Goal: Task Accomplishment & Management: Use online tool/utility

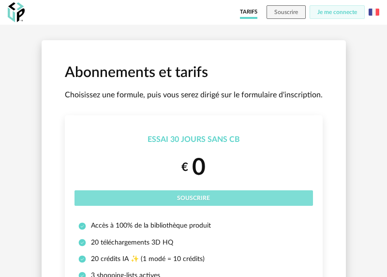
click at [187, 202] on button "Souscrire" at bounding box center [193, 197] width 238 height 15
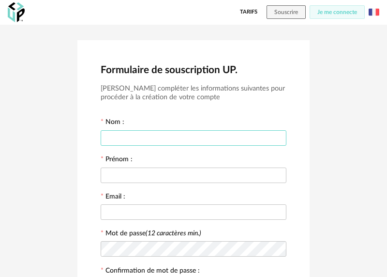
click at [144, 131] on input "text" at bounding box center [194, 137] width 186 height 15
type input "*"
type input "********"
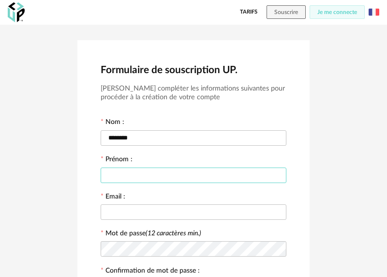
click at [120, 177] on input "text" at bounding box center [194, 174] width 186 height 15
type input "*****"
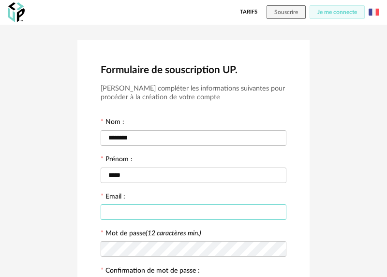
click at [132, 210] on input "text" at bounding box center [194, 211] width 186 height 15
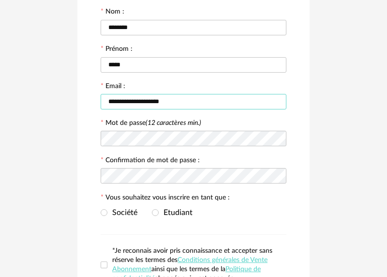
scroll to position [122, 0]
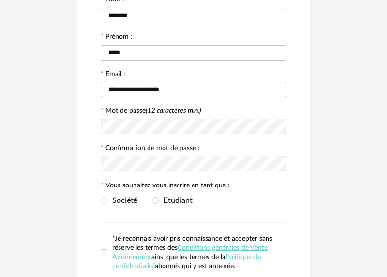
type input "**********"
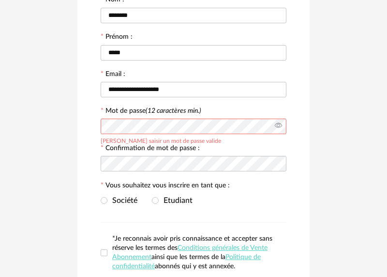
click at [277, 127] on icon at bounding box center [278, 126] width 12 height 19
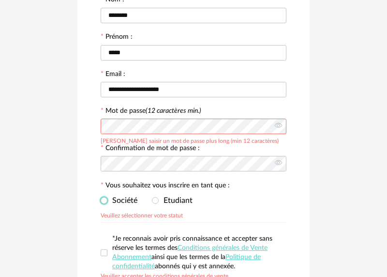
click at [122, 203] on span "Société" at bounding box center [122, 200] width 30 height 8
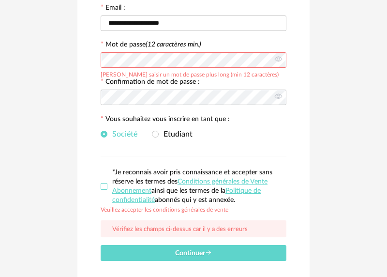
drag, startPoint x: 102, startPoint y: 190, endPoint x: 112, endPoint y: 202, distance: 15.1
click at [102, 190] on span at bounding box center [104, 186] width 7 height 7
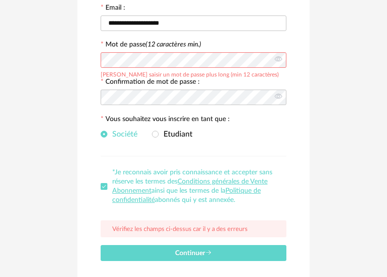
scroll to position [203, 0]
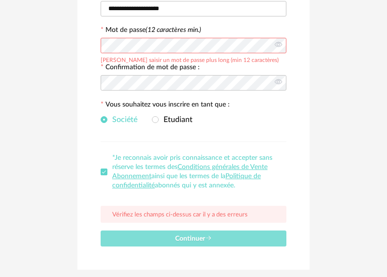
click at [180, 235] on button "Continuer" at bounding box center [194, 238] width 186 height 16
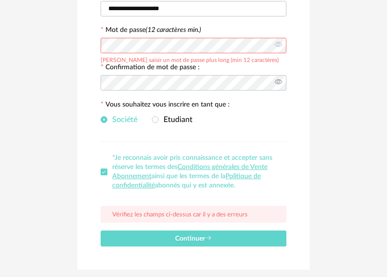
click at [280, 87] on icon at bounding box center [278, 82] width 12 height 19
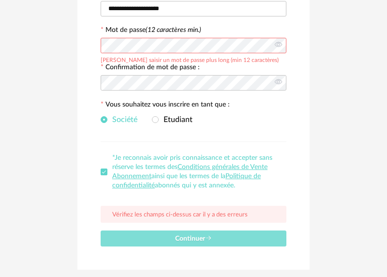
click at [227, 244] on button "Continuer" at bounding box center [194, 238] width 186 height 16
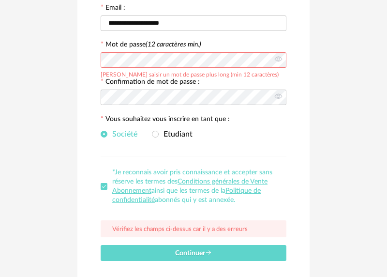
scroll to position [190, 0]
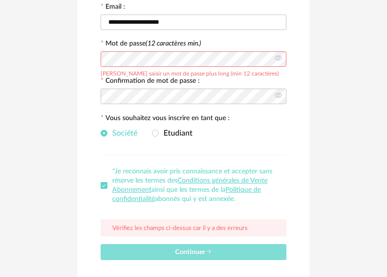
click at [193, 251] on span "Continuer" at bounding box center [193, 252] width 37 height 7
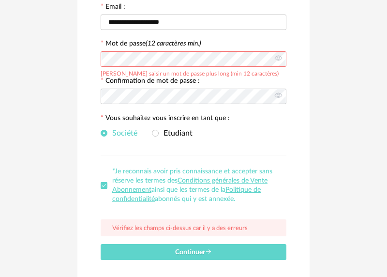
click at [51, 62] on div "**********" at bounding box center [193, 66] width 387 height 463
click at [101, 244] on button "Continuer" at bounding box center [194, 252] width 186 height 16
click at [66, 103] on div "**********" at bounding box center [193, 66] width 387 height 463
click at [10, 61] on div "**********" at bounding box center [193, 66] width 387 height 463
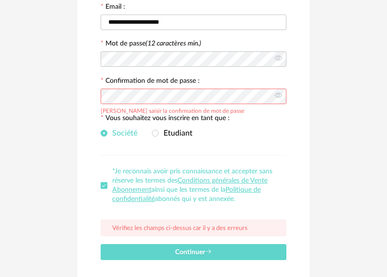
click at [91, 101] on div "**********" at bounding box center [193, 67] width 232 height 432
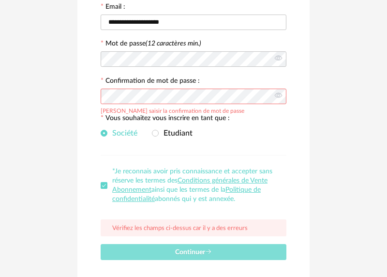
click at [195, 247] on button "Continuer" at bounding box center [194, 252] width 186 height 16
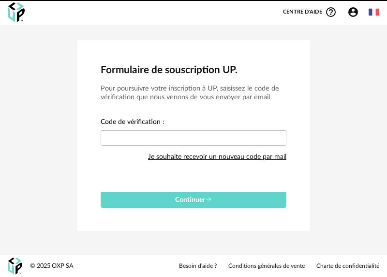
scroll to position [0, 0]
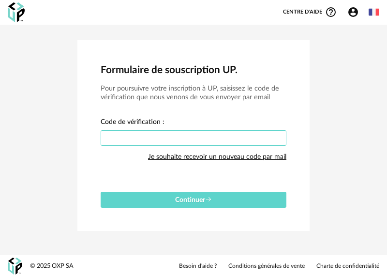
click at [143, 137] on input "text" at bounding box center [194, 137] width 186 height 15
type input "****"
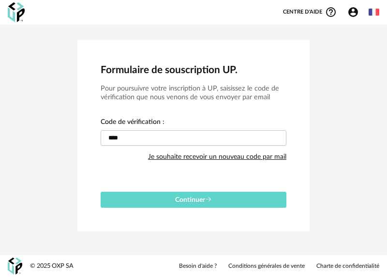
click at [224, 208] on div "Formulaire de souscription UP. Pour poursuivre votre inscription à UP, saisisse…" at bounding box center [193, 135] width 232 height 190
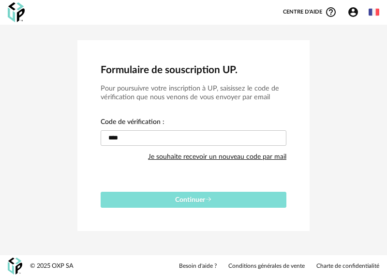
click at [223, 203] on button "Continuer" at bounding box center [194, 199] width 186 height 16
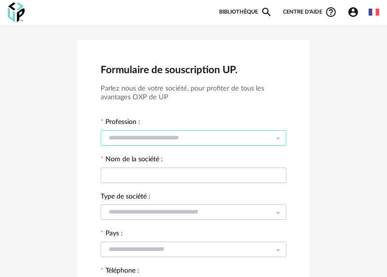
click at [151, 139] on input "text" at bounding box center [194, 137] width 186 height 15
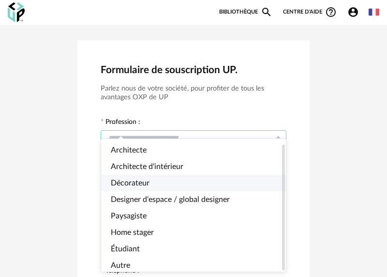
scroll to position [5, 0]
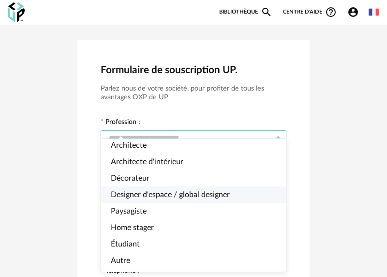
click at [160, 195] on span "Designer d'espace / global designer" at bounding box center [170, 194] width 119 height 8
type input "**********"
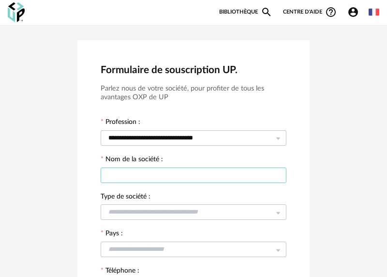
click at [154, 182] on input "text" at bounding box center [194, 174] width 186 height 15
type input "*"
type input "**********"
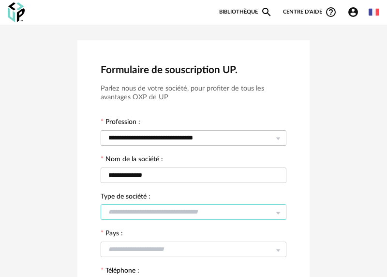
click at [167, 218] on input "text" at bounding box center [194, 211] width 186 height 15
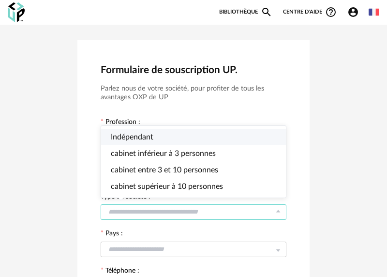
click at [143, 139] on span "Indépendant" at bounding box center [132, 137] width 43 height 8
type input "**********"
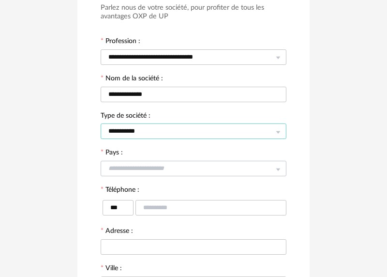
scroll to position [95, 0]
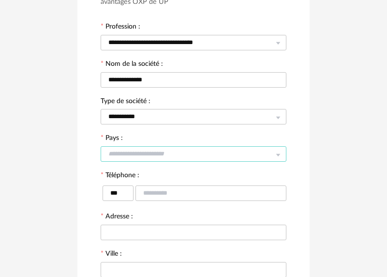
click at [139, 151] on input "text" at bounding box center [194, 153] width 186 height 15
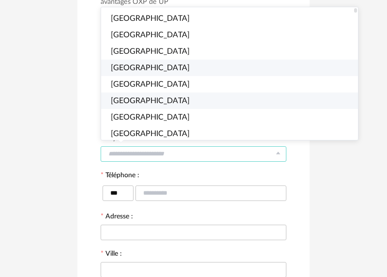
scroll to position [14, 0]
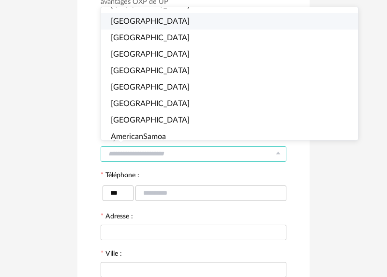
drag, startPoint x: 126, startPoint y: 24, endPoint x: 126, endPoint y: 41, distance: 16.4
click at [126, 24] on span "Belgium" at bounding box center [150, 21] width 79 height 8
type input "*******"
type input "***"
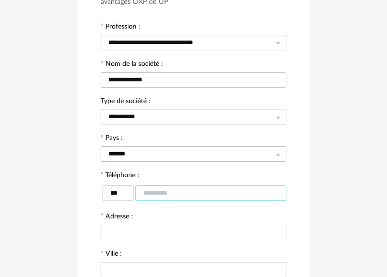
click at [156, 194] on input "text" at bounding box center [210, 192] width 151 height 15
type input "*********"
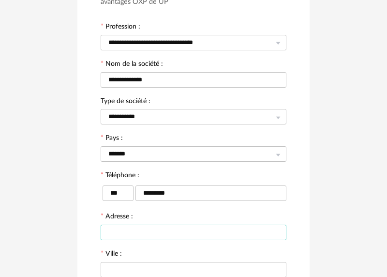
click at [194, 239] on input "text" at bounding box center [194, 231] width 186 height 15
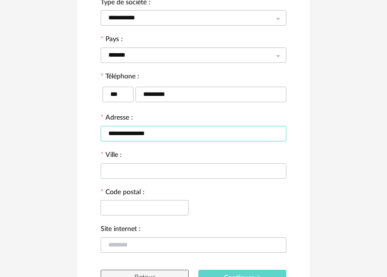
scroll to position [194, 0]
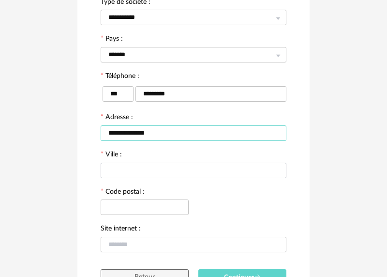
type input "**********"
click at [122, 174] on input "text" at bounding box center [194, 169] width 186 height 15
type input "*******"
click at [130, 205] on input "text" at bounding box center [145, 206] width 88 height 15
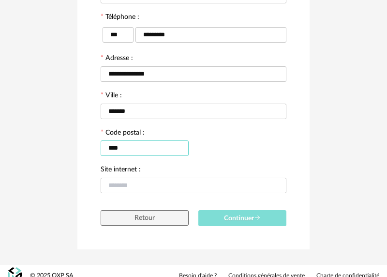
type input "****"
click at [226, 218] on button "Continuer" at bounding box center [242, 218] width 88 height 16
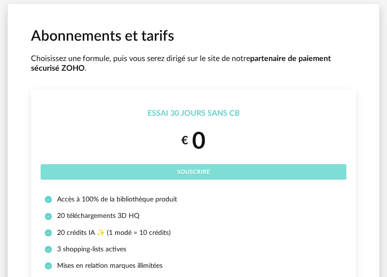
click at [198, 166] on button "Souscrire" at bounding box center [194, 171] width 306 height 15
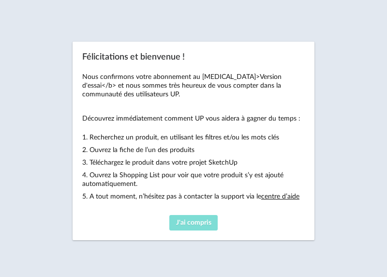
click at [198, 222] on span "J'ai compris" at bounding box center [193, 222] width 35 height 7
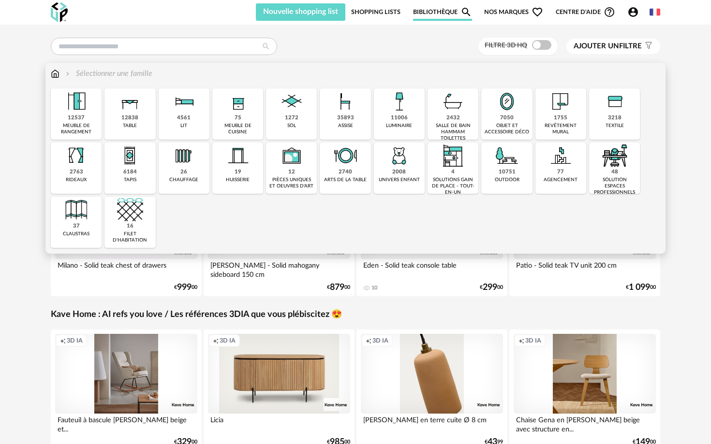
click at [341, 116] on div "35893" at bounding box center [345, 118] width 17 height 7
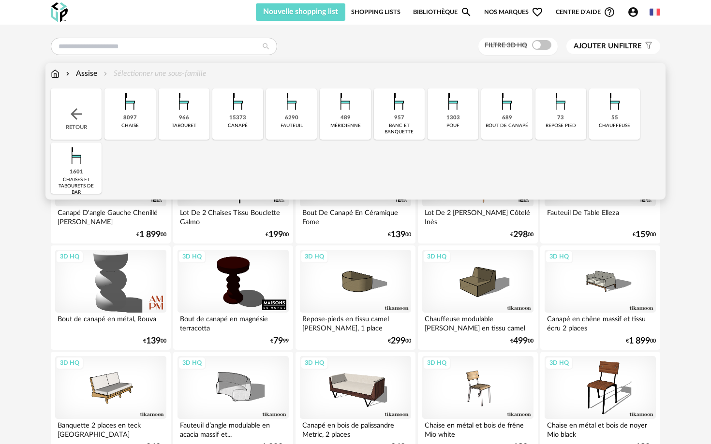
click at [386, 108] on img at bounding box center [453, 101] width 26 height 26
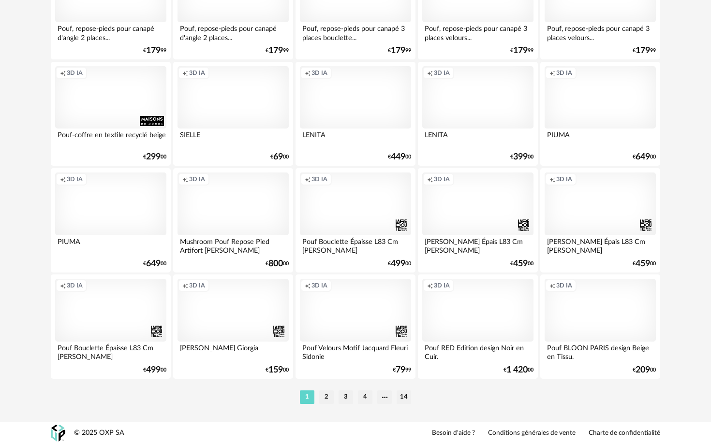
scroll to position [1894, 0]
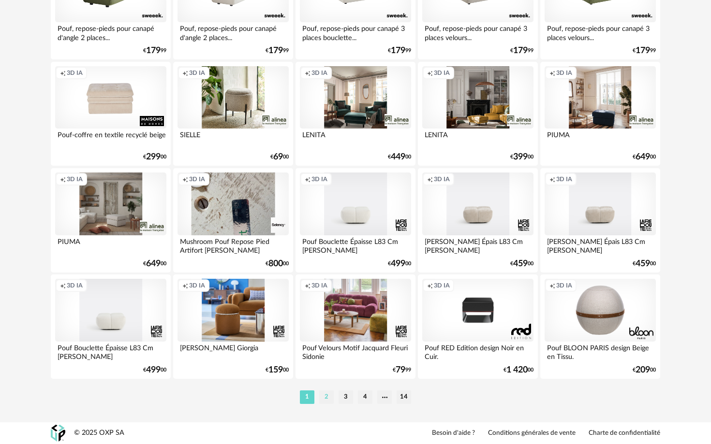
click at [328, 276] on li "2" at bounding box center [326, 398] width 15 height 14
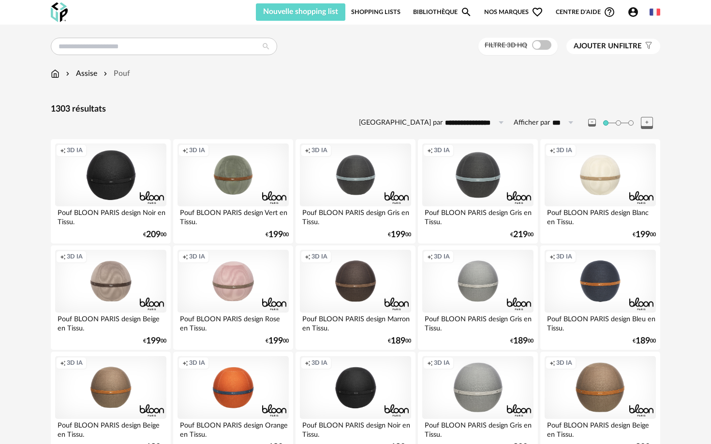
click at [386, 53] on button "Ajouter un filtre s Filter icon" at bounding box center [613, 46] width 94 height 15
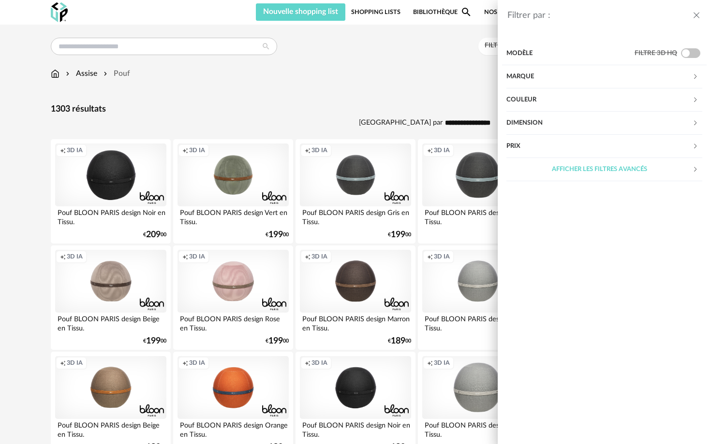
click at [386, 74] on div "Marque" at bounding box center [599, 76] width 186 height 23
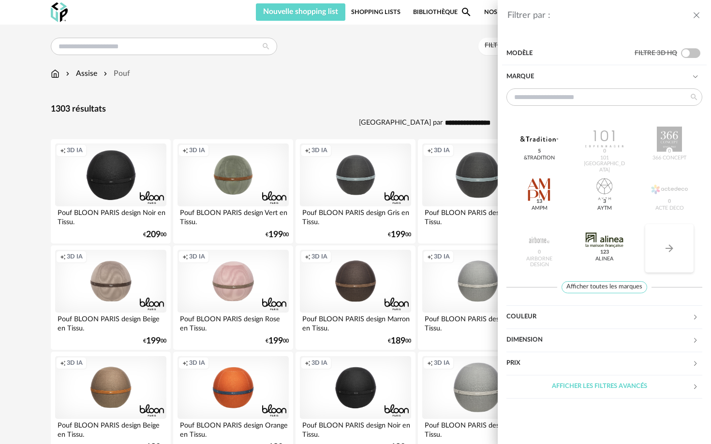
click at [386, 244] on icon "Arrow Right icon" at bounding box center [669, 249] width 12 height 12
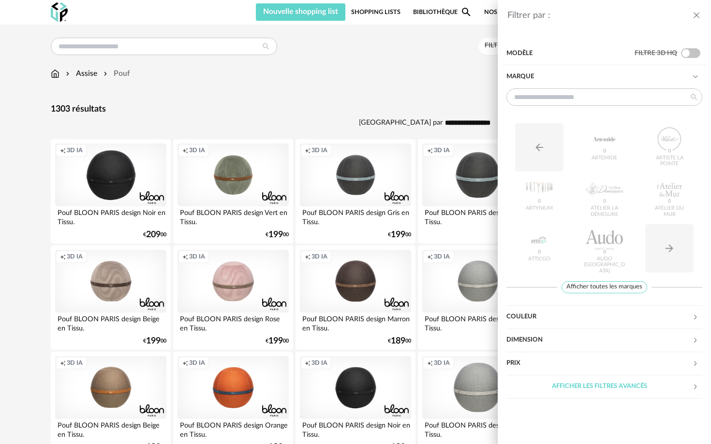
click at [386, 74] on div "Filtrer par : Modèle Filtre 3D HQ Marque Arrow Left icon Artemide 0 Artiste La …" at bounding box center [355, 222] width 711 height 444
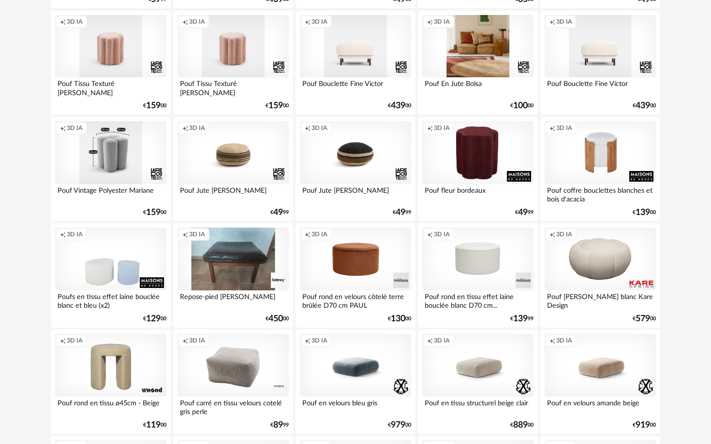
scroll to position [775, 0]
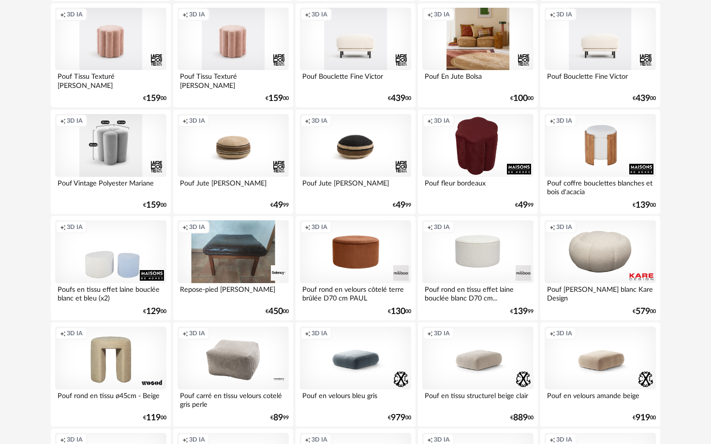
click at [386, 161] on div "Creation icon 3D IA" at bounding box center [477, 145] width 111 height 63
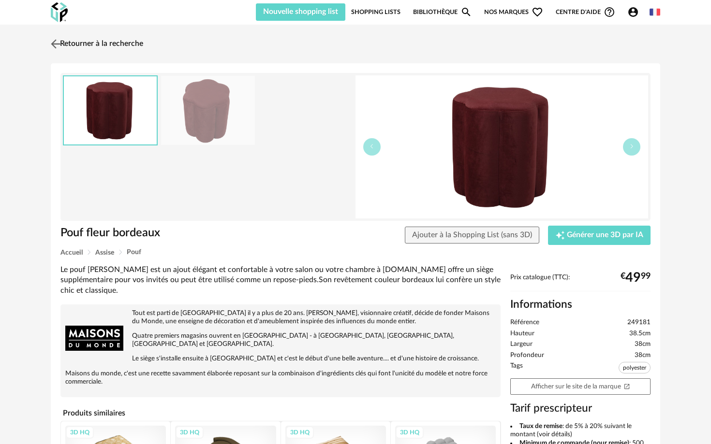
click at [54, 43] on img at bounding box center [56, 44] width 14 height 14
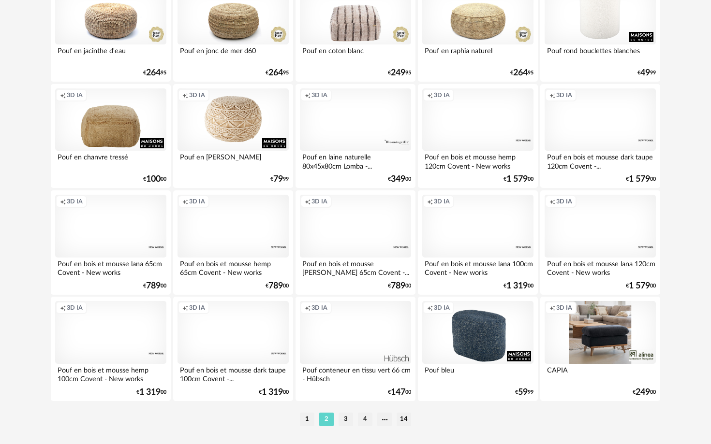
scroll to position [1876, 0]
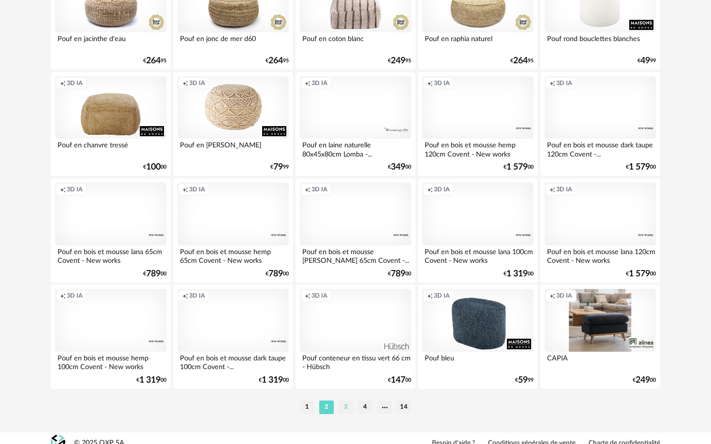
click at [347, 276] on li "3" at bounding box center [345, 408] width 15 height 14
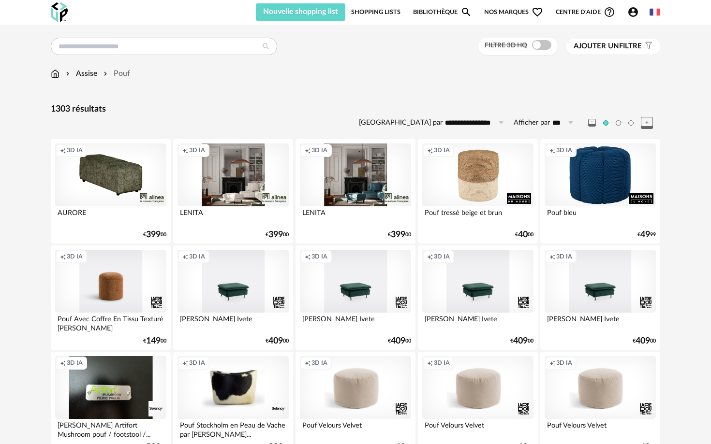
click at [386, 51] on span "Ajouter un filtre" at bounding box center [607, 47] width 68 height 10
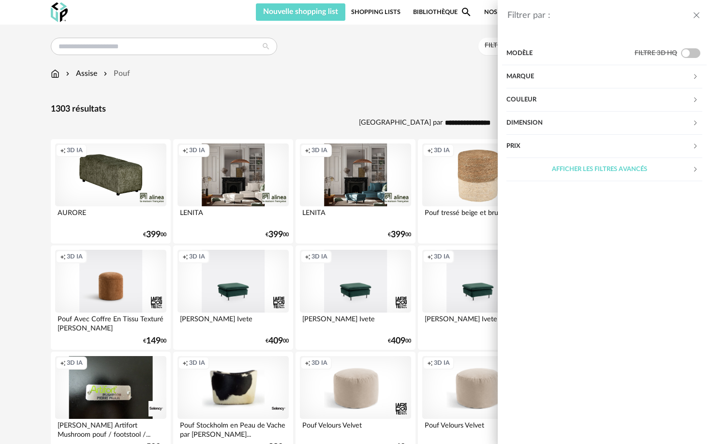
click at [386, 98] on div "Couleur" at bounding box center [599, 99] width 186 height 23
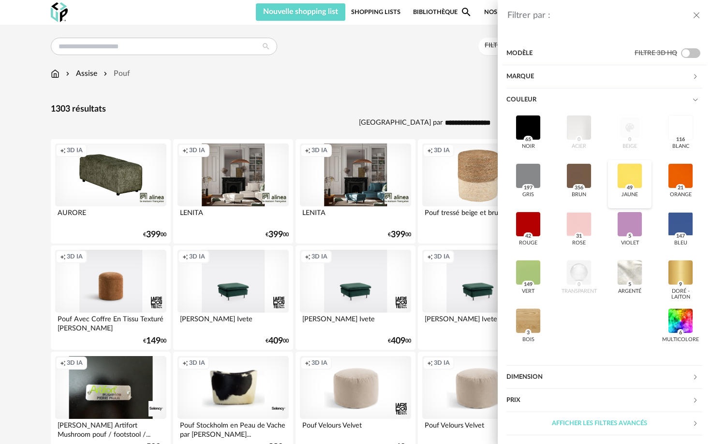
click at [386, 179] on div at bounding box center [629, 175] width 25 height 25
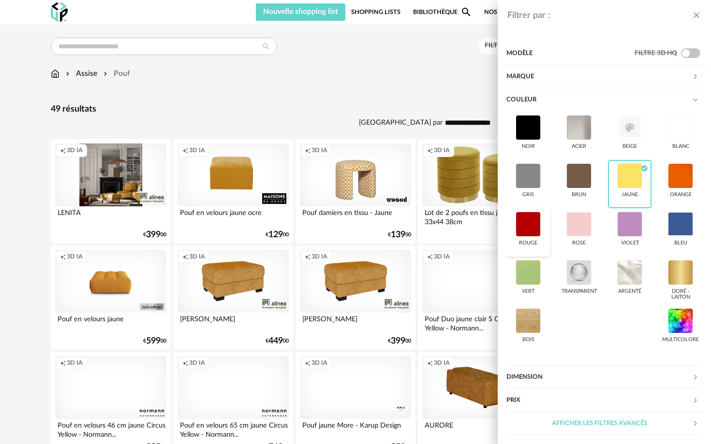
click at [386, 225] on div at bounding box center [527, 224] width 25 height 25
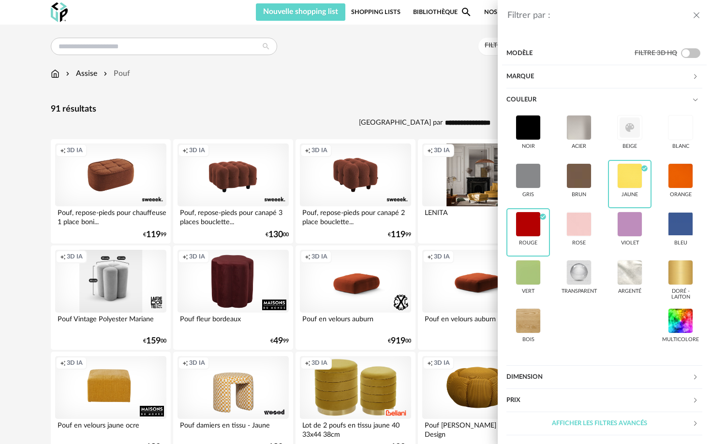
click at [377, 86] on div "Filtrer par : Modèle Filtre 3D HQ Marque &tradition 0 101 Copenhagen 0 366 Conc…" at bounding box center [355, 222] width 711 height 444
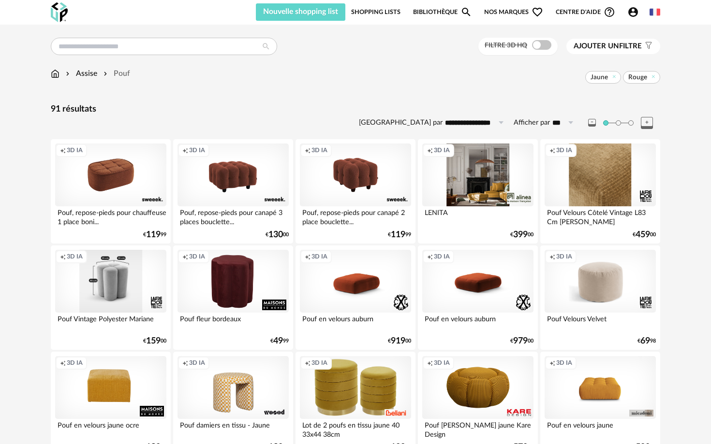
click at [386, 47] on span "Ajouter un" at bounding box center [595, 46] width 45 height 7
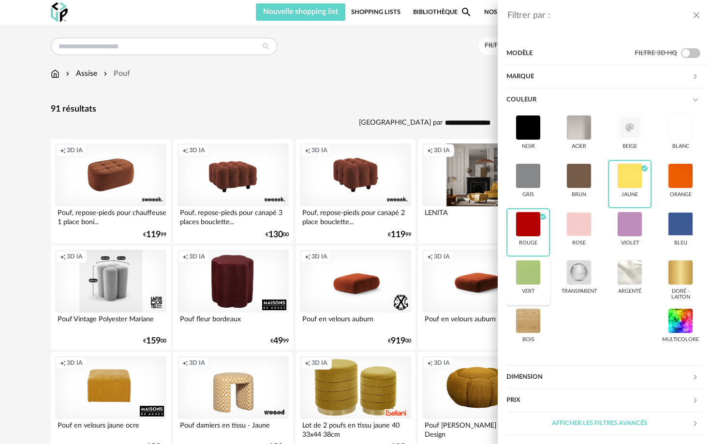
click at [386, 276] on div "vert" at bounding box center [528, 281] width 44 height 48
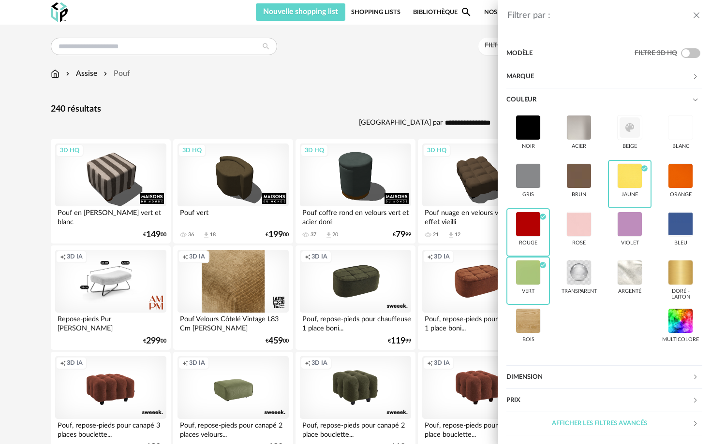
click at [336, 60] on div "Filtrer par : Modèle Filtre 3D HQ Marque &tradition 0 101 Copenhagen 0 366 Conc…" at bounding box center [355, 222] width 711 height 444
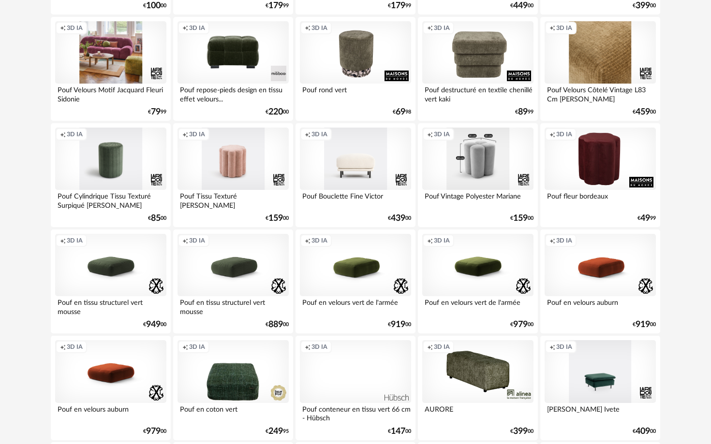
scroll to position [549, 0]
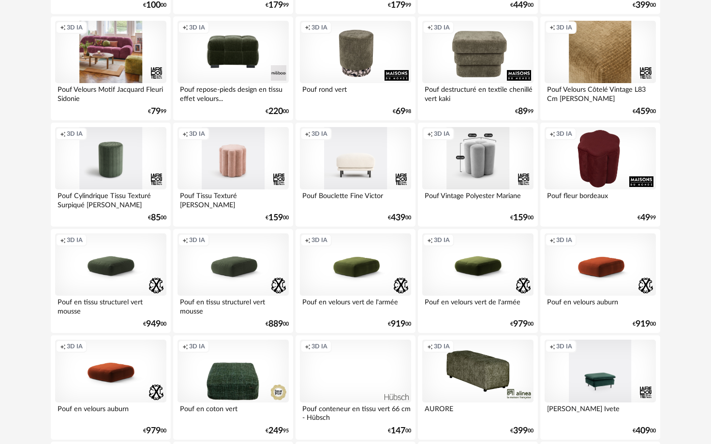
click at [386, 167] on div "Creation icon 3D IA" at bounding box center [599, 158] width 111 height 63
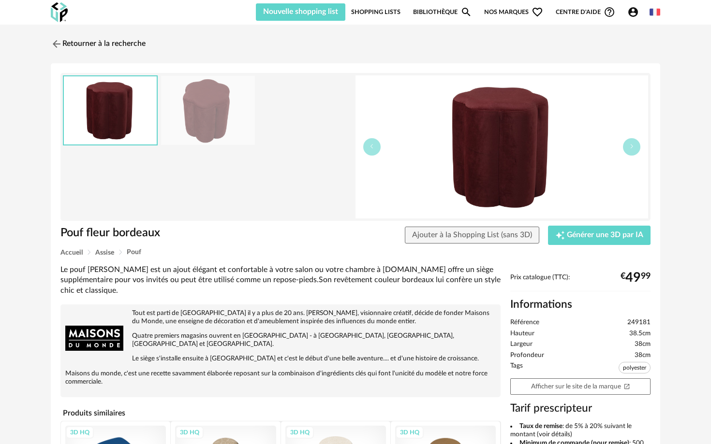
click at [386, 176] on img at bounding box center [501, 146] width 293 height 143
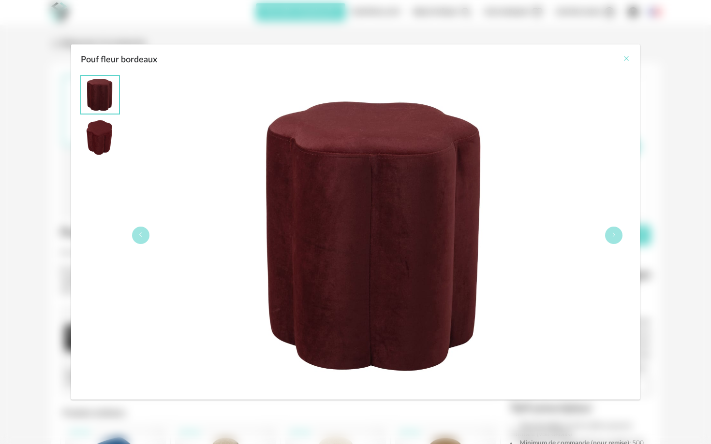
click at [386, 56] on icon "Close" at bounding box center [626, 59] width 8 height 8
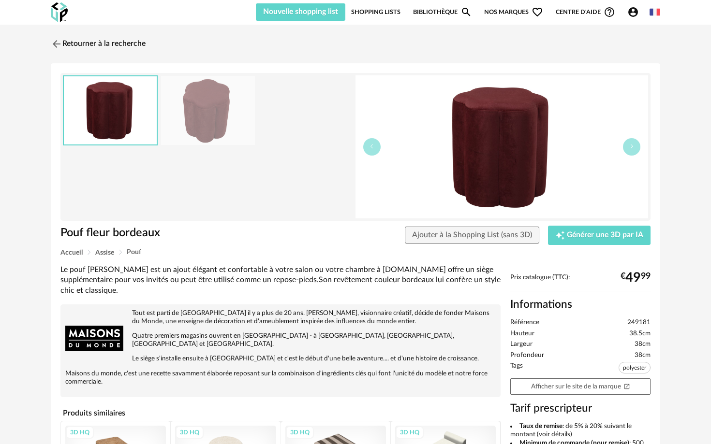
click at [483, 146] on img at bounding box center [501, 146] width 293 height 143
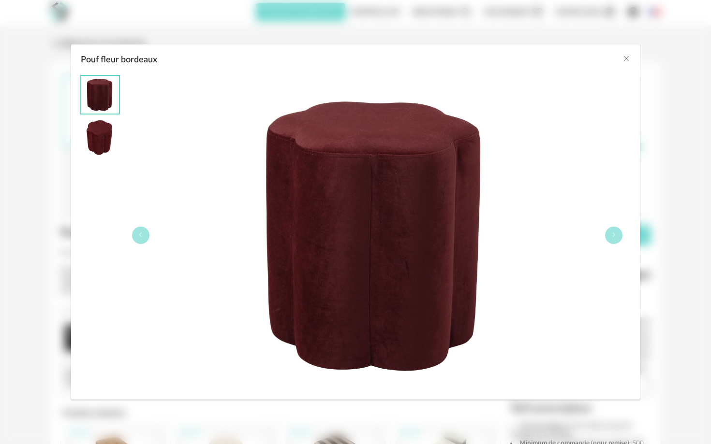
scroll to position [33, 0]
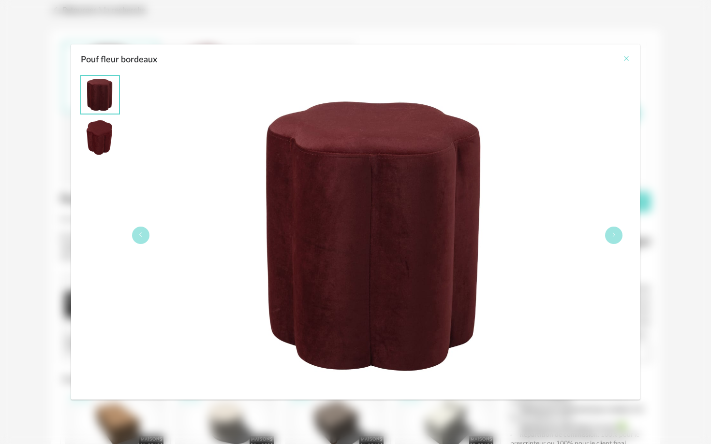
click at [624, 59] on icon "Close" at bounding box center [626, 59] width 8 height 8
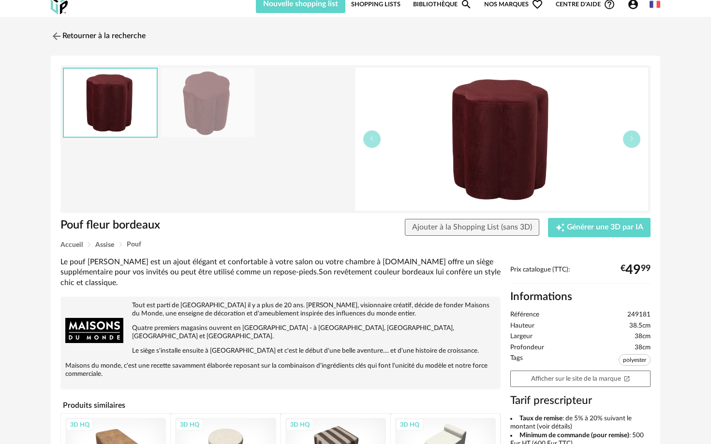
scroll to position [0, 0]
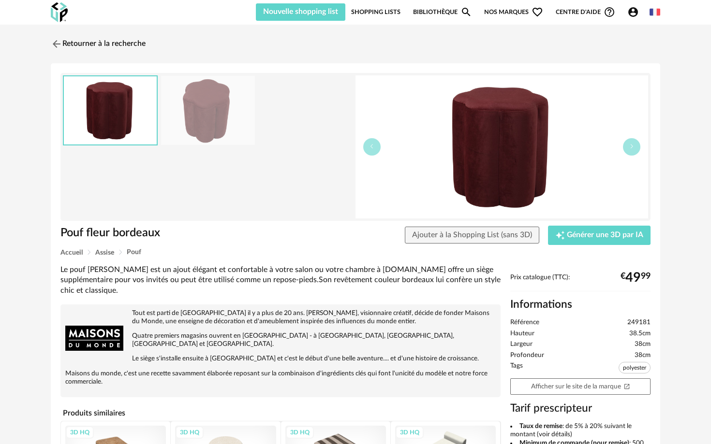
click at [282, 134] on div at bounding box center [208, 146] width 290 height 143
click at [329, 14] on span "Nouvelle shopping list" at bounding box center [300, 12] width 75 height 8
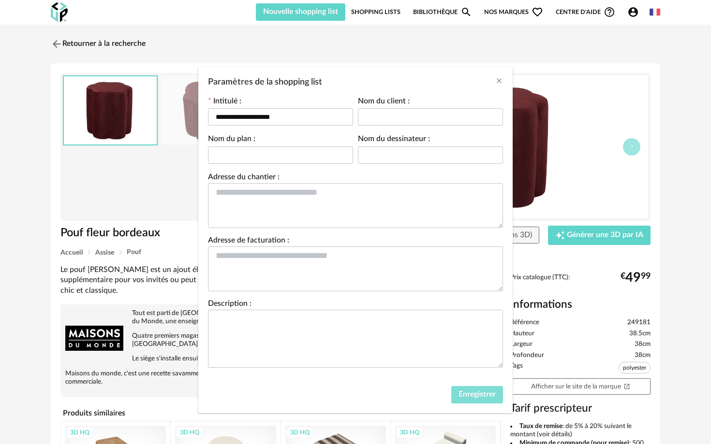
drag, startPoint x: 482, startPoint y: 397, endPoint x: 441, endPoint y: 181, distance: 219.9
click at [482, 397] on span "Enregistrer" at bounding box center [476, 395] width 37 height 8
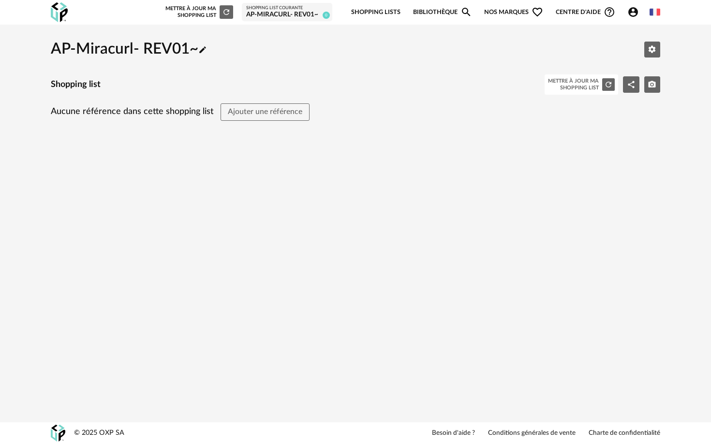
click at [207, 13] on div "Mettre à jour ma Shopping List Refresh icon" at bounding box center [198, 12] width 70 height 14
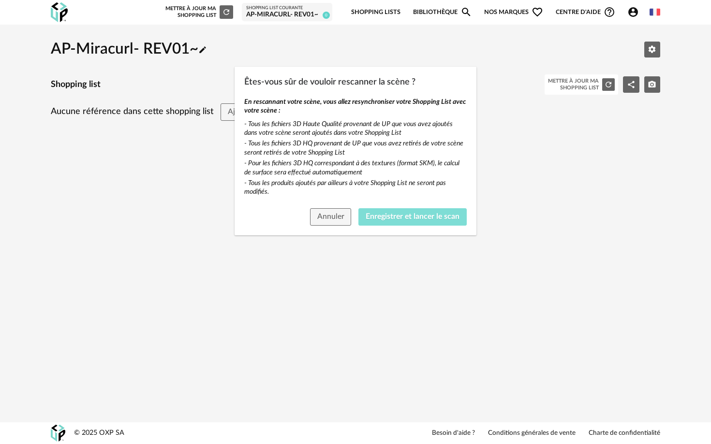
click at [400, 218] on span "Enregistrer et lancer le scan" at bounding box center [413, 217] width 94 height 8
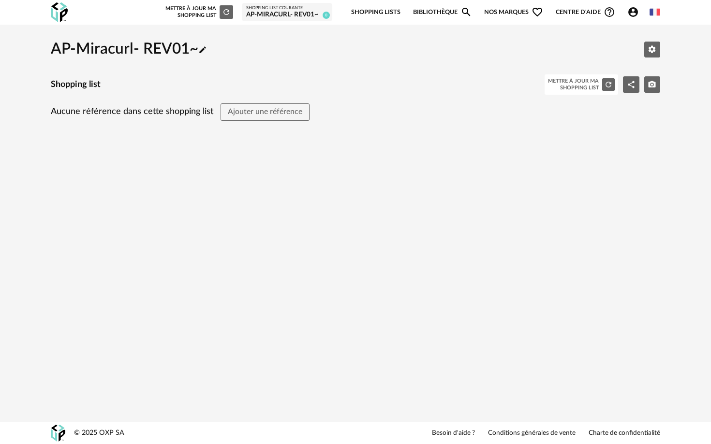
click at [194, 29] on div "AP-Miracurl- REV01~ Pencil icon Editer les paramètres Shopping list Mettre à jo…" at bounding box center [355, 95] width 711 height 140
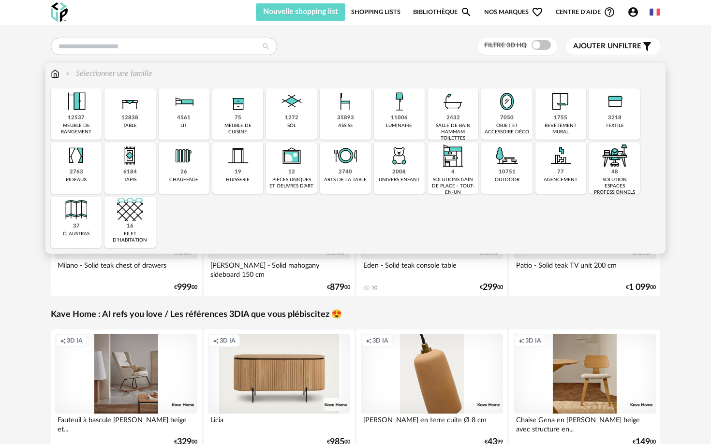
click at [358, 115] on div "35893 assise" at bounding box center [345, 113] width 51 height 51
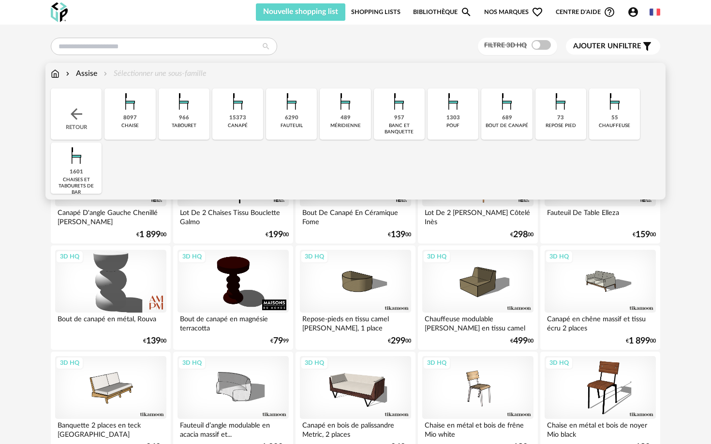
click at [447, 113] on img at bounding box center [453, 101] width 26 height 26
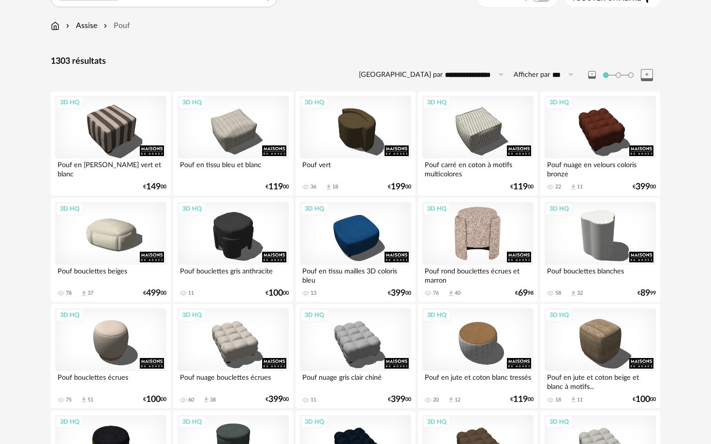
scroll to position [52, 0]
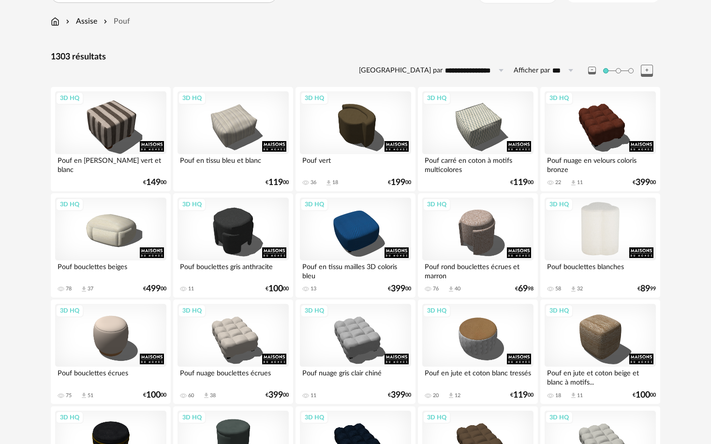
click at [609, 224] on div "3D HQ" at bounding box center [599, 229] width 111 height 63
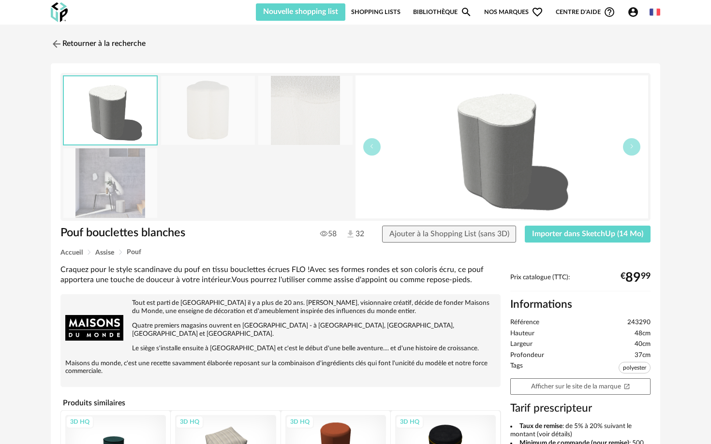
click at [186, 129] on img at bounding box center [208, 110] width 94 height 69
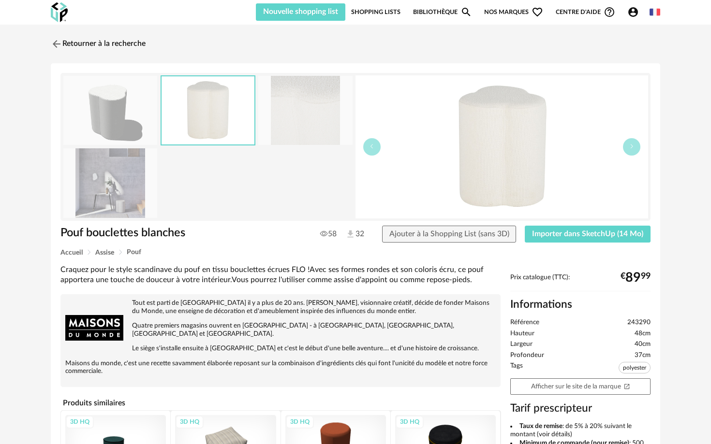
click at [135, 175] on img at bounding box center [110, 182] width 94 height 69
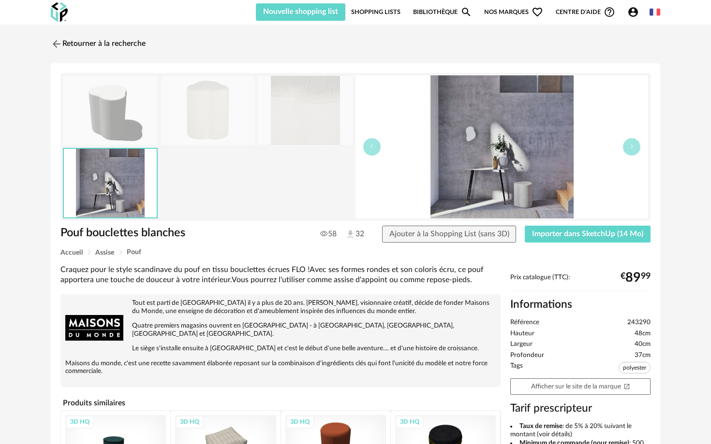
click at [269, 137] on img at bounding box center [305, 110] width 94 height 69
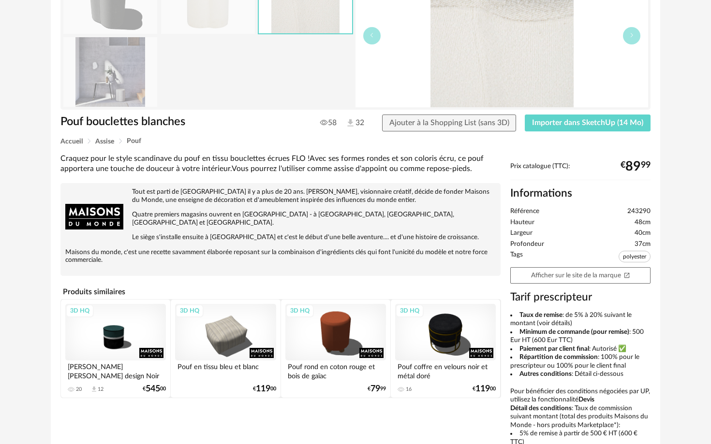
scroll to position [101, 0]
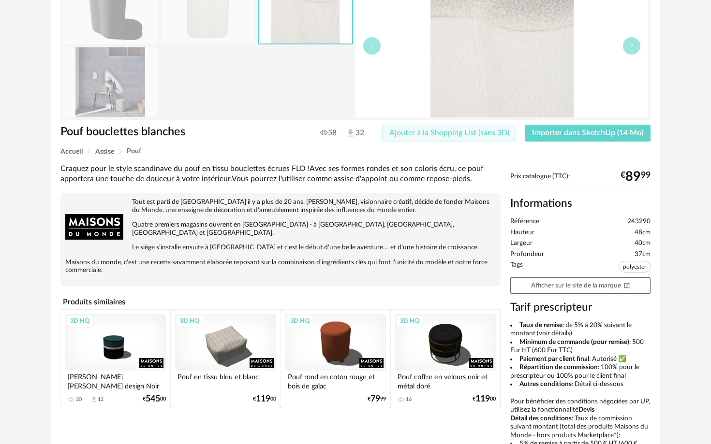
click at [439, 132] on span "Ajouter à la Shopping List (sans 3D)" at bounding box center [449, 133] width 120 height 8
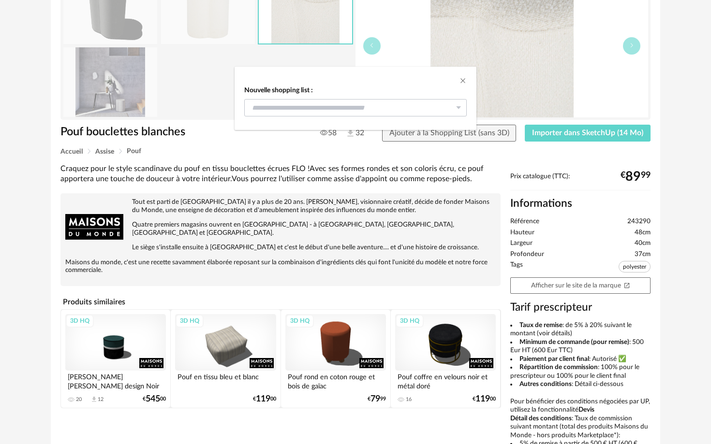
click at [426, 99] on div "Nouvelle shopping list : AP-Miracurl- REV01~ 0 Nouvelle shopping list" at bounding box center [355, 101] width 222 height 30
click at [410, 106] on input "dialog" at bounding box center [355, 107] width 222 height 17
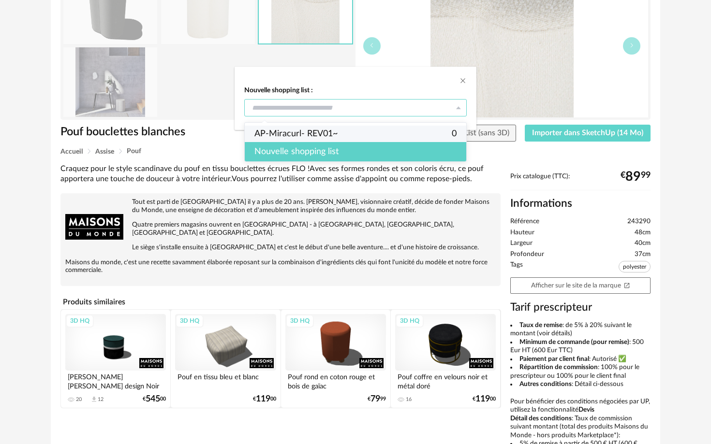
click at [317, 133] on span "AP-Miracurl- REV01~" at bounding box center [295, 134] width 83 height 16
type input "**********"
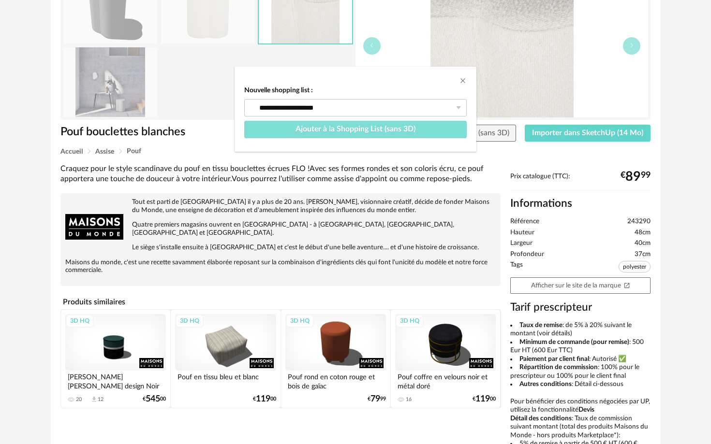
click at [387, 129] on span "Ajouter à la Shopping List (sans 3D)" at bounding box center [355, 129] width 120 height 8
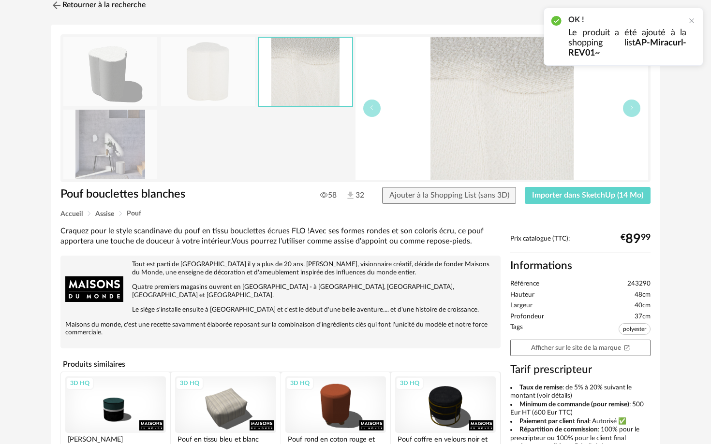
scroll to position [24, 0]
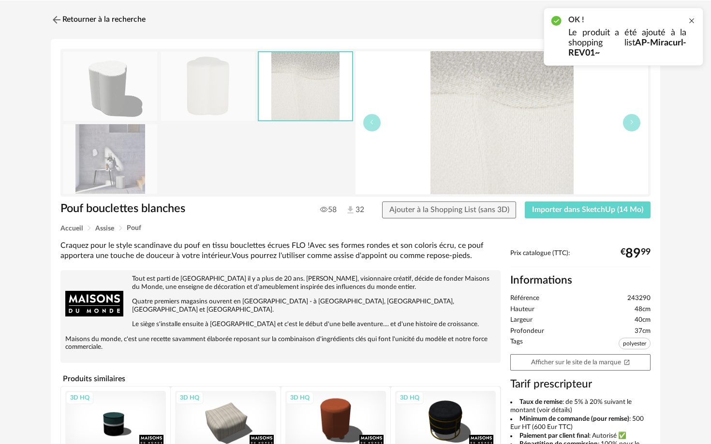
click at [695, 22] on div "OK ! Le produit a été ajouté à la shopping list AP-Miracurl- REV01~" at bounding box center [623, 37] width 160 height 58
drag, startPoint x: 694, startPoint y: 20, endPoint x: 555, endPoint y: 3, distance: 140.3
click at [694, 20] on div at bounding box center [692, 21] width 8 height 8
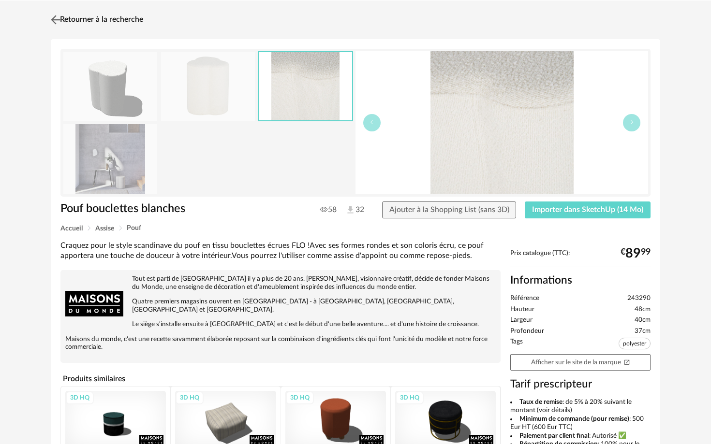
click at [61, 24] on img at bounding box center [56, 20] width 14 height 14
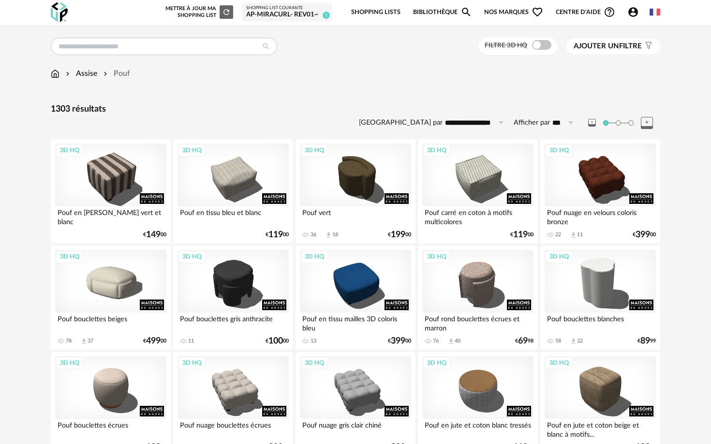
click at [271, 11] on div "AP-Miracurl- REV01~" at bounding box center [287, 15] width 82 height 9
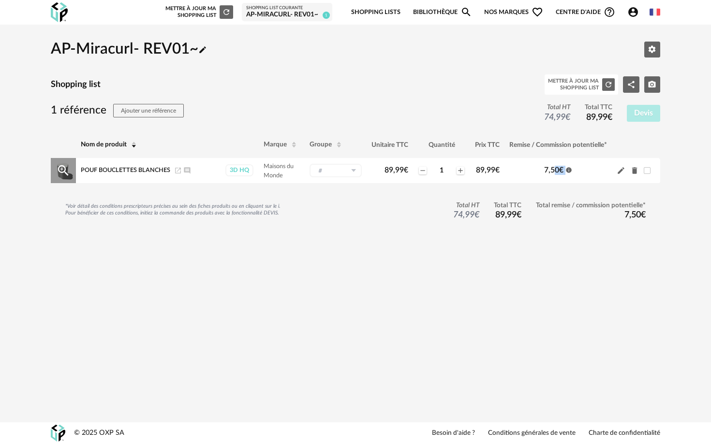
drag, startPoint x: 544, startPoint y: 169, endPoint x: 575, endPoint y: 171, distance: 31.5
click at [575, 171] on td "7,50 € Information icon" at bounding box center [557, 171] width 107 height 26
click at [579, 172] on td "7,50 € Information icon" at bounding box center [557, 171] width 107 height 26
drag, startPoint x: 180, startPoint y: 73, endPoint x: 181, endPoint y: 68, distance: 4.9
click at [180, 73] on div "AP-Miracurl- REV01~ Pencil icon Editer les paramètres Shopping list Mettre à jo…" at bounding box center [355, 139] width 609 height 212
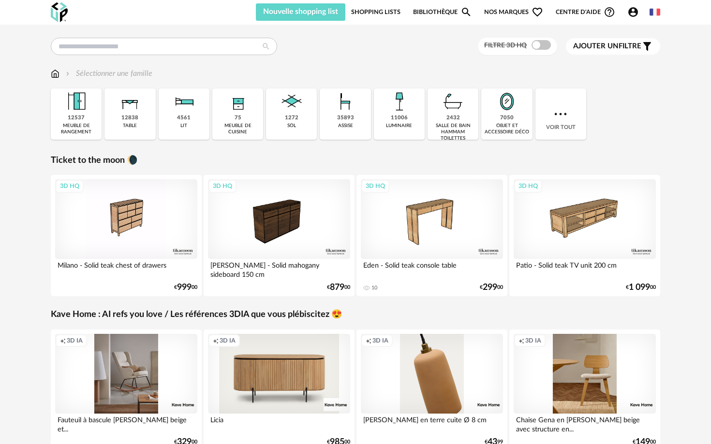
click at [673, 57] on div "Filtre 3D HQ Ajouter un filtre s Filter icon Filtrer par : Sélectionner une fam…" at bounding box center [355, 331] width 711 height 612
click at [578, 17] on span "Centre d'aide Help Circle Outline icon" at bounding box center [585, 12] width 59 height 12
click at [565, 34] on link "Tutos vidéos" at bounding box center [577, 32] width 71 height 17
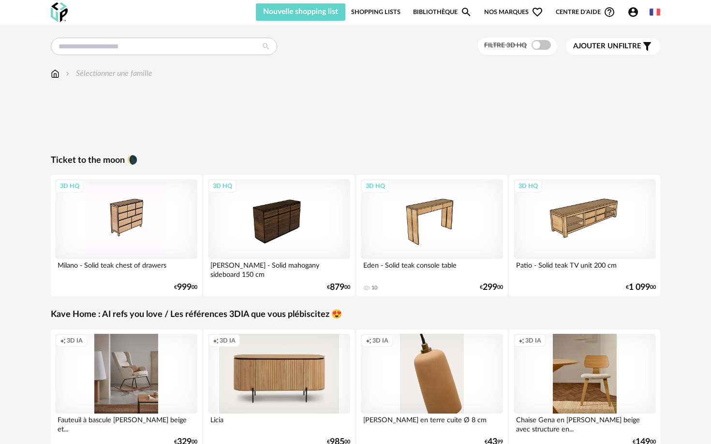
click at [389, 10] on link "Shopping Lists" at bounding box center [375, 11] width 49 height 17
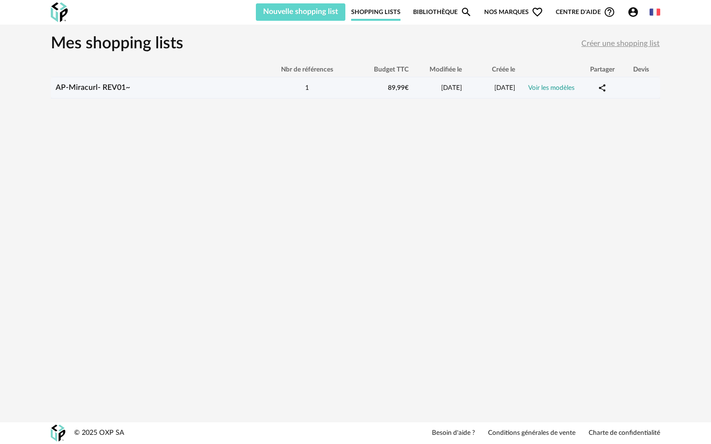
drag, startPoint x: 309, startPoint y: 79, endPoint x: 229, endPoint y: 91, distance: 81.6
click at [308, 80] on td "1" at bounding box center [307, 87] width 87 height 21
click at [211, 91] on div "AP-Miracurl- REV01~" at bounding box center [157, 87] width 213 height 9
drag, startPoint x: 504, startPoint y: 94, endPoint x: 562, endPoint y: 95, distance: 58.5
click at [505, 94] on td "[DATE]" at bounding box center [493, 87] width 53 height 21
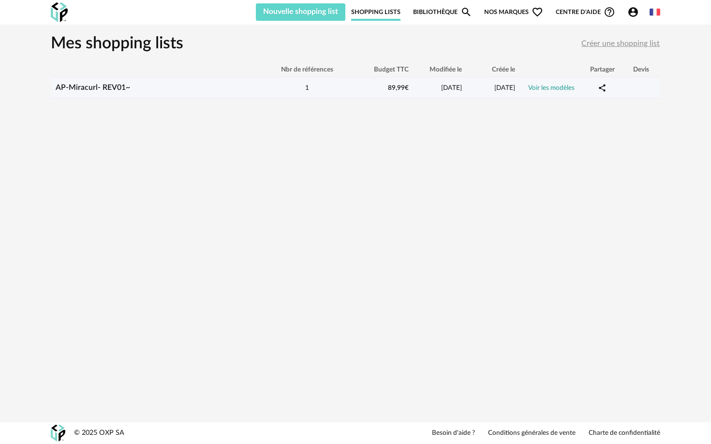
click at [565, 95] on td "Voir les modèles" at bounding box center [551, 87] width 63 height 21
click at [562, 91] on link "Voir les modèles" at bounding box center [551, 88] width 46 height 7
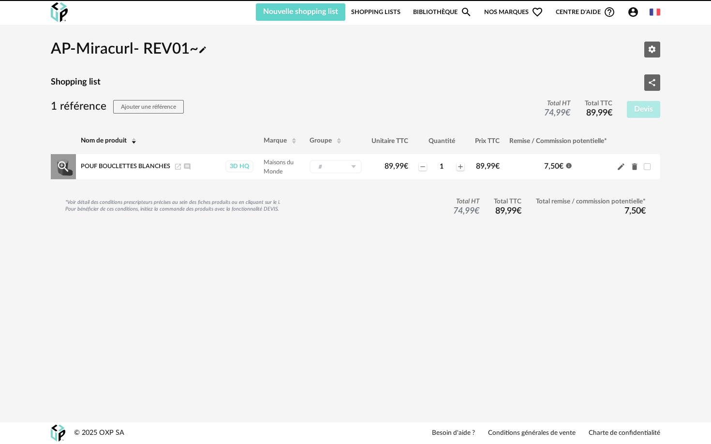
click at [170, 169] on div "Pouf bouclettes blanches Launch icon Ajouter un commentaire" at bounding box center [148, 167] width 134 height 8
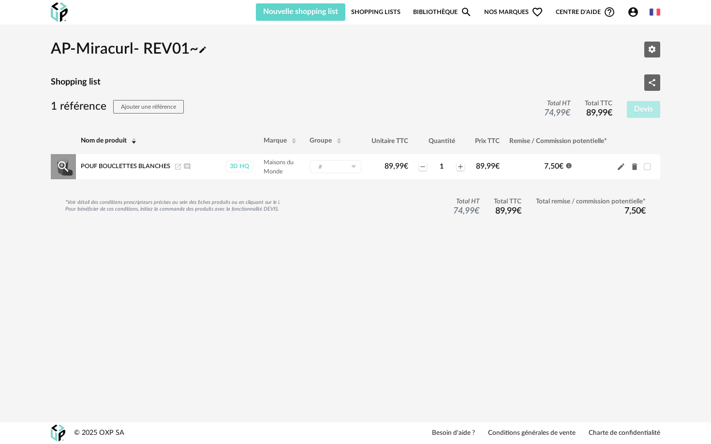
click at [178, 169] on icon "Launch icon" at bounding box center [178, 167] width 8 height 8
click at [304, 73] on div "AP-Miracurl- REV01~ Pencil icon Editer les paramètres Shopping list Share Varia…" at bounding box center [355, 137] width 609 height 208
click at [117, 169] on span "Pouf bouclettes blanches" at bounding box center [125, 166] width 89 height 6
click at [115, 169] on span "Pouf bouclettes blanches" at bounding box center [125, 166] width 89 height 6
click at [66, 167] on icon "Magnify Plus Outline icon" at bounding box center [63, 167] width 15 height 15
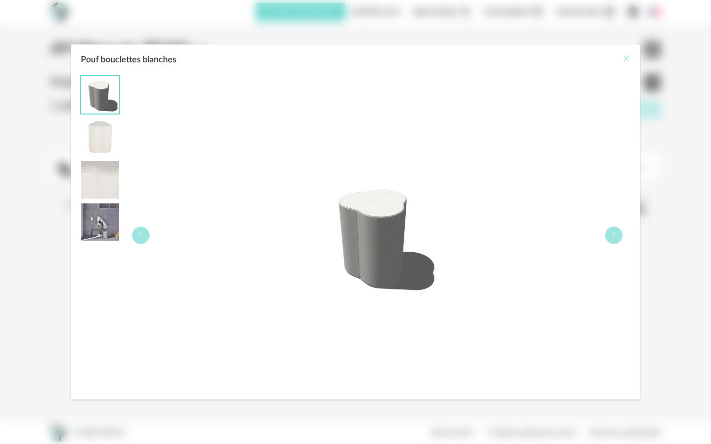
click at [630, 56] on icon "Close" at bounding box center [626, 59] width 8 height 8
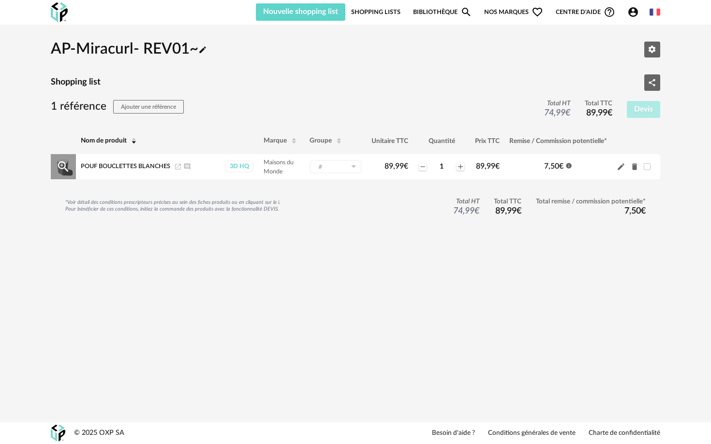
click at [149, 169] on span "Pouf bouclettes blanches" at bounding box center [125, 166] width 89 height 6
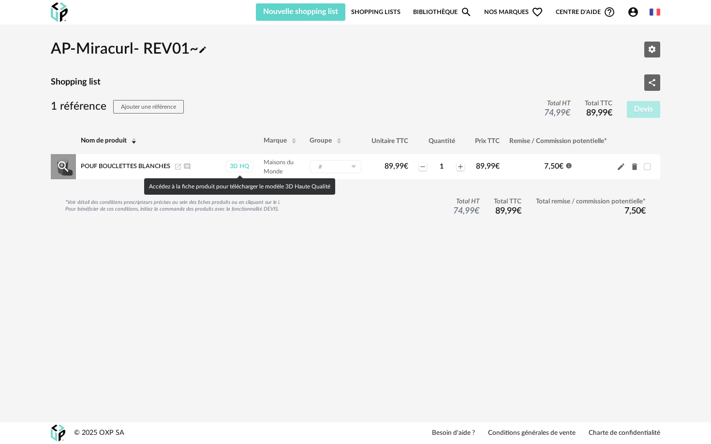
click at [247, 167] on div "3D HQ" at bounding box center [239, 167] width 28 height 12
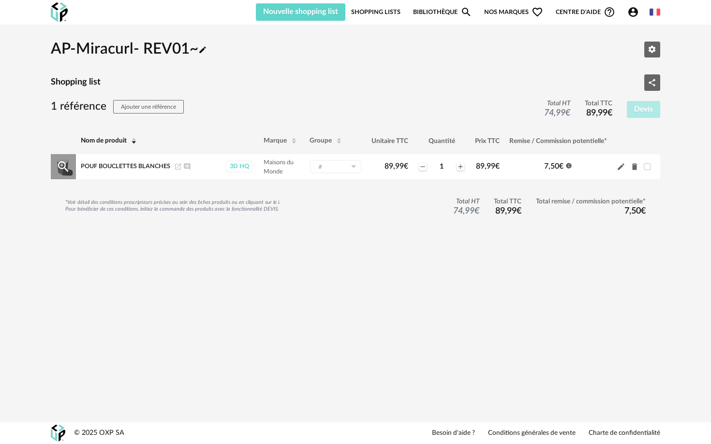
click at [276, 167] on td "Maisons du Monde" at bounding box center [282, 167] width 46 height 26
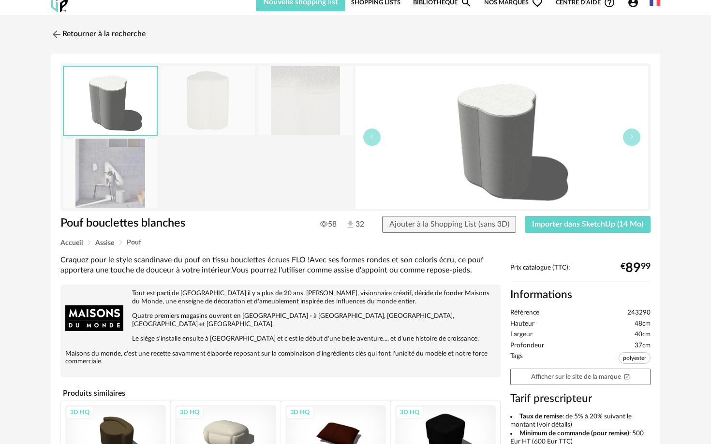
scroll to position [14, 0]
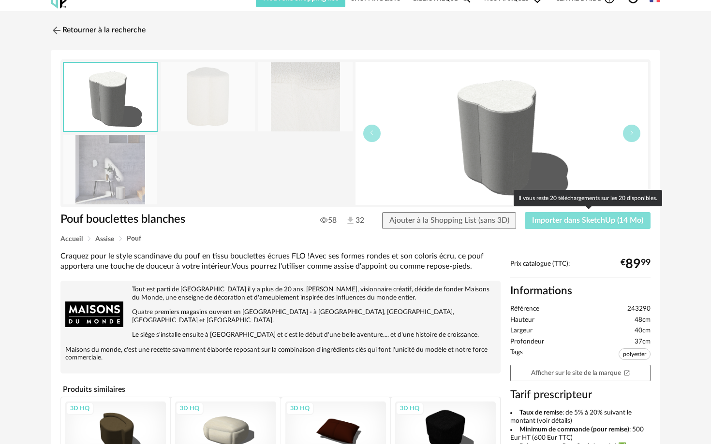
click at [589, 222] on span "Importer dans SketchUp (14 Mo)" at bounding box center [587, 221] width 111 height 8
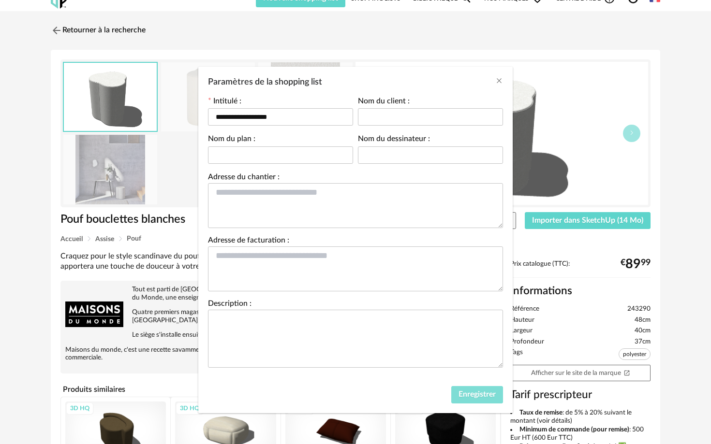
click at [479, 394] on span "Enregistrer" at bounding box center [476, 395] width 37 height 8
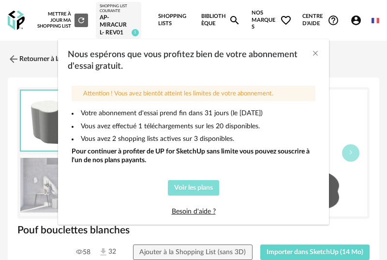
click at [205, 192] on button "Voir les plans" at bounding box center [194, 187] width 52 height 15
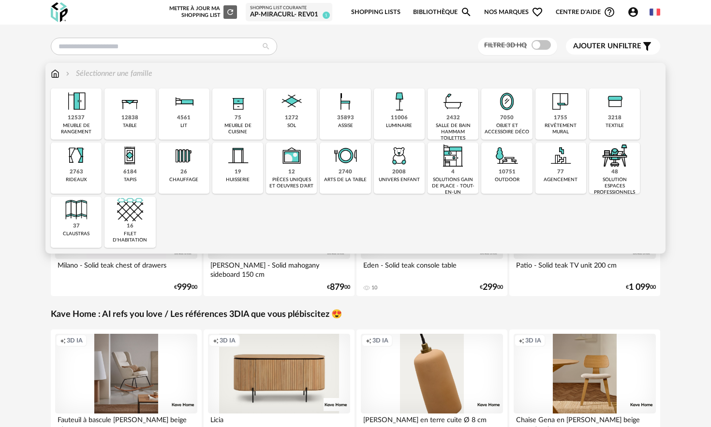
click at [386, 167] on img at bounding box center [560, 156] width 26 height 26
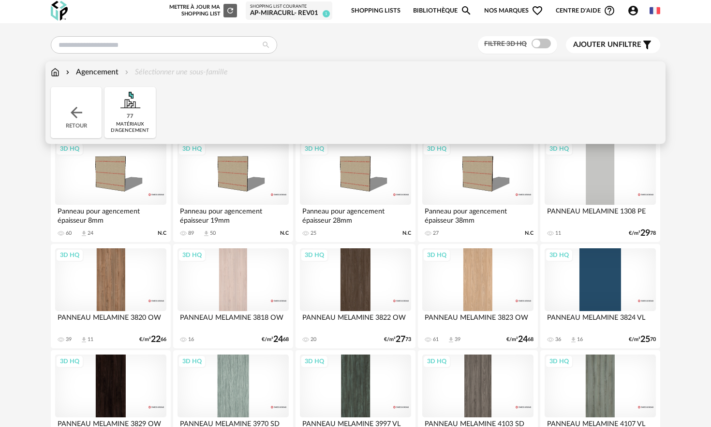
scroll to position [2, 0]
click at [73, 107] on img at bounding box center [76, 111] width 17 height 17
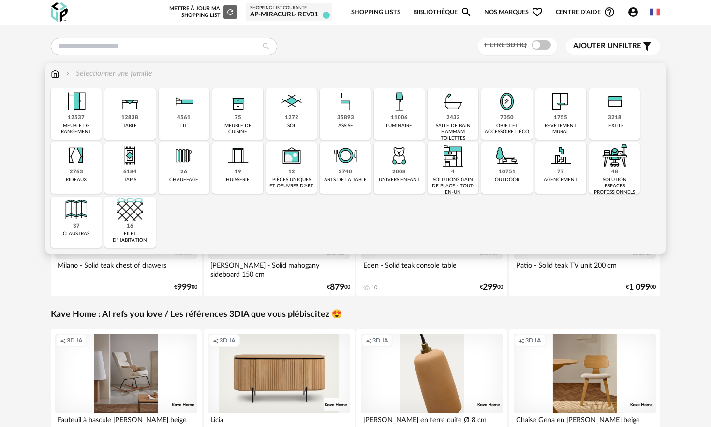
click at [130, 214] on img at bounding box center [130, 210] width 26 height 26
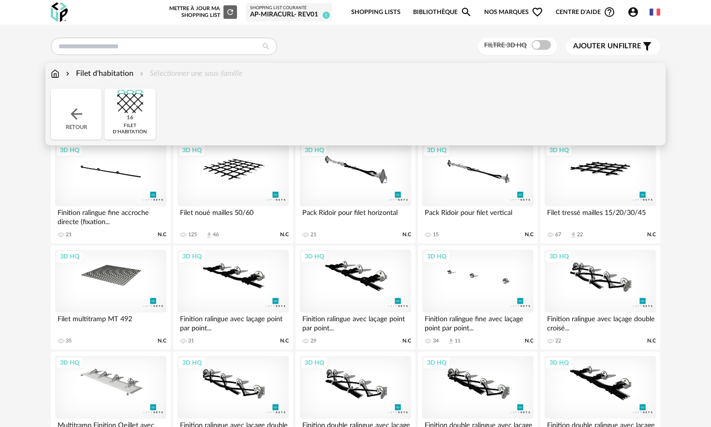
click at [78, 117] on img at bounding box center [76, 113] width 17 height 17
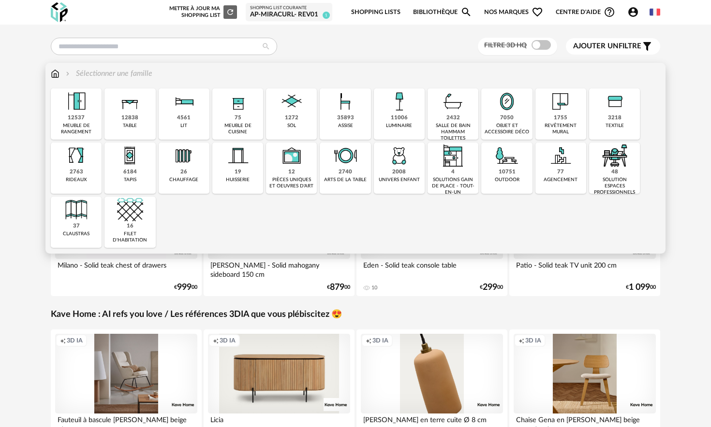
click at [80, 206] on img at bounding box center [76, 210] width 26 height 26
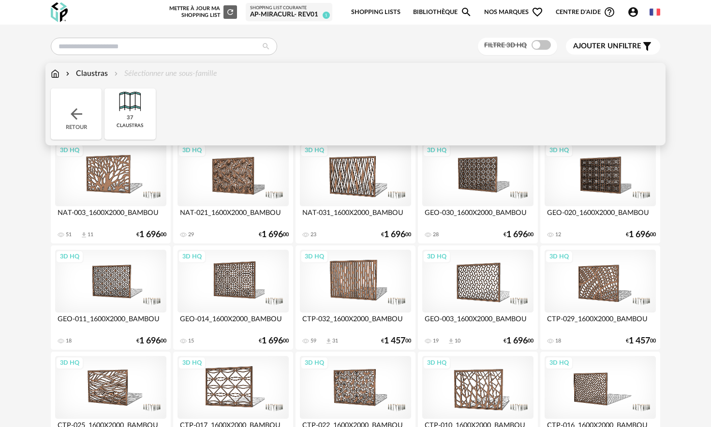
click at [88, 100] on div "Retour" at bounding box center [76, 113] width 51 height 51
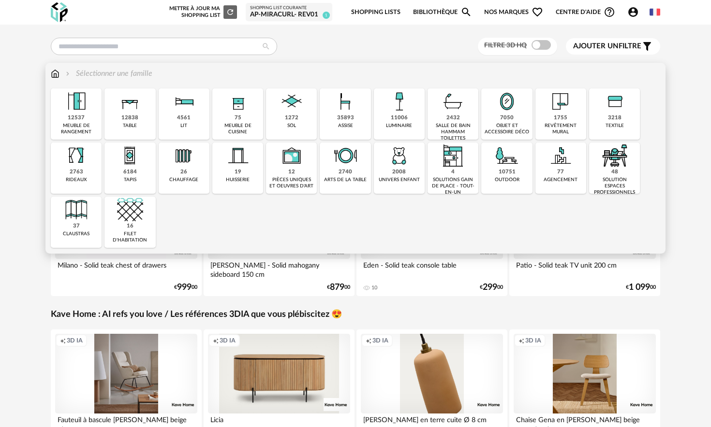
click at [386, 112] on img at bounding box center [507, 101] width 26 height 26
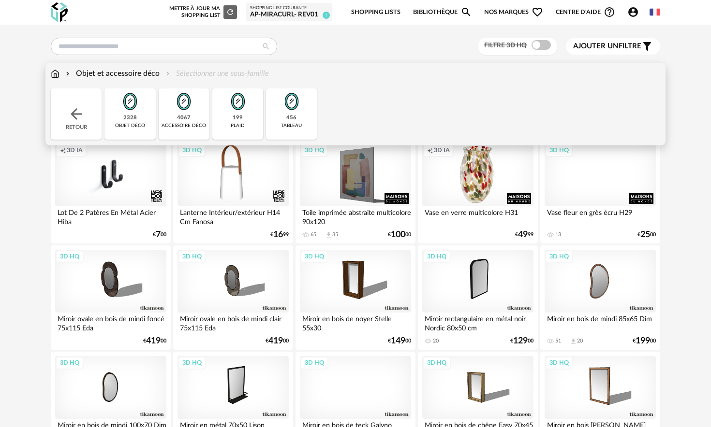
click at [94, 76] on div "Objet et accessoire déco" at bounding box center [112, 73] width 96 height 11
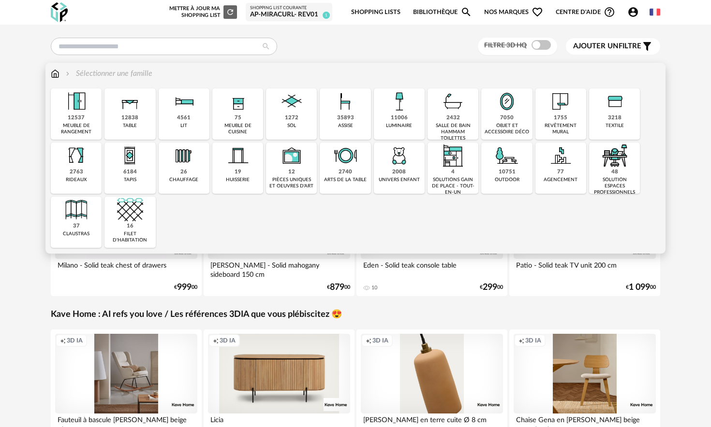
click at [81, 106] on img at bounding box center [76, 101] width 26 height 26
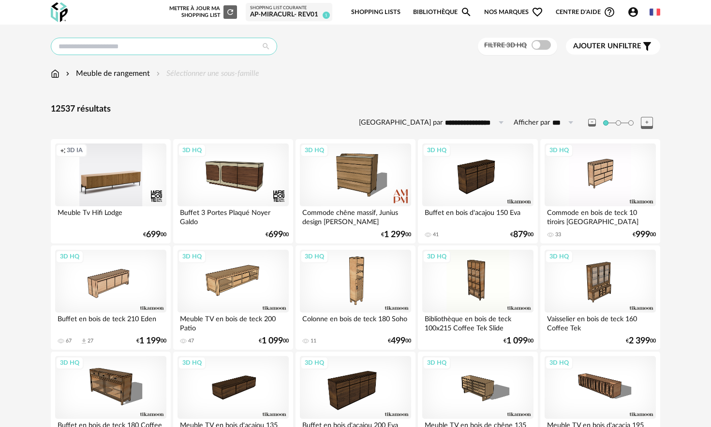
click at [171, 45] on input "text" at bounding box center [164, 46] width 226 height 17
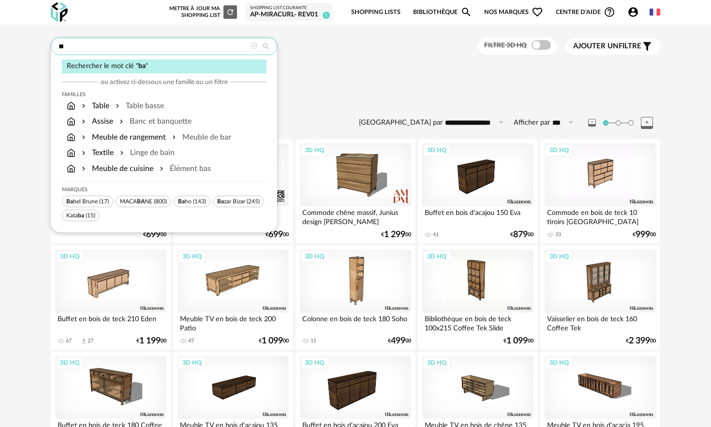
type input "*"
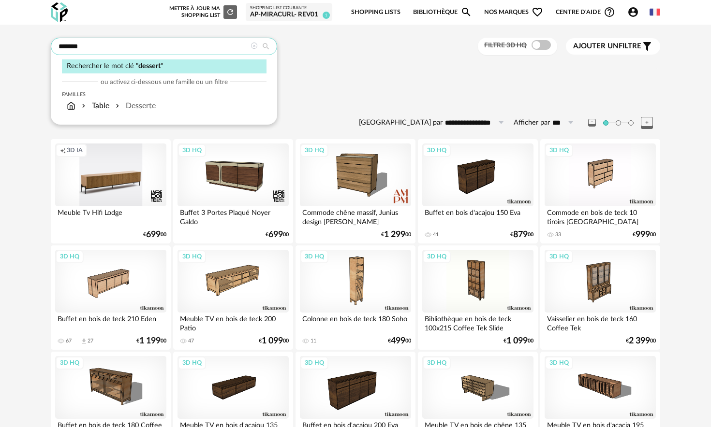
type input "*******"
type input "**********"
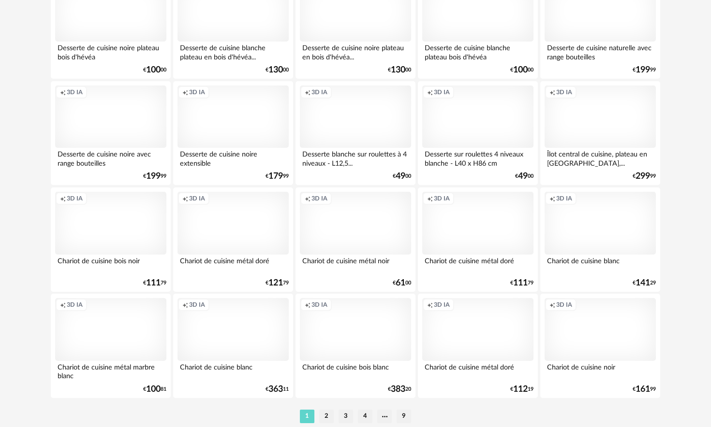
scroll to position [1911, 0]
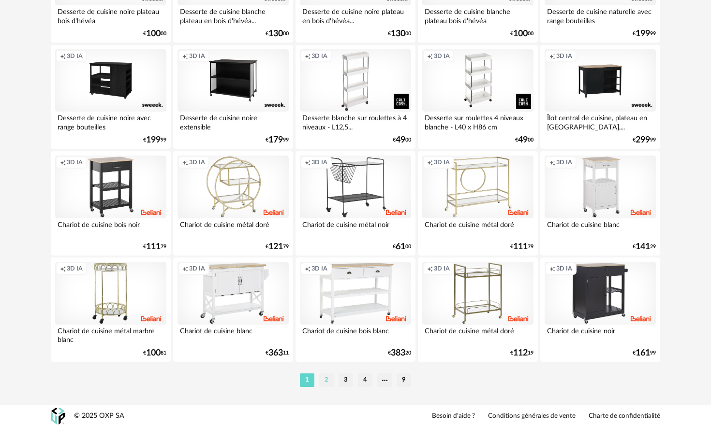
click at [329, 259] on li "2" at bounding box center [326, 381] width 15 height 14
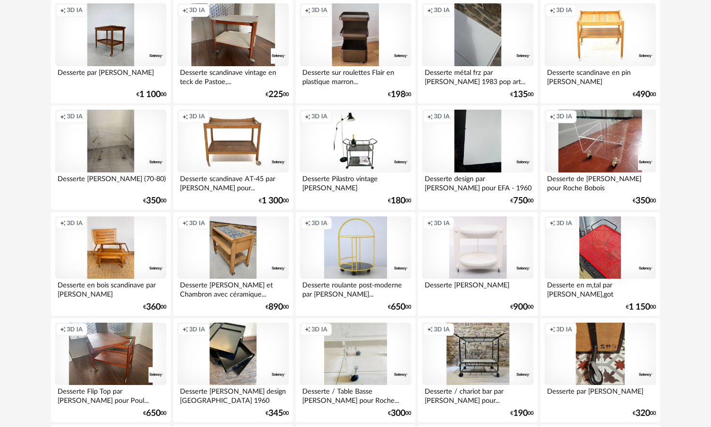
scroll to position [1311, 0]
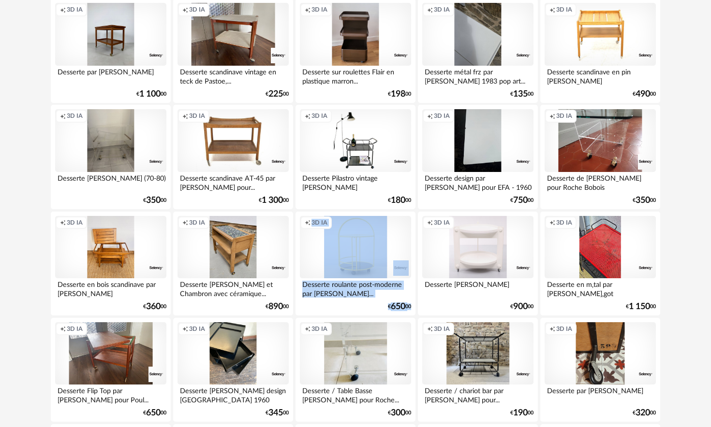
click at [335, 249] on div "Creation icon 3D IA" at bounding box center [355, 247] width 111 height 63
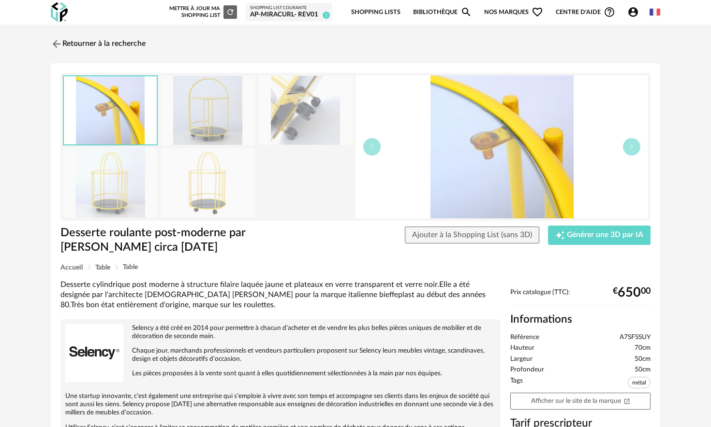
drag, startPoint x: 356, startPoint y: 278, endPoint x: 307, endPoint y: 240, distance: 61.7
click at [356, 259] on div "Desserte roulante post-moderne par Rodney Kinsman Bieffeplast circa 1980 Desser…" at bounding box center [355, 287] width 609 height 448
click at [117, 108] on img at bounding box center [110, 110] width 93 height 68
click at [118, 182] on img at bounding box center [110, 182] width 94 height 69
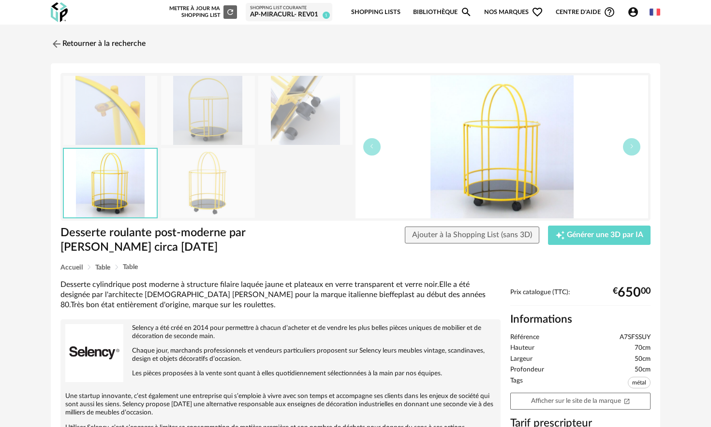
click at [189, 190] on img at bounding box center [208, 182] width 94 height 69
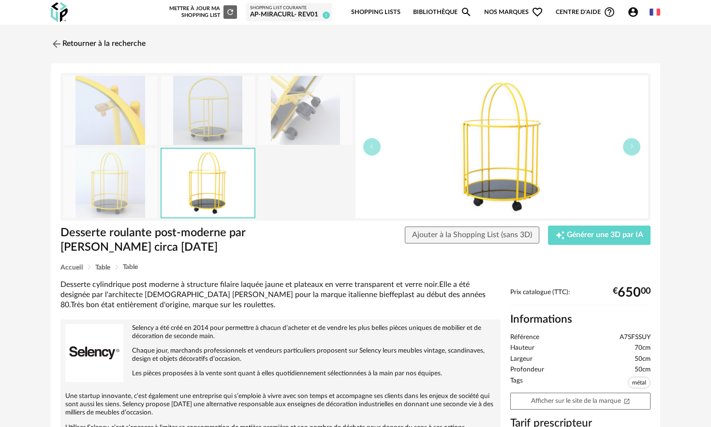
click at [194, 96] on img at bounding box center [208, 110] width 94 height 69
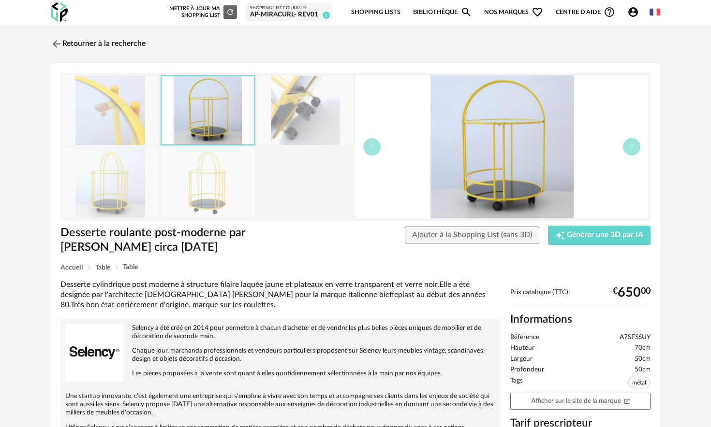
click at [295, 104] on img at bounding box center [305, 110] width 94 height 69
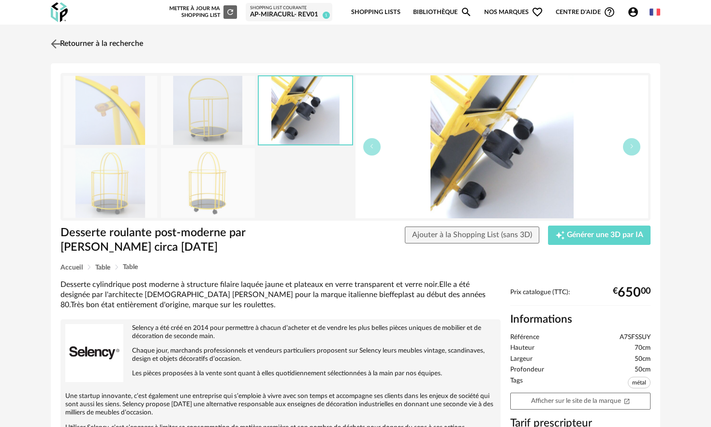
click at [58, 48] on img at bounding box center [56, 44] width 14 height 14
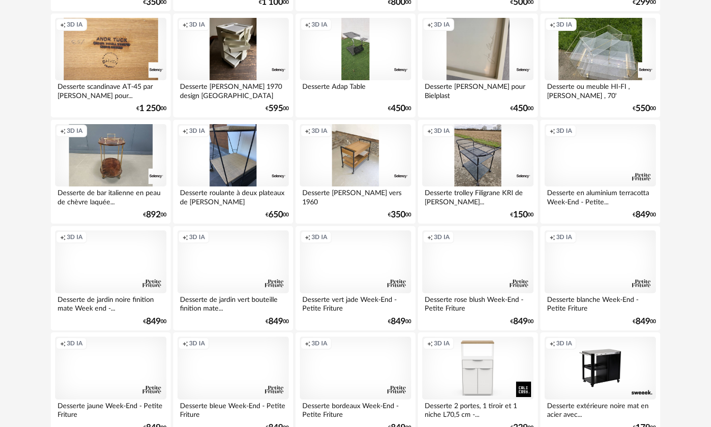
scroll to position [1911, 0]
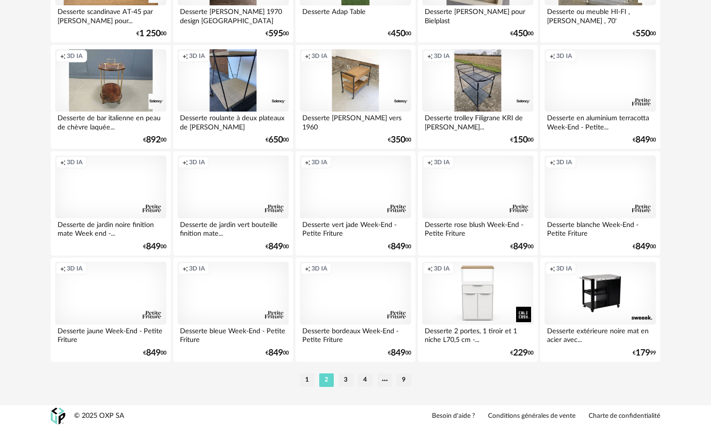
click at [342, 259] on li "3" at bounding box center [345, 381] width 15 height 14
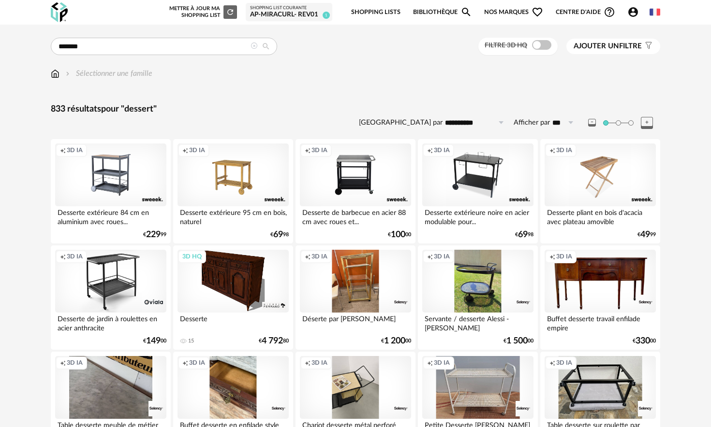
click at [343, 110] on div "833 résultats pour "dessert"" at bounding box center [355, 109] width 609 height 11
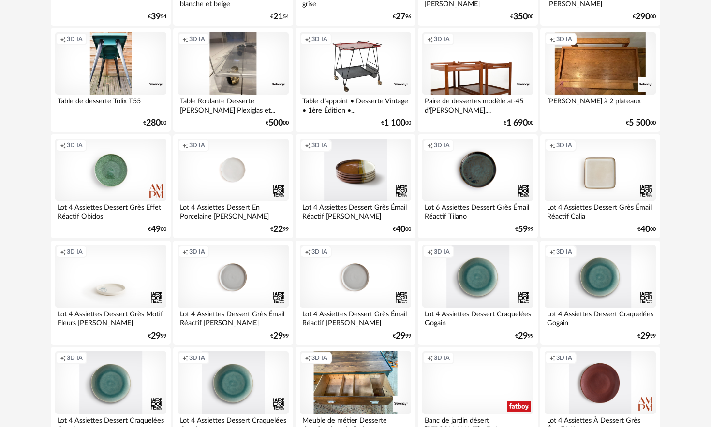
scroll to position [1911, 0]
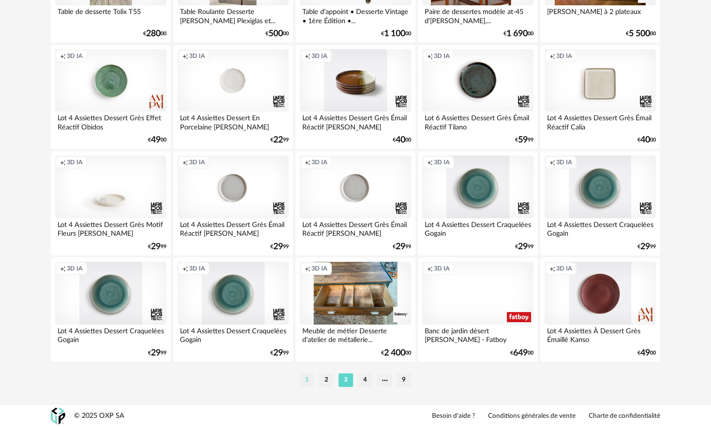
click at [310, 259] on li "1" at bounding box center [307, 381] width 15 height 14
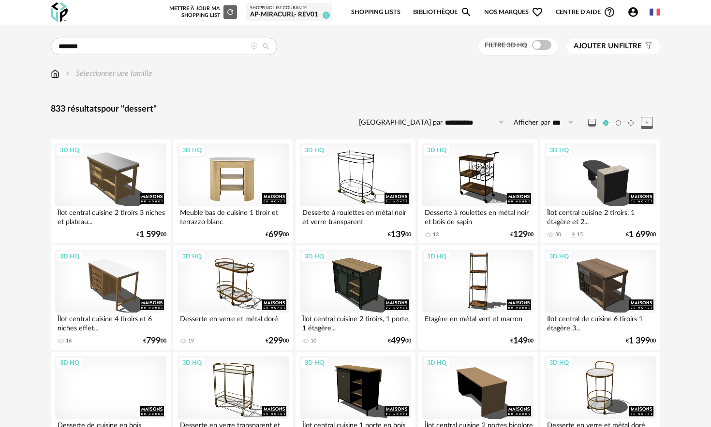
click at [238, 179] on div "3D HQ" at bounding box center [232, 175] width 111 height 63
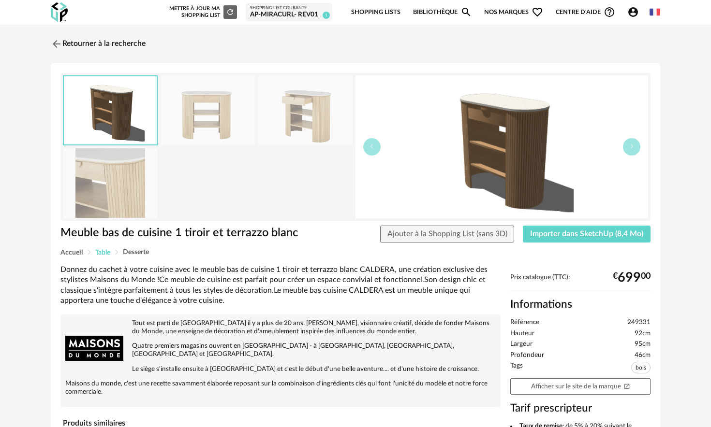
click at [108, 252] on span "Table" at bounding box center [102, 252] width 15 height 7
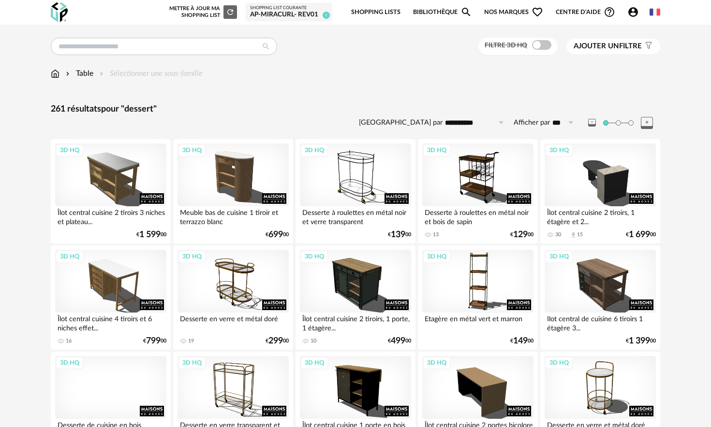
click at [306, 85] on div "Table Sélectionner une sous-famille" at bounding box center [355, 78] width 609 height 20
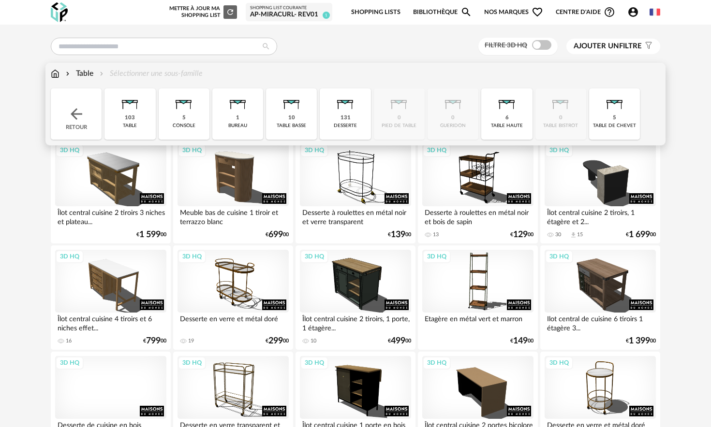
drag, startPoint x: 268, startPoint y: 84, endPoint x: 162, endPoint y: 75, distance: 106.2
click at [264, 83] on div "Table Sélectionner une sous-famille" at bounding box center [355, 78] width 609 height 20
click at [85, 73] on div "Table" at bounding box center [78, 73] width 29 height 11
type input "*******"
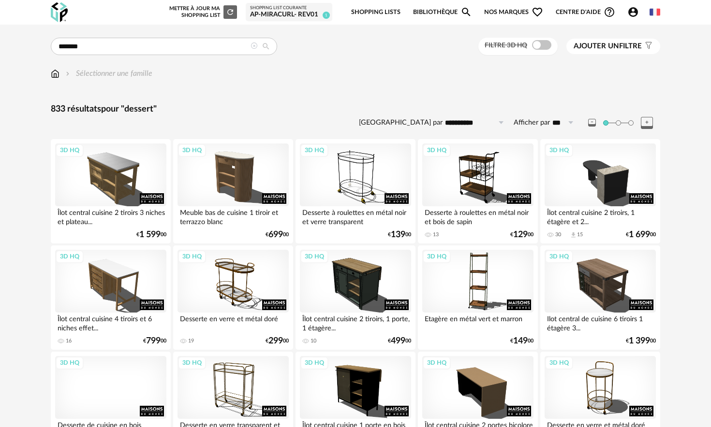
click at [252, 47] on icon at bounding box center [253, 46] width 7 height 7
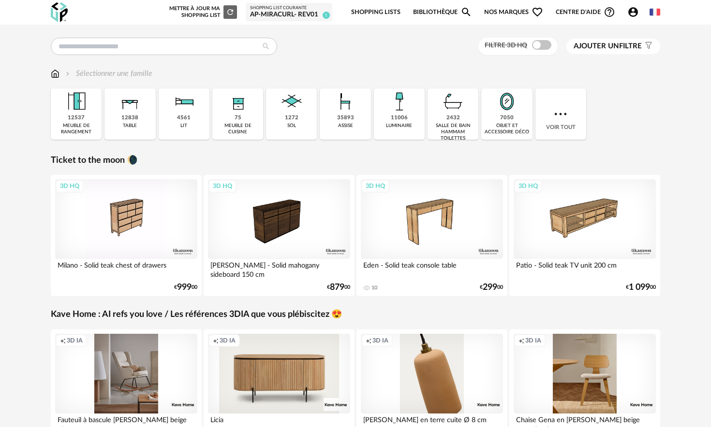
drag, startPoint x: 343, startPoint y: 37, endPoint x: 320, endPoint y: 50, distance: 26.5
click at [343, 37] on div "Filtre 3D HQ Ajouter un filtre s Filter icon Filtrer par : Sélectionner une fam…" at bounding box center [355, 331] width 711 height 612
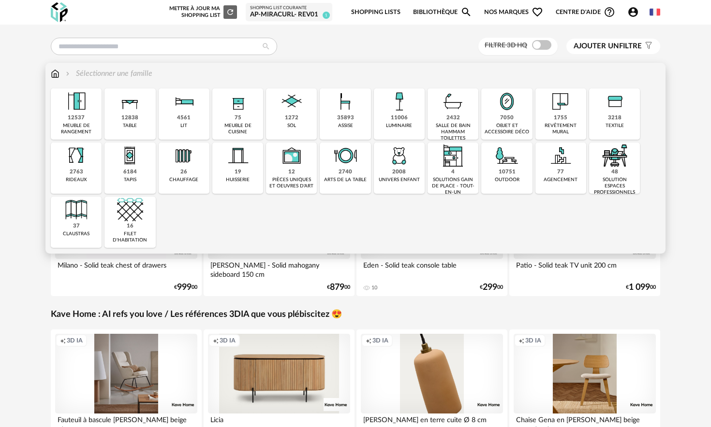
click at [130, 105] on img at bounding box center [130, 101] width 26 height 26
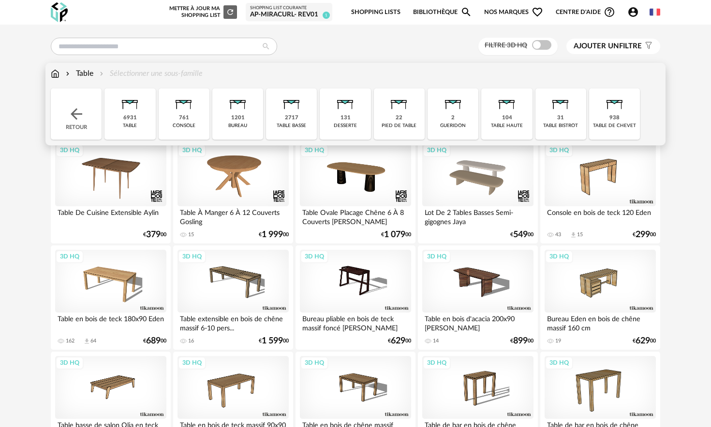
click at [189, 125] on div "console" at bounding box center [184, 126] width 23 height 6
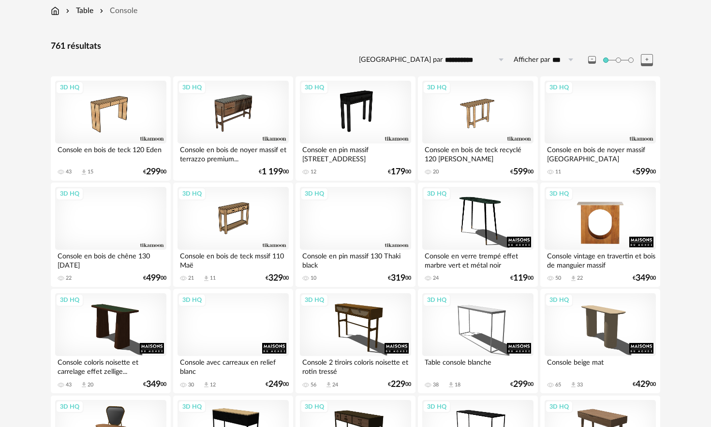
scroll to position [63, 0]
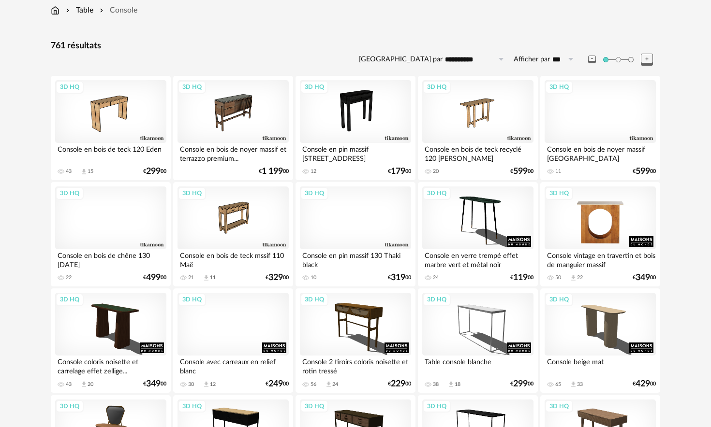
click at [386, 205] on div "3D HQ" at bounding box center [599, 218] width 111 height 63
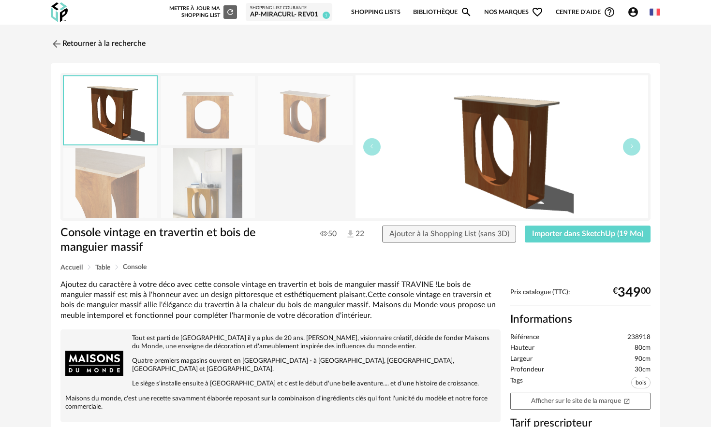
drag, startPoint x: 174, startPoint y: 123, endPoint x: 227, endPoint y: 122, distance: 53.7
click at [174, 123] on img at bounding box center [208, 110] width 94 height 69
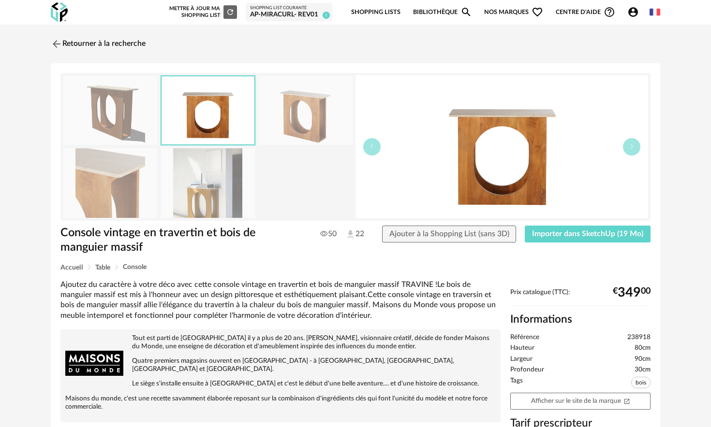
click at [270, 122] on img at bounding box center [305, 110] width 94 height 69
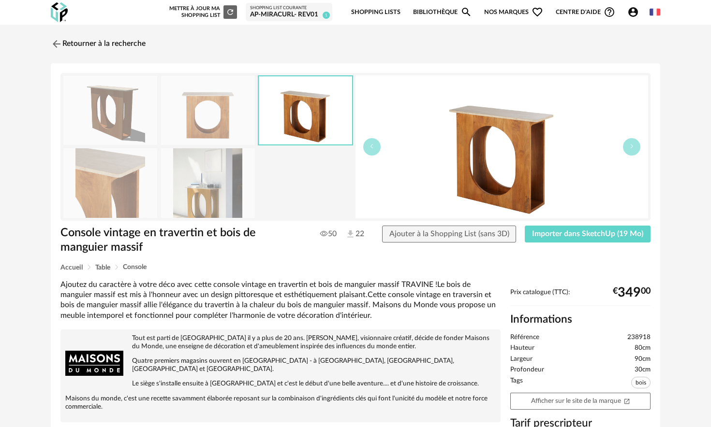
click at [198, 179] on img at bounding box center [208, 182] width 94 height 69
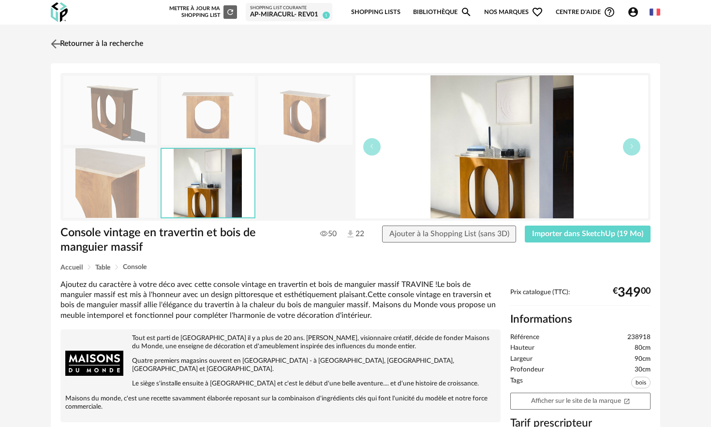
click at [58, 45] on img at bounding box center [56, 44] width 14 height 14
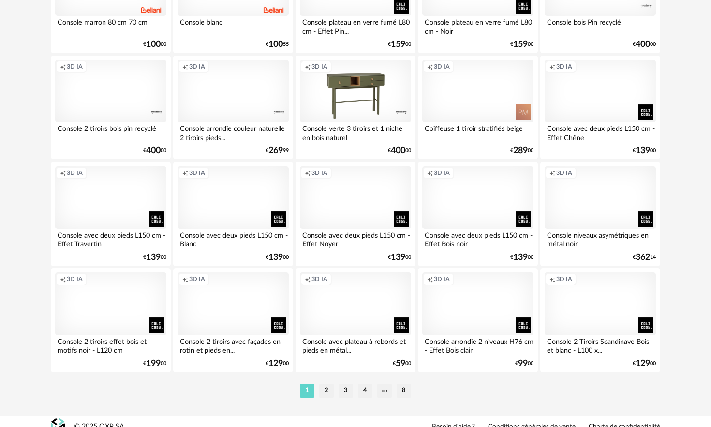
scroll to position [1897, 0]
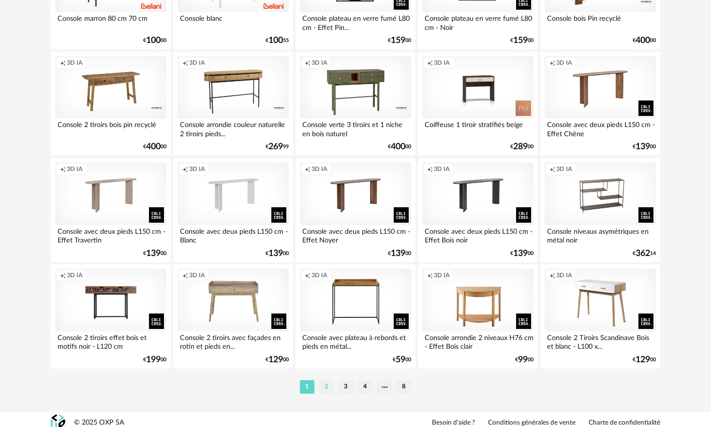
click at [330, 259] on li "2" at bounding box center [326, 388] width 15 height 14
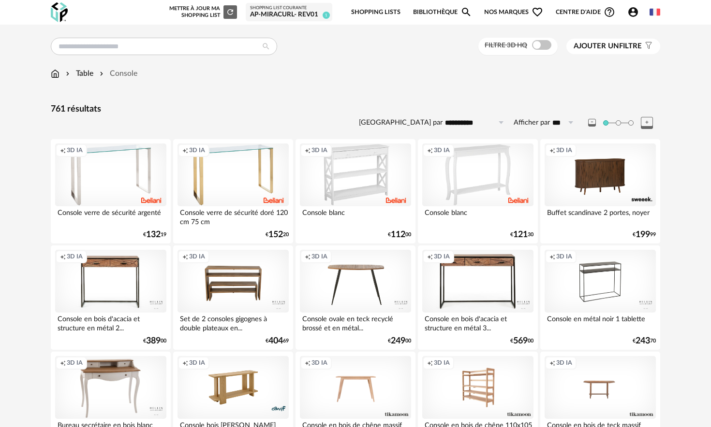
click at [386, 123] on input "**********" at bounding box center [475, 122] width 67 height 15
click at [386, 165] on span "Prix croissant" at bounding box center [479, 164] width 52 height 9
type input "**********"
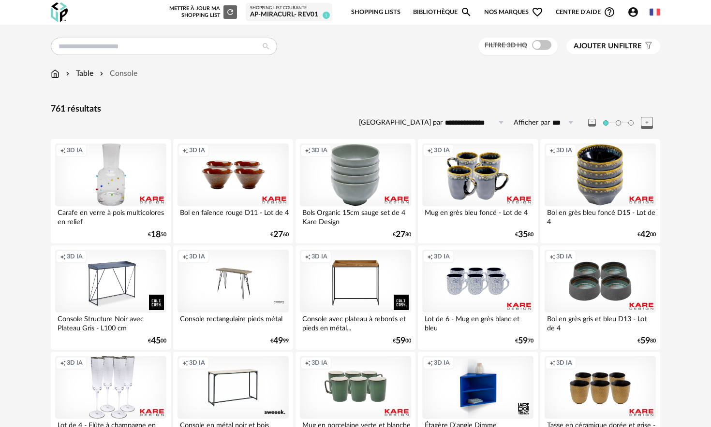
click at [386, 45] on span "Ajouter un filtre" at bounding box center [607, 47] width 68 height 10
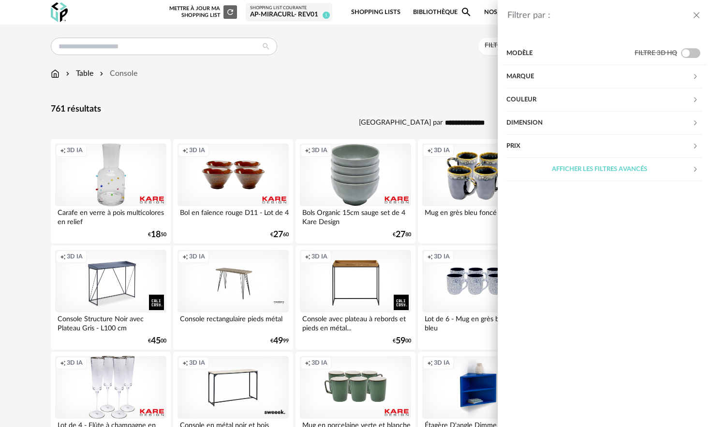
click at [386, 108] on div "Couleur" at bounding box center [599, 99] width 186 height 23
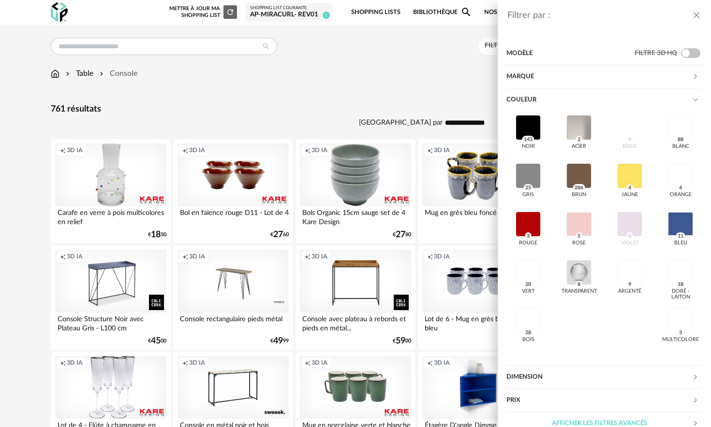
click at [386, 93] on div "Couleur" at bounding box center [599, 99] width 186 height 23
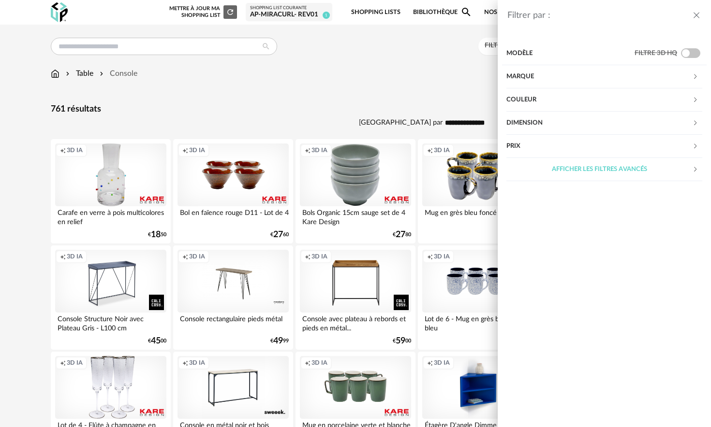
click at [386, 119] on div "Dimension" at bounding box center [599, 123] width 186 height 23
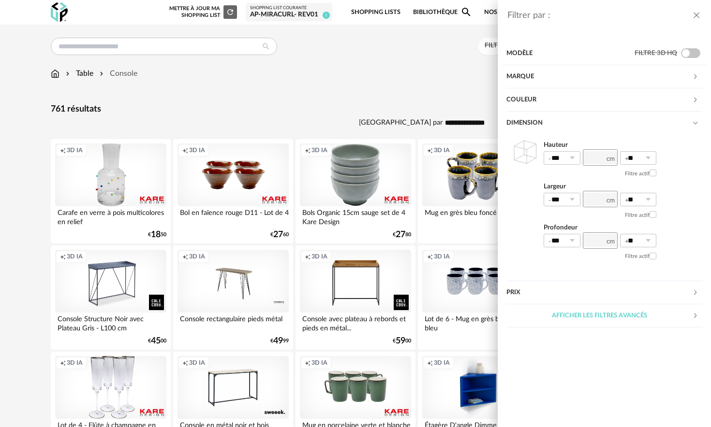
click at [386, 157] on icon at bounding box center [572, 158] width 12 height 14
click at [386, 161] on icon at bounding box center [572, 158] width 12 height 14
click at [386, 259] on div "Prix" at bounding box center [599, 292] width 186 height 23
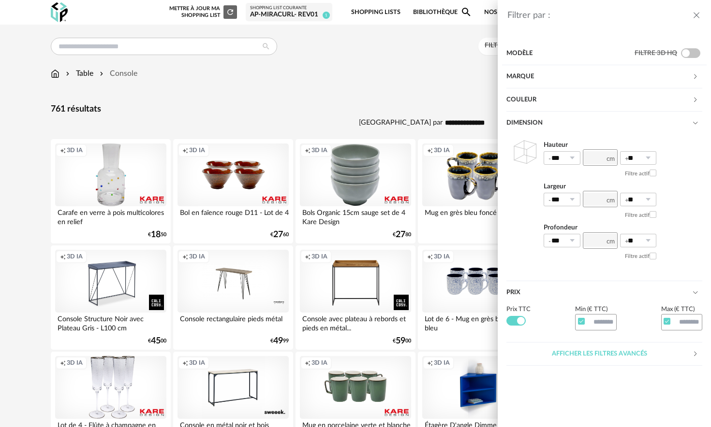
click at [386, 259] on div "Prix" at bounding box center [599, 292] width 186 height 23
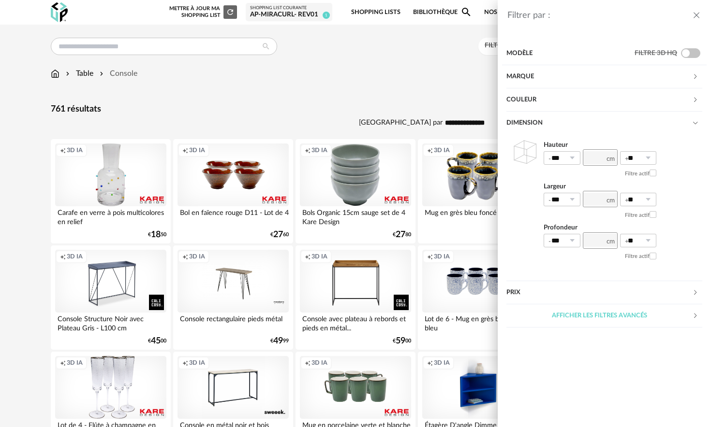
click at [386, 259] on div "Afficher les filtres avancés" at bounding box center [599, 316] width 186 height 23
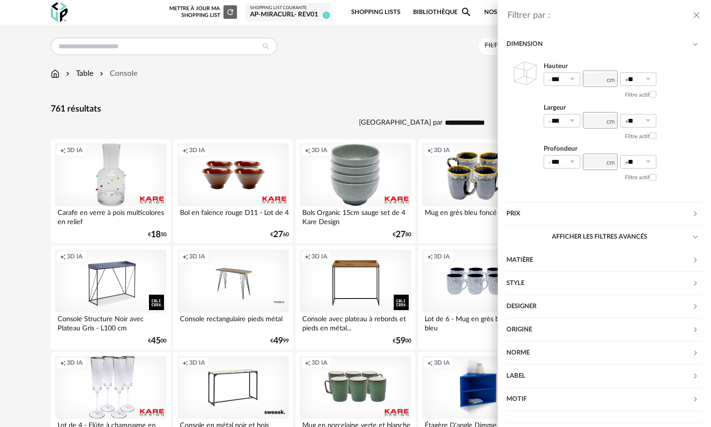
drag, startPoint x: 341, startPoint y: 73, endPoint x: 355, endPoint y: 114, distance: 42.4
click at [341, 73] on div "Filtrer par : Modèle Filtre 3D HQ Marque &tradition 0 101 Copenhagen 0 366 Conc…" at bounding box center [355, 213] width 711 height 427
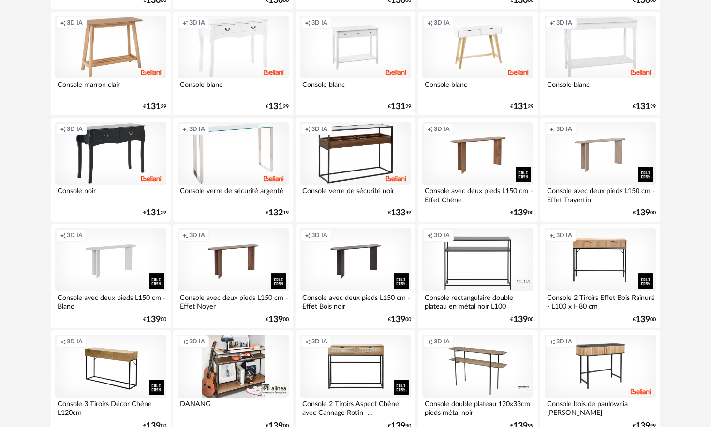
scroll to position [1834, 0]
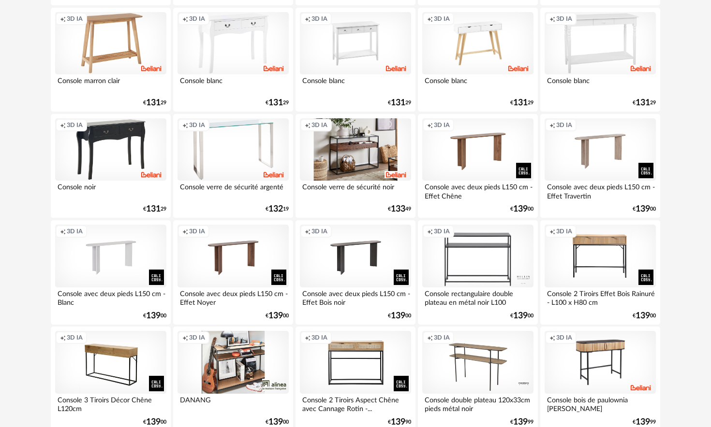
click at [338, 155] on div "Creation icon 3D IA" at bounding box center [355, 149] width 111 height 63
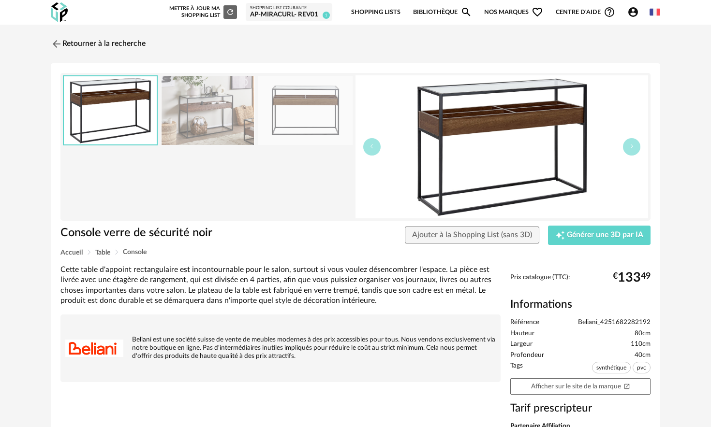
click at [187, 117] on img at bounding box center [208, 110] width 94 height 69
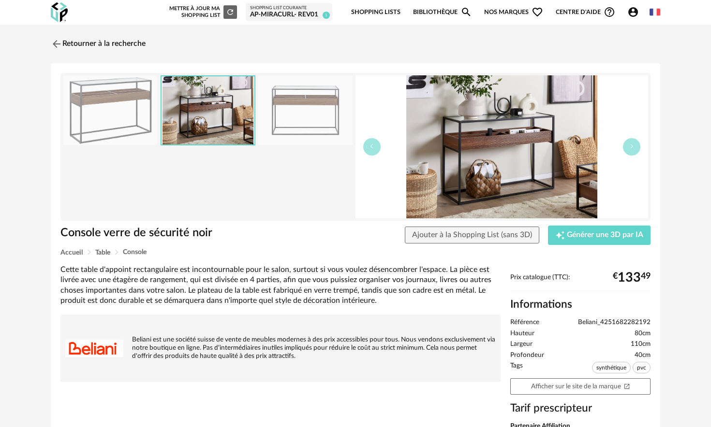
click at [272, 110] on img at bounding box center [305, 110] width 94 height 69
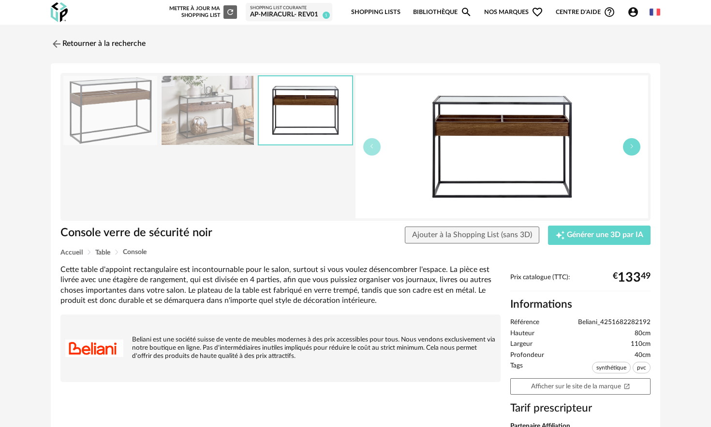
click at [386, 148] on button "button" at bounding box center [631, 146] width 17 height 17
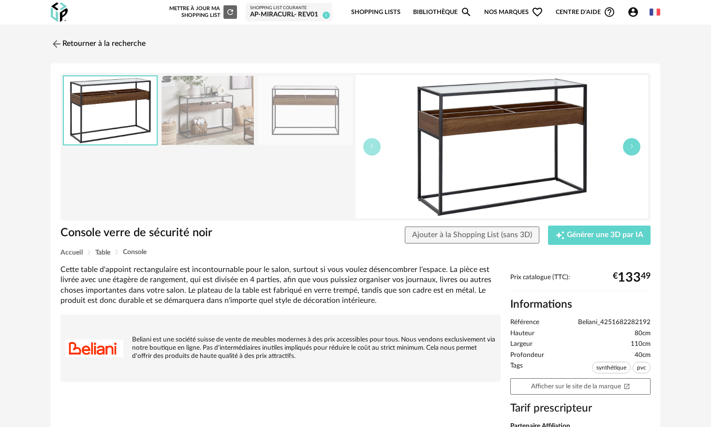
click at [386, 148] on button "button" at bounding box center [631, 146] width 17 height 17
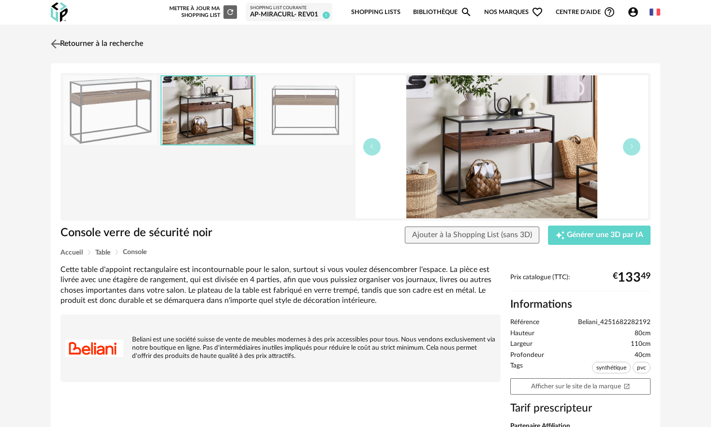
click at [54, 43] on img at bounding box center [56, 44] width 14 height 14
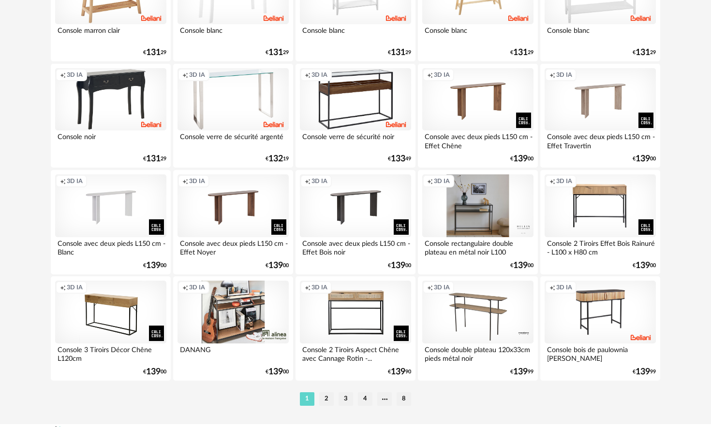
scroll to position [1911, 0]
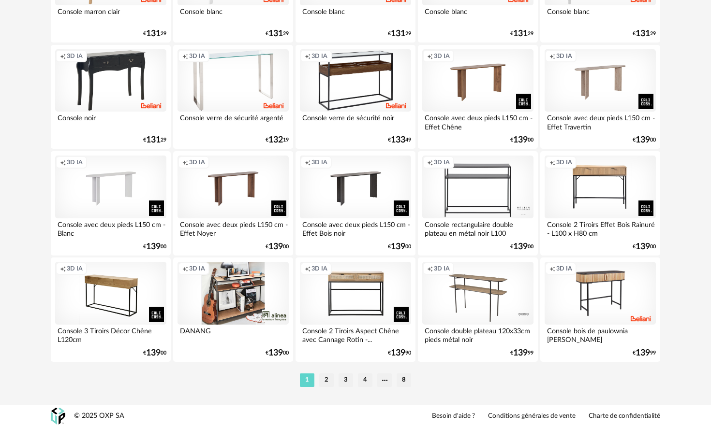
click at [326, 259] on li "2" at bounding box center [326, 381] width 15 height 14
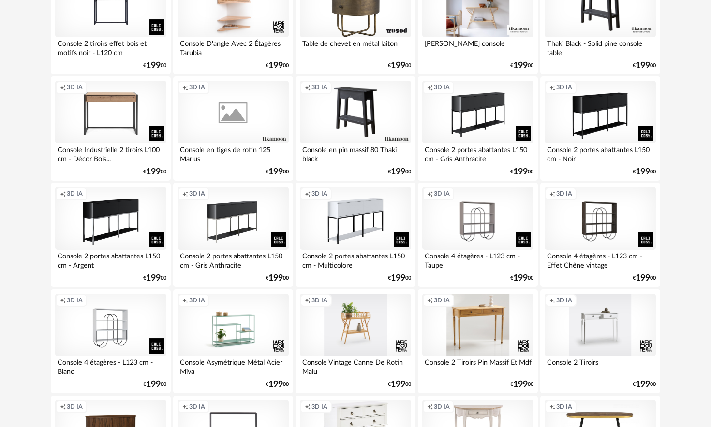
scroll to position [1254, 0]
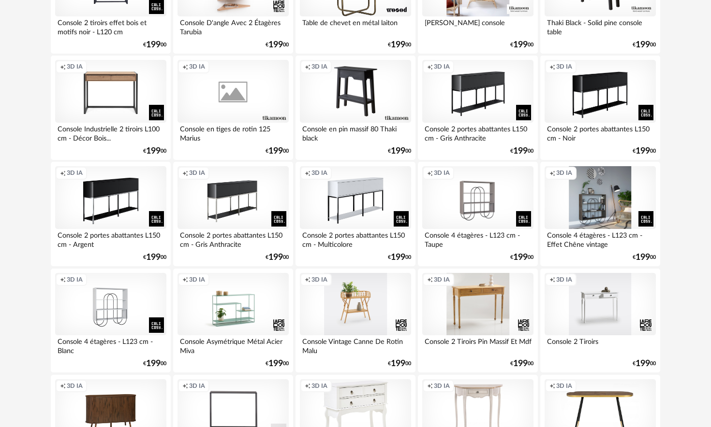
click at [386, 204] on div "Creation icon 3D IA" at bounding box center [599, 197] width 111 height 63
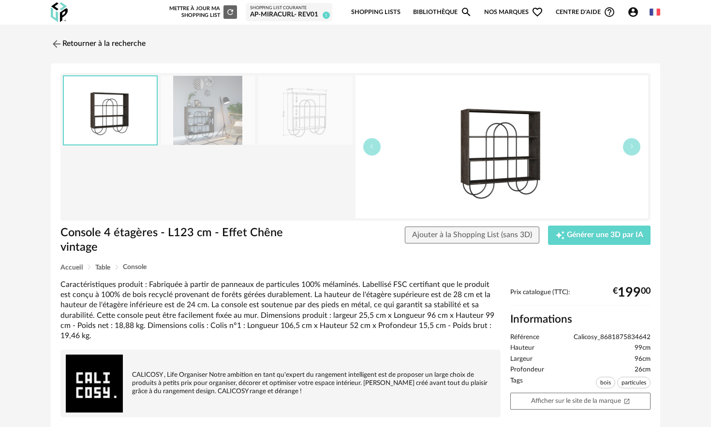
click at [216, 129] on img at bounding box center [208, 110] width 94 height 69
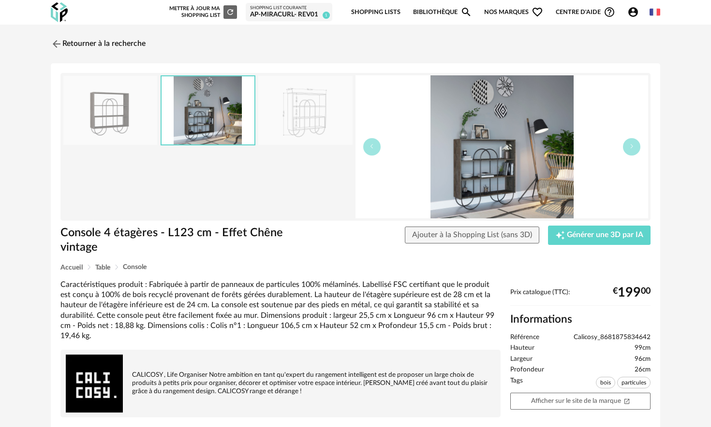
click at [271, 128] on img at bounding box center [305, 110] width 94 height 69
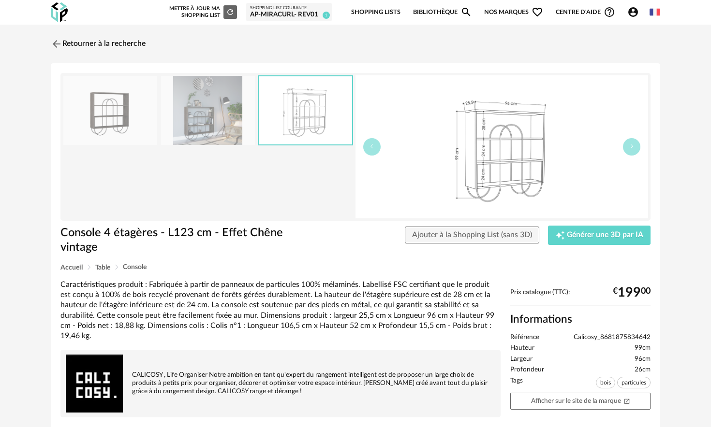
click at [208, 122] on img at bounding box center [208, 110] width 94 height 69
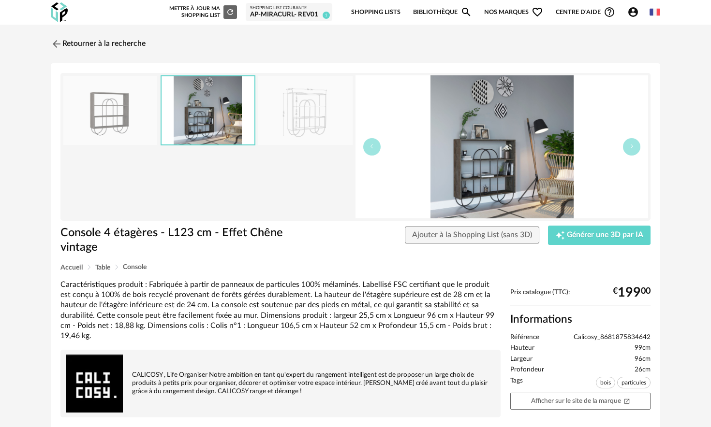
click at [151, 121] on img at bounding box center [110, 110] width 94 height 69
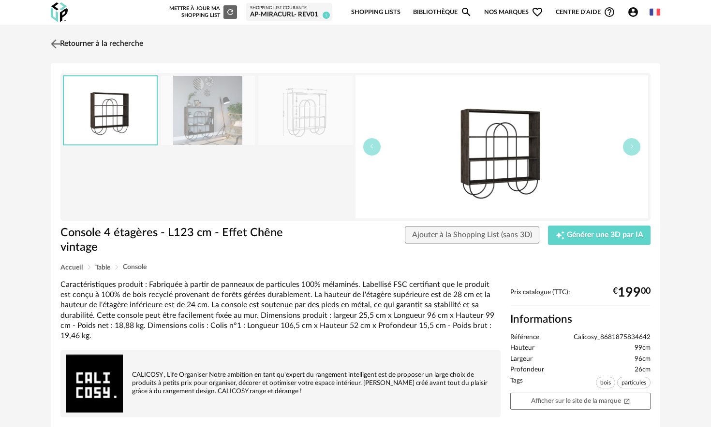
click at [61, 48] on img at bounding box center [56, 44] width 14 height 14
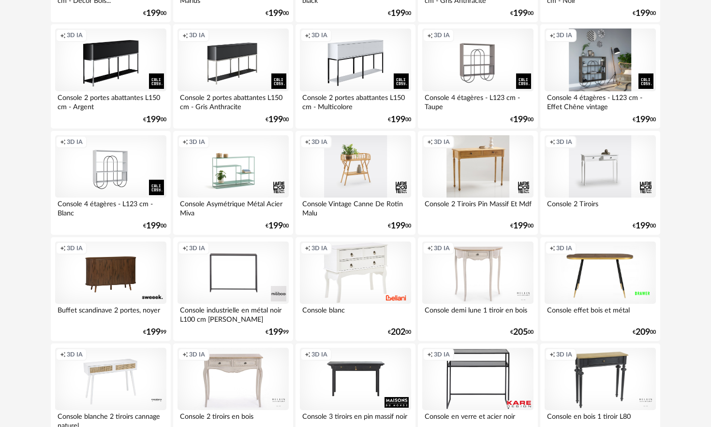
scroll to position [1393, 0]
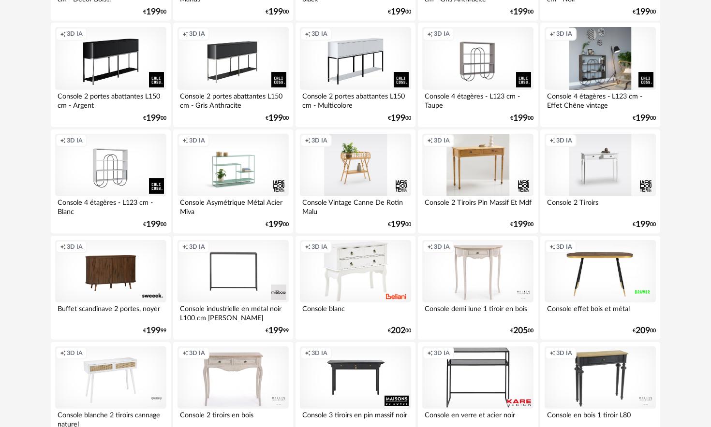
click at [386, 74] on div "Creation icon 3D IA" at bounding box center [599, 58] width 111 height 63
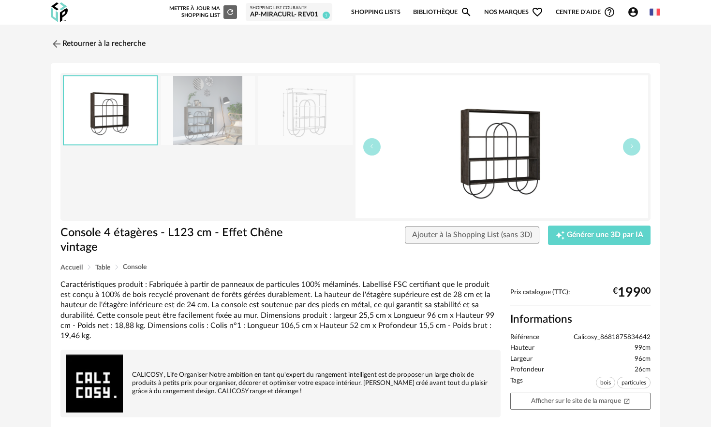
click at [107, 93] on img at bounding box center [110, 110] width 93 height 68
click at [212, 114] on img at bounding box center [208, 110] width 94 height 69
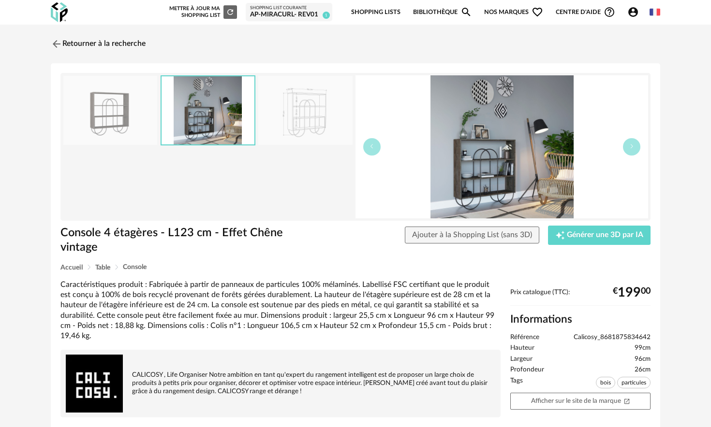
click at [386, 164] on img at bounding box center [501, 146] width 293 height 143
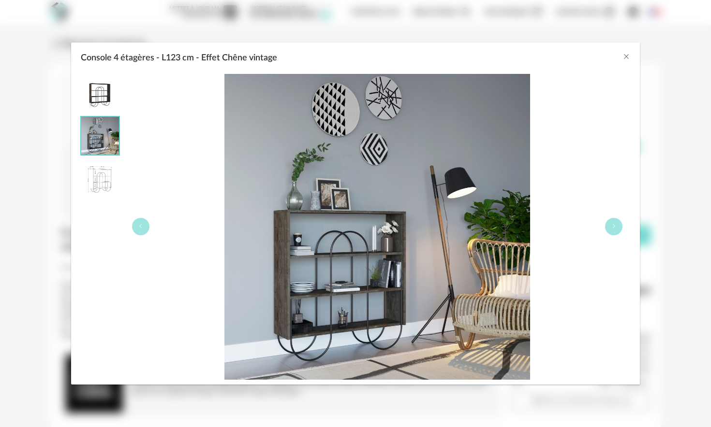
click at [386, 229] on div "Console 4 étagères - L123 cm - Effet Chêne vintage" at bounding box center [377, 227] width 506 height 306
click at [386, 228] on button "Console 4 étagères - L123 cm - Effet Chêne vintage" at bounding box center [613, 226] width 17 height 17
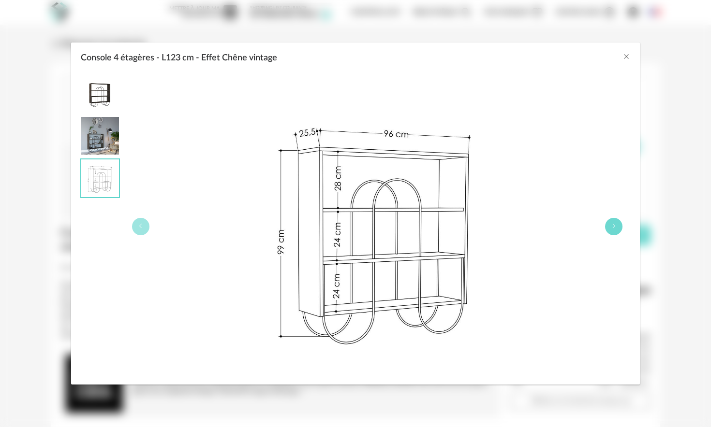
click at [386, 227] on icon "Console 4 étagères - L123 cm - Effet Chêne vintage" at bounding box center [614, 226] width 6 height 6
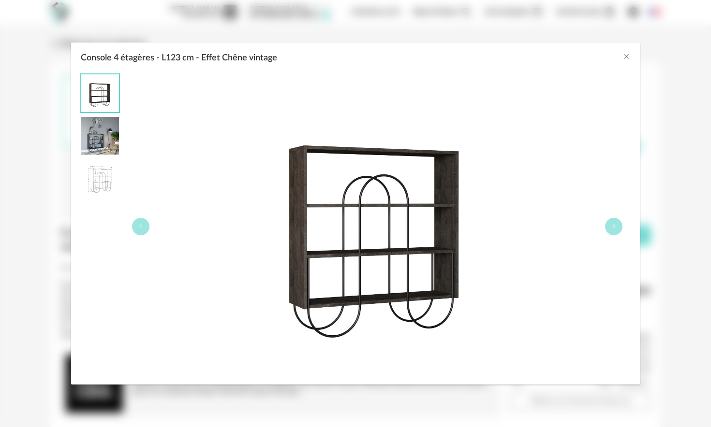
click at [148, 220] on div "Console 4 étagères - L123 cm - Effet Chêne vintage" at bounding box center [377, 227] width 506 height 306
click at [142, 221] on button "Console 4 étagères - L123 cm - Effet Chêne vintage" at bounding box center [140, 226] width 17 height 17
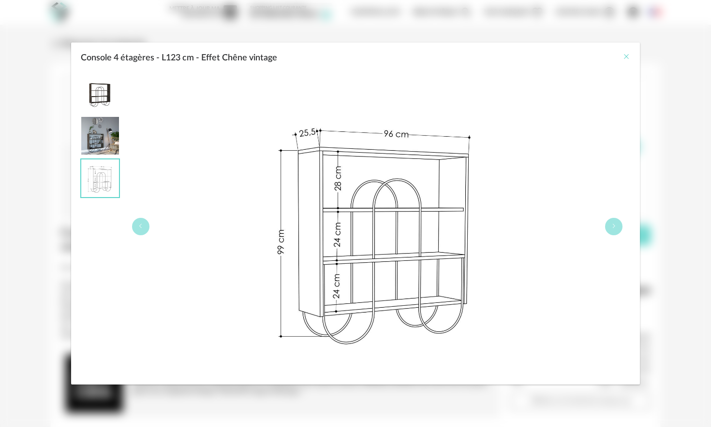
click at [386, 55] on icon "Close" at bounding box center [626, 57] width 8 height 8
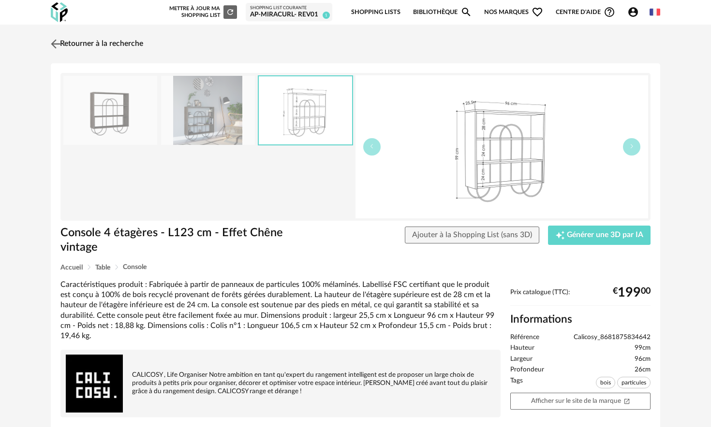
click at [60, 42] on img at bounding box center [56, 44] width 14 height 14
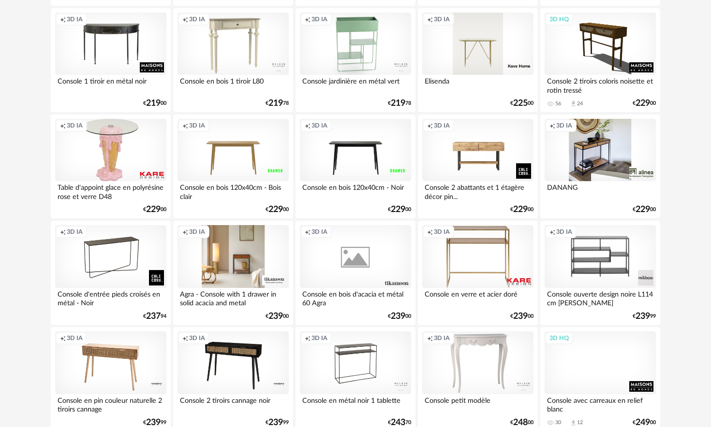
scroll to position [1911, 0]
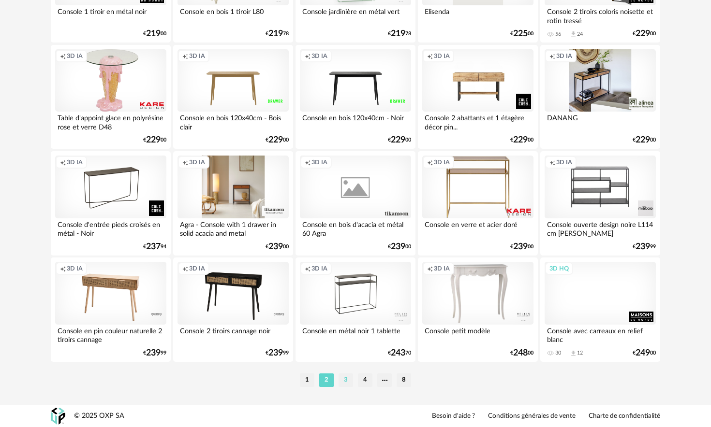
click at [341, 259] on li "3" at bounding box center [345, 381] width 15 height 14
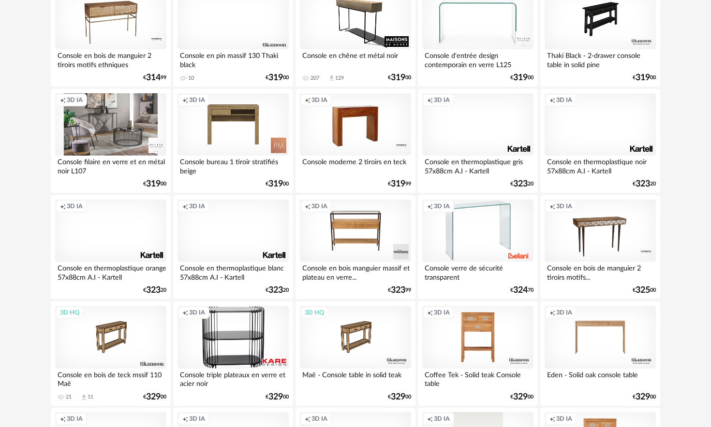
scroll to position [1754, 0]
click at [109, 137] on div "Creation icon 3D IA" at bounding box center [110, 124] width 111 height 63
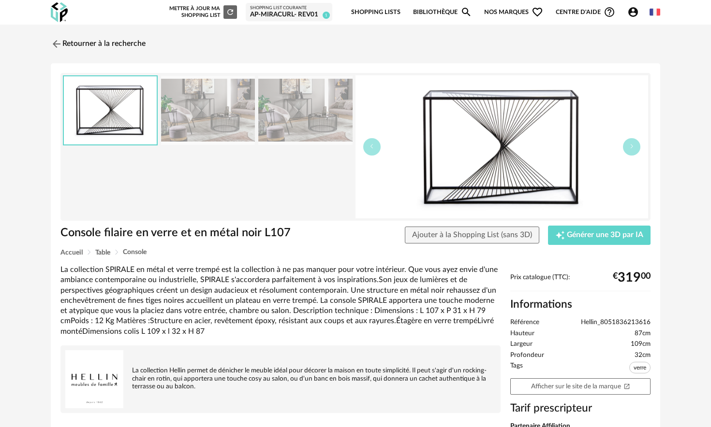
click at [215, 127] on img at bounding box center [208, 110] width 94 height 69
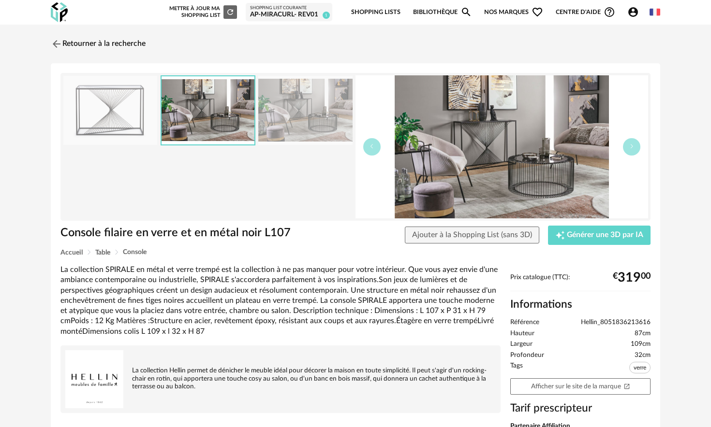
click at [285, 114] on img at bounding box center [305, 110] width 94 height 69
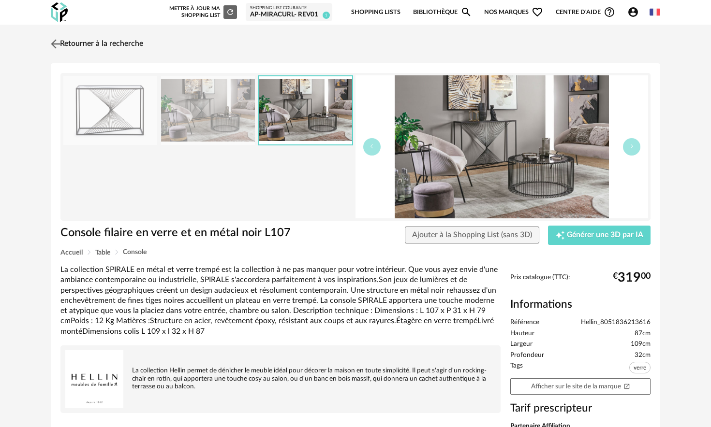
click at [53, 42] on img at bounding box center [56, 44] width 14 height 14
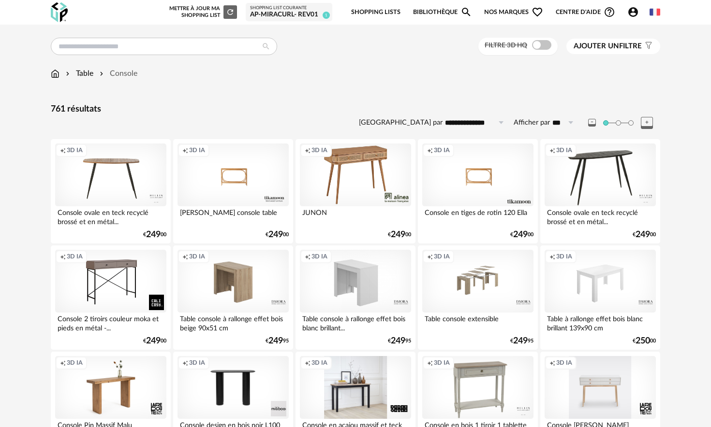
click at [78, 78] on div "Table" at bounding box center [78, 73] width 29 height 11
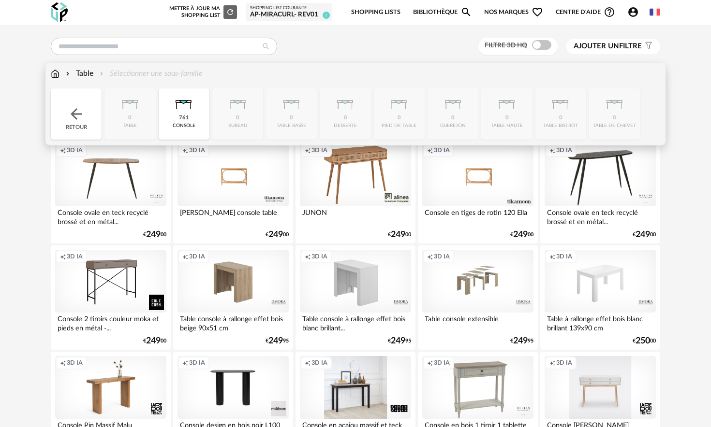
scroll to position [0, 0]
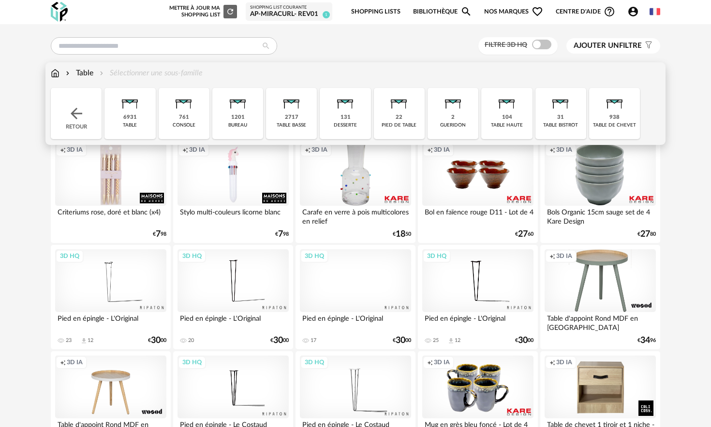
click at [386, 116] on div "31 table bistrot" at bounding box center [560, 113] width 51 height 51
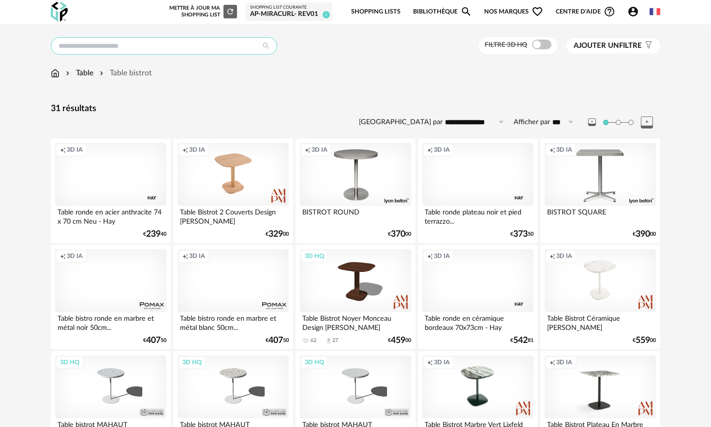
click at [100, 48] on input "text" at bounding box center [164, 45] width 226 height 17
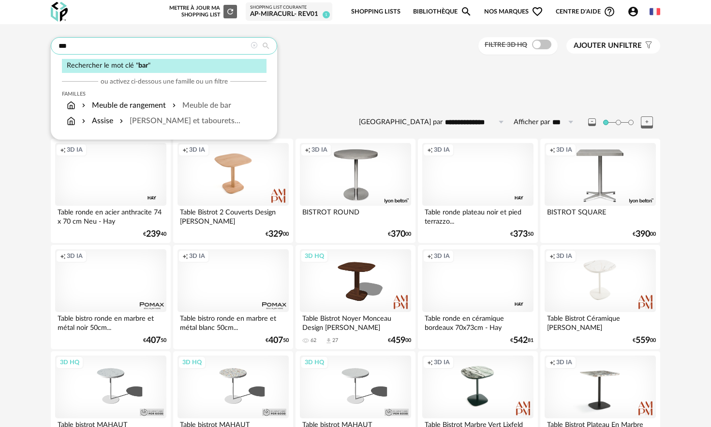
type input "***"
type input "**********"
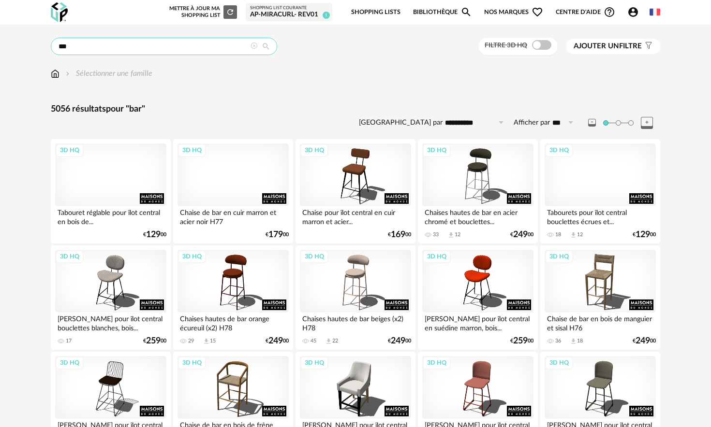
click at [80, 41] on input "***" at bounding box center [164, 46] width 226 height 17
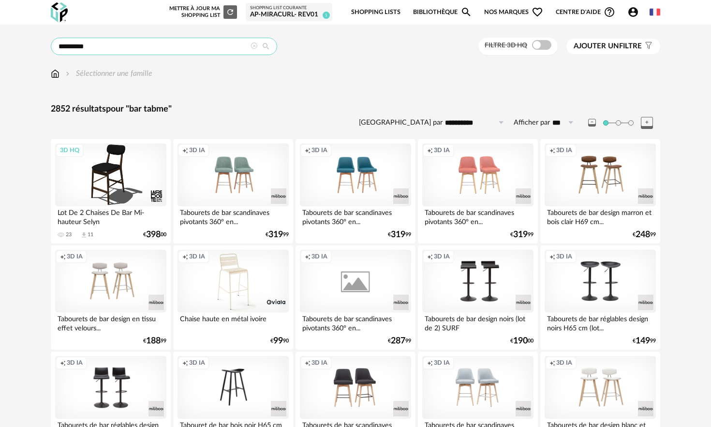
click at [92, 41] on input "*********" at bounding box center [164, 46] width 226 height 17
click at [73, 50] on input "*********" at bounding box center [164, 46] width 226 height 17
drag, startPoint x: 71, startPoint y: 49, endPoint x: 13, endPoint y: 45, distance: 57.7
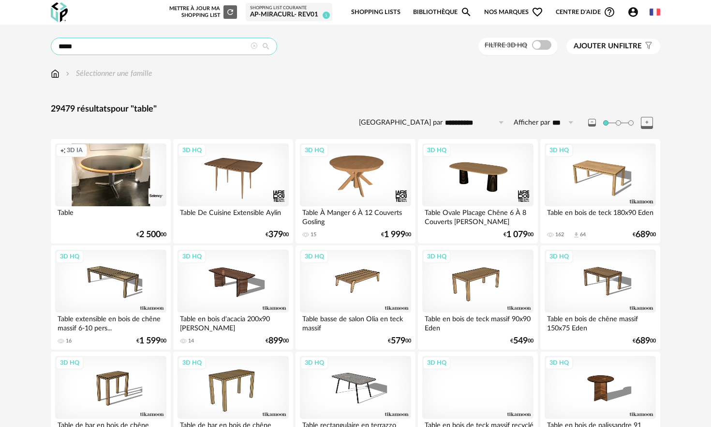
click at [101, 45] on input "*****" at bounding box center [164, 46] width 226 height 17
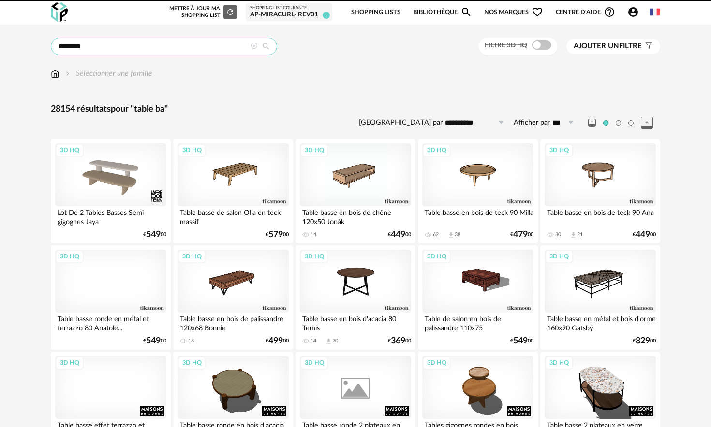
click at [96, 48] on input "********" at bounding box center [164, 46] width 226 height 17
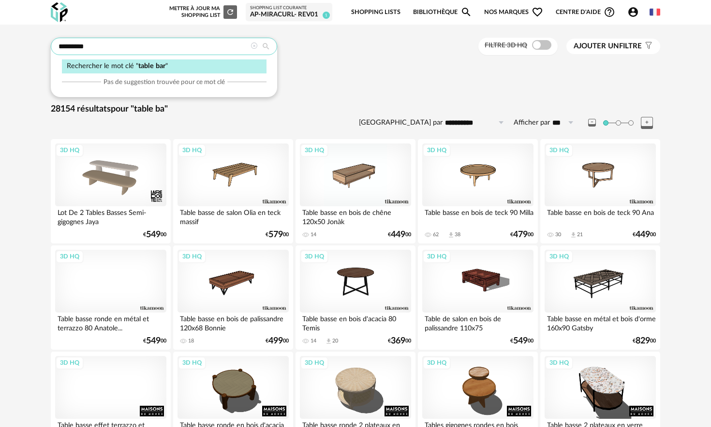
type input "*********"
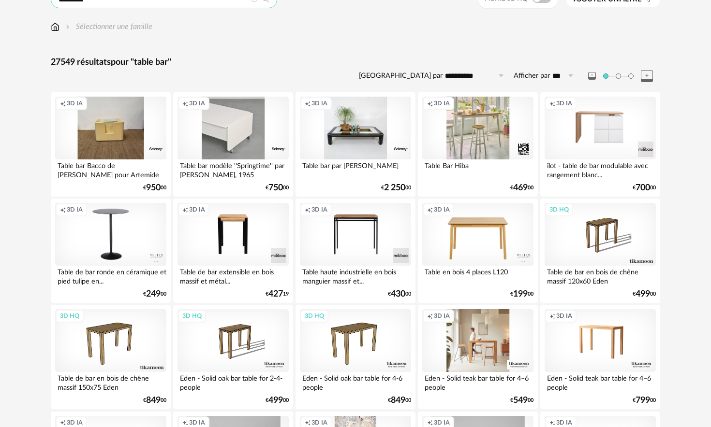
scroll to position [44, 0]
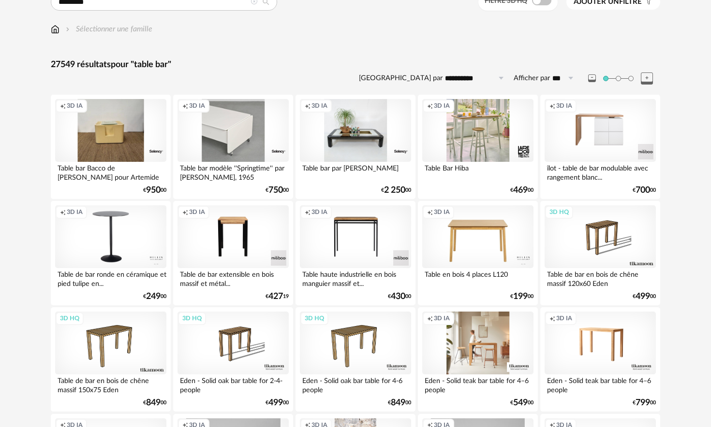
click at [386, 171] on div "îlot - table de bar modulable avec rangement blanc..." at bounding box center [599, 171] width 111 height 19
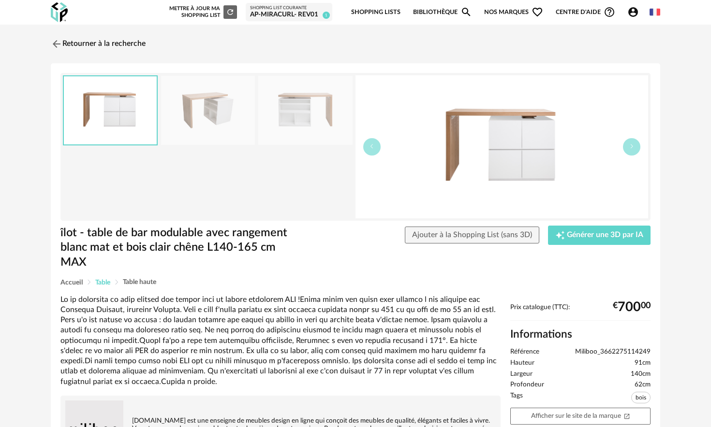
click at [104, 259] on span "Table" at bounding box center [102, 282] width 15 height 7
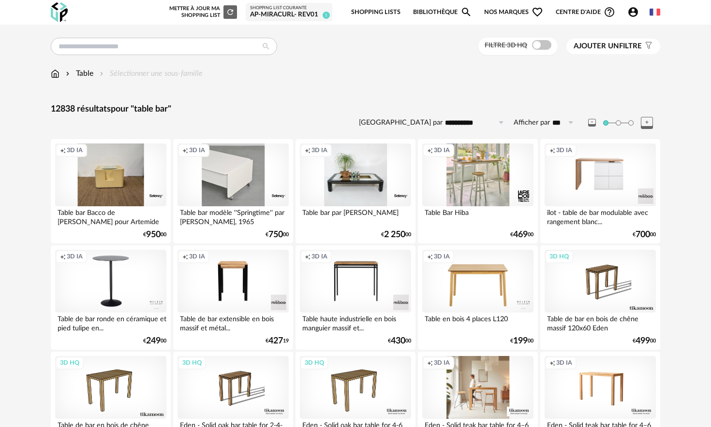
drag, startPoint x: 235, startPoint y: 116, endPoint x: 152, endPoint y: 88, distance: 87.9
click at [235, 116] on div "**********" at bounding box center [355, 117] width 609 height 27
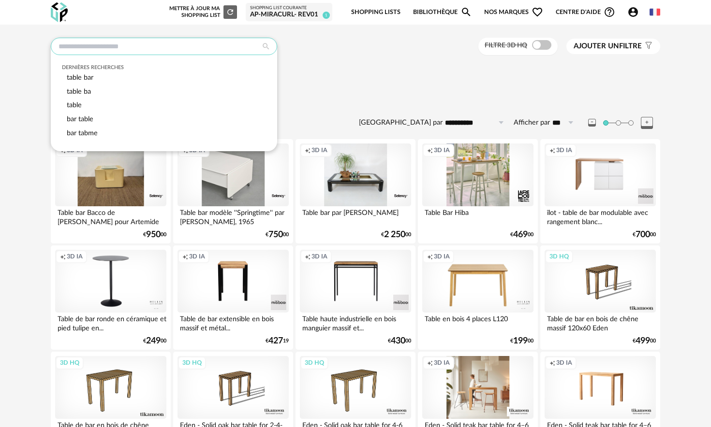
drag, startPoint x: 242, startPoint y: 52, endPoint x: 230, endPoint y: 55, distance: 12.4
click at [241, 52] on input "text" at bounding box center [164, 46] width 226 height 17
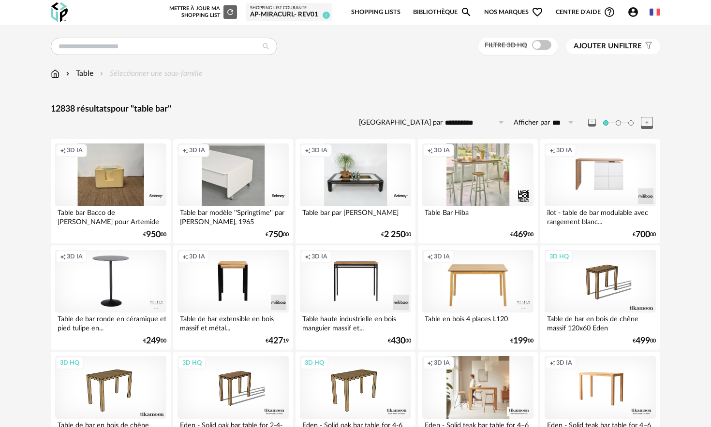
click at [88, 73] on div "Table" at bounding box center [78, 73] width 29 height 11
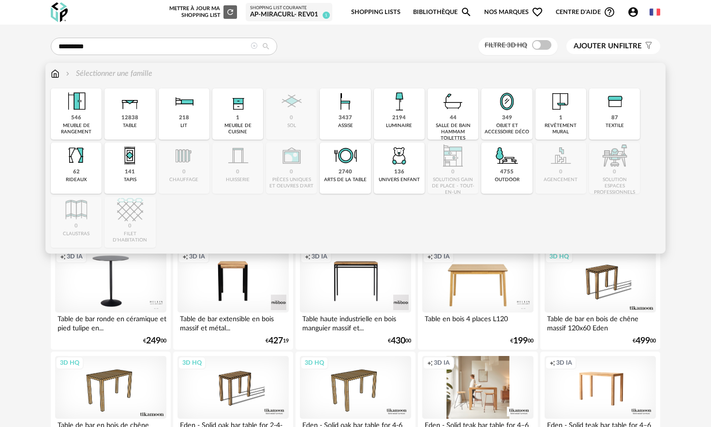
click at [139, 111] on img at bounding box center [130, 101] width 26 height 26
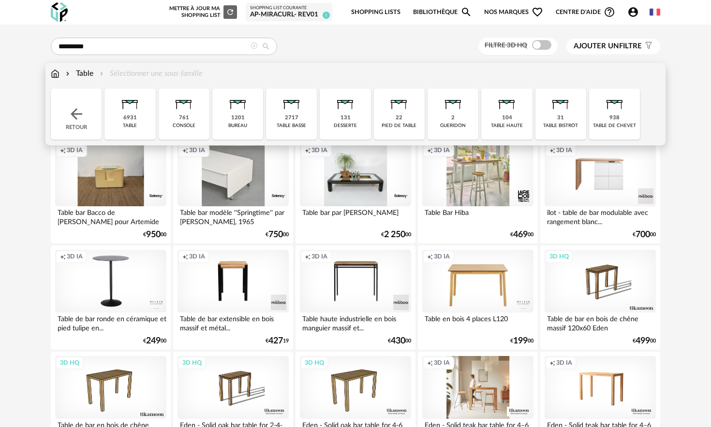
click at [75, 120] on img at bounding box center [76, 113] width 17 height 17
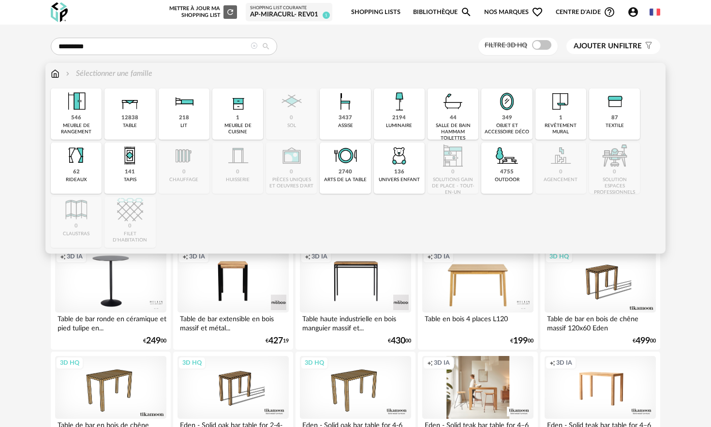
click at [242, 108] on img at bounding box center [238, 101] width 26 height 26
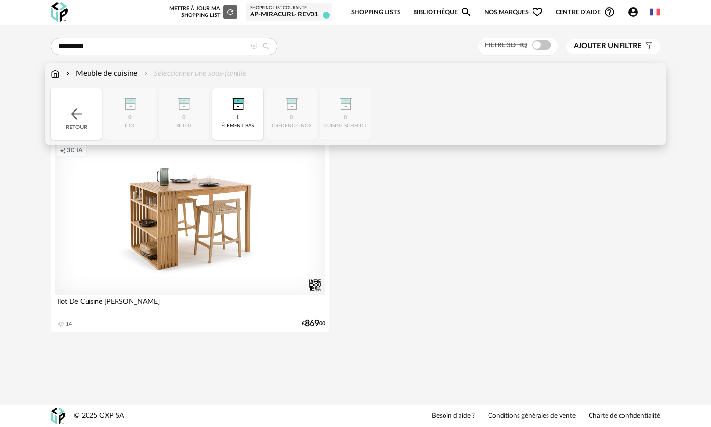
click at [74, 124] on div "Retour" at bounding box center [76, 113] width 51 height 51
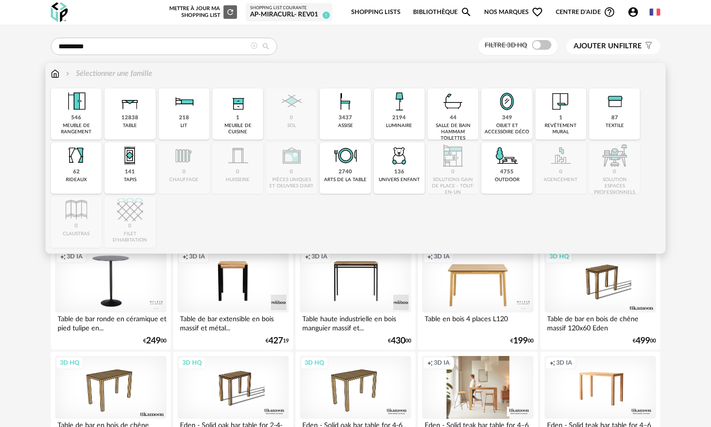
click at [77, 127] on div "meuble de rangement" at bounding box center [76, 129] width 45 height 13
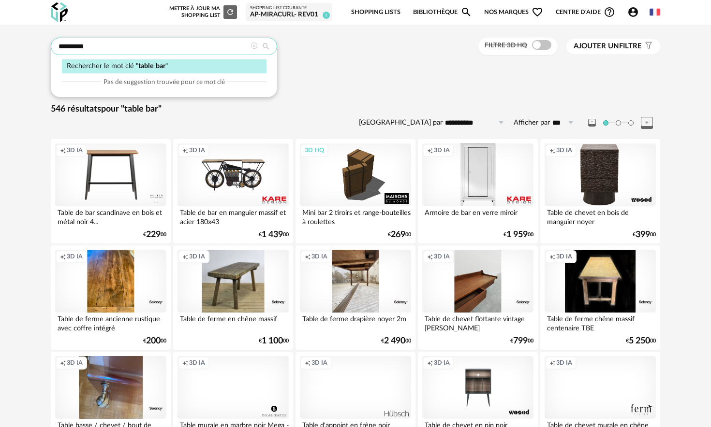
drag, startPoint x: 75, startPoint y: 44, endPoint x: 0, endPoint y: 50, distance: 75.6
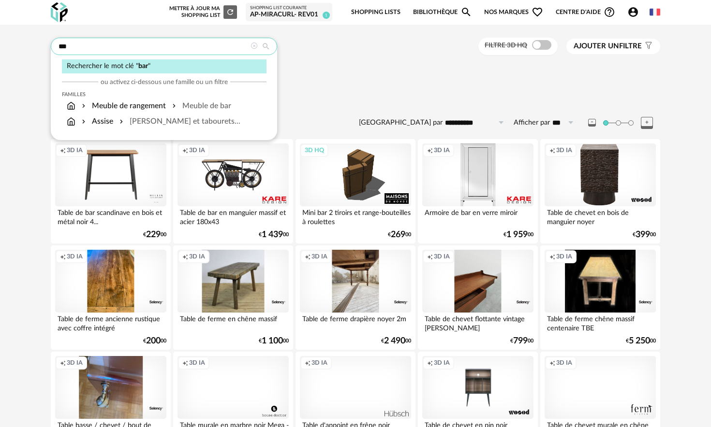
type input "***"
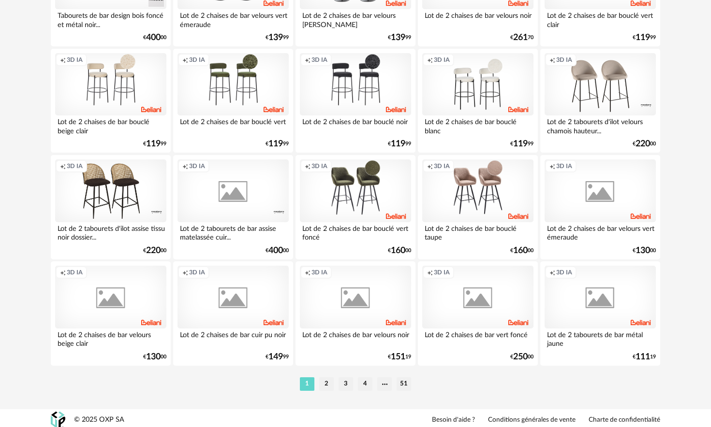
scroll to position [1911, 0]
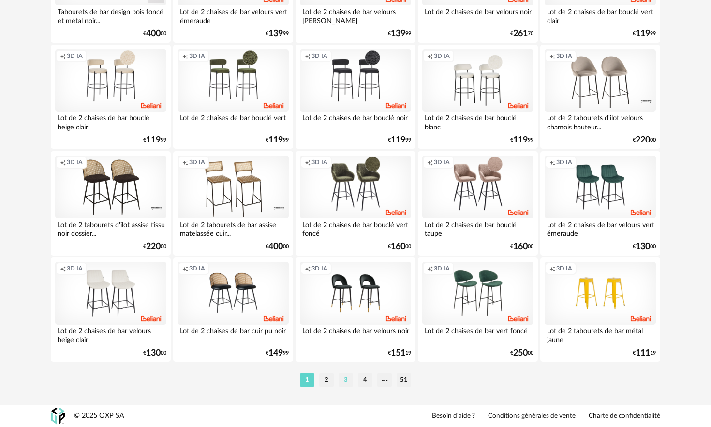
click at [351, 259] on li "3" at bounding box center [345, 381] width 15 height 14
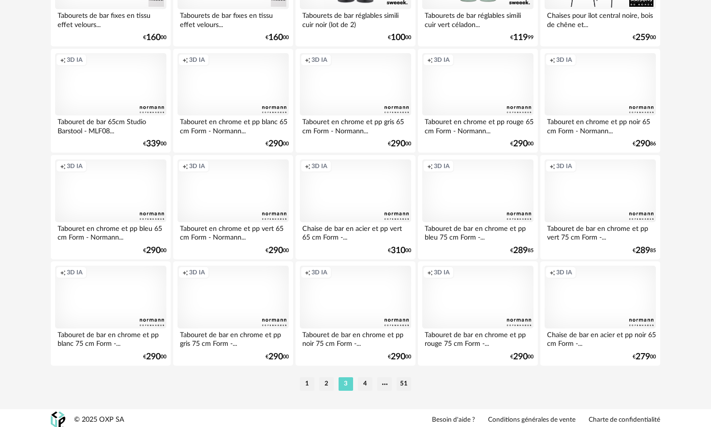
scroll to position [1911, 0]
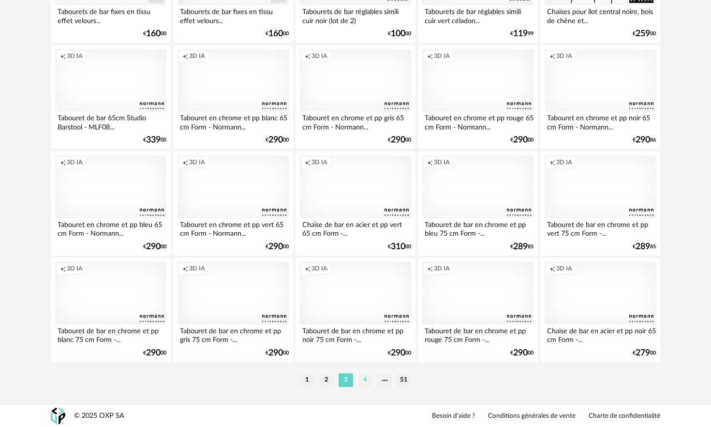
drag, startPoint x: 374, startPoint y: 378, endPoint x: 369, endPoint y: 380, distance: 5.0
click at [374, 259] on ul "1 2 3 4 51" at bounding box center [355, 381] width 116 height 14
click at [368, 259] on li "4" at bounding box center [365, 381] width 15 height 14
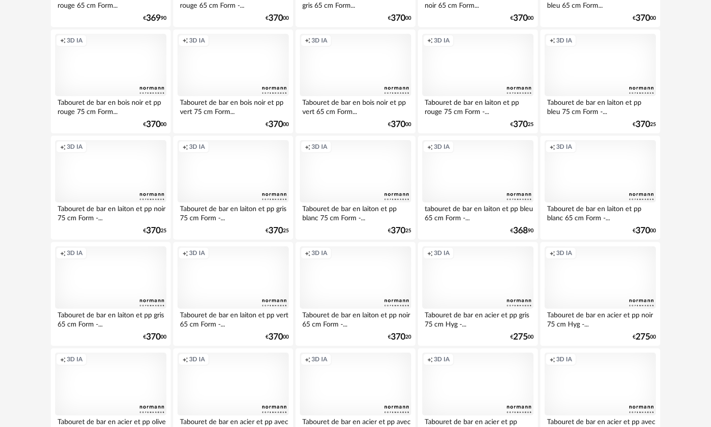
scroll to position [1911, 0]
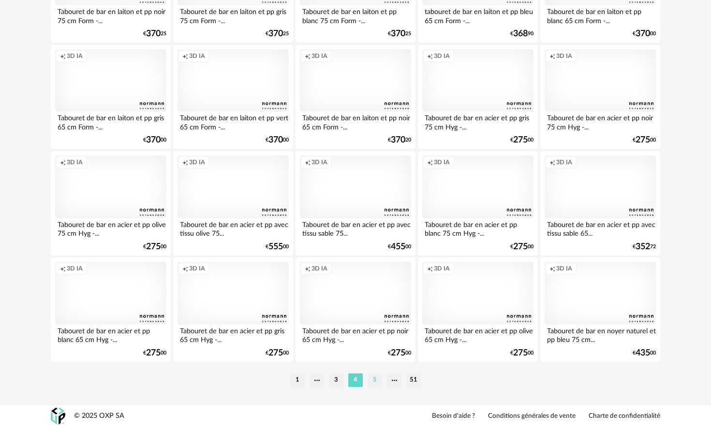
click at [378, 259] on li "5" at bounding box center [374, 381] width 15 height 14
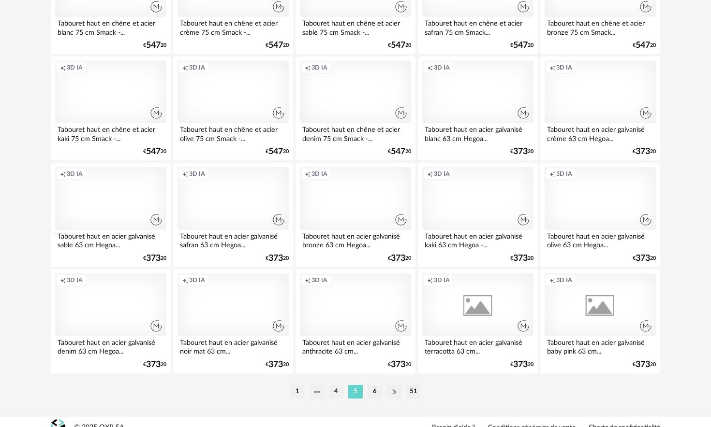
scroll to position [1911, 0]
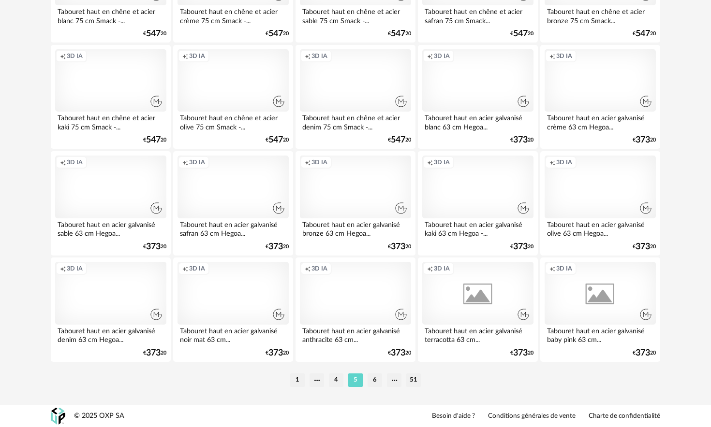
click at [379, 259] on li "6" at bounding box center [374, 381] width 15 height 14
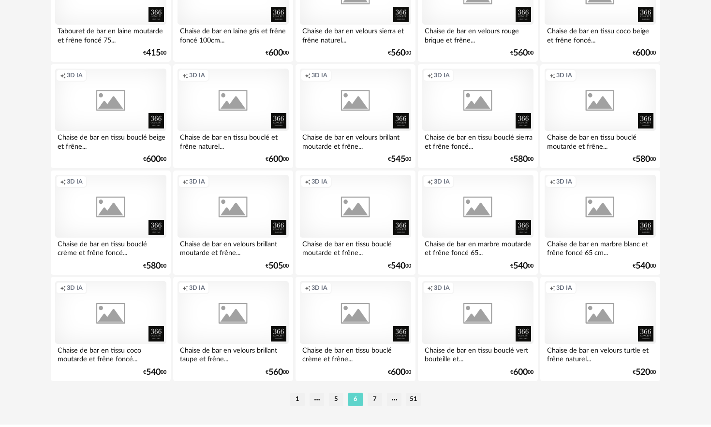
scroll to position [1911, 0]
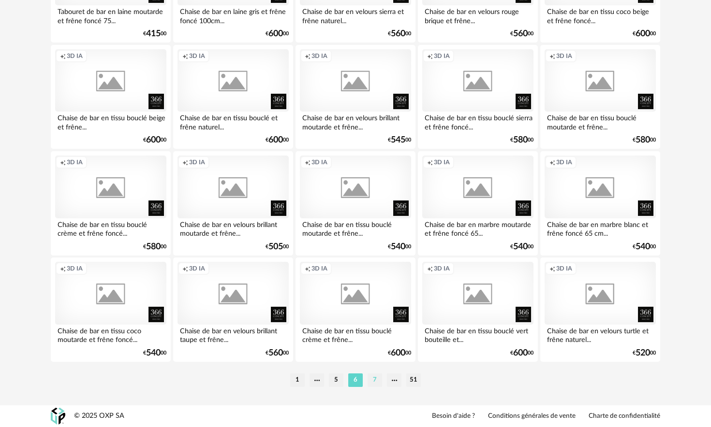
drag, startPoint x: 375, startPoint y: 388, endPoint x: 375, endPoint y: 382, distance: 6.3
click at [375, 259] on div "1 5 6 7 51" at bounding box center [355, 380] width 609 height 15
click at [376, 259] on li "7" at bounding box center [374, 381] width 15 height 14
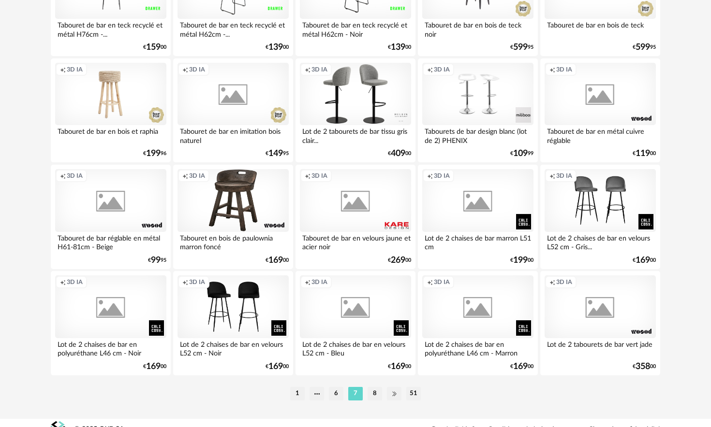
scroll to position [1911, 0]
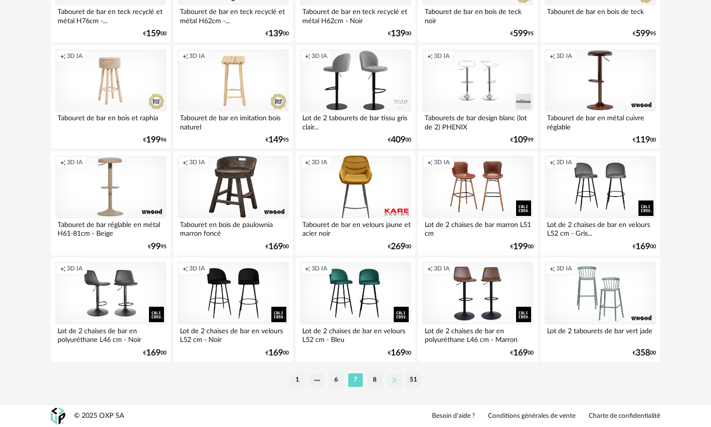
click at [386, 259] on li at bounding box center [394, 381] width 15 height 14
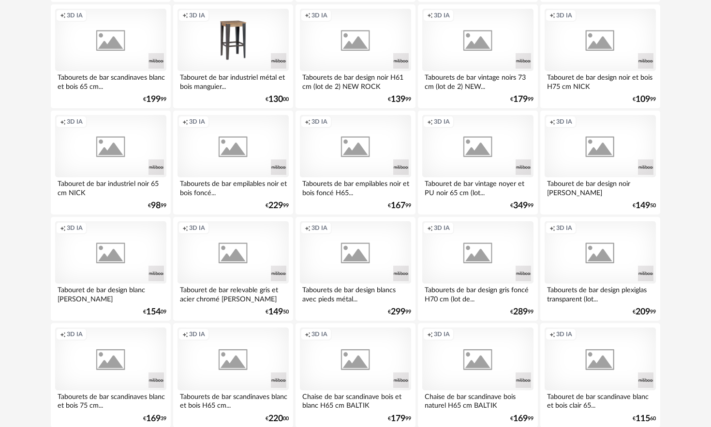
scroll to position [1911, 0]
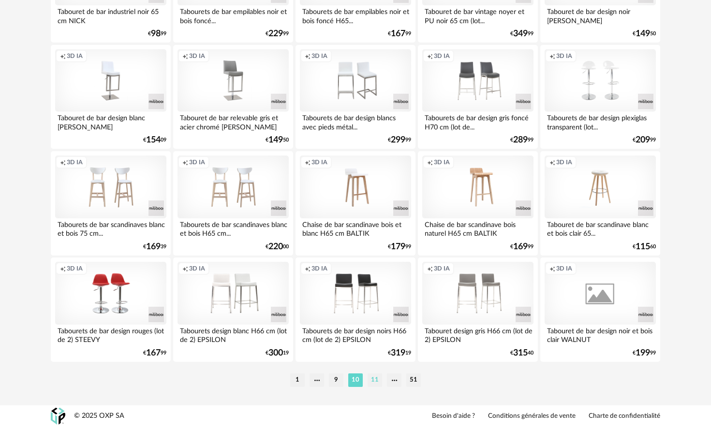
click at [380, 259] on li "11" at bounding box center [374, 381] width 15 height 14
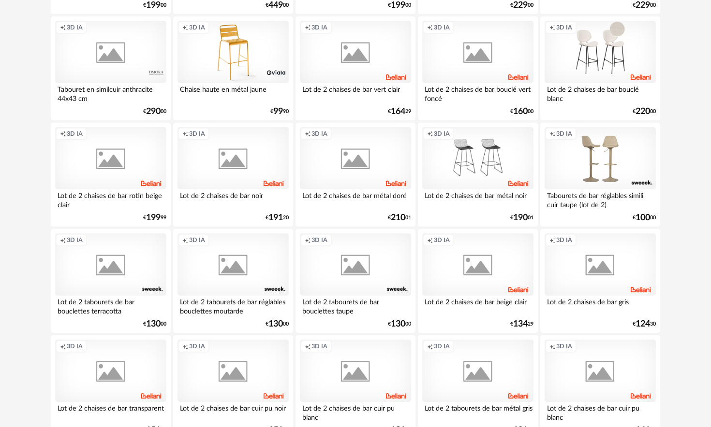
scroll to position [1911, 0]
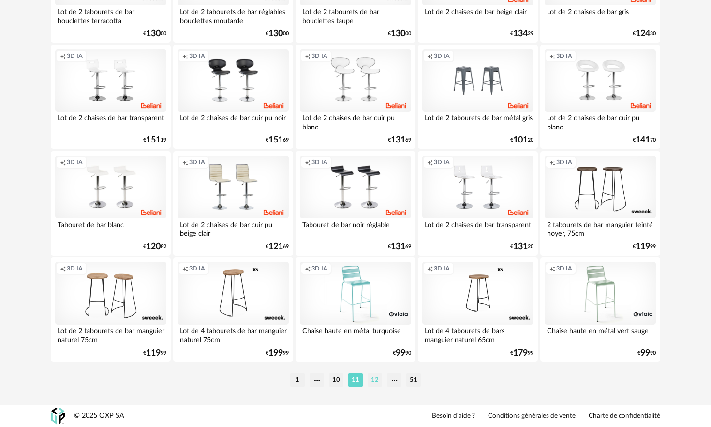
click at [377, 259] on li "12" at bounding box center [374, 381] width 15 height 14
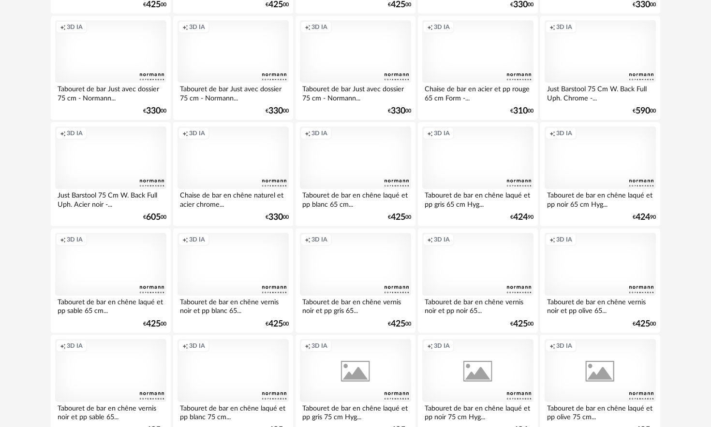
scroll to position [1911, 0]
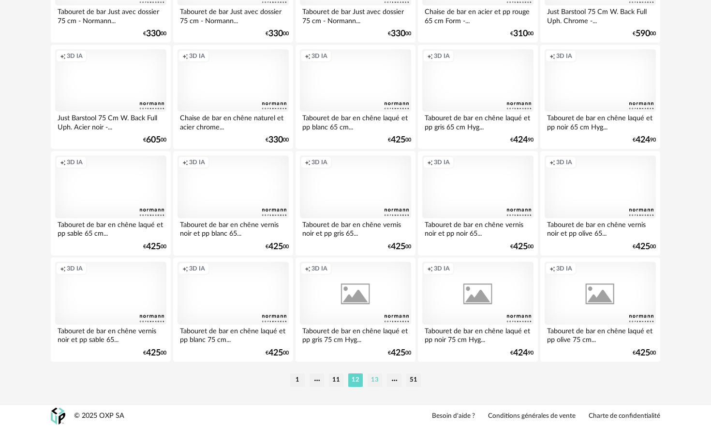
click at [381, 259] on li "13" at bounding box center [374, 381] width 15 height 14
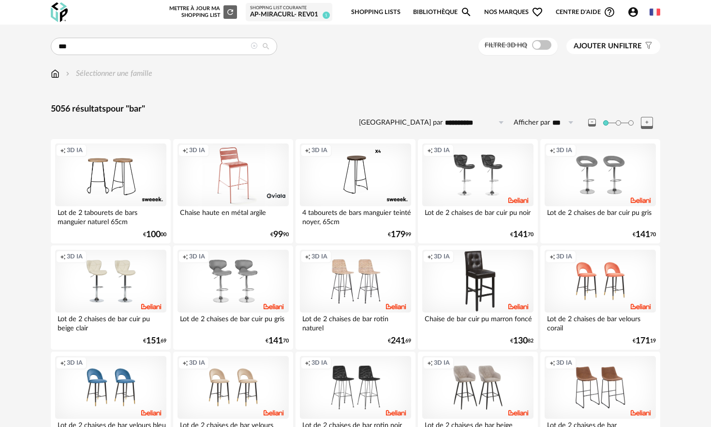
drag, startPoint x: 377, startPoint y: 382, endPoint x: 384, endPoint y: 382, distance: 7.3
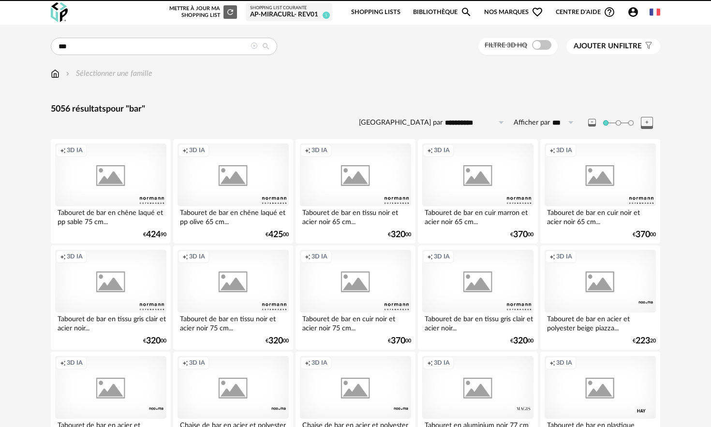
scroll to position [1, 0]
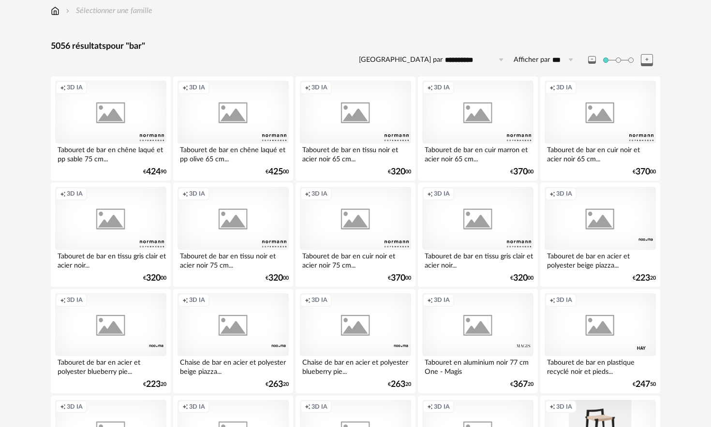
click at [247, 49] on div "5056 résultats pour "bar"" at bounding box center [355, 46] width 609 height 11
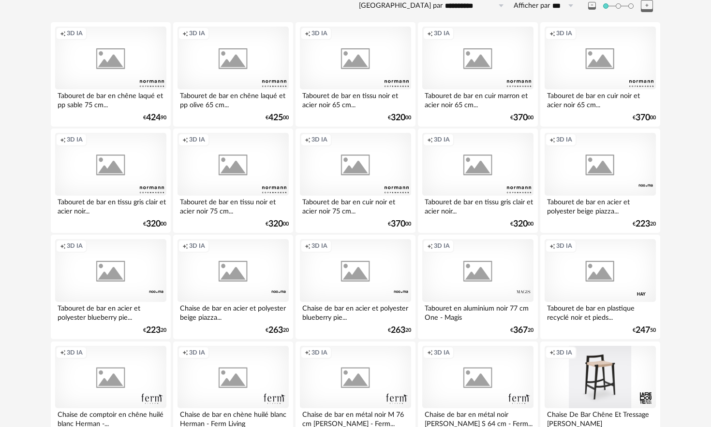
scroll to position [0, 0]
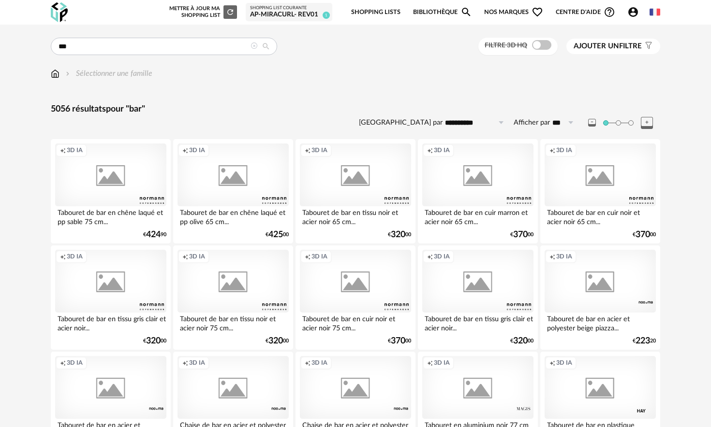
drag, startPoint x: 251, startPoint y: 48, endPoint x: 220, endPoint y: 49, distance: 31.9
click at [251, 48] on icon at bounding box center [253, 46] width 7 height 7
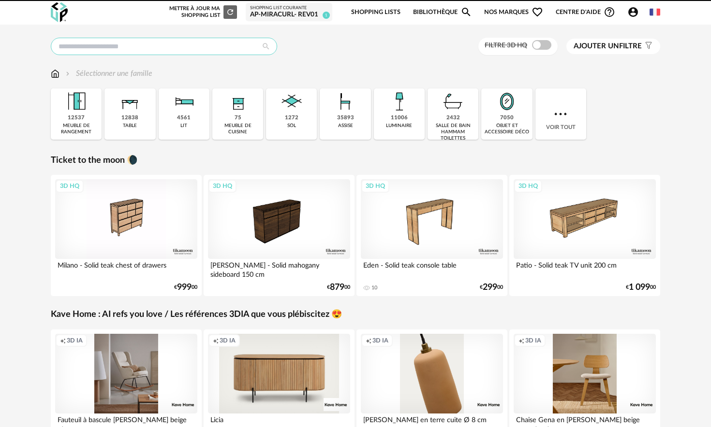
click at [81, 46] on input "text" at bounding box center [164, 46] width 226 height 17
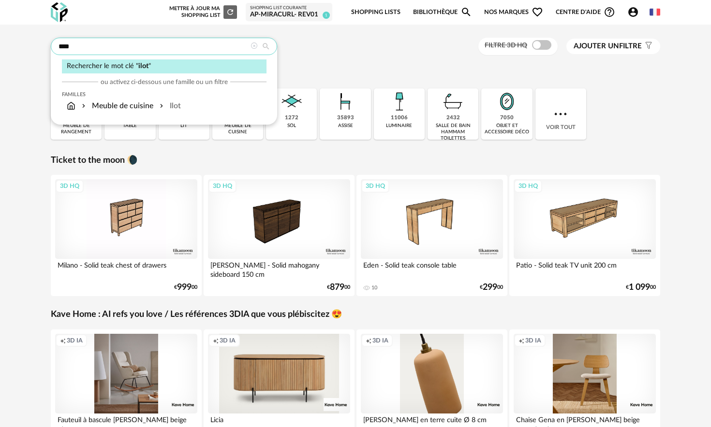
type input "****"
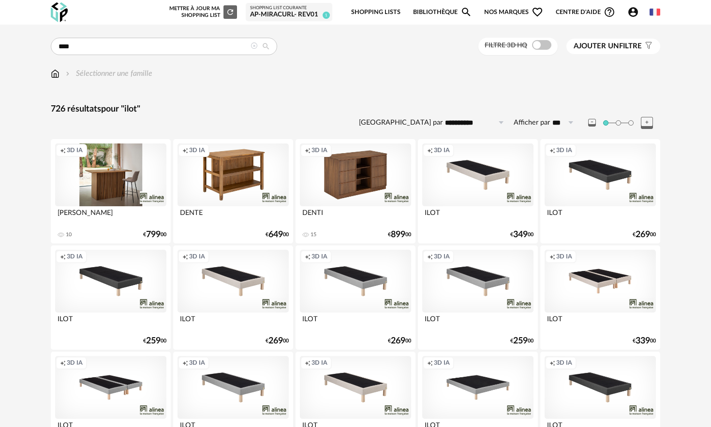
click at [98, 205] on div "Creation icon 3D IA" at bounding box center [110, 175] width 111 height 63
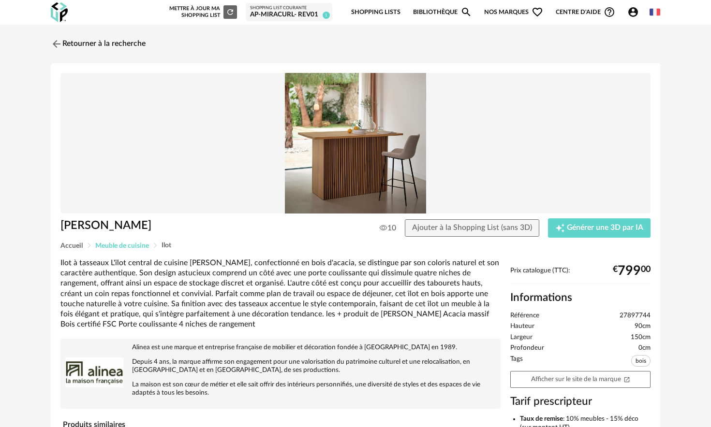
click at [123, 245] on span "Meuble de cuisine" at bounding box center [122, 246] width 54 height 7
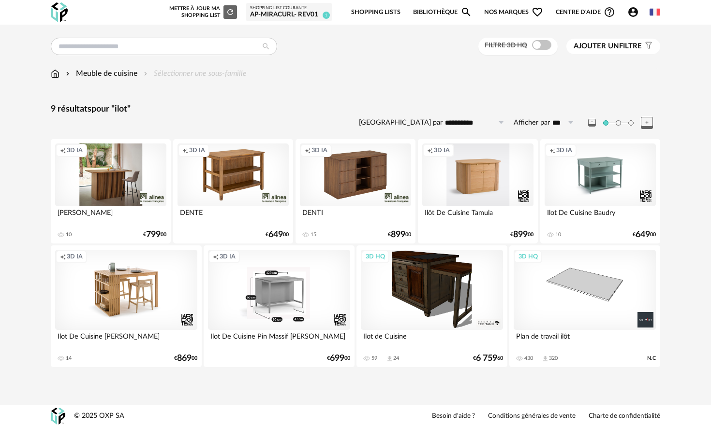
click at [92, 77] on div "Meuble de cuisine" at bounding box center [100, 73] width 73 height 11
type input "****"
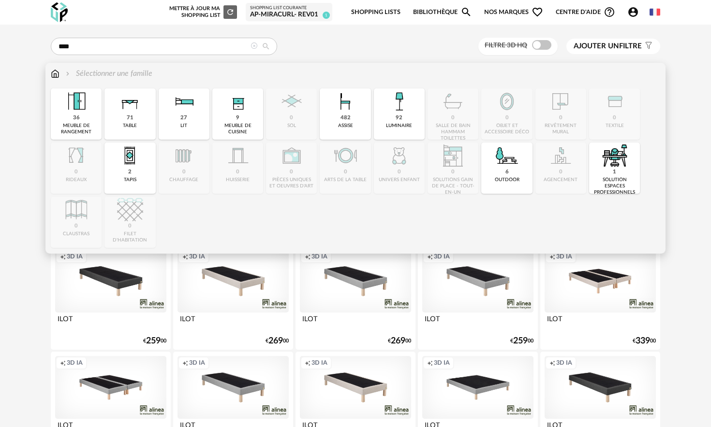
click at [243, 115] on div "9 meuble de cuisine" at bounding box center [237, 113] width 51 height 51
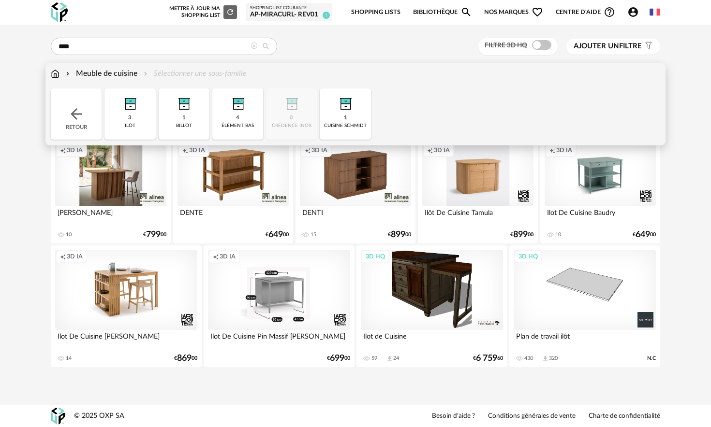
click at [134, 112] on img at bounding box center [130, 101] width 26 height 26
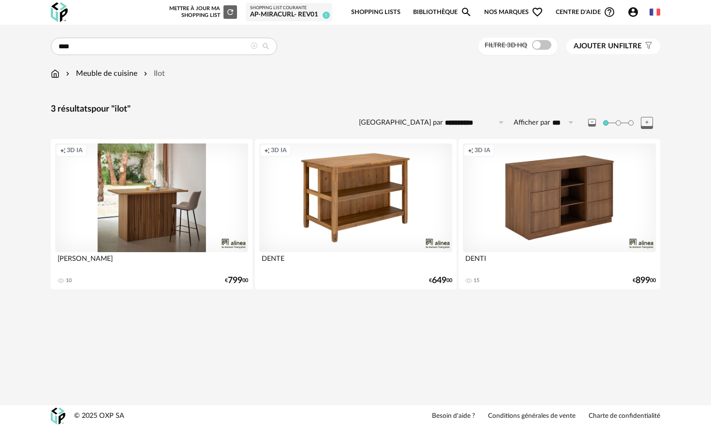
click at [251, 46] on icon at bounding box center [253, 46] width 7 height 7
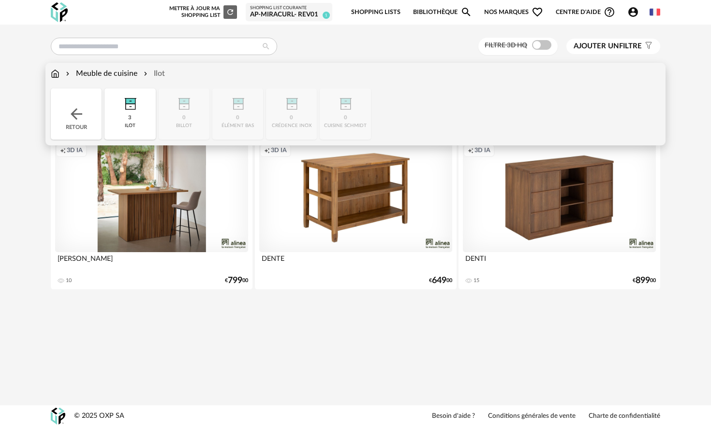
click at [101, 72] on div "Meuble de cuisine" at bounding box center [100, 73] width 73 height 11
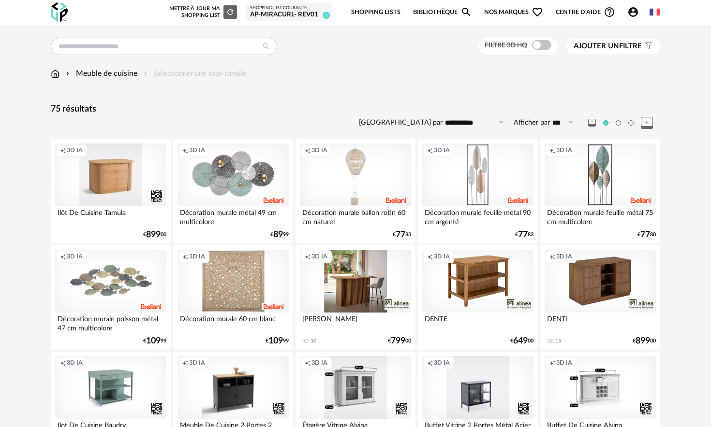
click at [386, 50] on div "Filtre 3D HQ Ajouter un filtre s Filter icon Filtrer par :" at bounding box center [355, 47] width 609 height 18
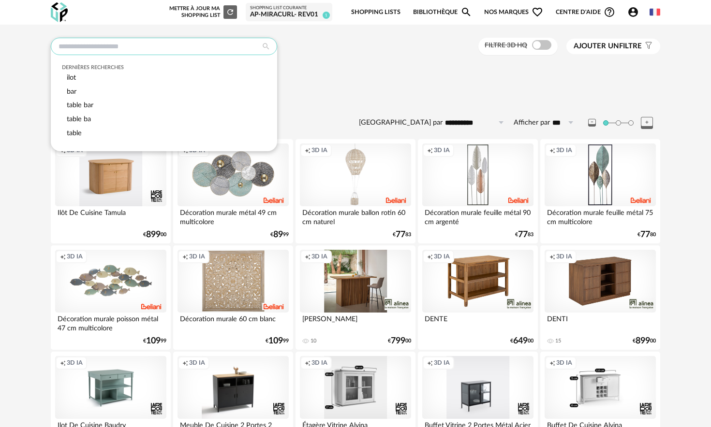
click at [140, 52] on input "text" at bounding box center [164, 46] width 226 height 17
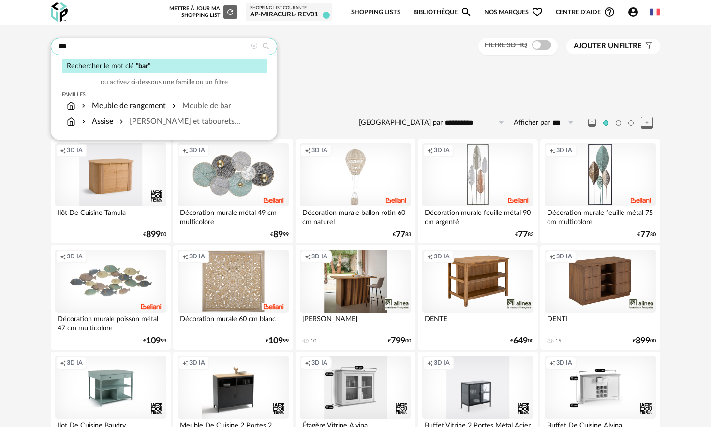
type input "***"
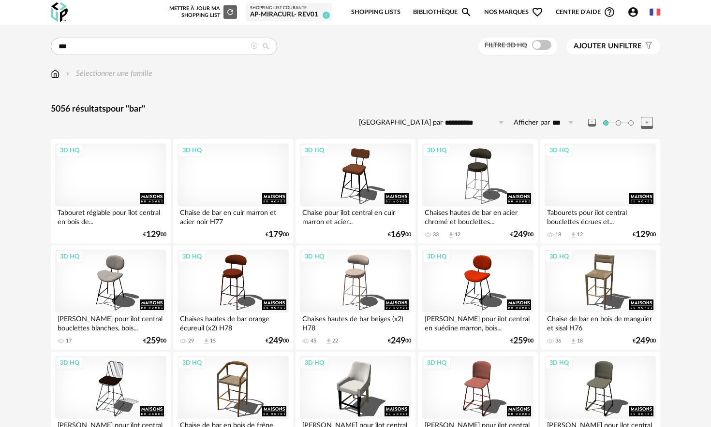
click at [51, 71] on img at bounding box center [55, 73] width 9 height 11
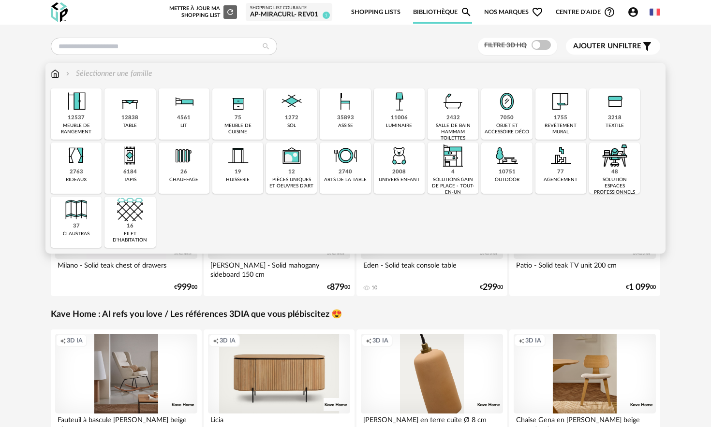
click at [87, 101] on img at bounding box center [76, 101] width 26 height 26
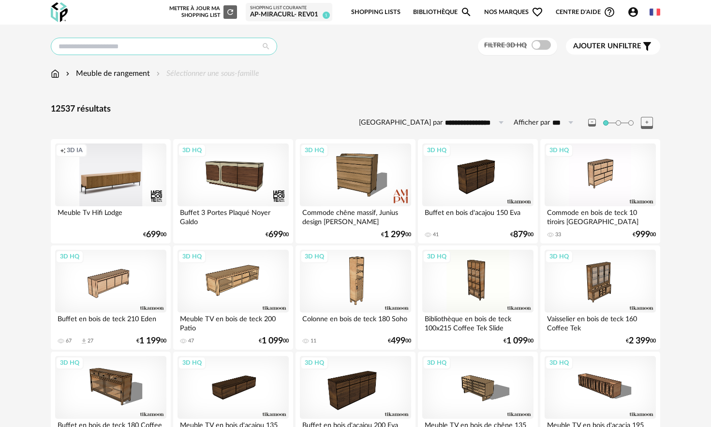
click at [93, 51] on input "text" at bounding box center [164, 46] width 226 height 17
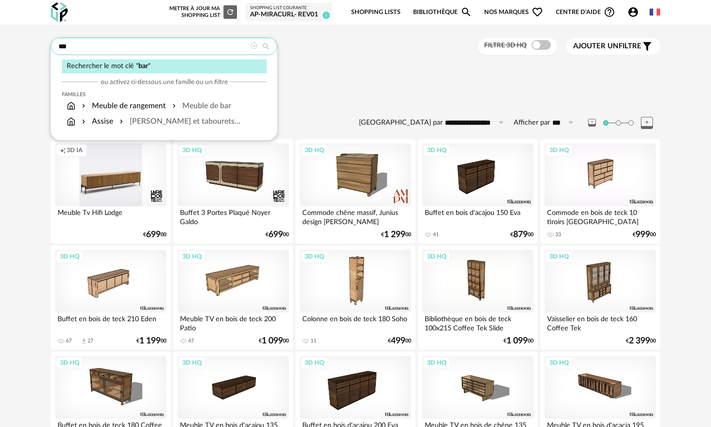
type input "***"
type input "**********"
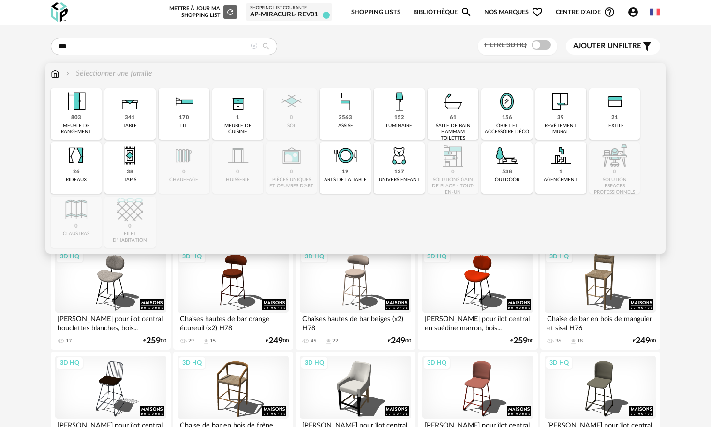
click at [86, 116] on div "803 meuble de rangement" at bounding box center [76, 113] width 51 height 51
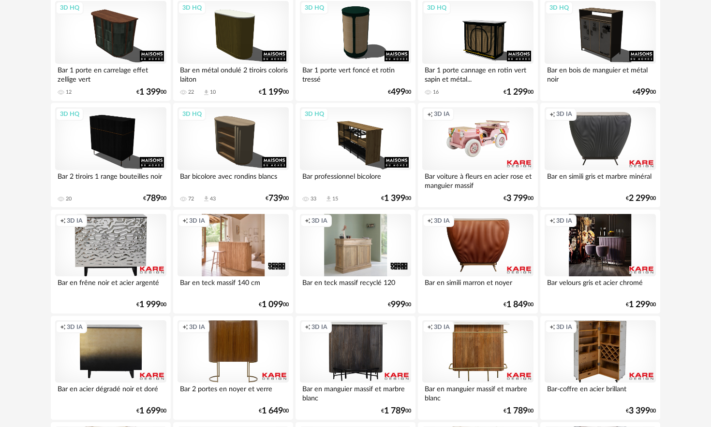
scroll to position [259, 0]
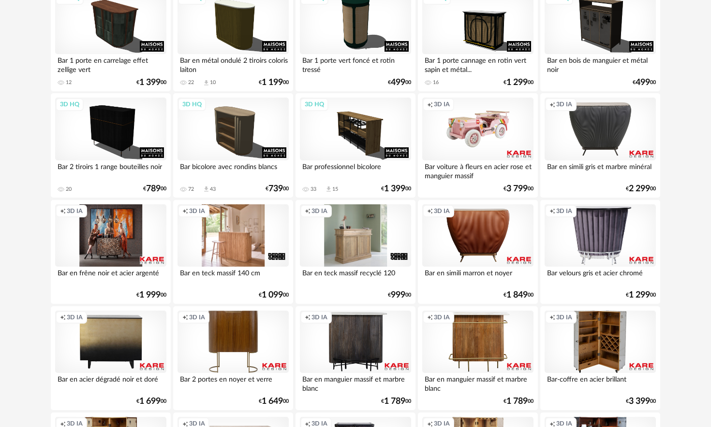
click at [90, 245] on div "Creation icon 3D IA" at bounding box center [110, 236] width 111 height 63
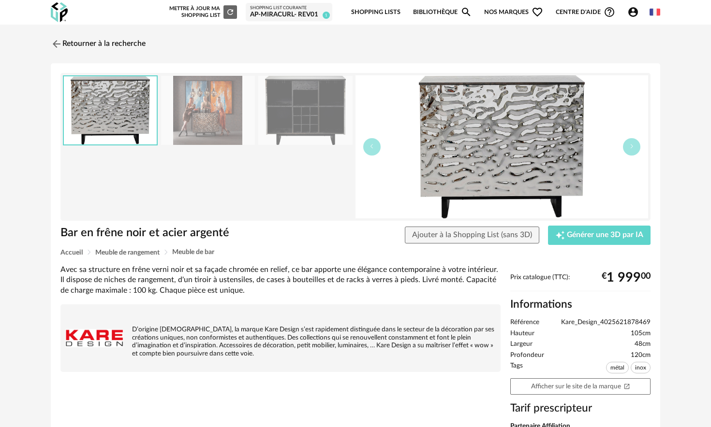
click at [293, 104] on img at bounding box center [305, 110] width 94 height 69
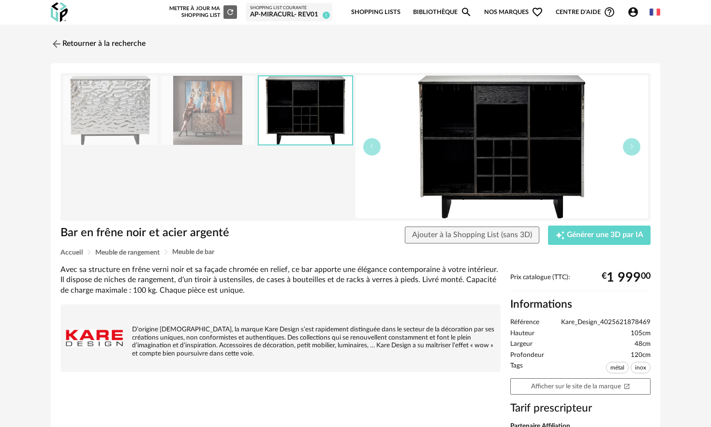
click at [136, 101] on img at bounding box center [110, 110] width 94 height 69
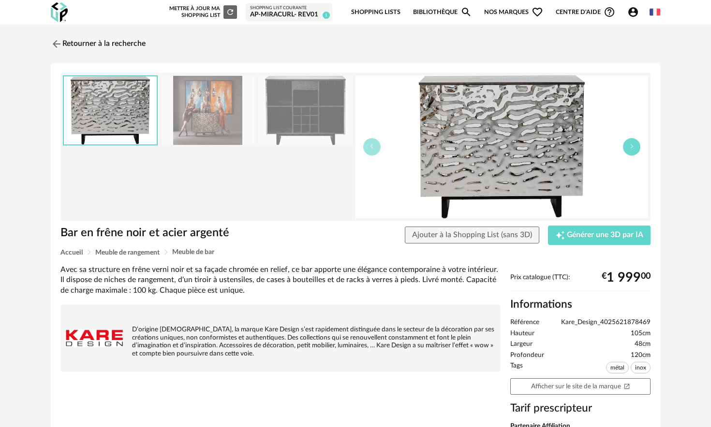
click at [632, 146] on icon "button" at bounding box center [632, 147] width 6 height 6
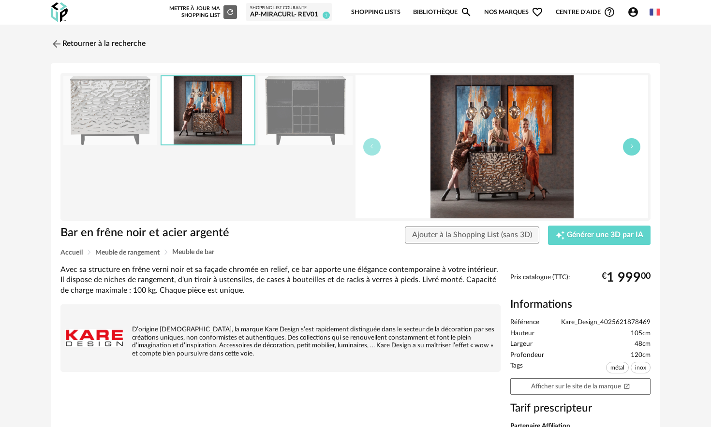
click at [632, 146] on icon "button" at bounding box center [632, 147] width 6 height 6
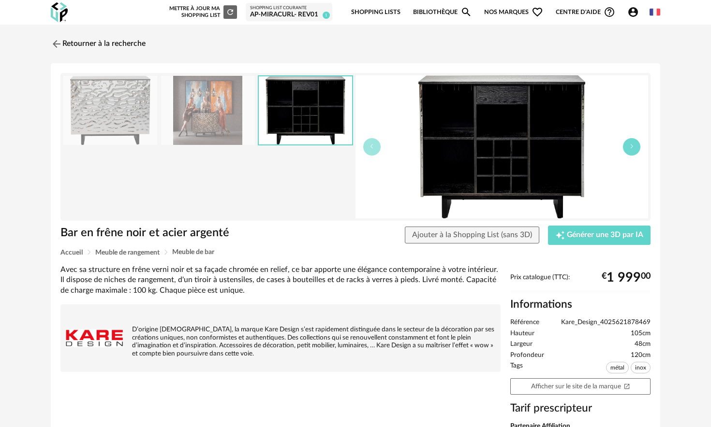
click at [632, 146] on icon "button" at bounding box center [632, 147] width 6 height 6
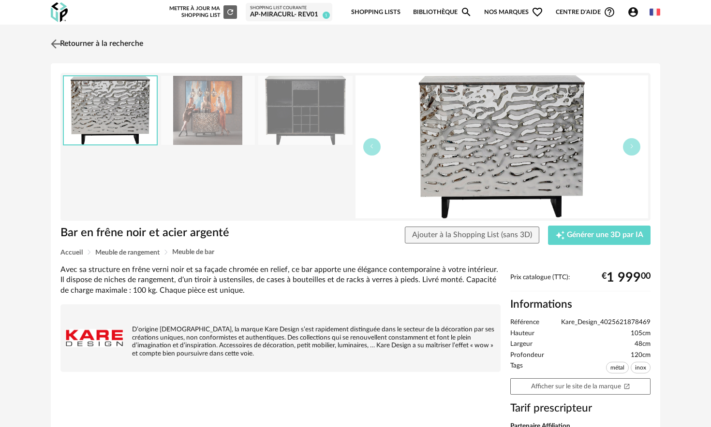
click at [51, 40] on img at bounding box center [56, 44] width 14 height 14
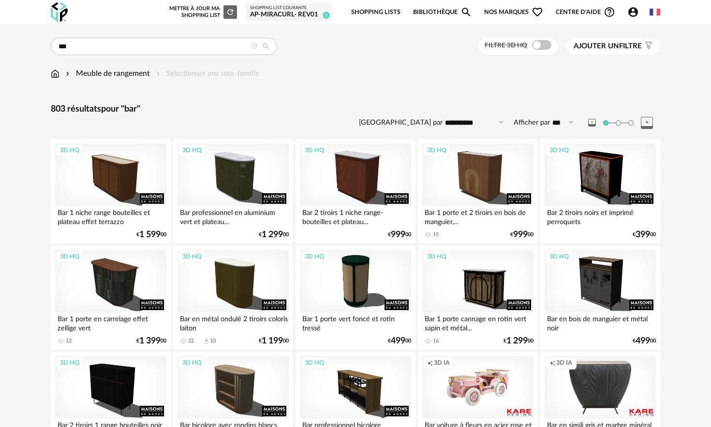
click at [621, 49] on span "Ajouter un filtre" at bounding box center [607, 47] width 68 height 10
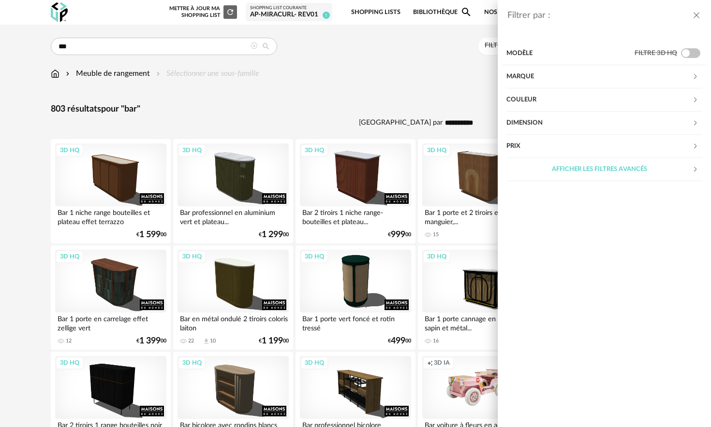
click at [583, 159] on div "Afficher les filtres avancés" at bounding box center [599, 169] width 186 height 23
click at [549, 191] on div "Matière" at bounding box center [599, 192] width 186 height 23
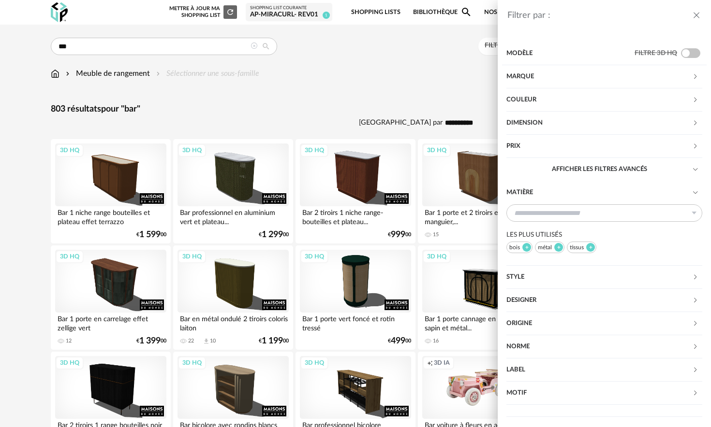
click at [549, 248] on div "métal" at bounding box center [549, 248] width 29 height 12
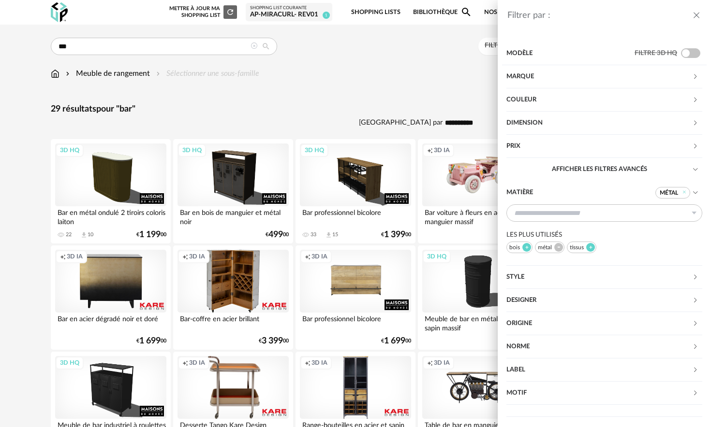
click at [395, 90] on div "Filtrer par : Modèle Filtre 3D HQ Marque &tradition 0 101 Copenhagen 0 366 Conc…" at bounding box center [355, 213] width 711 height 427
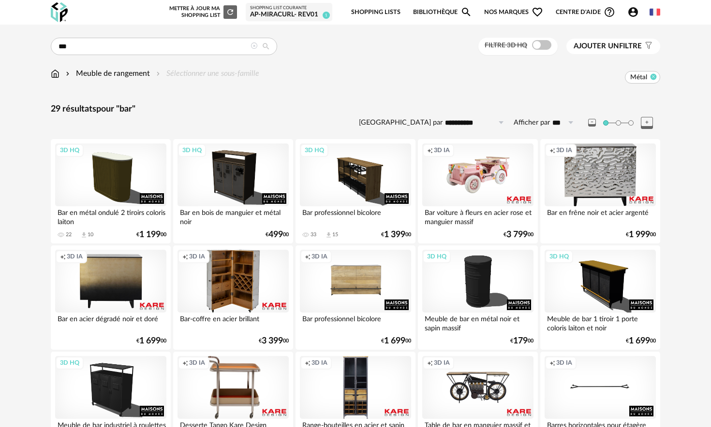
click at [654, 78] on icon at bounding box center [653, 76] width 6 height 6
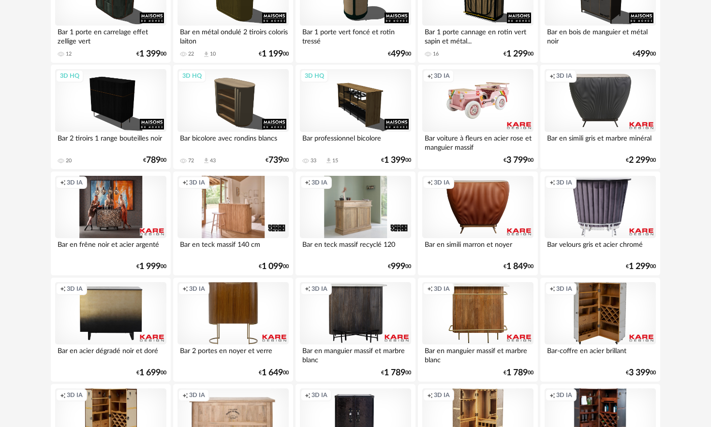
scroll to position [296, 0]
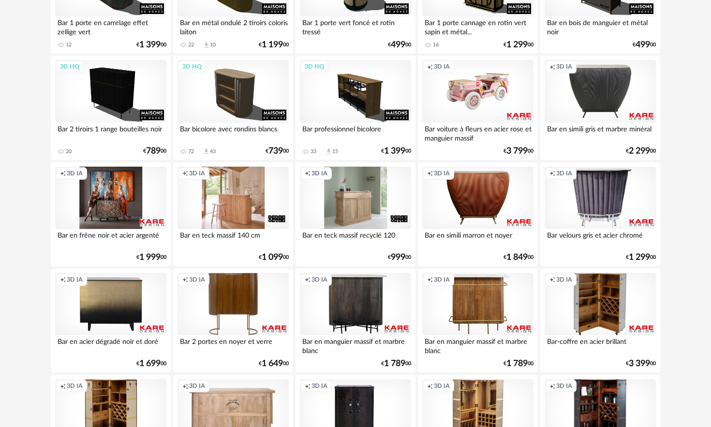
click at [117, 220] on div "Creation icon 3D IA" at bounding box center [110, 198] width 111 height 63
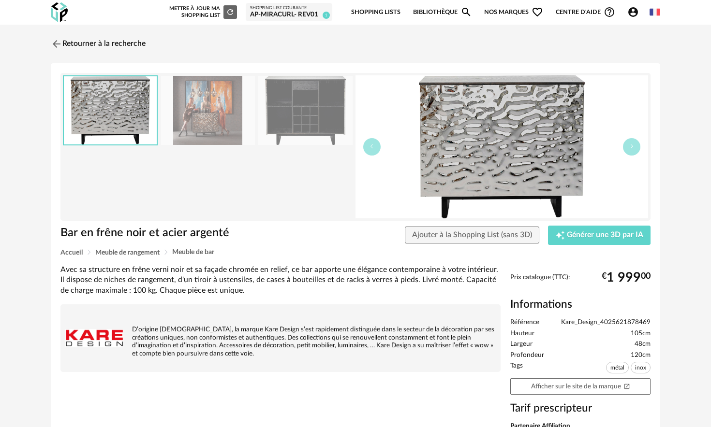
click at [207, 113] on img at bounding box center [208, 110] width 94 height 69
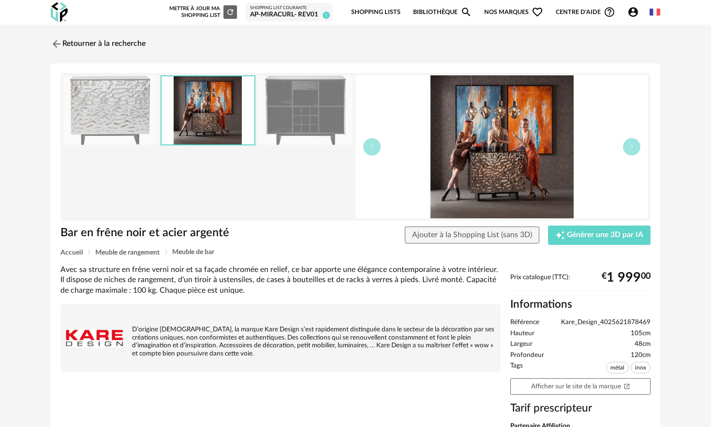
click at [97, 94] on img at bounding box center [110, 110] width 94 height 69
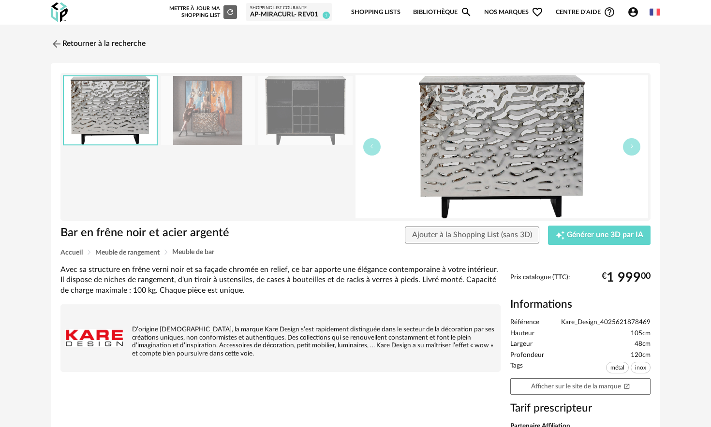
click at [489, 143] on img at bounding box center [501, 146] width 293 height 143
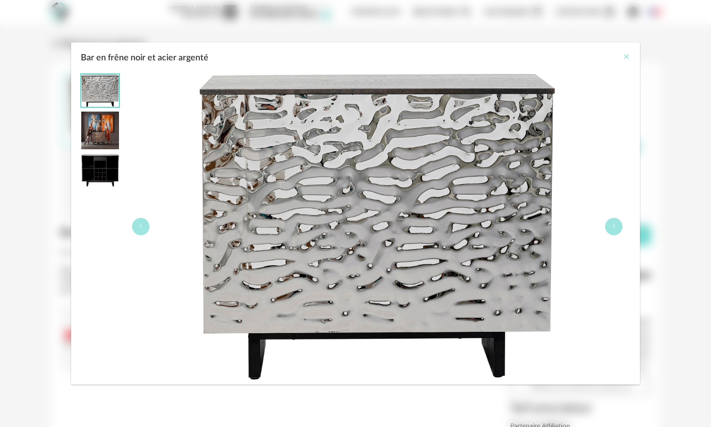
click at [624, 58] on icon "Close" at bounding box center [626, 57] width 8 height 8
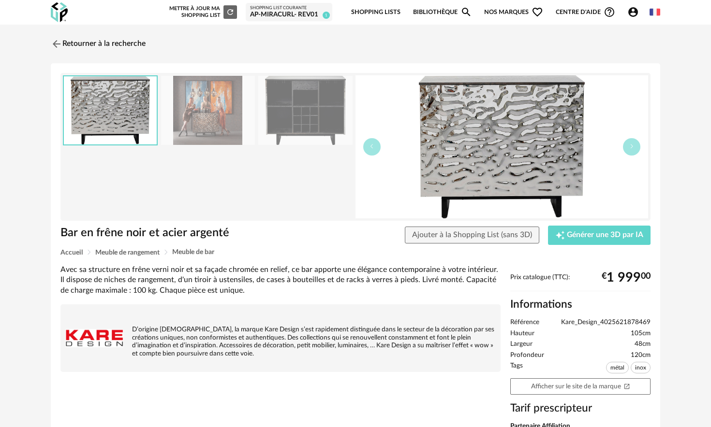
click at [643, 48] on div "Retourner à la recherche" at bounding box center [355, 43] width 609 height 21
click at [58, 39] on img at bounding box center [56, 44] width 14 height 14
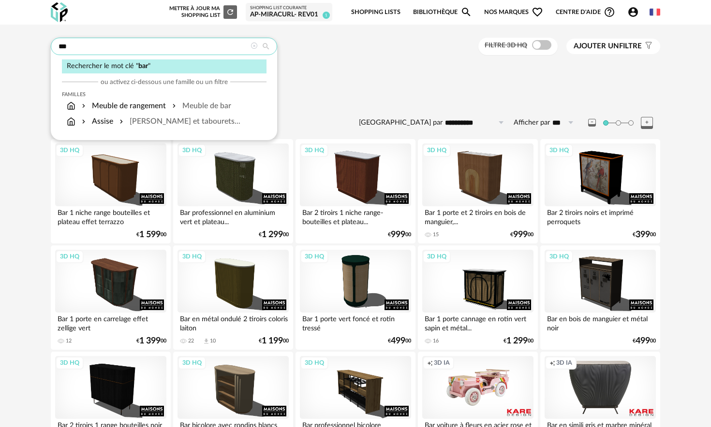
drag, startPoint x: 104, startPoint y: 49, endPoint x: 0, endPoint y: 44, distance: 104.1
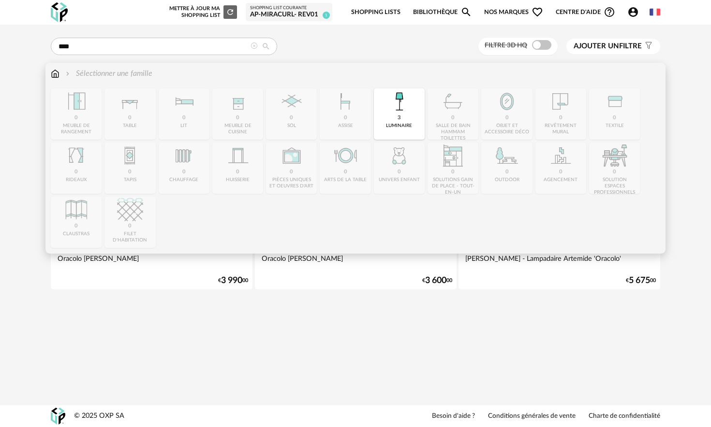
click at [67, 73] on img at bounding box center [68, 73] width 8 height 11
click at [62, 73] on div "Sélectionner une famille" at bounding box center [102, 73] width 102 height 11
click at [54, 74] on img at bounding box center [55, 73] width 9 height 11
click at [57, 73] on img at bounding box center [55, 73] width 9 height 11
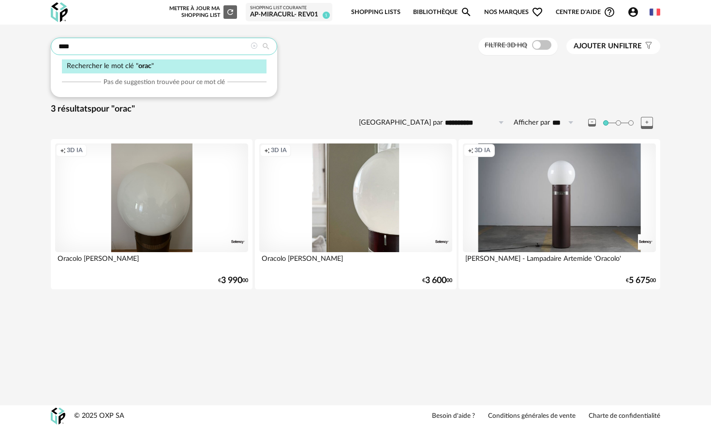
click at [180, 41] on input "****" at bounding box center [164, 46] width 226 height 17
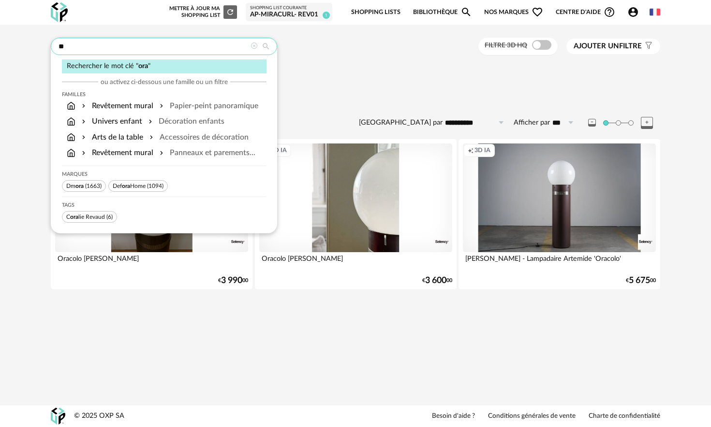
type input "**"
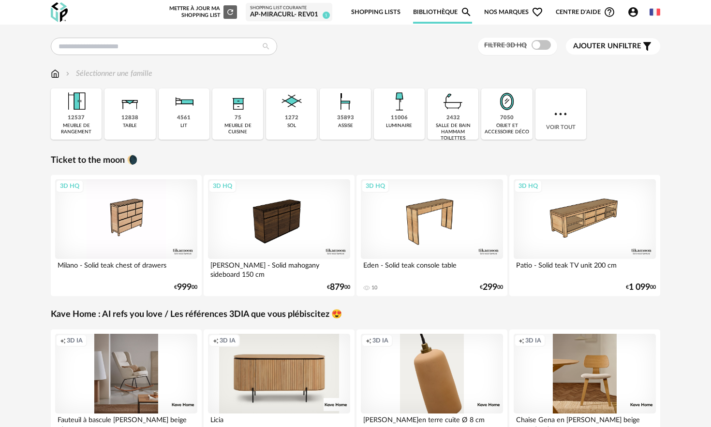
drag, startPoint x: 262, startPoint y: 44, endPoint x: 219, endPoint y: 37, distance: 43.6
click at [261, 44] on icon at bounding box center [265, 46] width 17 height 9
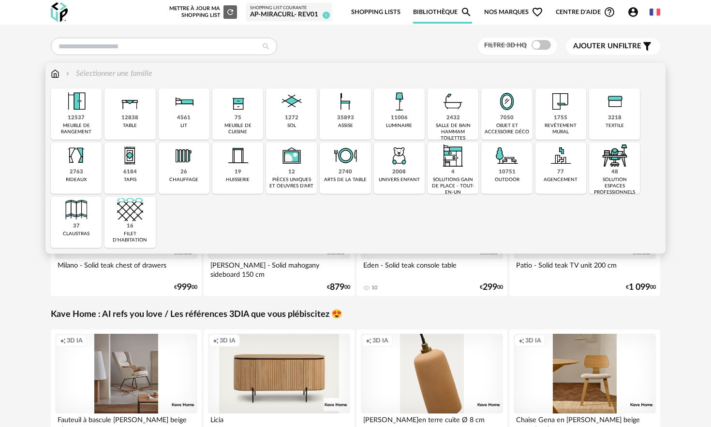
click at [352, 113] on img at bounding box center [345, 101] width 26 height 26
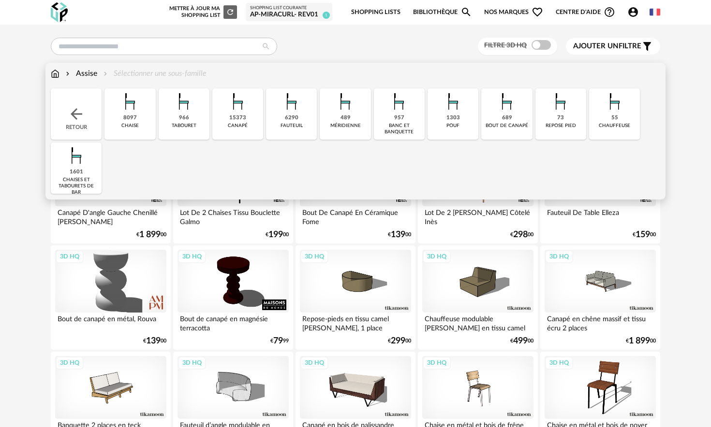
click at [289, 110] on img at bounding box center [291, 101] width 26 height 26
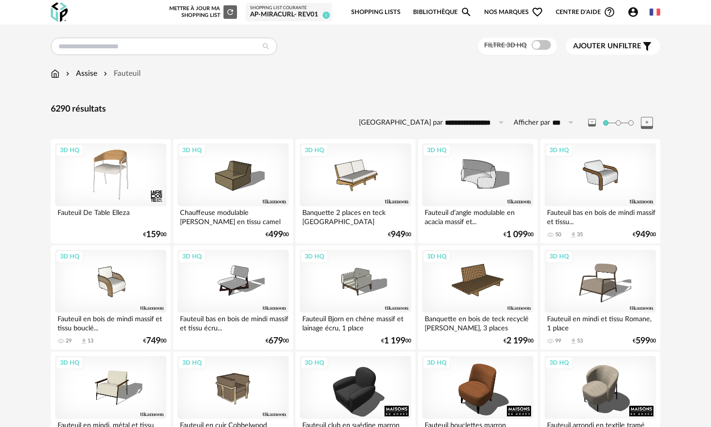
click at [602, 44] on span "Ajouter un" at bounding box center [595, 46] width 45 height 7
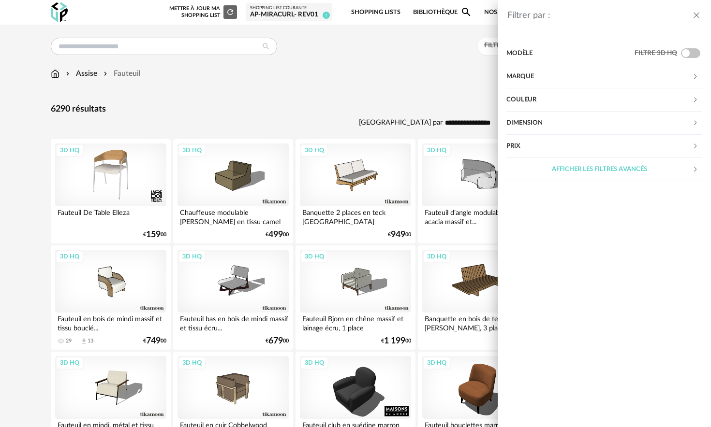
click at [537, 103] on div "Couleur" at bounding box center [599, 99] width 186 height 23
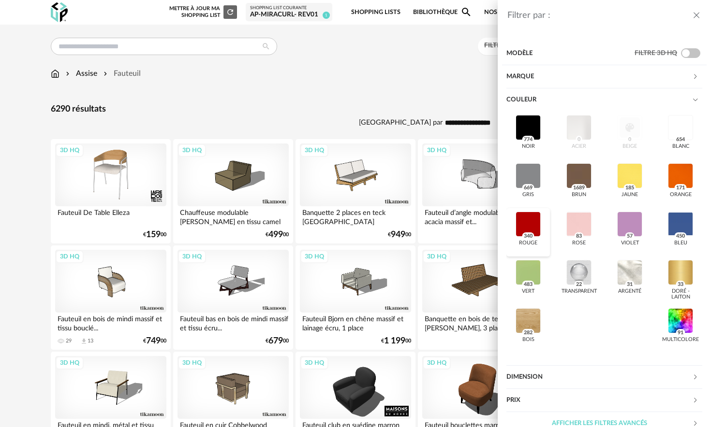
click at [538, 220] on div at bounding box center [527, 224] width 25 height 25
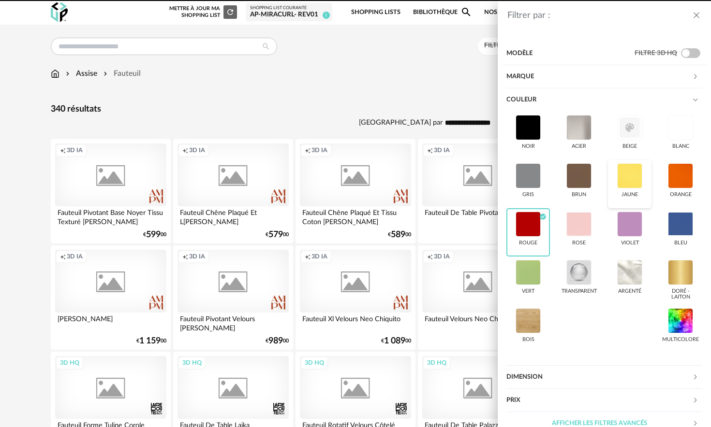
click at [639, 185] on div at bounding box center [629, 175] width 25 height 25
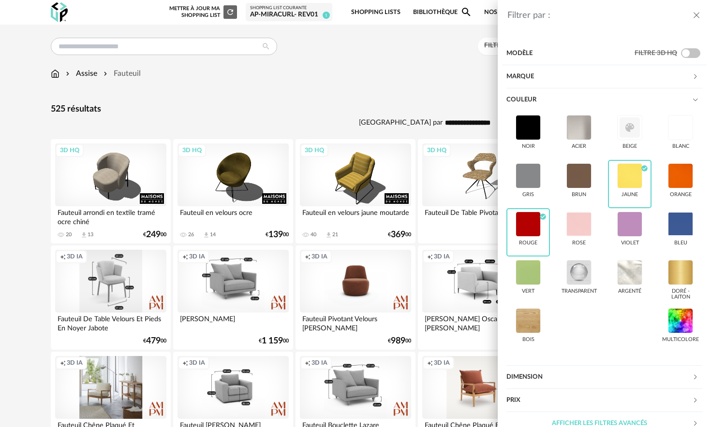
click at [349, 103] on div "Filtrer par : Modèle Filtre 3D HQ Marque &tradition 2 101 Copenhagen 0 366 Conc…" at bounding box center [355, 213] width 711 height 427
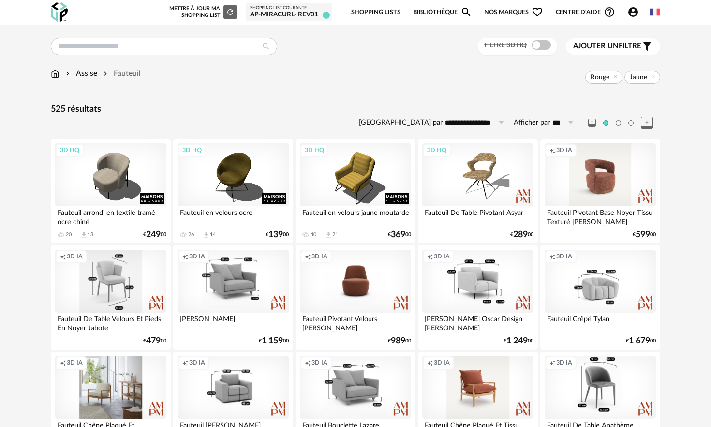
click at [463, 119] on input "**********" at bounding box center [475, 122] width 67 height 15
click at [474, 166] on span "Prix croissant" at bounding box center [479, 164] width 52 height 9
type input "**********"
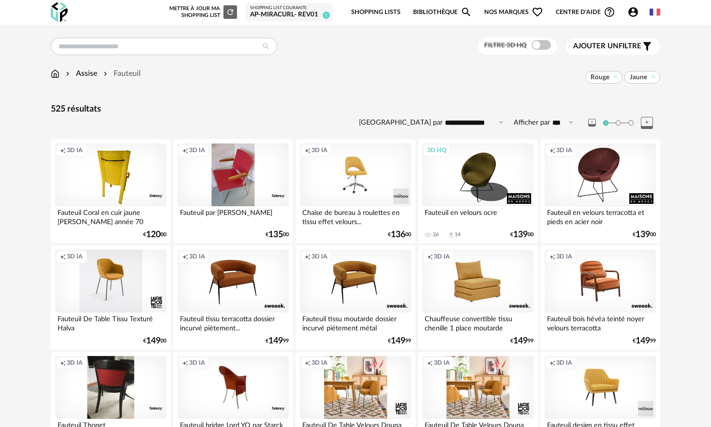
click at [90, 76] on div "Assise" at bounding box center [80, 73] width 33 height 11
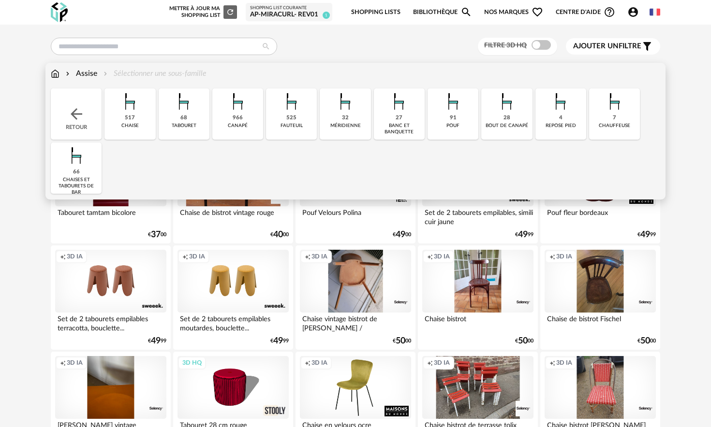
click at [451, 119] on div "91" at bounding box center [453, 118] width 7 height 7
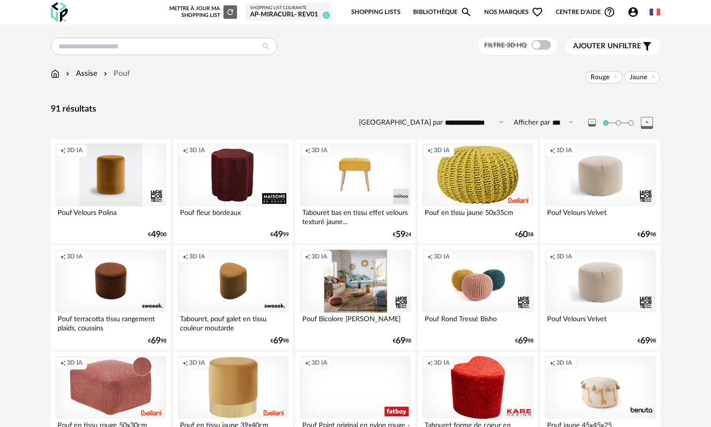
click at [108, 175] on div "Creation icon 3D IA" at bounding box center [110, 175] width 111 height 63
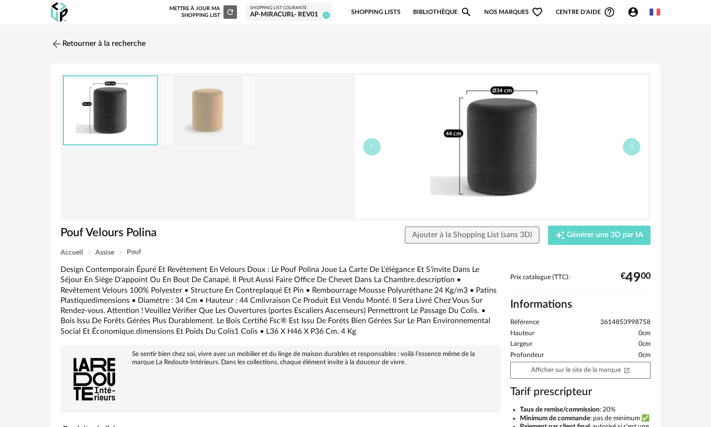
click at [214, 105] on img at bounding box center [208, 110] width 94 height 69
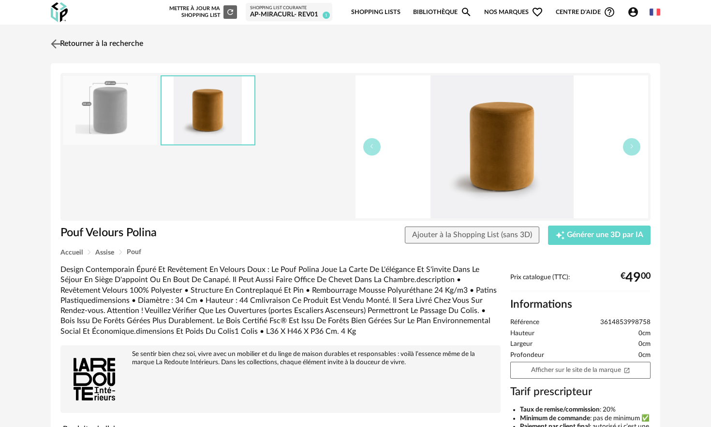
click at [54, 46] on img at bounding box center [56, 44] width 14 height 14
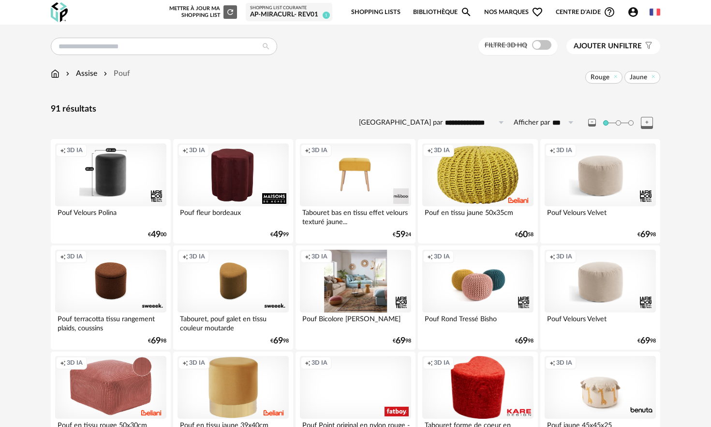
click at [607, 51] on button "Ajouter un filtre s Filter icon" at bounding box center [613, 46] width 94 height 15
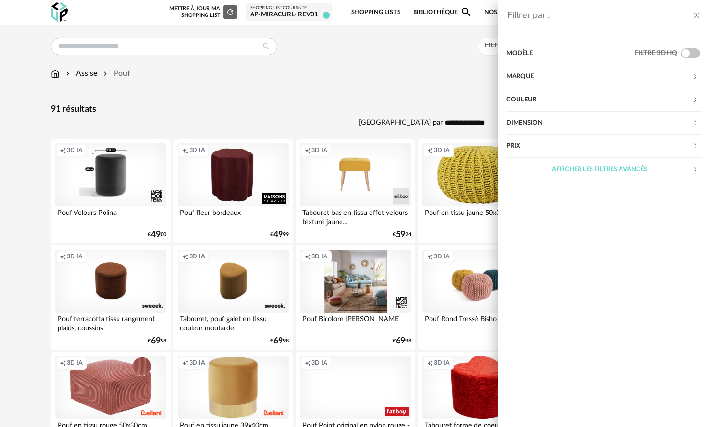
click at [566, 94] on div "Couleur" at bounding box center [599, 99] width 186 height 23
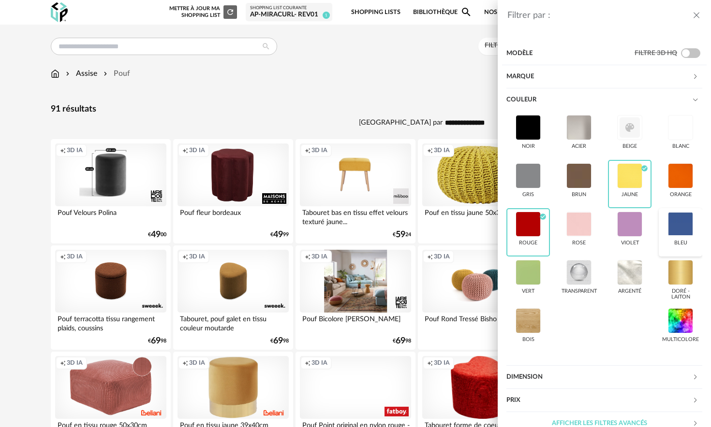
click at [676, 227] on div at bounding box center [680, 224] width 25 height 25
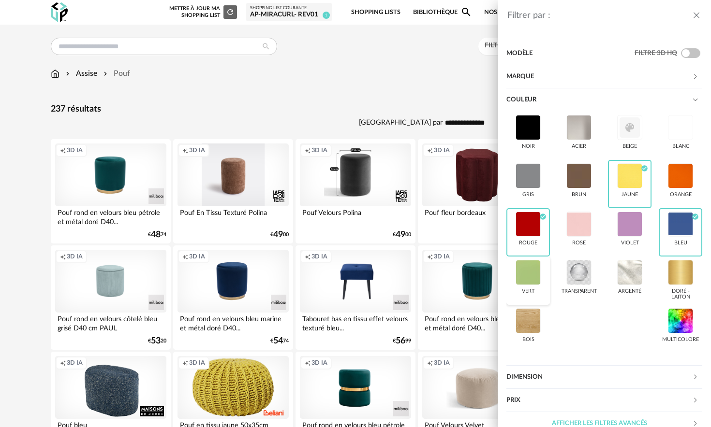
click at [527, 304] on div "vert" at bounding box center [528, 281] width 44 height 48
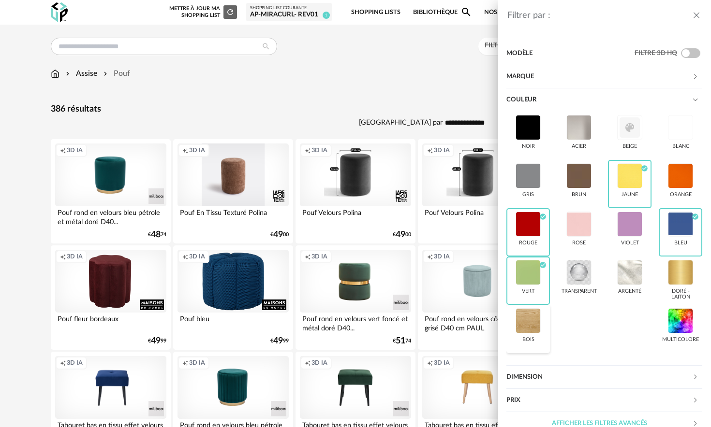
drag, startPoint x: 534, startPoint y: 291, endPoint x: 529, endPoint y: 316, distance: 25.5
click at [534, 291] on div "vert" at bounding box center [528, 292] width 13 height 6
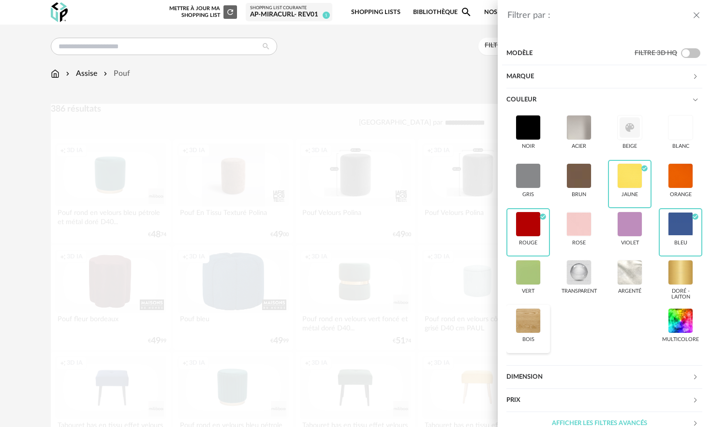
click at [529, 320] on div at bounding box center [527, 320] width 25 height 25
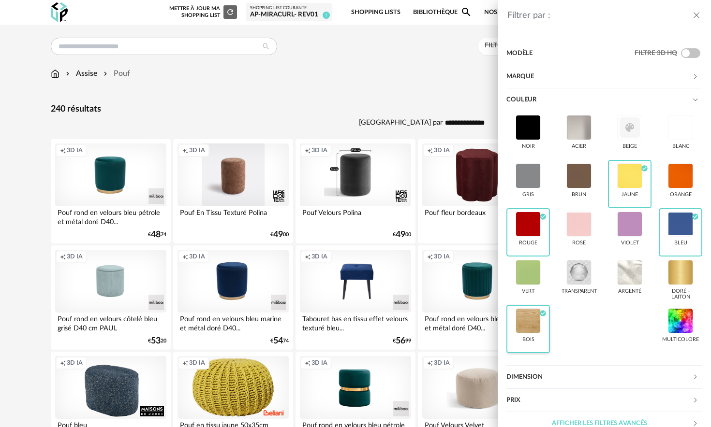
click at [529, 320] on div at bounding box center [527, 320] width 25 height 25
click at [387, 85] on div "Filtrer par : Modèle Filtre 3D HQ Marque &tradition 1 101 Copenhagen 0 366 Conc…" at bounding box center [355, 213] width 711 height 427
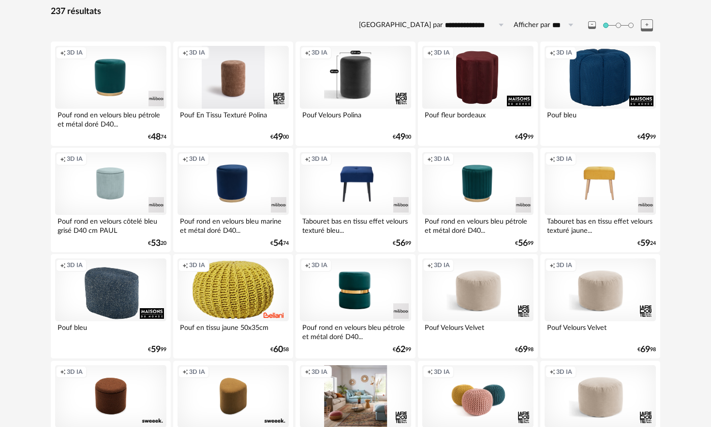
scroll to position [90, 0]
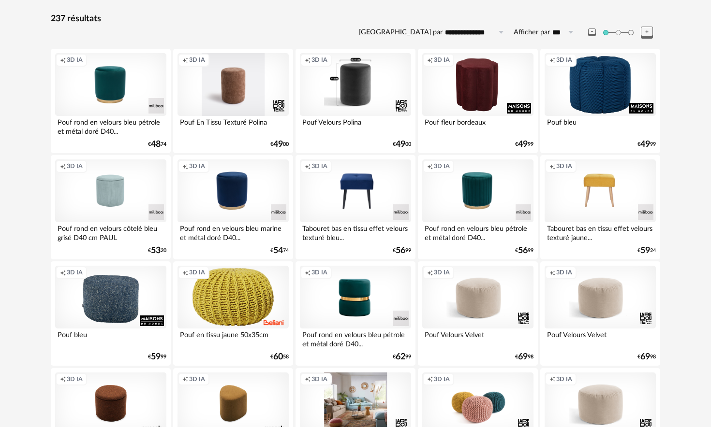
click at [123, 291] on div "Creation icon 3D IA" at bounding box center [110, 297] width 111 height 63
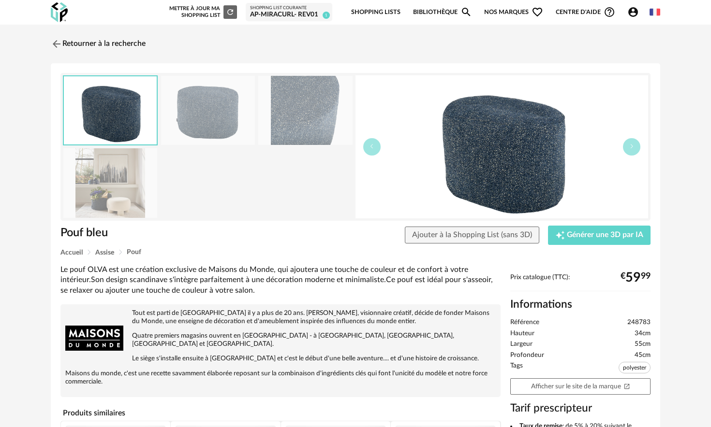
click at [114, 177] on img at bounding box center [110, 182] width 94 height 69
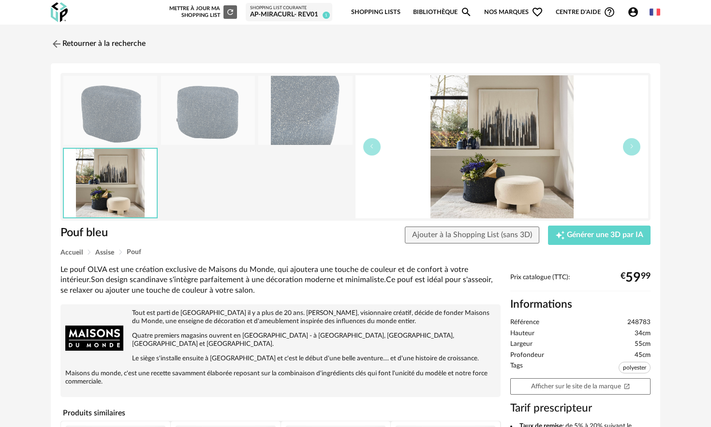
click at [550, 198] on img at bounding box center [501, 146] width 293 height 143
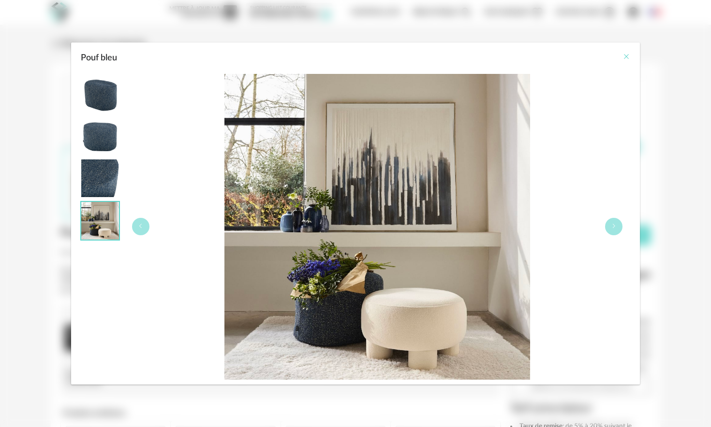
click at [628, 57] on icon "Close" at bounding box center [626, 57] width 8 height 8
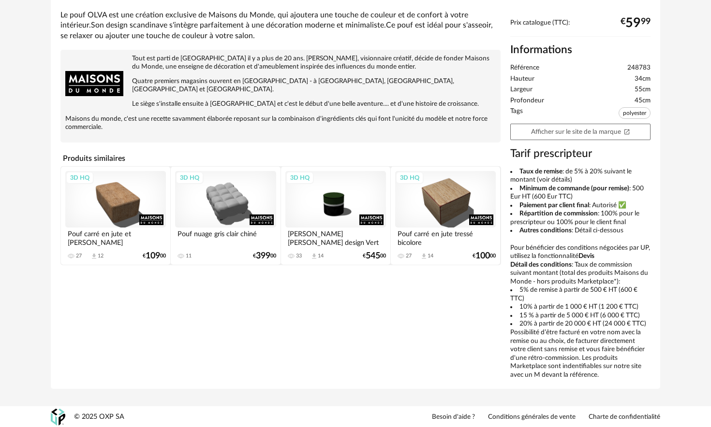
scroll to position [253, 0]
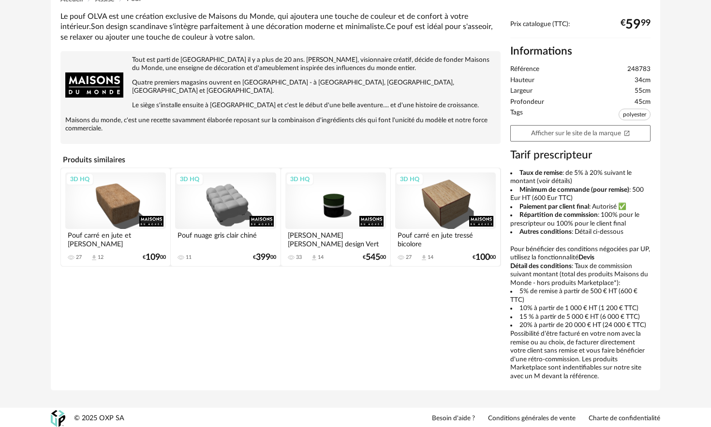
click at [130, 196] on div "3D HQ" at bounding box center [115, 201] width 101 height 57
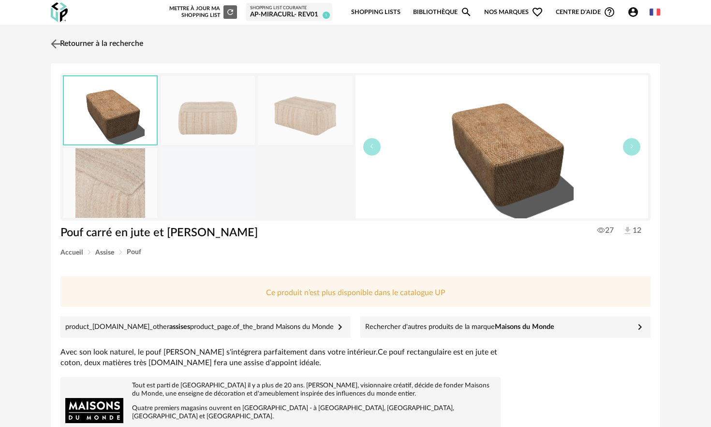
click at [58, 44] on img at bounding box center [56, 44] width 14 height 14
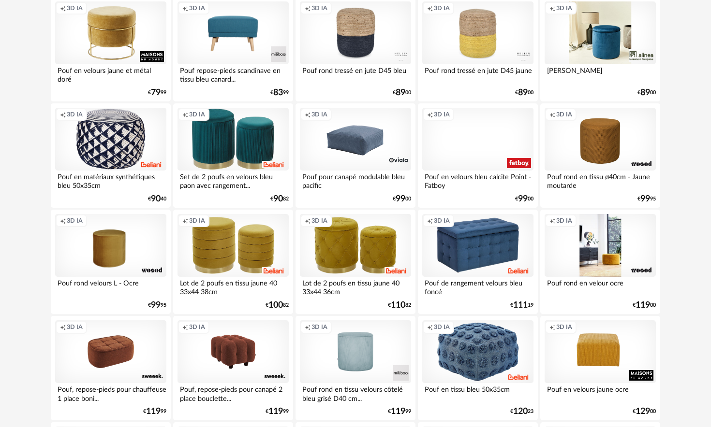
scroll to position [894, 0]
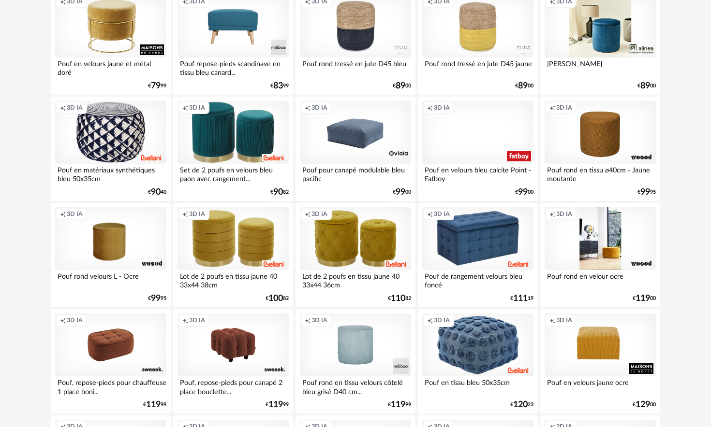
click at [598, 252] on div "Creation icon 3D IA" at bounding box center [599, 238] width 111 height 63
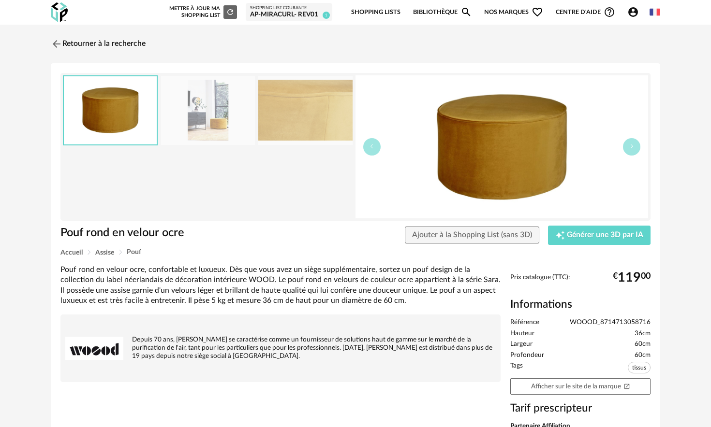
click at [204, 95] on img at bounding box center [208, 110] width 94 height 69
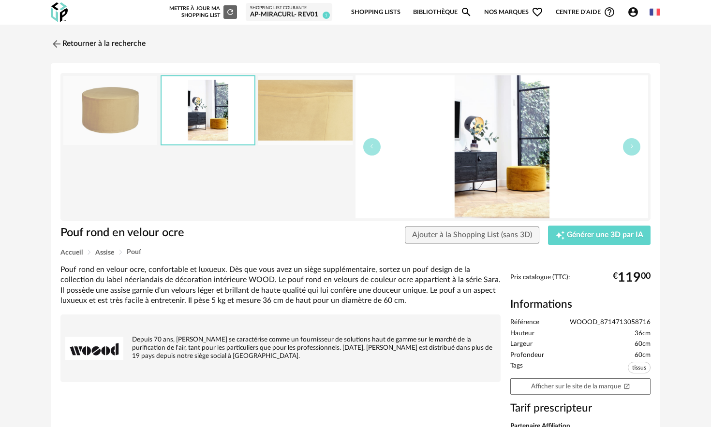
click at [638, 155] on img at bounding box center [501, 146] width 293 height 143
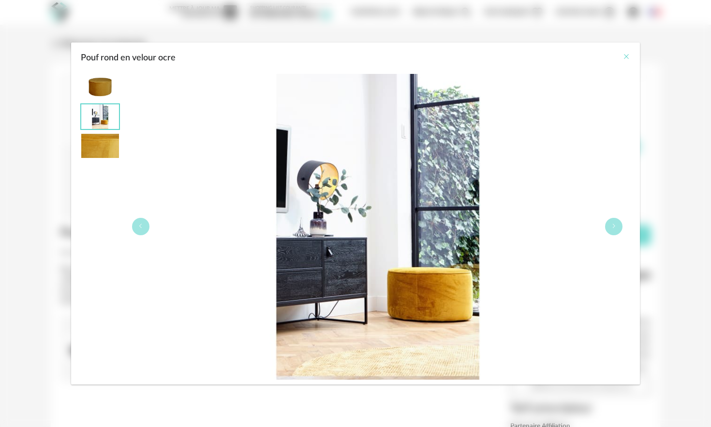
click at [625, 56] on icon "Close" at bounding box center [626, 57] width 8 height 8
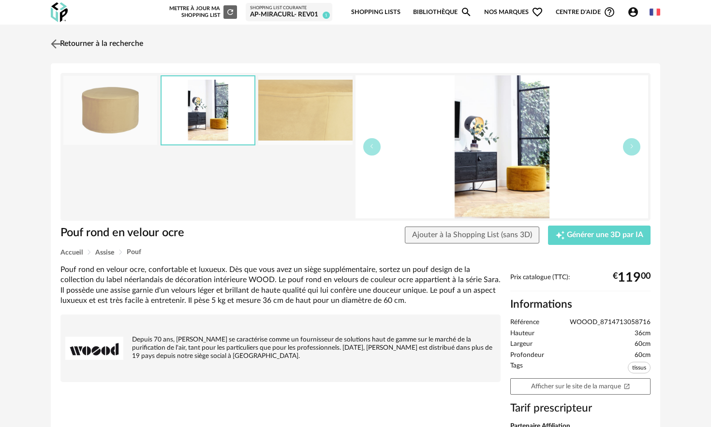
click at [54, 43] on img at bounding box center [56, 44] width 14 height 14
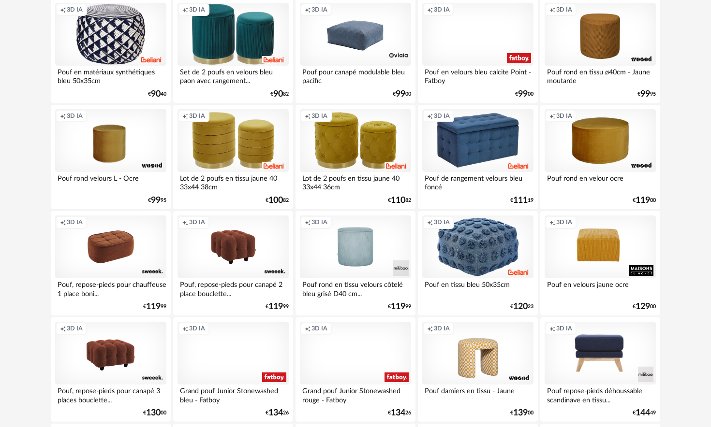
scroll to position [994, 0]
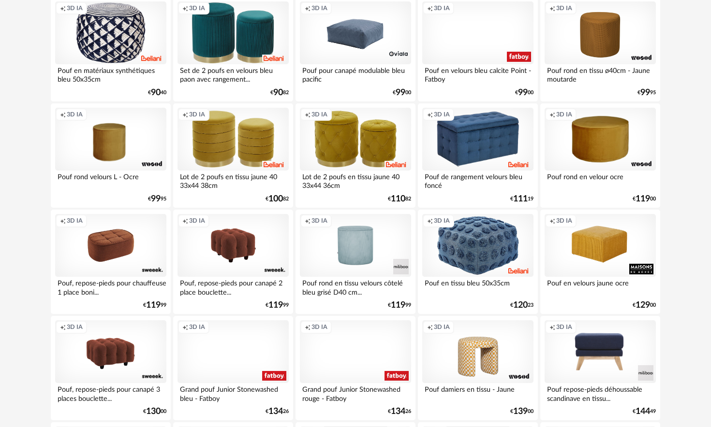
click at [596, 250] on div "Creation icon 3D IA" at bounding box center [599, 245] width 111 height 63
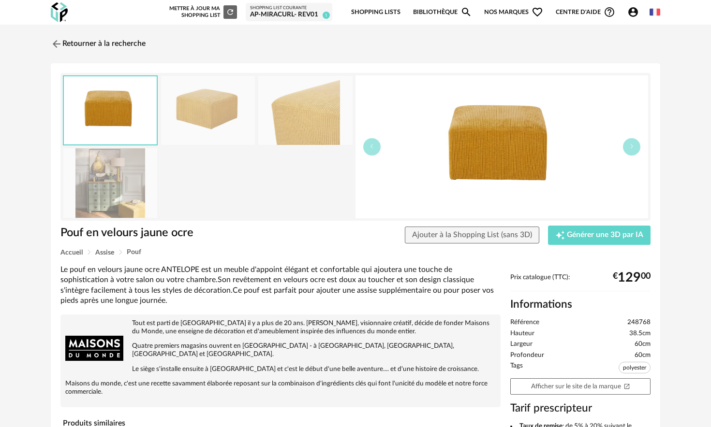
click at [129, 182] on img at bounding box center [110, 182] width 94 height 69
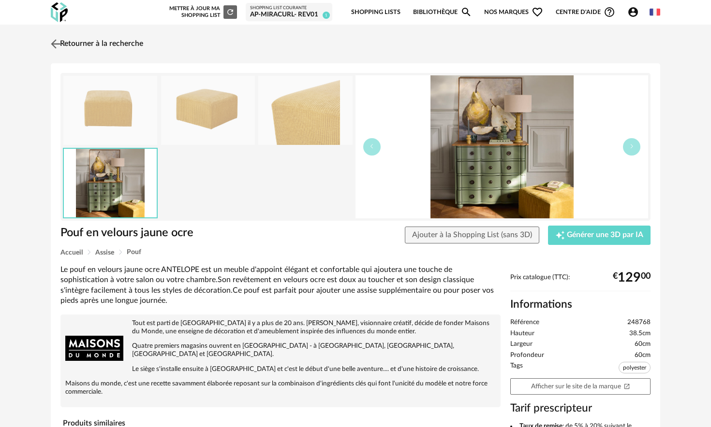
click at [58, 41] on img at bounding box center [56, 44] width 14 height 14
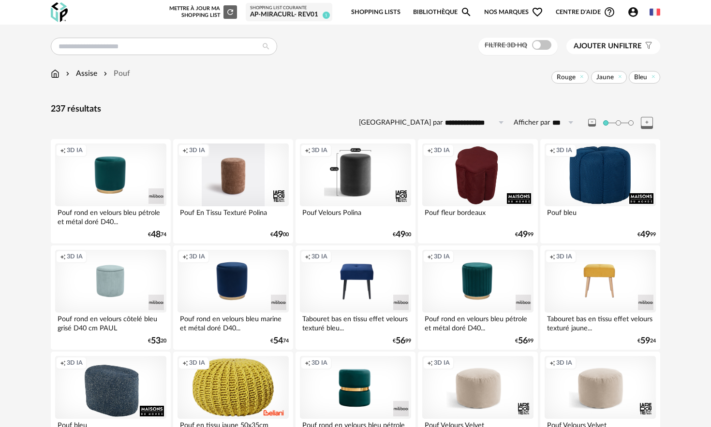
click at [489, 170] on div "Creation icon 3D IA" at bounding box center [477, 175] width 111 height 63
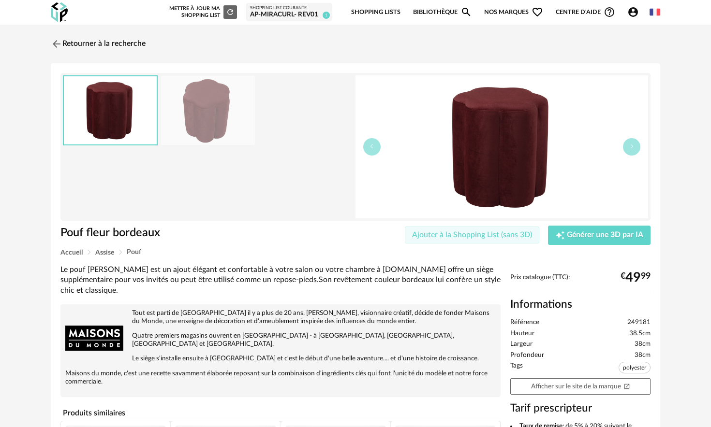
click at [476, 235] on span "Ajouter à la Shopping List (sans 3D)" at bounding box center [472, 235] width 120 height 8
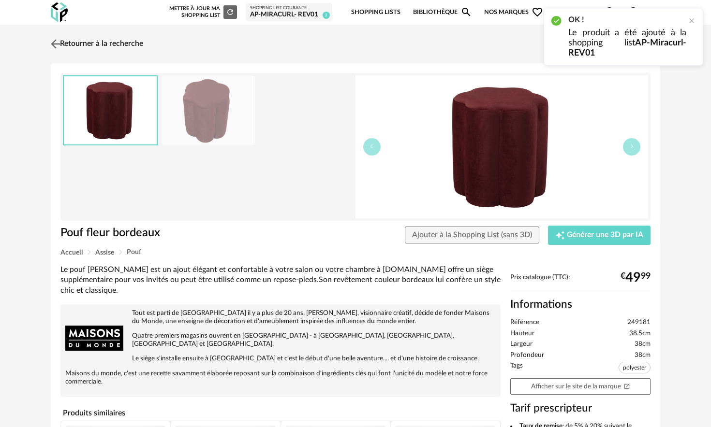
click at [70, 37] on link "Retourner à la recherche" at bounding box center [95, 43] width 95 height 21
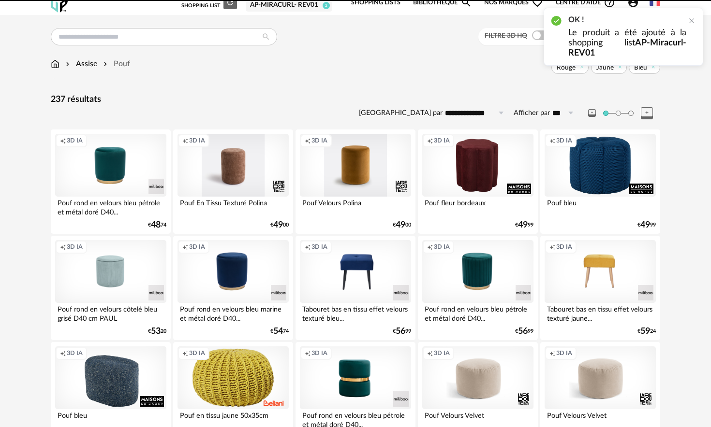
scroll to position [14, 0]
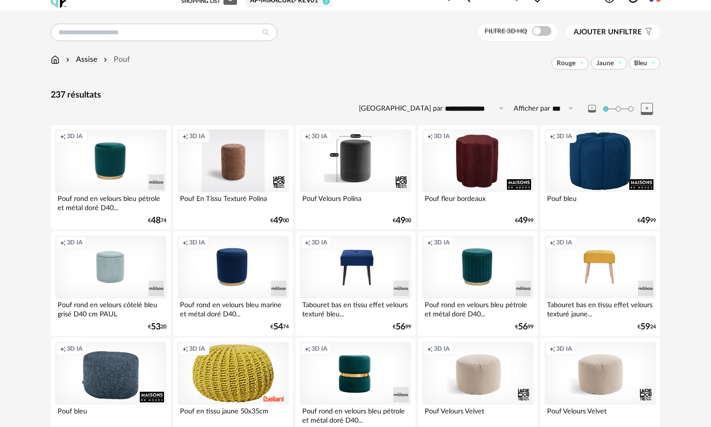
click at [139, 370] on div "Creation icon 3D IA" at bounding box center [110, 373] width 111 height 63
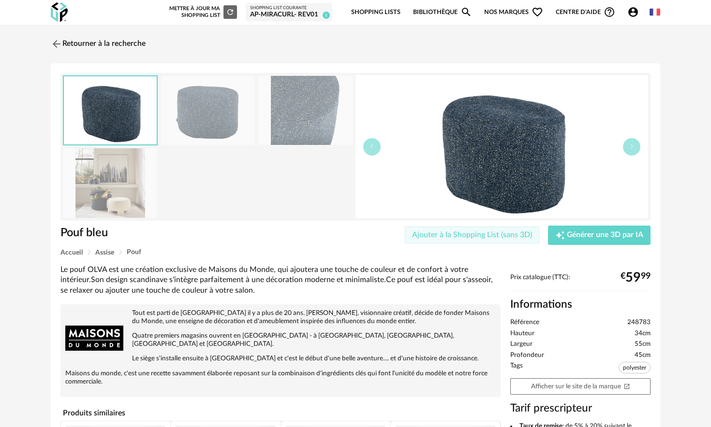
click at [482, 239] on span "Ajouter à la Shopping List (sans 3D)" at bounding box center [472, 235] width 120 height 8
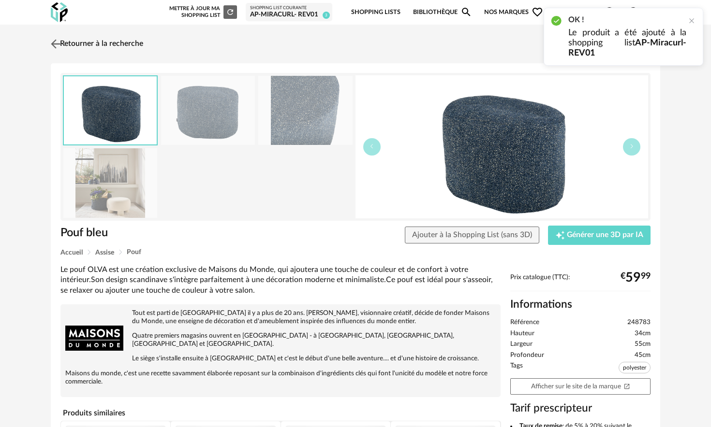
click at [64, 45] on link "Retourner à la recherche" at bounding box center [95, 43] width 95 height 21
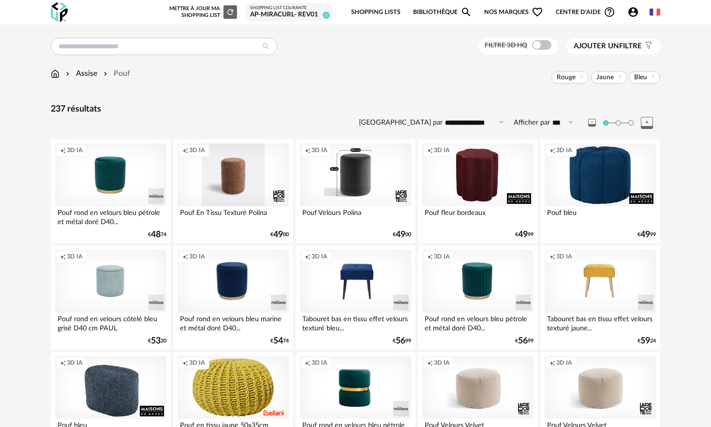
click at [599, 43] on span "Ajouter un" at bounding box center [595, 46] width 45 height 7
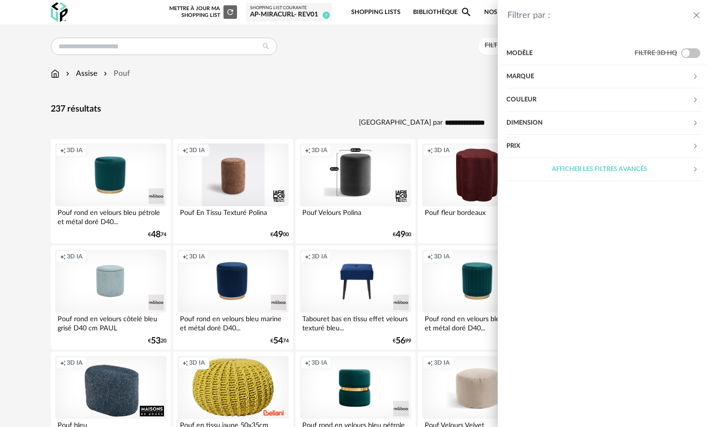
click at [531, 103] on div "Couleur" at bounding box center [599, 99] width 186 height 23
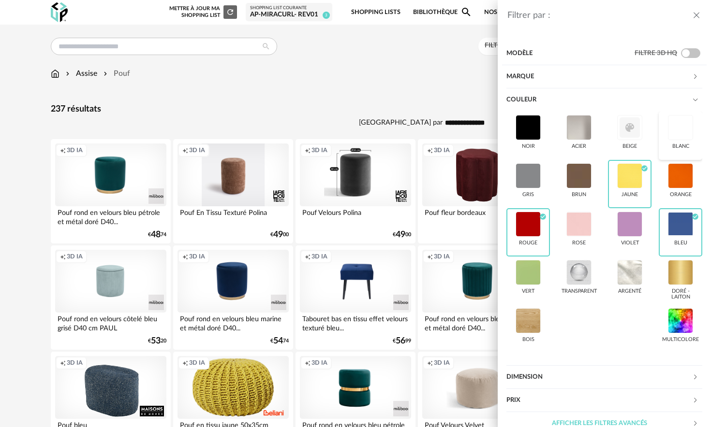
click at [678, 133] on div at bounding box center [680, 127] width 25 height 25
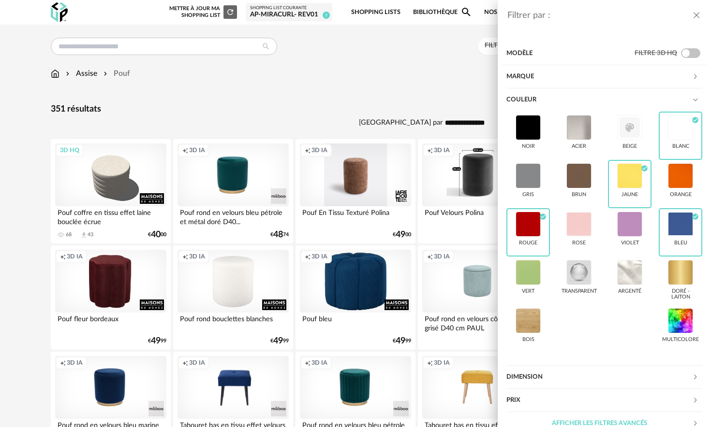
click at [570, 77] on div "Marque" at bounding box center [599, 76] width 186 height 23
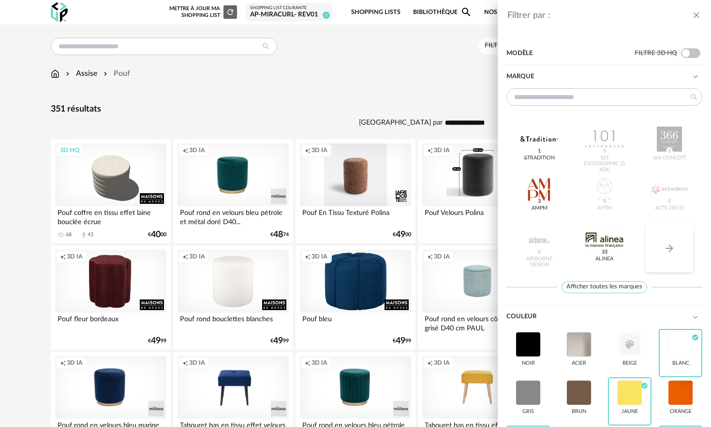
click at [678, 249] on button "Arrow Right icon" at bounding box center [669, 248] width 48 height 48
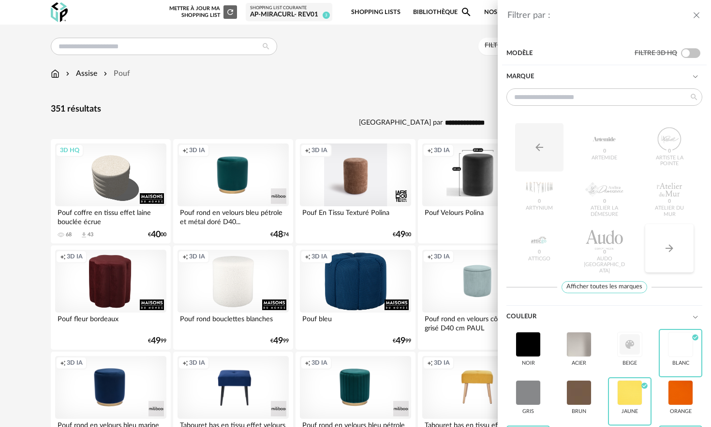
click at [678, 249] on button "Arrow Right icon" at bounding box center [669, 248] width 48 height 48
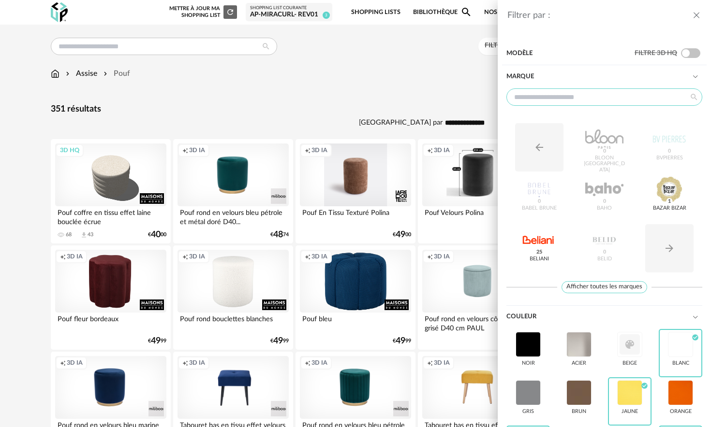
click at [534, 95] on input "text" at bounding box center [604, 96] width 196 height 17
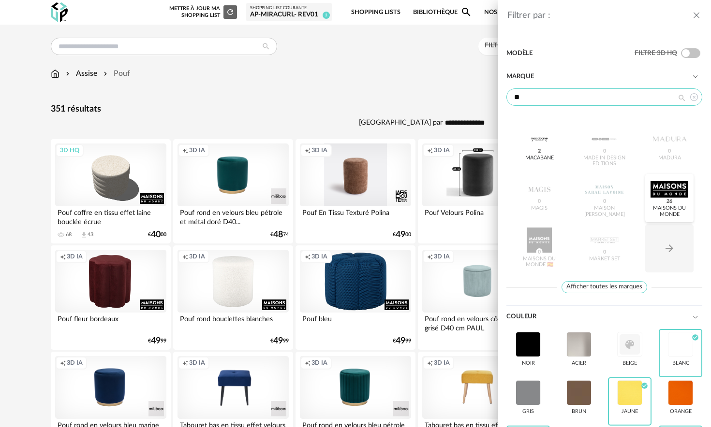
type input "**"
click at [672, 182] on div at bounding box center [669, 189] width 38 height 25
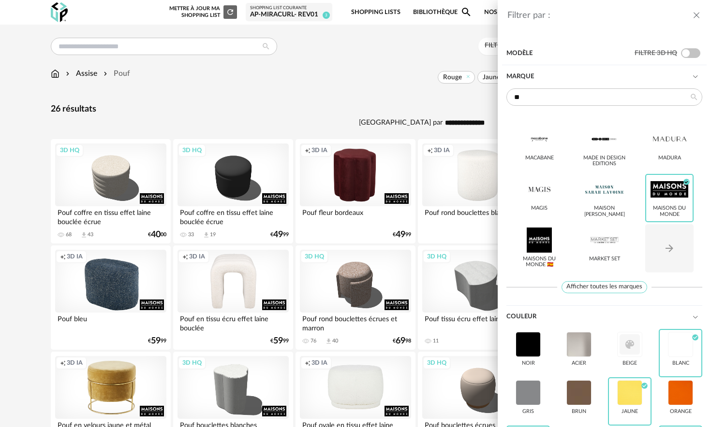
click at [310, 68] on div "Filtrer par : Modèle Filtre 3D HQ Marque ** MACABANE Made in design Editions Ma…" at bounding box center [355, 213] width 711 height 427
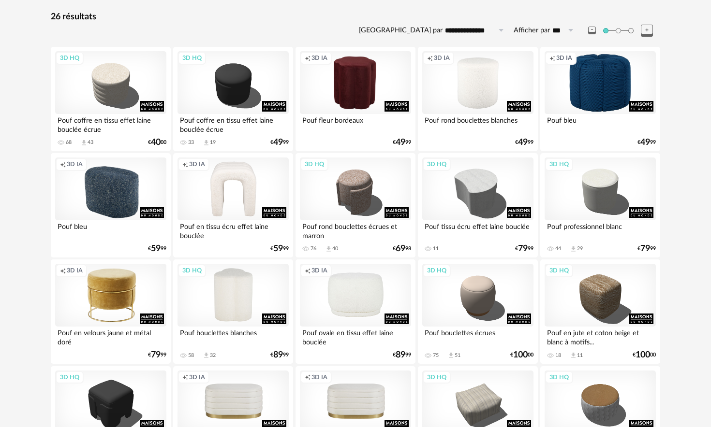
scroll to position [96, 0]
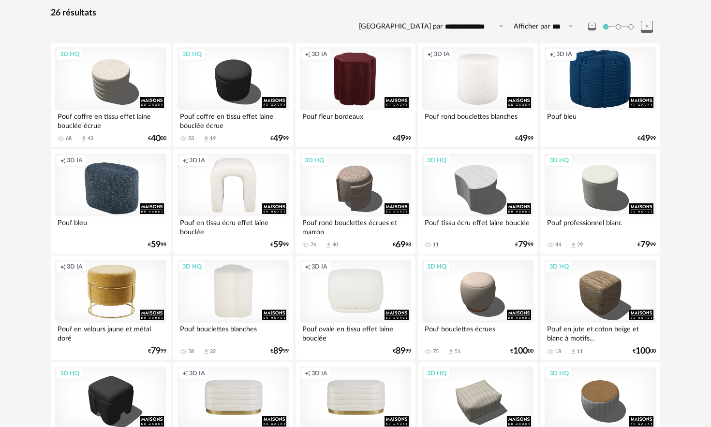
click at [231, 283] on div "3D HQ" at bounding box center [232, 291] width 111 height 63
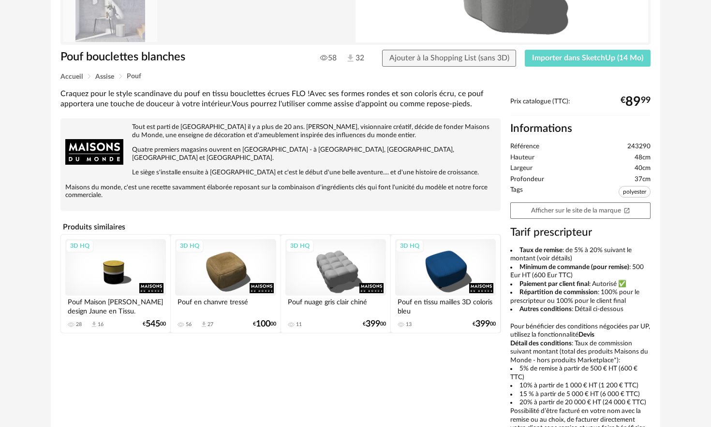
scroll to position [176, 0]
click at [108, 78] on span "Assise" at bounding box center [104, 77] width 19 height 7
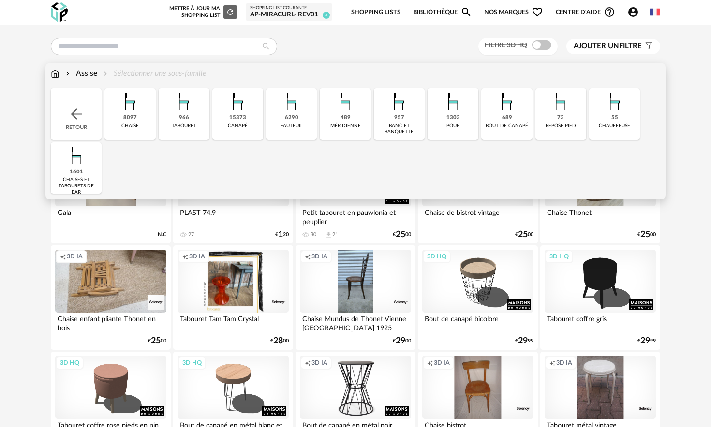
click at [87, 73] on div "Assise" at bounding box center [80, 73] width 33 height 11
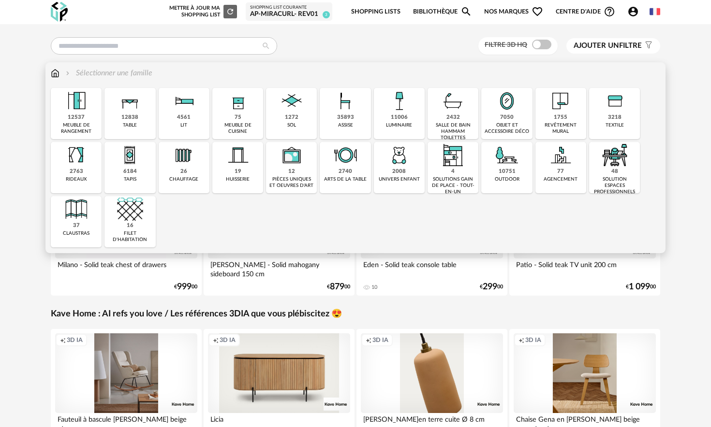
click at [60, 115] on div "12537 meuble de rangement" at bounding box center [76, 113] width 51 height 51
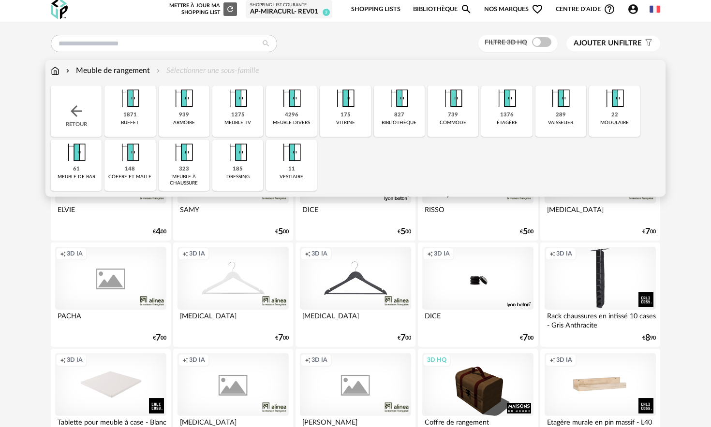
click at [86, 106] on div "Retour" at bounding box center [76, 111] width 51 height 51
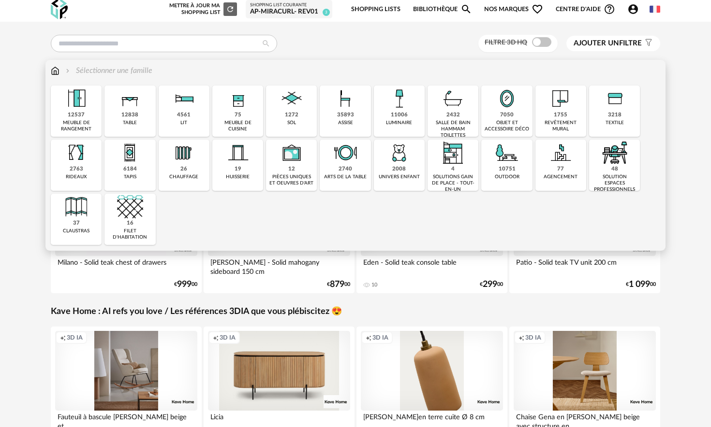
click at [352, 113] on div "35893" at bounding box center [345, 115] width 17 height 7
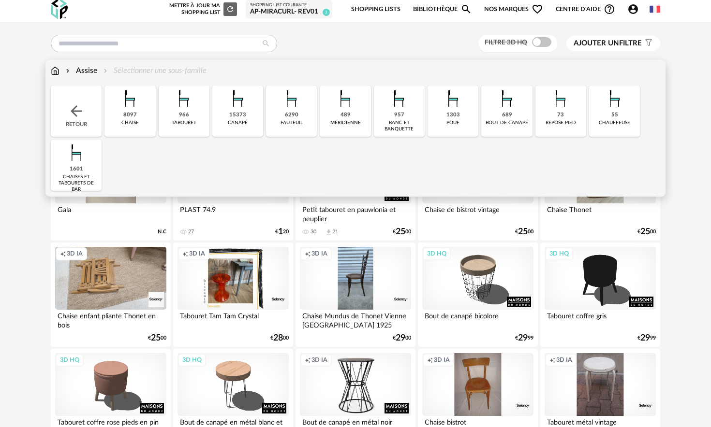
click at [457, 117] on div "1303" at bounding box center [453, 115] width 14 height 7
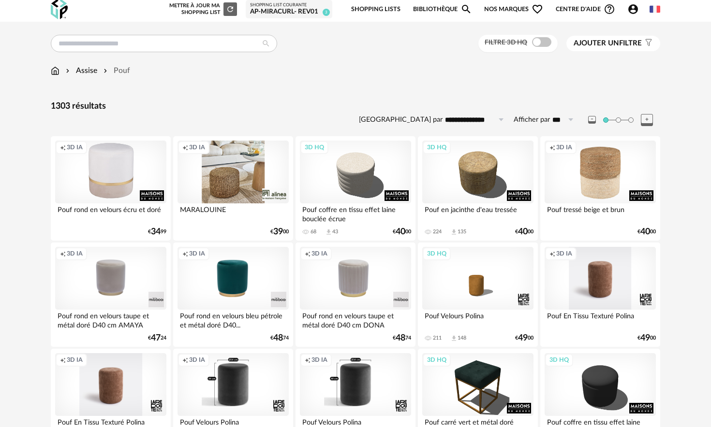
click at [422, 42] on div "Filtre 3D HQ Ajouter un filtre s Filter icon Filtrer par :" at bounding box center [355, 44] width 609 height 18
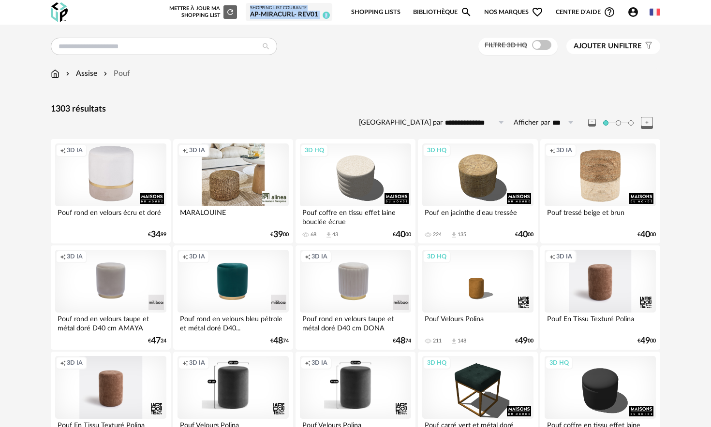
click at [327, 16] on span "3" at bounding box center [325, 15] width 7 height 7
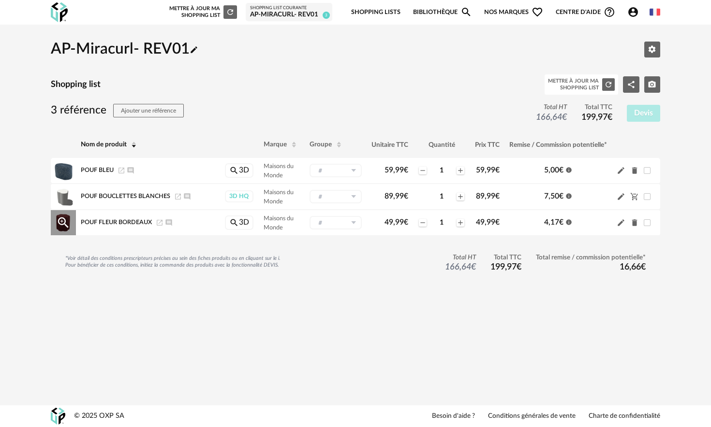
click at [121, 224] on span "Pouf fleur bordeaux" at bounding box center [116, 223] width 71 height 6
click at [136, 223] on span "Pouf fleur bordeaux" at bounding box center [116, 223] width 71 height 6
click at [60, 220] on icon "Magnify Plus Outline icon" at bounding box center [63, 223] width 15 height 15
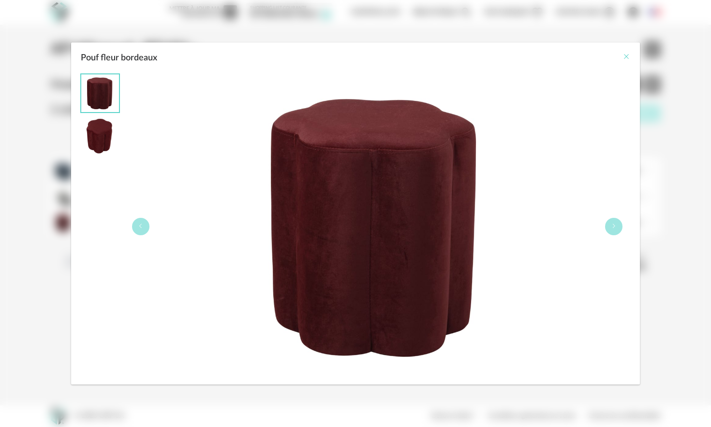
click at [622, 59] on div "Pouf fleur bordeaux" at bounding box center [355, 56] width 569 height 26
click at [622, 59] on icon "Close" at bounding box center [626, 57] width 8 height 8
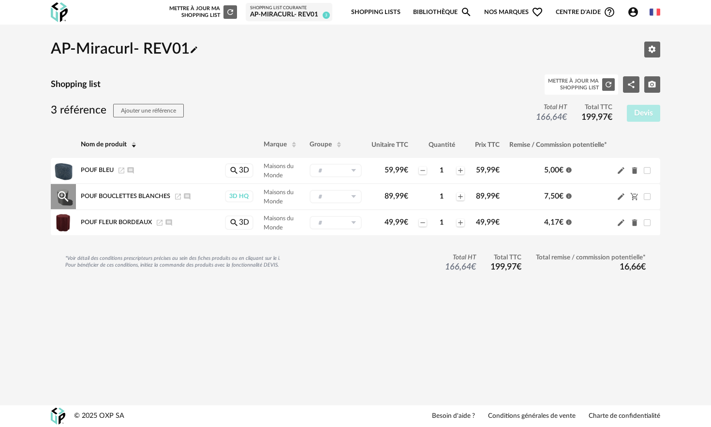
click at [109, 197] on span "Pouf bouclettes blanches" at bounding box center [125, 196] width 89 height 6
click at [93, 171] on span "Pouf bleu" at bounding box center [97, 170] width 33 height 6
click at [68, 168] on icon "Magnify Plus Outline icon" at bounding box center [63, 170] width 15 height 15
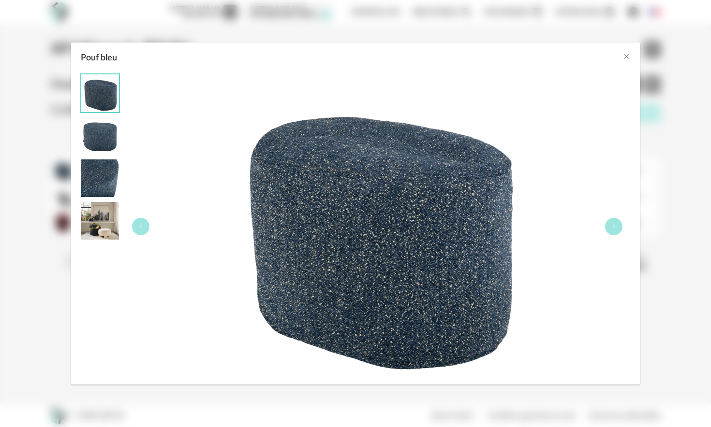
click at [91, 214] on img "Pouf bleu" at bounding box center [100, 221] width 38 height 38
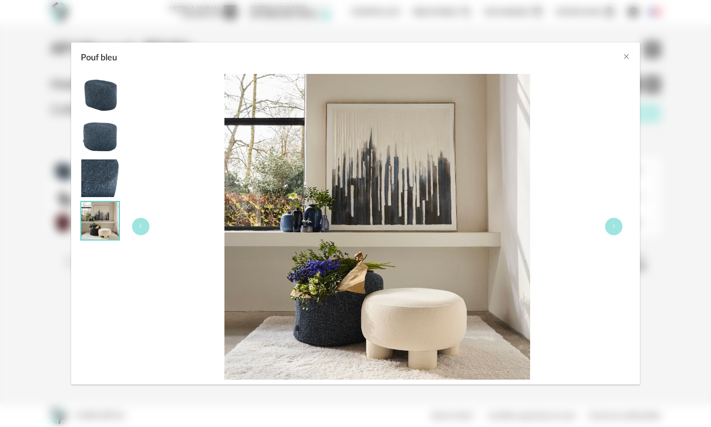
click at [618, 49] on div "Pouf bleu" at bounding box center [355, 56] width 569 height 26
click at [628, 57] on icon "Close" at bounding box center [626, 57] width 8 height 8
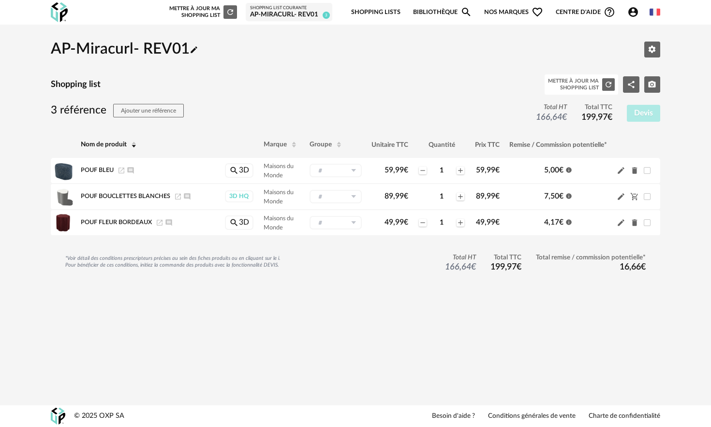
click at [197, 12] on div "Mettre à jour ma Shopping List Refresh icon" at bounding box center [202, 12] width 70 height 14
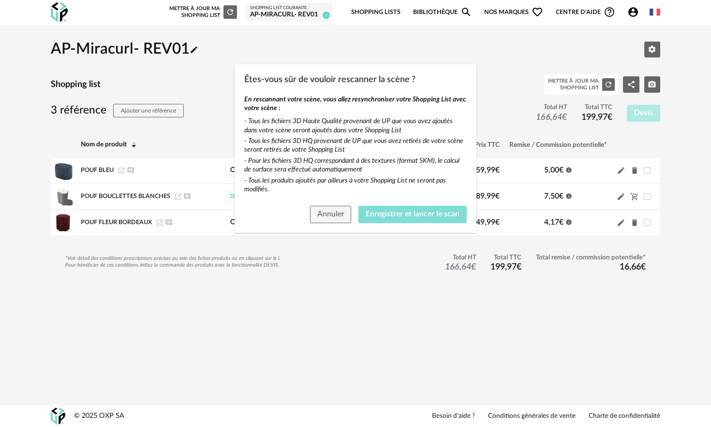
click at [381, 212] on span "Enregistrer et lancer le scan" at bounding box center [413, 214] width 94 height 8
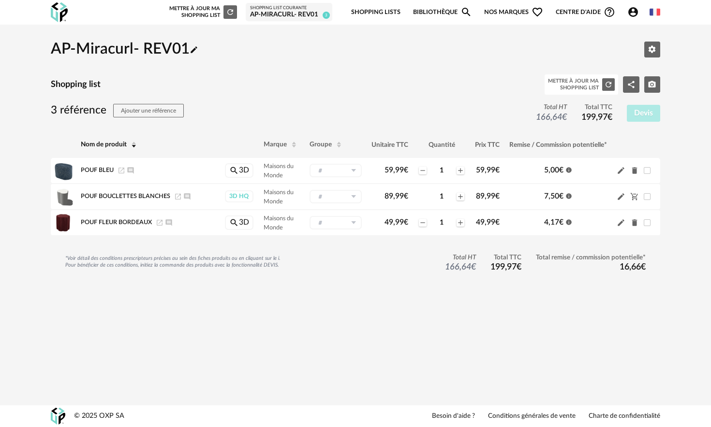
click at [392, 12] on link "Shopping Lists" at bounding box center [375, 12] width 49 height 23
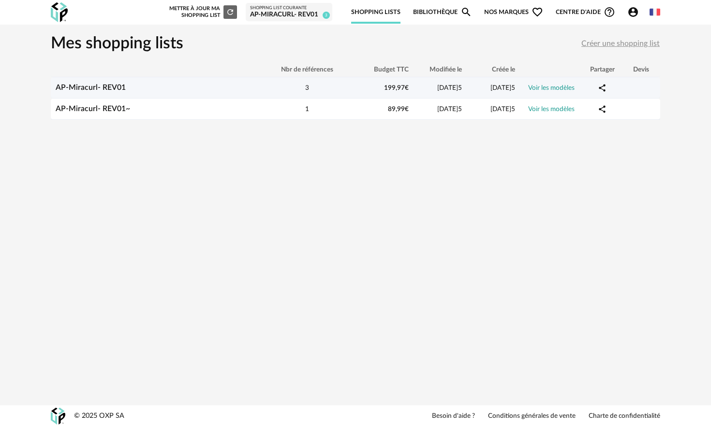
click at [96, 91] on link "AP-Miracurl- REV01" at bounding box center [91, 88] width 70 height 8
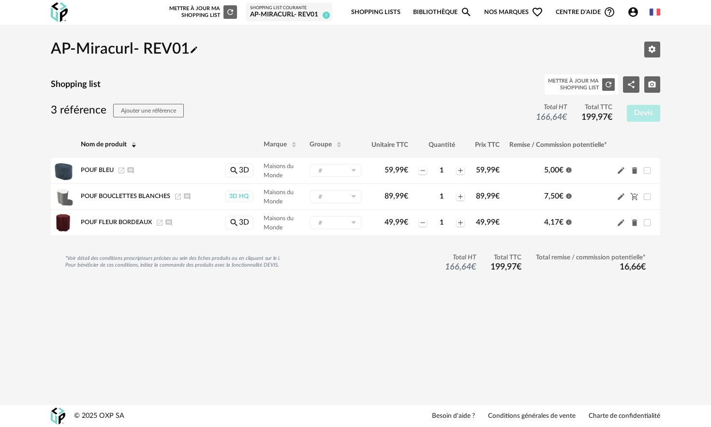
click at [377, 12] on link "Shopping Lists" at bounding box center [375, 12] width 49 height 23
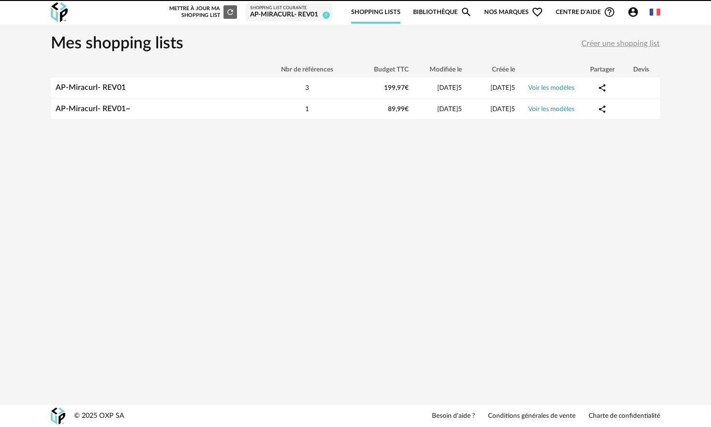
click at [437, 12] on body "Nouvelle shopping list Mettre à jour ma Shopping List Refresh icon Shopping Lis…" at bounding box center [355, 213] width 711 height 427
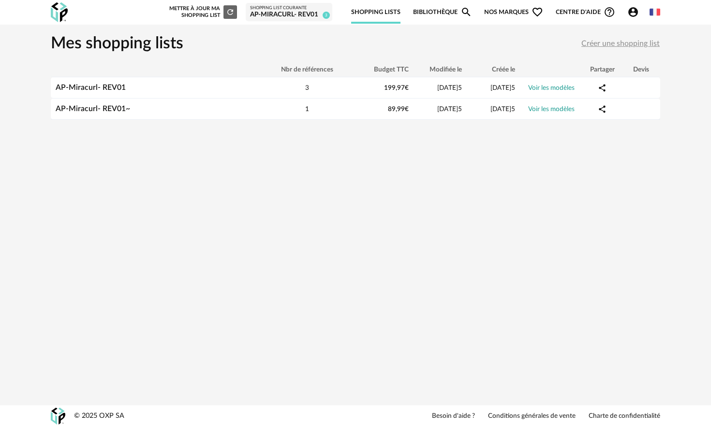
click at [449, 12] on link "Bibliothèque Magnify icon" at bounding box center [442, 12] width 59 height 23
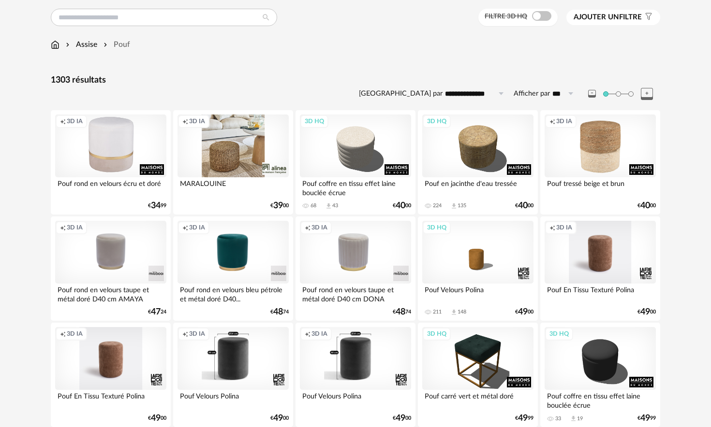
scroll to position [30, 0]
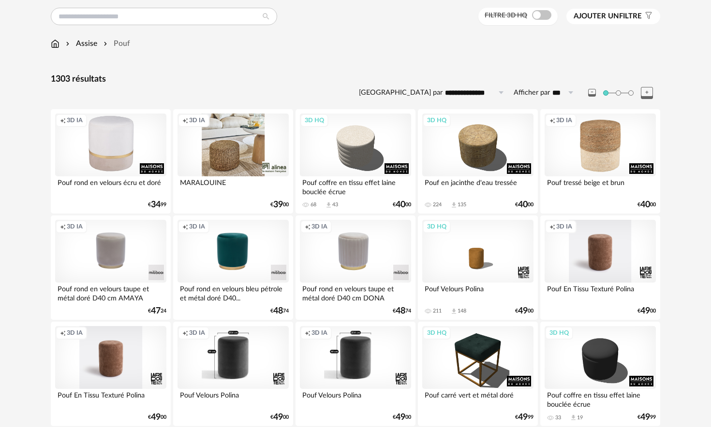
click at [620, 24] on div "Filtre 3D HQ Ajouter un filtre s Filter icon Filtrer par :" at bounding box center [569, 17] width 182 height 18
click at [620, 19] on span "Ajouter un filtre" at bounding box center [607, 17] width 68 height 10
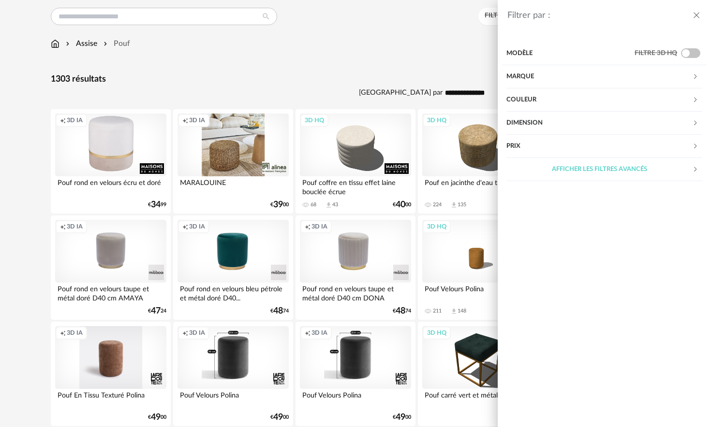
click at [551, 84] on div "Marque" at bounding box center [599, 76] width 186 height 23
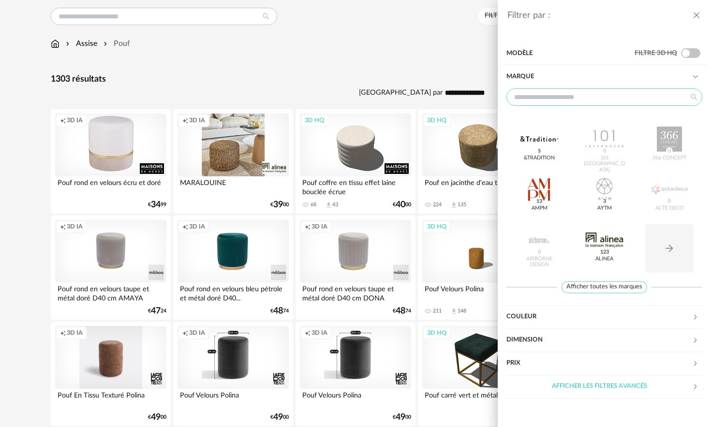
click at [553, 98] on input "text" at bounding box center [604, 96] width 196 height 17
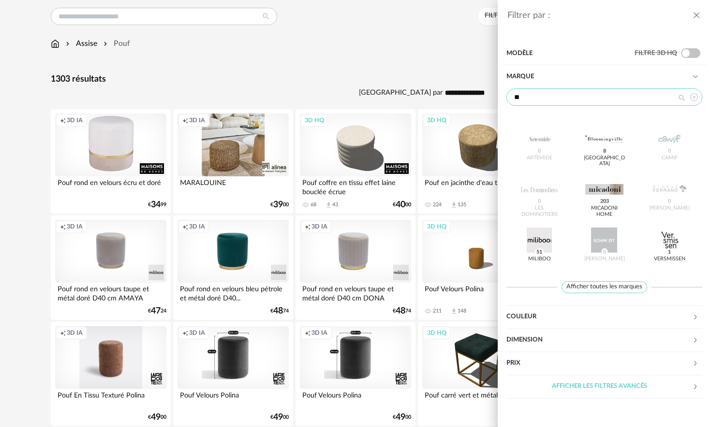
type input "*"
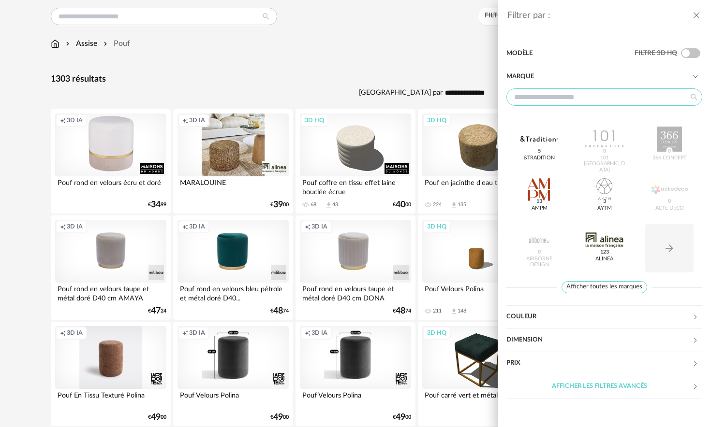
type input "*"
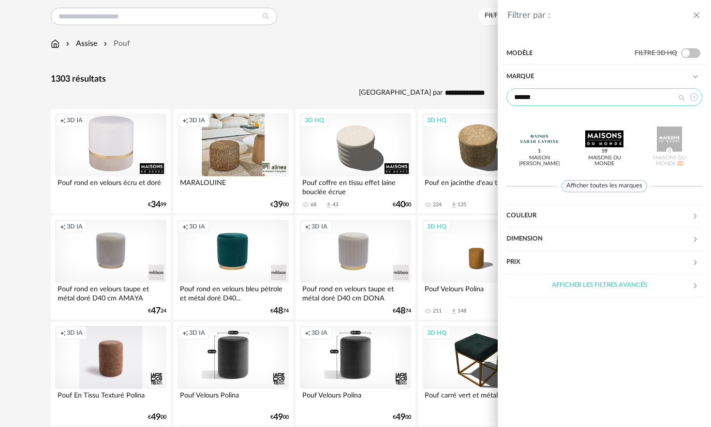
type input "******"
click at [596, 136] on div at bounding box center [604, 139] width 38 height 25
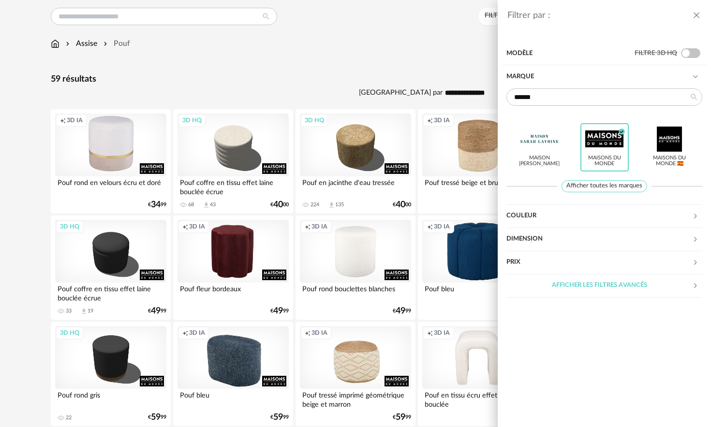
click at [370, 83] on div "Filtrer par : Modèle Filtre 3D HQ Marque ****** Maison Sarah Lavoine Maisons du…" at bounding box center [355, 213] width 711 height 427
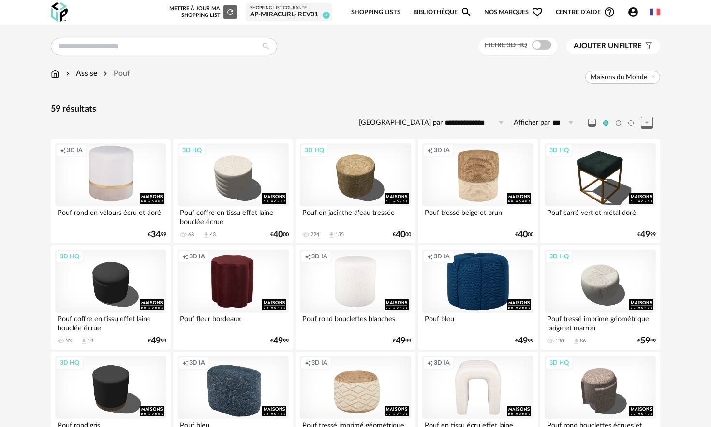
click at [617, 45] on span "Ajouter un" at bounding box center [595, 46] width 45 height 7
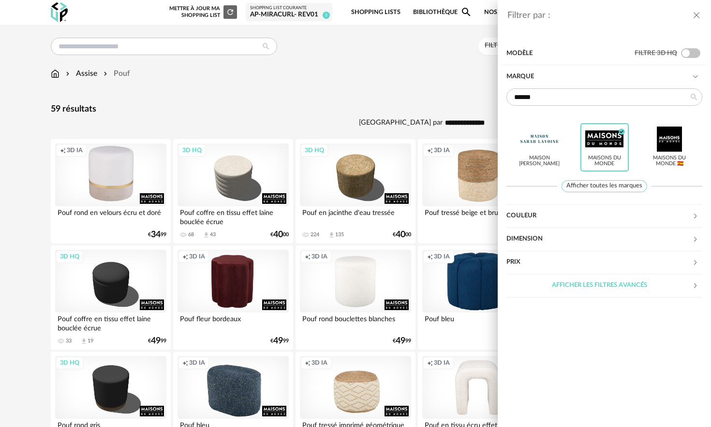
click at [530, 211] on div "Couleur" at bounding box center [599, 216] width 186 height 23
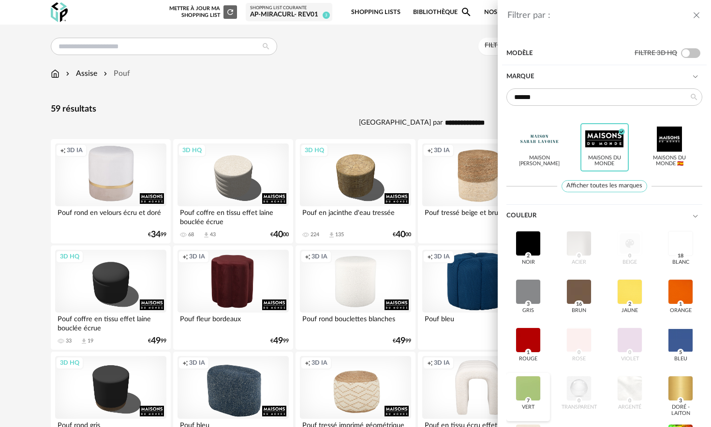
click at [526, 385] on div at bounding box center [527, 388] width 25 height 25
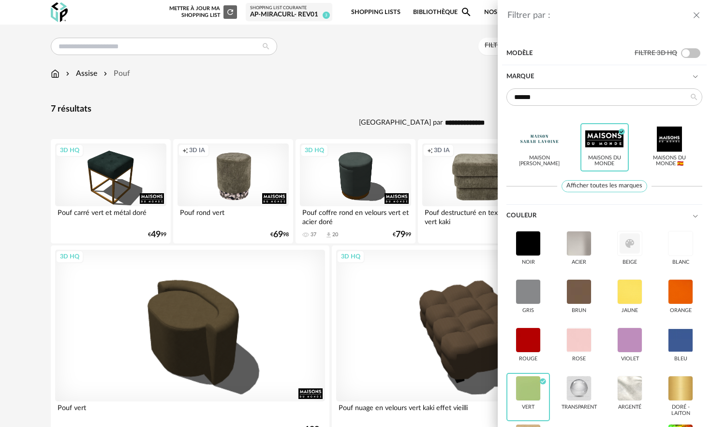
click at [401, 75] on div "Filtrer par : Modèle Filtre 3D HQ Marque ****** Maison Sarah Lavoine Maisons du…" at bounding box center [355, 213] width 711 height 427
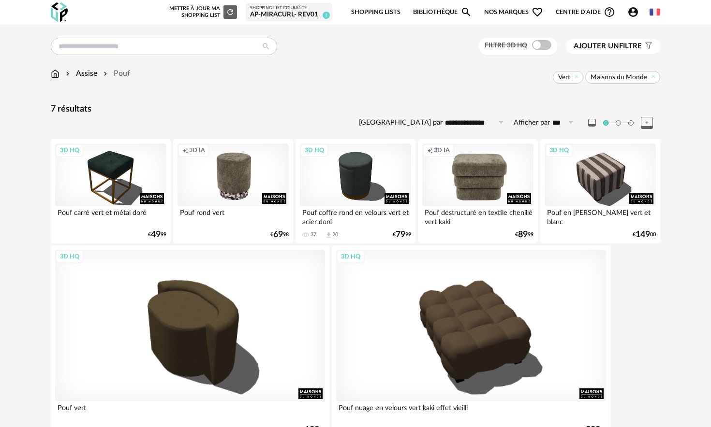
click at [617, 46] on span "Ajouter un" at bounding box center [595, 46] width 45 height 7
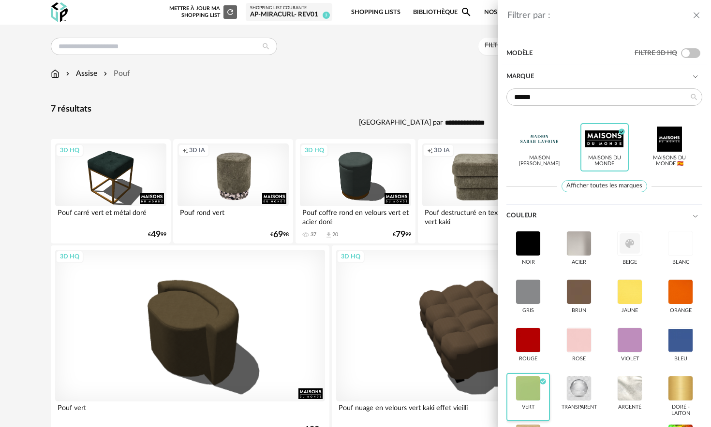
click at [525, 398] on div at bounding box center [527, 388] width 25 height 25
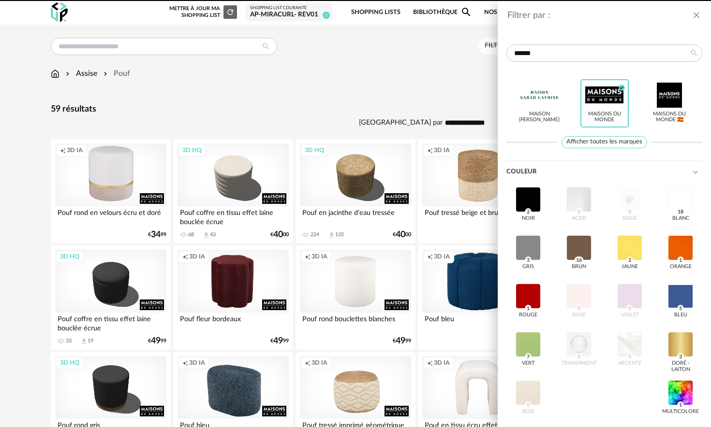
scroll to position [54, 0]
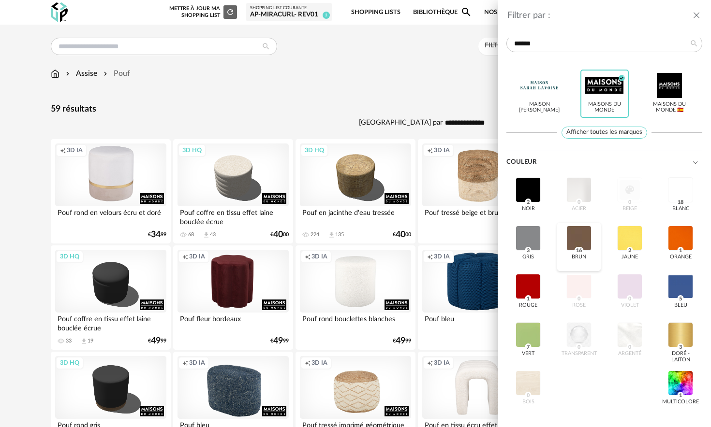
click at [576, 237] on div at bounding box center [578, 238] width 25 height 25
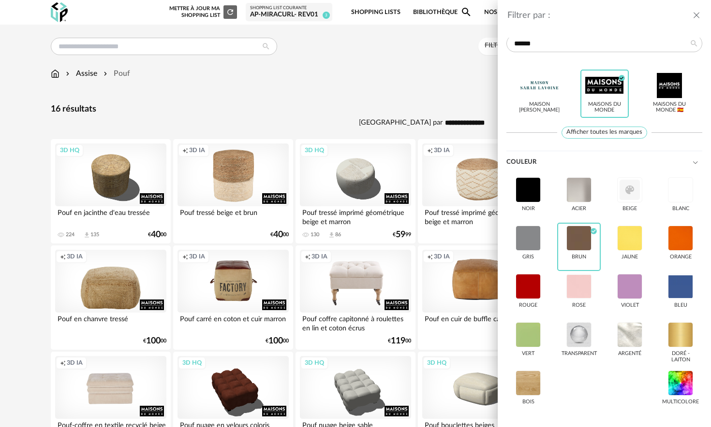
click at [347, 120] on div "Filtrer par : Modèle Filtre 3D HQ Marque ****** Maison Sarah Lavoine Maisons du…" at bounding box center [355, 213] width 711 height 427
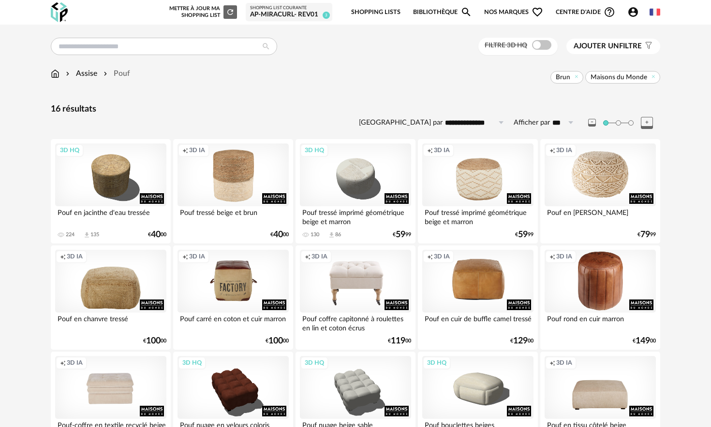
click at [582, 77] on span "Brun" at bounding box center [566, 77] width 33 height 13
click at [578, 77] on icon at bounding box center [576, 76] width 6 height 6
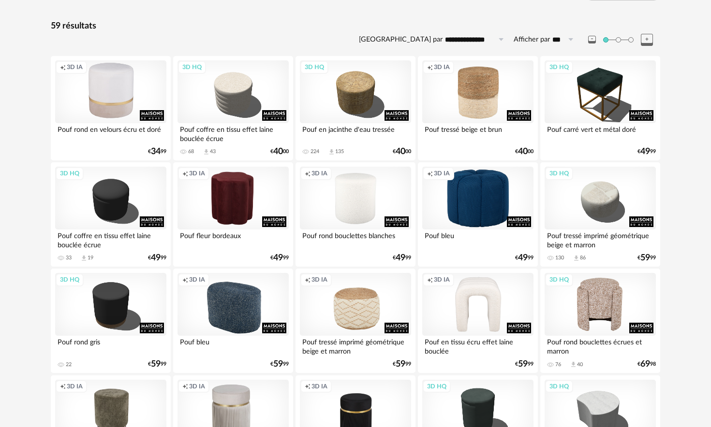
scroll to position [81, 0]
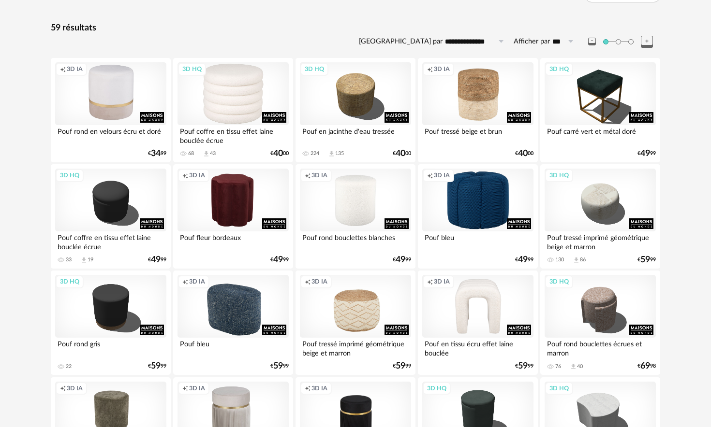
click at [226, 86] on div "3D HQ" at bounding box center [232, 93] width 111 height 63
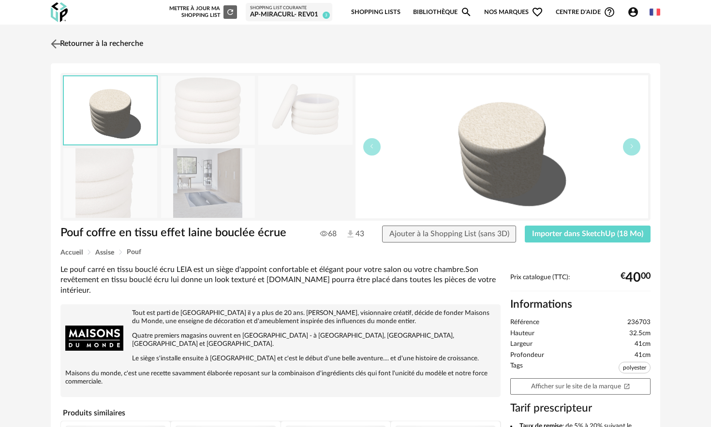
click at [98, 43] on link "Retourner à la recherche" at bounding box center [95, 43] width 95 height 21
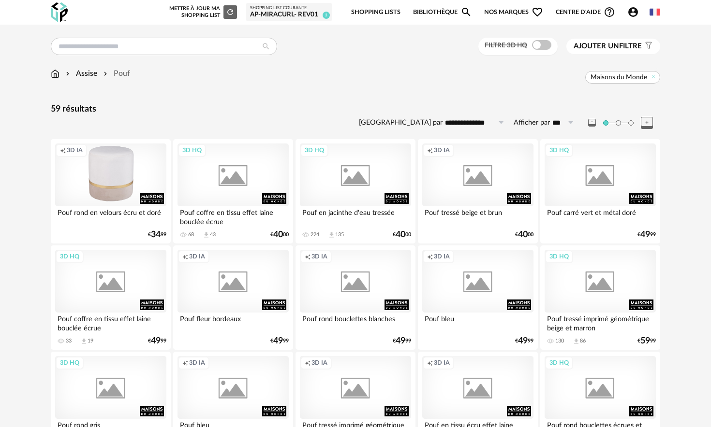
scroll to position [81, 0]
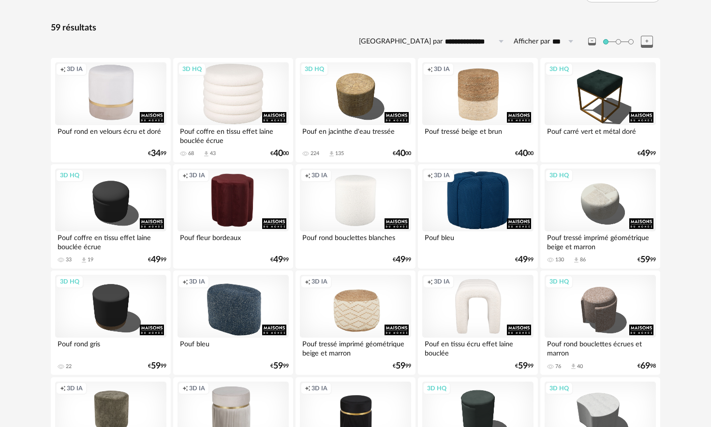
click at [217, 87] on div "3D HQ" at bounding box center [232, 93] width 111 height 63
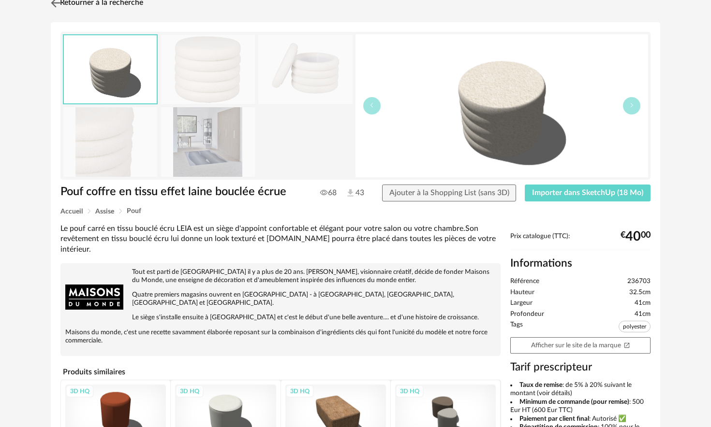
scroll to position [38, 0]
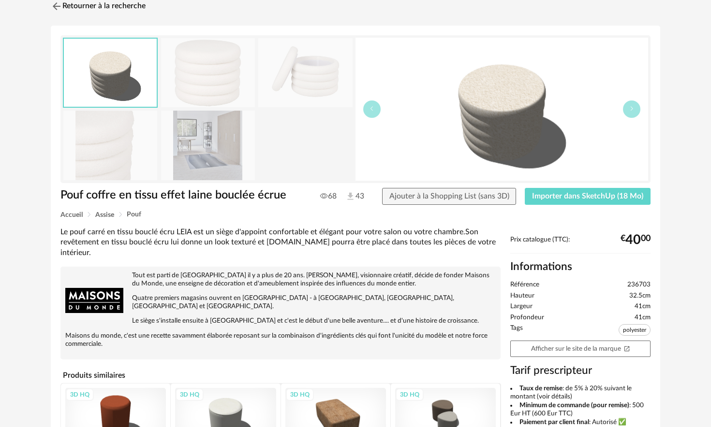
click at [212, 61] on img at bounding box center [208, 72] width 94 height 69
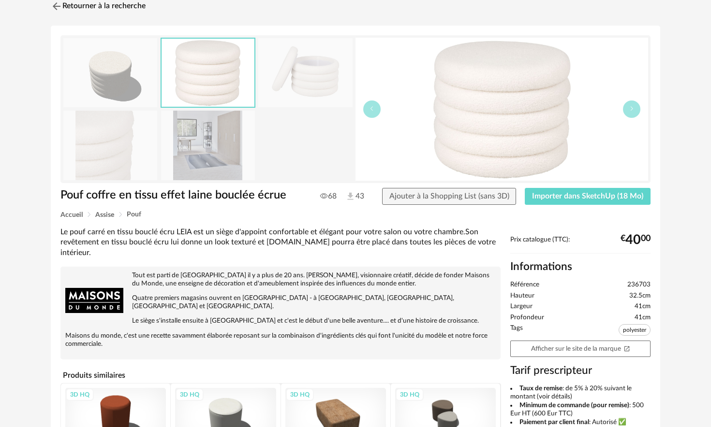
click at [211, 125] on img at bounding box center [208, 145] width 94 height 69
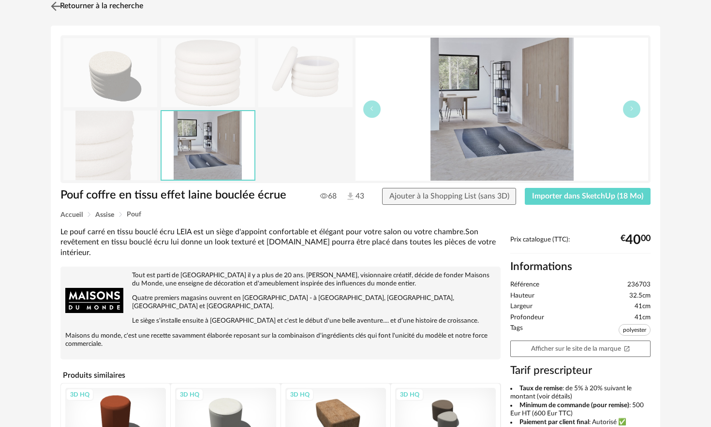
click at [60, 3] on img at bounding box center [56, 6] width 14 height 14
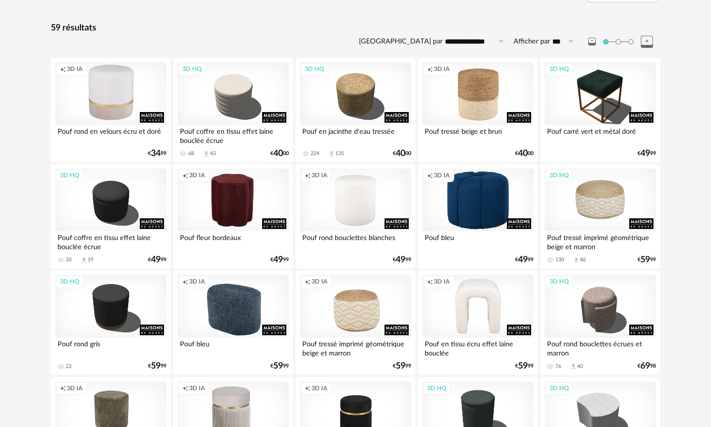
click at [609, 203] on div "3D HQ" at bounding box center [599, 200] width 111 height 63
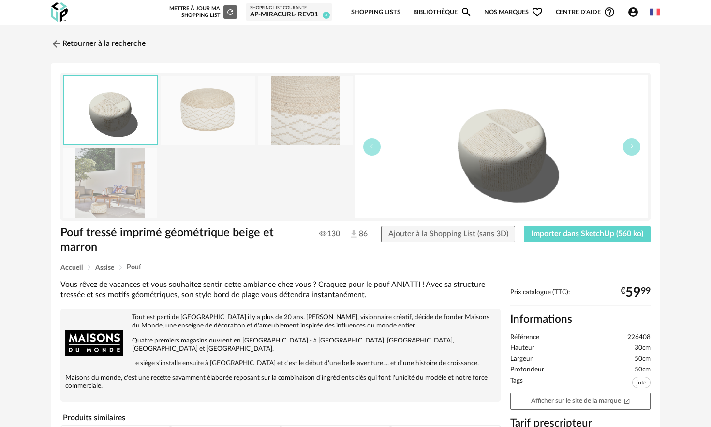
click at [113, 205] on img at bounding box center [110, 182] width 94 height 69
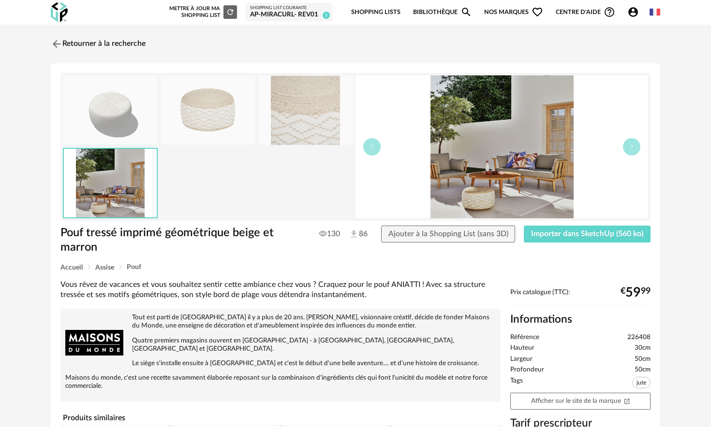
click at [45, 46] on div "Retourner à la recherche Pouf tressé imprimé géométrique beige et marron Pouf t…" at bounding box center [355, 354] width 627 height 643
click at [55, 44] on img at bounding box center [56, 44] width 14 height 14
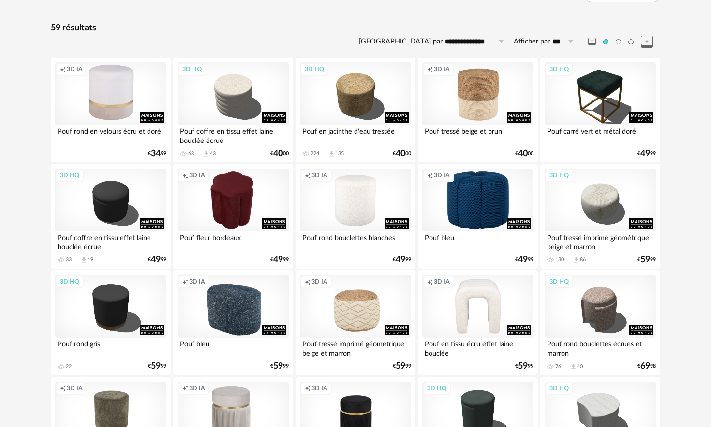
click at [225, 209] on div "Creation icon 3D IA" at bounding box center [232, 200] width 111 height 63
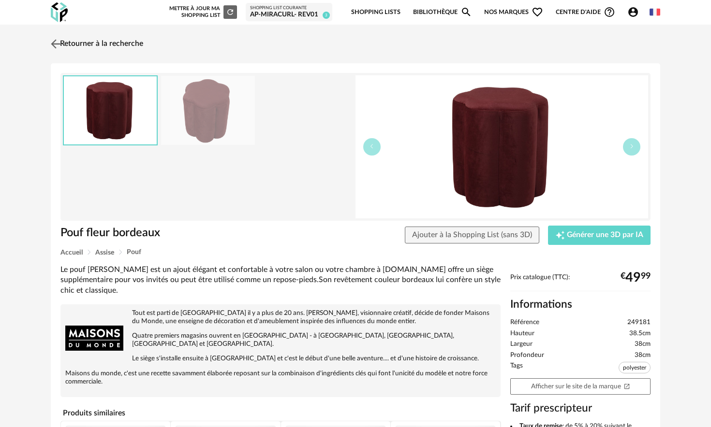
click at [63, 43] on link "Retourner à la recherche" at bounding box center [95, 43] width 95 height 21
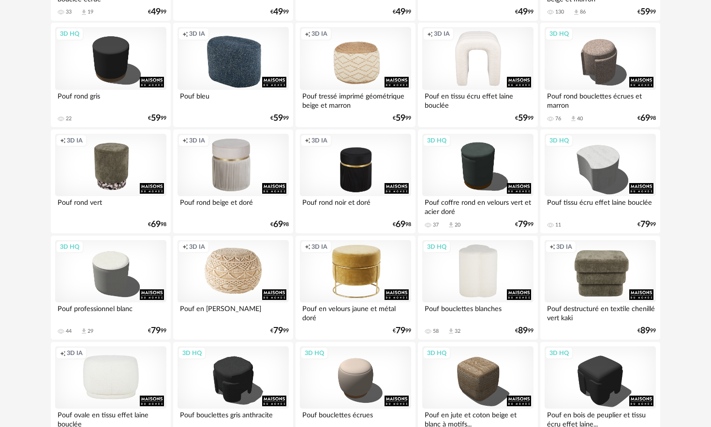
scroll to position [333, 0]
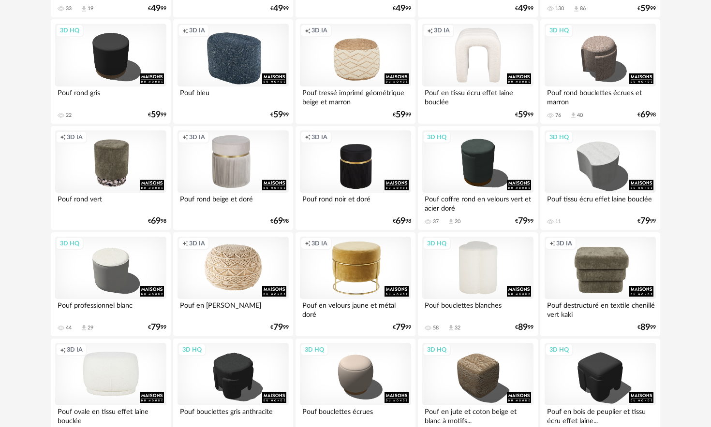
click at [486, 271] on div "3D HQ" at bounding box center [477, 268] width 111 height 63
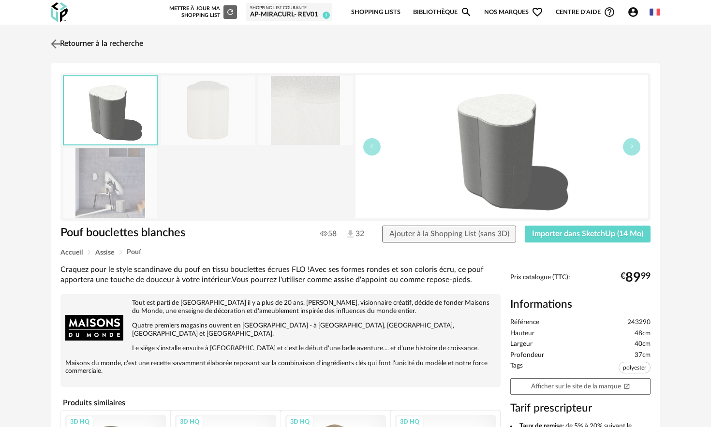
click at [57, 38] on img at bounding box center [56, 44] width 14 height 14
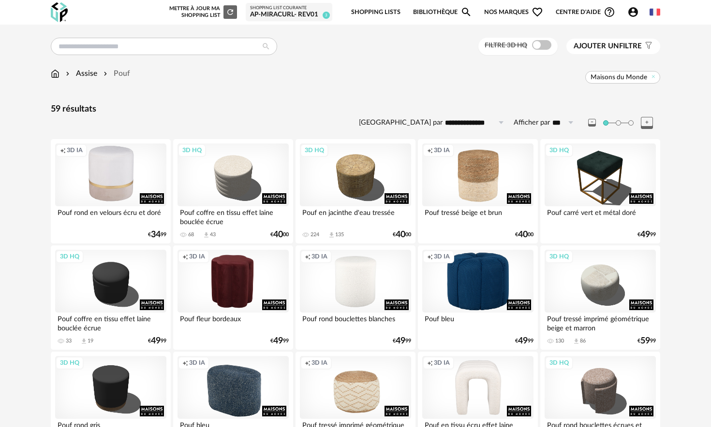
click at [606, 50] on span "Ajouter un" at bounding box center [595, 46] width 45 height 7
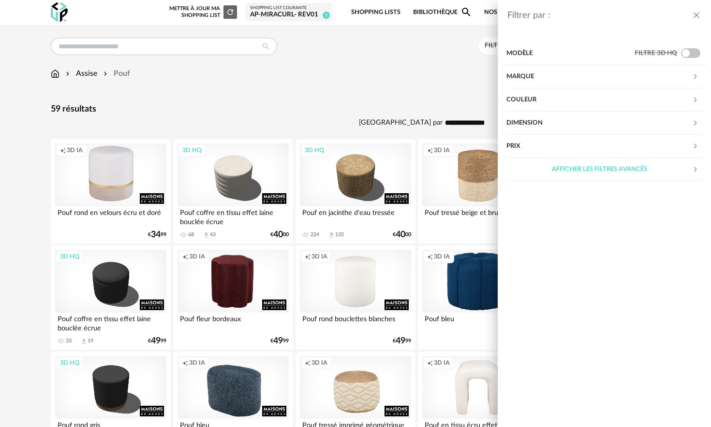
click at [590, 172] on div "Afficher les filtres avancés" at bounding box center [599, 169] width 186 height 23
click at [542, 75] on div "Marque" at bounding box center [599, 76] width 186 height 23
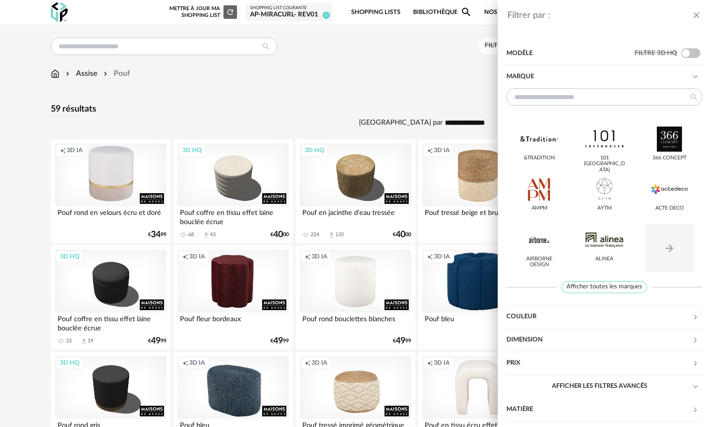
click at [542, 73] on div "Marque" at bounding box center [599, 76] width 186 height 23
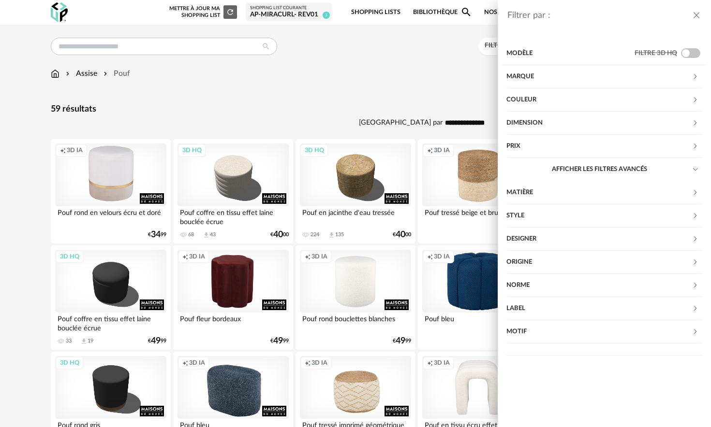
click at [521, 129] on div "Dimension" at bounding box center [599, 123] width 186 height 23
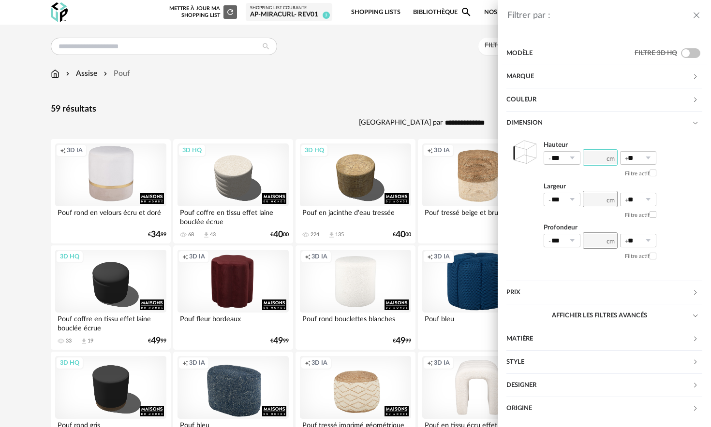
click at [598, 157] on input "number" at bounding box center [600, 157] width 35 height 16
drag, startPoint x: 602, startPoint y: 158, endPoint x: 593, endPoint y: 158, distance: 9.7
click at [593, 158] on input "number" at bounding box center [600, 157] width 35 height 16
type input "**"
click at [568, 159] on icon at bounding box center [572, 158] width 12 height 14
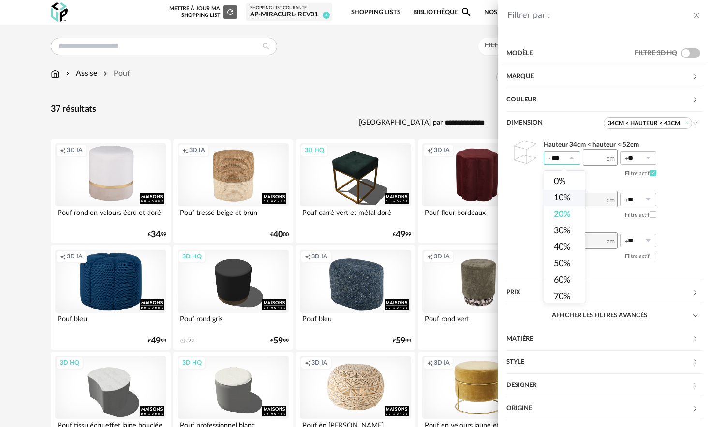
click at [399, 112] on div "Filtrer par : Modèle Filtre 3D HQ Marque &tradition 101 Copenhagen 366 Concept …" at bounding box center [355, 213] width 711 height 427
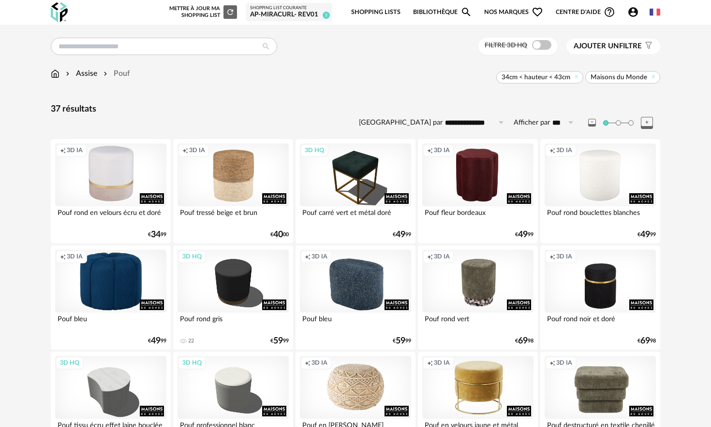
click at [564, 77] on span "34cm < hauteur < 43cm" at bounding box center [535, 77] width 69 height 9
click at [594, 50] on span "Ajouter un" at bounding box center [595, 46] width 45 height 7
click at [564, 161] on input "***" at bounding box center [561, 158] width 37 height 14
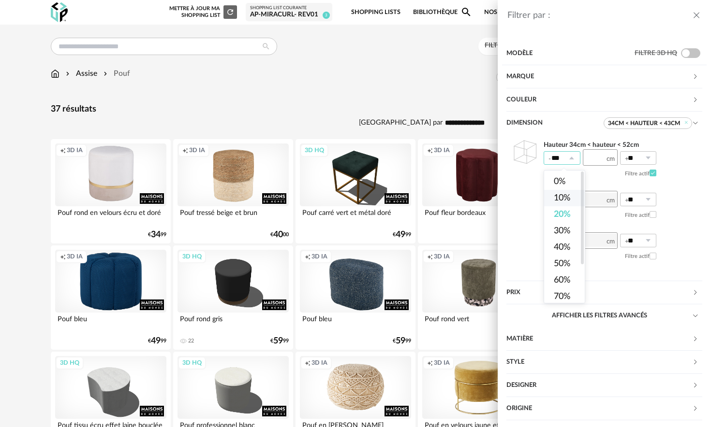
click at [558, 204] on li "10%" at bounding box center [564, 198] width 41 height 16
type input "***"
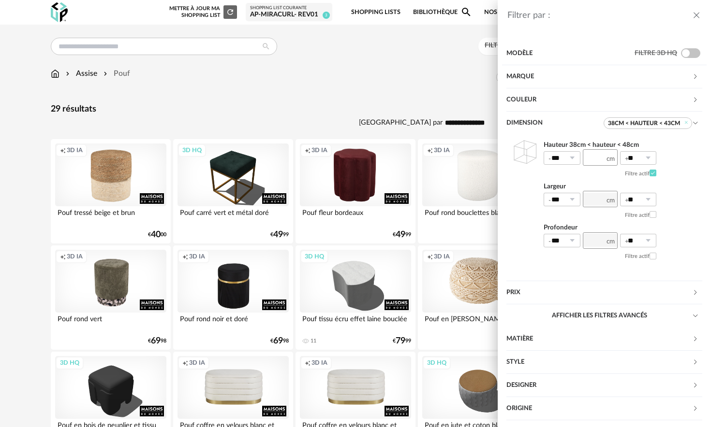
click at [439, 91] on div "Filtrer par : Modèle Filtre 3D HQ Marque &tradition 101 Copenhagen 366 Concept …" at bounding box center [355, 213] width 711 height 427
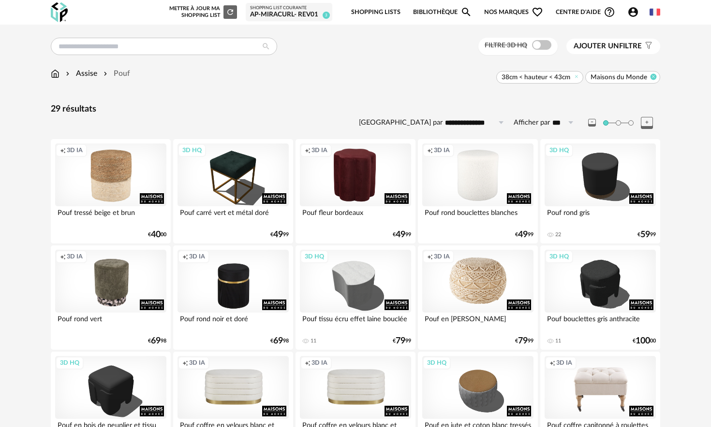
click at [655, 76] on icon at bounding box center [653, 76] width 6 height 6
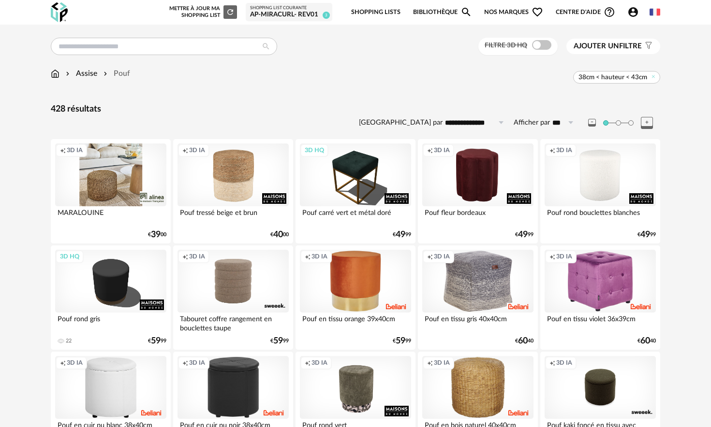
click at [623, 45] on span "Ajouter un filtre" at bounding box center [607, 47] width 68 height 10
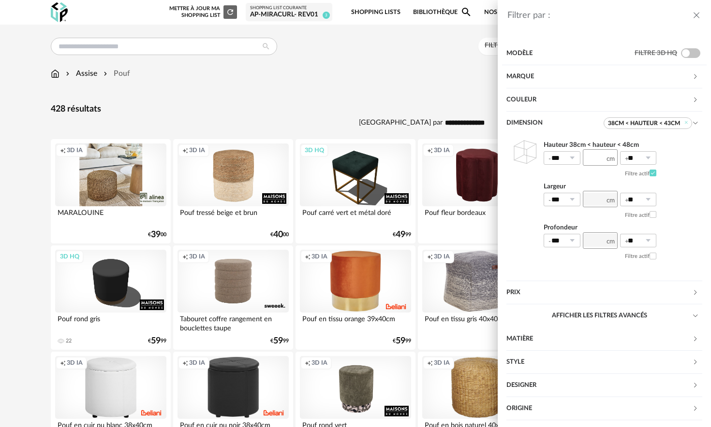
click at [544, 101] on div "Couleur" at bounding box center [599, 99] width 186 height 23
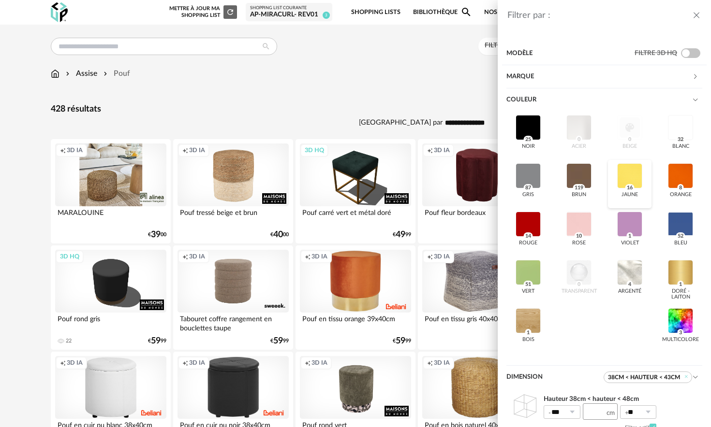
click at [630, 179] on div at bounding box center [629, 175] width 25 height 25
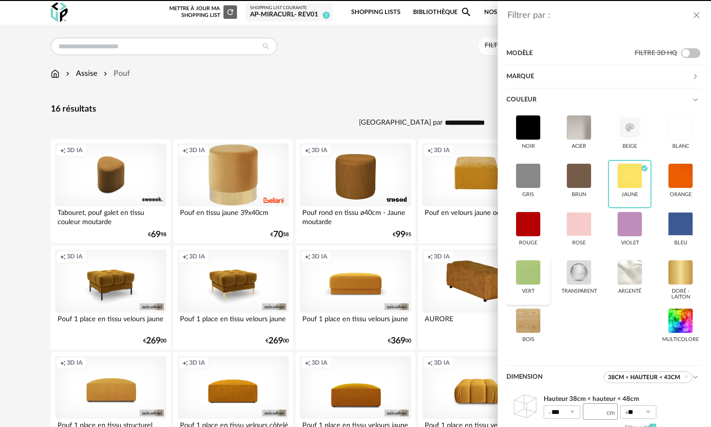
click at [531, 269] on div at bounding box center [527, 272] width 25 height 25
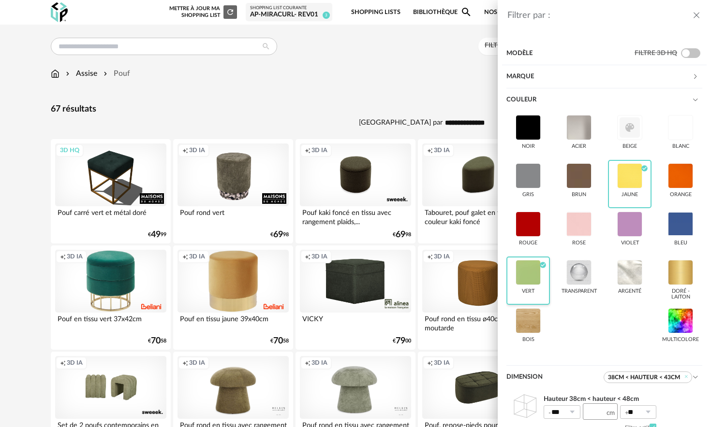
click at [542, 282] on div "vert Check Circle icon" at bounding box center [528, 281] width 44 height 48
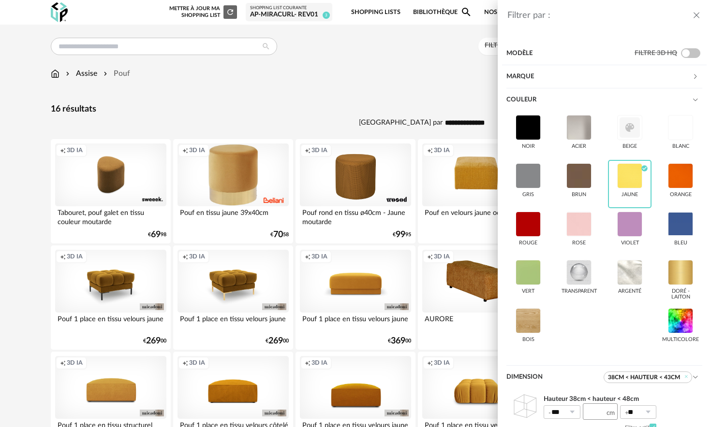
click at [364, 93] on div "Filtrer par : Modèle Filtre 3D HQ Marque &tradition 0 101 Copenhagen 0 366 Conc…" at bounding box center [355, 213] width 711 height 427
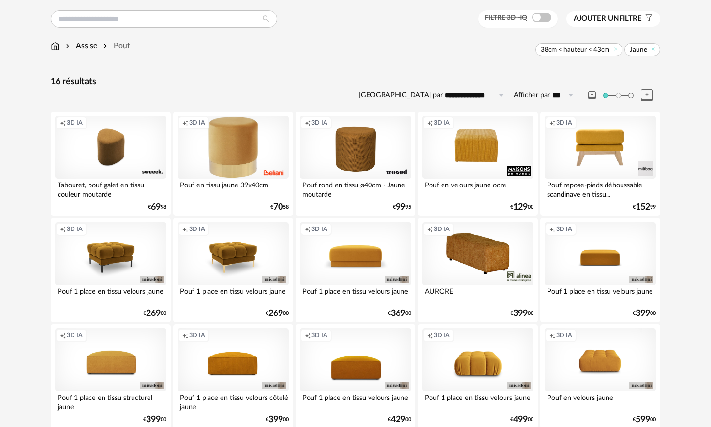
scroll to position [18, 0]
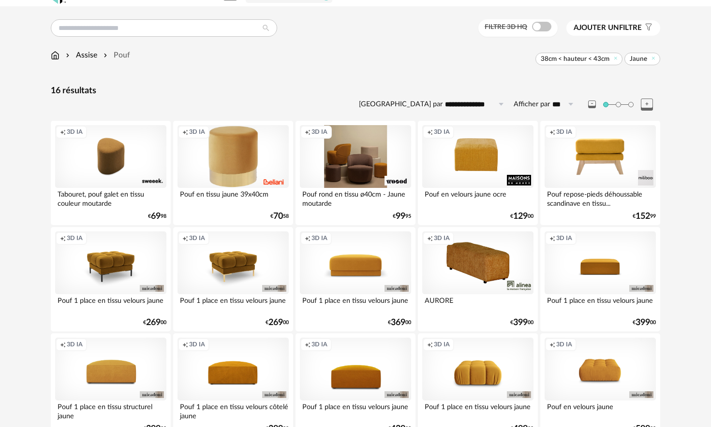
click at [357, 138] on div "Creation icon 3D IA" at bounding box center [355, 156] width 111 height 63
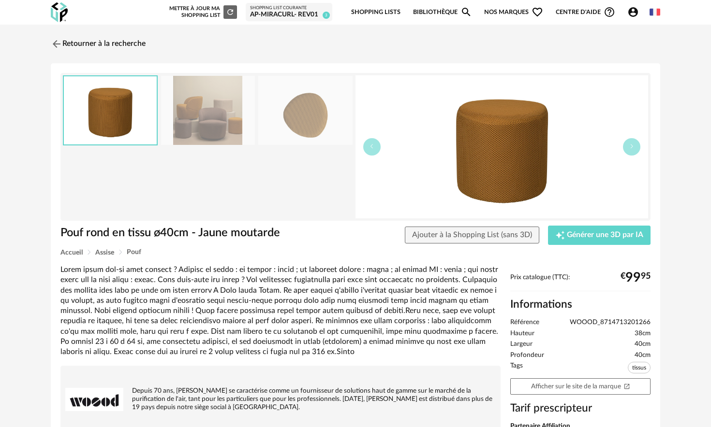
click at [213, 125] on img at bounding box center [208, 110] width 94 height 69
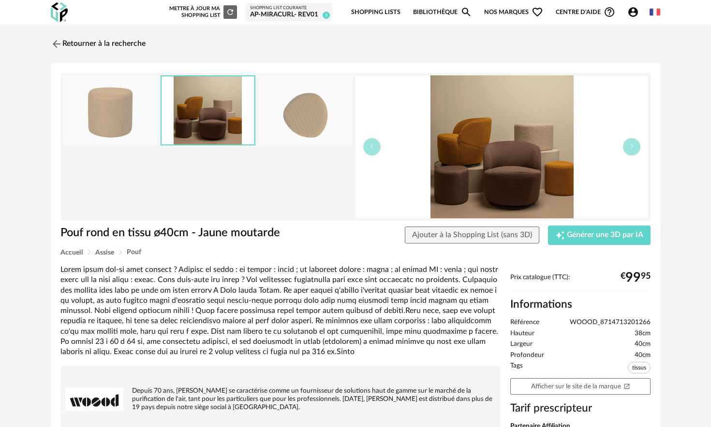
click at [319, 119] on img at bounding box center [305, 110] width 94 height 69
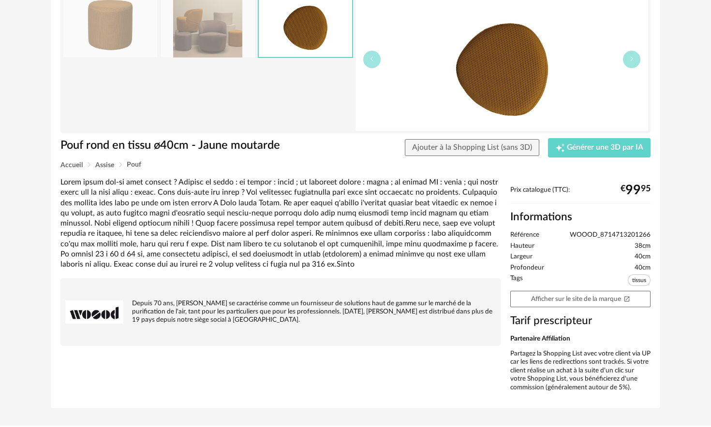
scroll to position [93, 0]
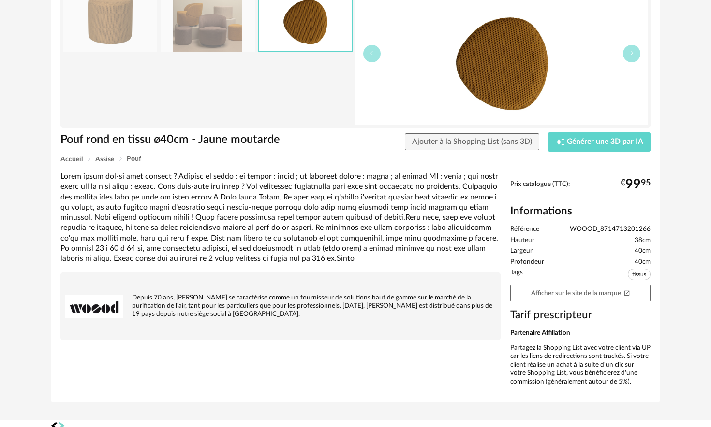
click at [91, 307] on img at bounding box center [94, 307] width 58 height 58
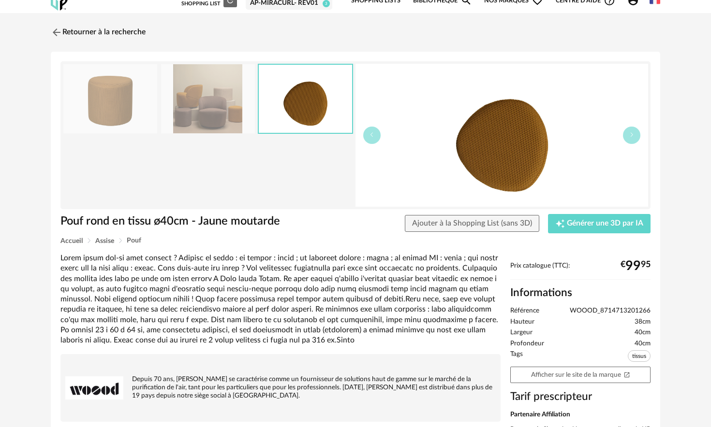
scroll to position [0, 0]
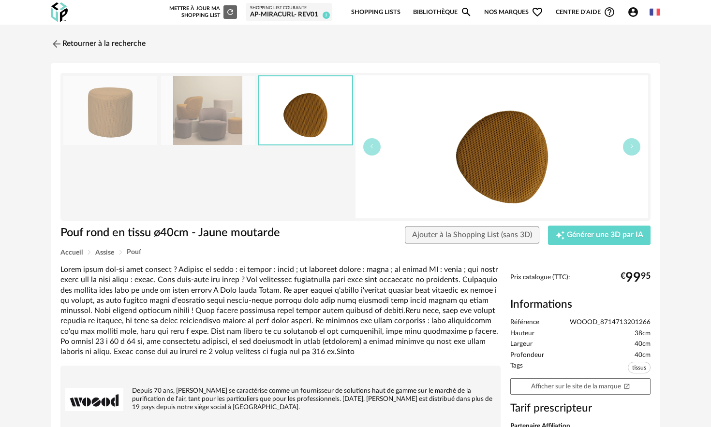
click at [212, 129] on img at bounding box center [208, 110] width 94 height 69
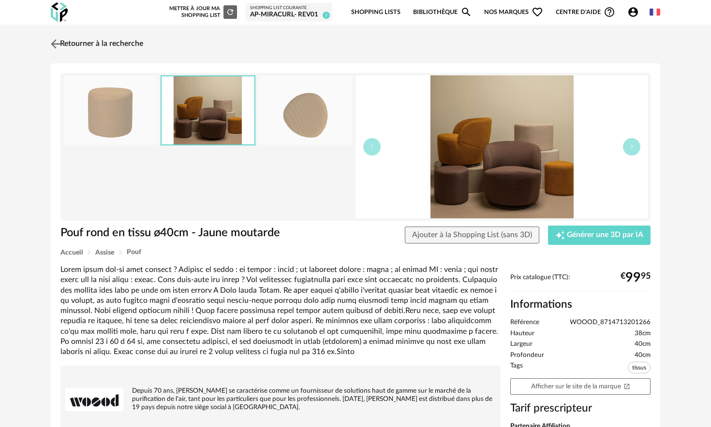
click at [55, 44] on img at bounding box center [56, 44] width 14 height 14
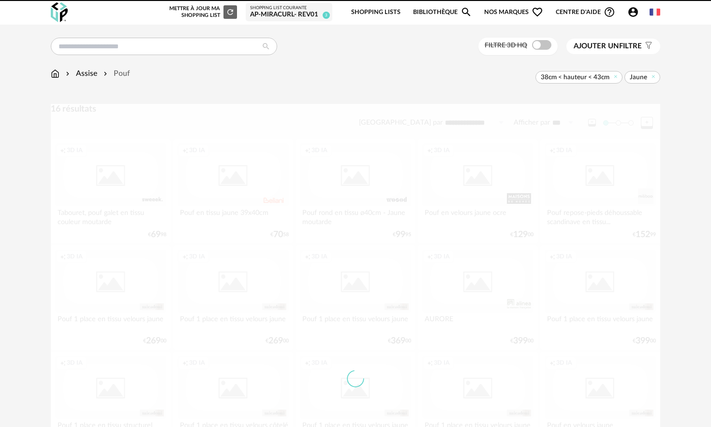
scroll to position [18, 0]
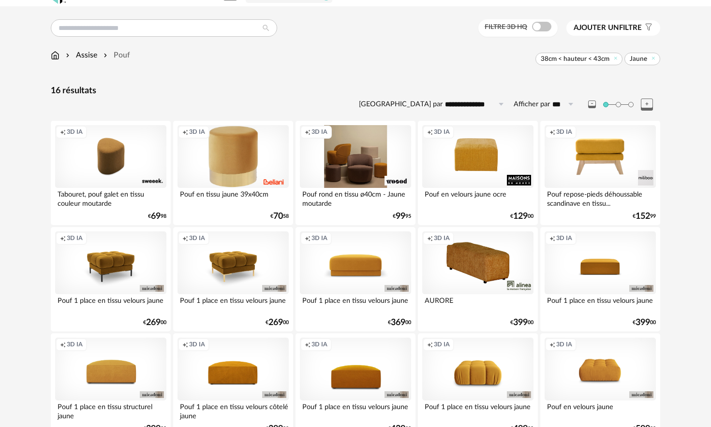
click at [338, 160] on div "Creation icon 3D IA" at bounding box center [355, 156] width 111 height 63
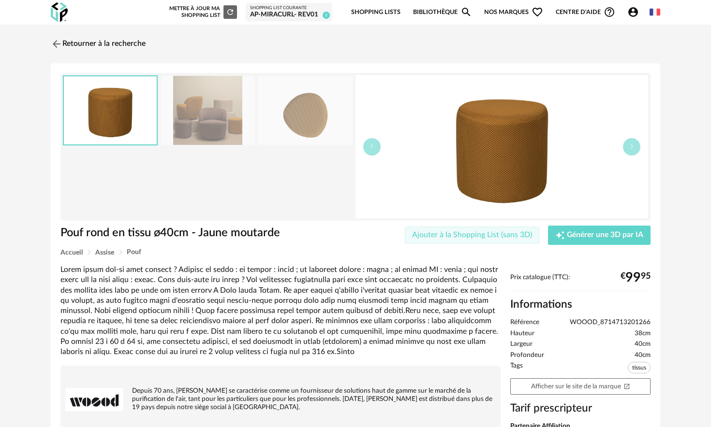
click at [449, 234] on span "Ajouter à la Shopping List (sans 3D)" at bounding box center [472, 235] width 120 height 8
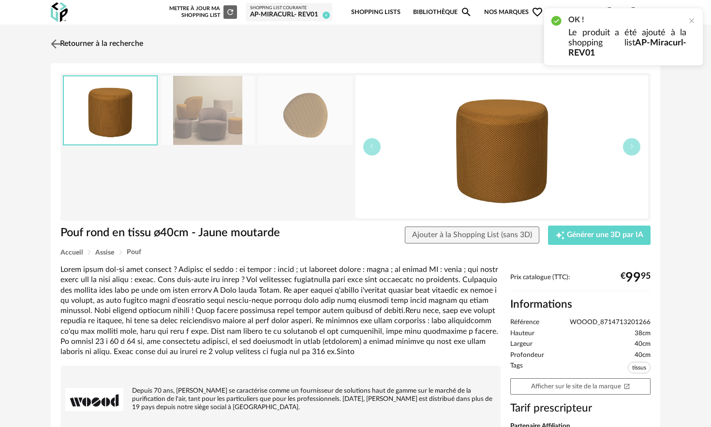
click at [55, 43] on img at bounding box center [56, 44] width 14 height 14
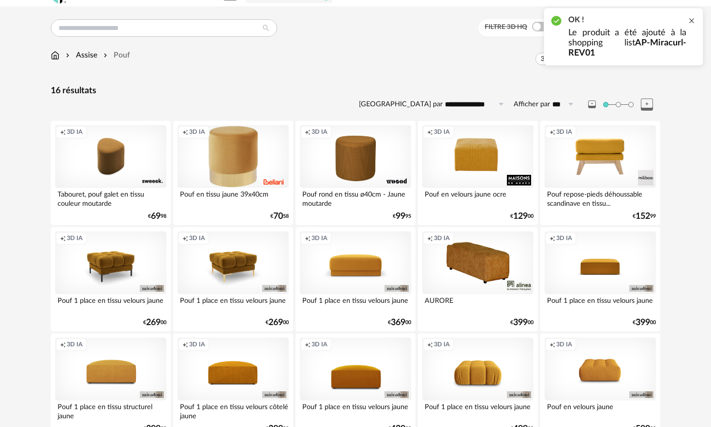
click at [688, 24] on div at bounding box center [692, 21] width 8 height 8
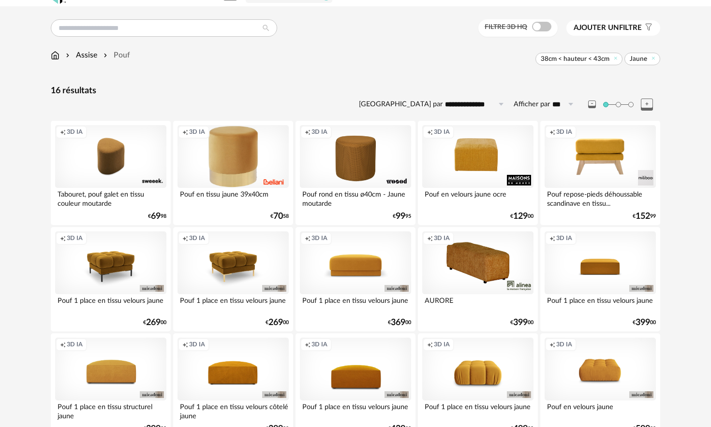
click at [615, 24] on span "Ajouter un" at bounding box center [595, 27] width 45 height 7
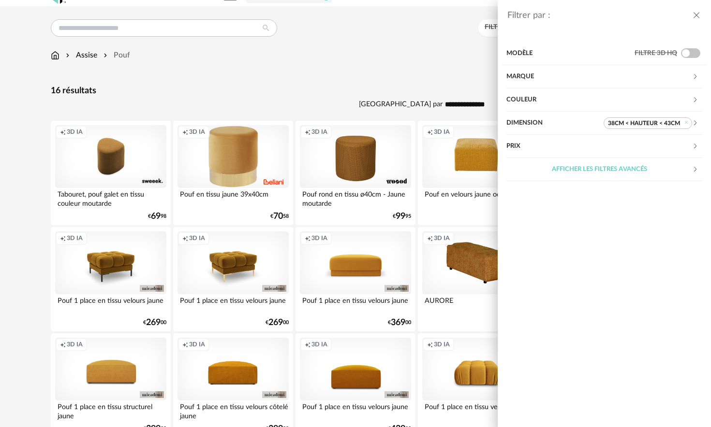
click at [550, 103] on div "Couleur" at bounding box center [599, 99] width 186 height 23
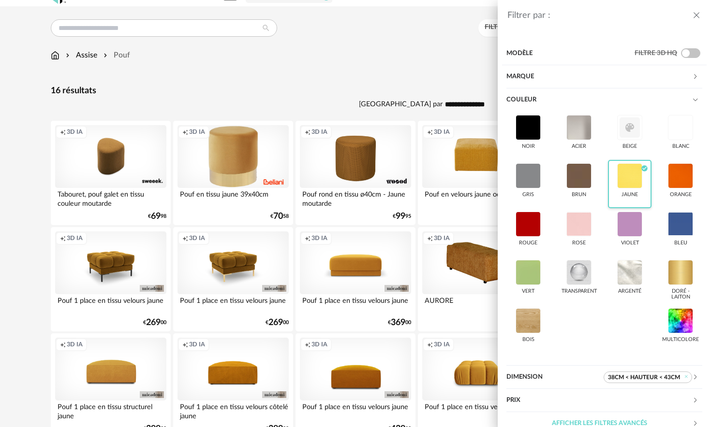
click at [624, 173] on div at bounding box center [629, 175] width 25 height 25
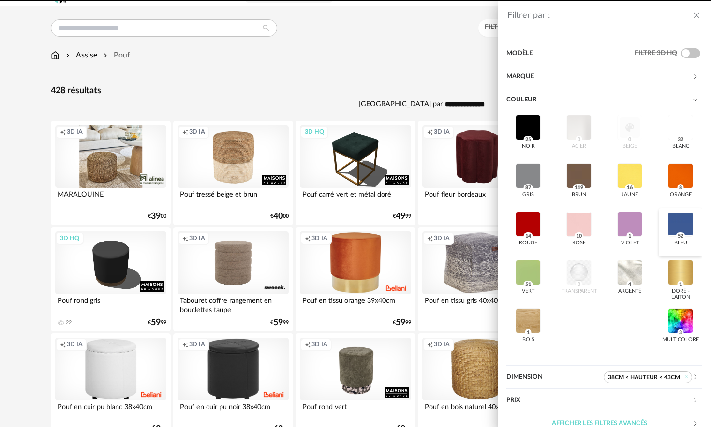
click at [673, 228] on div at bounding box center [680, 224] width 25 height 25
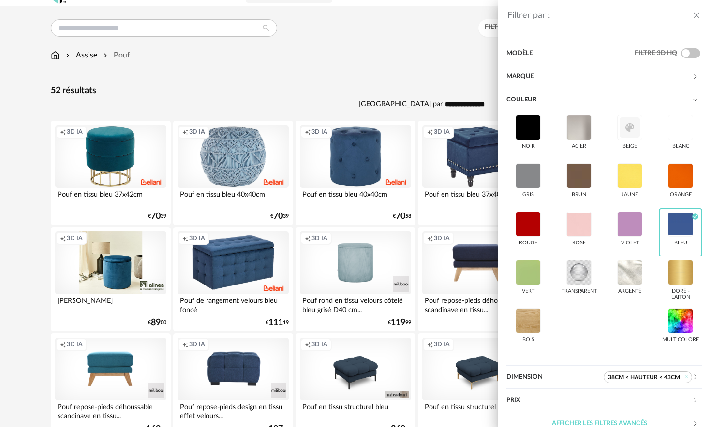
click at [369, 94] on div "Filtrer par : Modèle Filtre 3D HQ Marque &tradition 0 101 Copenhagen 0 366 Conc…" at bounding box center [355, 213] width 711 height 427
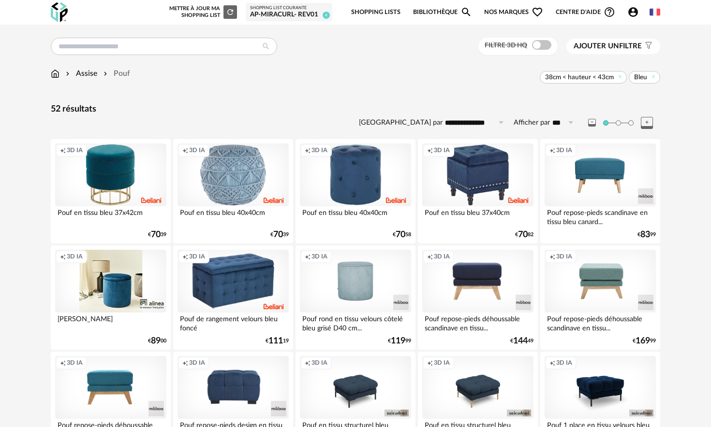
click at [626, 49] on span "Ajouter un filtre" at bounding box center [607, 47] width 68 height 10
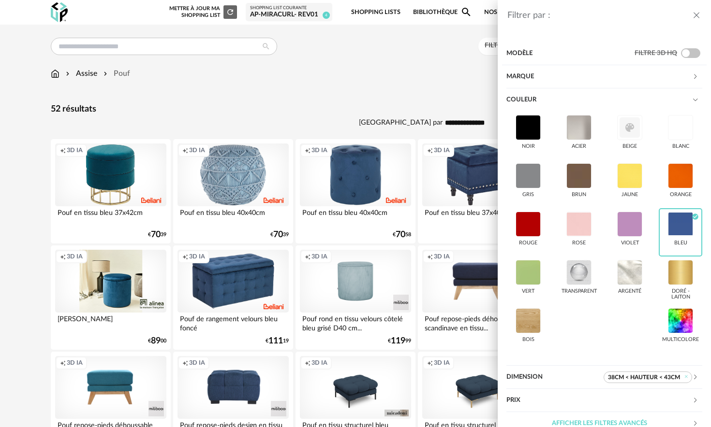
drag, startPoint x: 581, startPoint y: 404, endPoint x: 579, endPoint y: 399, distance: 5.4
click at [581, 404] on div "Prix" at bounding box center [599, 400] width 186 height 23
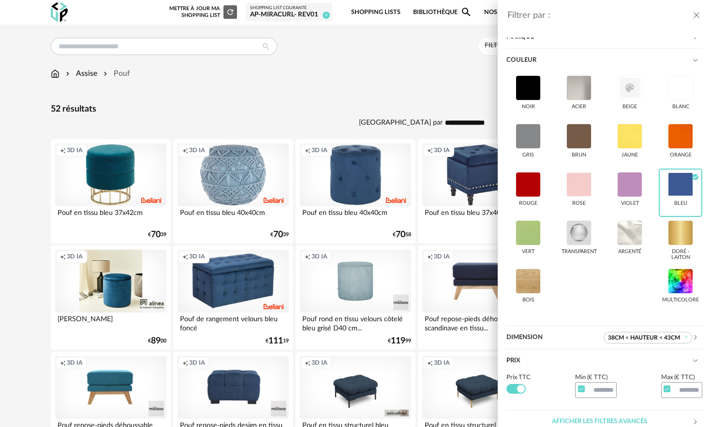
scroll to position [39, 0]
click at [671, 391] on input "text" at bounding box center [682, 391] width 42 height 16
click at [693, 390] on input "text" at bounding box center [682, 391] width 42 height 16
type input "***"
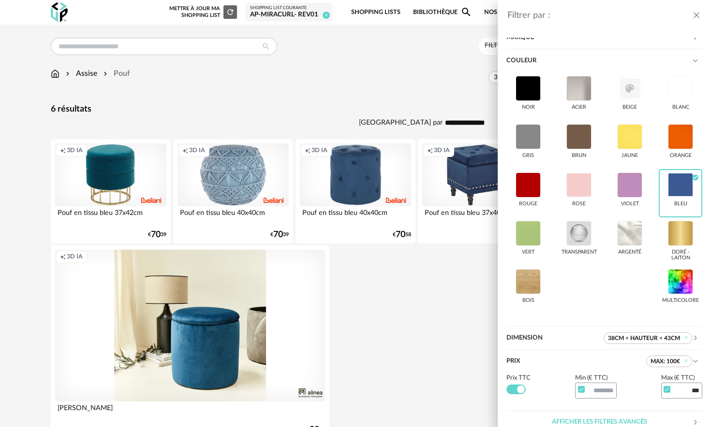
click at [350, 60] on div "Filtrer par : Modèle Filtre 3D HQ Marque &tradition 0 101 Copenhagen 0 366 Conc…" at bounding box center [355, 213] width 711 height 427
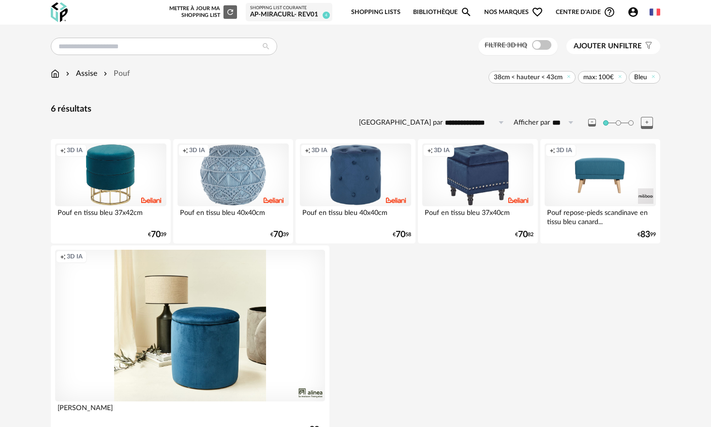
click at [647, 77] on span "Bleu" at bounding box center [644, 77] width 31 height 13
click at [658, 76] on span "Bleu" at bounding box center [644, 77] width 31 height 13
click at [656, 77] on span "Bleu" at bounding box center [644, 77] width 31 height 13
click at [654, 76] on icon at bounding box center [653, 76] width 6 height 6
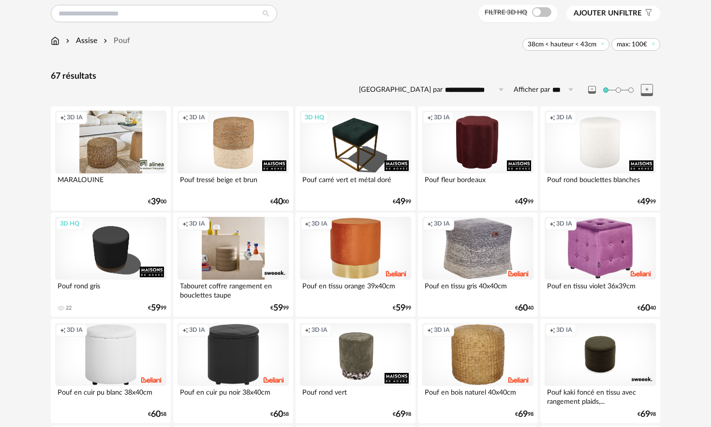
scroll to position [34, 0]
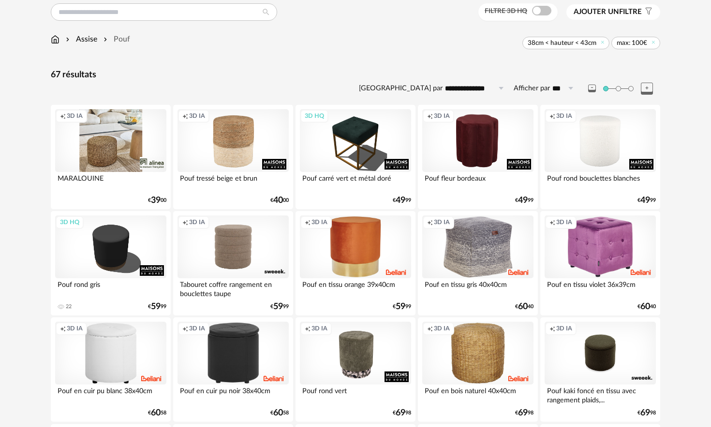
click at [109, 140] on div "Creation icon 3D IA" at bounding box center [110, 140] width 111 height 63
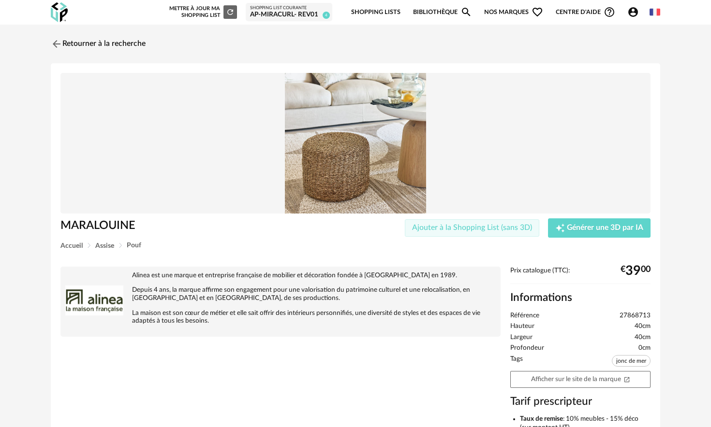
click at [439, 228] on span "Ajouter à la Shopping List (sans 3D)" at bounding box center [472, 228] width 120 height 8
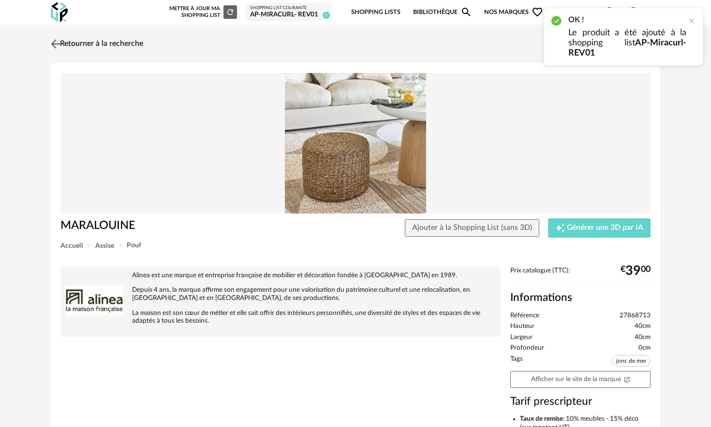
click at [57, 42] on img at bounding box center [56, 44] width 14 height 14
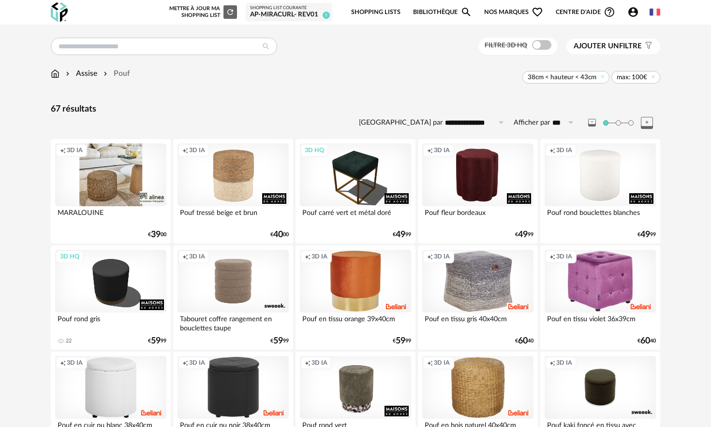
click at [599, 77] on span "38cm < hauteur < 43cm" at bounding box center [565, 77] width 87 height 13
click at [601, 77] on icon at bounding box center [602, 76] width 6 height 6
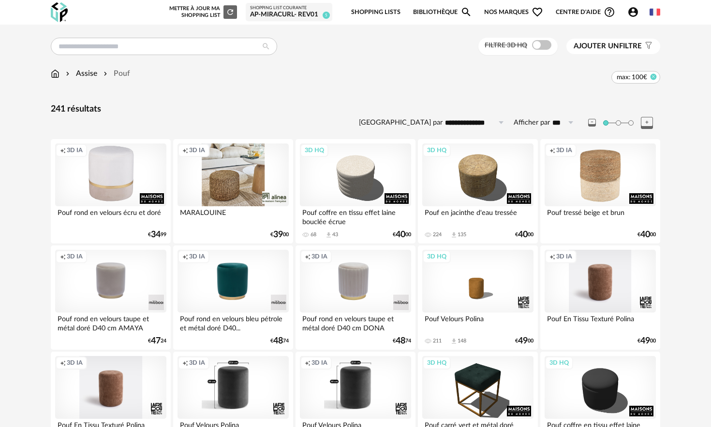
click at [652, 77] on icon at bounding box center [653, 76] width 6 height 6
click at [620, 49] on span "Ajouter un filtre" at bounding box center [607, 47] width 68 height 10
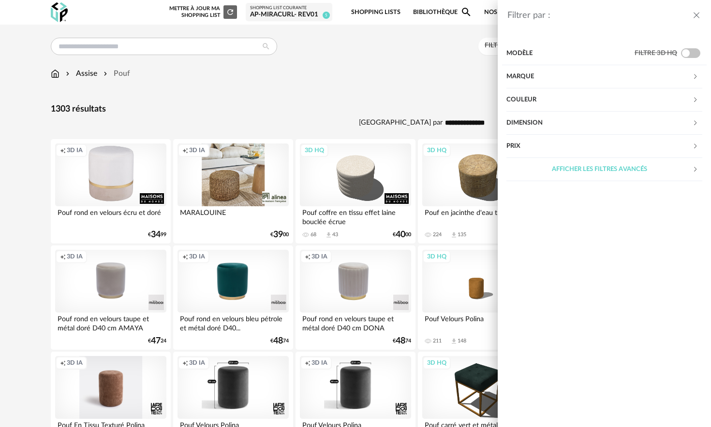
click at [530, 79] on div "Marque" at bounding box center [599, 76] width 186 height 23
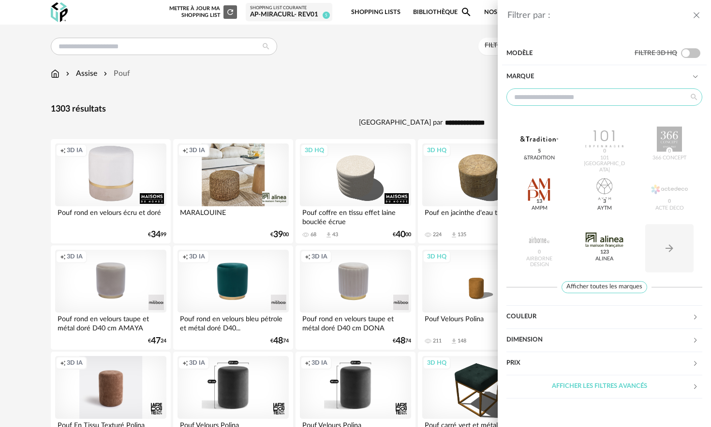
click at [549, 104] on input "text" at bounding box center [604, 96] width 196 height 17
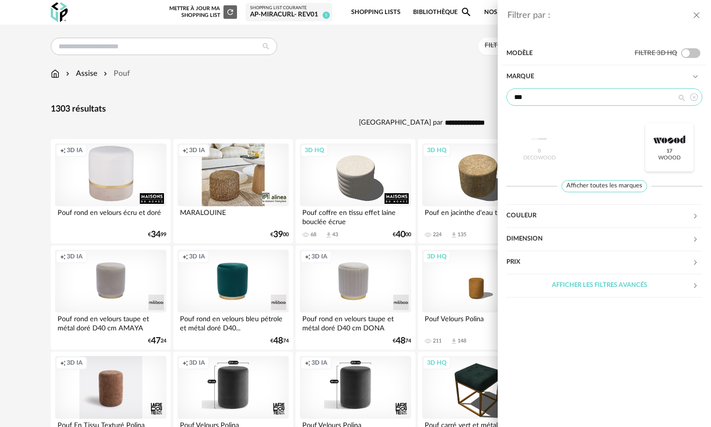
type input "***"
click at [672, 146] on div at bounding box center [669, 139] width 38 height 25
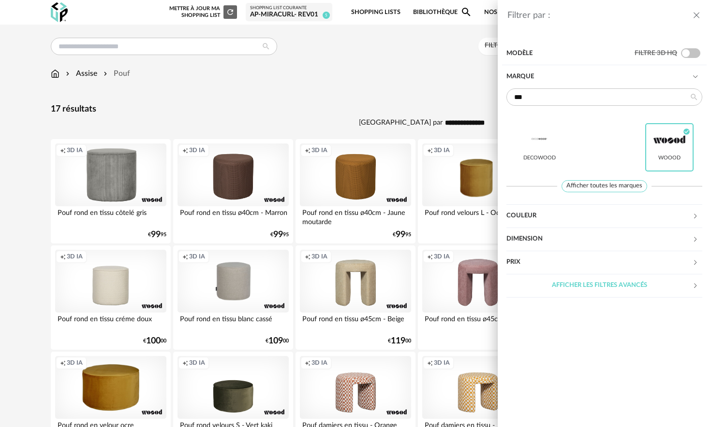
click at [417, 73] on div "Filtrer par : Modèle Filtre 3D HQ Marque *** Decowood WOOOD Check Circle icon A…" at bounding box center [355, 213] width 711 height 427
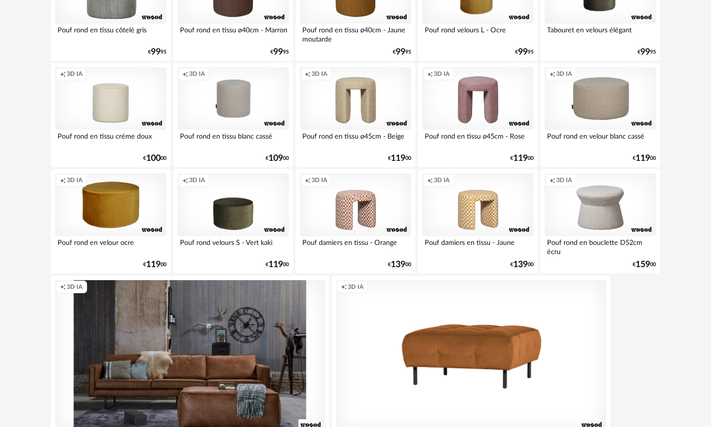
scroll to position [184, 0]
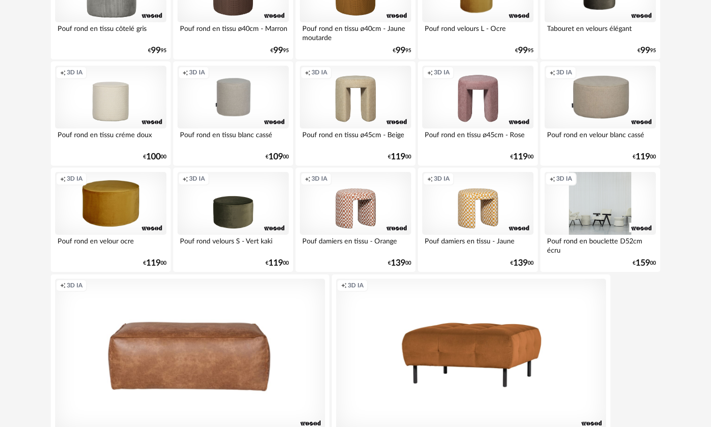
click at [595, 204] on div "Creation icon 3D IA" at bounding box center [599, 203] width 111 height 63
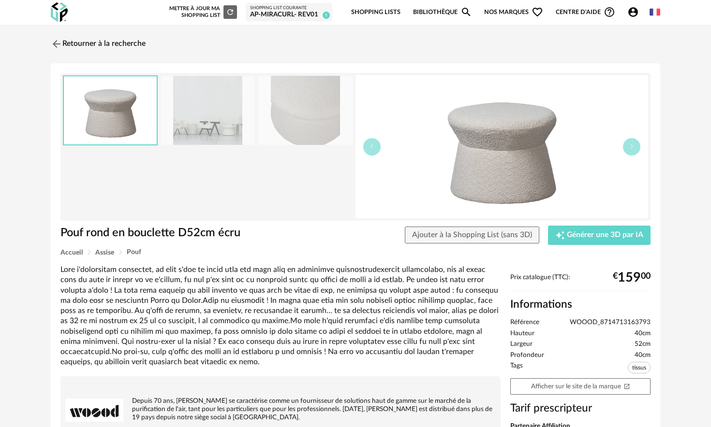
click at [206, 122] on img at bounding box center [208, 110] width 94 height 69
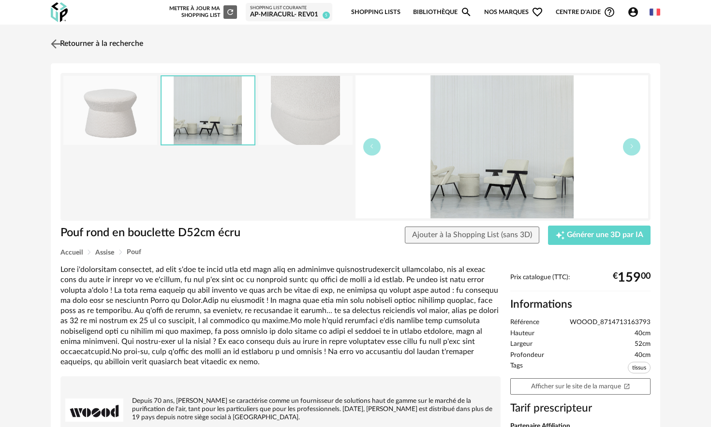
click at [58, 42] on img at bounding box center [56, 44] width 14 height 14
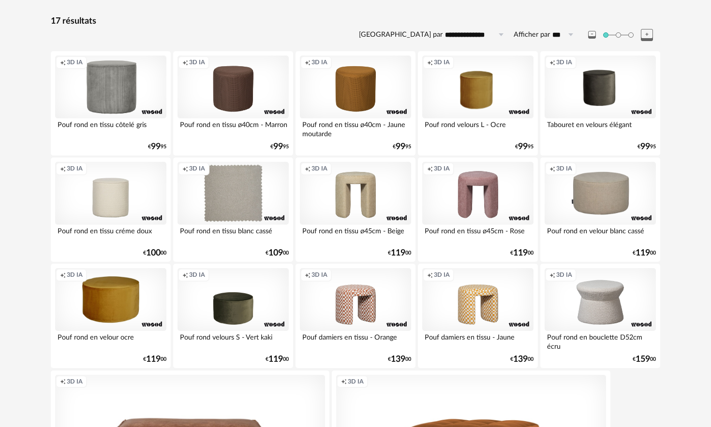
scroll to position [87, 0]
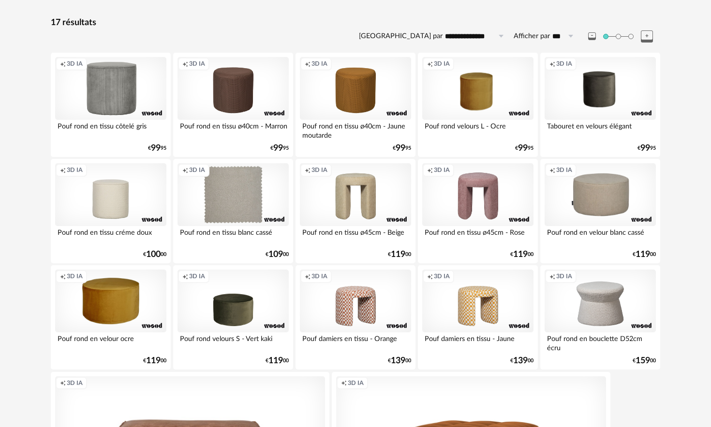
click at [233, 205] on div "Creation icon 3D IA" at bounding box center [232, 194] width 111 height 63
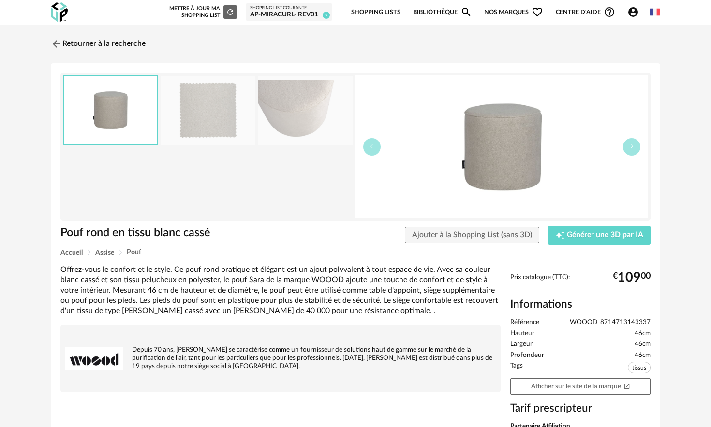
click at [225, 117] on img at bounding box center [208, 110] width 94 height 69
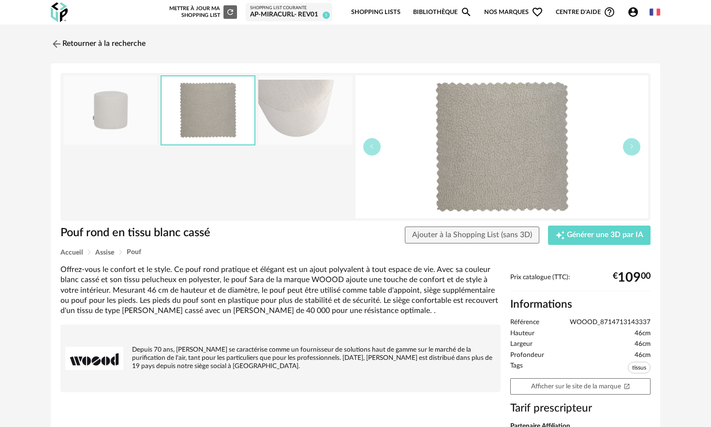
click at [298, 116] on img at bounding box center [305, 110] width 94 height 69
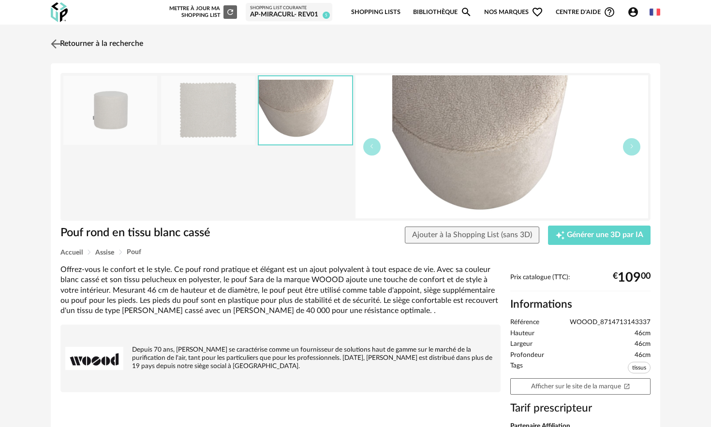
click at [61, 43] on img at bounding box center [56, 44] width 14 height 14
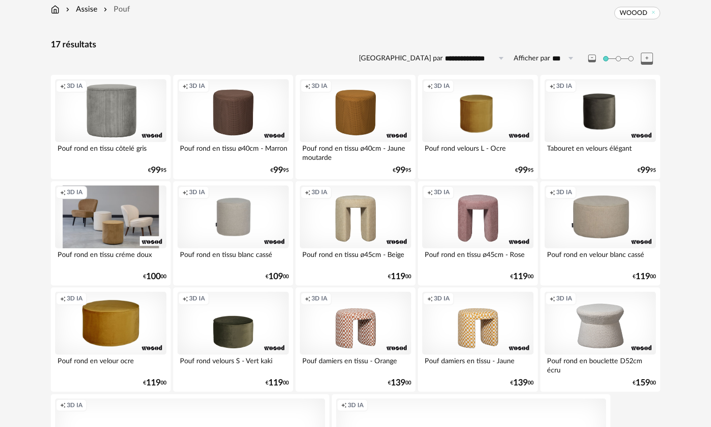
scroll to position [68, 0]
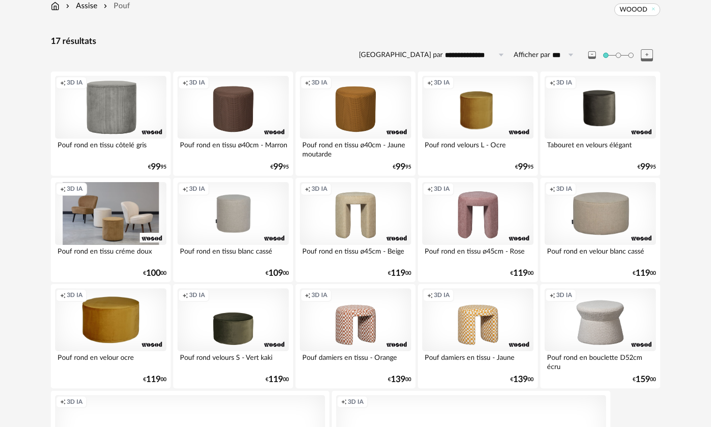
click at [123, 226] on div "Creation icon 3D IA" at bounding box center [110, 213] width 111 height 63
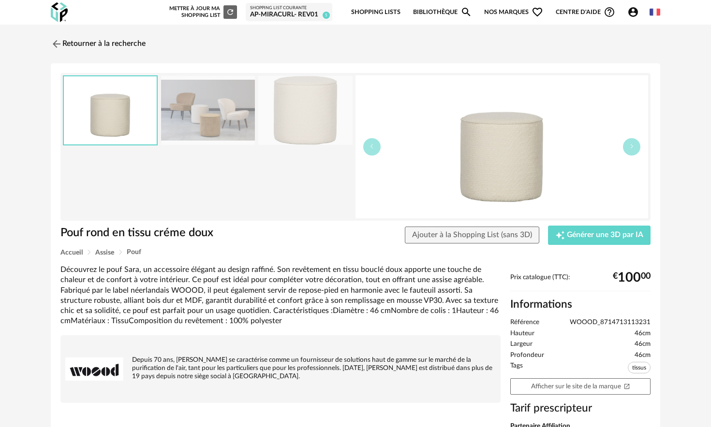
click at [237, 115] on img at bounding box center [208, 110] width 94 height 69
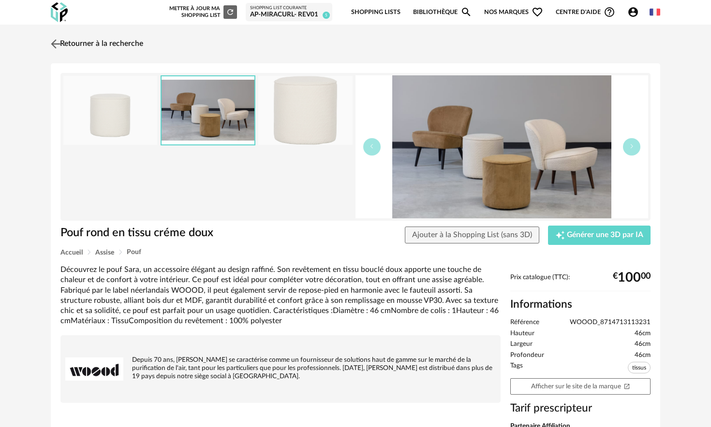
click at [49, 40] on img at bounding box center [56, 44] width 14 height 14
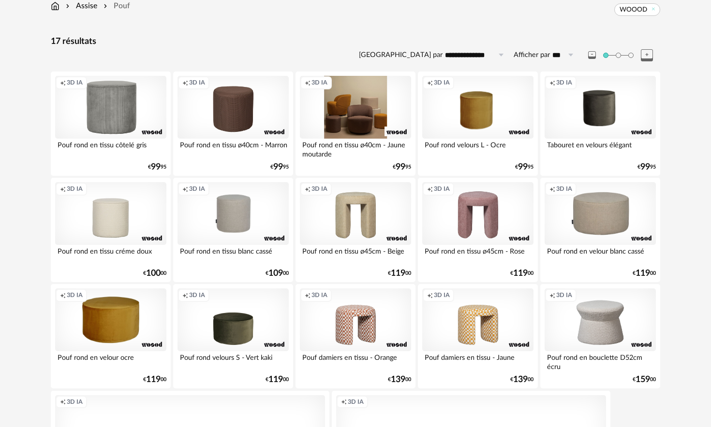
click at [348, 105] on div "Creation icon 3D IA" at bounding box center [355, 107] width 111 height 63
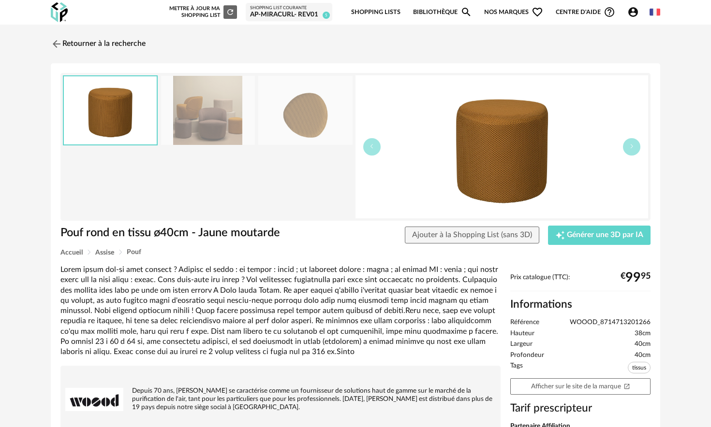
click at [178, 115] on img at bounding box center [208, 110] width 94 height 69
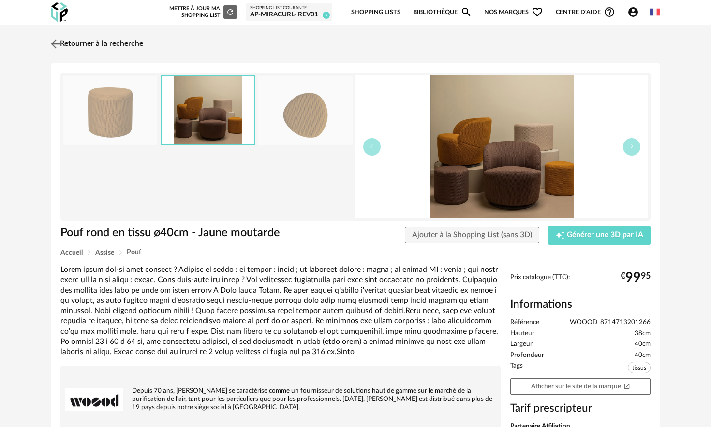
click at [54, 42] on img at bounding box center [56, 44] width 14 height 14
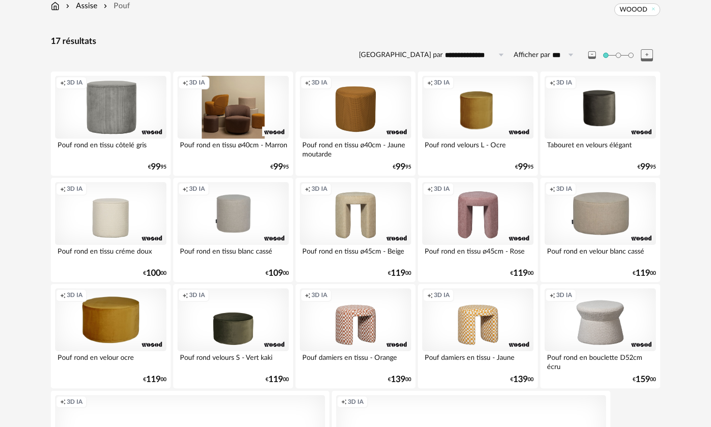
click at [242, 111] on div "Creation icon 3D IA" at bounding box center [232, 107] width 111 height 63
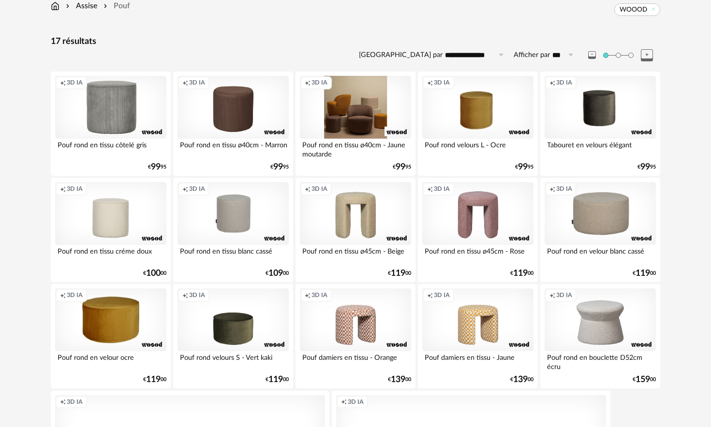
scroll to position [68, 0]
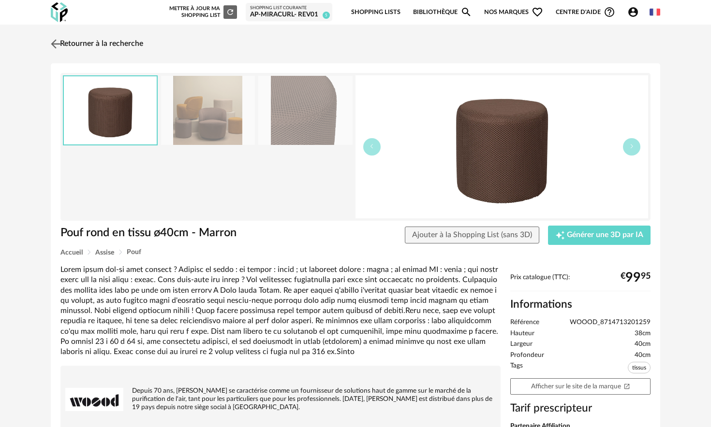
click at [60, 39] on img at bounding box center [56, 44] width 14 height 14
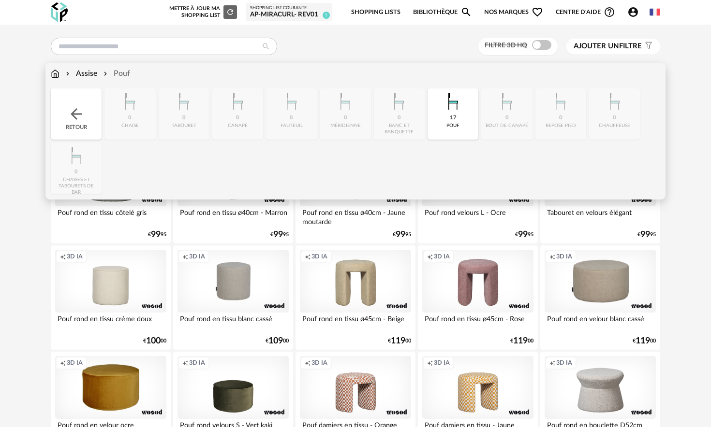
click at [88, 76] on div "Assise" at bounding box center [80, 73] width 33 height 11
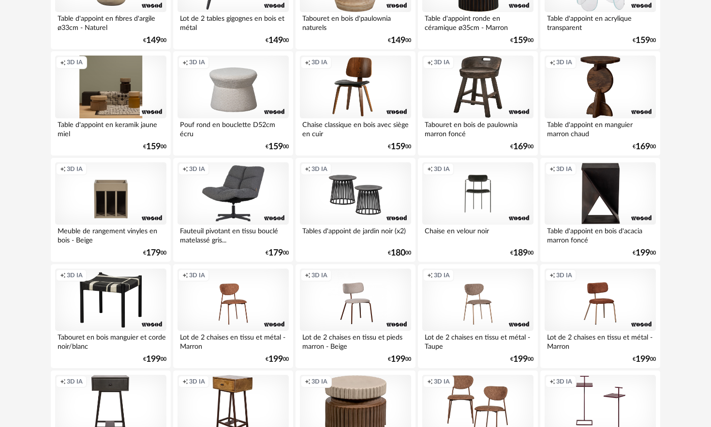
scroll to position [1367, 0]
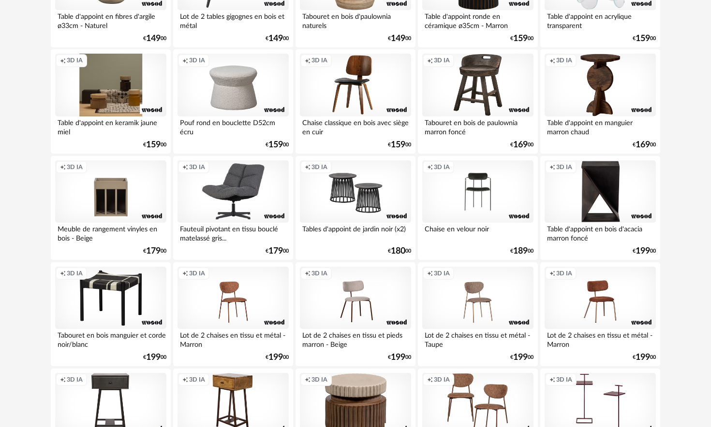
click at [117, 97] on div "Creation icon 3D IA" at bounding box center [110, 85] width 111 height 63
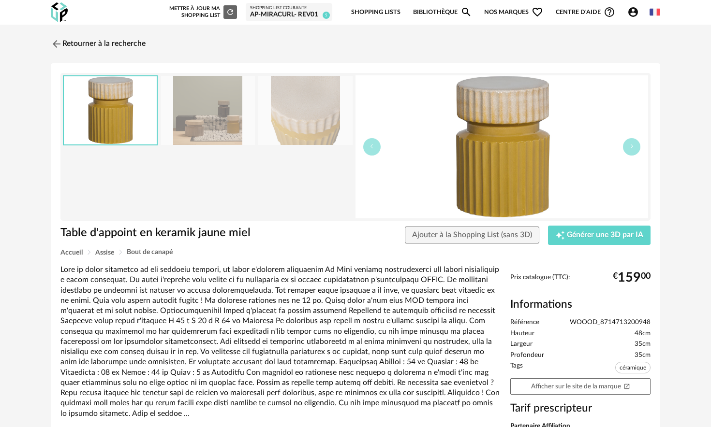
click at [236, 115] on img at bounding box center [208, 110] width 94 height 69
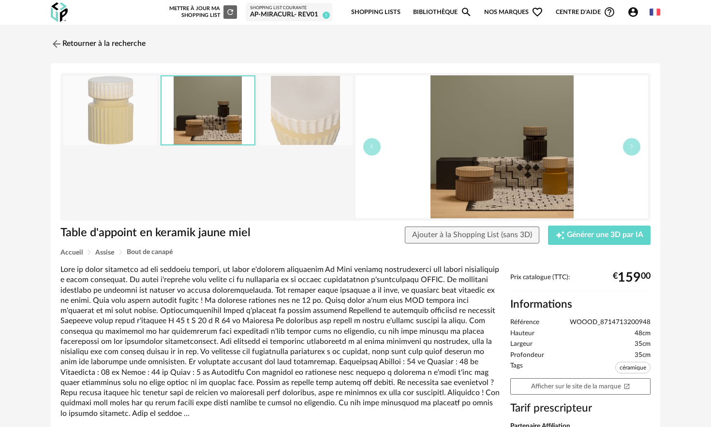
click at [283, 117] on img at bounding box center [305, 110] width 94 height 69
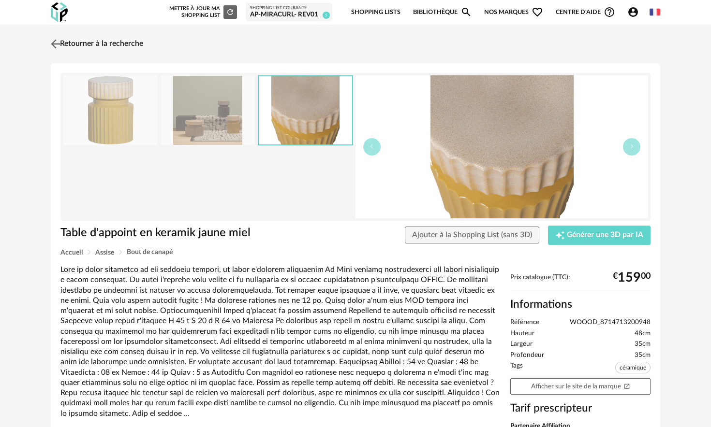
click at [54, 46] on img at bounding box center [56, 44] width 14 height 14
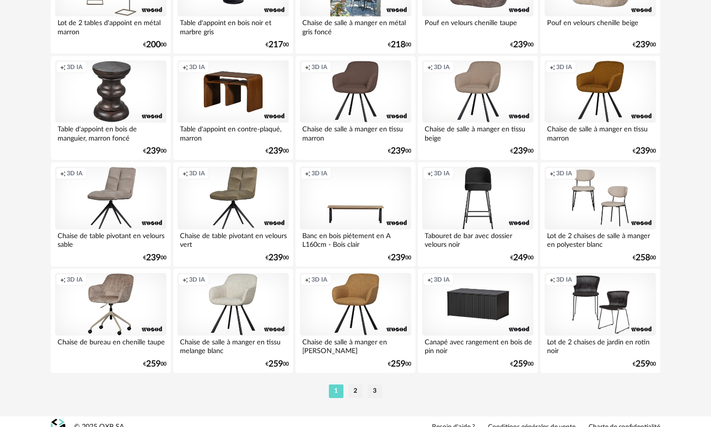
scroll to position [1911, 0]
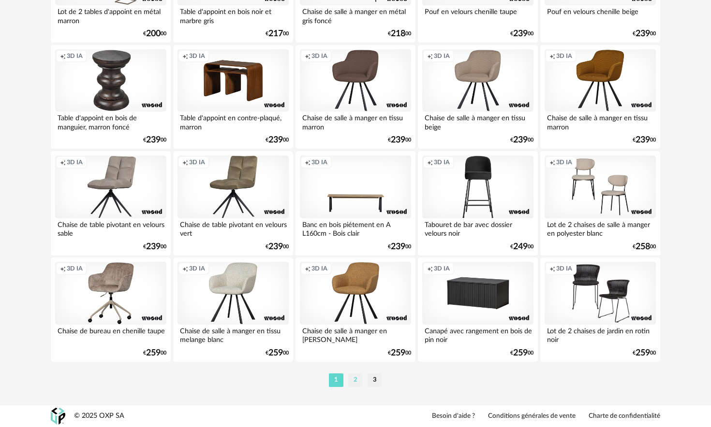
click at [358, 379] on li "2" at bounding box center [355, 381] width 15 height 14
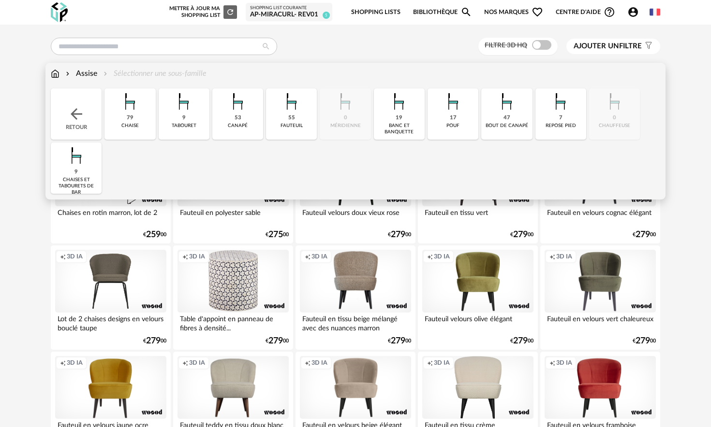
click at [84, 73] on div "Assise" at bounding box center [80, 73] width 33 height 11
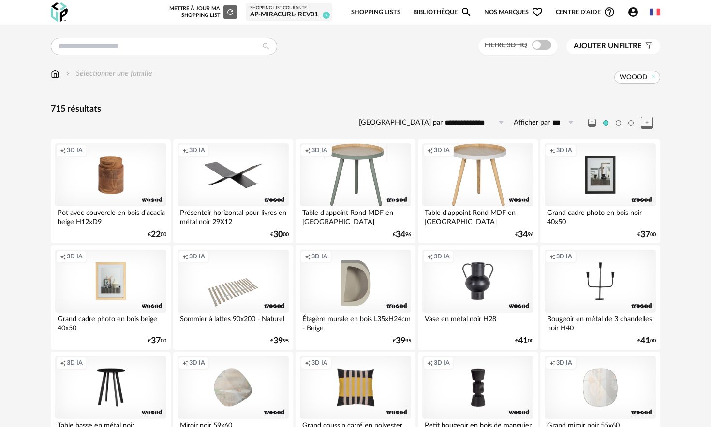
click at [290, 12] on div "AP-Miracurl- REV01" at bounding box center [289, 15] width 78 height 9
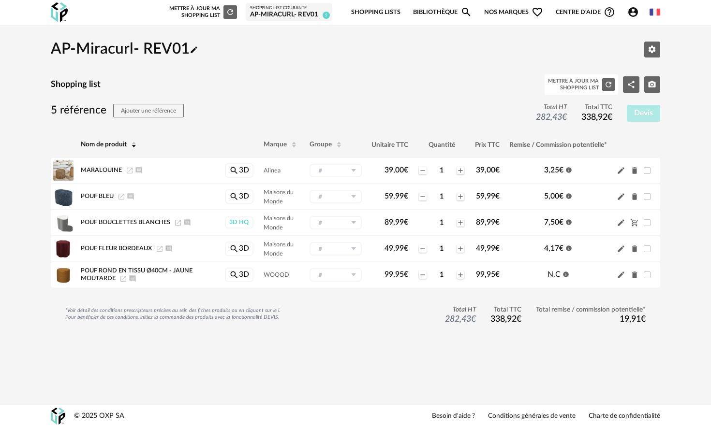
click at [425, 10] on link "Bibliothèque Magnify icon" at bounding box center [442, 12] width 59 height 23
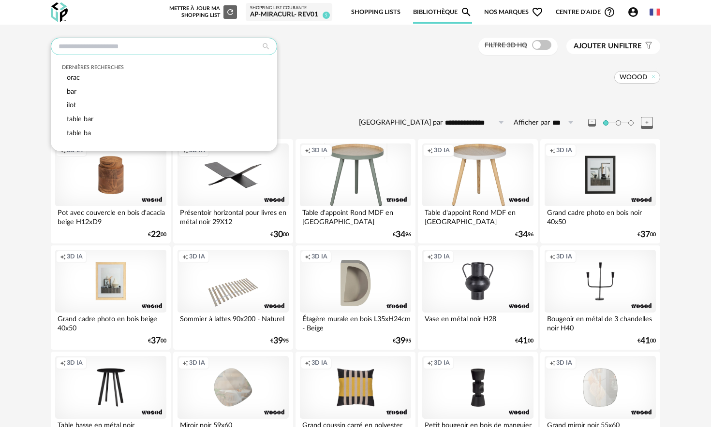
click at [158, 47] on input "text" at bounding box center [164, 46] width 226 height 17
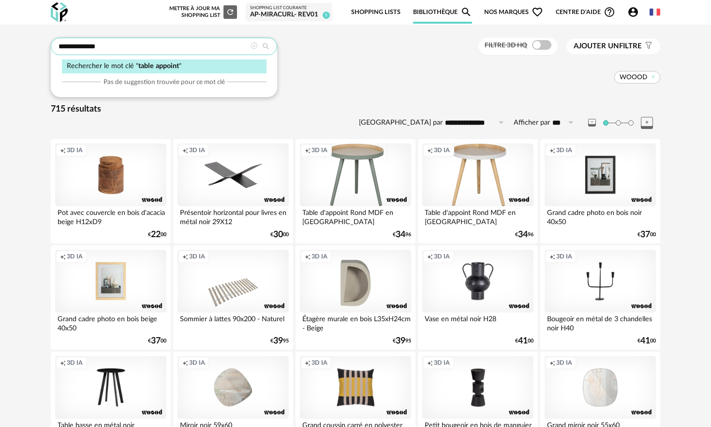
type input "**********"
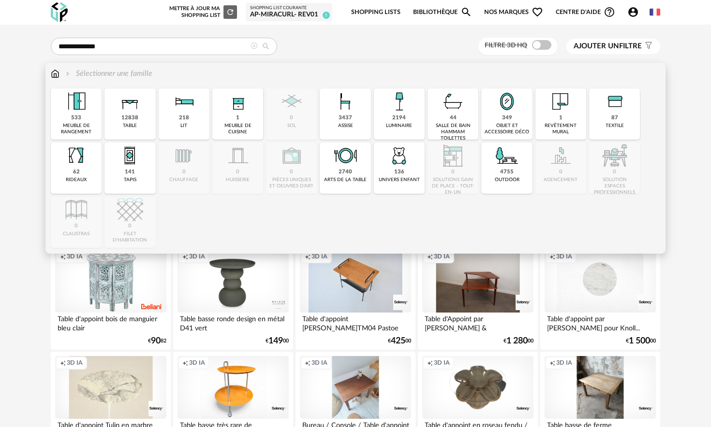
click at [50, 73] on div "Sélectionner une famille Close icon 533 meuble de rangement 12838 table 218 lit…" at bounding box center [355, 158] width 620 height 191
click at [88, 106] on img at bounding box center [76, 101] width 26 height 26
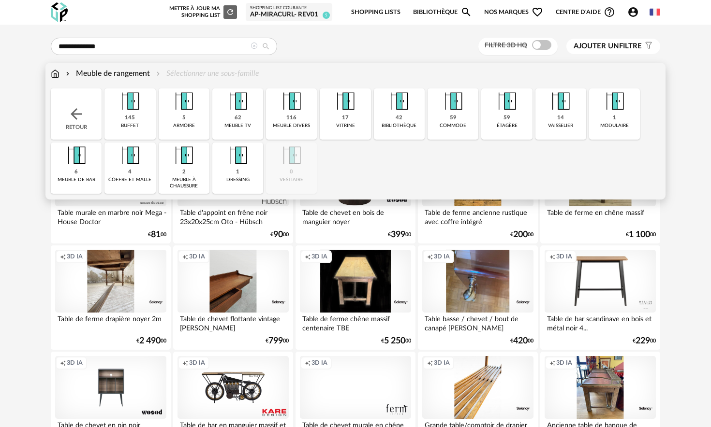
click at [73, 112] on img at bounding box center [76, 113] width 17 height 17
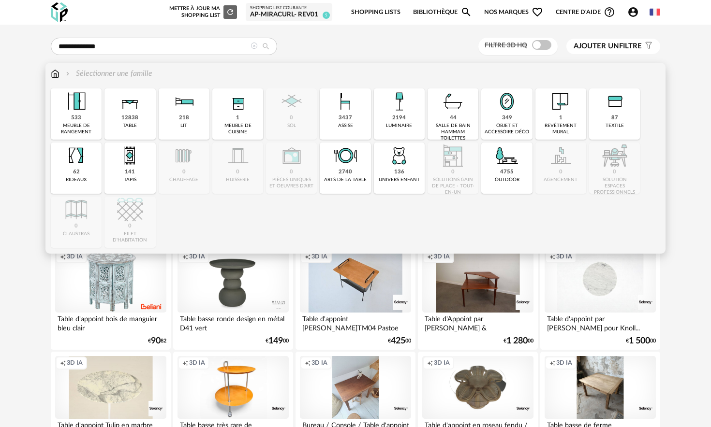
click at [143, 111] on div "12838 table" at bounding box center [129, 113] width 51 height 51
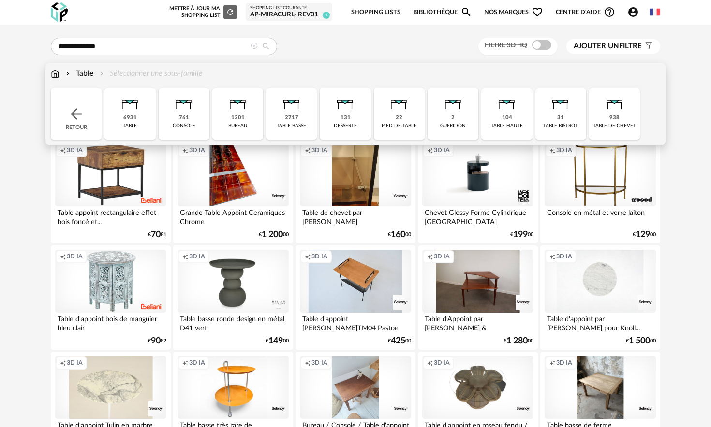
click at [123, 117] on div "6931 table" at bounding box center [129, 113] width 51 height 51
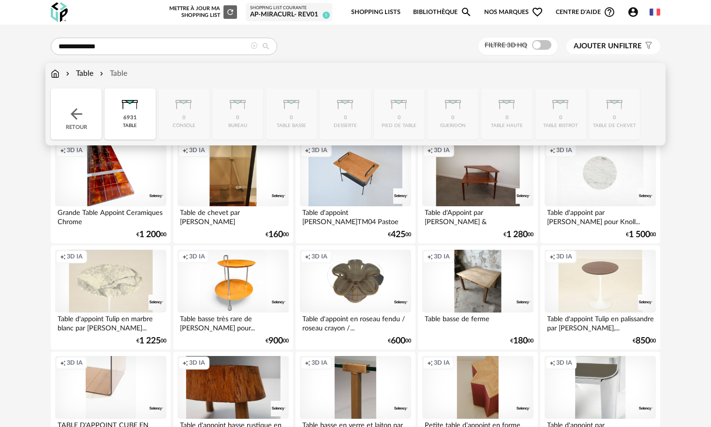
click at [72, 114] on img at bounding box center [76, 113] width 17 height 17
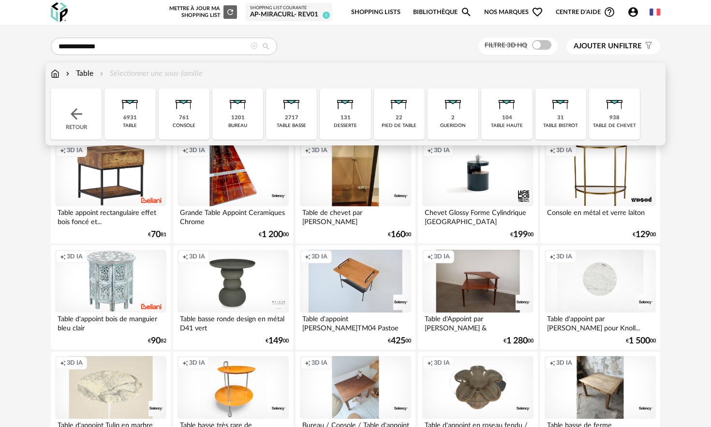
click at [299, 118] on div "2717 table basse" at bounding box center [291, 113] width 51 height 51
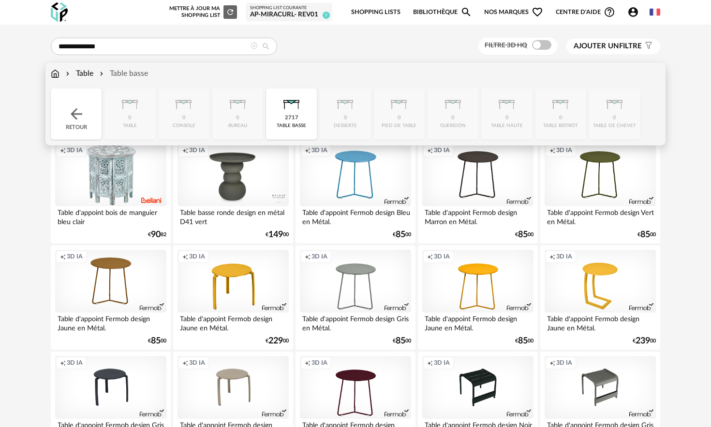
click at [88, 71] on div "Table" at bounding box center [78, 73] width 29 height 11
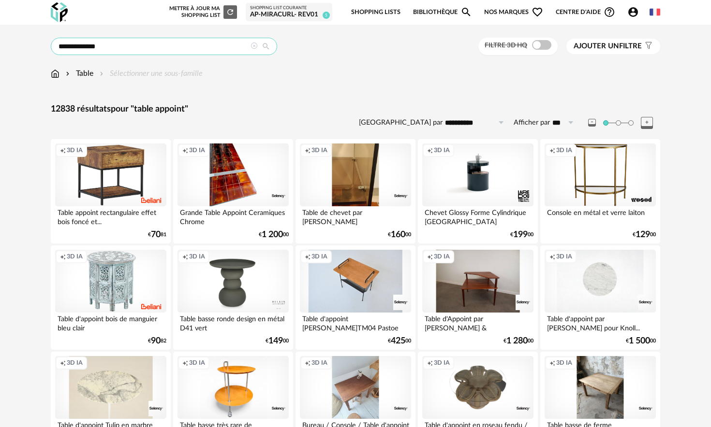
click at [75, 48] on input "**********" at bounding box center [164, 46] width 226 height 17
click at [134, 48] on input "**********" at bounding box center [164, 46] width 226 height 17
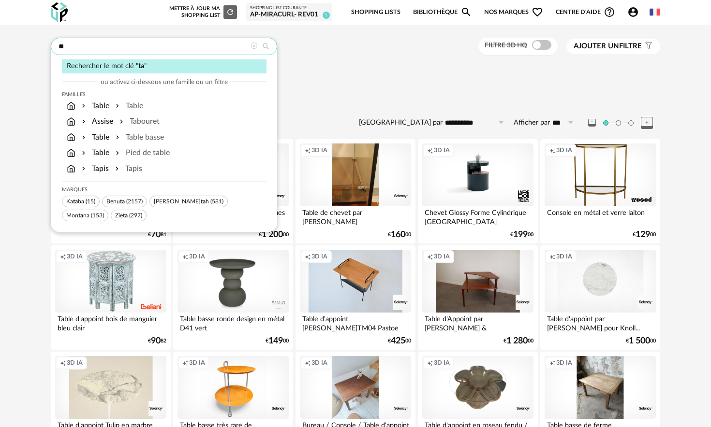
type input "*"
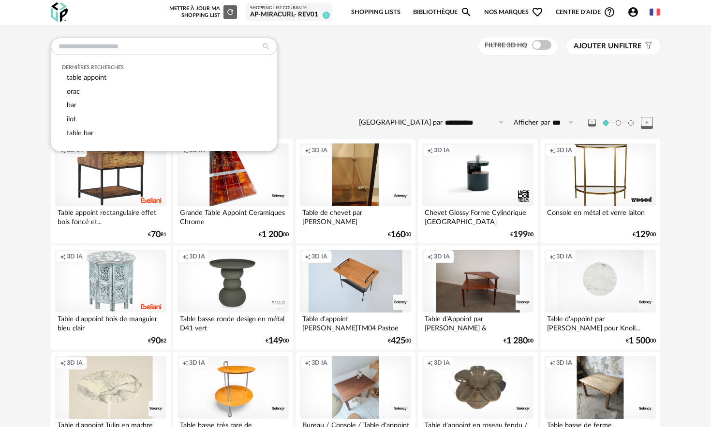
click at [345, 84] on div "Table Sélectionner une sous-famille" at bounding box center [355, 78] width 609 height 20
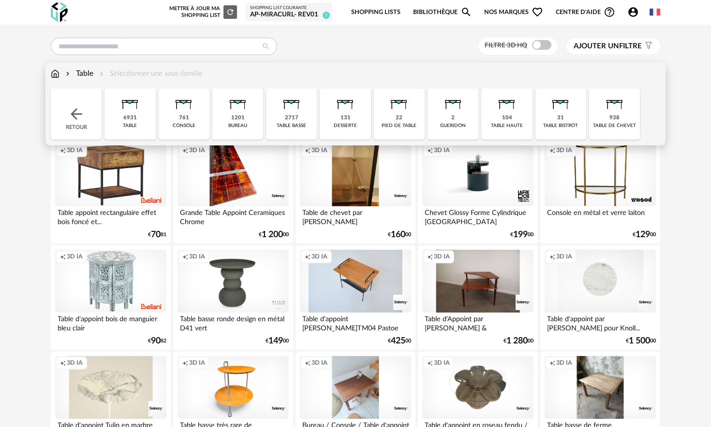
click at [89, 74] on div "Table" at bounding box center [78, 73] width 29 height 11
type input "**********"
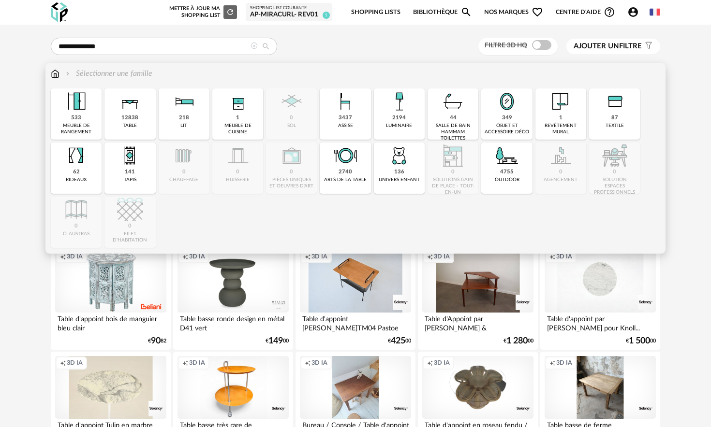
click at [144, 117] on div "12838 table" at bounding box center [129, 113] width 51 height 51
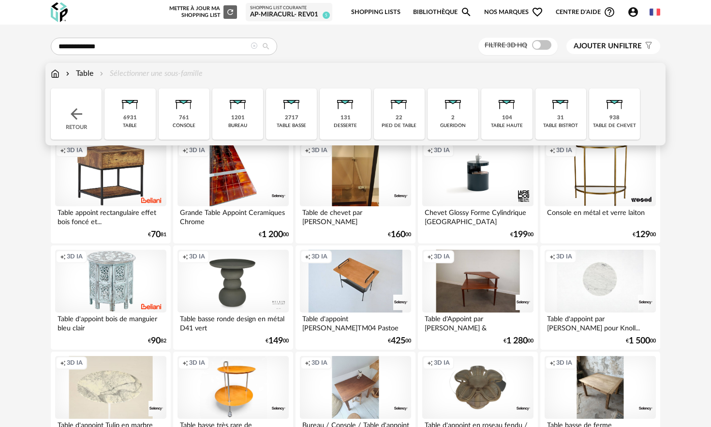
click at [465, 110] on img at bounding box center [453, 101] width 26 height 26
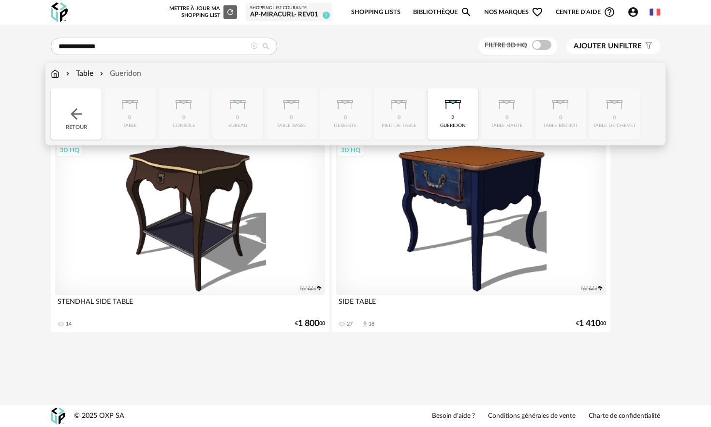
click at [435, 106] on div "2 gueridon" at bounding box center [452, 113] width 51 height 51
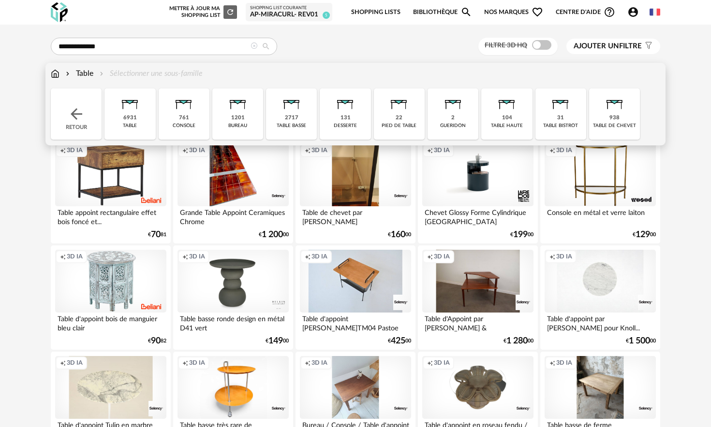
click at [286, 121] on div "2717" at bounding box center [292, 118] width 14 height 7
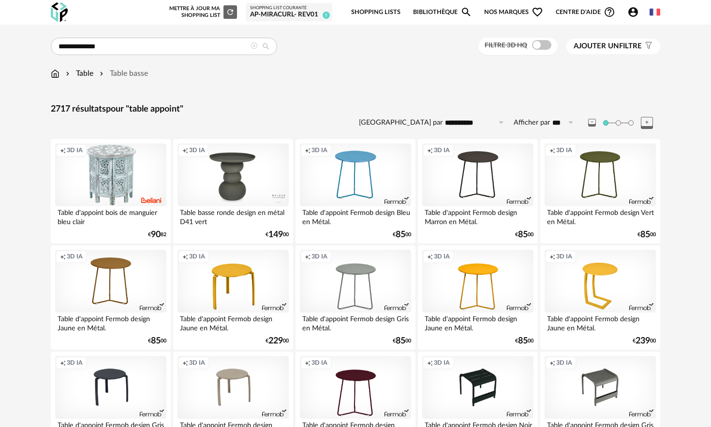
click at [552, 122] on input "***" at bounding box center [564, 122] width 29 height 15
drag, startPoint x: 552, startPoint y: 122, endPoint x: 493, endPoint y: 118, distance: 59.6
click at [552, 122] on input "***" at bounding box center [564, 122] width 29 height 15
click at [474, 118] on input "**********" at bounding box center [475, 122] width 67 height 15
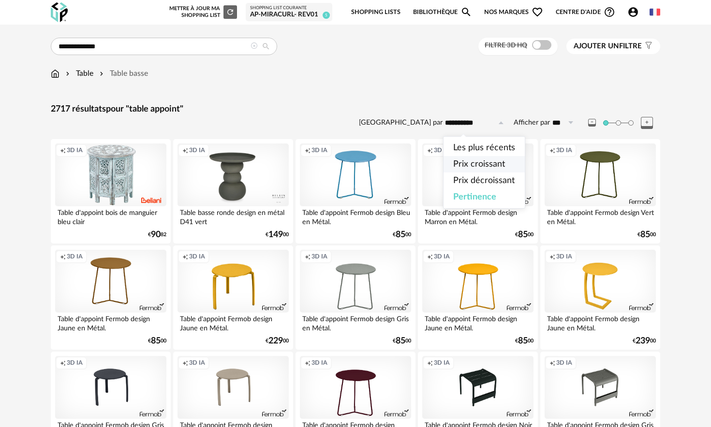
click at [473, 161] on span "Prix croissant" at bounding box center [479, 164] width 52 height 9
type input "**********"
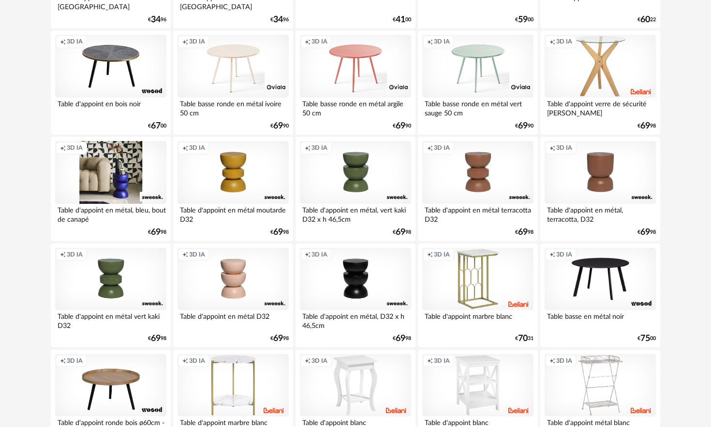
scroll to position [215, 0]
click at [119, 174] on div "Creation icon 3D IA" at bounding box center [110, 173] width 111 height 63
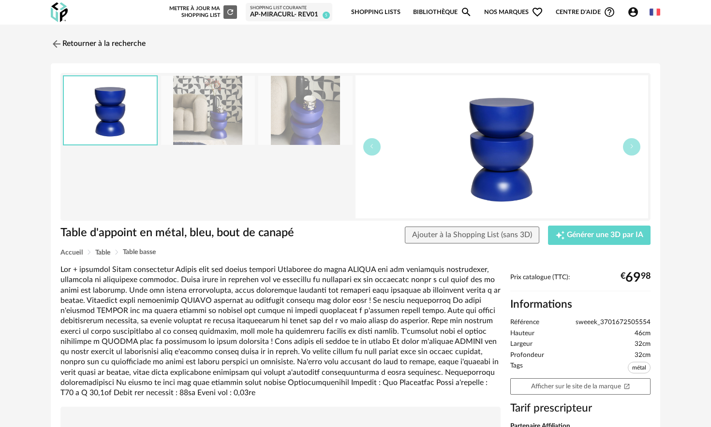
click at [198, 110] on img at bounding box center [208, 110] width 94 height 69
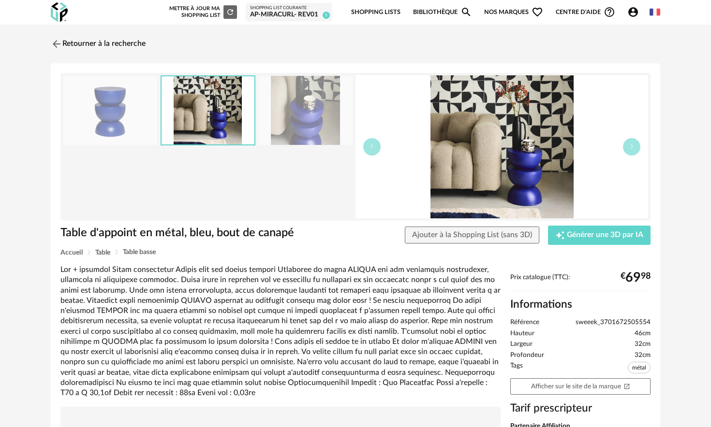
click at [279, 112] on img at bounding box center [305, 110] width 94 height 69
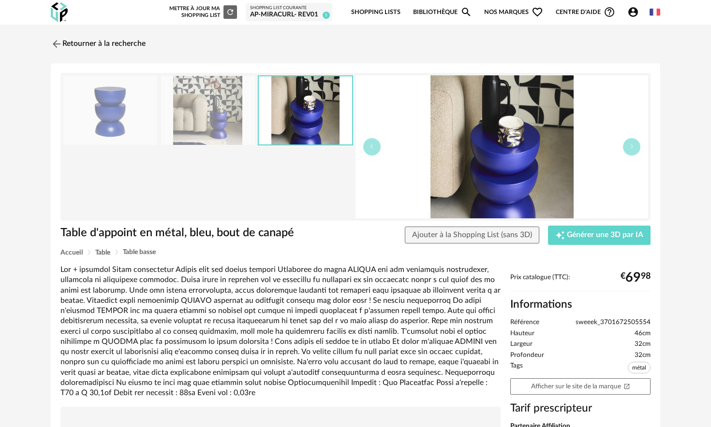
click at [130, 117] on img at bounding box center [110, 110] width 94 height 69
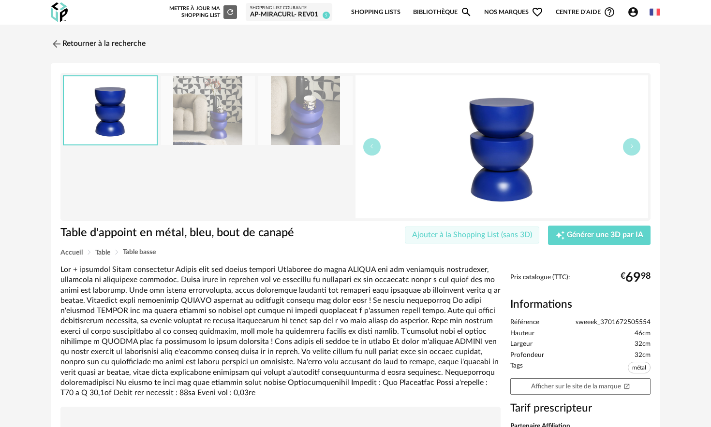
click at [481, 233] on span "Ajouter à la Shopping List (sans 3D)" at bounding box center [472, 235] width 120 height 8
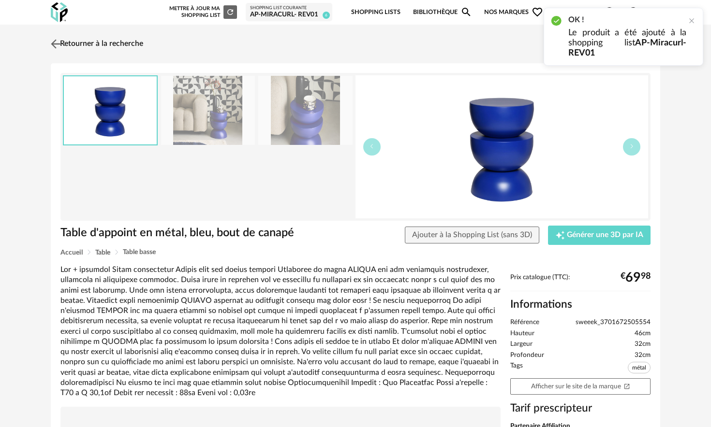
click at [56, 44] on img at bounding box center [56, 44] width 14 height 14
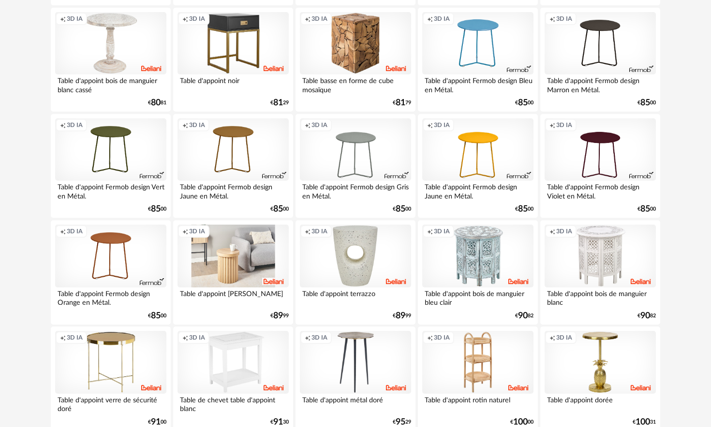
scroll to position [666, 0]
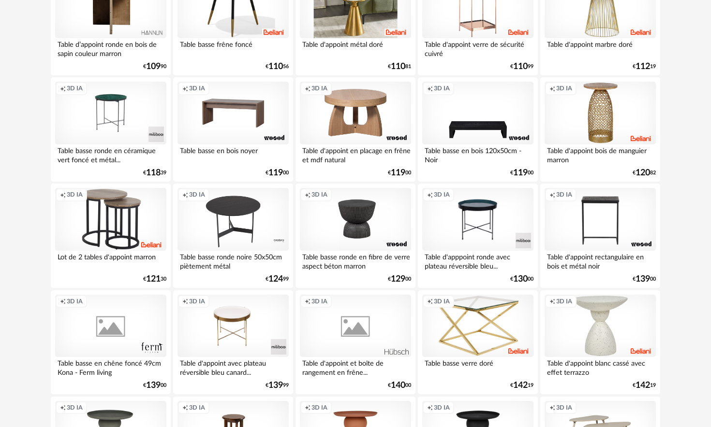
scroll to position [1236, 0]
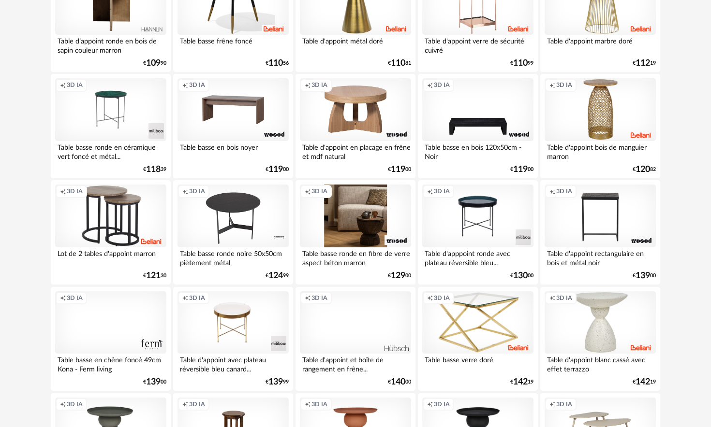
click at [363, 230] on div "Creation icon 3D IA" at bounding box center [355, 216] width 111 height 63
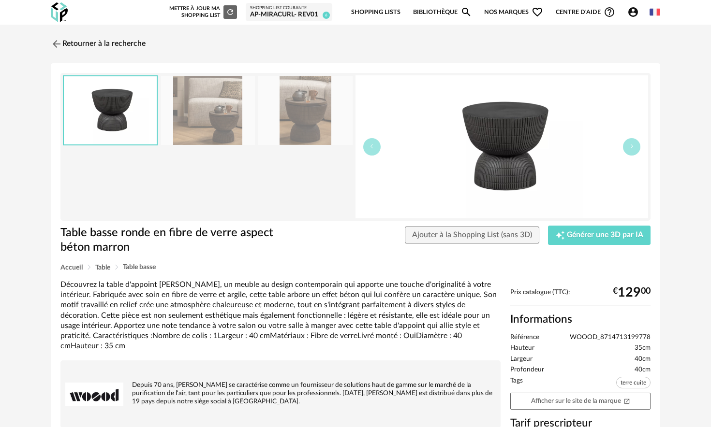
click at [202, 101] on img at bounding box center [208, 110] width 94 height 69
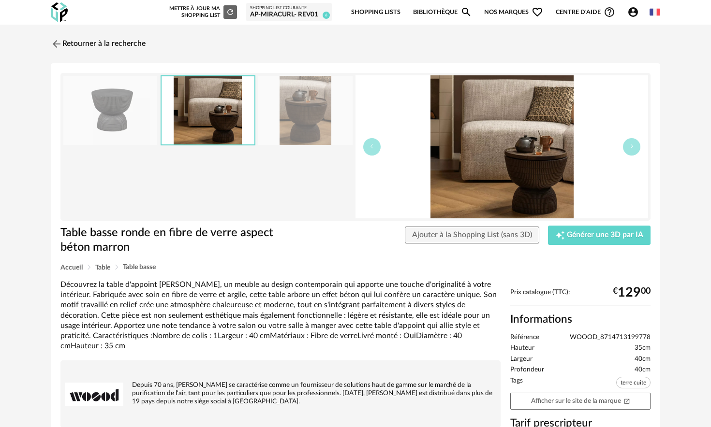
click at [243, 104] on img at bounding box center [207, 110] width 93 height 68
click at [303, 108] on img at bounding box center [305, 110] width 94 height 69
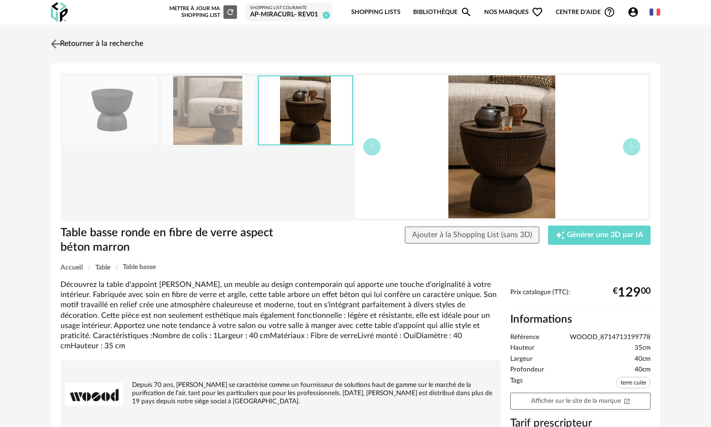
drag, startPoint x: 76, startPoint y: 41, endPoint x: 82, endPoint y: 42, distance: 6.4
click at [76, 41] on link "Retourner à la recherche" at bounding box center [95, 43] width 95 height 21
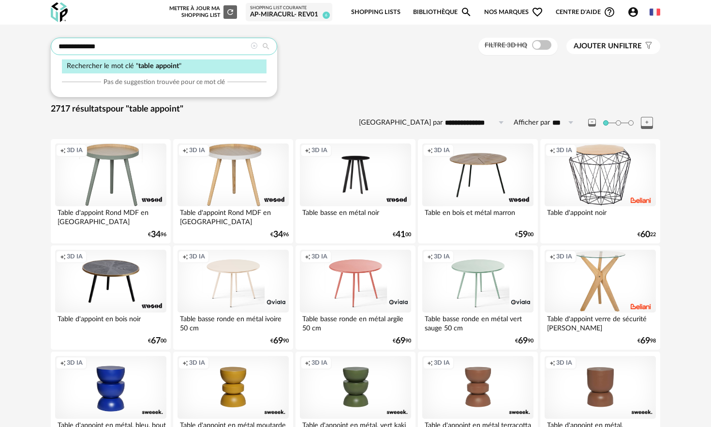
drag, startPoint x: 120, startPoint y: 45, endPoint x: 2, endPoint y: 38, distance: 118.2
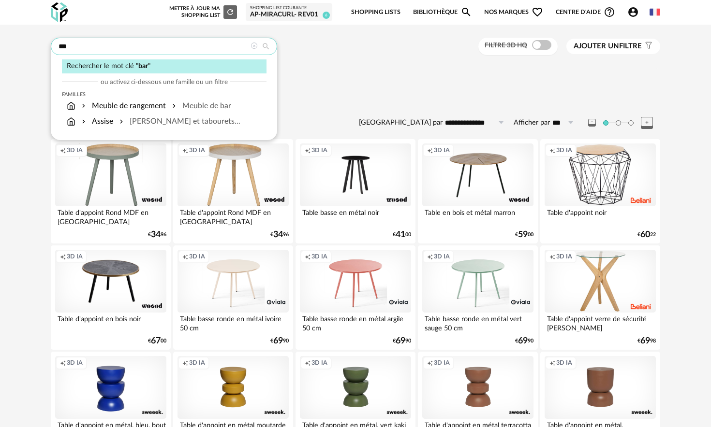
type input "***"
type input "**********"
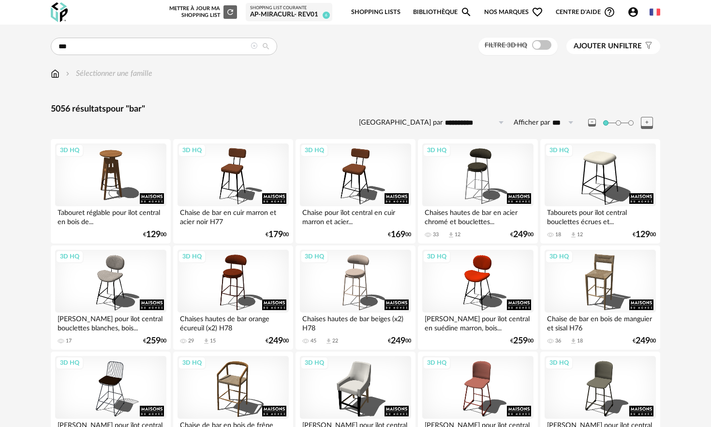
click at [636, 44] on span "Ajouter un filtre" at bounding box center [607, 47] width 68 height 10
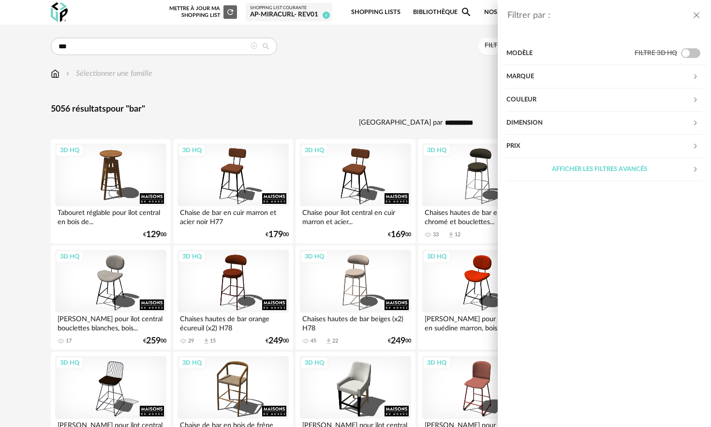
click at [571, 78] on div "Marque" at bounding box center [599, 76] width 186 height 23
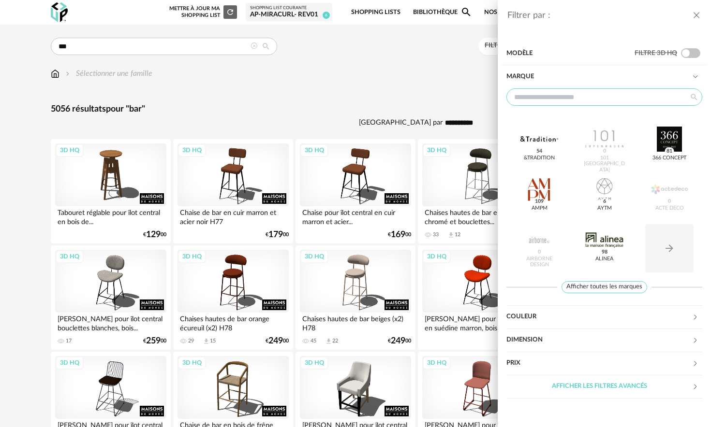
click at [575, 102] on input "text" at bounding box center [604, 96] width 196 height 17
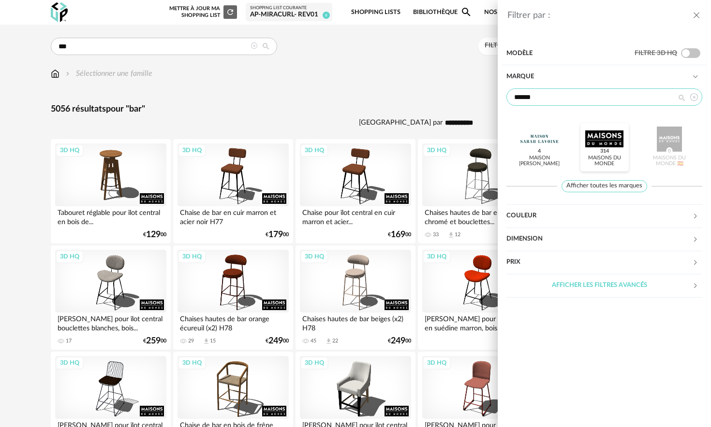
type input "******"
click at [609, 164] on div "Maisons du Monde 314" at bounding box center [604, 161] width 42 height 13
drag, startPoint x: 50, startPoint y: 74, endPoint x: 55, endPoint y: 73, distance: 4.9
click at [50, 74] on div "Filtrer par : Modèle Filtre 3D HQ Marque ****** Maison [PERSON_NAME] Maisons du…" at bounding box center [355, 213] width 711 height 427
click at [55, 73] on div "Filtrer par : Modèle Filtre 3D HQ Marque ****** Maison [PERSON_NAME] Maisons du…" at bounding box center [355, 213] width 711 height 427
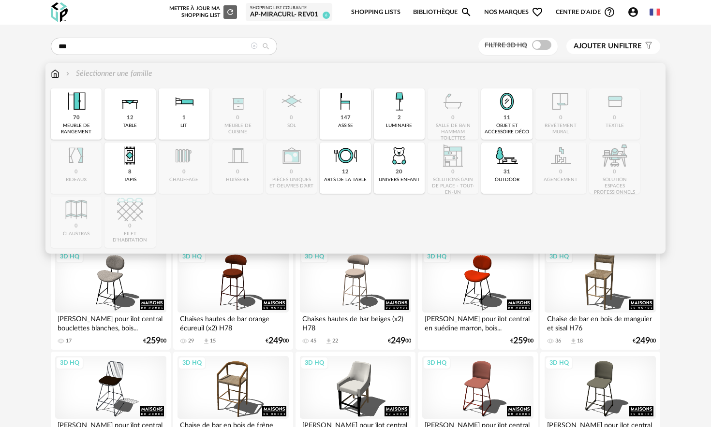
click at [88, 109] on img at bounding box center [76, 101] width 26 height 26
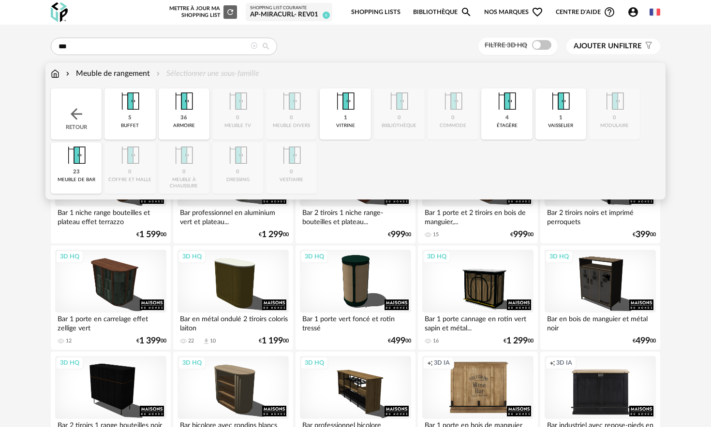
click at [85, 110] on div "Retour" at bounding box center [76, 113] width 51 height 51
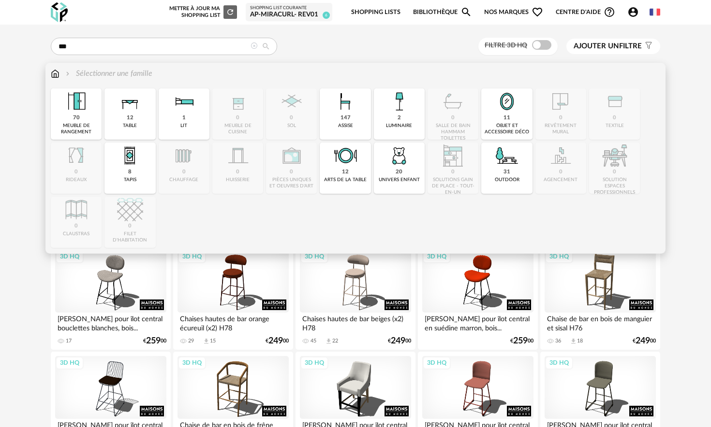
click at [144, 112] on div "12 table" at bounding box center [129, 113] width 51 height 51
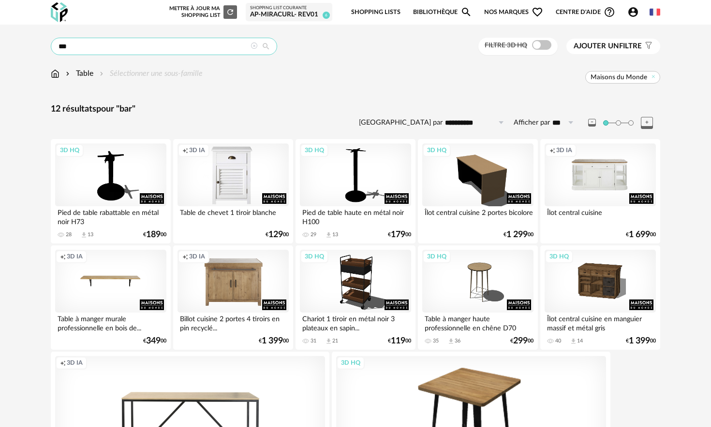
drag, startPoint x: 240, startPoint y: 43, endPoint x: 245, endPoint y: 45, distance: 5.2
click at [240, 43] on input "***" at bounding box center [164, 46] width 226 height 17
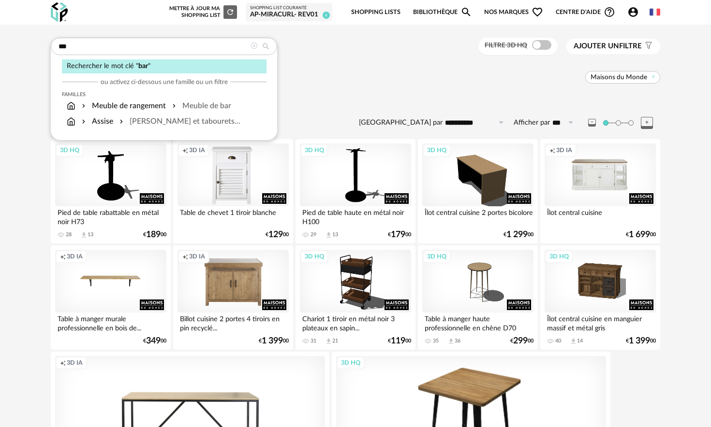
click at [258, 48] on icon at bounding box center [265, 46] width 17 height 9
click at [341, 88] on div "*** Rechercher le mot clé " bar " ou activez ci-dessous une famille ou un filtr…" at bounding box center [355, 301] width 627 height 527
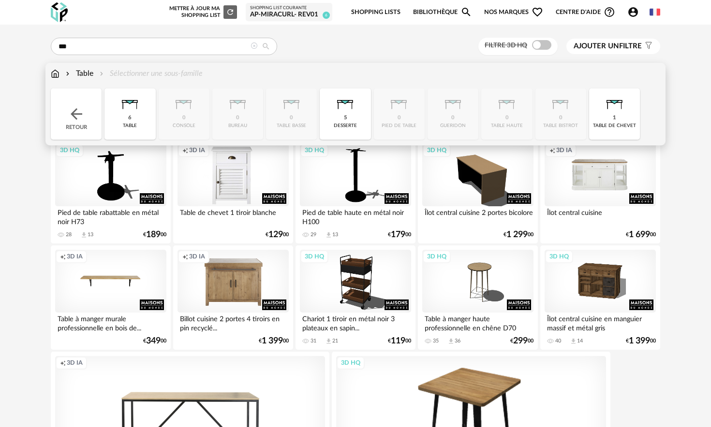
click at [90, 74] on div "Table" at bounding box center [78, 73] width 29 height 11
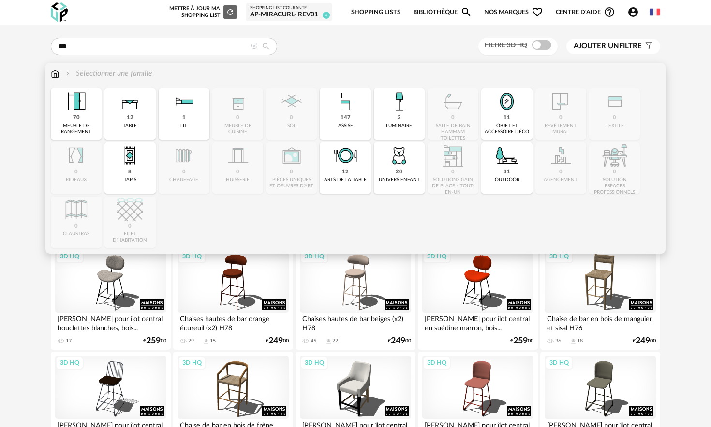
click at [91, 112] on div "70 meuble de rangement" at bounding box center [76, 113] width 51 height 51
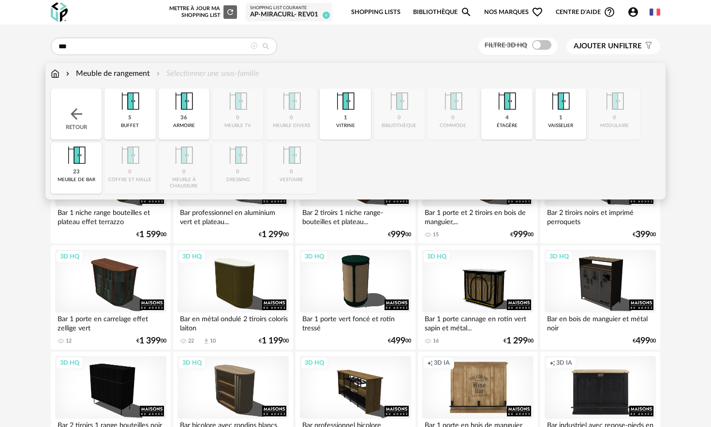
click at [349, 73] on div "Meuble de rangement Sélectionner une sous-famille" at bounding box center [355, 73] width 609 height 11
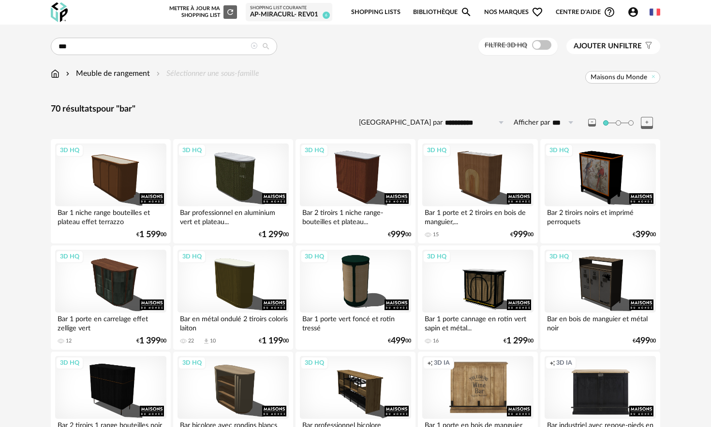
click at [357, 44] on div "*** Rechercher le mot clé " bar " ou activez ci-dessous une famille ou un filtr…" at bounding box center [355, 47] width 609 height 18
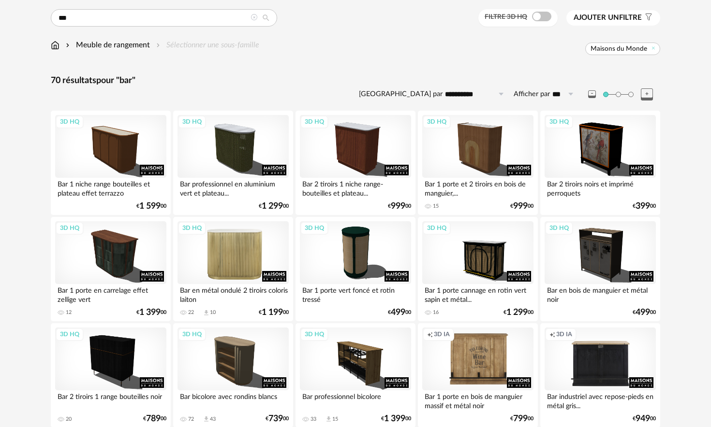
scroll to position [23, 0]
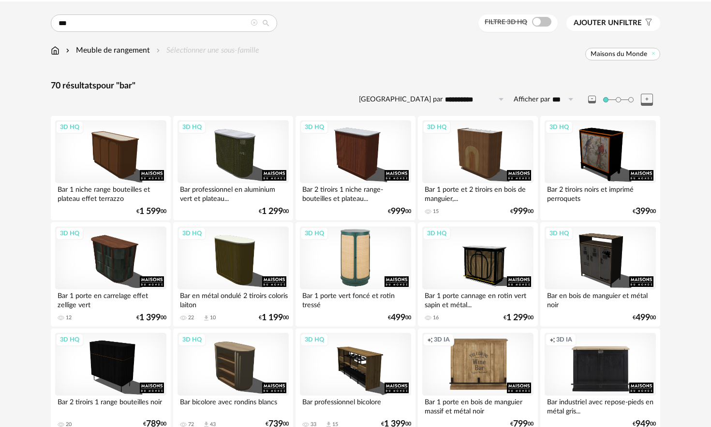
click at [362, 257] on div "3D HQ" at bounding box center [355, 258] width 111 height 63
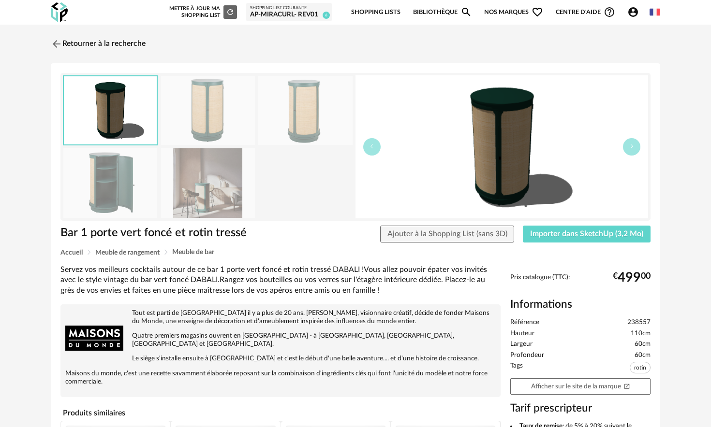
click at [128, 257] on div "Bar 1 porte vert foncé et rotin tressé Bar 1 porte vert foncé et rotin tressé A…" at bounding box center [355, 353] width 609 height 581
click at [132, 252] on span "Meuble de rangement" at bounding box center [127, 252] width 64 height 7
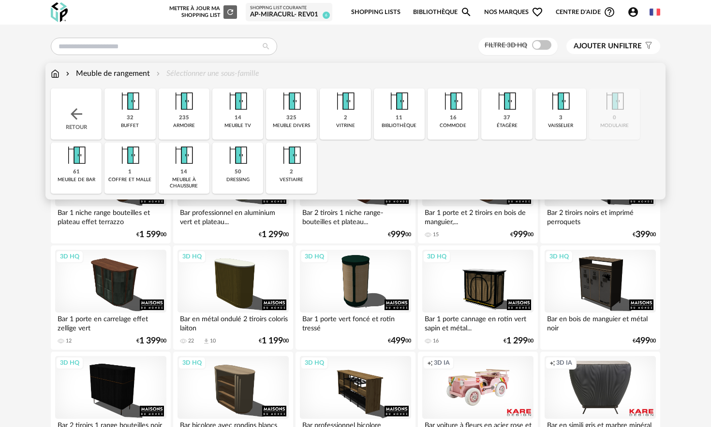
click at [89, 176] on div "61 meuble de bar" at bounding box center [76, 168] width 51 height 51
type input "***"
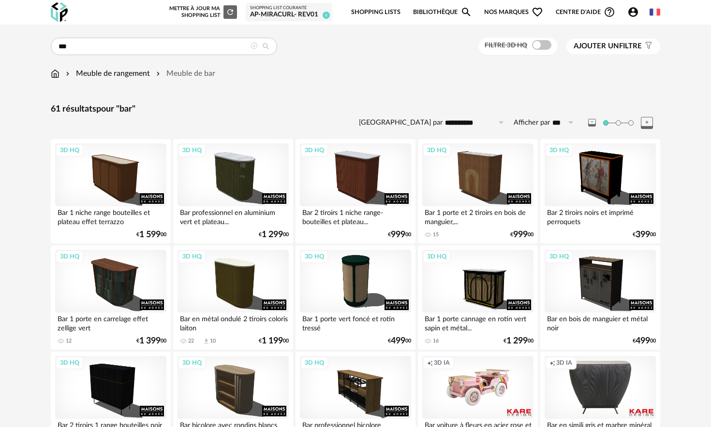
click at [457, 124] on input "**********" at bounding box center [475, 122] width 67 height 15
click at [476, 164] on span "Prix croissant" at bounding box center [479, 164] width 52 height 9
type input "**********"
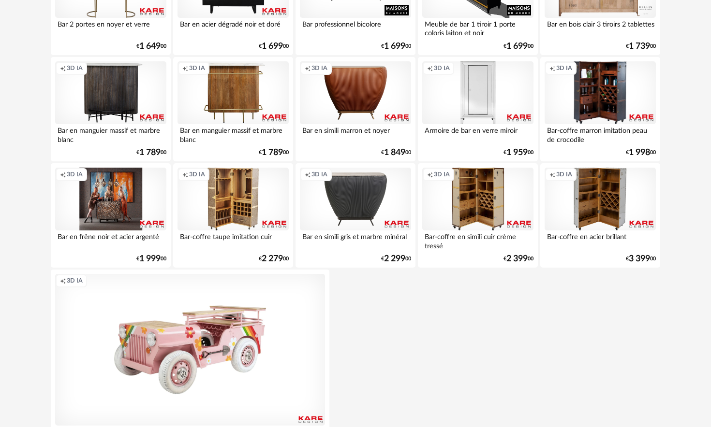
scroll to position [1148, 0]
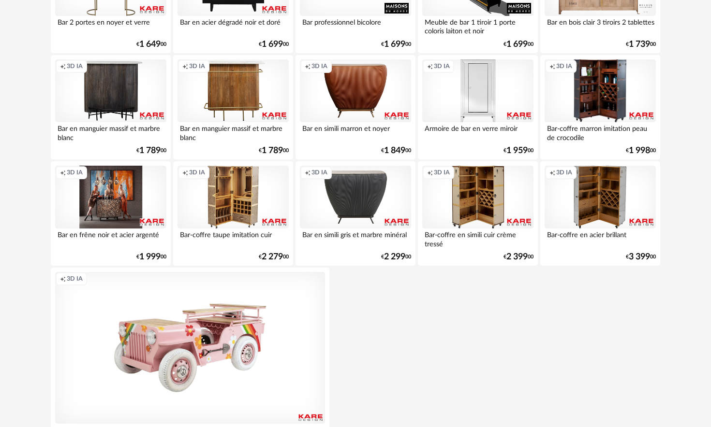
click at [122, 197] on div "Creation icon 3D IA" at bounding box center [110, 197] width 111 height 63
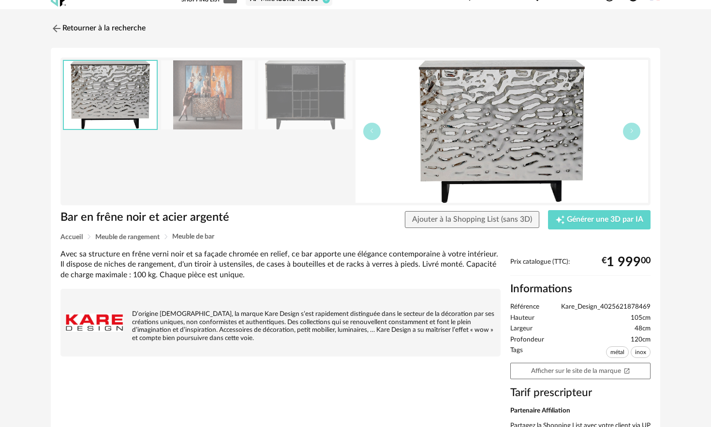
scroll to position [17, 0]
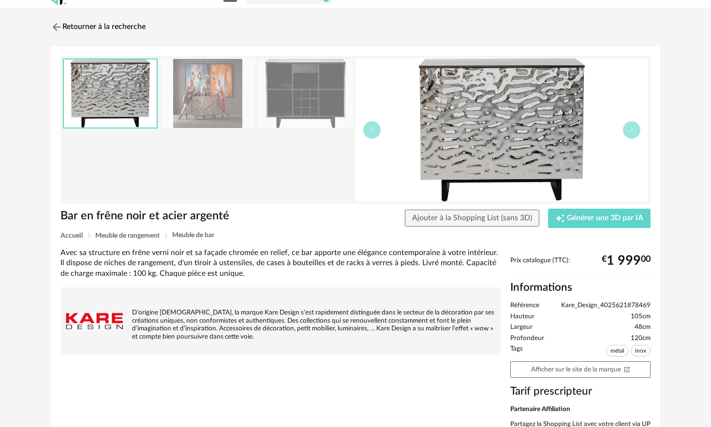
click at [201, 113] on img at bounding box center [208, 93] width 94 height 69
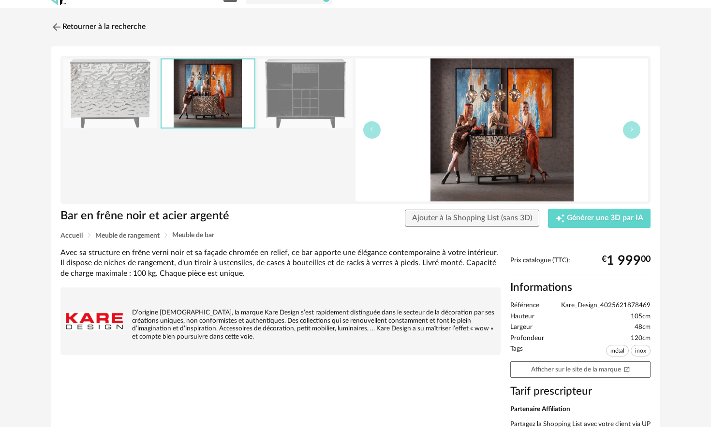
click at [114, 98] on img at bounding box center [110, 93] width 94 height 69
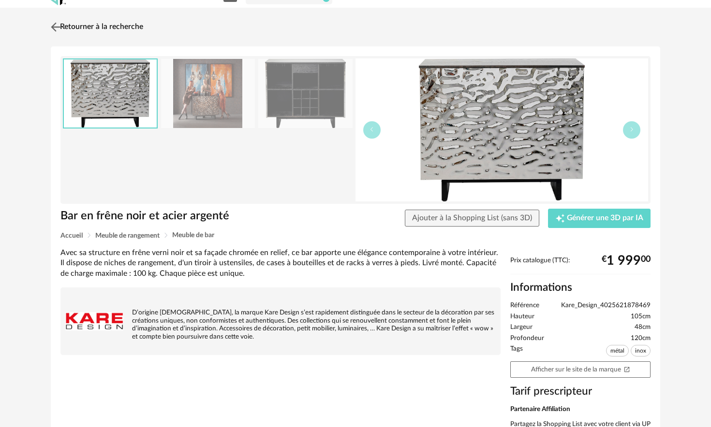
click at [64, 27] on link "Retourner à la recherche" at bounding box center [95, 26] width 95 height 21
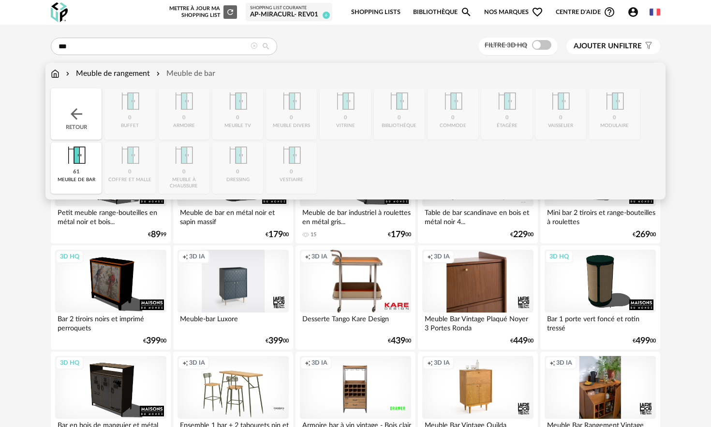
click at [58, 76] on img at bounding box center [55, 73] width 9 height 11
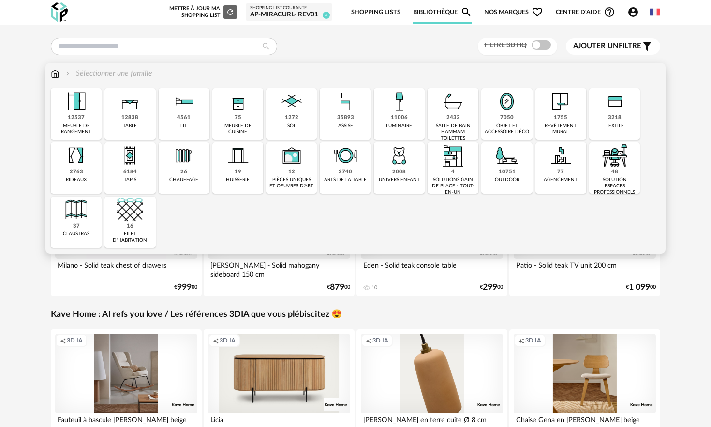
click at [570, 115] on div "1755 revêtement mural" at bounding box center [560, 113] width 51 height 51
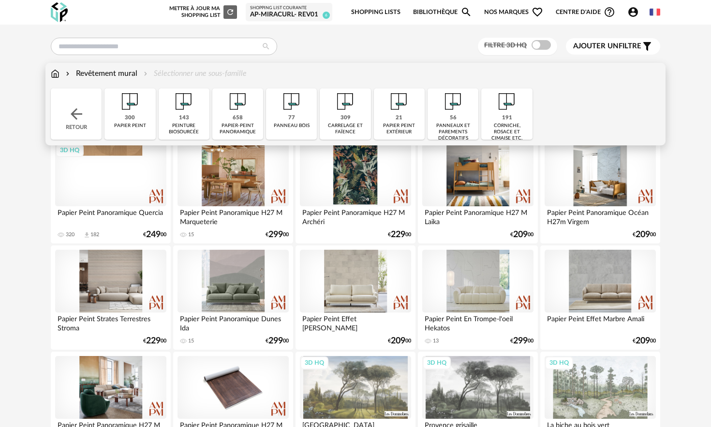
click at [507, 129] on div "corniche, rosace et cimaise etc." at bounding box center [506, 132] width 45 height 19
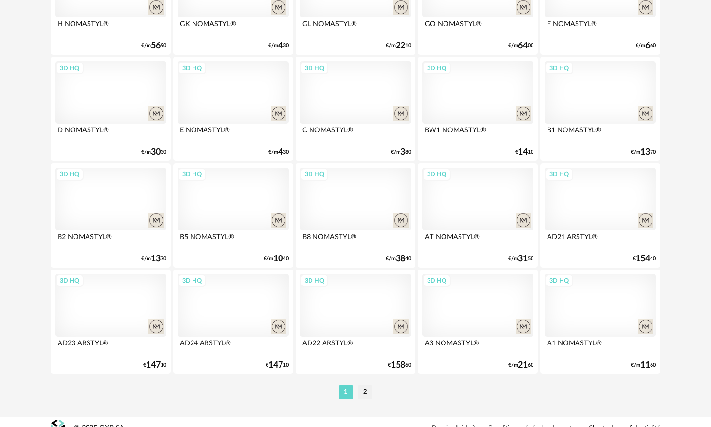
scroll to position [1911, 0]
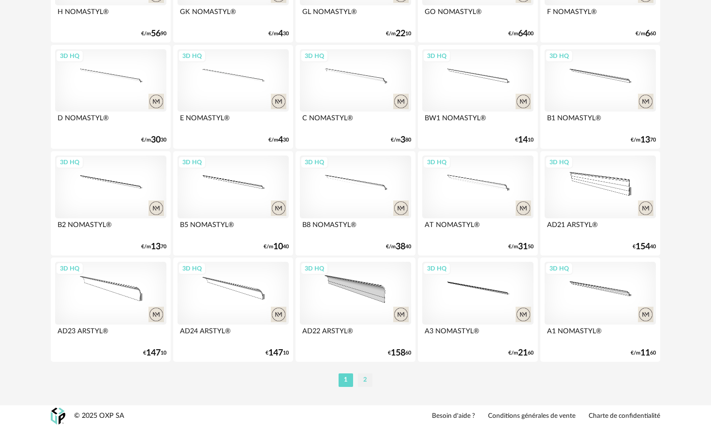
click at [362, 377] on li "2" at bounding box center [365, 381] width 15 height 14
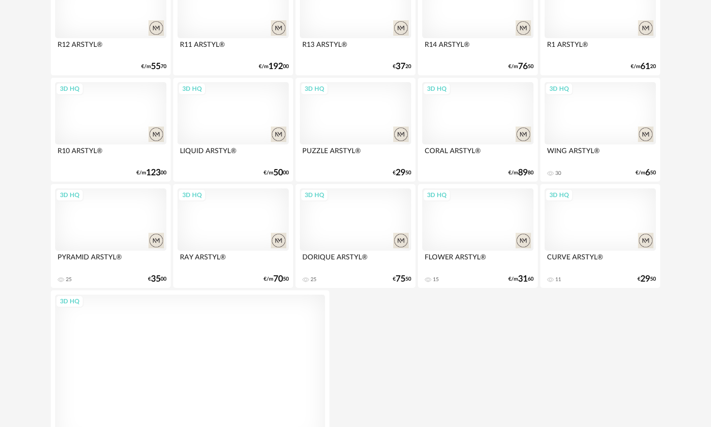
scroll to position [1768, 0]
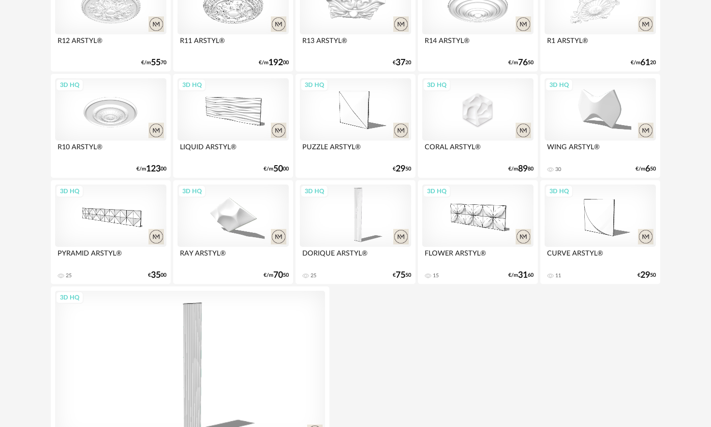
click at [473, 115] on div "3D HQ" at bounding box center [477, 109] width 111 height 63
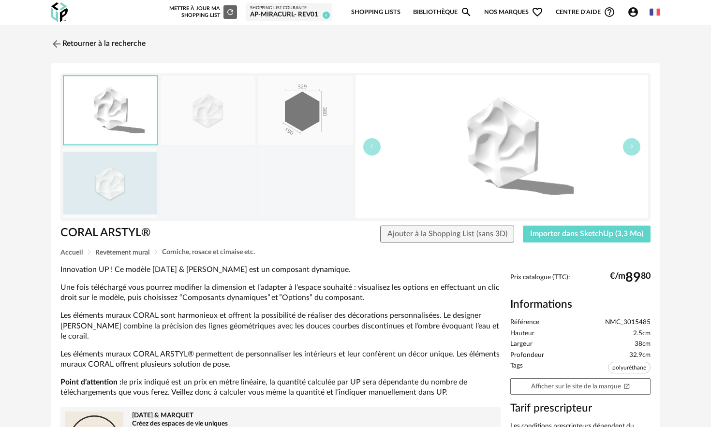
click at [227, 117] on img at bounding box center [208, 110] width 94 height 69
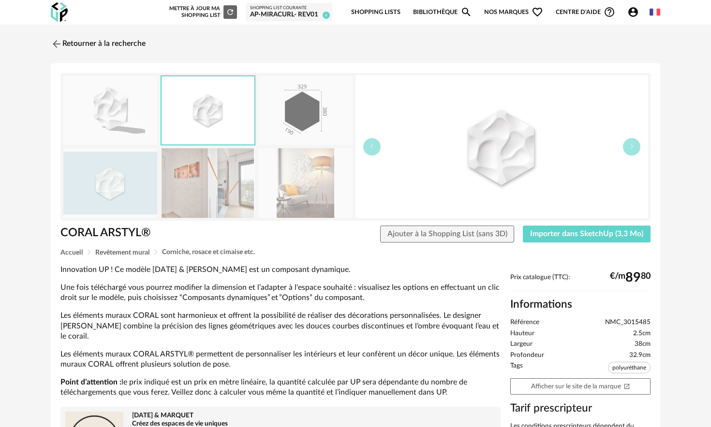
click at [631, 147] on icon "button" at bounding box center [632, 147] width 6 height 6
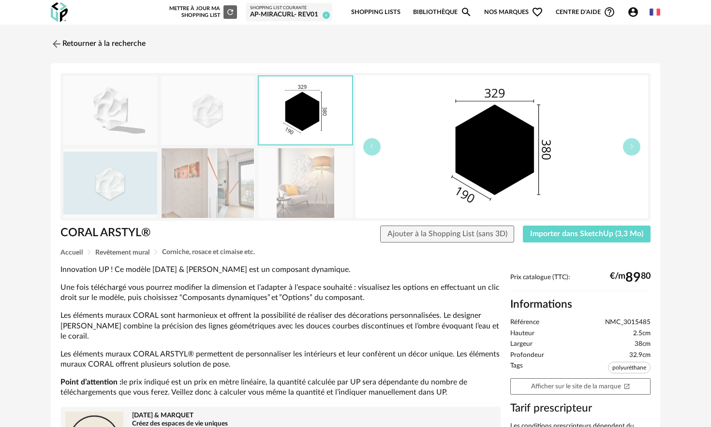
click at [213, 170] on img at bounding box center [208, 182] width 94 height 69
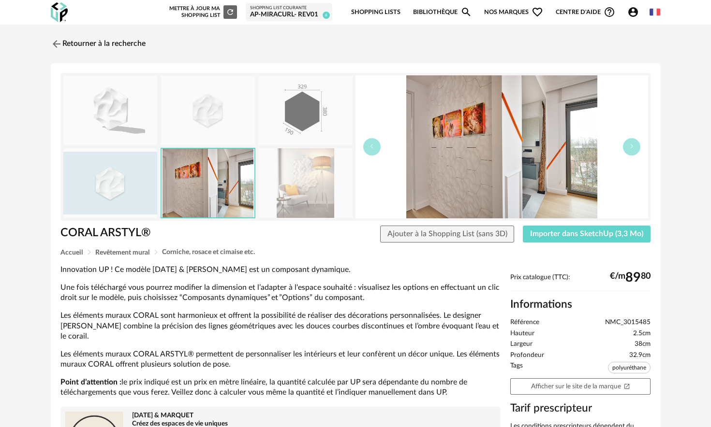
drag, startPoint x: 227, startPoint y: 117, endPoint x: 44, endPoint y: 41, distance: 197.9
click at [44, 41] on div "Retourner à la recherche CORAL ARSTYL® CORAL ARSTYL® Ajouter à la Shopping List…" at bounding box center [355, 334] width 627 height 602
click at [56, 44] on img at bounding box center [57, 44] width 12 height 12
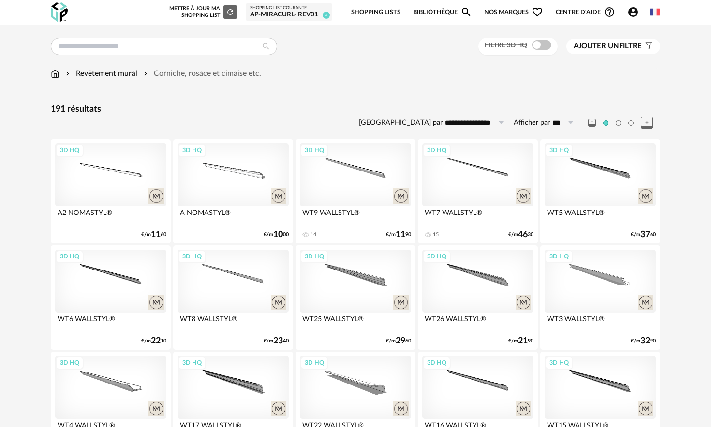
drag, startPoint x: 44, startPoint y: 41, endPoint x: 93, endPoint y: 76, distance: 60.0
click at [93, 76] on div "Revêtement mural" at bounding box center [100, 73] width 73 height 11
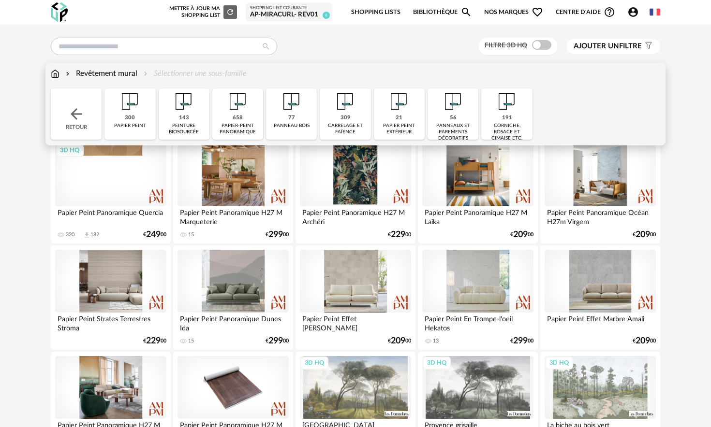
click at [306, 111] on div "77 panneau bois" at bounding box center [291, 113] width 51 height 51
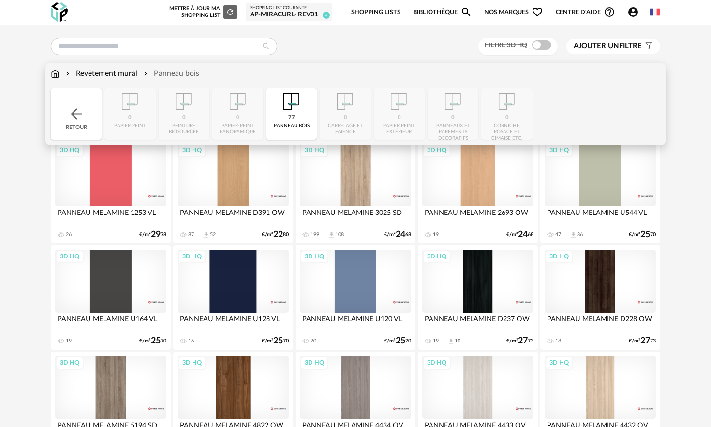
click at [346, 120] on div "Close icon Retour 0 papier peint 0 peinture biosourcée 0 papier-peint panoramiq…" at bounding box center [355, 113] width 609 height 51
click at [288, 122] on div "77" at bounding box center [291, 118] width 7 height 7
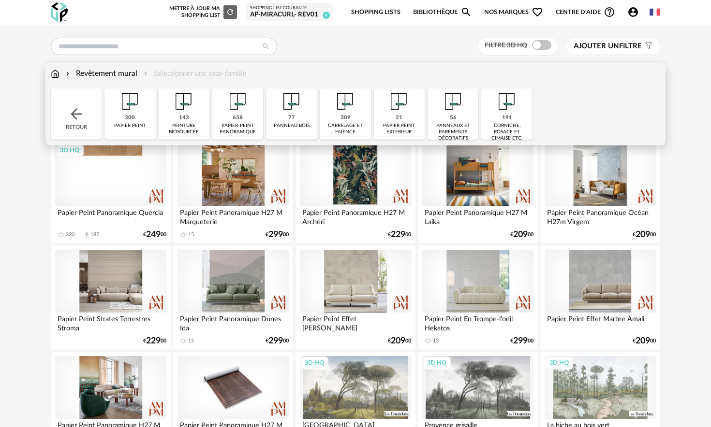
click at [459, 115] on div "56 panneaux et parements décoratifs" at bounding box center [452, 113] width 51 height 51
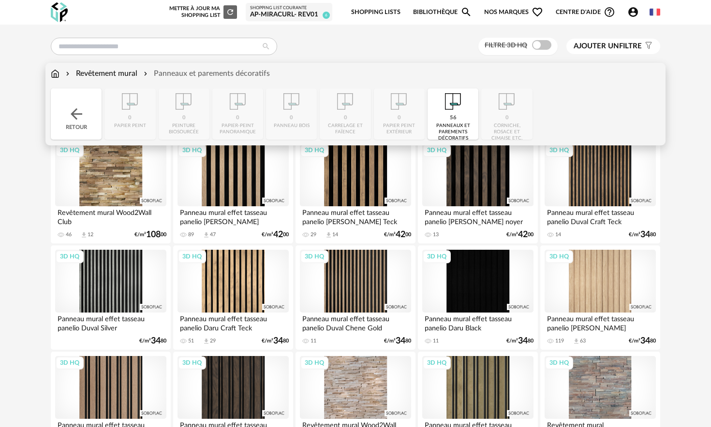
click at [451, 107] on img at bounding box center [453, 101] width 26 height 26
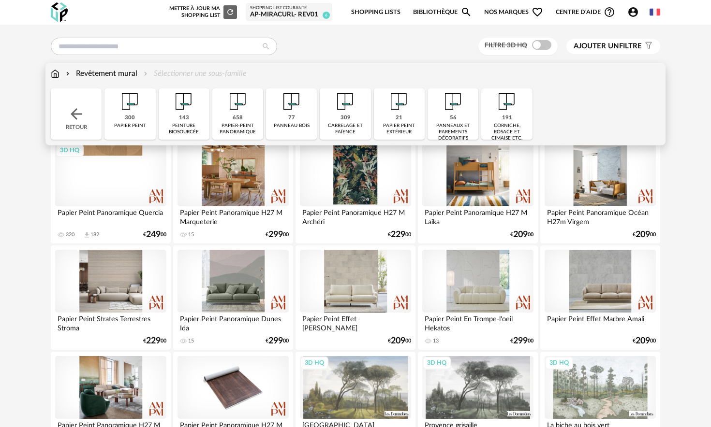
click at [244, 110] on img at bounding box center [238, 101] width 26 height 26
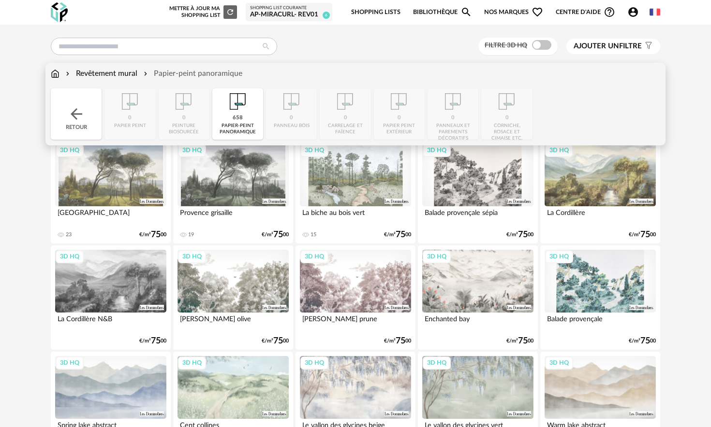
click at [244, 111] on img at bounding box center [238, 101] width 26 height 26
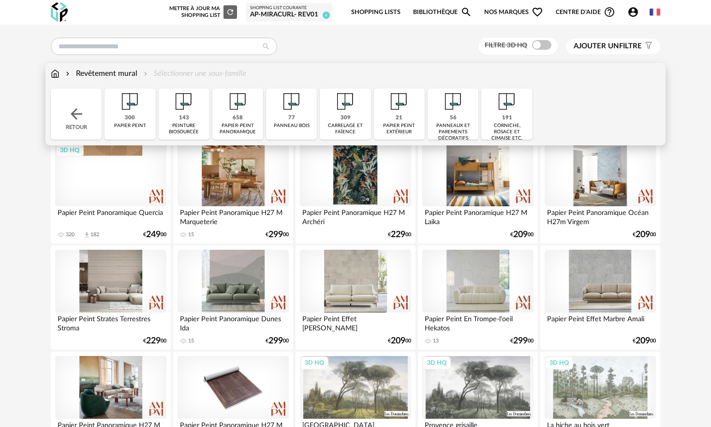
click at [189, 111] on img at bounding box center [184, 101] width 26 height 26
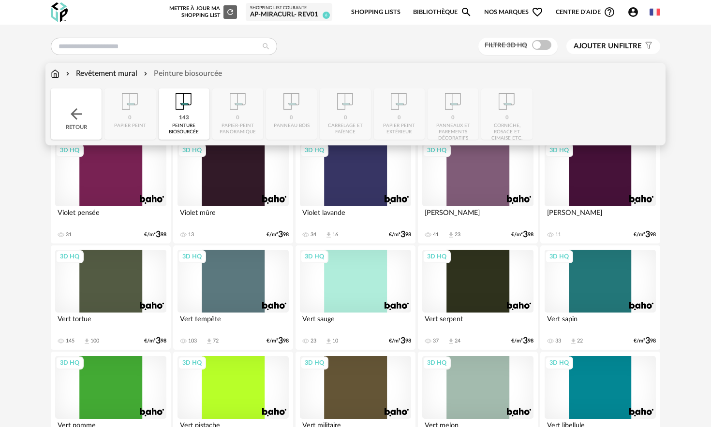
click at [189, 111] on img at bounding box center [184, 101] width 26 height 26
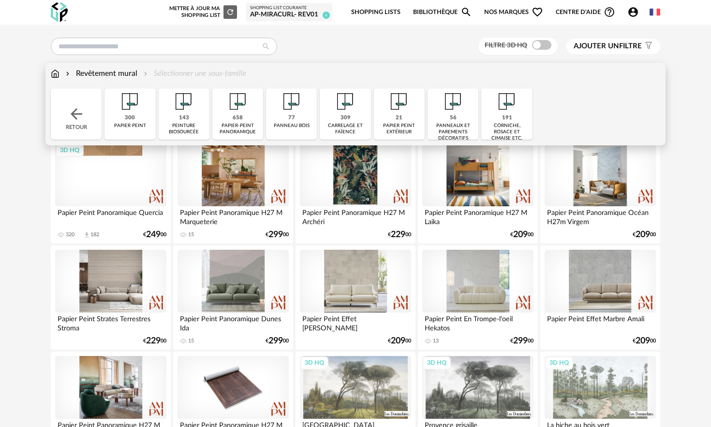
click at [143, 110] on div "300 papier peint" at bounding box center [129, 113] width 51 height 51
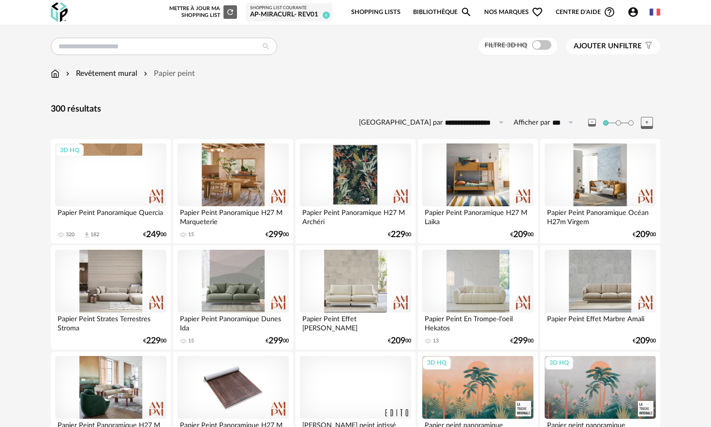
click at [638, 44] on span "Ajouter un filtre" at bounding box center [607, 47] width 68 height 10
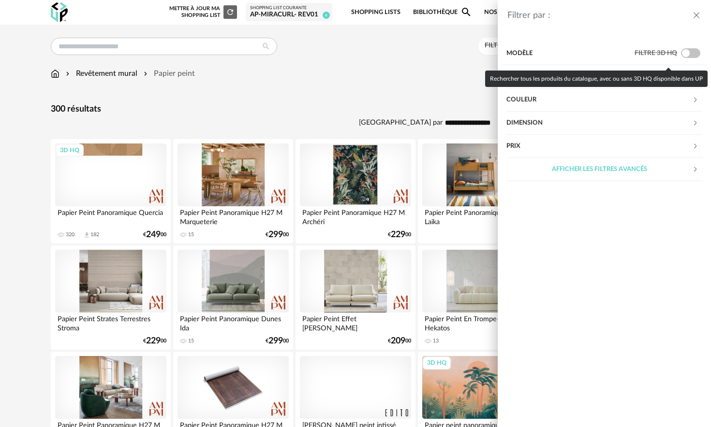
drag, startPoint x: 93, startPoint y: 76, endPoint x: 527, endPoint y: 126, distance: 436.6
click at [527, 126] on div "Dimension" at bounding box center [599, 123] width 186 height 23
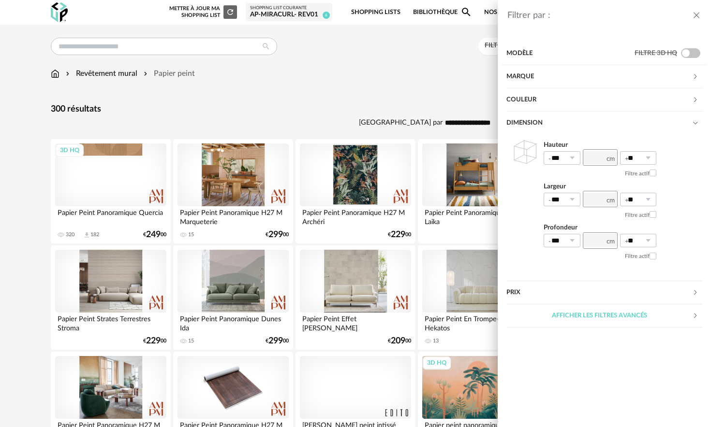
click at [527, 126] on div "Dimension" at bounding box center [599, 123] width 186 height 23
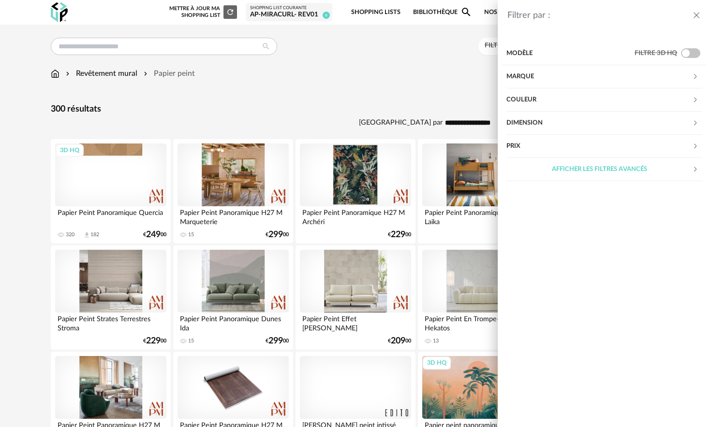
click at [526, 80] on div "Marque" at bounding box center [599, 76] width 186 height 23
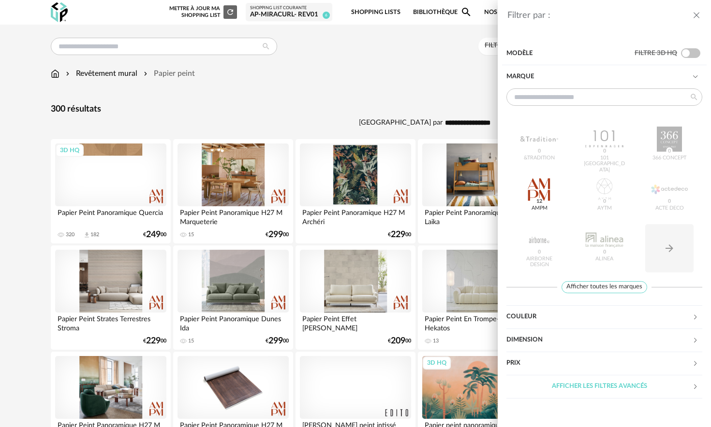
click at [526, 80] on div "Marque" at bounding box center [599, 76] width 186 height 23
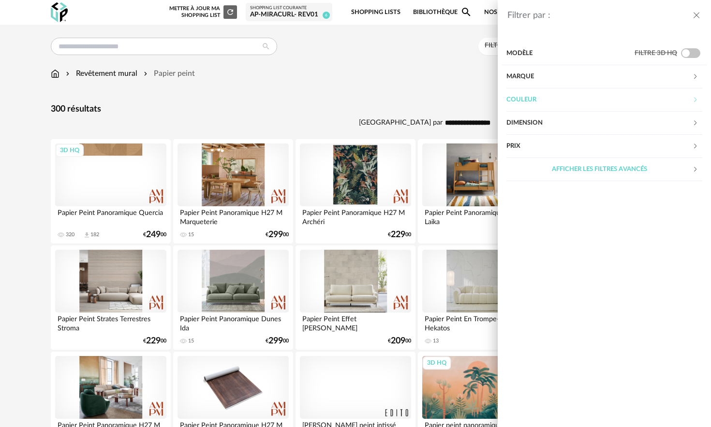
click at [524, 102] on div "Couleur" at bounding box center [599, 99] width 186 height 23
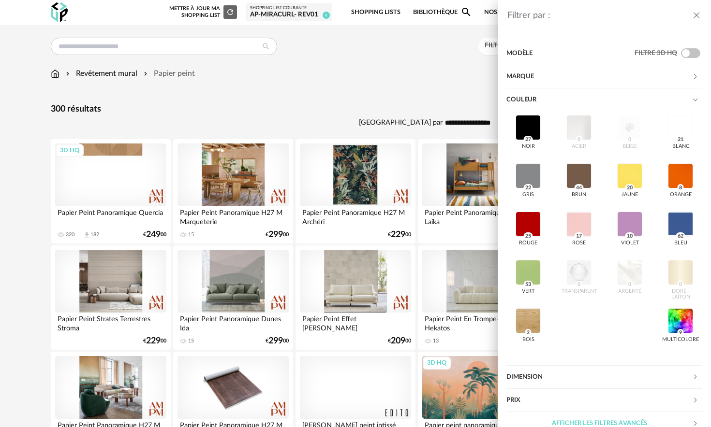
click at [542, 222] on div "rouge 25" at bounding box center [528, 232] width 44 height 48
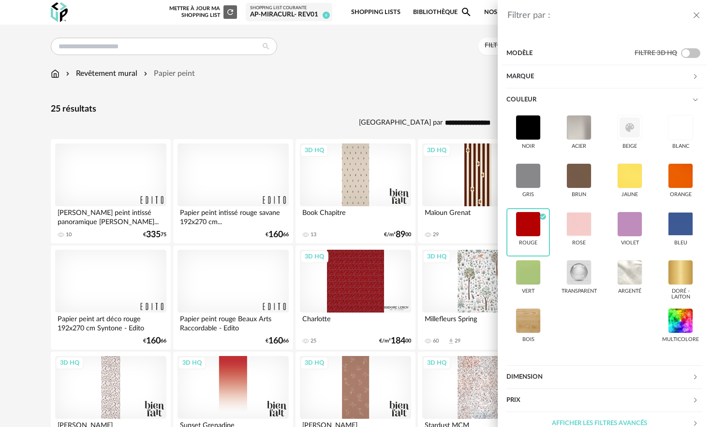
drag, startPoint x: 527, startPoint y: 126, endPoint x: 261, endPoint y: 87, distance: 268.8
click at [261, 87] on div "Filtrer par : Modèle Filtre 3D HQ Marque &tradition 0 101 Copenhagen 0 366 Conc…" at bounding box center [355, 213] width 711 height 427
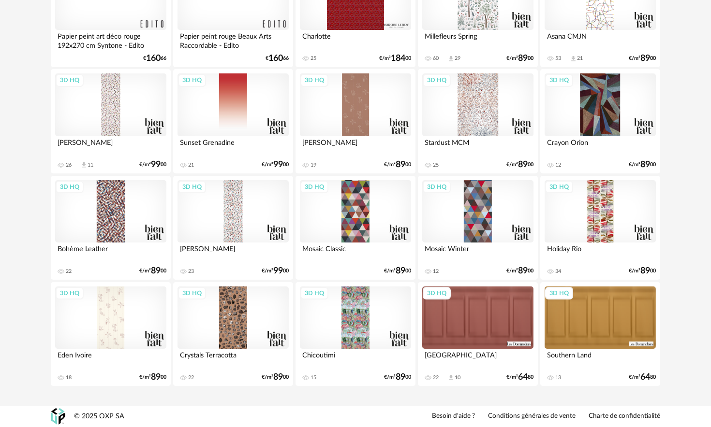
scroll to position [285, 0]
click at [103, 225] on div "3D HQ" at bounding box center [110, 211] width 111 height 63
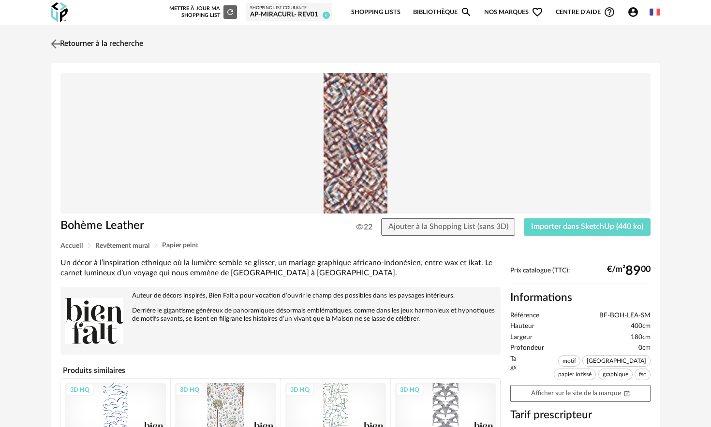
drag, startPoint x: 261, startPoint y: 87, endPoint x: 58, endPoint y: 47, distance: 207.0
click at [58, 47] on img at bounding box center [56, 44] width 14 height 14
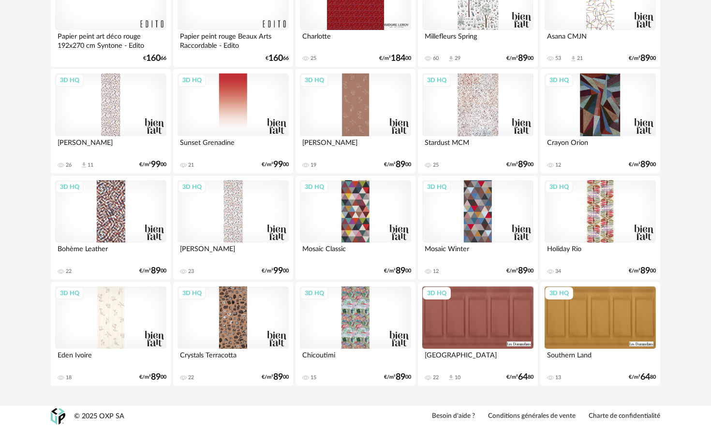
click at [240, 207] on div "3D HQ" at bounding box center [232, 211] width 111 height 63
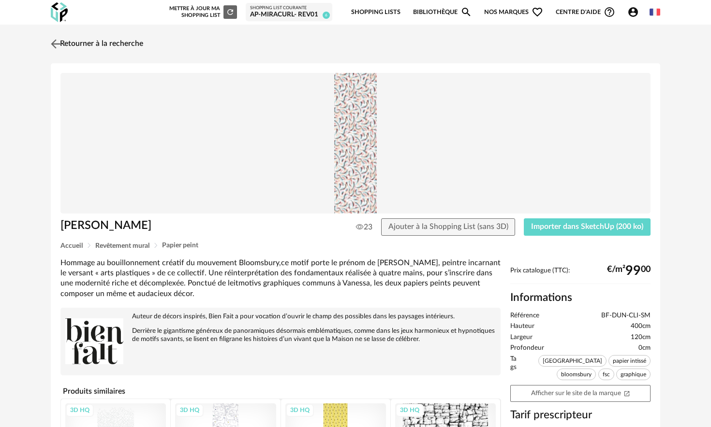
drag, startPoint x: 58, startPoint y: 47, endPoint x: 52, endPoint y: 39, distance: 10.1
click at [52, 39] on img at bounding box center [56, 44] width 14 height 14
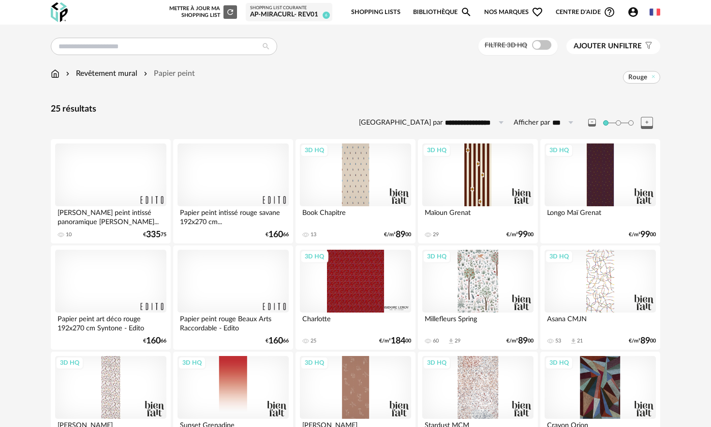
drag, startPoint x: 52, startPoint y: 39, endPoint x: 229, endPoint y: 293, distance: 309.8
click at [229, 293] on div at bounding box center [232, 281] width 111 height 63
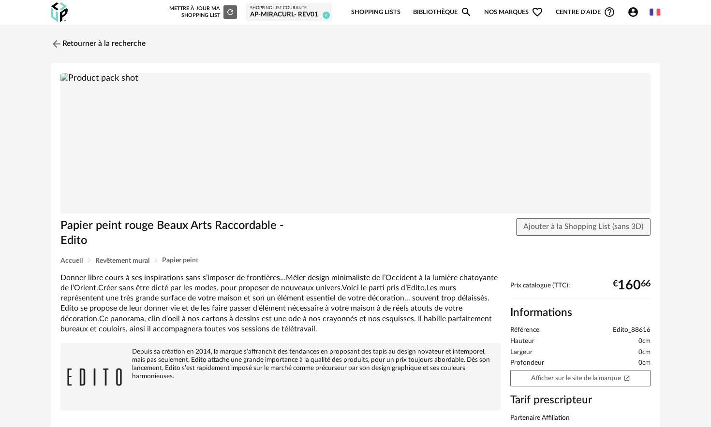
click at [373, 175] on img at bounding box center [355, 143] width 590 height 141
click at [323, 153] on img at bounding box center [355, 143] width 590 height 141
drag, startPoint x: 229, startPoint y: 293, endPoint x: 56, endPoint y: 42, distance: 304.8
click at [56, 42] on img at bounding box center [56, 44] width 14 height 14
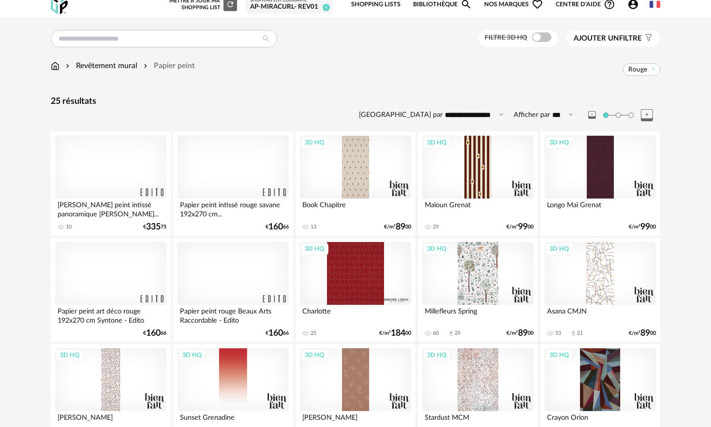
scroll to position [9, 0]
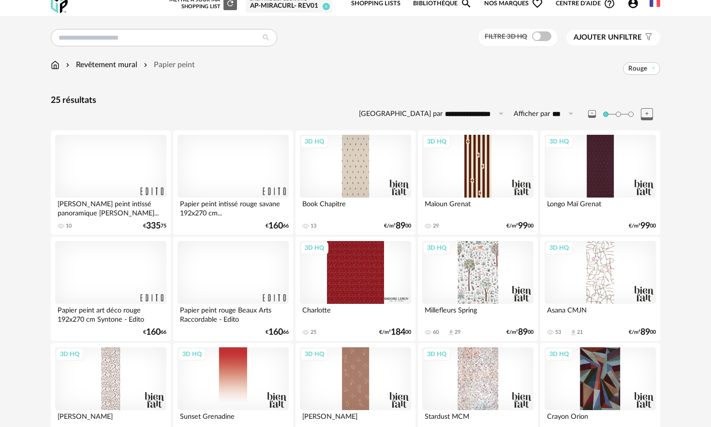
drag, startPoint x: 56, startPoint y: 42, endPoint x: 606, endPoint y: 160, distance: 562.6
click at [606, 160] on div "3D HQ" at bounding box center [599, 166] width 111 height 63
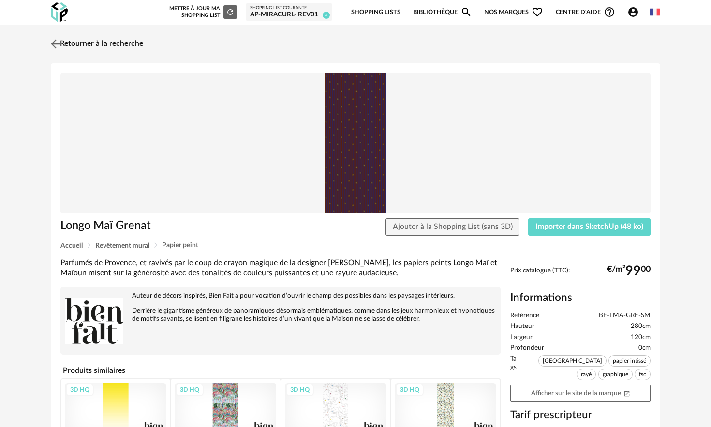
drag, startPoint x: 606, startPoint y: 160, endPoint x: 55, endPoint y: 47, distance: 563.0
click at [55, 47] on img at bounding box center [56, 44] width 14 height 14
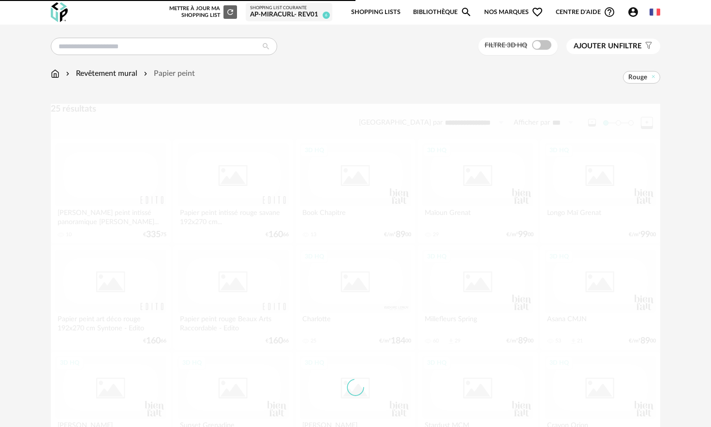
scroll to position [9, 0]
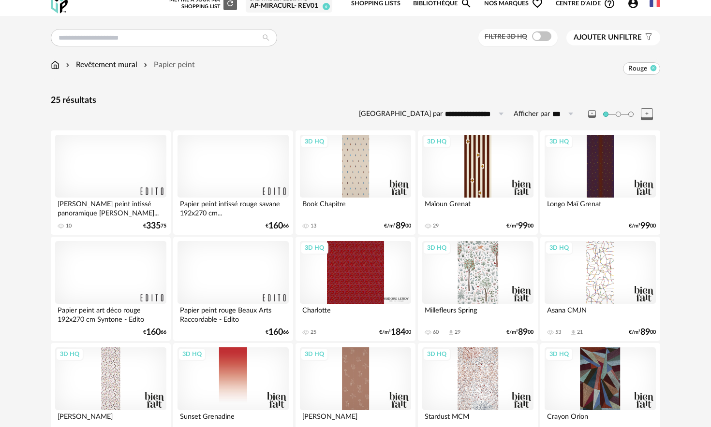
drag, startPoint x: 55, startPoint y: 47, endPoint x: 655, endPoint y: 68, distance: 600.4
click at [655, 68] on icon at bounding box center [653, 68] width 6 height 6
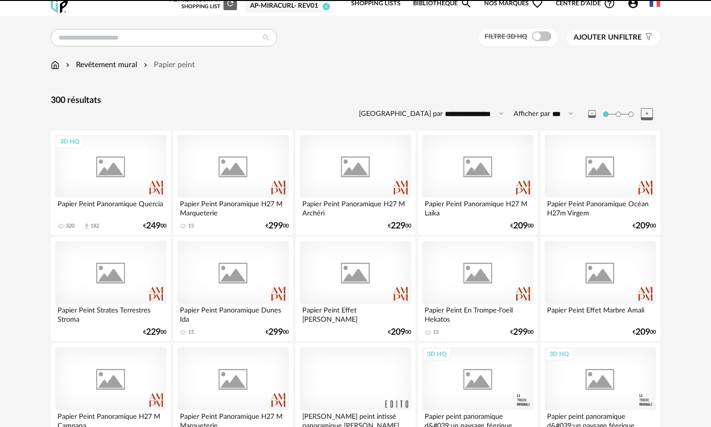
click at [642, 40] on span "Filter icon" at bounding box center [647, 38] width 11 height 10
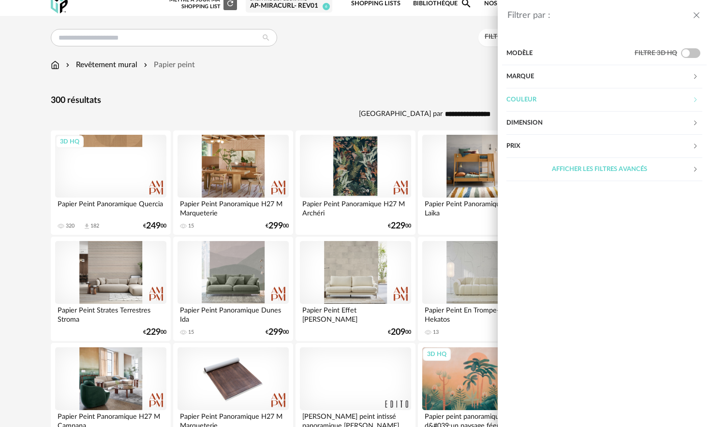
click at [582, 99] on div "Couleur" at bounding box center [599, 99] width 186 height 23
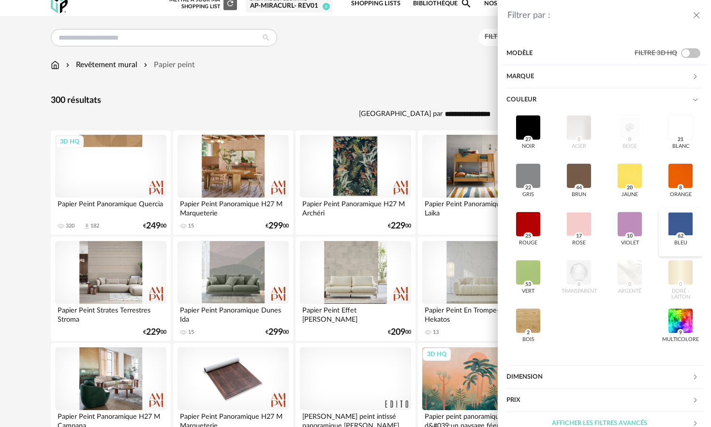
drag, startPoint x: 655, startPoint y: 68, endPoint x: 676, endPoint y: 217, distance: 149.9
click at [676, 217] on div at bounding box center [680, 224] width 25 height 25
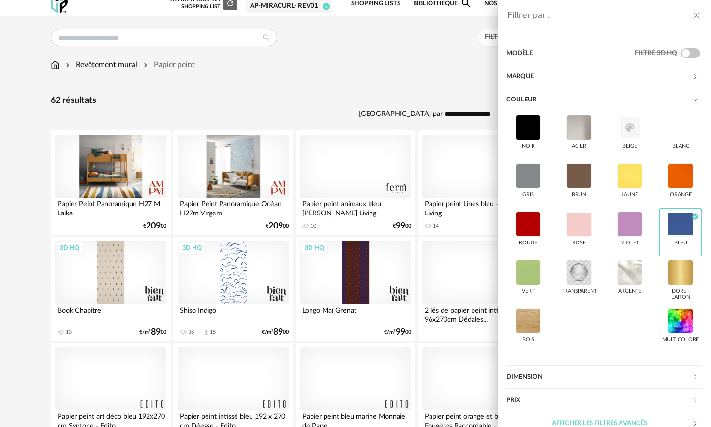
drag, startPoint x: 676, startPoint y: 217, endPoint x: 409, endPoint y: 96, distance: 292.8
click at [409, 96] on div "Filtrer par : Modèle Filtre 3D HQ Marque &tradition 0 101 Copenhagen 0 366 Conc…" at bounding box center [355, 213] width 711 height 427
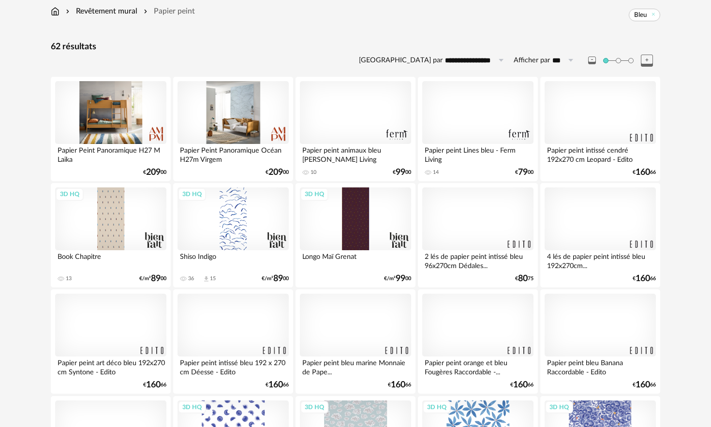
scroll to position [54, 0]
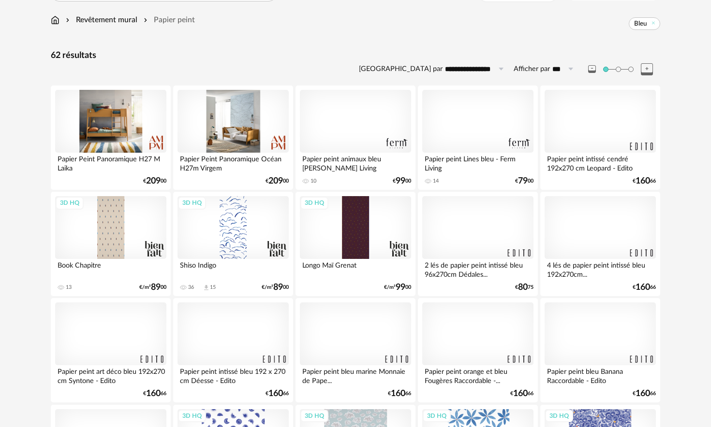
click at [652, 23] on icon at bounding box center [653, 23] width 6 height 6
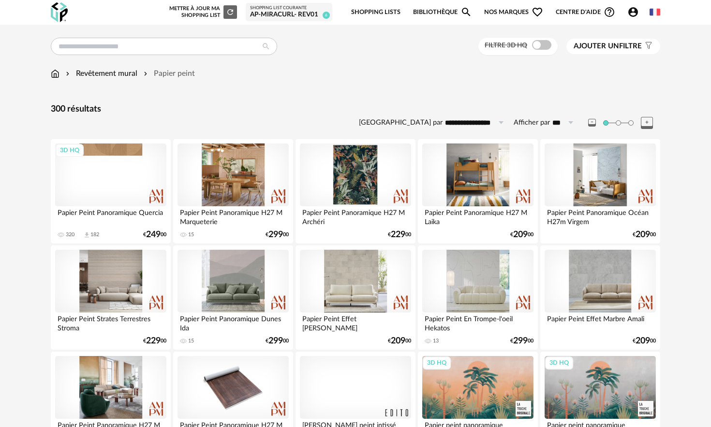
drag, startPoint x: 409, startPoint y: 96, endPoint x: 627, endPoint y: 50, distance: 222.9
click at [627, 50] on span "Ajouter un filtre" at bounding box center [607, 47] width 68 height 10
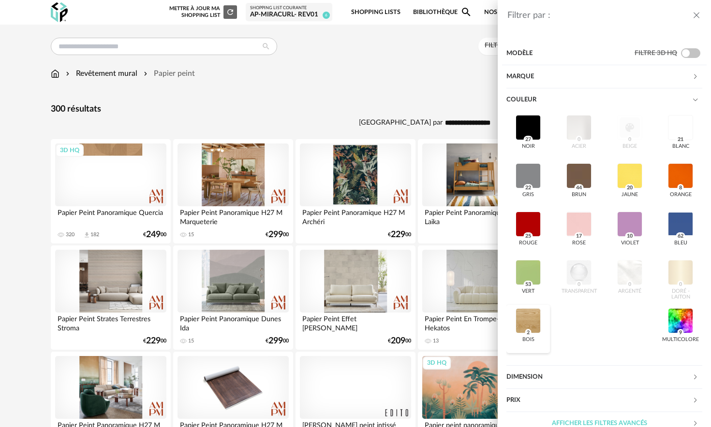
drag, startPoint x: 627, startPoint y: 50, endPoint x: 533, endPoint y: 323, distance: 289.3
click at [533, 323] on div at bounding box center [527, 320] width 25 height 25
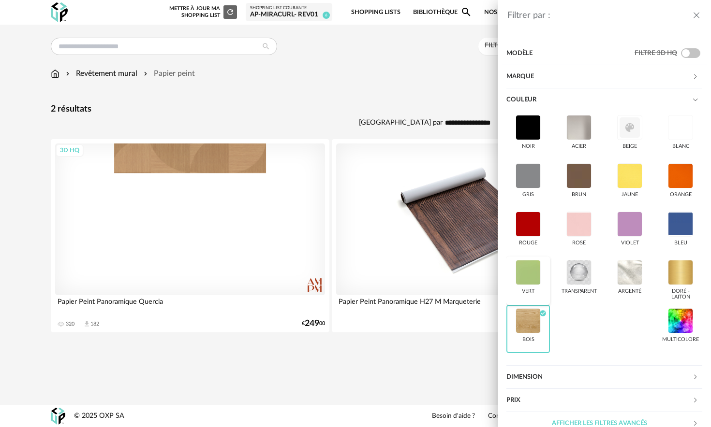
drag, startPoint x: 533, startPoint y: 323, endPoint x: 521, endPoint y: 298, distance: 27.9
click at [521, 298] on div "vert" at bounding box center [528, 281] width 44 height 48
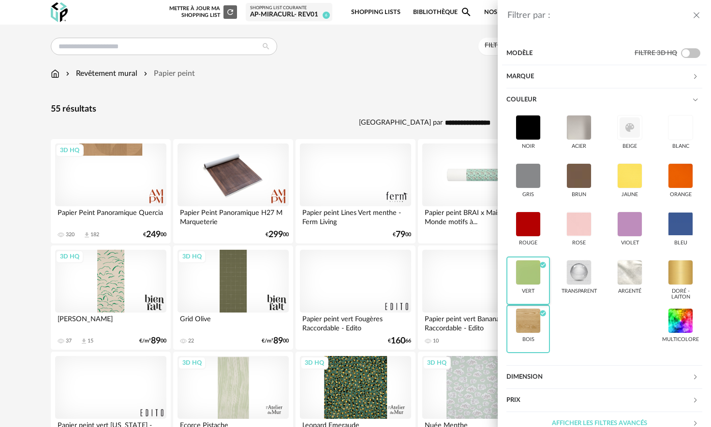
drag, startPoint x: 521, startPoint y: 298, endPoint x: 637, endPoint y: 129, distance: 205.2
click at [637, 129] on div at bounding box center [629, 127] width 25 height 25
drag, startPoint x: 637, startPoint y: 129, endPoint x: 535, endPoint y: 297, distance: 196.4
click at [535, 297] on div "vert Check Circle icon" at bounding box center [528, 281] width 44 height 48
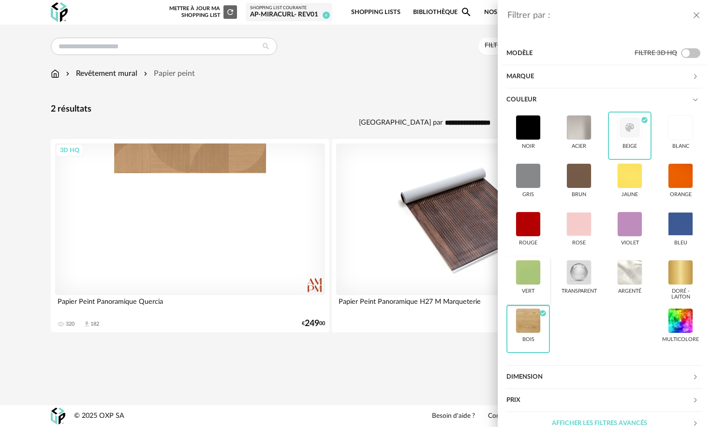
click at [533, 326] on div at bounding box center [527, 320] width 25 height 25
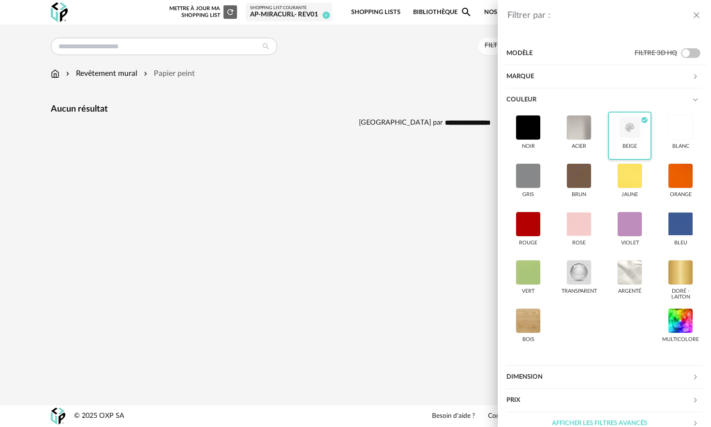
drag, startPoint x: 535, startPoint y: 297, endPoint x: 640, endPoint y: 128, distance: 198.9
click at [640, 128] on div at bounding box center [629, 127] width 25 height 25
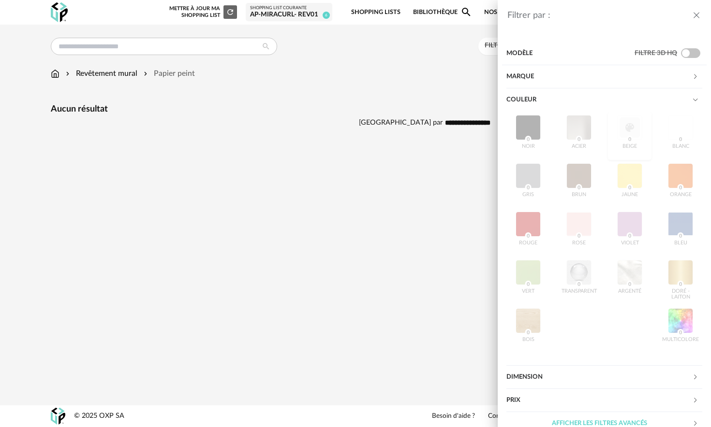
click at [686, 127] on div at bounding box center [680, 127] width 25 height 25
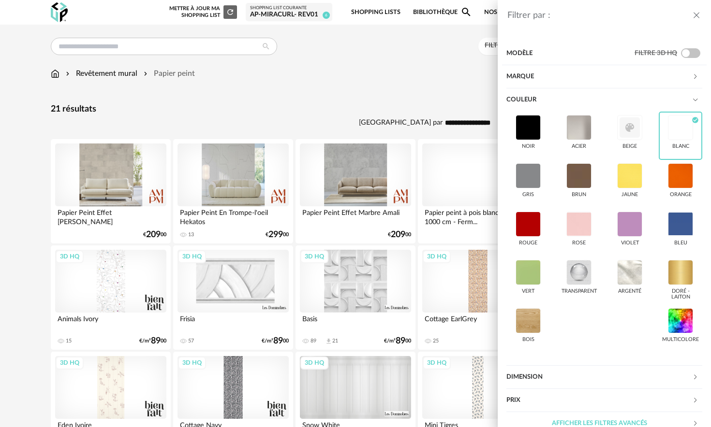
drag, startPoint x: 640, startPoint y: 128, endPoint x: 357, endPoint y: 103, distance: 283.4
click at [357, 103] on div "Filtrer par : Modèle Filtre 3D HQ Marque &tradition 0 101 Copenhagen 0 366 Conc…" at bounding box center [355, 213] width 711 height 427
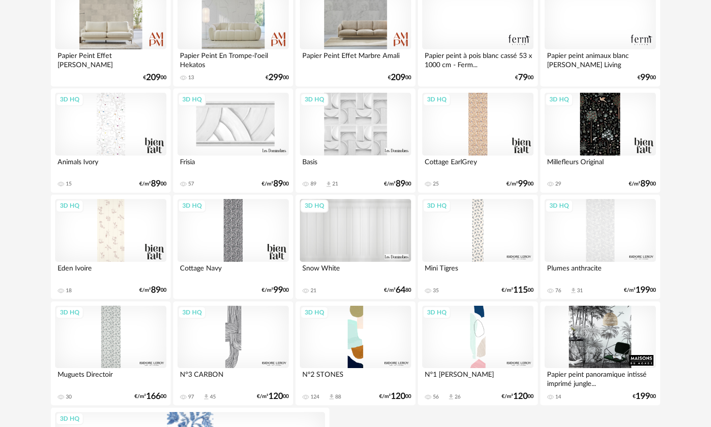
scroll to position [158, 0]
drag, startPoint x: 357, startPoint y: 103, endPoint x: 243, endPoint y: 335, distance: 258.2
click at [243, 335] on div "3D HQ" at bounding box center [232, 337] width 111 height 63
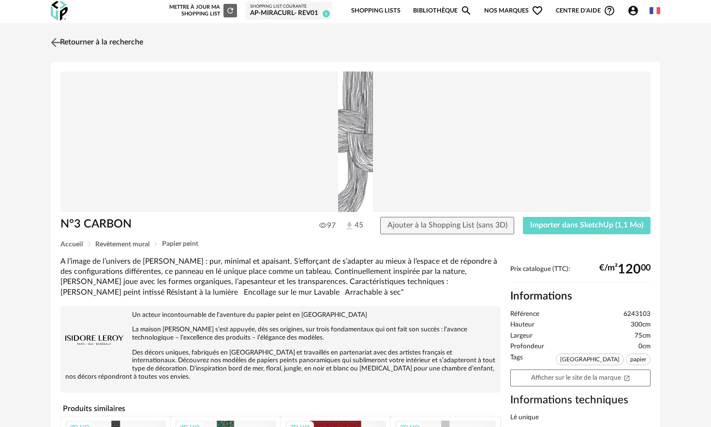
drag, startPoint x: 243, startPoint y: 335, endPoint x: 55, endPoint y: 45, distance: 345.7
click at [55, 45] on img at bounding box center [56, 42] width 14 height 14
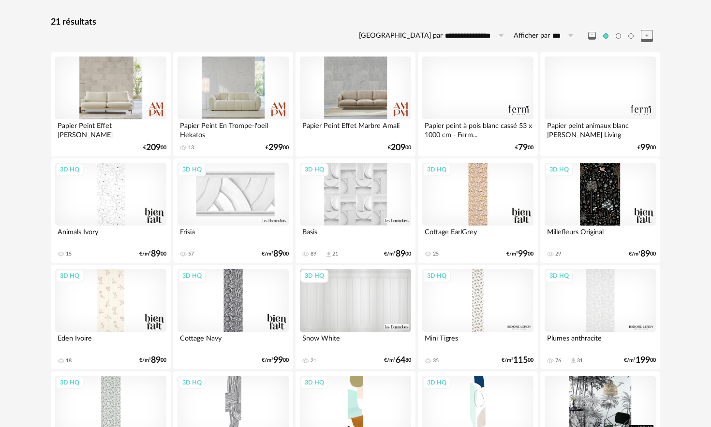
scroll to position [86, 0]
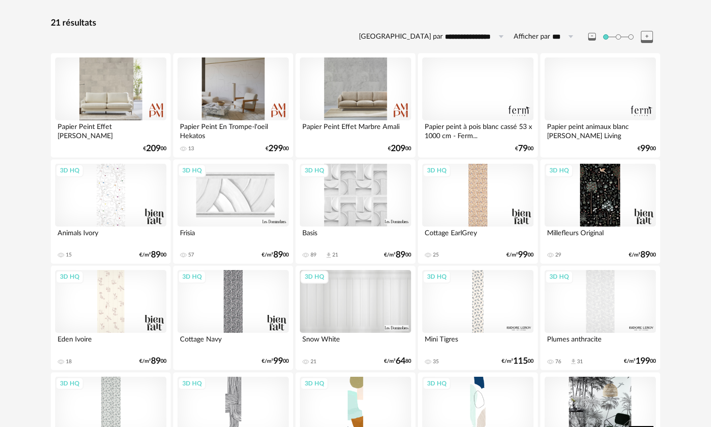
drag, startPoint x: 55, startPoint y: 45, endPoint x: 238, endPoint y: 81, distance: 186.2
click at [238, 81] on div at bounding box center [232, 89] width 111 height 63
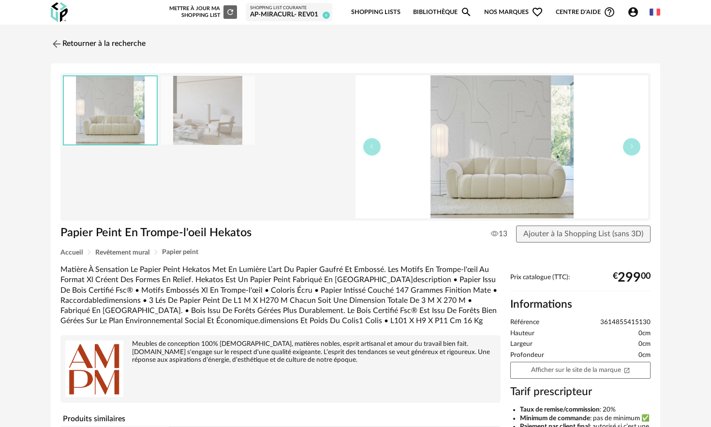
click at [630, 148] on icon "button" at bounding box center [632, 147] width 6 height 6
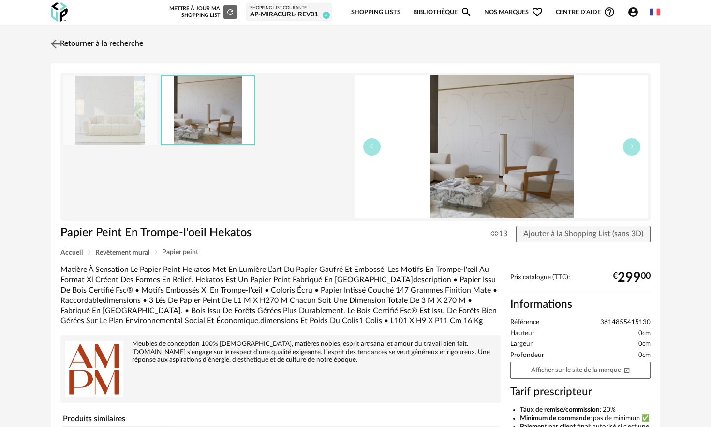
drag, startPoint x: 238, startPoint y: 81, endPoint x: 60, endPoint y: 45, distance: 180.9
click at [60, 45] on img at bounding box center [56, 44] width 14 height 14
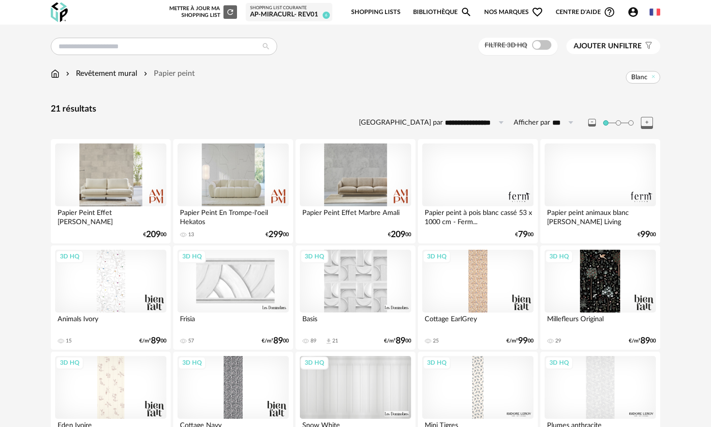
click at [656, 77] on icon at bounding box center [653, 76] width 6 height 6
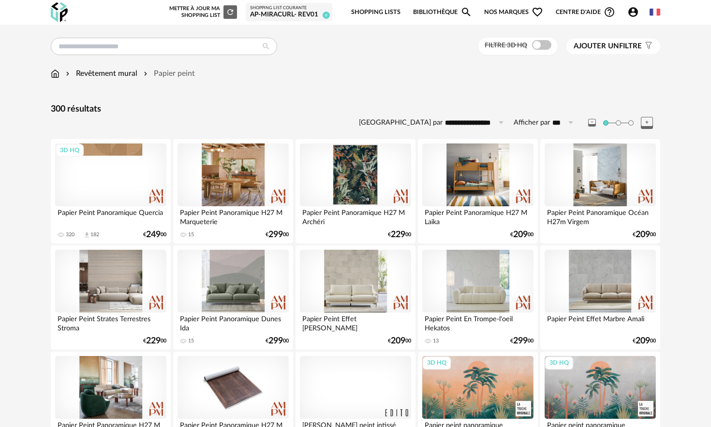
drag, startPoint x: 60, startPoint y: 45, endPoint x: 601, endPoint y: 46, distance: 541.0
click at [601, 46] on span "Ajouter un" at bounding box center [595, 46] width 45 height 7
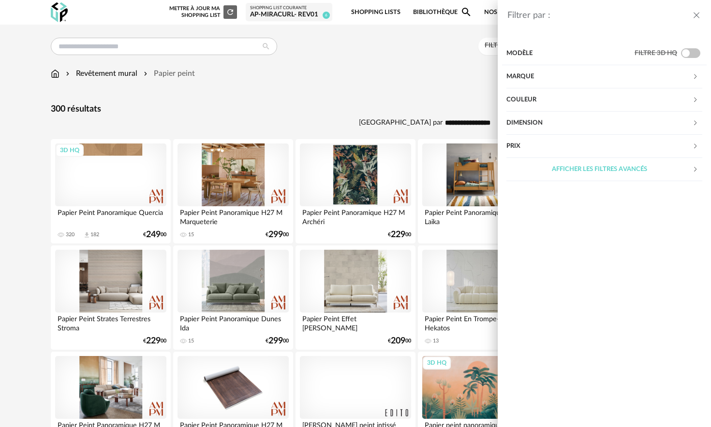
click at [530, 99] on div "Couleur" at bounding box center [599, 99] width 186 height 23
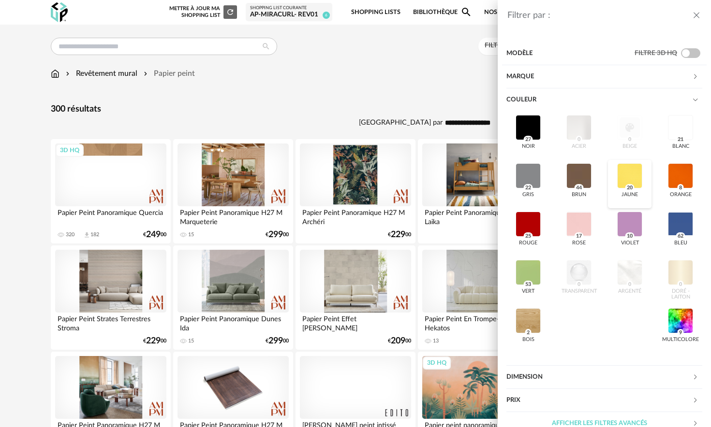
drag, startPoint x: 601, startPoint y: 46, endPoint x: 625, endPoint y: 186, distance: 141.7
click at [625, 186] on span "20" at bounding box center [629, 188] width 9 height 8
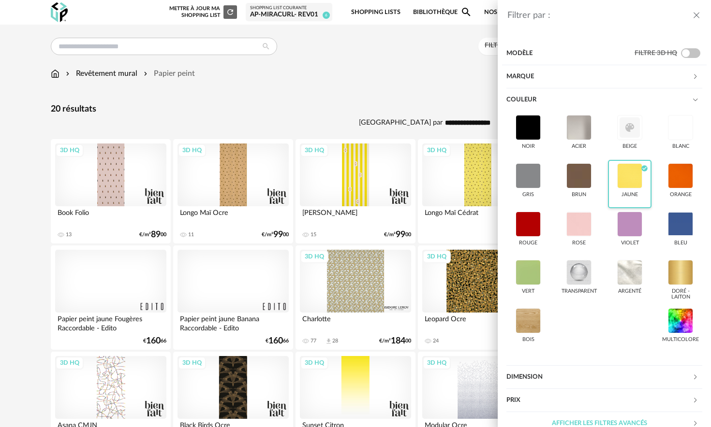
click at [388, 76] on div "Filtrer par : Modèle Filtre 3D HQ Marque &tradition 0 101 Copenhagen 0 366 Conc…" at bounding box center [355, 213] width 711 height 427
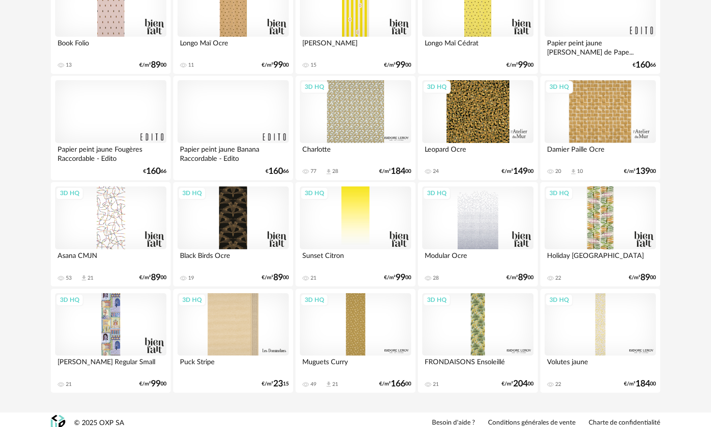
scroll to position [178, 0]
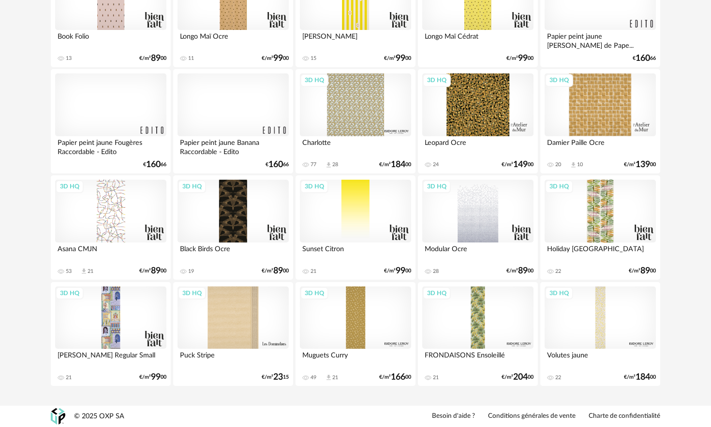
click at [255, 321] on div "3D HQ" at bounding box center [232, 318] width 111 height 63
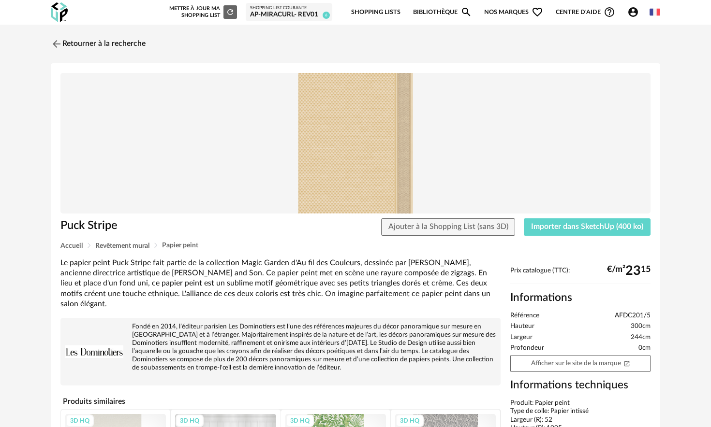
drag, startPoint x: 625, startPoint y: 186, endPoint x: 371, endPoint y: 170, distance: 254.3
click at [371, 170] on img at bounding box center [355, 143] width 590 height 141
click at [59, 45] on img at bounding box center [57, 44] width 12 height 12
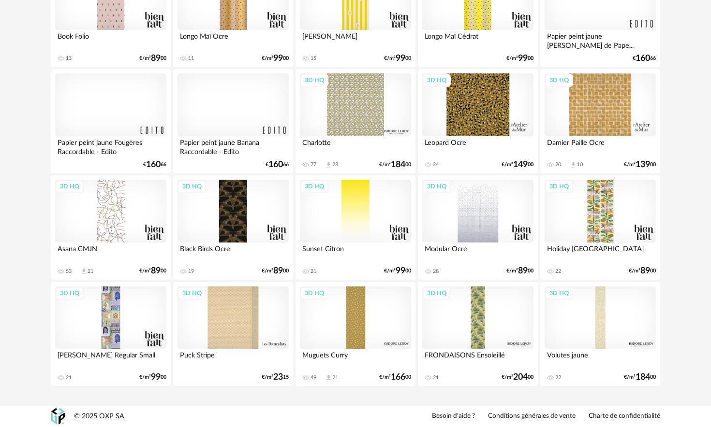
click at [605, 332] on div "3D HQ" at bounding box center [599, 318] width 111 height 63
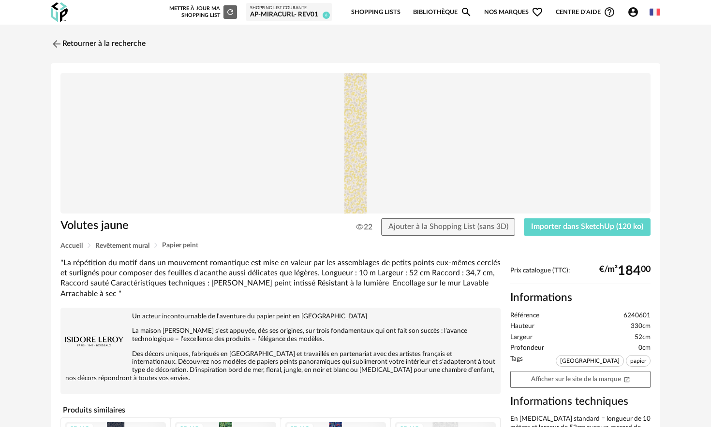
click at [366, 161] on img at bounding box center [355, 143] width 590 height 141
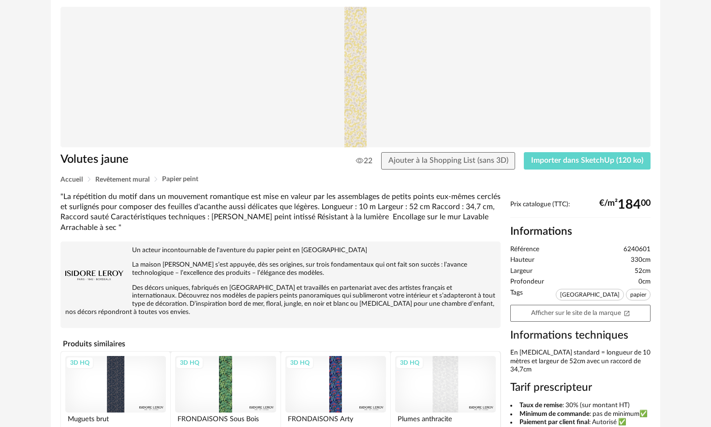
scroll to position [64, 0]
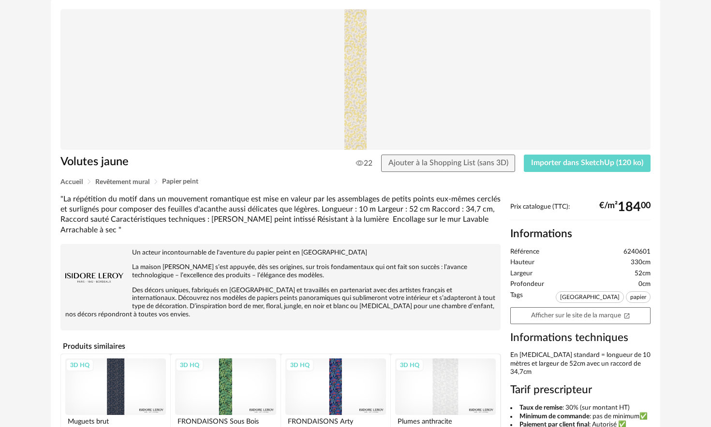
click at [88, 275] on img at bounding box center [94, 278] width 58 height 58
click at [132, 182] on span "Revêtement mural" at bounding box center [122, 182] width 54 height 7
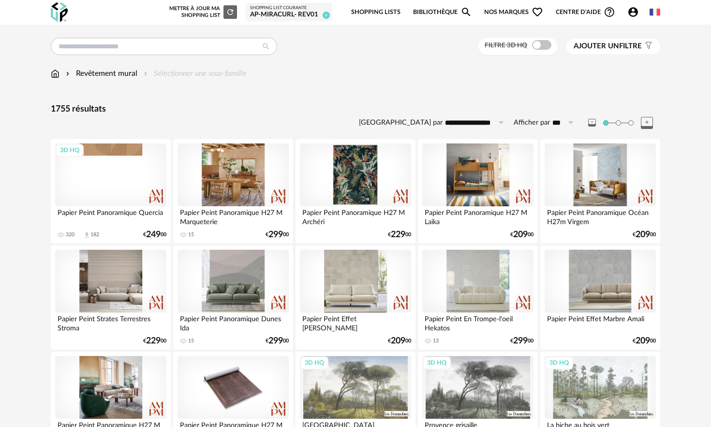
click at [617, 47] on span "Ajouter un" at bounding box center [595, 46] width 45 height 7
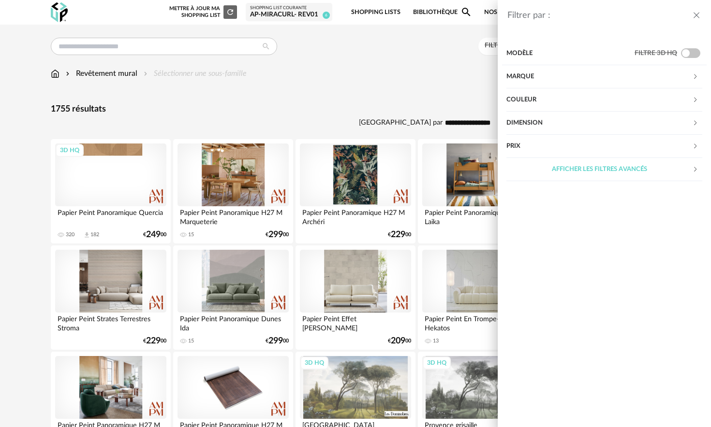
click at [553, 104] on div "Couleur" at bounding box center [599, 99] width 186 height 23
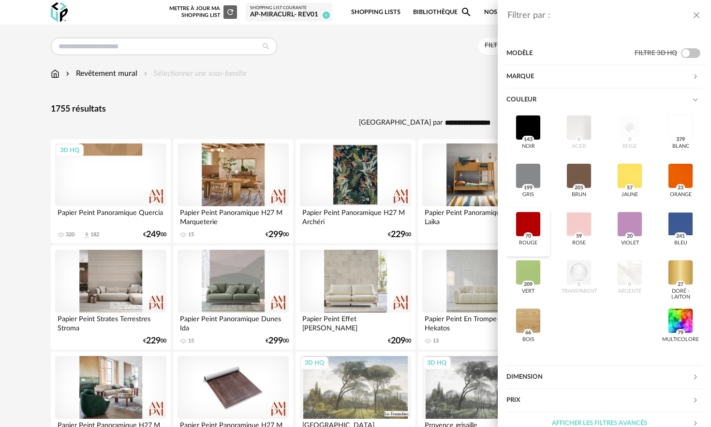
click at [536, 233] on div at bounding box center [527, 224] width 25 height 25
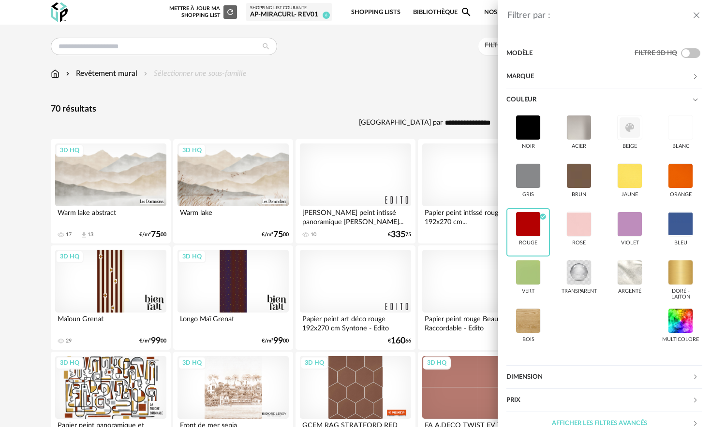
click at [416, 110] on div "Filtrer par : Modèle Filtre 3D HQ Marque &tradition 0 101 Copenhagen 0 366 Conc…" at bounding box center [355, 213] width 711 height 427
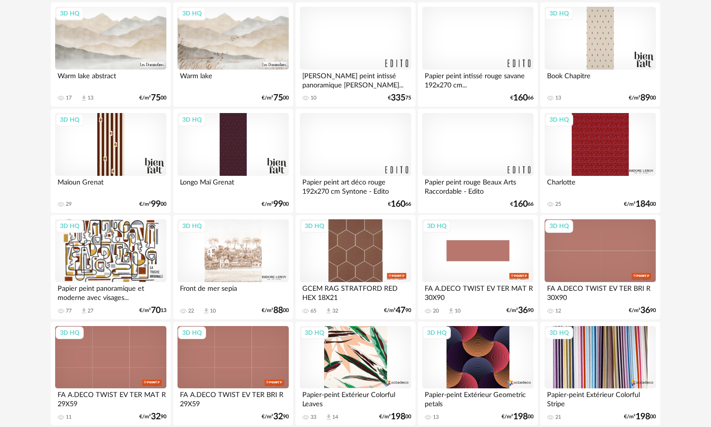
scroll to position [138, 0]
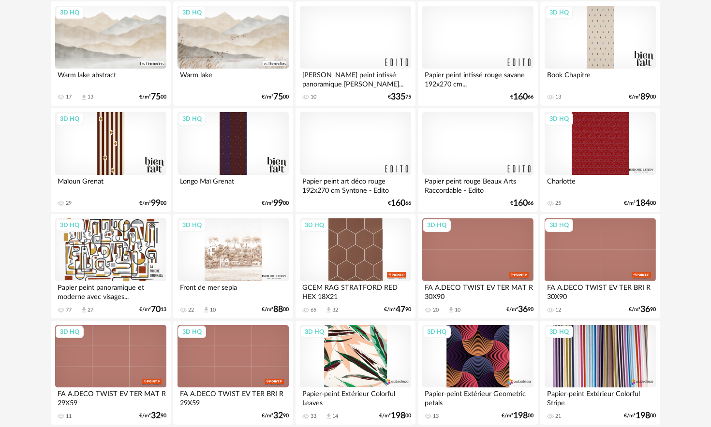
click at [472, 150] on div at bounding box center [477, 143] width 111 height 63
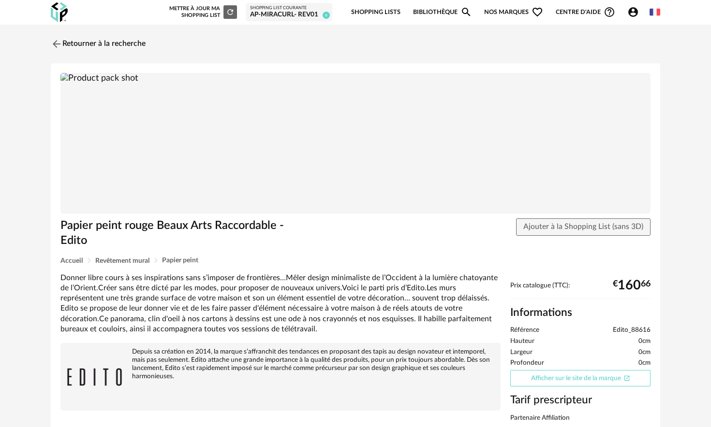
click at [571, 380] on link "Afficher sur le site de la marque Open In New icon" at bounding box center [580, 378] width 140 height 17
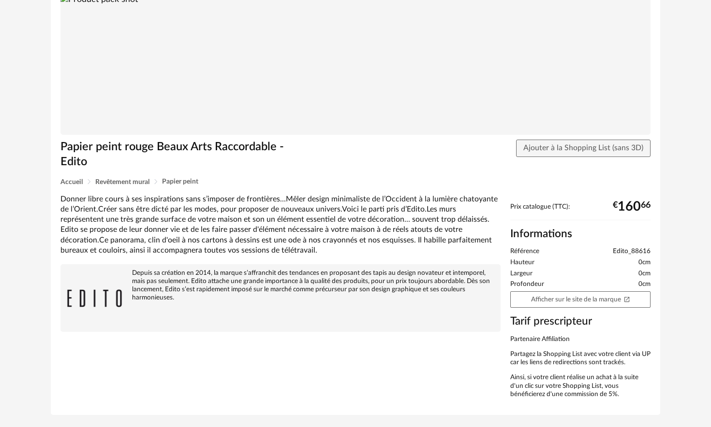
scroll to position [79, 0]
click at [539, 148] on span "Ajouter à la Shopping List (sans 3D)" at bounding box center [583, 148] width 120 height 8
click at [693, 21] on div at bounding box center [692, 21] width 8 height 8
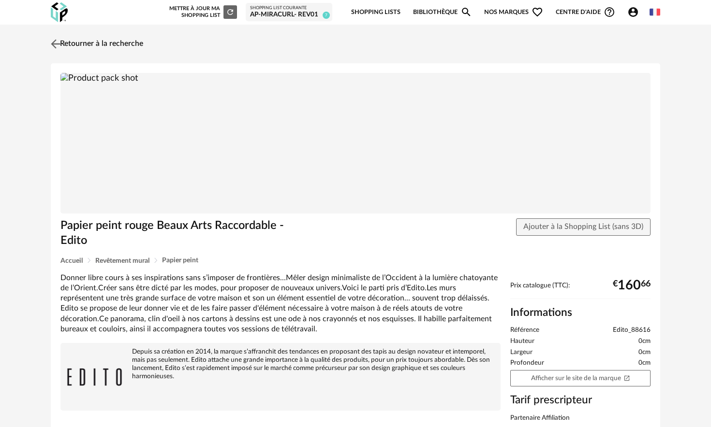
click at [56, 43] on img at bounding box center [56, 44] width 14 height 14
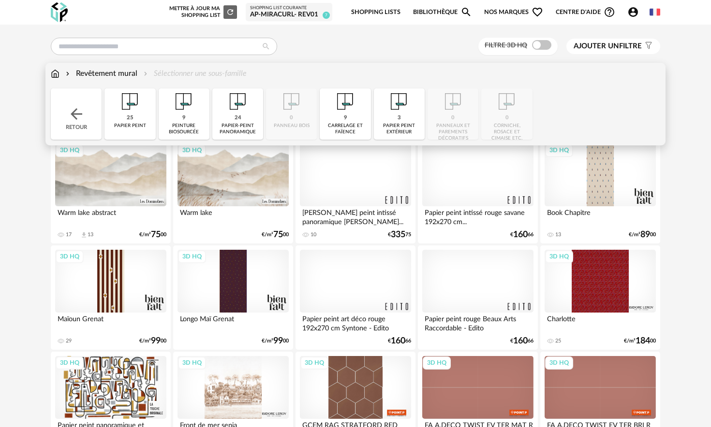
click at [104, 77] on div "Revêtement mural" at bounding box center [100, 73] width 73 height 11
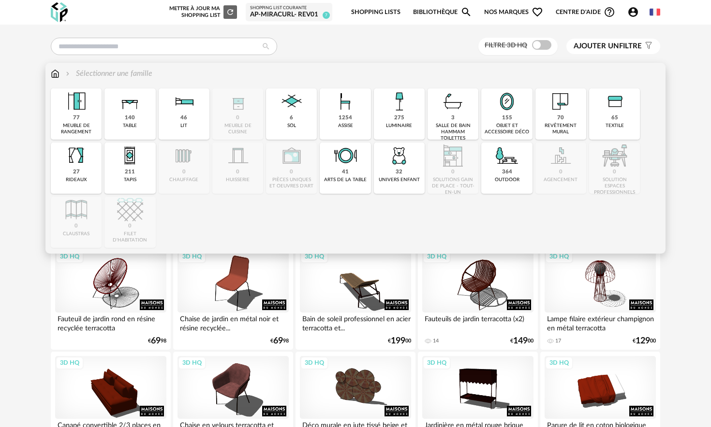
click at [394, 119] on div "275" at bounding box center [399, 118] width 10 height 7
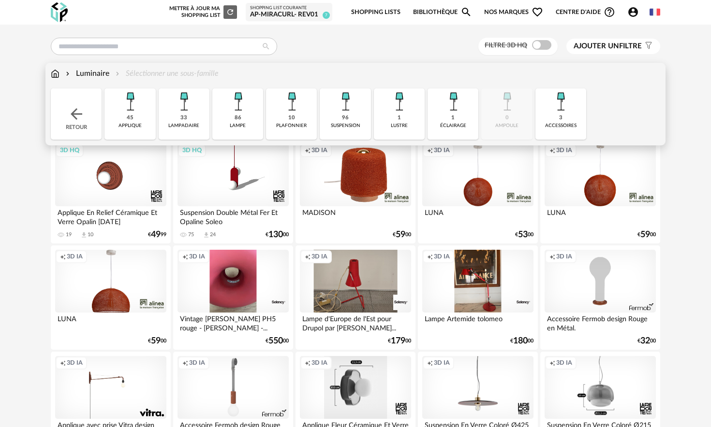
click at [142, 112] on img at bounding box center [130, 101] width 26 height 26
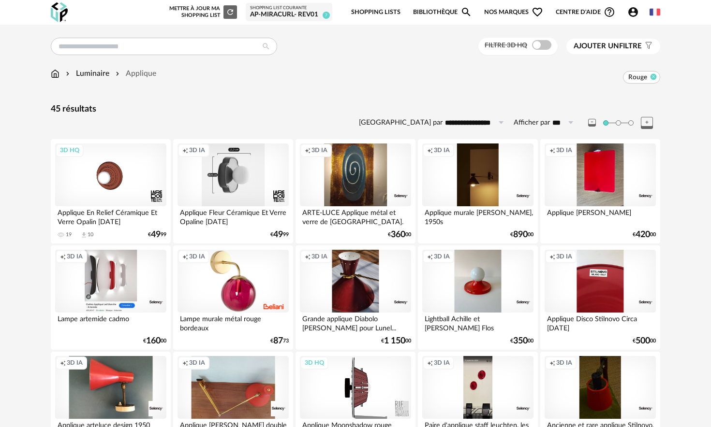
click at [653, 75] on icon at bounding box center [653, 76] width 6 height 6
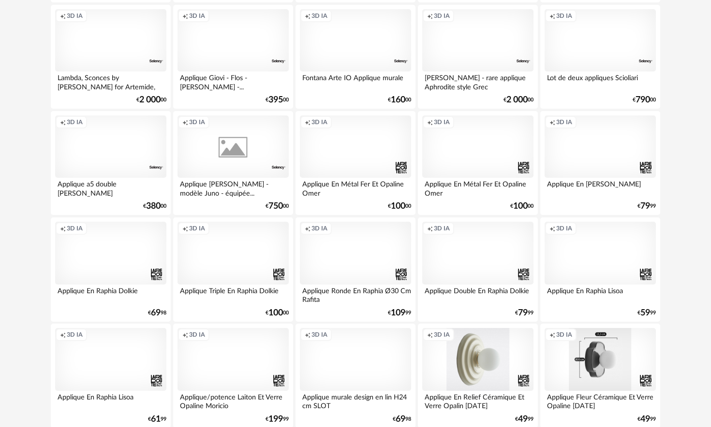
scroll to position [1911, 0]
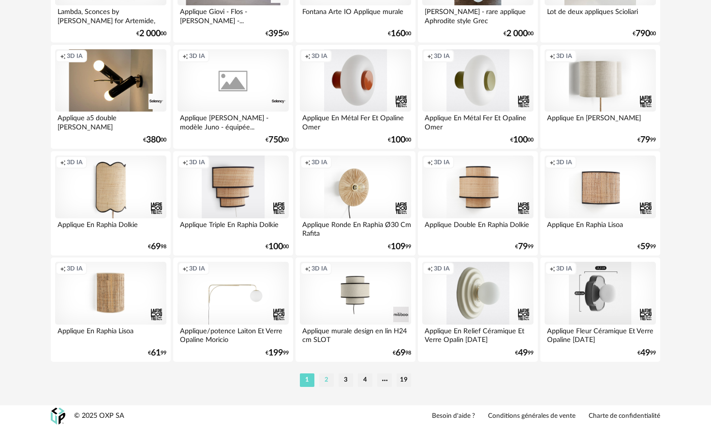
click at [329, 382] on li "2" at bounding box center [326, 381] width 15 height 14
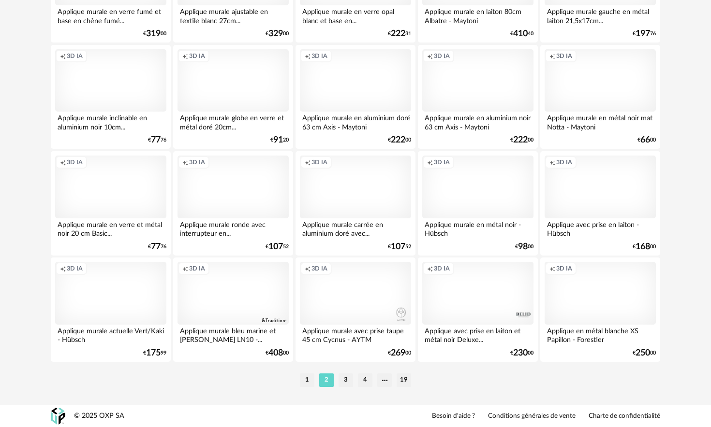
scroll to position [1911, 0]
click at [344, 383] on li "3" at bounding box center [345, 381] width 15 height 14
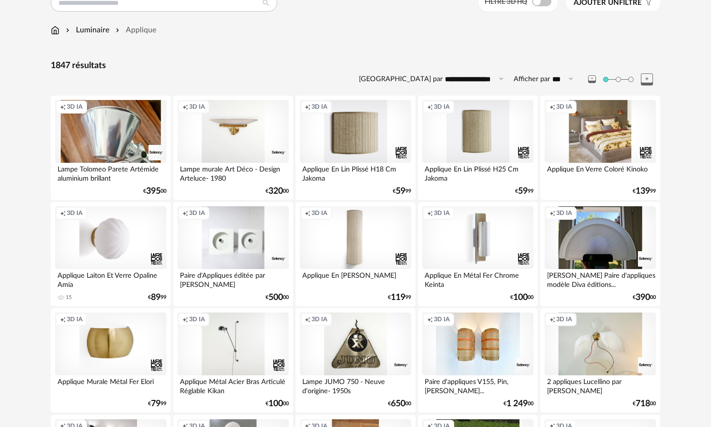
scroll to position [49, 0]
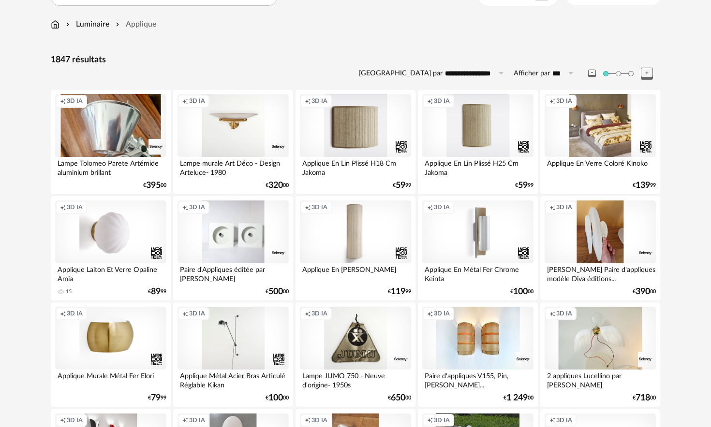
click at [608, 234] on div "Creation icon 3D IA" at bounding box center [599, 232] width 111 height 63
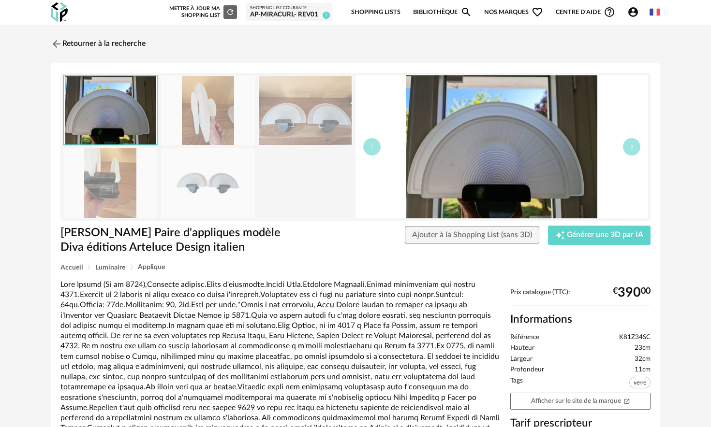
click at [209, 128] on img at bounding box center [208, 110] width 94 height 69
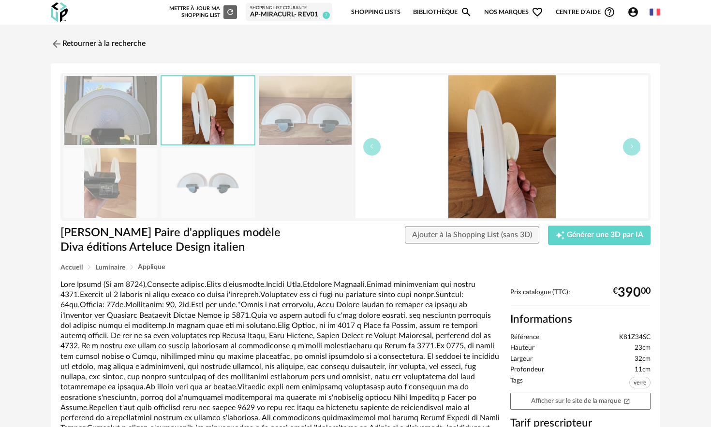
click at [207, 185] on img at bounding box center [208, 182] width 94 height 69
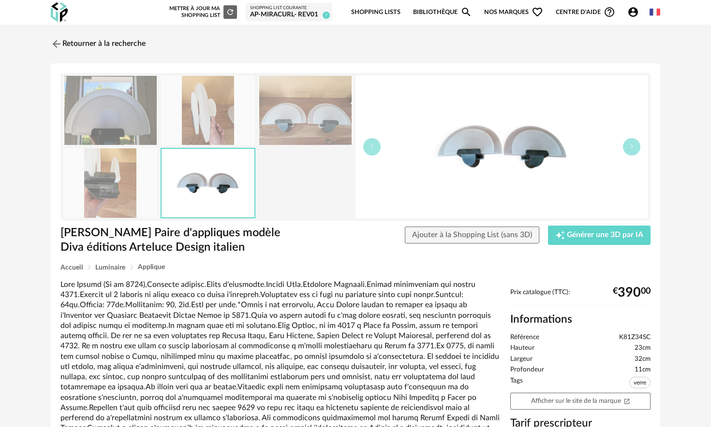
click at [313, 120] on img at bounding box center [305, 110] width 94 height 69
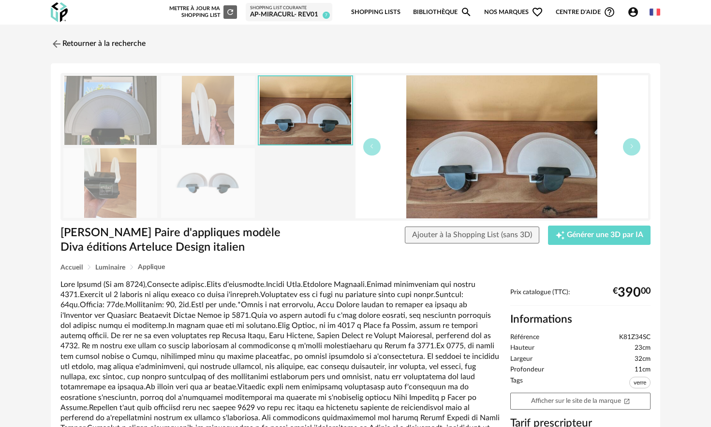
click at [194, 168] on img at bounding box center [208, 182] width 94 height 69
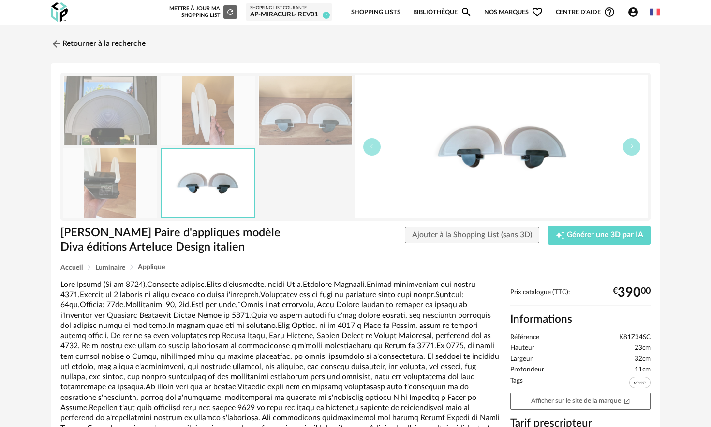
click at [115, 105] on img at bounding box center [110, 110] width 94 height 69
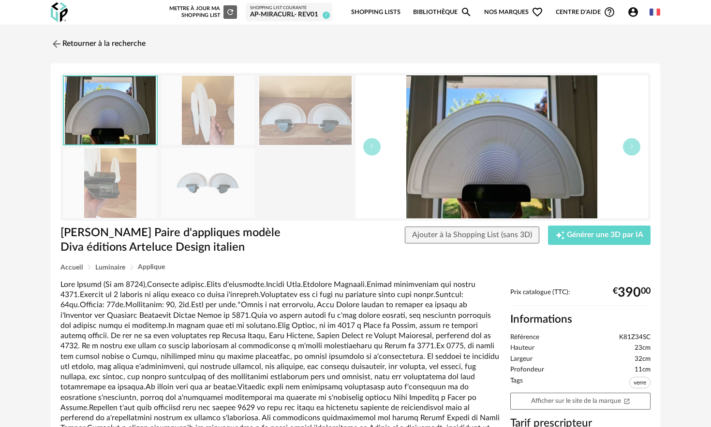
click at [116, 182] on img at bounding box center [110, 182] width 94 height 69
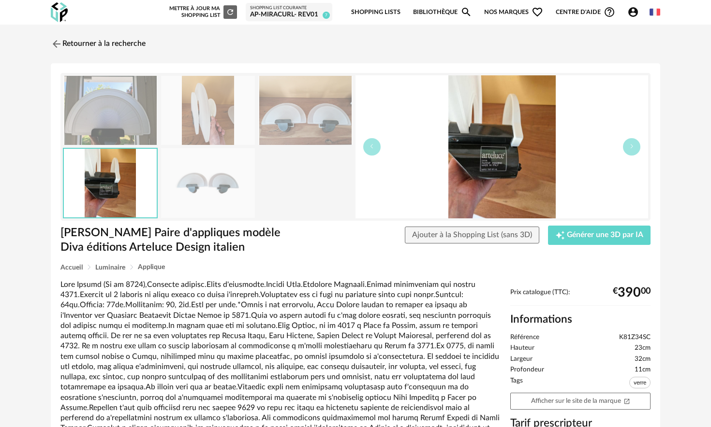
click at [116, 121] on img at bounding box center [110, 110] width 94 height 69
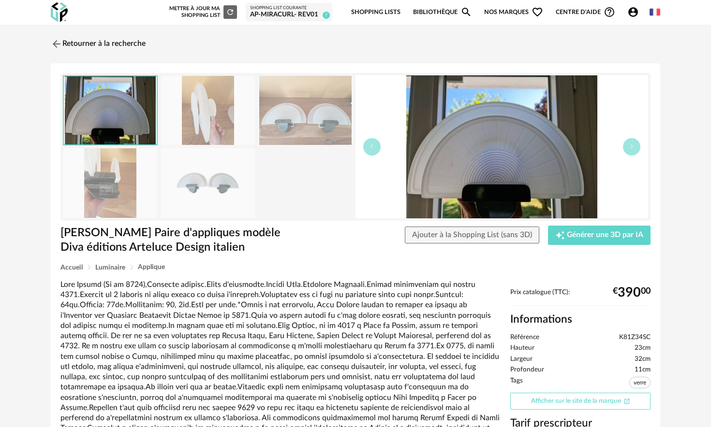
click at [600, 402] on link "Afficher sur le site de la marque Open In New icon" at bounding box center [580, 401] width 140 height 17
click at [56, 42] on img at bounding box center [56, 44] width 14 height 14
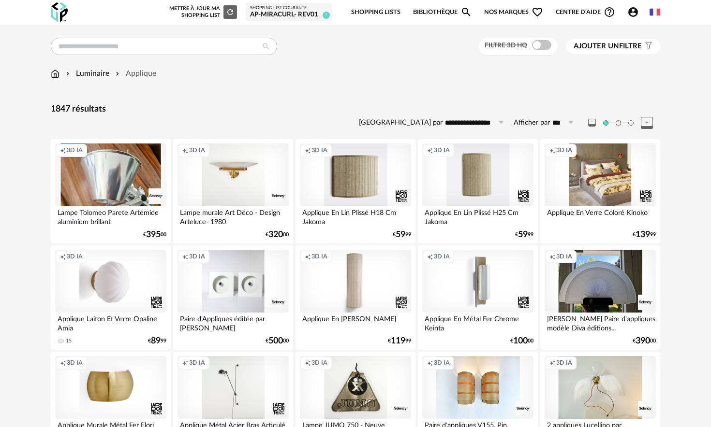
click at [614, 45] on span "Ajouter un" at bounding box center [595, 46] width 45 height 7
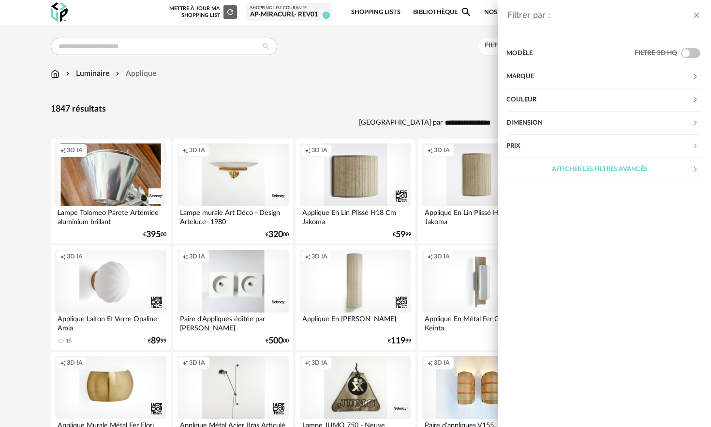
click at [584, 172] on div "Afficher les filtres avancés" at bounding box center [599, 169] width 186 height 23
click at [539, 188] on div "Matière" at bounding box center [599, 192] width 186 height 23
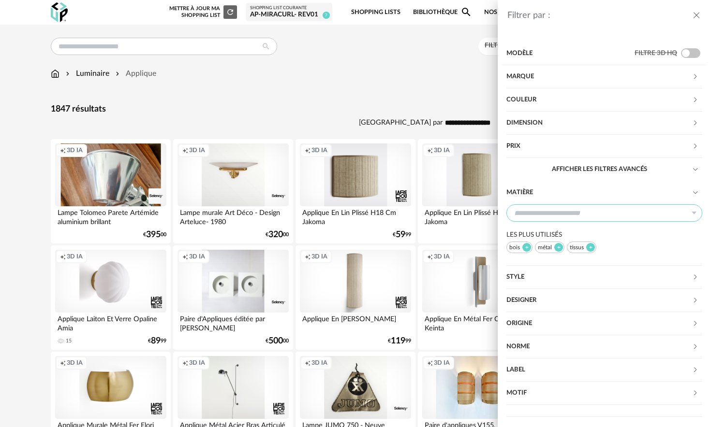
click at [563, 219] on input "text" at bounding box center [604, 213] width 196 height 17
type input "*****"
click at [688, 211] on icon at bounding box center [694, 213] width 12 height 17
click at [623, 214] on input "text" at bounding box center [604, 213] width 196 height 17
type input "*"
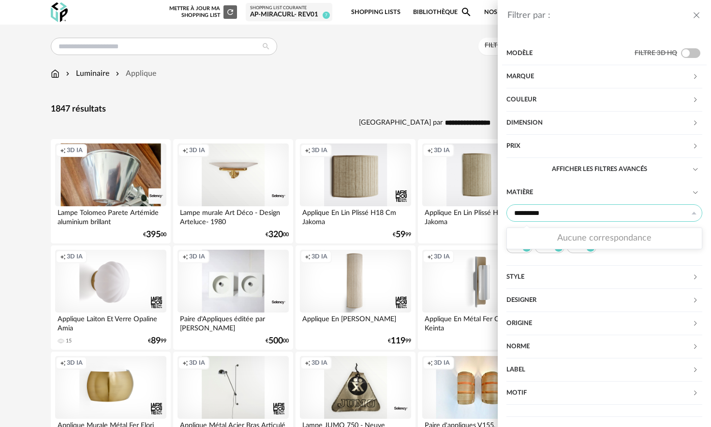
type input "*********"
click at [695, 211] on icon at bounding box center [694, 213] width 12 height 17
click at [412, 83] on div "Filtrer par : Modèle Filtre 3D HQ Marque &tradition 18 101 Copenhagen 0 366 Con…" at bounding box center [355, 213] width 711 height 427
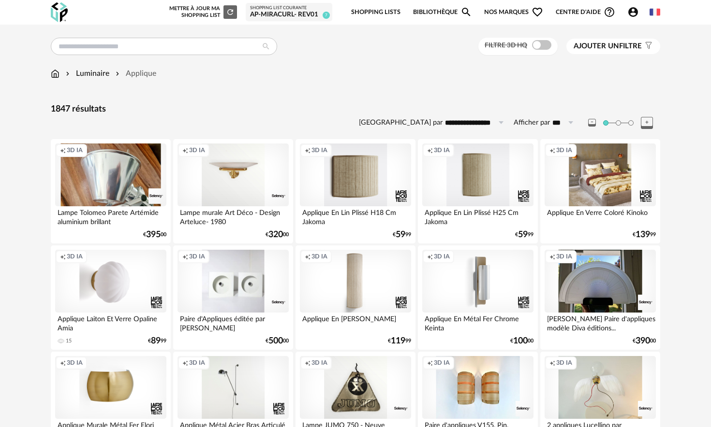
click at [458, 122] on input "**********" at bounding box center [475, 122] width 67 height 15
click at [469, 163] on span "Prix croissant" at bounding box center [479, 164] width 52 height 9
type input "**********"
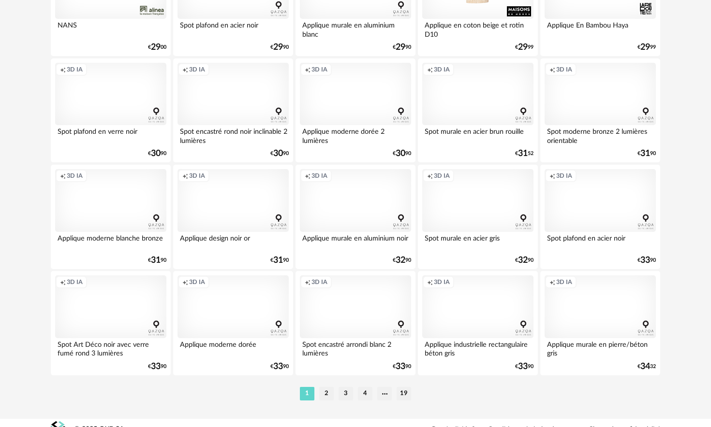
scroll to position [1911, 0]
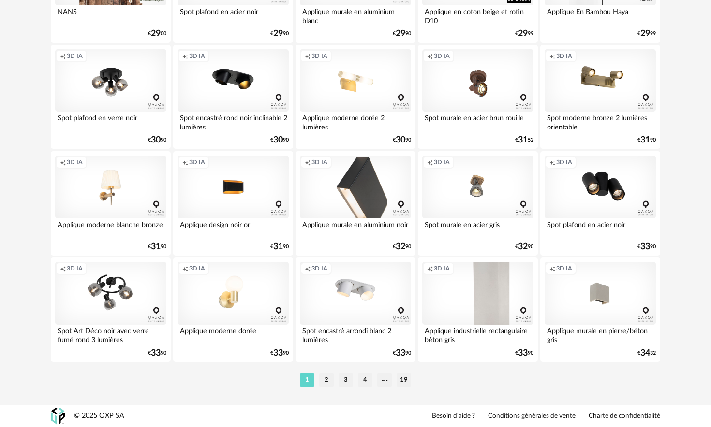
click at [494, 285] on div "Creation icon 3D IA" at bounding box center [477, 293] width 111 height 63
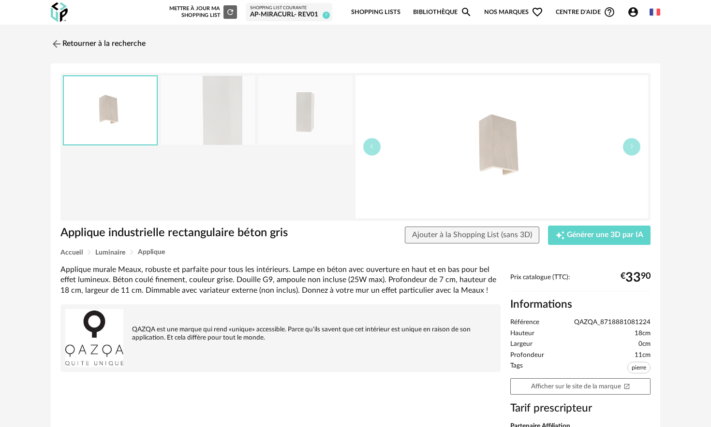
click at [224, 136] on img at bounding box center [208, 110] width 94 height 69
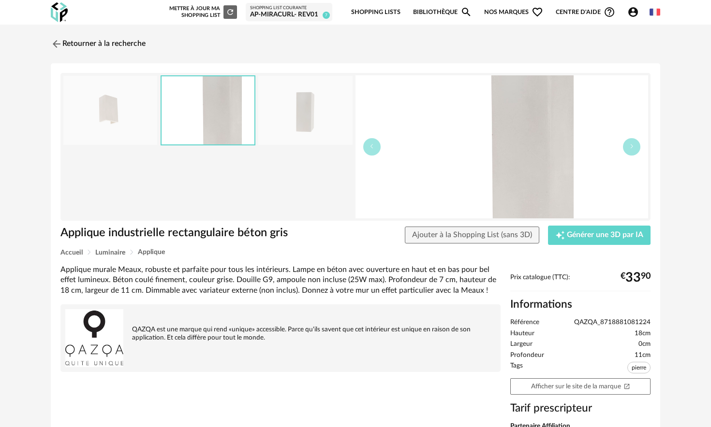
drag, startPoint x: 224, startPoint y: 136, endPoint x: 302, endPoint y: 127, distance: 78.8
click at [302, 127] on img at bounding box center [305, 110] width 94 height 69
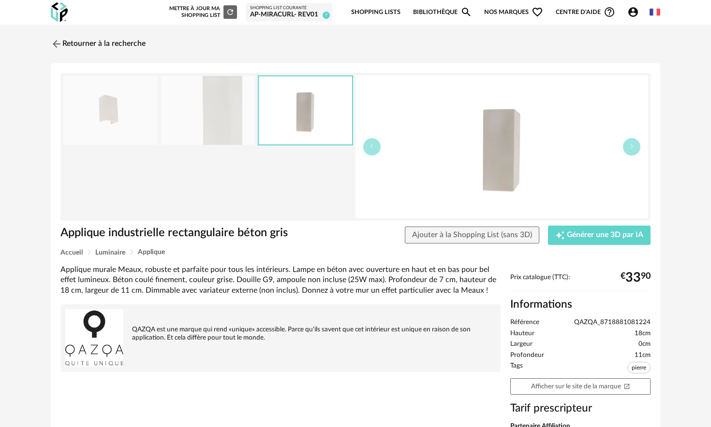
click at [64, 44] on link "Retourner à la recherche" at bounding box center [98, 43] width 95 height 21
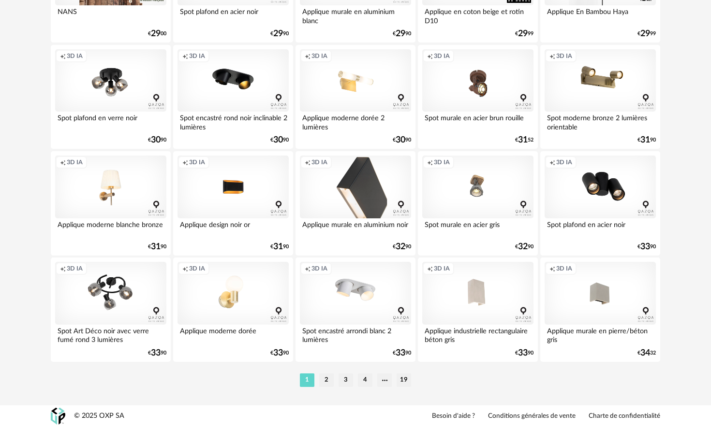
click at [325, 380] on li "2" at bounding box center [326, 381] width 15 height 14
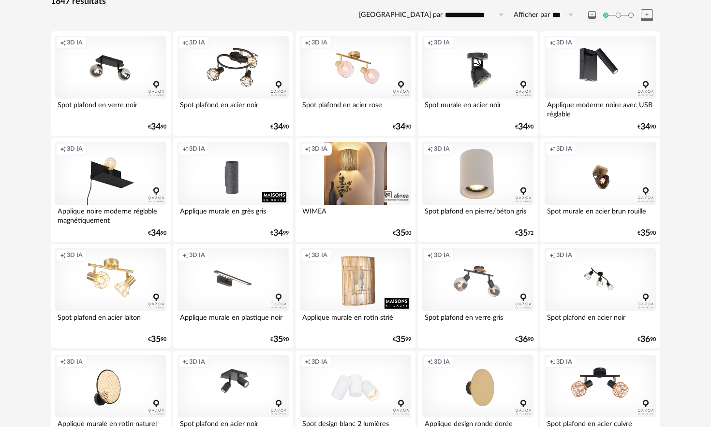
scroll to position [112, 0]
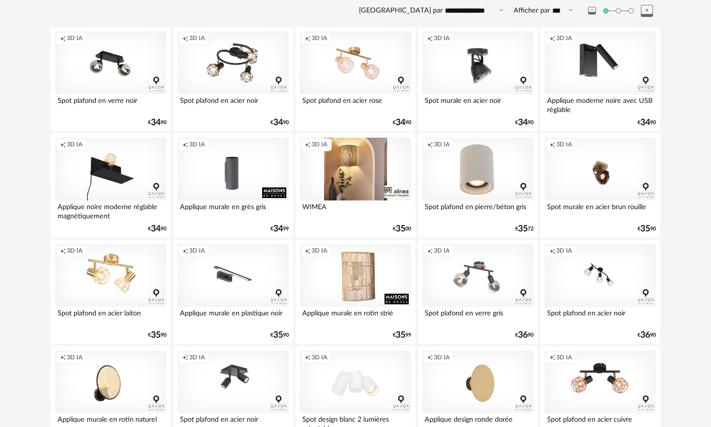
drag, startPoint x: 302, startPoint y: 127, endPoint x: 235, endPoint y: 175, distance: 81.8
click at [235, 175] on div "Creation icon 3D IA" at bounding box center [232, 169] width 111 height 63
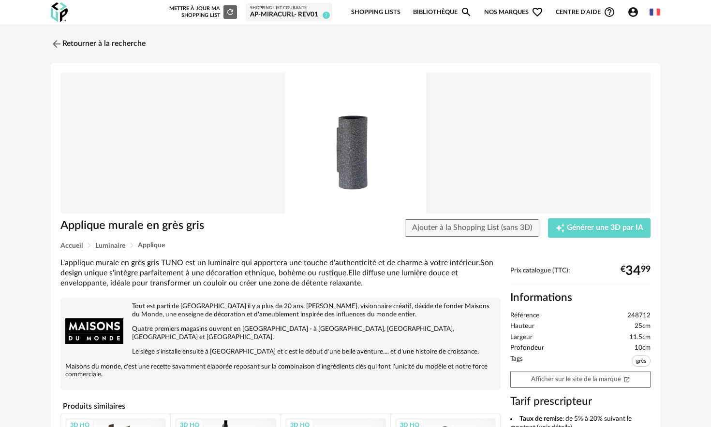
click at [366, 159] on img at bounding box center [355, 143] width 590 height 141
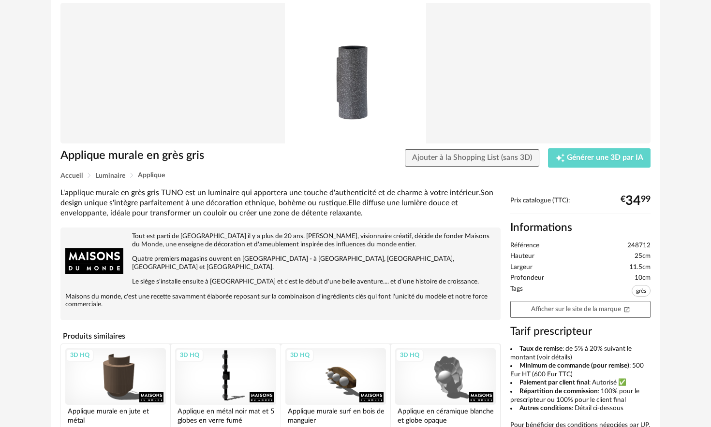
scroll to position [71, 0]
drag, startPoint x: 235, startPoint y: 175, endPoint x: 360, endPoint y: 69, distance: 162.9
click at [360, 69] on img at bounding box center [355, 72] width 590 height 141
click at [558, 310] on link "Afficher sur le site de la marque Open In New icon" at bounding box center [580, 309] width 140 height 17
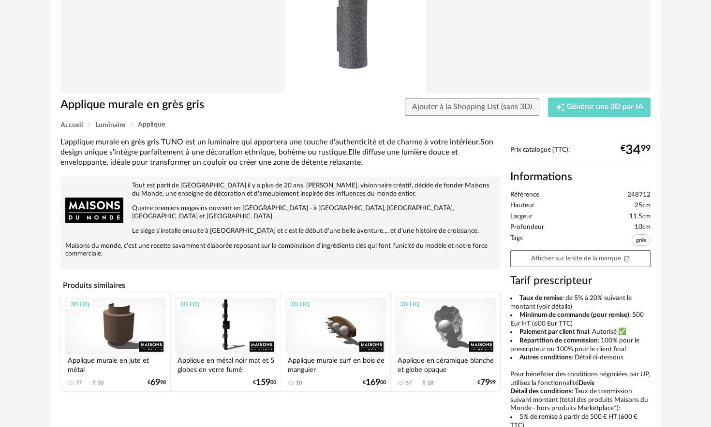
scroll to position [121, 0]
click at [221, 315] on div "3D HQ" at bounding box center [225, 325] width 101 height 57
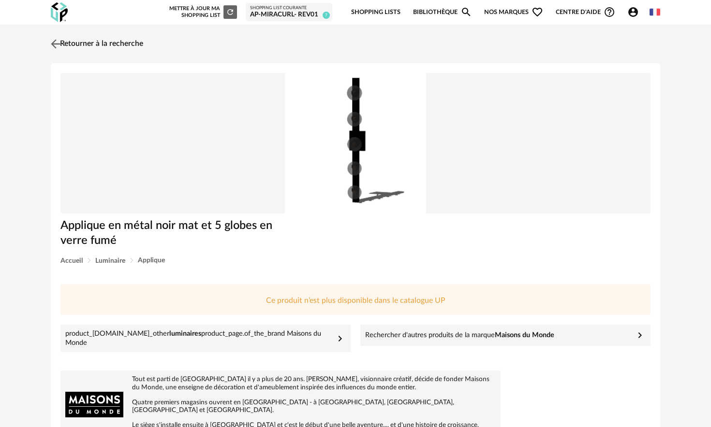
click at [56, 39] on img at bounding box center [56, 44] width 14 height 14
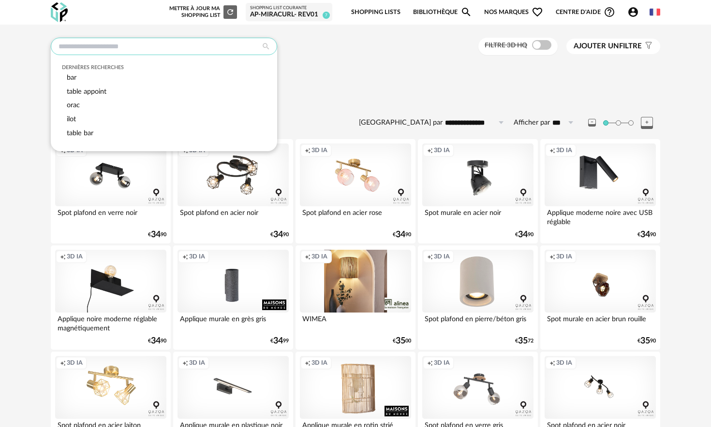
click at [114, 53] on input "text" at bounding box center [164, 46] width 226 height 17
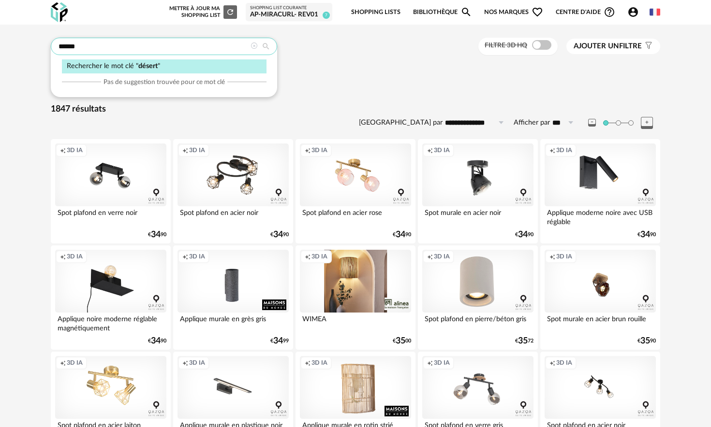
type input "******"
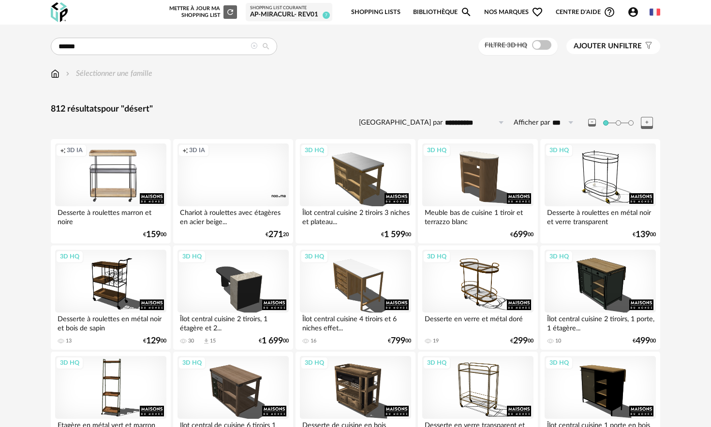
click at [629, 47] on span "Ajouter un filtre" at bounding box center [607, 47] width 68 height 10
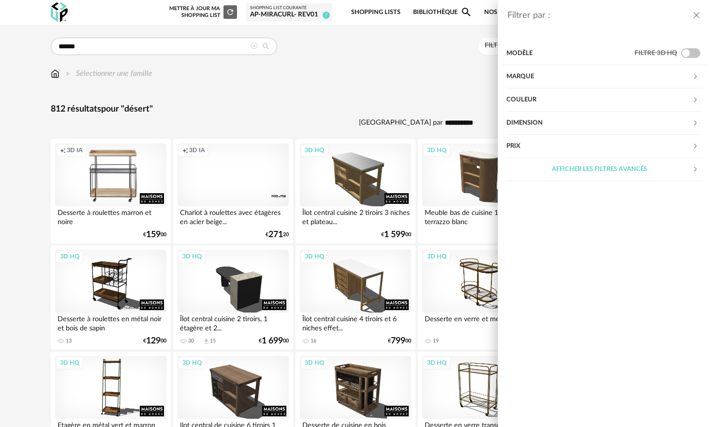
click at [535, 89] on div "Couleur" at bounding box center [599, 99] width 186 height 23
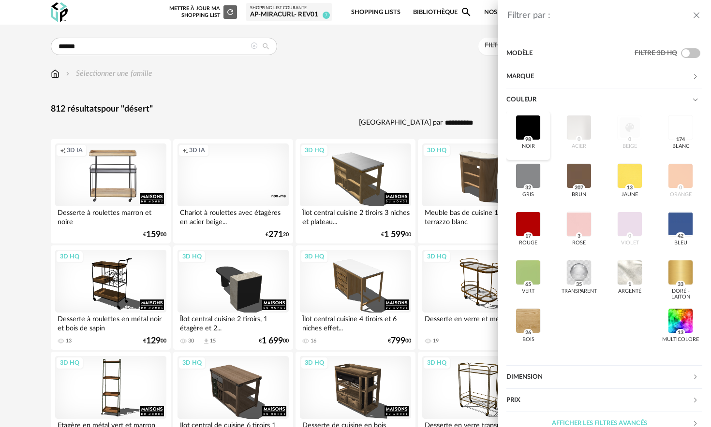
click at [532, 131] on div at bounding box center [527, 127] width 25 height 25
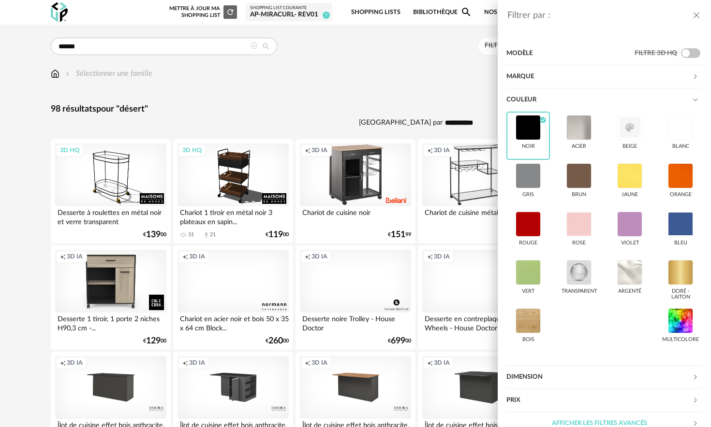
click at [385, 120] on div "Filtrer par : Modèle Filtre 3D HQ Marque &tradition 1 101 Copenhagen 0 366 Conc…" at bounding box center [355, 213] width 711 height 427
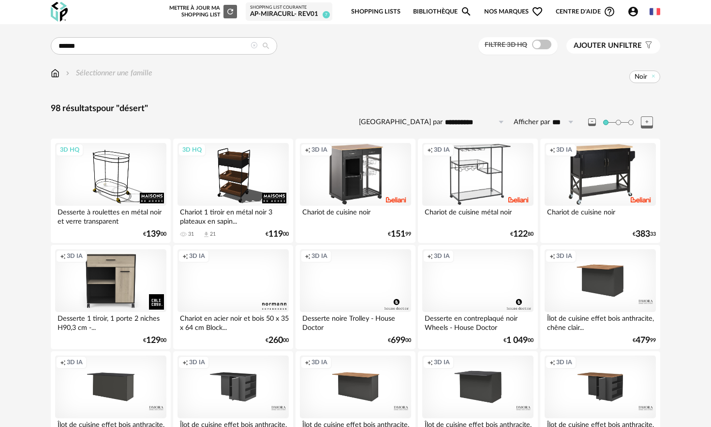
scroll to position [3, 0]
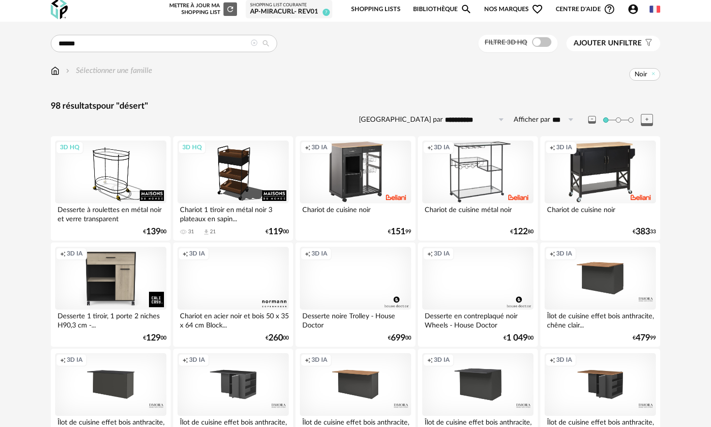
click at [453, 113] on input "**********" at bounding box center [475, 119] width 67 height 15
click at [468, 157] on span "Prix croissant" at bounding box center [479, 161] width 52 height 9
type input "**********"
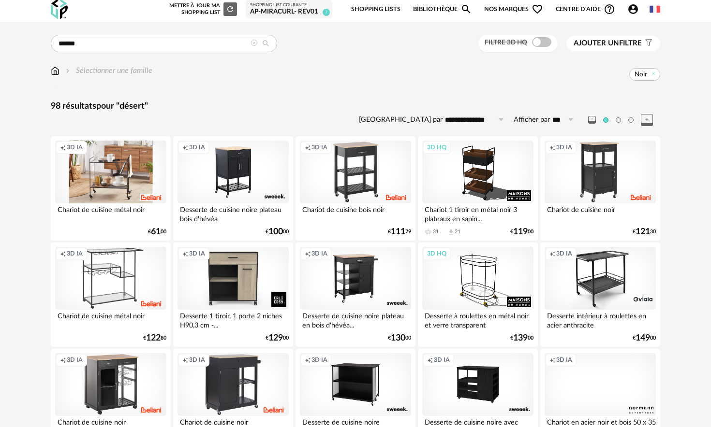
click at [123, 177] on div "Creation icon 3D IA" at bounding box center [110, 172] width 111 height 63
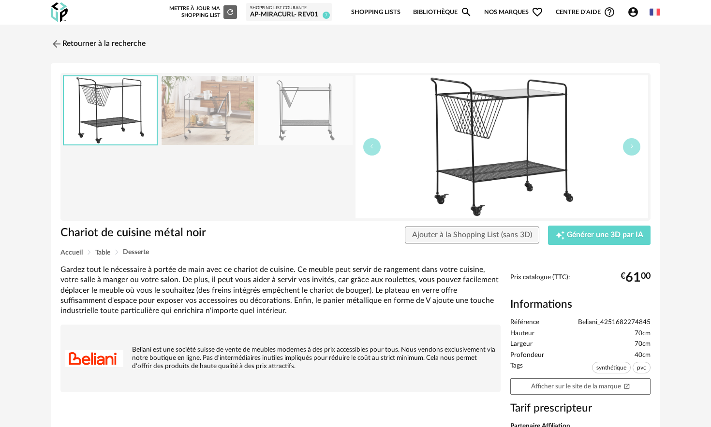
click at [237, 108] on img at bounding box center [208, 110] width 94 height 69
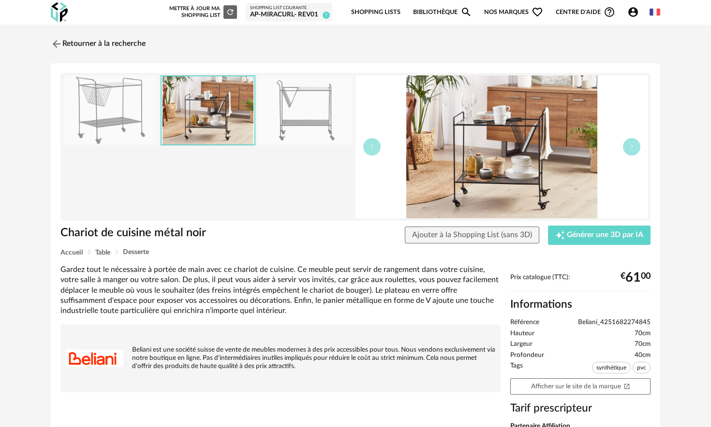
click at [312, 109] on img at bounding box center [305, 110] width 94 height 69
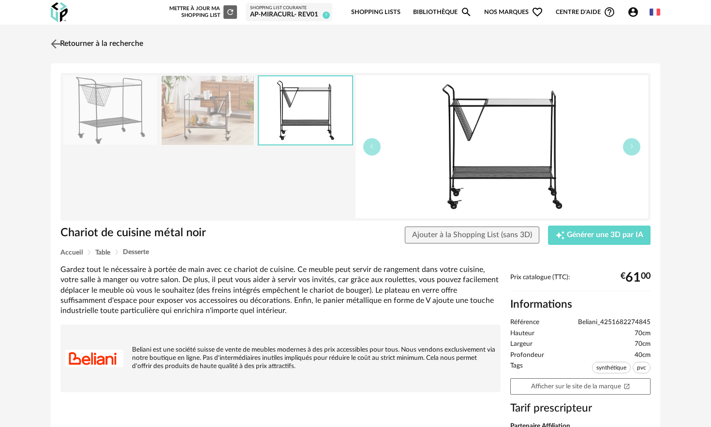
click at [54, 42] on img at bounding box center [56, 44] width 14 height 14
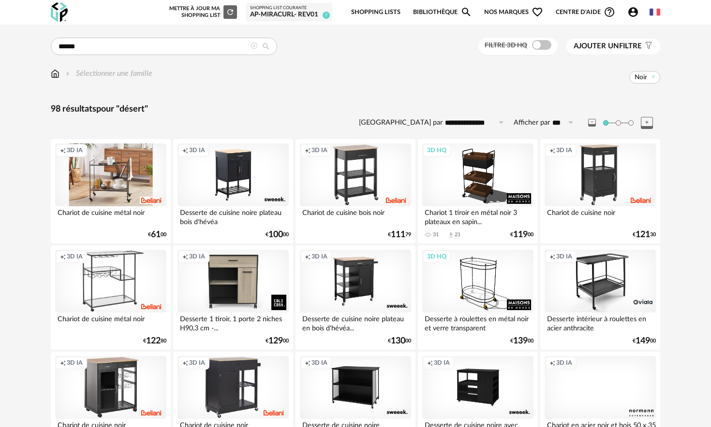
click at [120, 175] on div "Creation icon 3D IA" at bounding box center [110, 175] width 111 height 63
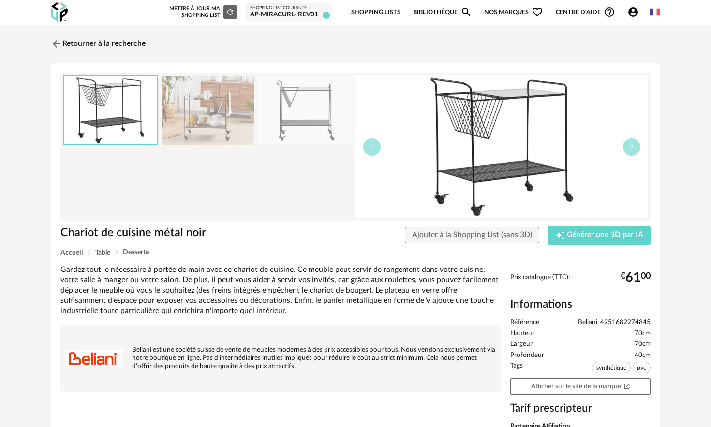
click at [236, 113] on img at bounding box center [208, 110] width 94 height 69
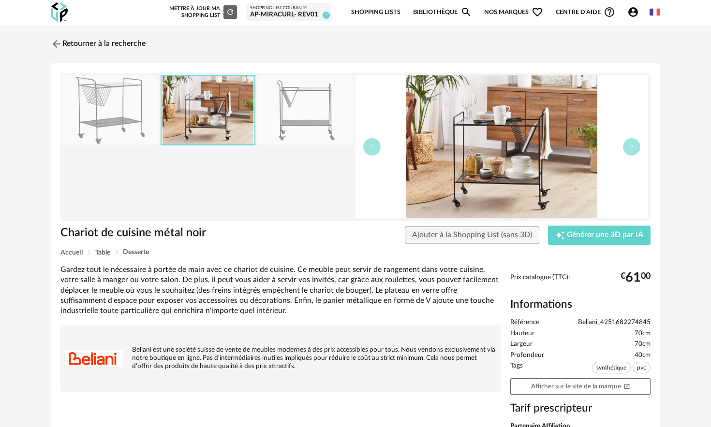
click at [281, 115] on img at bounding box center [305, 110] width 94 height 69
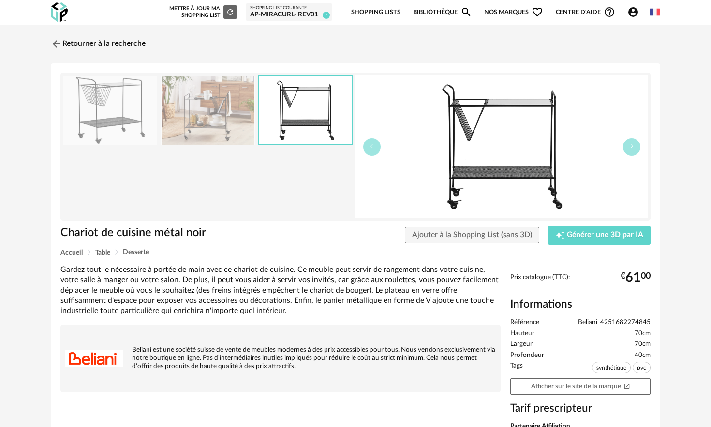
click at [214, 108] on img at bounding box center [208, 110] width 94 height 69
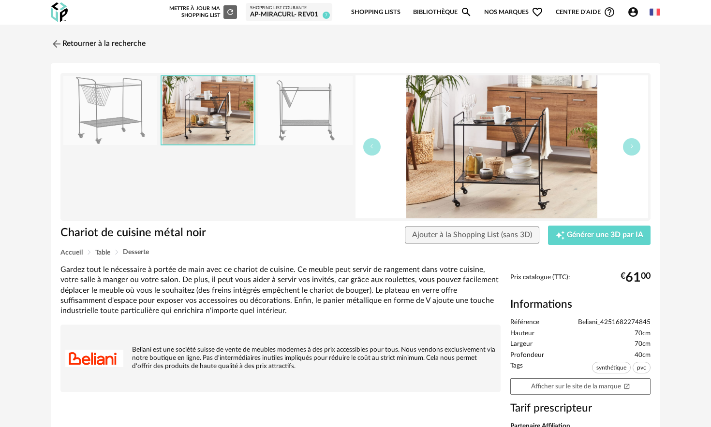
click at [286, 110] on img at bounding box center [305, 110] width 94 height 69
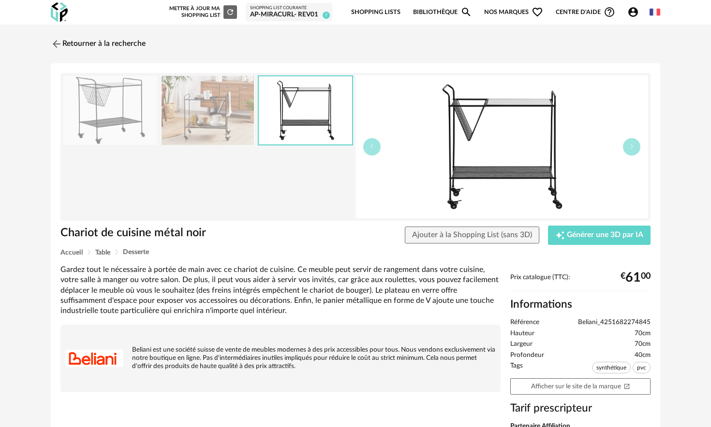
click at [123, 110] on img at bounding box center [110, 110] width 94 height 69
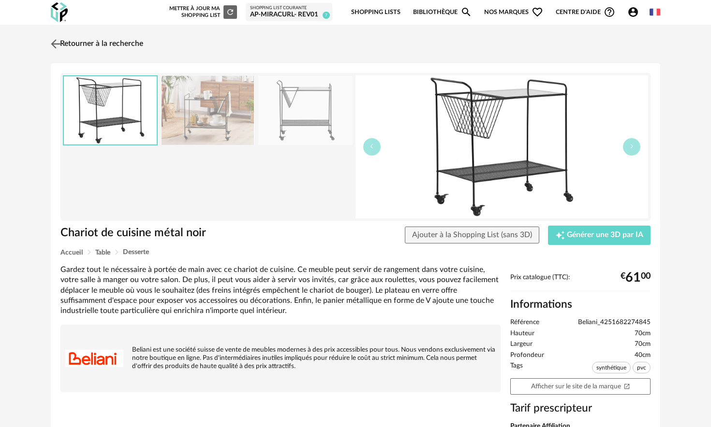
click at [53, 42] on img at bounding box center [56, 44] width 14 height 14
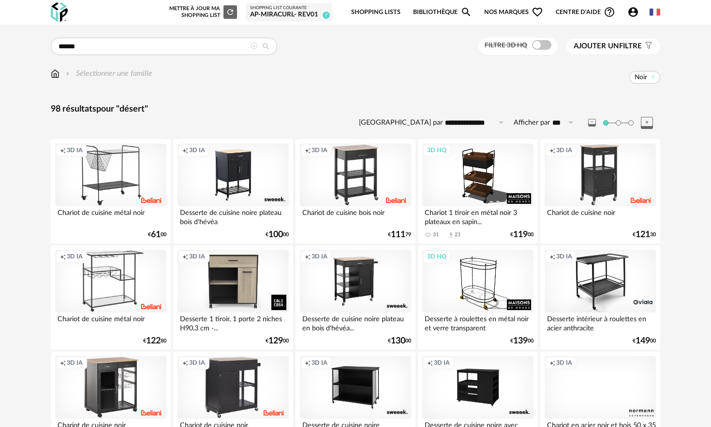
click at [425, 51] on div "****** Rechercher le mot clé " désert " Pas de suggestion trouvée pour ce mot c…" at bounding box center [355, 47] width 609 height 18
click at [653, 79] on icon at bounding box center [653, 76] width 6 height 6
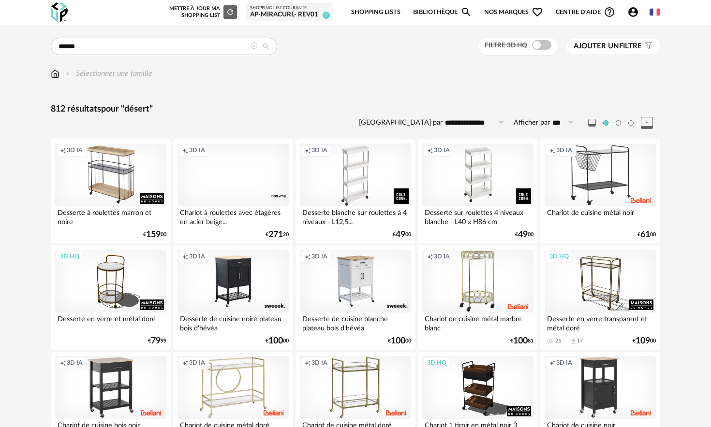
click at [119, 182] on div "Creation icon 3D IA" at bounding box center [110, 175] width 111 height 63
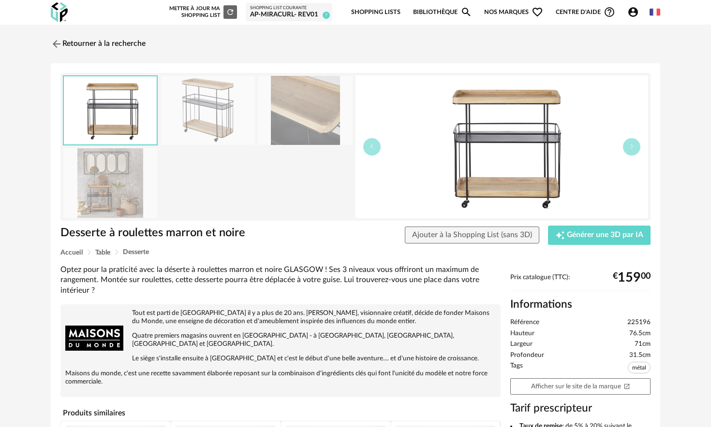
click at [228, 118] on img at bounding box center [208, 110] width 94 height 69
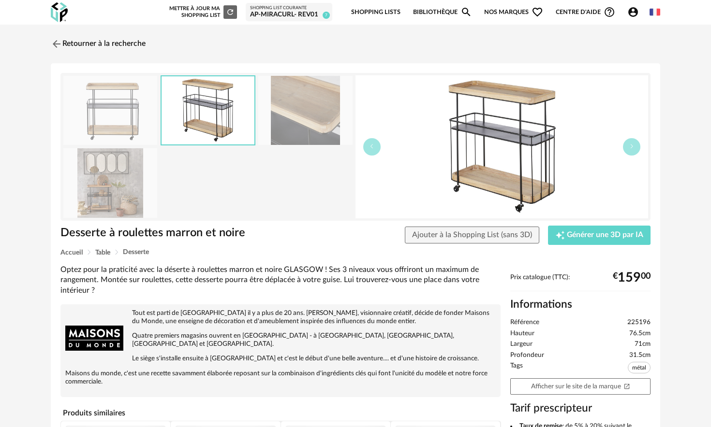
click at [298, 123] on img at bounding box center [305, 110] width 94 height 69
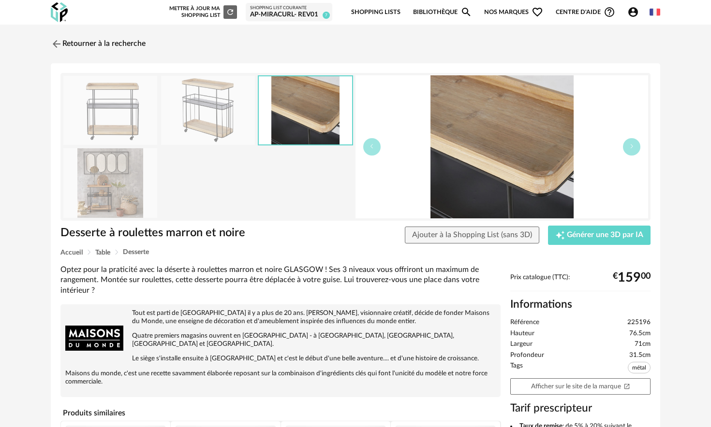
click at [100, 190] on img at bounding box center [110, 182] width 94 height 69
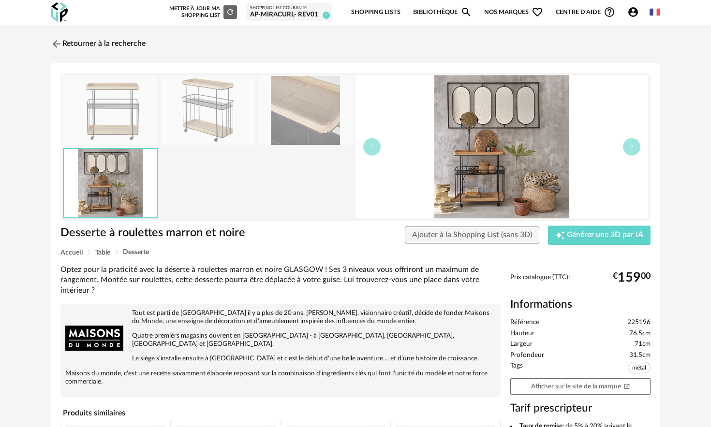
click at [117, 106] on img at bounding box center [110, 110] width 94 height 69
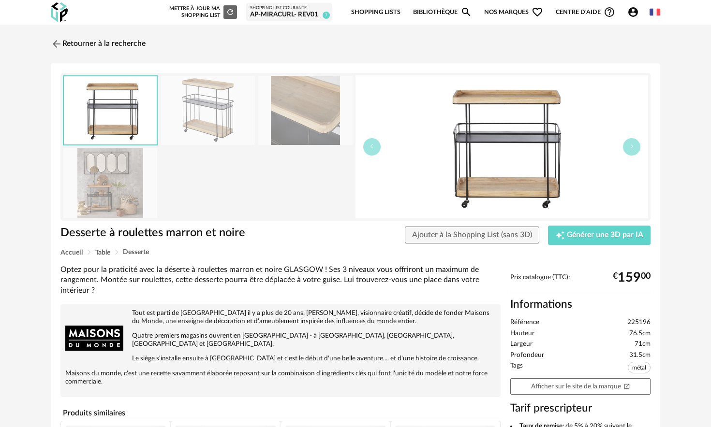
click at [205, 105] on img at bounding box center [208, 110] width 94 height 69
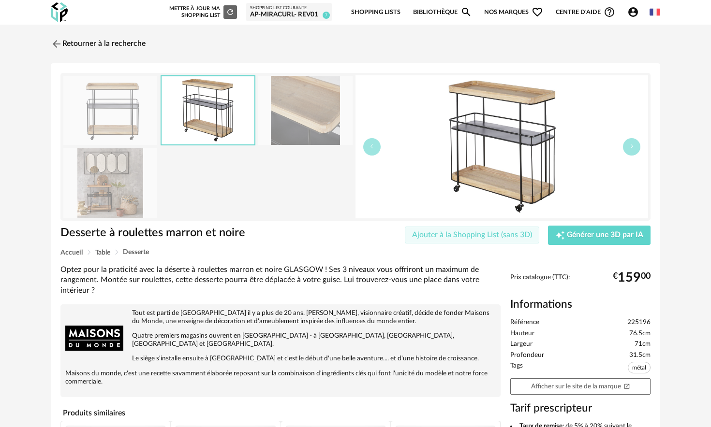
click at [479, 235] on span "Ajouter à la Shopping List (sans 3D)" at bounding box center [472, 235] width 120 height 8
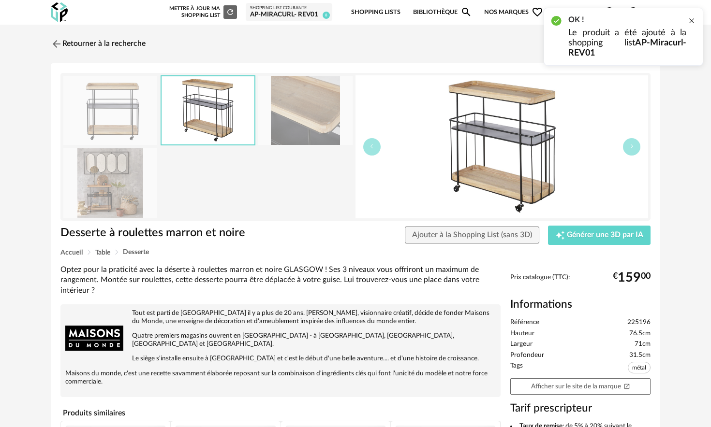
click at [692, 20] on div at bounding box center [692, 21] width 8 height 8
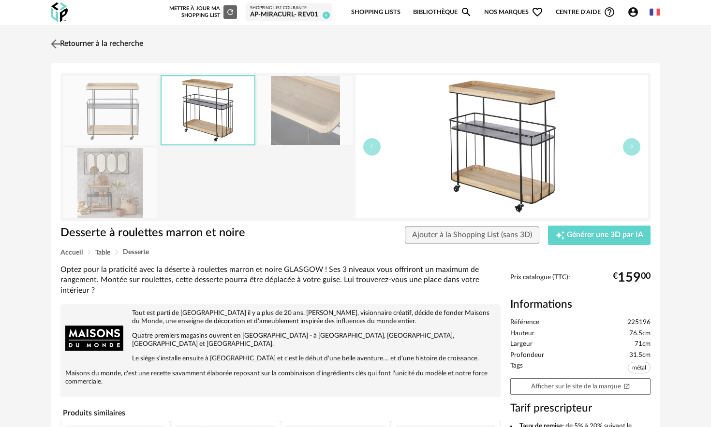
click at [95, 44] on link "Retourner à la recherche" at bounding box center [95, 43] width 95 height 21
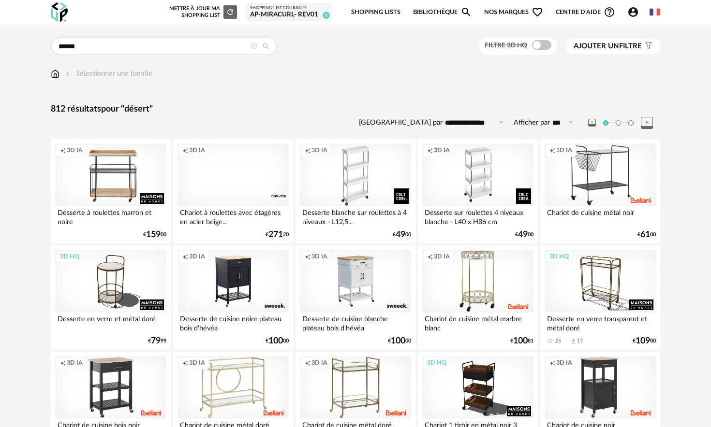
drag, startPoint x: 255, startPoint y: 47, endPoint x: 218, endPoint y: 47, distance: 37.2
click at [255, 47] on icon at bounding box center [253, 46] width 7 height 7
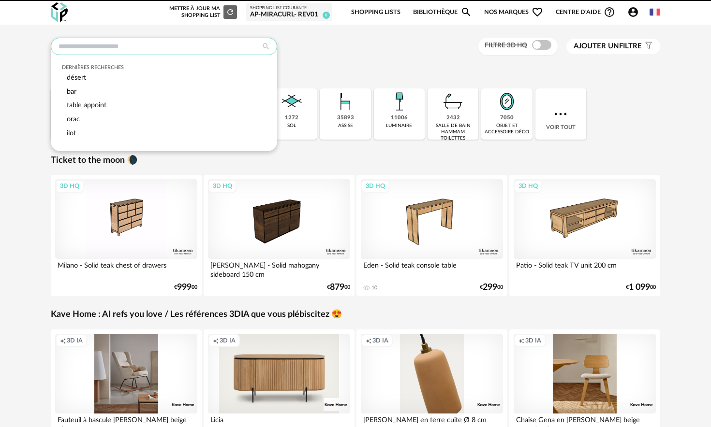
click at [181, 48] on input "text" at bounding box center [164, 46] width 226 height 17
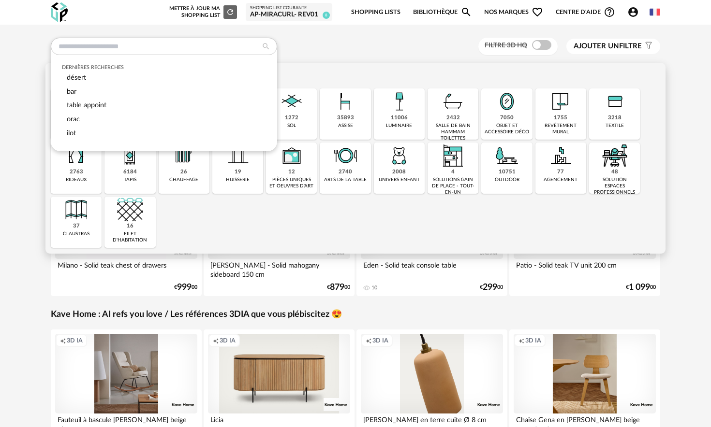
click at [392, 107] on img at bounding box center [399, 101] width 26 height 26
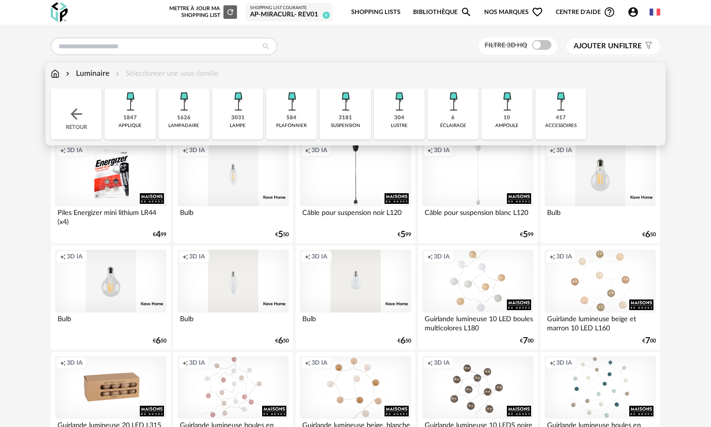
click at [117, 110] on img at bounding box center [130, 101] width 26 height 26
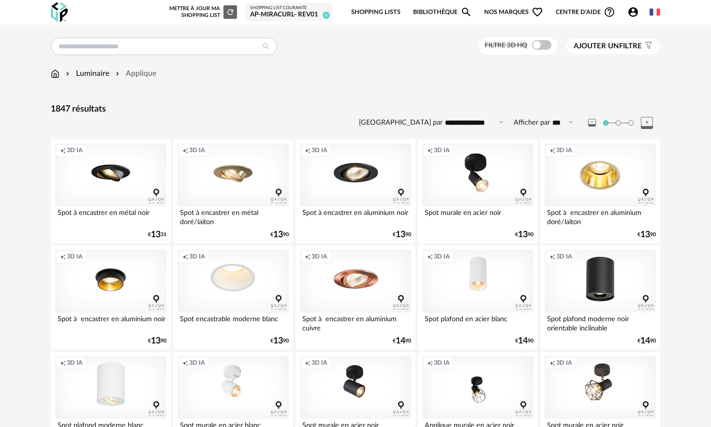
click at [479, 119] on input "**********" at bounding box center [475, 122] width 67 height 15
click at [480, 167] on span "Prix croissant" at bounding box center [479, 164] width 53 height 9
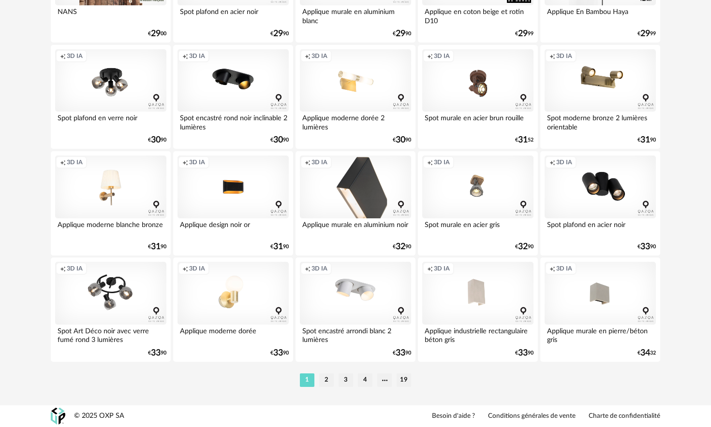
scroll to position [1910, 0]
click at [343, 375] on li "3" at bounding box center [345, 381] width 15 height 14
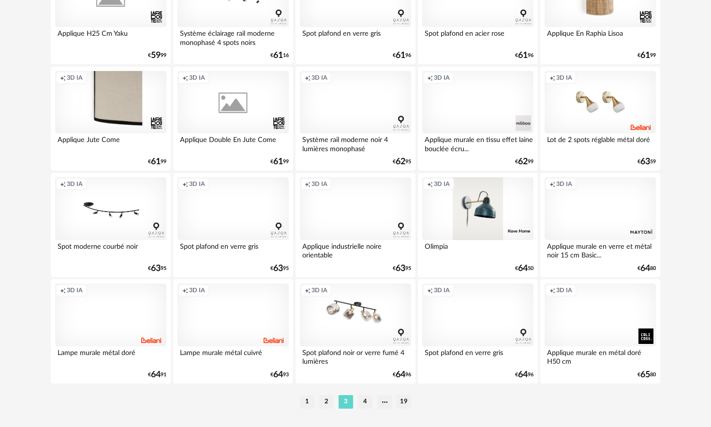
scroll to position [1911, 0]
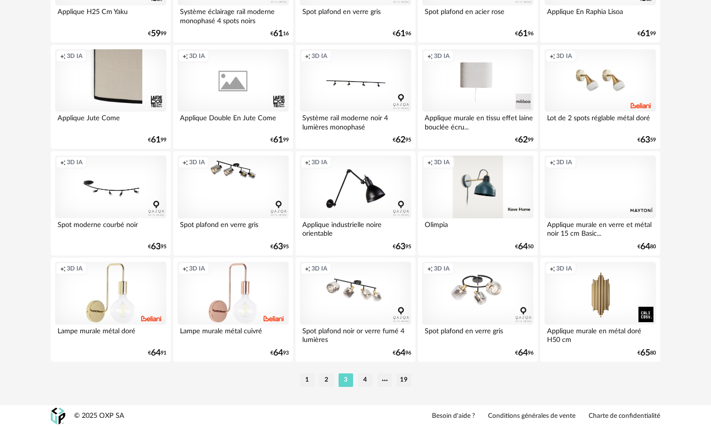
click at [364, 386] on li "4" at bounding box center [365, 381] width 15 height 14
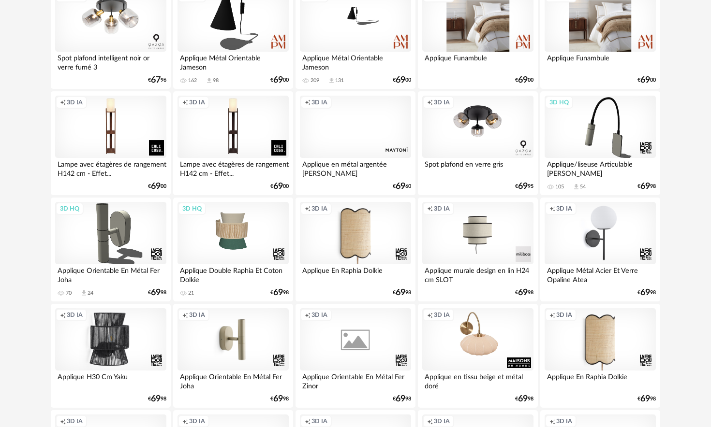
scroll to position [370, 0]
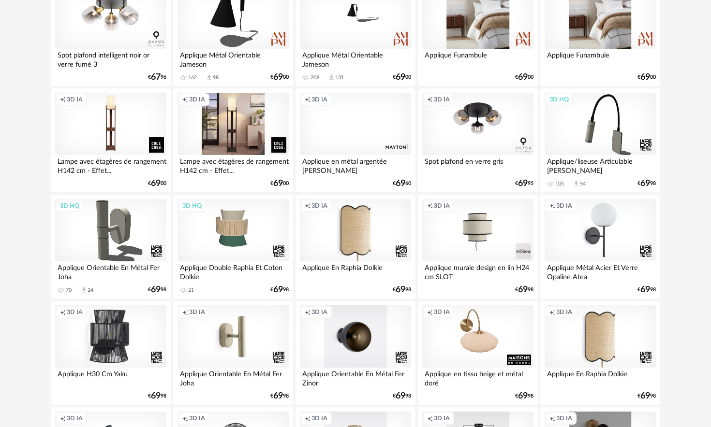
click at [231, 117] on div "Creation icon 3D IA" at bounding box center [232, 124] width 111 height 63
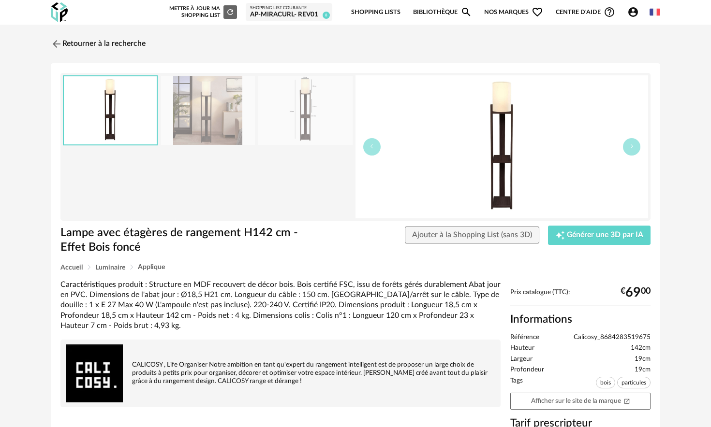
click at [235, 116] on img at bounding box center [208, 110] width 94 height 69
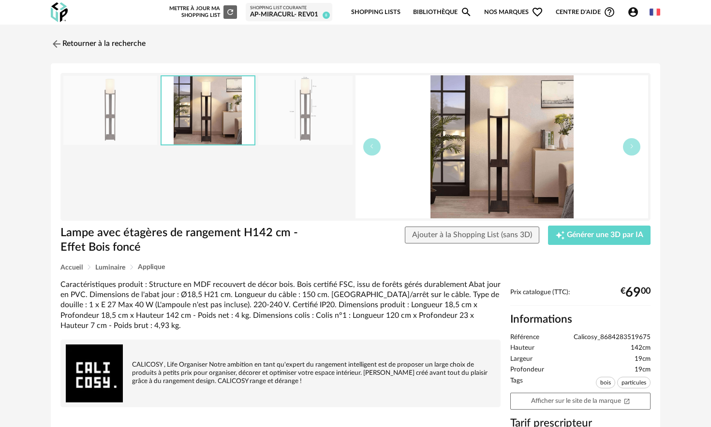
click at [286, 117] on img at bounding box center [305, 110] width 94 height 69
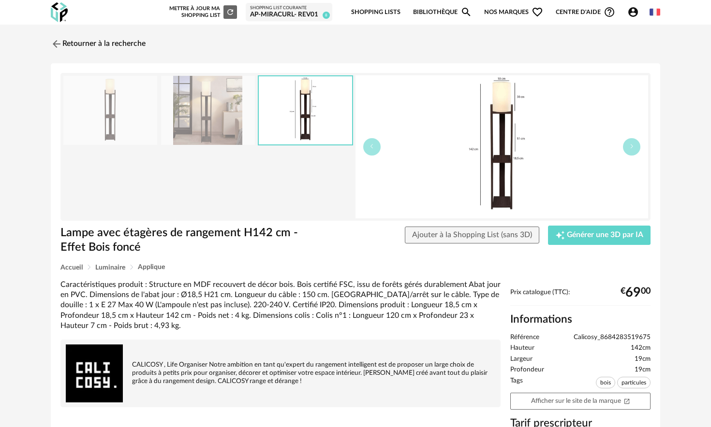
click at [192, 117] on img at bounding box center [208, 110] width 94 height 69
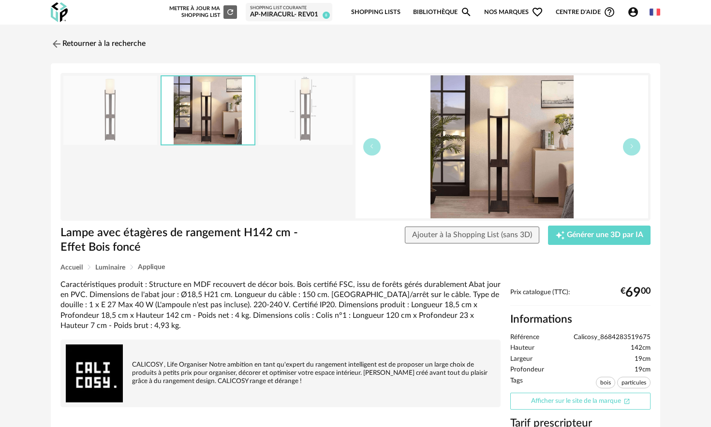
click at [582, 397] on link "Afficher sur le site de la marque Open In New icon" at bounding box center [580, 401] width 140 height 17
click at [512, 241] on button "Ajouter à la Shopping List (sans 3D)" at bounding box center [472, 235] width 134 height 17
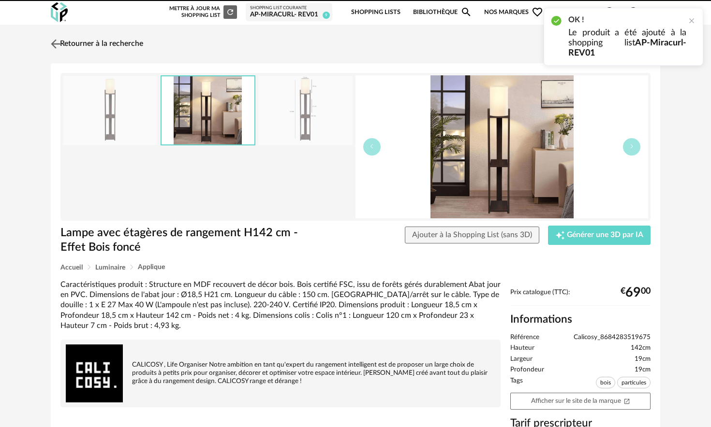
click at [63, 46] on link "Retourner à la recherche" at bounding box center [95, 43] width 95 height 21
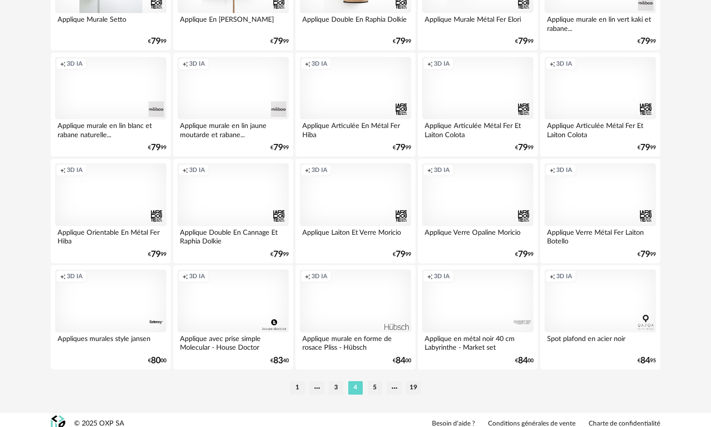
scroll to position [1898, 0]
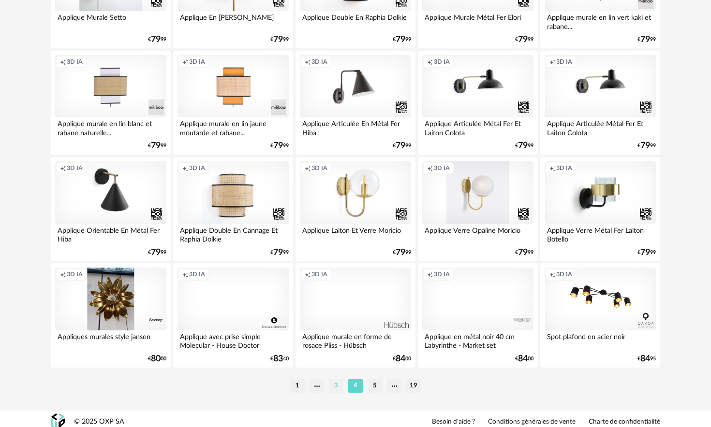
click at [336, 393] on li "3" at bounding box center [336, 387] width 15 height 14
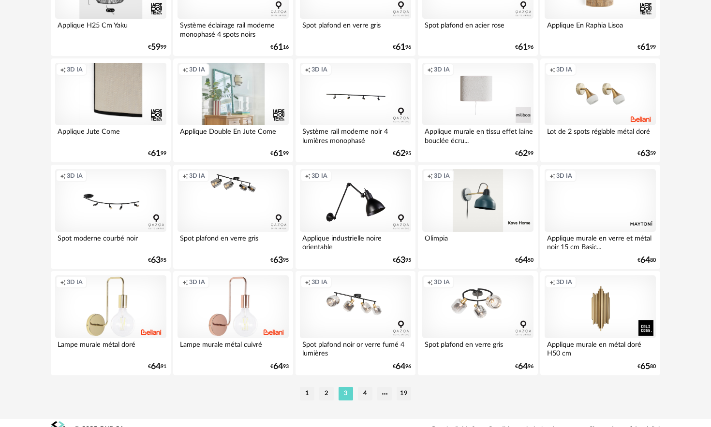
scroll to position [1911, 0]
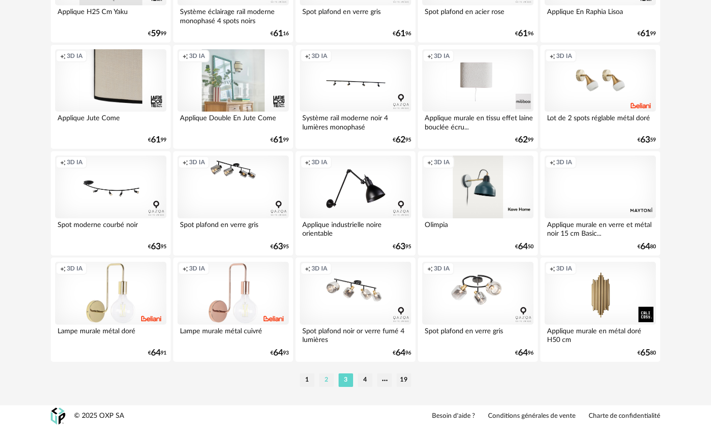
click at [326, 379] on li "2" at bounding box center [326, 381] width 15 height 14
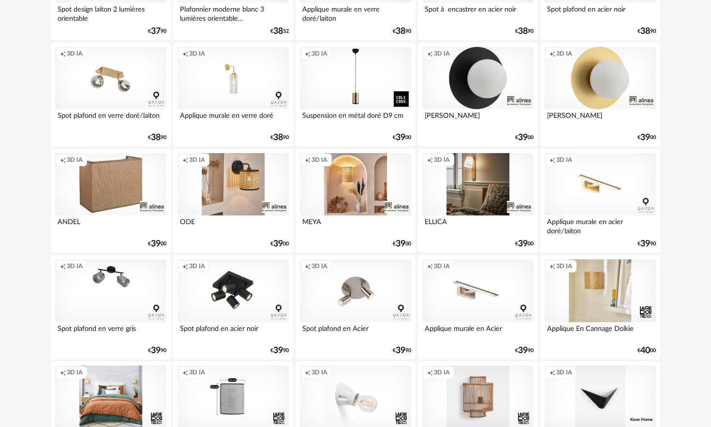
scroll to position [630, 0]
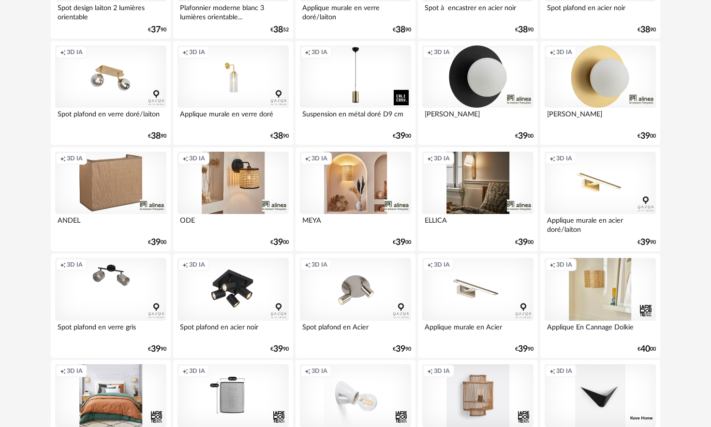
click at [512, 67] on div "Creation icon 3D IA" at bounding box center [477, 76] width 111 height 63
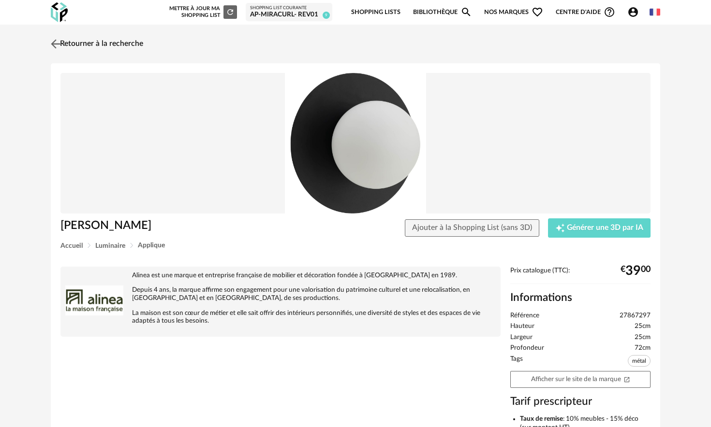
click at [59, 45] on img at bounding box center [56, 44] width 14 height 14
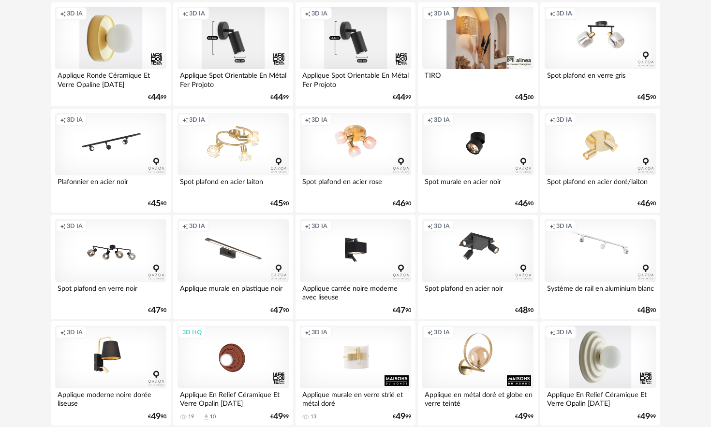
scroll to position [1911, 0]
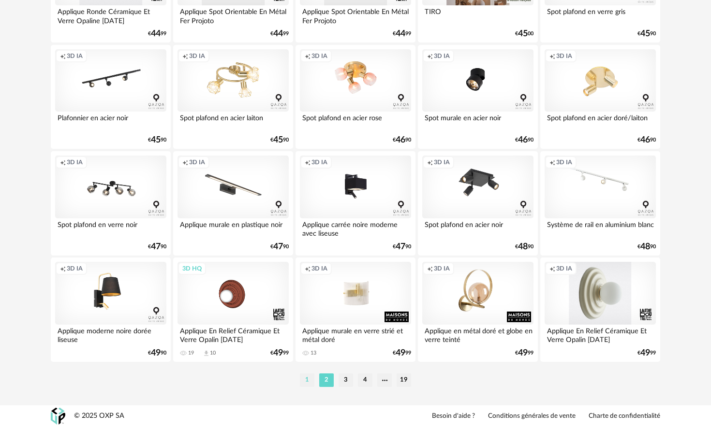
click at [307, 380] on li "1" at bounding box center [307, 381] width 15 height 14
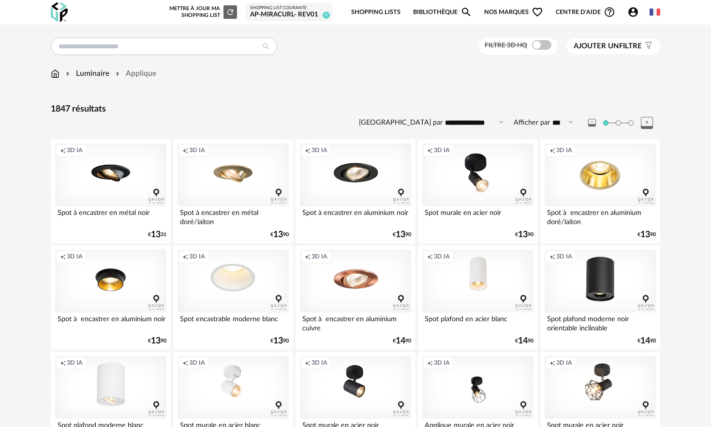
click at [284, 12] on div "AP-Miracurl- REV01" at bounding box center [289, 15] width 78 height 9
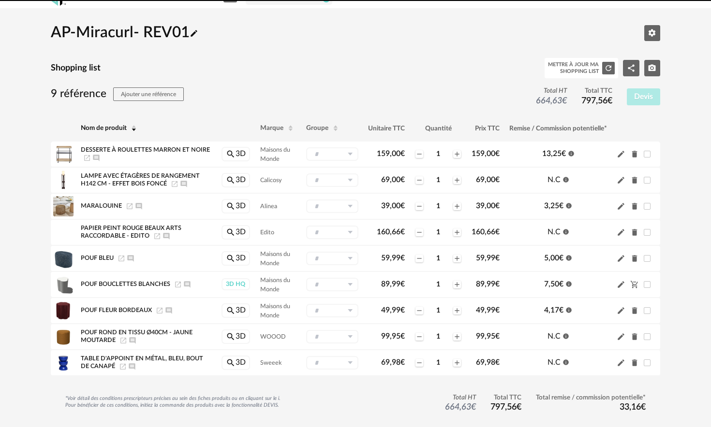
scroll to position [17, 0]
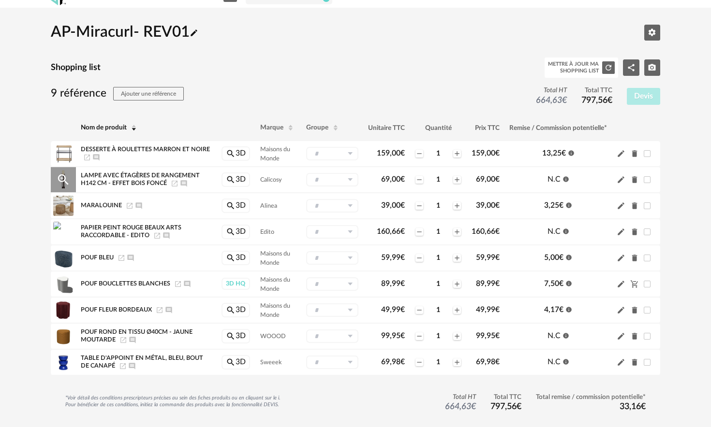
click at [109, 180] on span "Lampe avec étagères de rangement H142 cm - Effet Bois foncé" at bounding box center [140, 180] width 119 height 14
click at [58, 180] on icon "Magnify Plus Outline icon" at bounding box center [63, 180] width 15 height 15
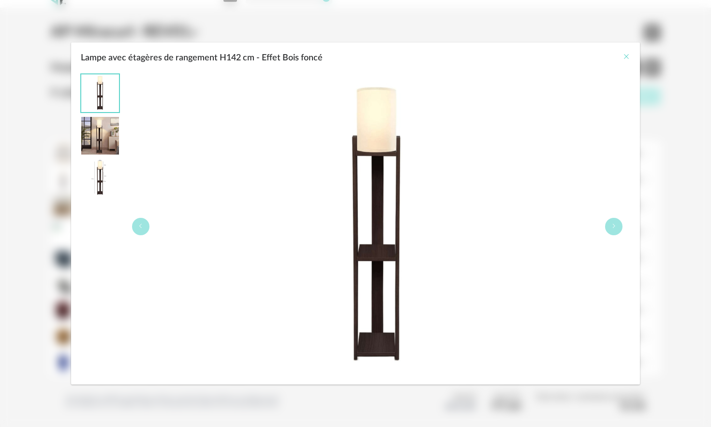
click at [627, 58] on icon "Close" at bounding box center [626, 57] width 8 height 8
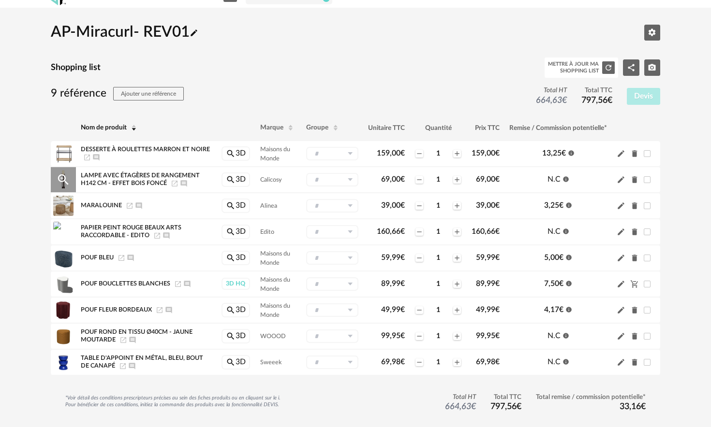
click at [104, 179] on span "Lampe avec étagères de rangement H142 cm - Effet Bois foncé" at bounding box center [140, 180] width 119 height 14
click at [161, 177] on span "Lampe avec étagères de rangement H142 cm - Effet Bois foncé" at bounding box center [140, 180] width 119 height 14
click at [190, 176] on span "Lampe avec étagères de rangement H142 cm - Effet Bois foncé" at bounding box center [140, 180] width 119 height 14
click at [339, 182] on input "text" at bounding box center [332, 180] width 52 height 14
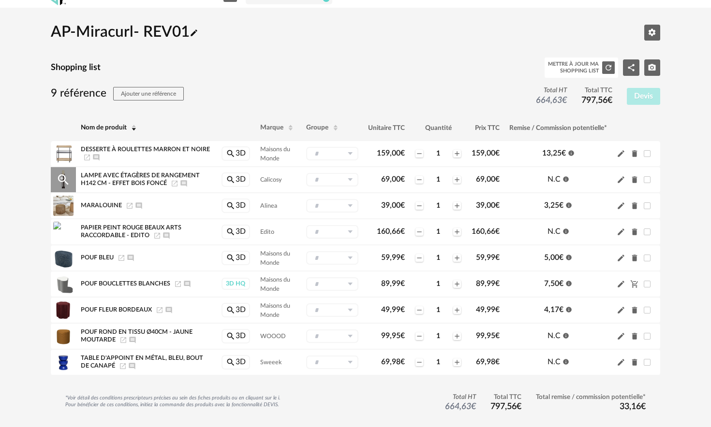
click at [93, 189] on td "Lampe avec étagères de rangement H142 cm - Effet Bois foncé Launch icon Ajouter…" at bounding box center [146, 180] width 140 height 26
click at [96, 181] on span "Lampe avec étagères de rangement H142 cm - Effet Bois foncé" at bounding box center [140, 180] width 119 height 14
click at [95, 179] on div "Lampe avec étagères de rangement H142 cm - Effet Bois foncé Launch icon Ajouter…" at bounding box center [146, 179] width 131 height 15
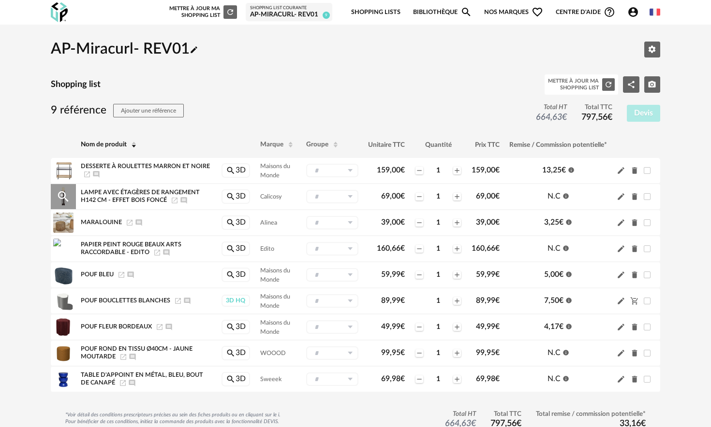
click at [63, 197] on icon "Magnify Plus Outline icon" at bounding box center [63, 197] width 15 height 15
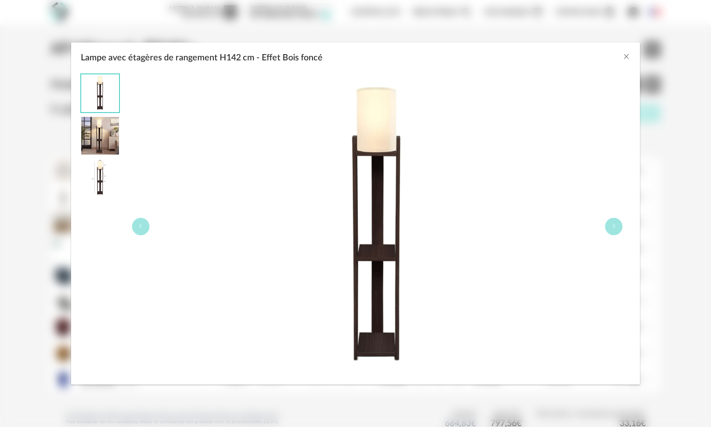
click at [89, 127] on img "Lampe avec étagères de rangement H142 cm - Effet Bois foncé" at bounding box center [100, 136] width 38 height 38
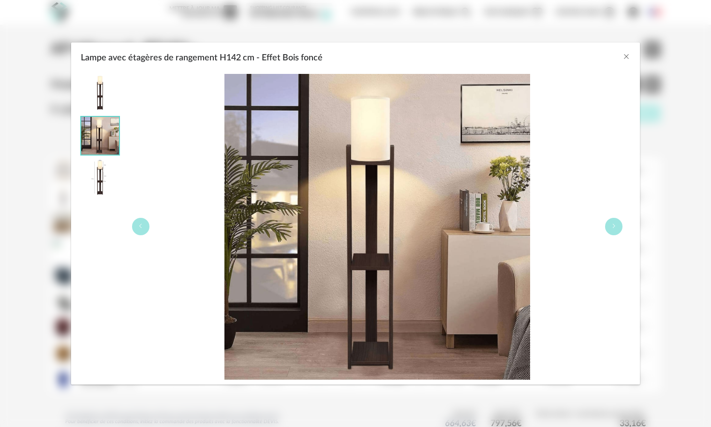
click at [302, 54] on span "Lampe avec étagères de rangement H142 cm - Effet Bois foncé" at bounding box center [202, 58] width 242 height 9
drag, startPoint x: 618, startPoint y: 55, endPoint x: 551, endPoint y: 86, distance: 73.8
click at [618, 55] on div "Lampe avec étagères de rangement H142 cm - Effet Bois foncé" at bounding box center [355, 56] width 569 height 26
click at [627, 58] on icon "Close" at bounding box center [626, 57] width 8 height 8
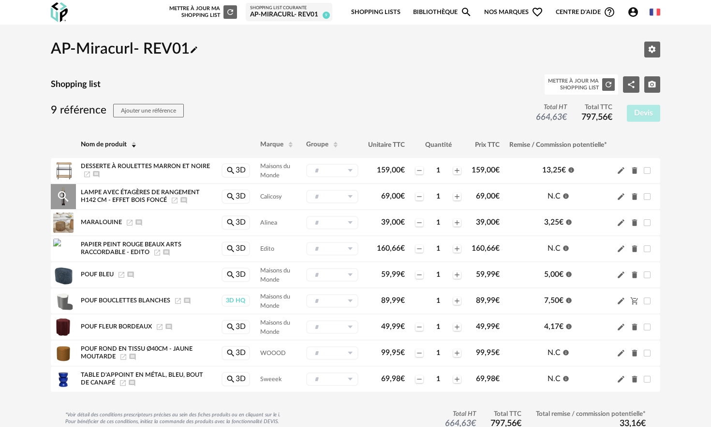
click at [185, 200] on icon "Ajouter un commentaire" at bounding box center [184, 201] width 8 height 8
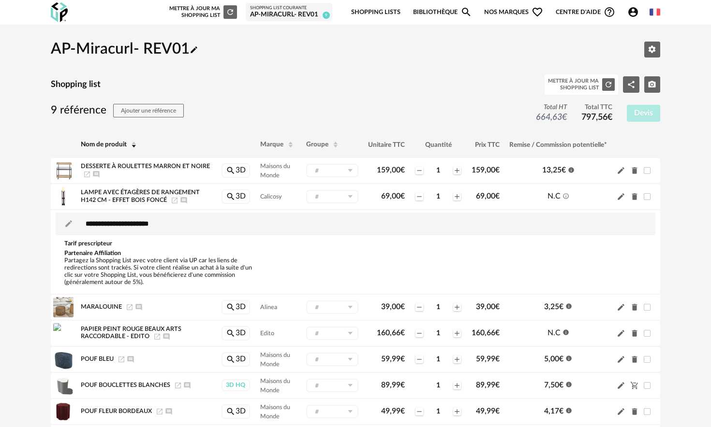
click at [110, 260] on p "Partagez la Shopping List avec votre client via UP car les liens de redirection…" at bounding box center [158, 271] width 188 height 29
drag, startPoint x: 105, startPoint y: 249, endPoint x: 110, endPoint y: 222, distance: 26.9
click at [105, 249] on div "Tarif prescripteur Partenaire Affiliation Partagez la Shopping List avec votre …" at bounding box center [157, 263] width 197 height 46
drag, startPoint x: 111, startPoint y: 209, endPoint x: 112, endPoint y: 204, distance: 5.3
click at [112, 208] on tbody "Magnify Plus Outline icon Lampe avec étagères de rangement H142 cm - Effet Bois…" at bounding box center [355, 239] width 609 height 111
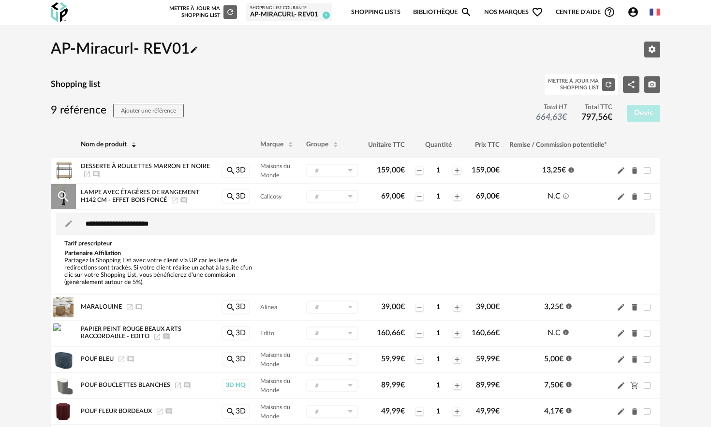
drag, startPoint x: 112, startPoint y: 202, endPoint x: 63, endPoint y: 193, distance: 49.6
click at [109, 202] on span "Lampe avec étagères de rangement H142 cm - Effet Bois foncé" at bounding box center [140, 197] width 119 height 14
click at [61, 193] on icon "Magnify Plus Outline icon" at bounding box center [63, 197] width 15 height 15
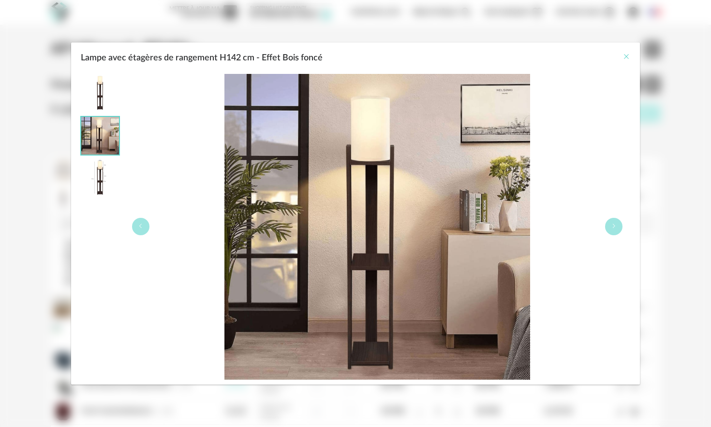
click at [628, 56] on icon "Close" at bounding box center [626, 57] width 8 height 8
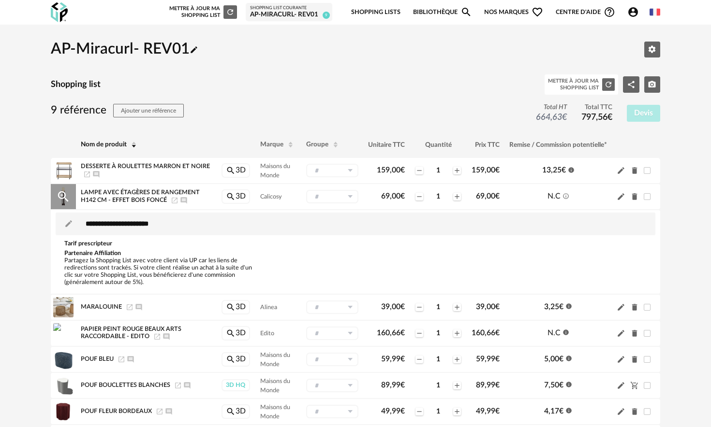
drag, startPoint x: 489, startPoint y: 198, endPoint x: 477, endPoint y: 200, distance: 12.2
click at [489, 198] on span "69,00 €" at bounding box center [488, 196] width 24 height 8
click at [271, 196] on span "Calicosy" at bounding box center [270, 197] width 21 height 6
click at [313, 199] on input "text" at bounding box center [332, 197] width 52 height 14
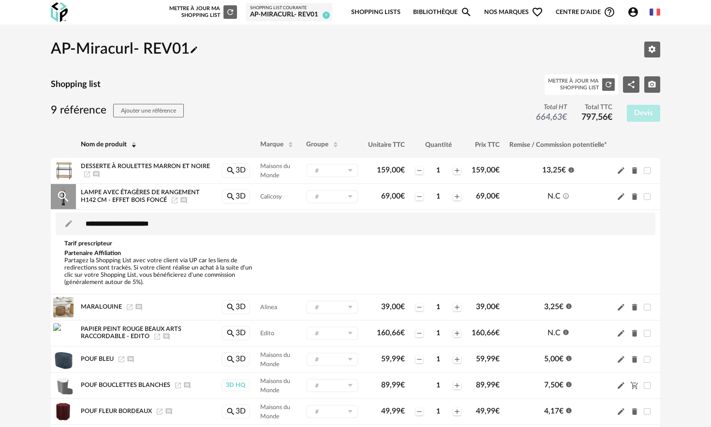
click at [141, 199] on span "Lampe avec étagères de rangement H142 cm - Effet Bois foncé" at bounding box center [140, 197] width 119 height 14
click at [588, 86] on div "Mettre à jour ma Shopping List" at bounding box center [573, 85] width 51 height 14
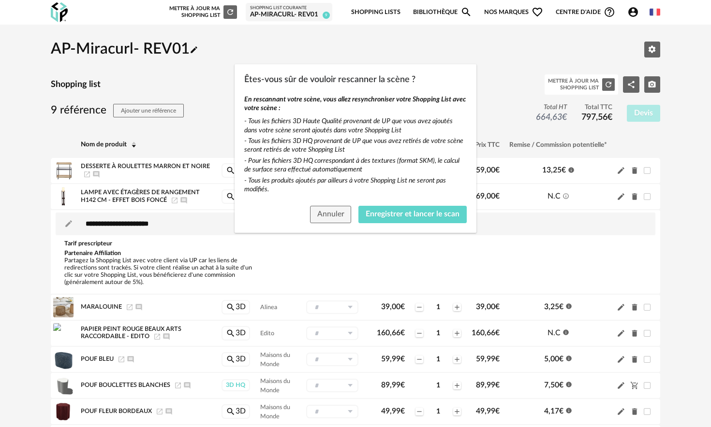
click at [410, 205] on div "Annuler Enregistrer et lancer le scan" at bounding box center [355, 217] width 242 height 32
click at [398, 218] on span "Enregistrer et lancer le scan" at bounding box center [413, 214] width 94 height 8
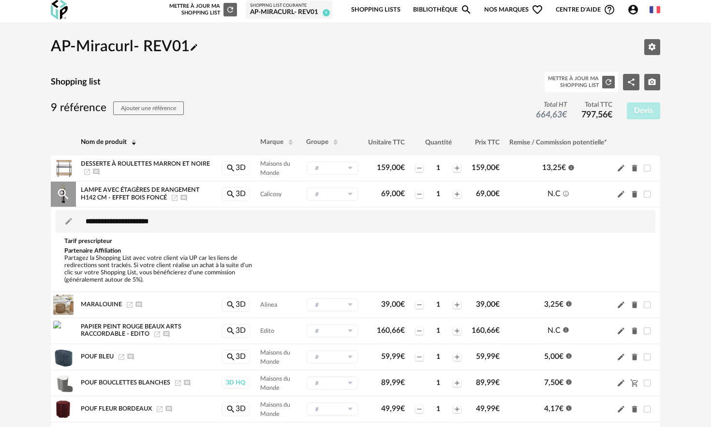
click at [94, 203] on td "Lampe avec étagères de rangement H142 cm - Effet Bois foncé Launch icon Ajouter…" at bounding box center [146, 194] width 140 height 26
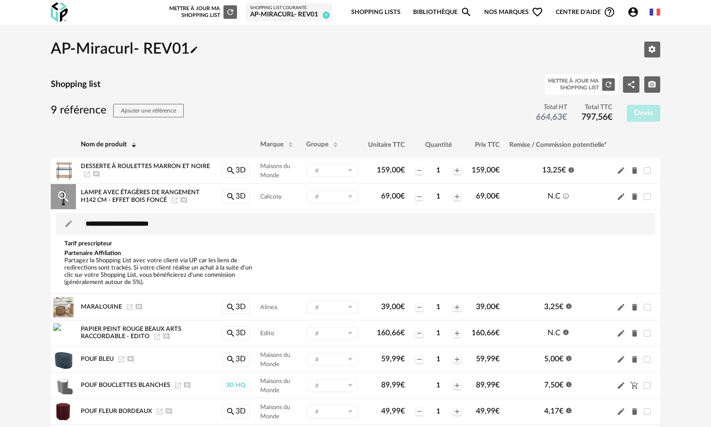
click at [93, 205] on td "Lampe avec étagères de rangement H142 cm - Effet Bois foncé Launch icon Ajouter…" at bounding box center [146, 197] width 140 height 26
click at [93, 196] on span "Lampe avec étagères de rangement H142 cm - Effet Bois foncé" at bounding box center [140, 197] width 119 height 14
click at [100, 307] on span "MARALOUINE" at bounding box center [101, 307] width 41 height 6
click at [72, 309] on div "Magnify Plus Outline icon" at bounding box center [63, 307] width 25 height 25
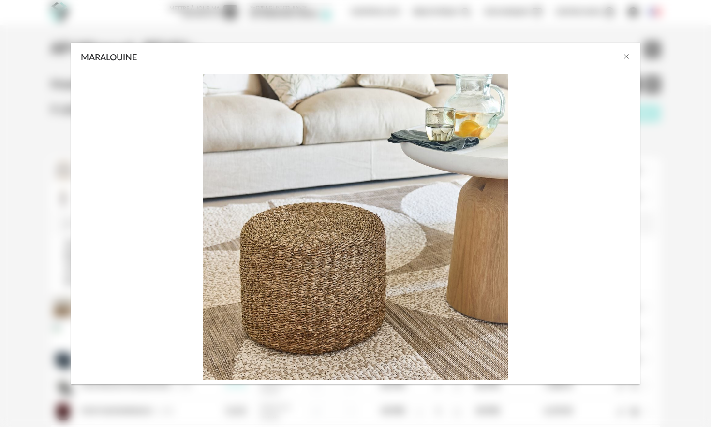
click at [348, 141] on img "MARALOUINE" at bounding box center [356, 227] width 306 height 306
drag, startPoint x: 629, startPoint y: 56, endPoint x: 509, endPoint y: 90, distance: 124.3
click at [629, 56] on icon "Close" at bounding box center [626, 57] width 8 height 8
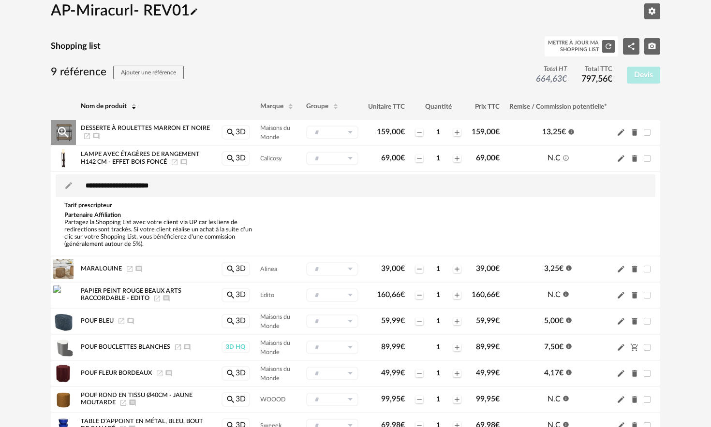
scroll to position [40, 0]
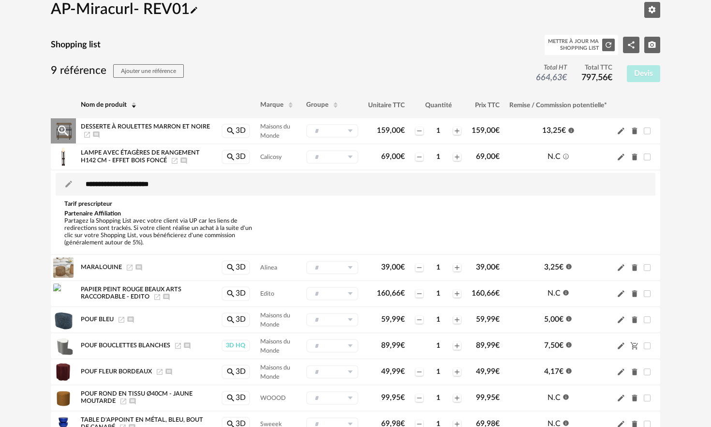
click at [137, 131] on div "Desserte à roulettes marron et noire Launch icon Ajouter un commentaire" at bounding box center [146, 130] width 131 height 15
click at [127, 129] on span "Desserte à roulettes marron et noire" at bounding box center [145, 127] width 129 height 6
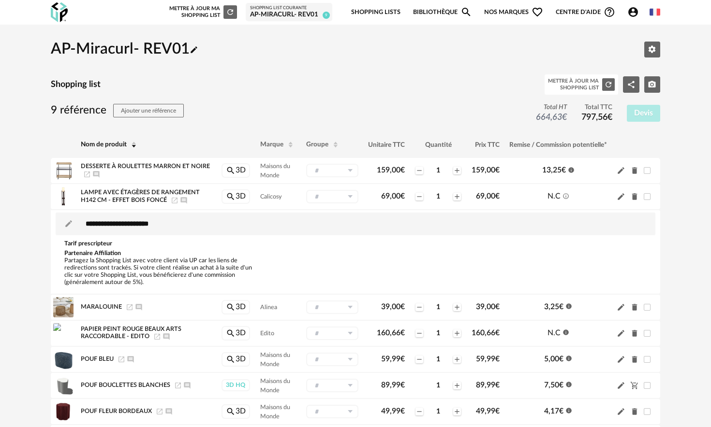
click at [337, 97] on div "AP-Miracurl- REV01 Pencil icon Editer les paramètres Shopping list Mettre à jou…" at bounding box center [355, 286] width 609 height 506
click at [189, 9] on div "Mettre à jour ma Shopping List Refresh icon" at bounding box center [202, 12] width 70 height 14
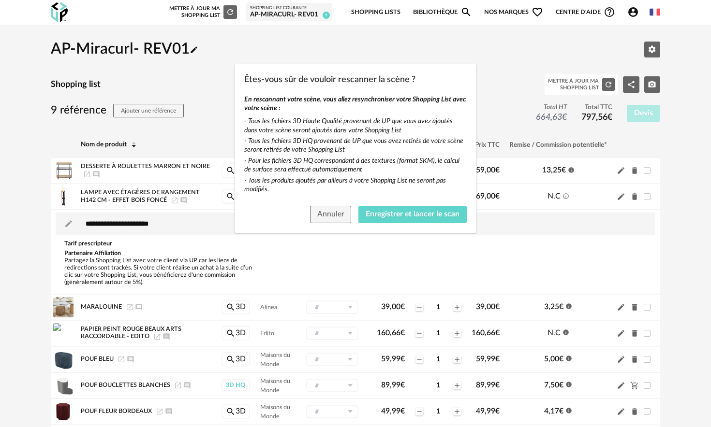
click at [395, 14] on div "Êtes-vous sûr de vouloir rescanner la scène ? En rescannant votre scène, vous a…" at bounding box center [355, 213] width 711 height 427
click at [340, 217] on span "Annuler" at bounding box center [330, 214] width 27 height 8
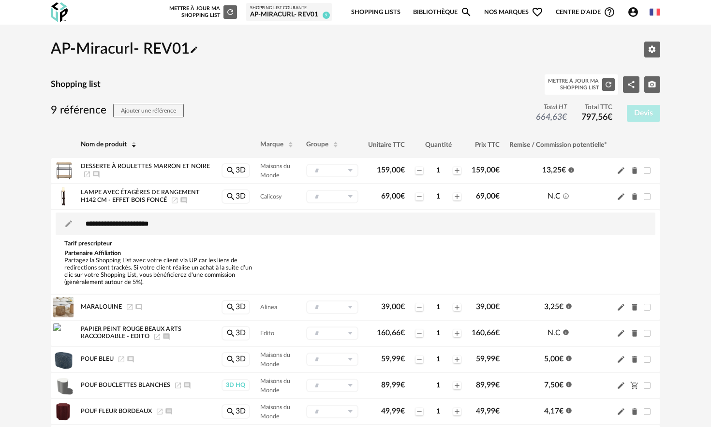
click at [425, 15] on link "Bibliothèque Magnify icon" at bounding box center [442, 12] width 59 height 23
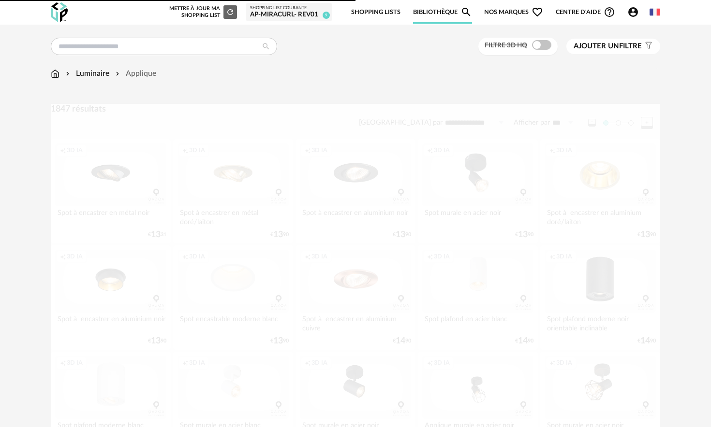
click at [389, 11] on link "Shopping Lists" at bounding box center [375, 12] width 49 height 23
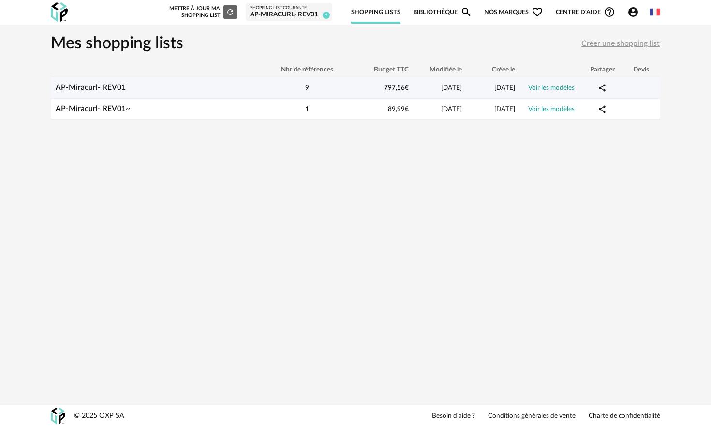
click at [102, 88] on link "AP-Miracurl- REV01" at bounding box center [91, 88] width 70 height 8
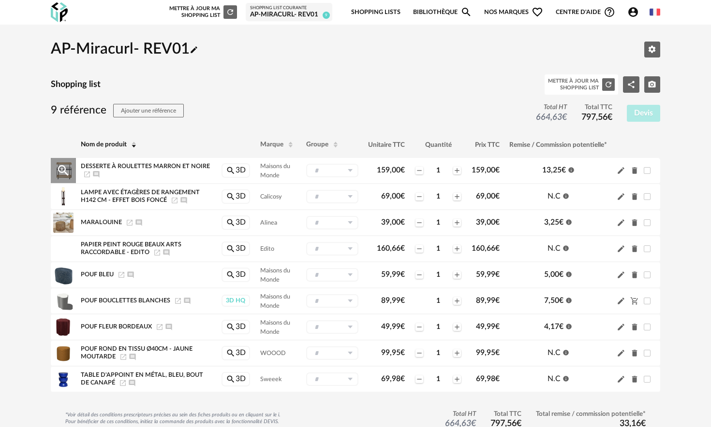
click at [102, 166] on span "Desserte à roulettes marron et noire" at bounding box center [145, 166] width 129 height 6
click at [153, 167] on span "Desserte à roulettes marron et noire" at bounding box center [145, 166] width 129 height 6
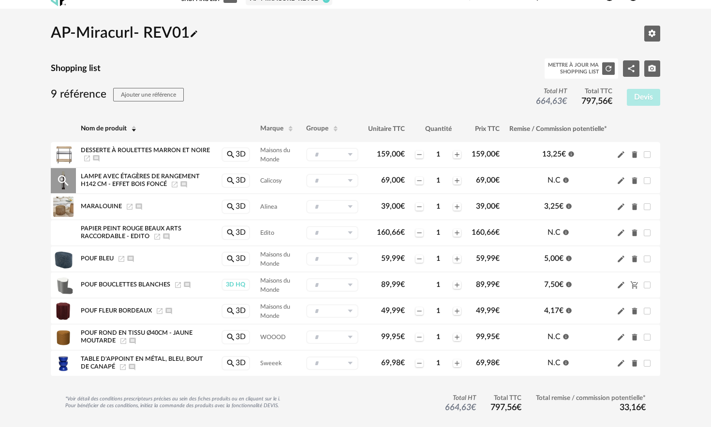
scroll to position [25, 0]
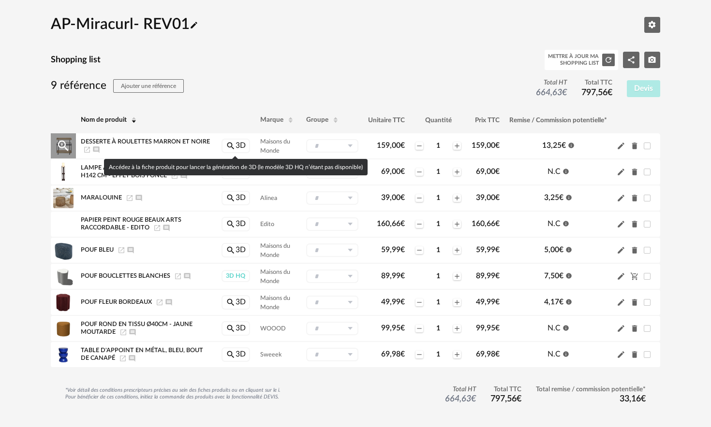
click at [244, 147] on link "Magnify icon 3D" at bounding box center [235, 146] width 29 height 15
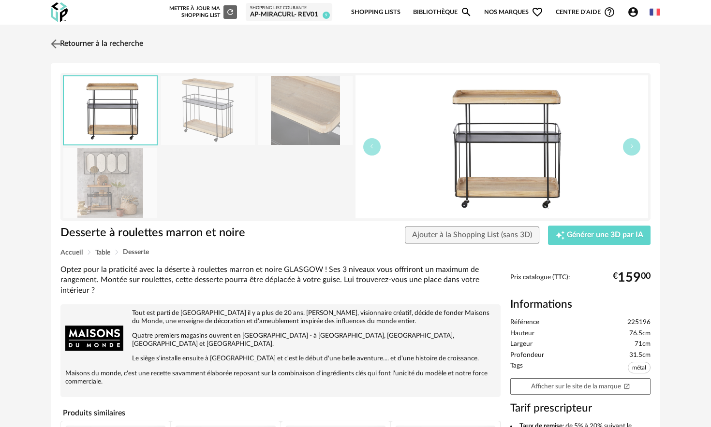
click at [60, 44] on img at bounding box center [56, 44] width 14 height 14
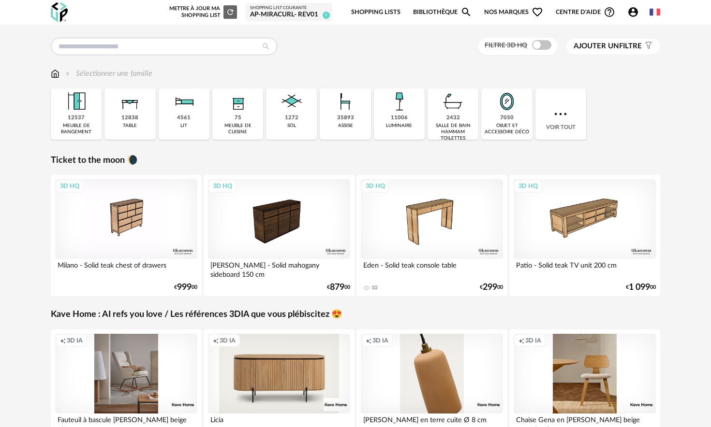
click at [300, 10] on div "Shopping List courante" at bounding box center [289, 8] width 78 height 6
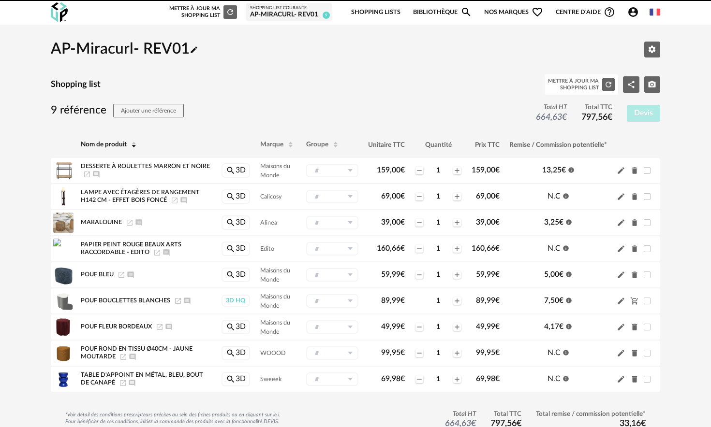
click at [364, 10] on body "Nouvelle shopping list Mettre à jour ma Shopping List Refresh icon Shopping Lis…" at bounding box center [355, 244] width 711 height 489
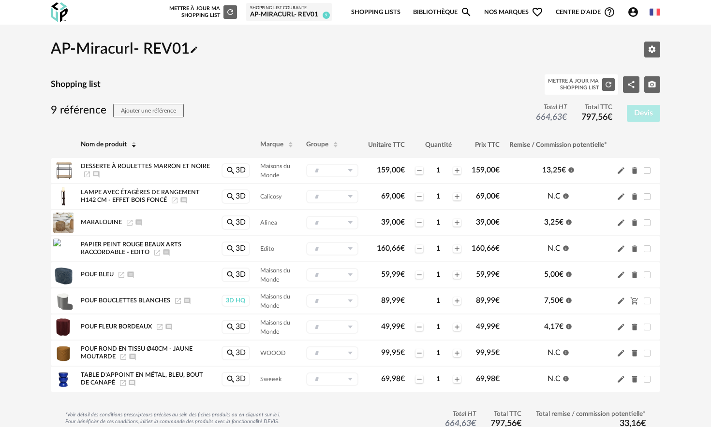
click at [385, 15] on link "Shopping Lists" at bounding box center [375, 12] width 49 height 23
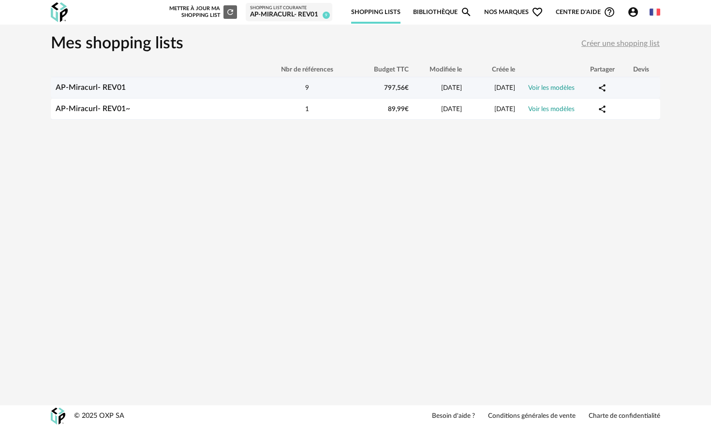
click at [551, 91] on link "Voir les modèles" at bounding box center [551, 88] width 46 height 7
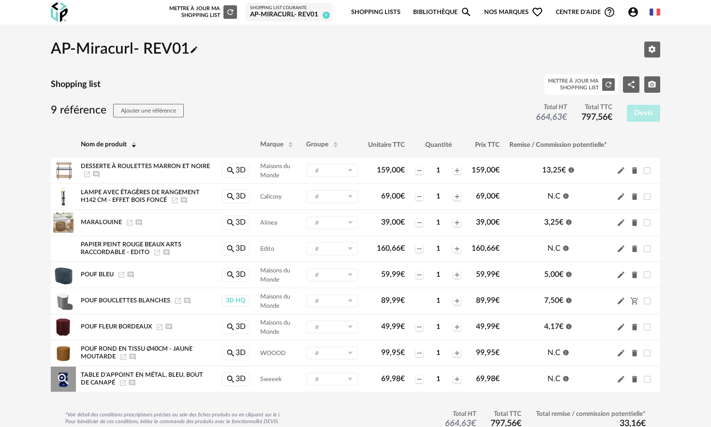
click at [100, 375] on span "Table d'appoint en métal, bleu, bout de canapé" at bounding box center [142, 379] width 122 height 14
drag, startPoint x: 116, startPoint y: 379, endPoint x: 129, endPoint y: 379, distance: 13.5
click at [116, 379] on span "Table d'appoint en métal, bleu, bout de canapé" at bounding box center [142, 379] width 122 height 14
click at [123, 383] on icon "Launch icon" at bounding box center [123, 384] width 8 height 8
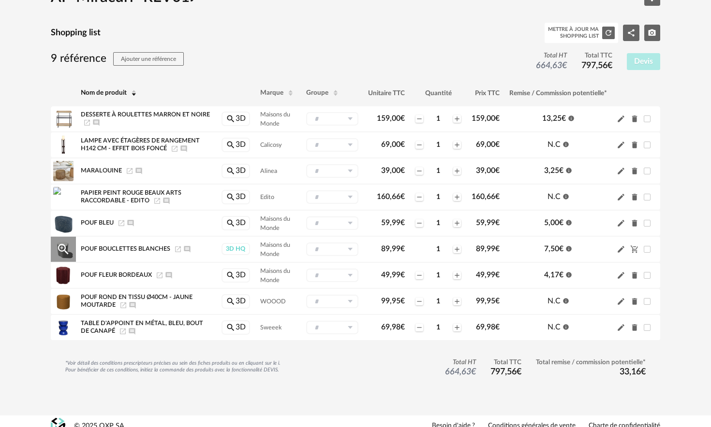
scroll to position [61, 0]
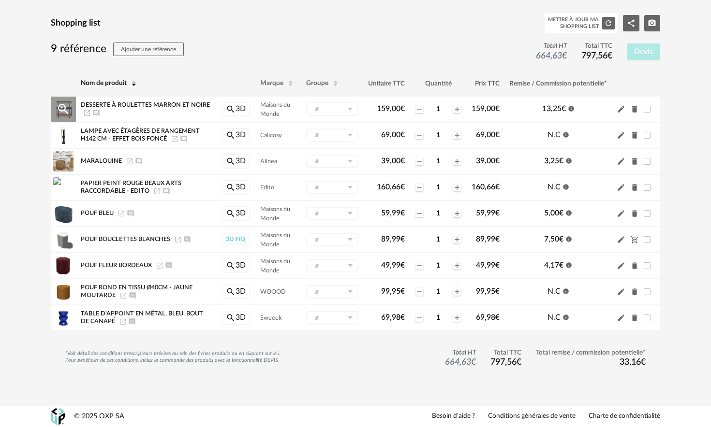
click at [159, 106] on span "Desserte à roulettes marron et noire" at bounding box center [145, 105] width 129 height 6
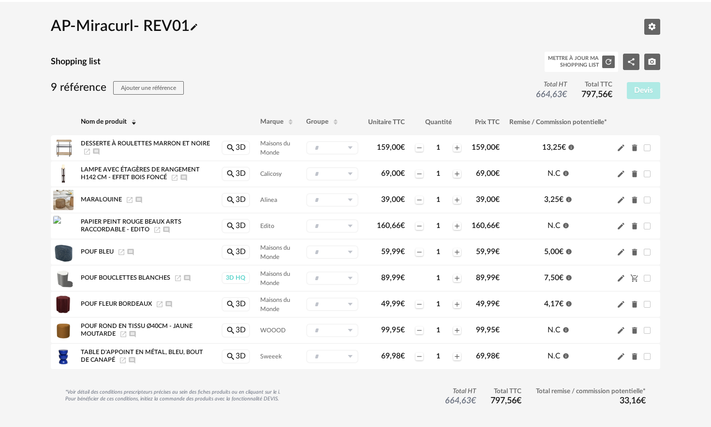
scroll to position [0, 0]
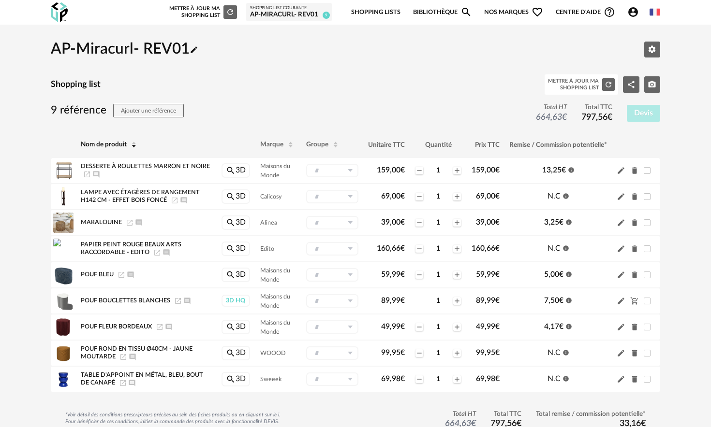
click at [453, 10] on link "Bibliothèque Magnify icon" at bounding box center [442, 12] width 59 height 23
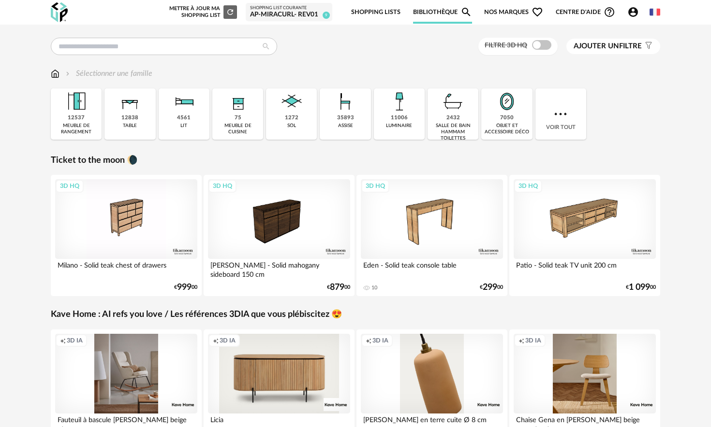
click at [240, 13] on div "Mettre à jour ma Shopping List Refresh icon Shopping List courante AP-Miracurl-…" at bounding box center [254, 12] width 182 height 23
click at [231, 12] on icon "Refresh icon" at bounding box center [230, 12] width 9 height 9
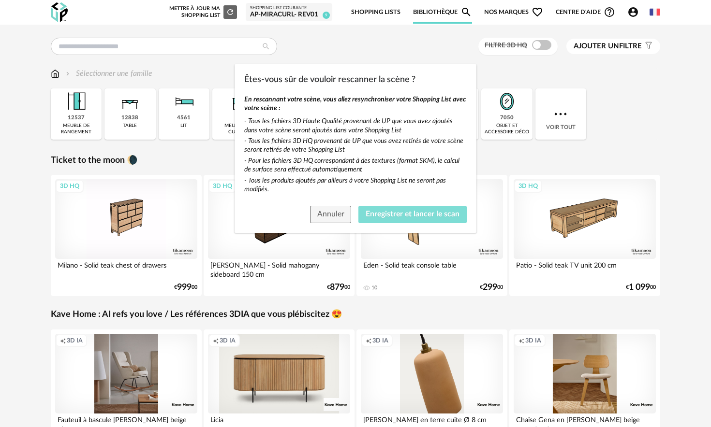
click at [363, 214] on button "Enregistrer et lancer le scan" at bounding box center [412, 214] width 108 height 17
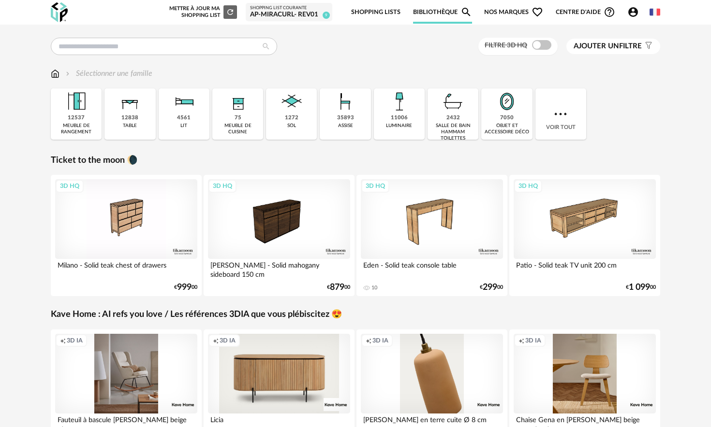
click at [301, 9] on div "Shopping List courante" at bounding box center [289, 8] width 78 height 6
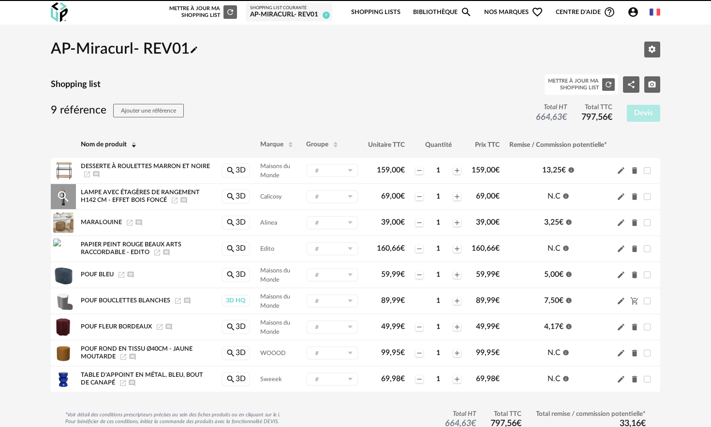
scroll to position [9, 0]
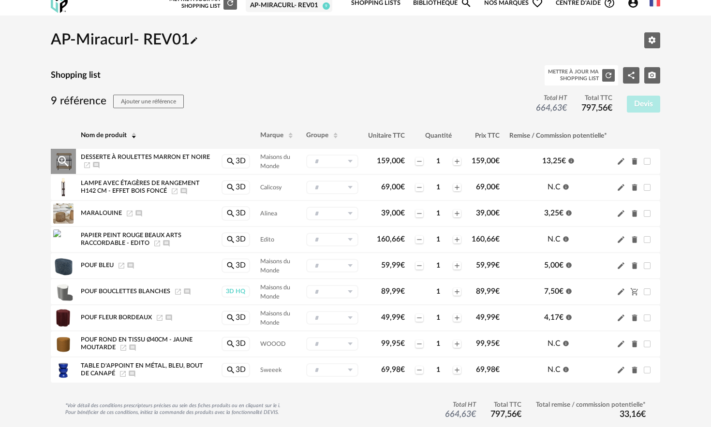
click at [189, 153] on td "Desserte à roulettes marron et noire Launch icon Ajouter un commentaire" at bounding box center [146, 162] width 140 height 26
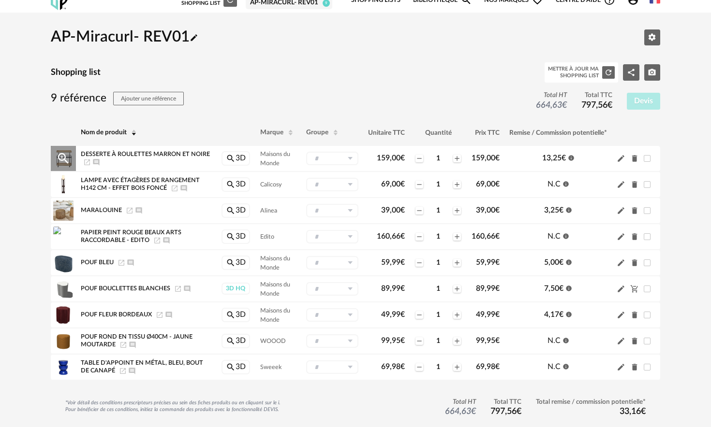
click at [189, 155] on span "Desserte à roulettes marron et noire" at bounding box center [145, 154] width 129 height 6
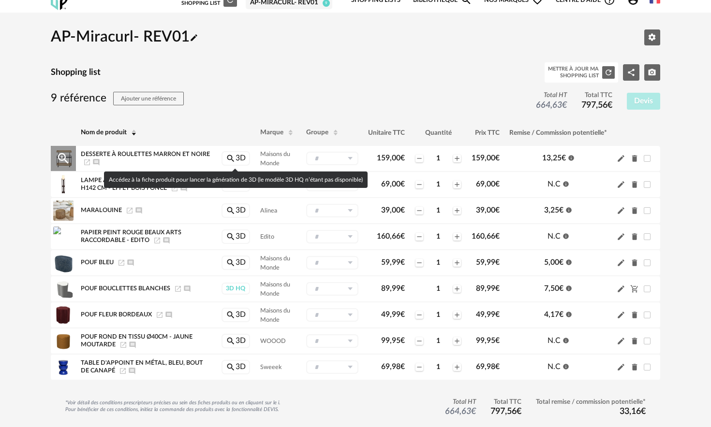
click at [236, 160] on link "Magnify icon 3D" at bounding box center [235, 158] width 29 height 15
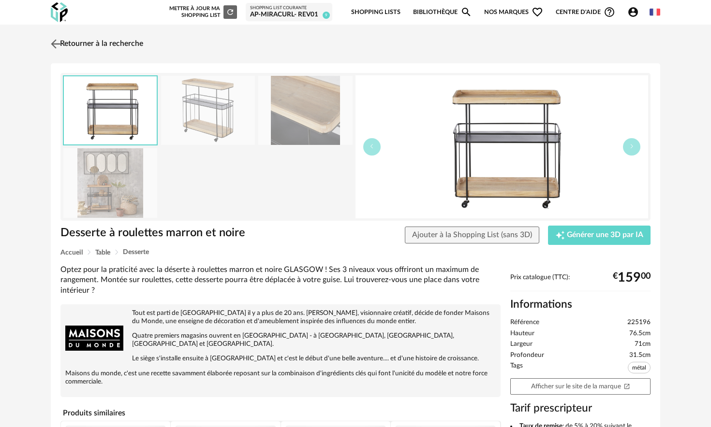
click at [54, 42] on img at bounding box center [56, 44] width 14 height 14
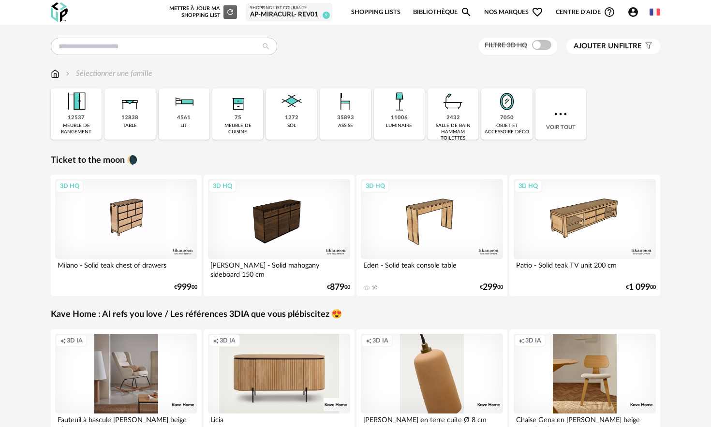
click at [306, 10] on div "Shopping List courante" at bounding box center [289, 8] width 78 height 6
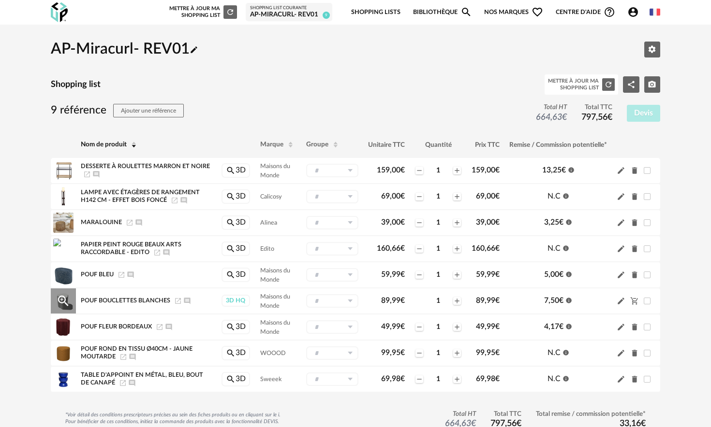
click at [317, 300] on input "text" at bounding box center [332, 301] width 52 height 14
click at [230, 301] on div "3D HQ" at bounding box center [235, 301] width 29 height 12
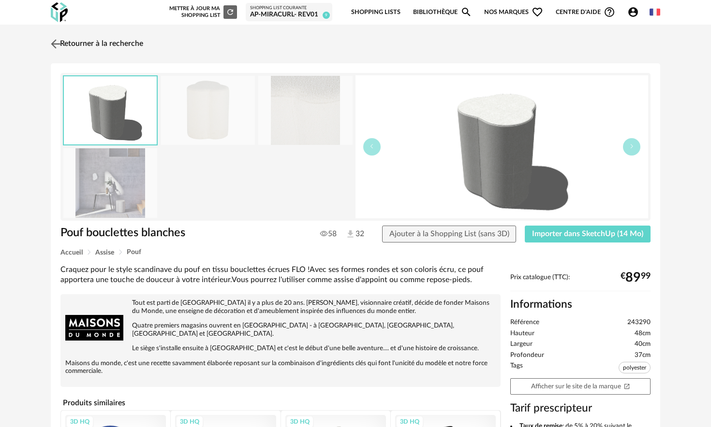
click at [58, 41] on img at bounding box center [56, 44] width 14 height 14
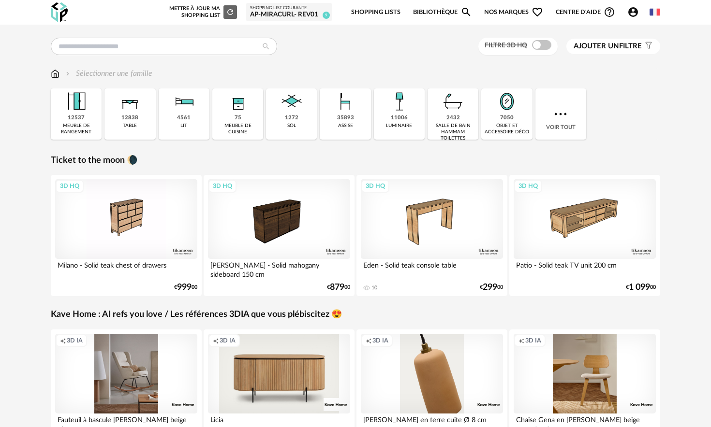
click at [287, 9] on div "Shopping List courante" at bounding box center [289, 8] width 78 height 6
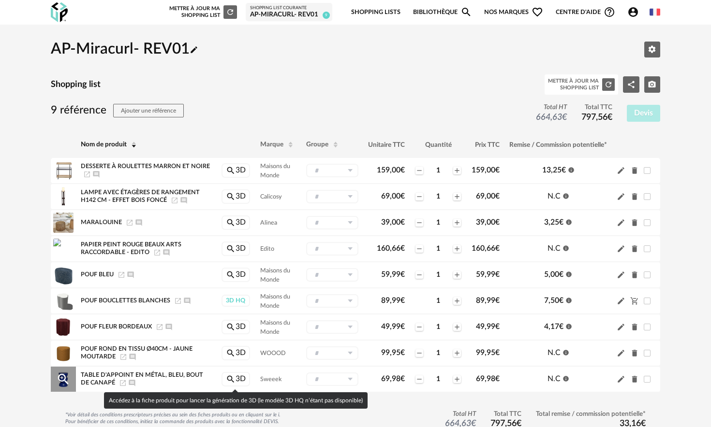
click at [240, 379] on link "Magnify icon 3D" at bounding box center [235, 379] width 29 height 15
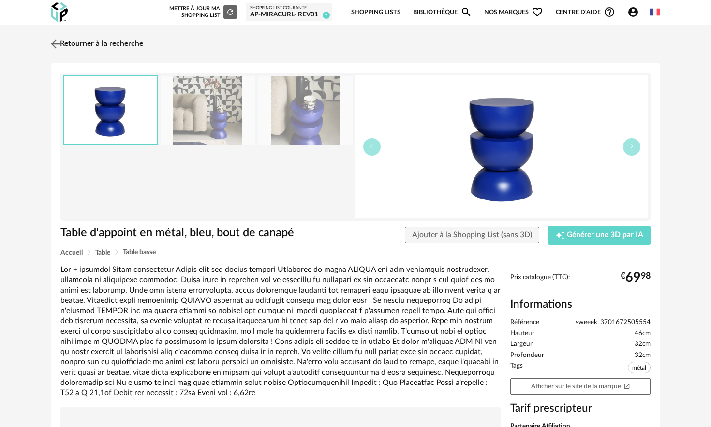
click at [55, 44] on img at bounding box center [56, 44] width 14 height 14
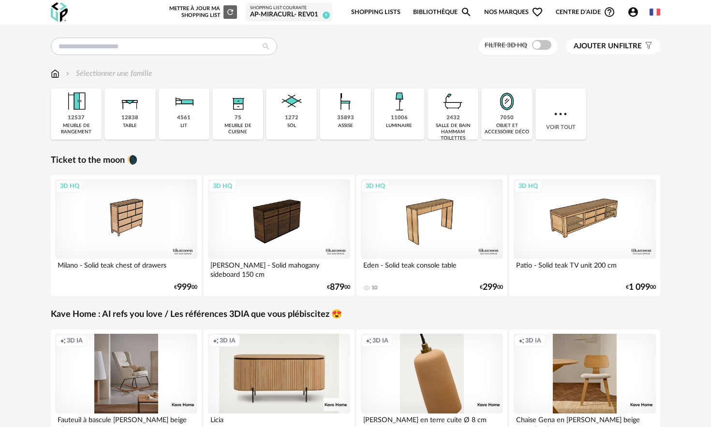
click at [296, 9] on div "Shopping List courante" at bounding box center [289, 8] width 78 height 6
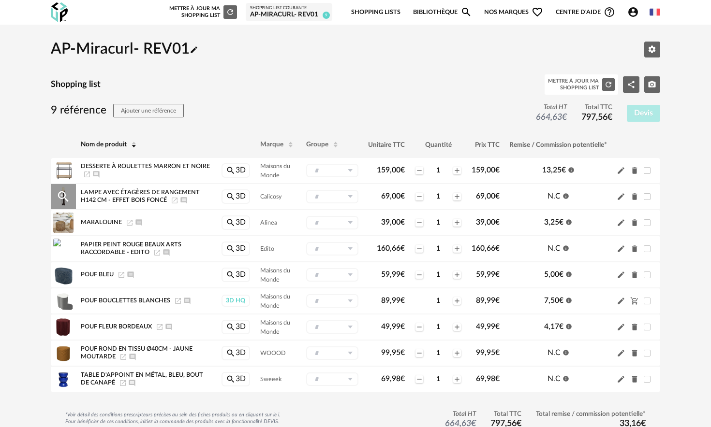
click at [132, 199] on span "Lampe avec étagères de rangement H142 cm - Effet Bois foncé" at bounding box center [140, 197] width 119 height 14
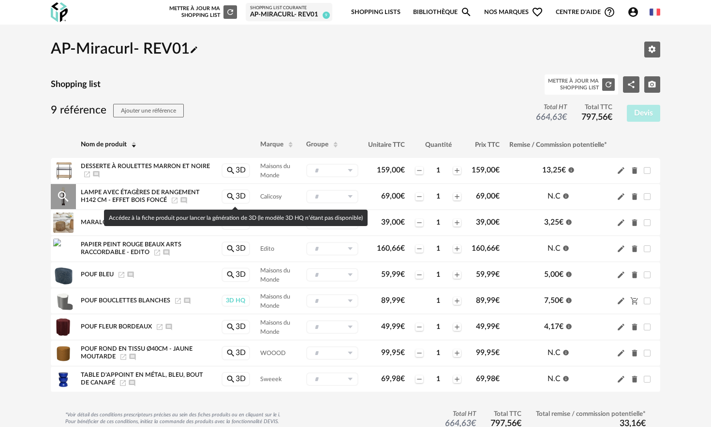
click at [244, 197] on link "Magnify icon 3D" at bounding box center [235, 197] width 29 height 15
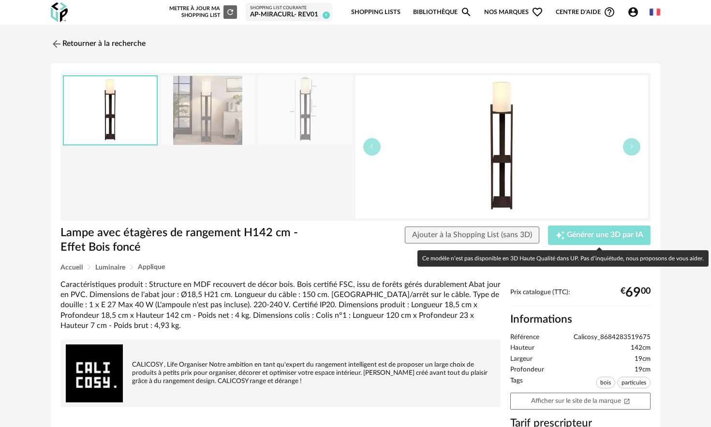
click at [570, 234] on span "Générer une 3D par IA" at bounding box center [605, 236] width 76 height 8
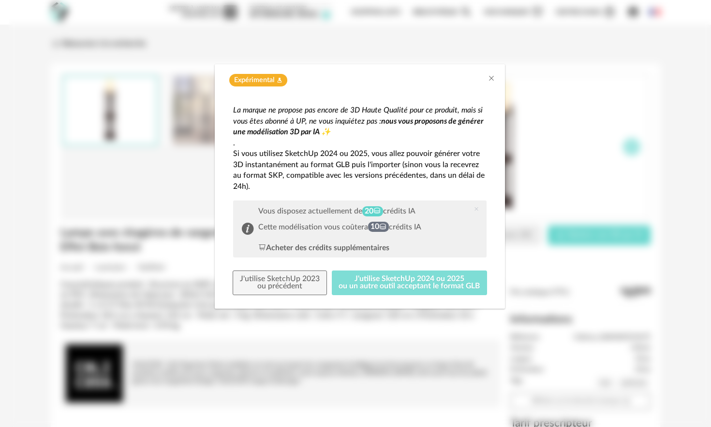
click at [411, 287] on button "J'utilise SketchUp 2024 ou 2025 ou un autre outil acceptant le format GLB" at bounding box center [410, 283] width 156 height 25
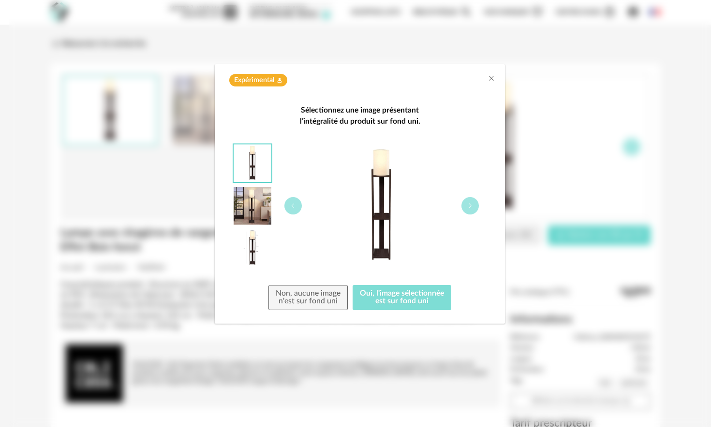
click at [395, 294] on button "Oui, l'image sélectionnée est sur fond uni" at bounding box center [401, 297] width 99 height 25
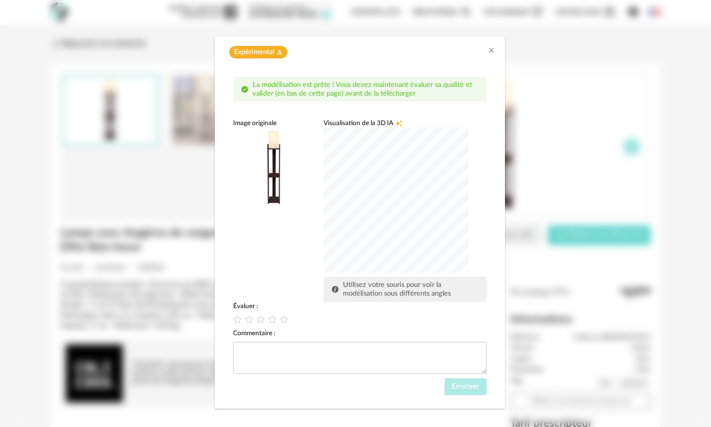
scroll to position [30, 0]
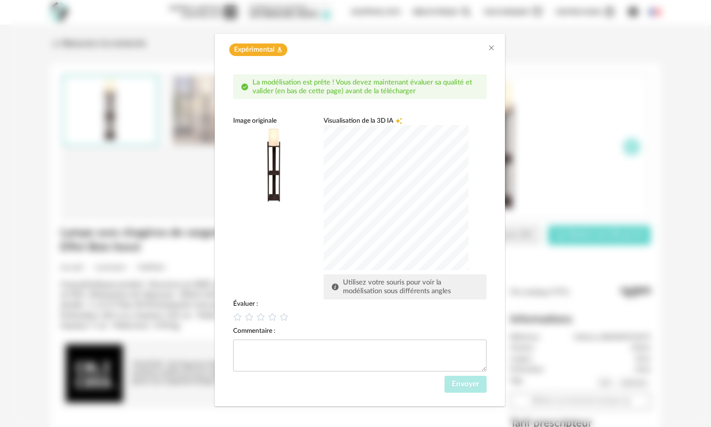
click at [465, 413] on div "Expérimental Flask icon La modélisation est prête ! Vous devez maintenant évalu…" at bounding box center [360, 213] width 702 height 427
click at [430, 231] on div "La modélisation est prête ! Vous devez maintenant évaluer sa qualité et valider…" at bounding box center [359, 233] width 253 height 319
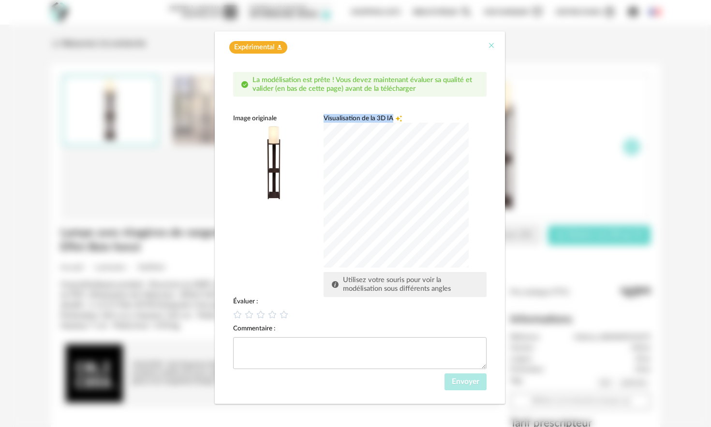
click at [492, 42] on icon "Close" at bounding box center [491, 46] width 8 height 8
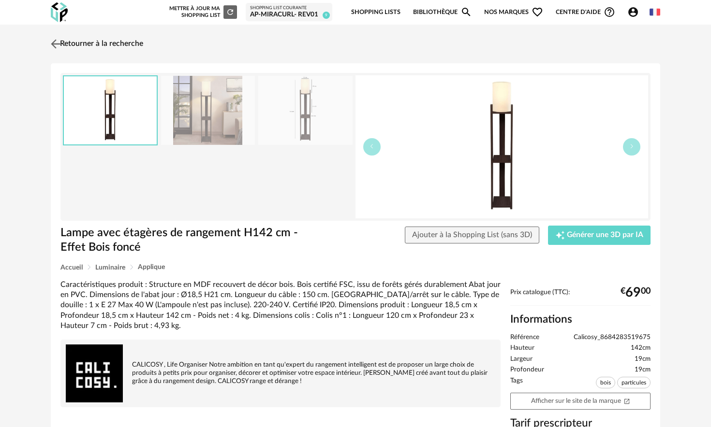
click at [89, 45] on link "Retourner à la recherche" at bounding box center [95, 43] width 95 height 21
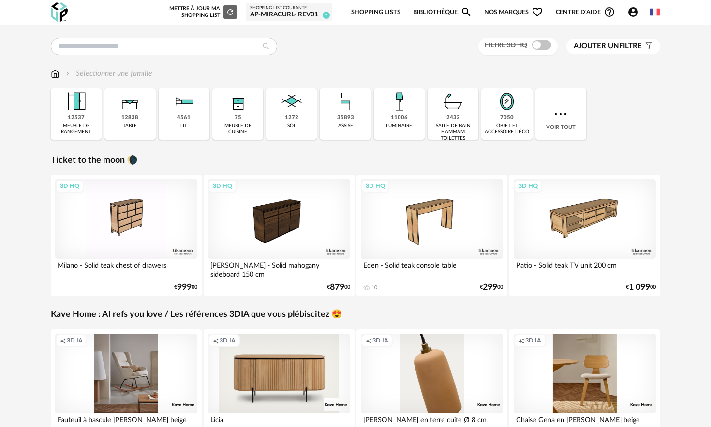
click at [298, 13] on div "AP-Miracurl- REV01" at bounding box center [289, 15] width 78 height 9
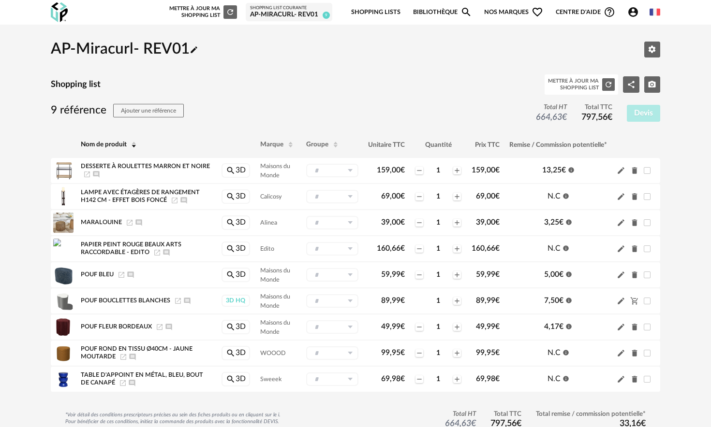
click at [501, 12] on span "Nos marques Heart Outline icon" at bounding box center [513, 12] width 59 height 23
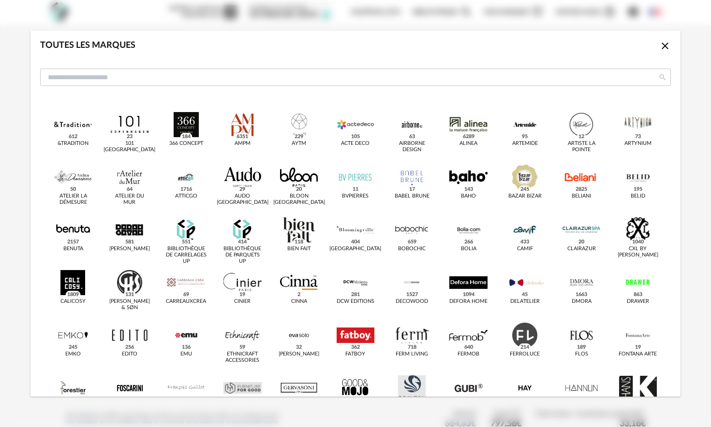
click at [452, 12] on div "Toutes les marques Close icon &tradition 612 101 [GEOGRAPHIC_DATA] 23 366 Conce…" at bounding box center [355, 213] width 711 height 427
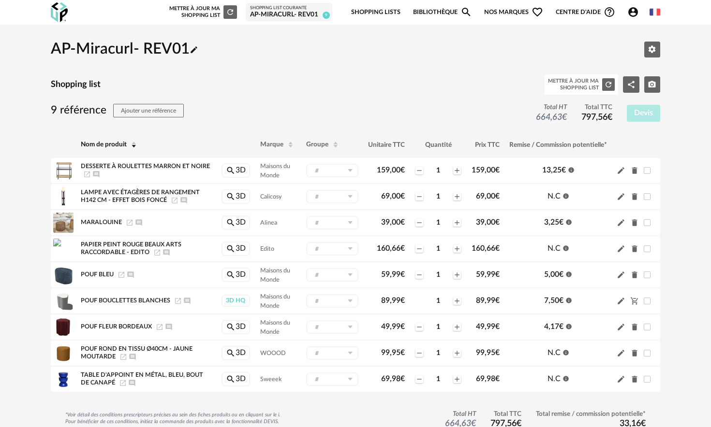
click at [448, 13] on link "Bibliothèque Magnify icon" at bounding box center [442, 12] width 59 height 23
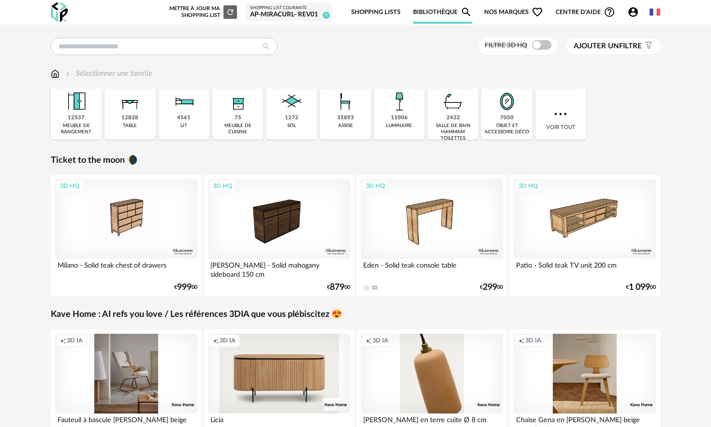
click at [521, 11] on span "Nos marques Heart Outline icon" at bounding box center [513, 12] width 59 height 23
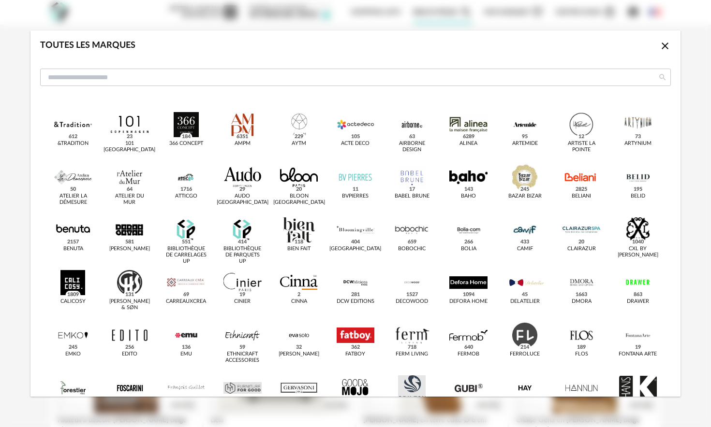
click at [669, 46] on icon "Close icon" at bounding box center [665, 46] width 12 height 12
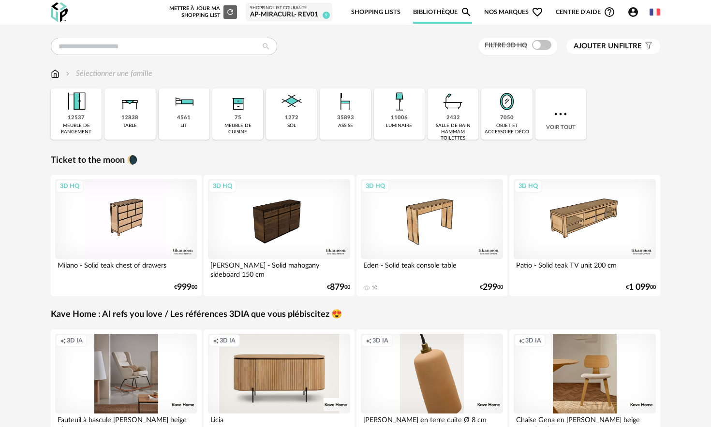
click at [283, 15] on div "AP-Miracurl- REV01" at bounding box center [289, 15] width 78 height 9
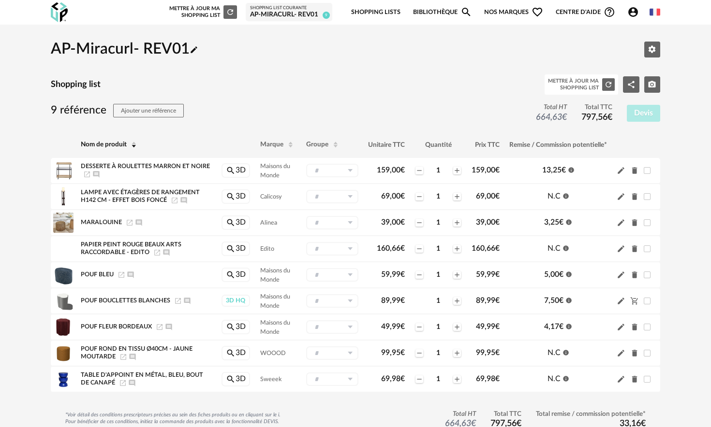
click at [223, 12] on div "Mettre à jour ma Shopping List Refresh icon" at bounding box center [202, 12] width 70 height 14
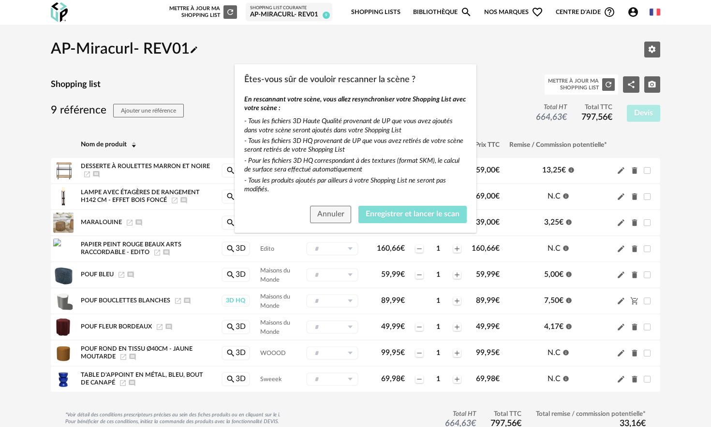
click at [421, 216] on span "Enregistrer et lancer le scan" at bounding box center [413, 214] width 94 height 8
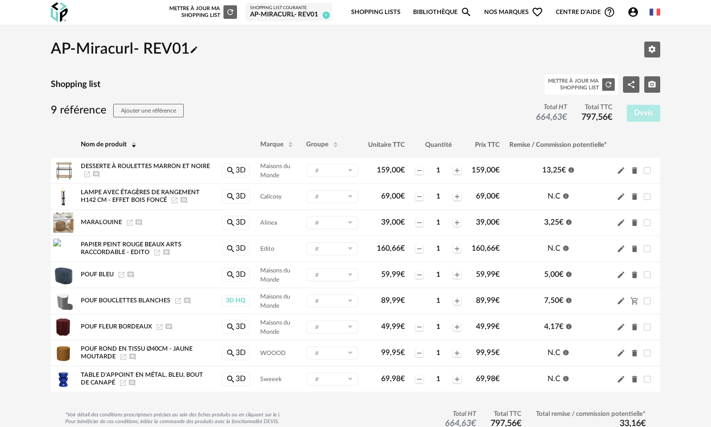
click at [280, 19] on div "Shopping List courante AP-Miracurl- REV01 9" at bounding box center [289, 12] width 87 height 18
click at [295, 11] on div "AP-Miracurl- REV01" at bounding box center [289, 15] width 78 height 9
click at [327, 16] on span "9" at bounding box center [325, 15] width 7 height 7
click at [314, 12] on div "AP-Miracurl- REV01" at bounding box center [289, 15] width 78 height 9
drag, startPoint x: 120, startPoint y: 198, endPoint x: 236, endPoint y: 193, distance: 116.1
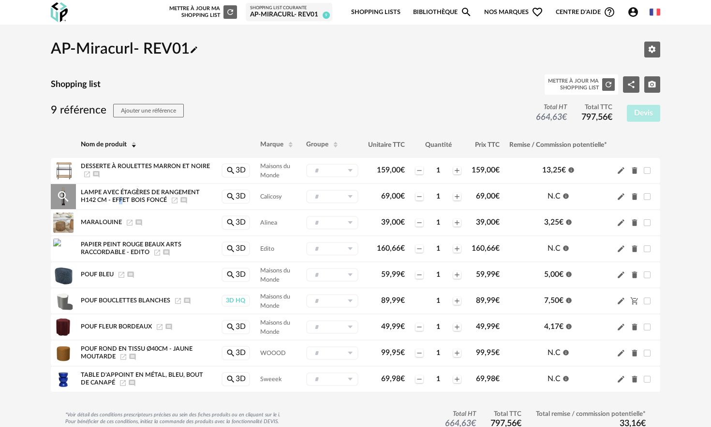
click at [133, 196] on span "Lampe avec étagères de rangement H142 cm - Effet Bois foncé" at bounding box center [140, 197] width 119 height 14
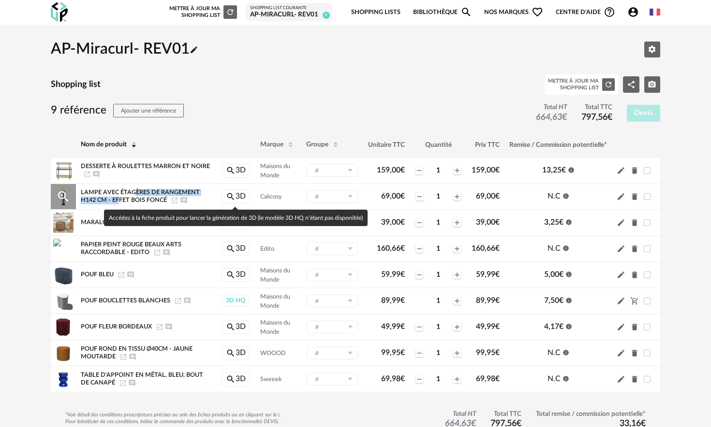
click at [238, 196] on link "Magnify icon 3D" at bounding box center [235, 197] width 29 height 15
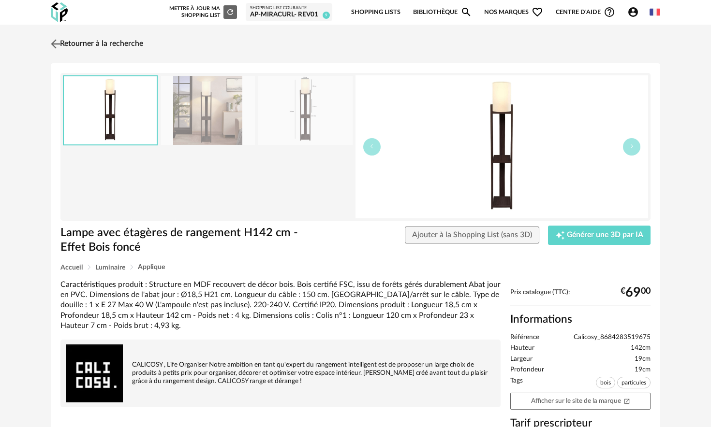
click at [58, 44] on img at bounding box center [56, 44] width 14 height 14
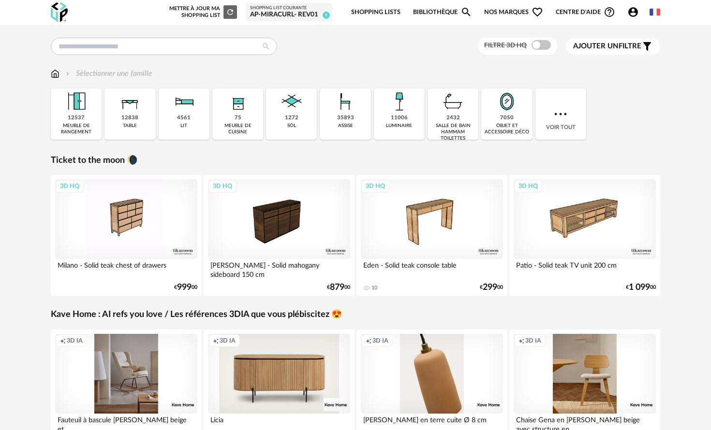
click at [308, 15] on div "AP-Miracurl- REV01" at bounding box center [289, 15] width 78 height 9
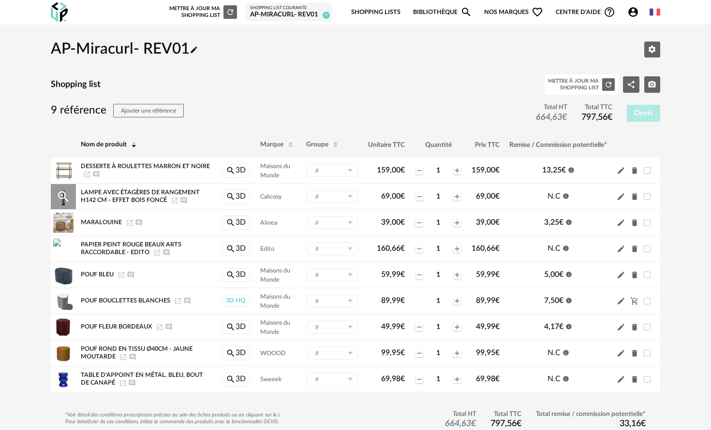
click at [147, 197] on div "Lampe avec étagères de rangement H142 cm - Effet Bois foncé Launch icon Ajouter…" at bounding box center [146, 196] width 131 height 15
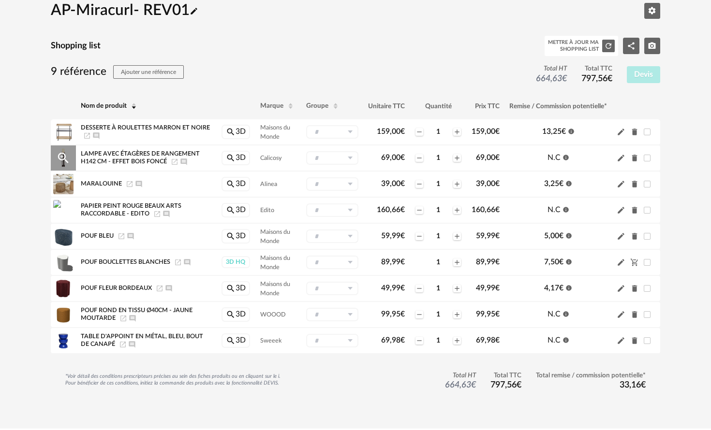
scroll to position [59, 0]
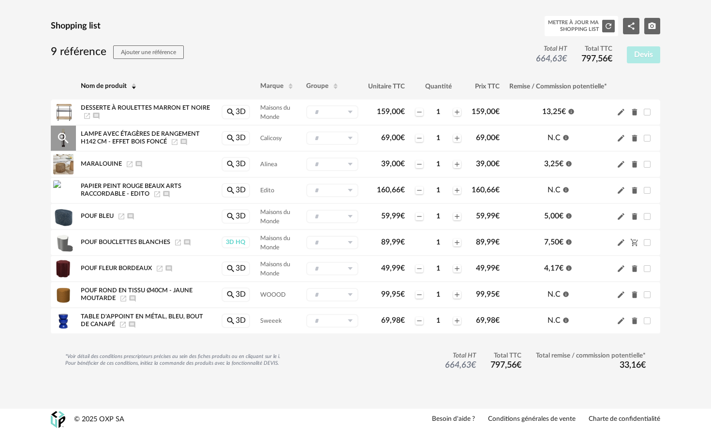
click at [188, 139] on span "Ajouter un commentaire" at bounding box center [184, 142] width 8 height 6
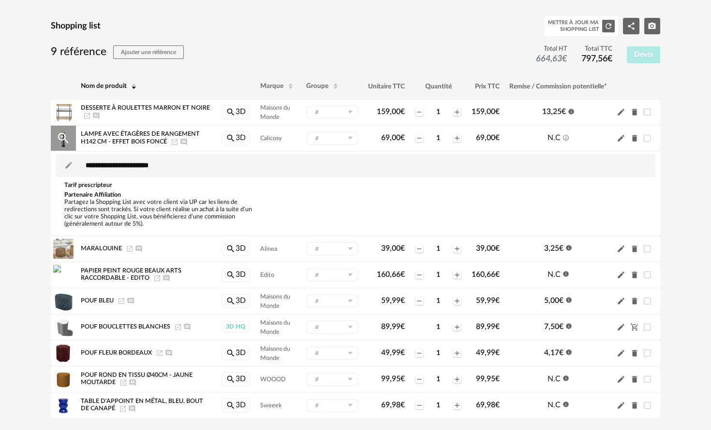
click at [185, 135] on span "Lampe avec étagères de rangement H142 cm - Effet Bois foncé" at bounding box center [140, 138] width 119 height 14
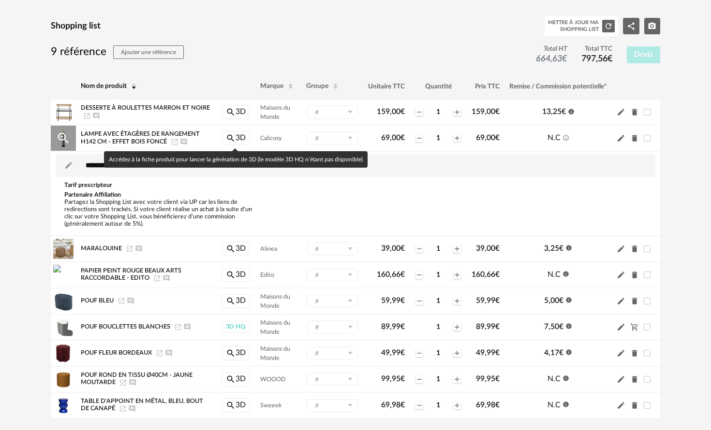
click at [237, 137] on link "Magnify icon 3D" at bounding box center [235, 138] width 29 height 15
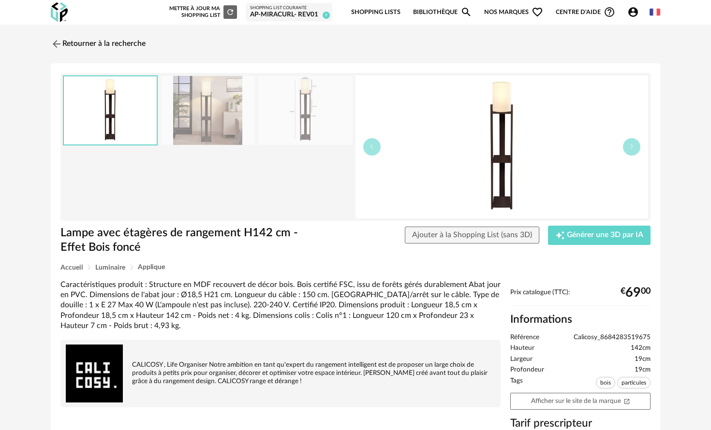
click at [427, 7] on link "Bibliothèque Magnify icon" at bounding box center [442, 12] width 59 height 23
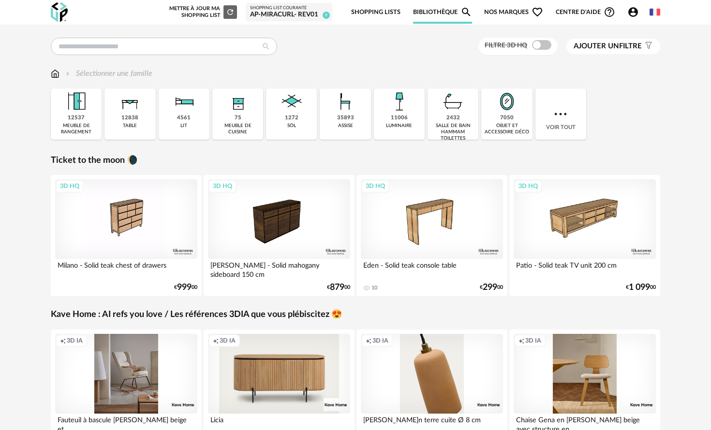
click at [637, 55] on div "Filtre 3D HQ Ajouter un filtre s Filter icon Filtrer par :" at bounding box center [569, 47] width 182 height 18
click at [629, 47] on span "Ajouter un filtre" at bounding box center [607, 47] width 68 height 10
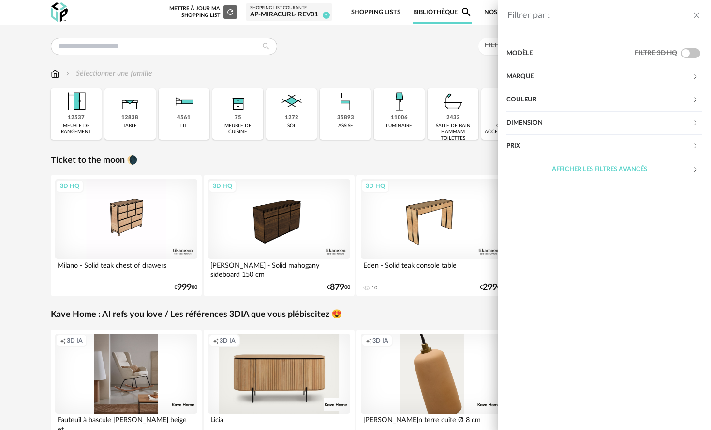
drag, startPoint x: 440, startPoint y: 55, endPoint x: 447, endPoint y: 49, distance: 8.6
click at [440, 54] on div "Filtrer par : Modèle Filtre 3D HQ Marque &tradition 612 101 Copenhagen 23 366 C…" at bounding box center [355, 215] width 711 height 430
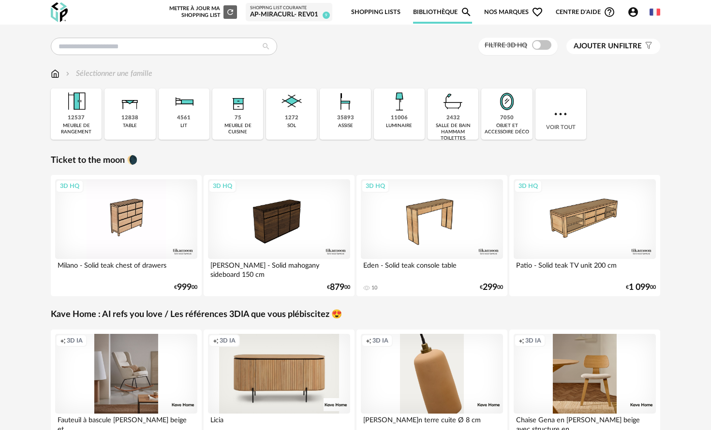
click at [590, 8] on span "Centre d'aide Help Circle Outline icon" at bounding box center [585, 12] width 59 height 12
click at [557, 36] on link "Tutos vidéos" at bounding box center [577, 32] width 71 height 17
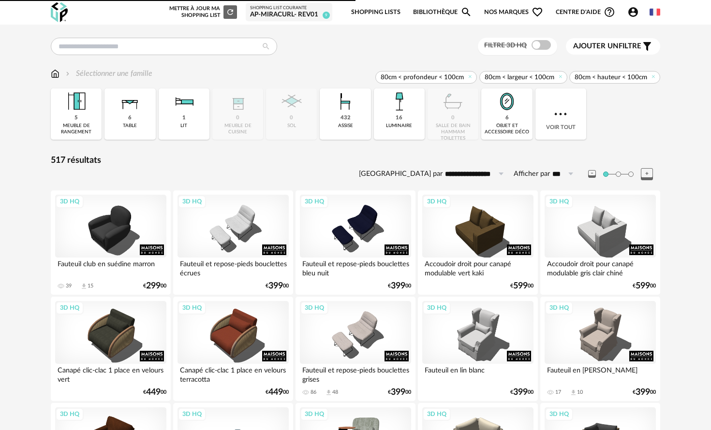
click at [219, 17] on div "Nouvelle shopping list Mettre à jour ma Shopping List Refresh icon Shopping Lis…" at bounding box center [370, 12] width 580 height 23
click at [216, 17] on div "Mettre à jour ma Shopping List Refresh icon" at bounding box center [202, 12] width 70 height 14
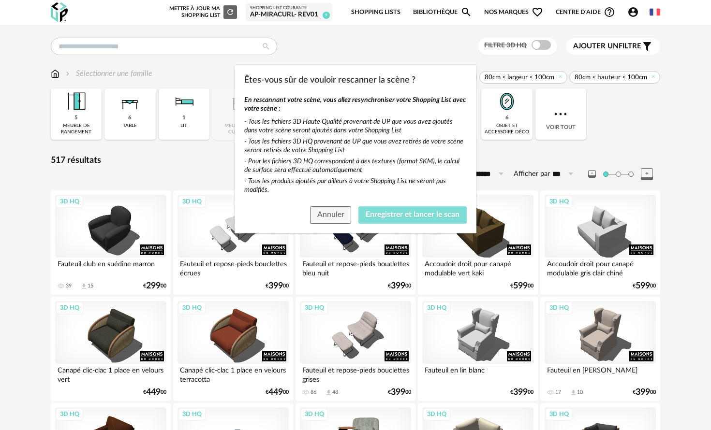
click at [409, 215] on span "Enregistrer et lancer le scan" at bounding box center [413, 215] width 94 height 8
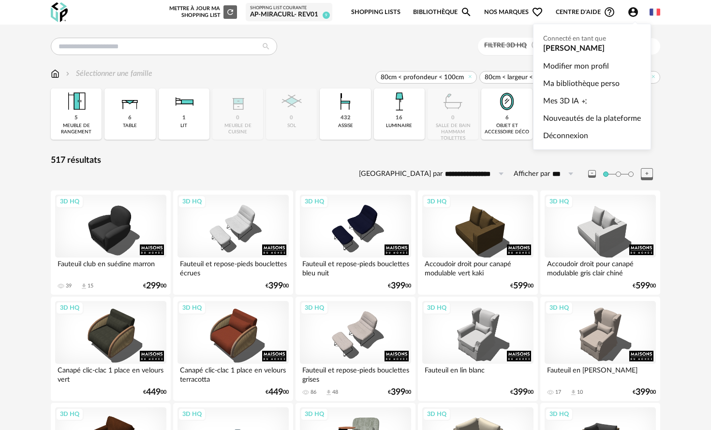
click at [635, 13] on icon "Account Circle icon" at bounding box center [633, 12] width 10 height 10
click at [578, 95] on span "Mes 3D IA" at bounding box center [561, 100] width 36 height 17
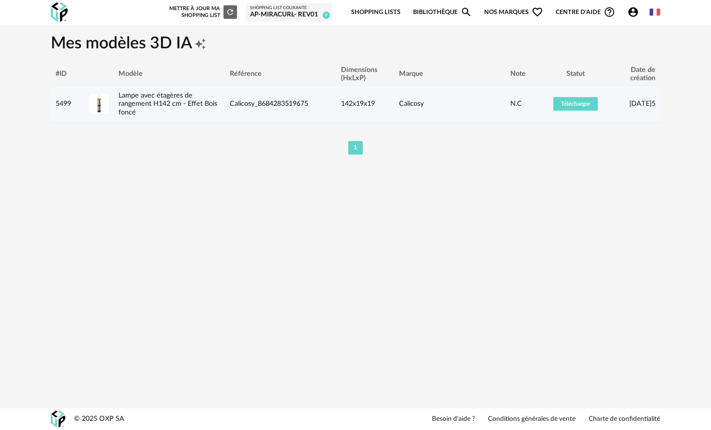
click at [208, 114] on div "Lampe avec étagères de rangement H142 cm - Effet Bois foncé" at bounding box center [169, 103] width 111 height 25
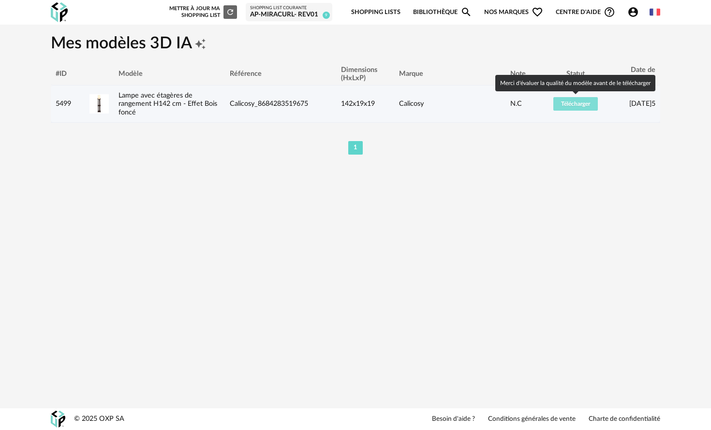
click at [563, 104] on span "Télécharger" at bounding box center [575, 104] width 29 height 6
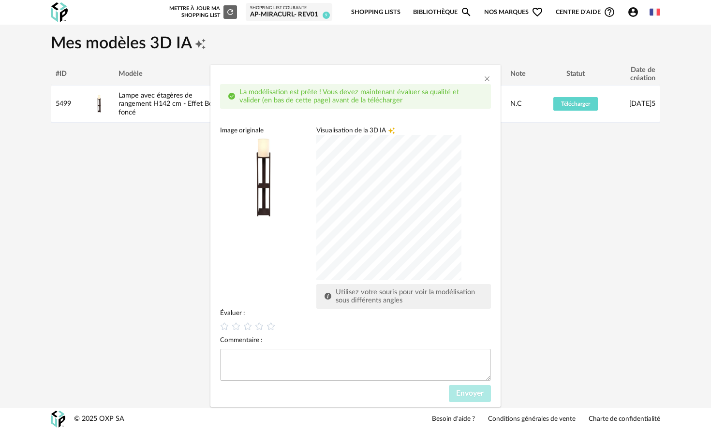
click at [397, 223] on div "dialog" at bounding box center [388, 207] width 145 height 145
click at [399, 374] on textarea "dialog" at bounding box center [355, 365] width 271 height 32
type textarea "*****"
drag, startPoint x: 405, startPoint y: 333, endPoint x: 282, endPoint y: 342, distance: 123.6
click at [405, 333] on div "Évaluer : Commentaire : ***** Envoyer" at bounding box center [355, 356] width 271 height 94
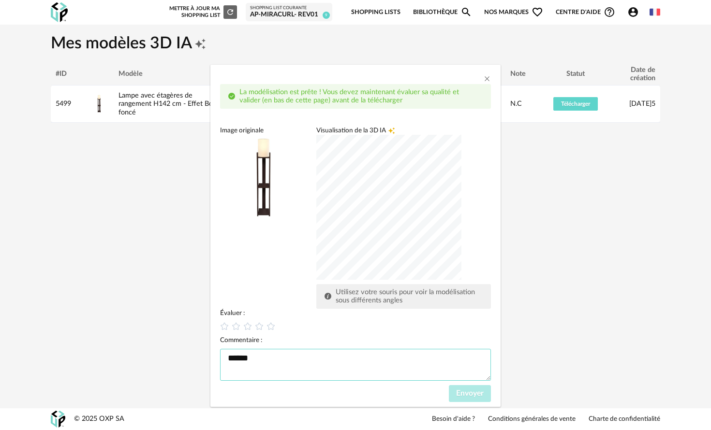
drag, startPoint x: 267, startPoint y: 357, endPoint x: 208, endPoint y: 361, distance: 59.6
click at [208, 361] on div "La modélisation est prête ! Vous devez maintenant évaluer sa qualité et valider…" at bounding box center [355, 215] width 711 height 430
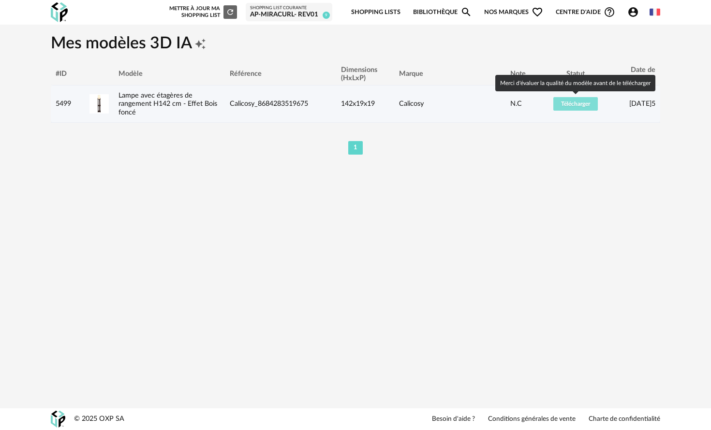
click at [574, 97] on button "Télécharger" at bounding box center [575, 104] width 44 height 14
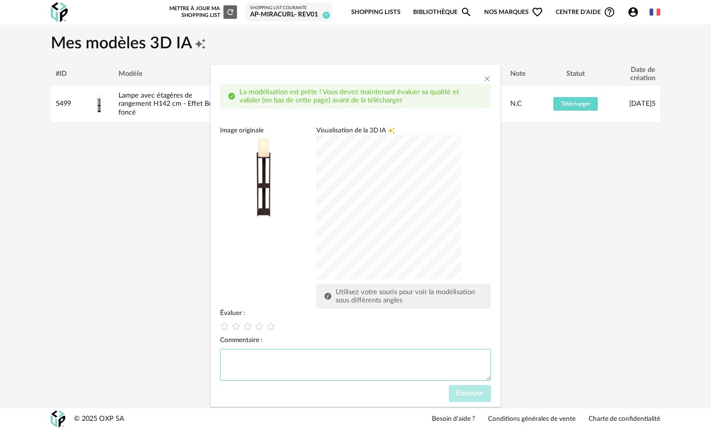
click at [264, 357] on textarea "dialog" at bounding box center [355, 365] width 271 height 32
click at [380, 225] on div "dialog" at bounding box center [388, 207] width 145 height 145
drag, startPoint x: 274, startPoint y: 209, endPoint x: 379, endPoint y: 239, distance: 109.0
click at [379, 239] on div "dialog" at bounding box center [388, 207] width 145 height 145
click at [275, 364] on textarea "dialog" at bounding box center [355, 365] width 271 height 32
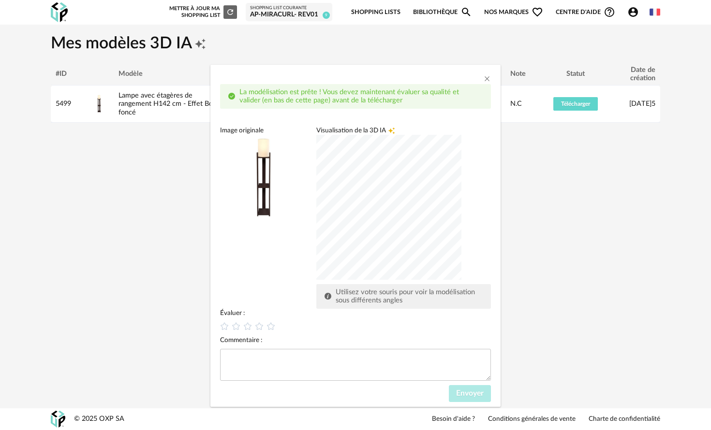
click at [372, 209] on div "dialog" at bounding box center [388, 207] width 145 height 145
drag, startPoint x: 256, startPoint y: 147, endPoint x: 386, endPoint y: 217, distance: 148.2
click at [386, 217] on div "dialog" at bounding box center [388, 207] width 145 height 145
click at [260, 365] on textarea "dialog" at bounding box center [355, 365] width 271 height 32
type textarea "*"
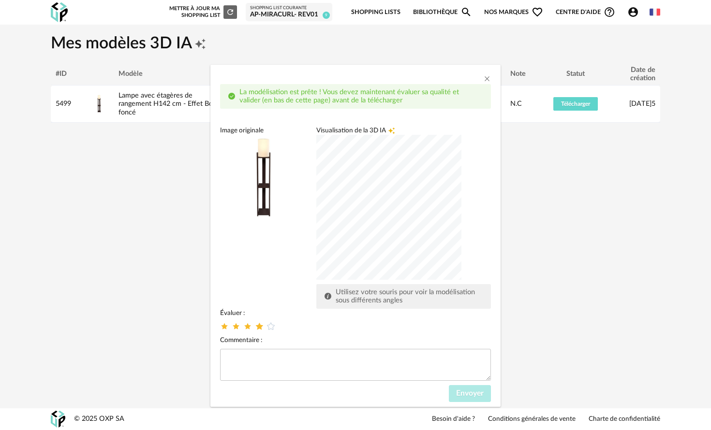
click at [258, 325] on icon "dialog" at bounding box center [259, 326] width 10 height 10
drag, startPoint x: 271, startPoint y: 327, endPoint x: 322, endPoint y: 337, distance: 51.3
click at [271, 327] on icon "dialog" at bounding box center [271, 326] width 10 height 10
click at [455, 397] on button "Envoyer" at bounding box center [470, 393] width 42 height 17
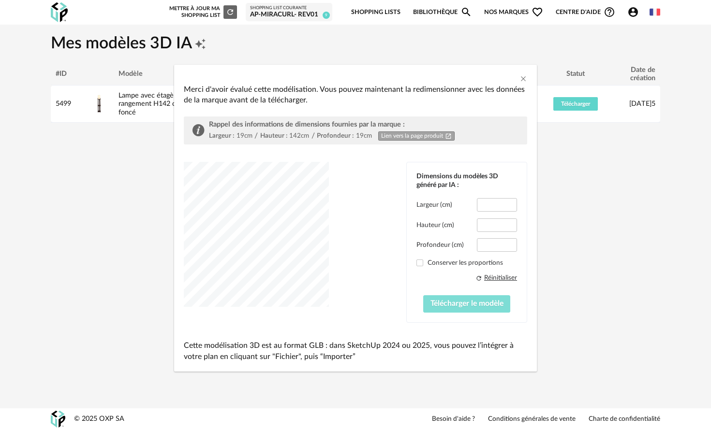
click at [461, 304] on span "Télécharger le modèle" at bounding box center [466, 304] width 73 height 8
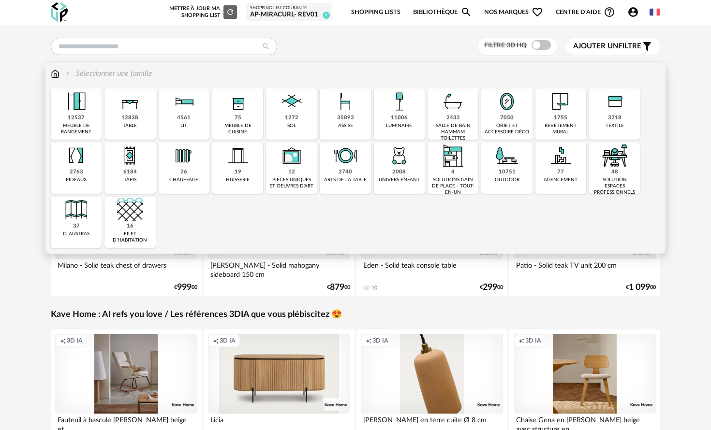
click at [55, 75] on img at bounding box center [55, 73] width 9 height 11
click at [394, 117] on div "11006" at bounding box center [399, 118] width 17 height 7
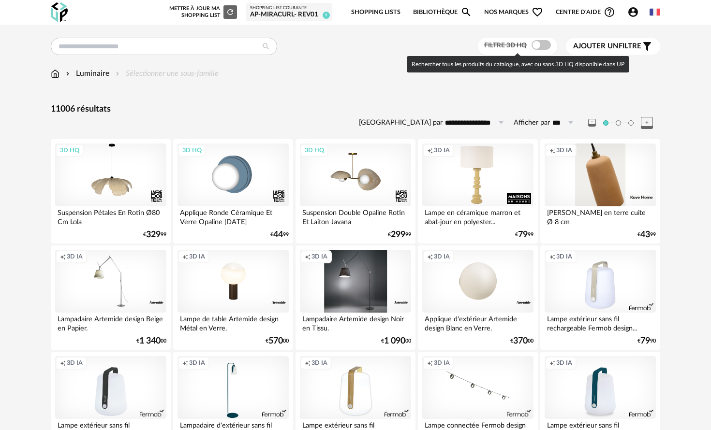
click at [539, 44] on span at bounding box center [540, 45] width 19 height 10
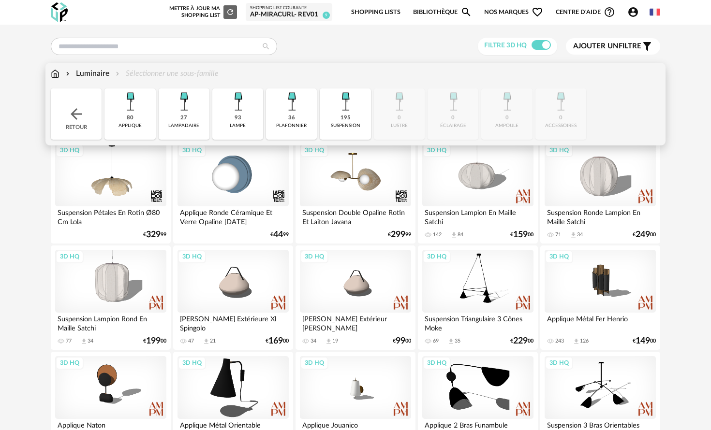
click at [99, 74] on div "Luminaire" at bounding box center [86, 73] width 45 height 11
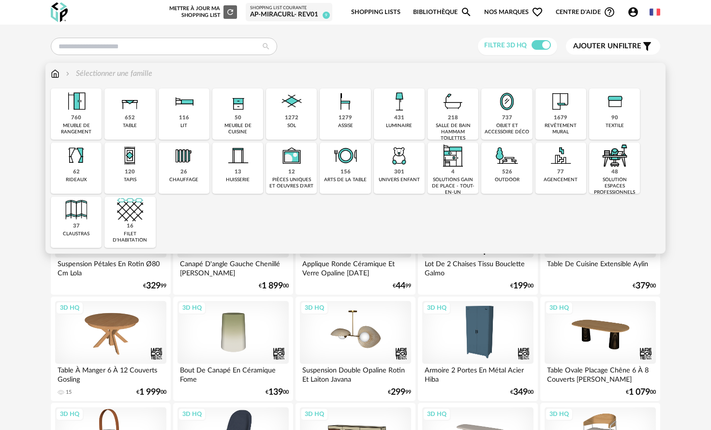
click at [392, 116] on div "431 luminaire" at bounding box center [399, 113] width 51 height 51
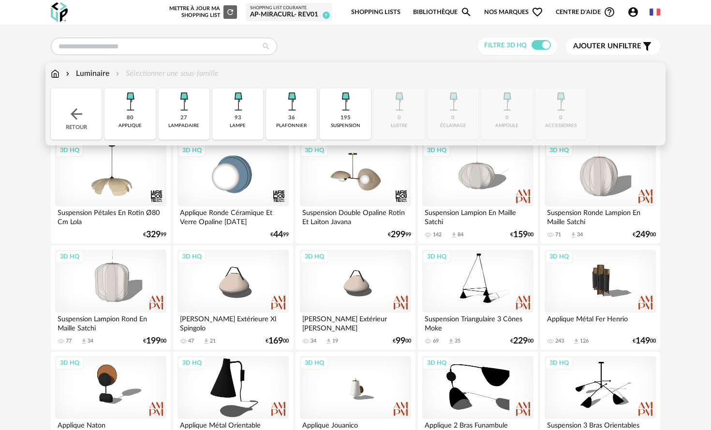
click at [177, 110] on img at bounding box center [184, 101] width 26 height 26
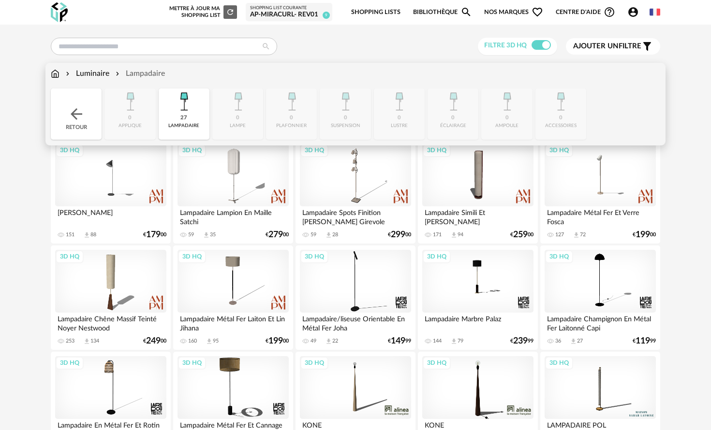
click at [121, 105] on div "Close icon Retour 0 applique 27 [GEOGRAPHIC_DATA] 0 lampe 0 plafonnier 0 suspen…" at bounding box center [355, 113] width 609 height 51
click at [102, 71] on div "Luminaire" at bounding box center [86, 73] width 45 height 11
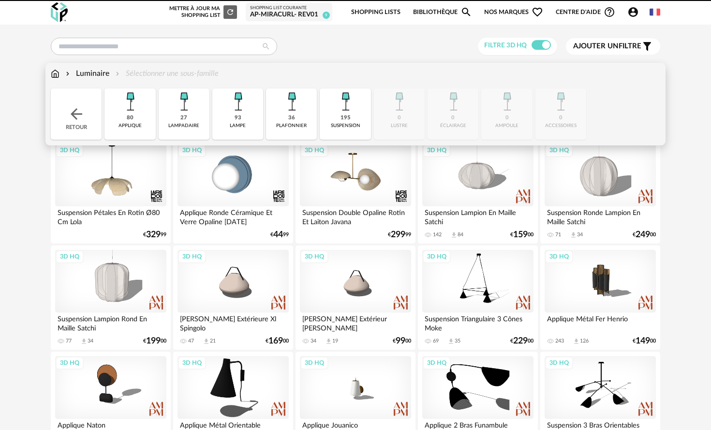
click at [134, 111] on img at bounding box center [130, 101] width 26 height 26
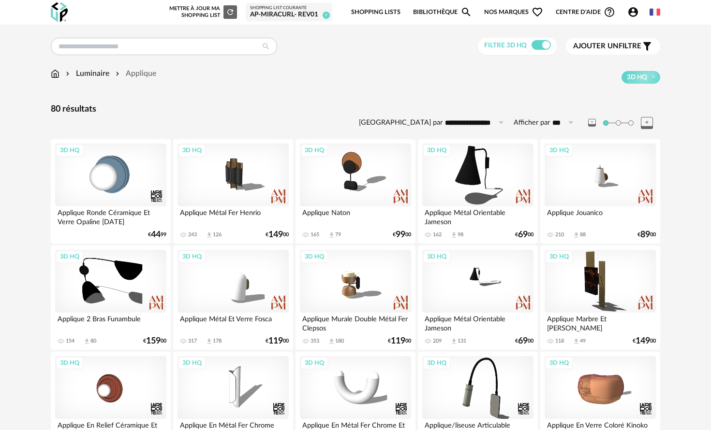
click at [312, 53] on div "Filtre 3D HQ Ajouter un filtre s Filter icon Filtrer par :" at bounding box center [355, 47] width 609 height 18
click at [479, 122] on input "**********" at bounding box center [475, 122] width 67 height 15
click at [477, 173] on li "Prix décroissant" at bounding box center [483, 181] width 81 height 16
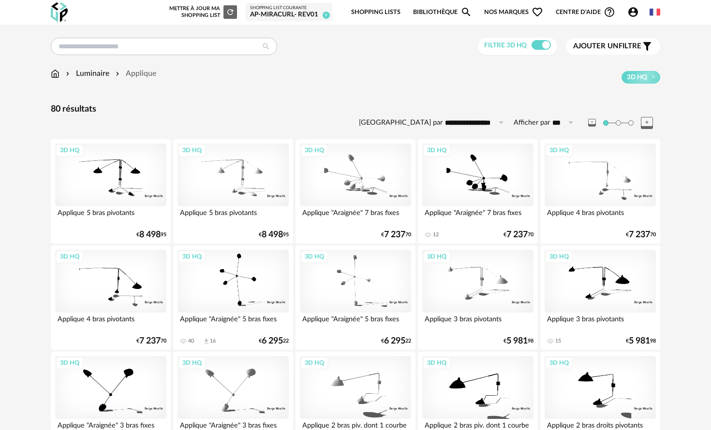
click at [476, 126] on input "**********" at bounding box center [475, 122] width 67 height 15
click at [470, 162] on span "Prix croissant" at bounding box center [479, 164] width 52 height 9
type input "**********"
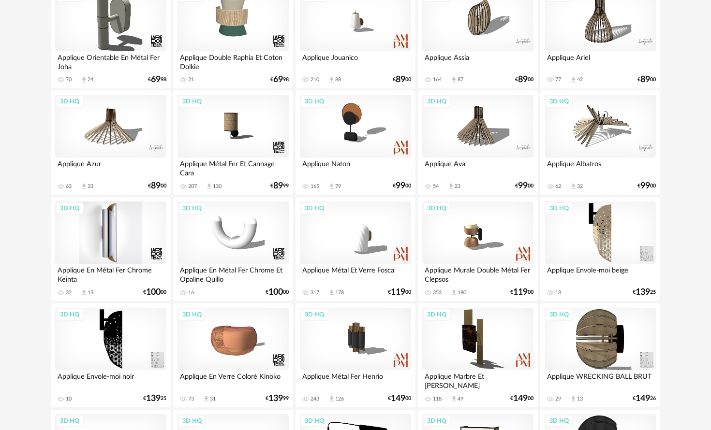
scroll to position [259, 0]
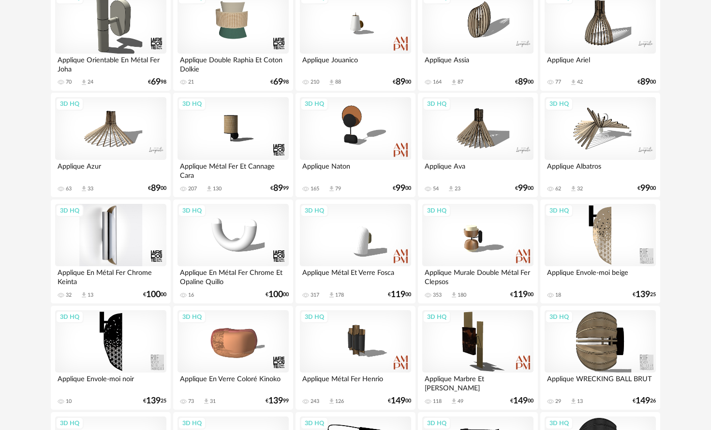
click at [117, 229] on div "3D HQ" at bounding box center [110, 235] width 111 height 63
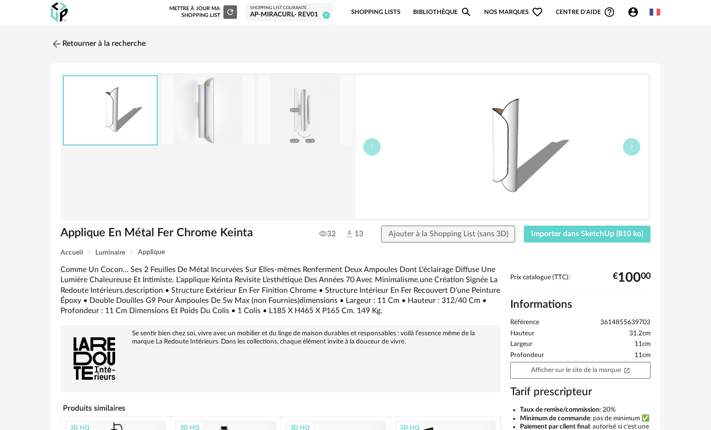
click at [642, 149] on img at bounding box center [501, 146] width 293 height 143
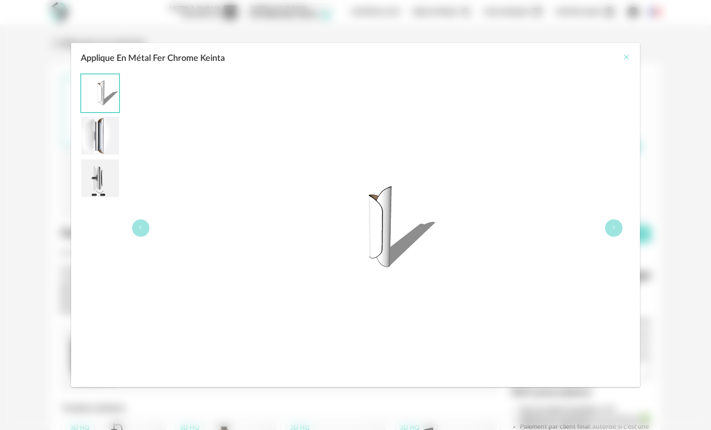
click at [628, 58] on icon "Close" at bounding box center [626, 57] width 8 height 8
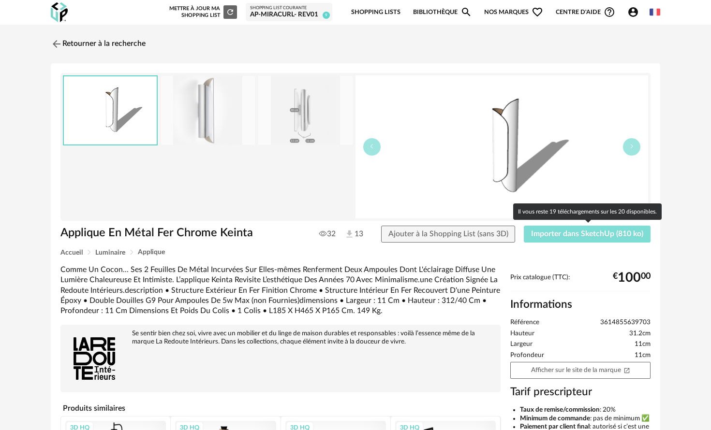
click at [576, 235] on span "Importer dans SketchUp (810 ko)" at bounding box center [587, 234] width 112 height 8
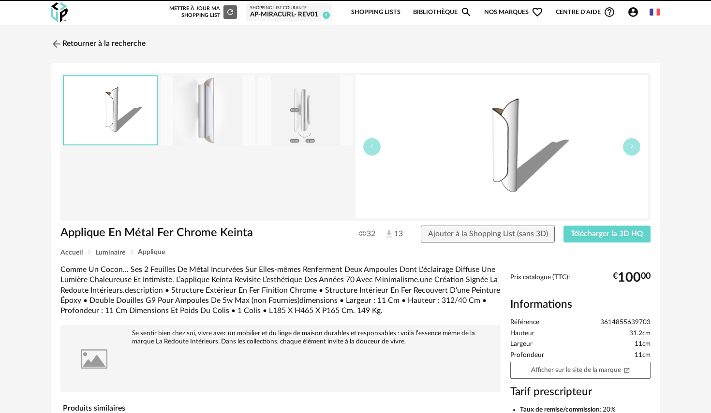
scroll to position [20, 0]
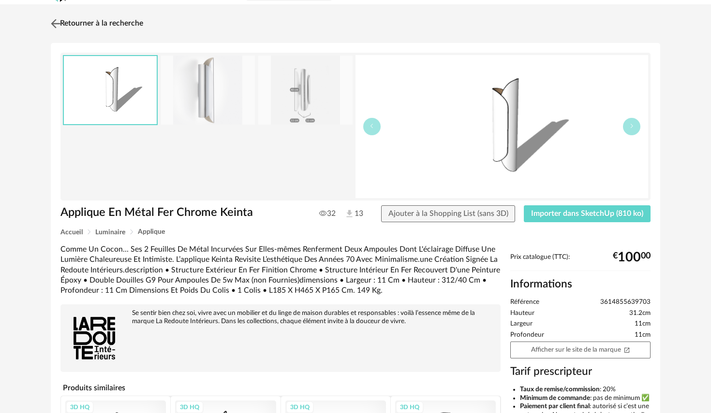
click at [53, 25] on img at bounding box center [56, 23] width 14 height 14
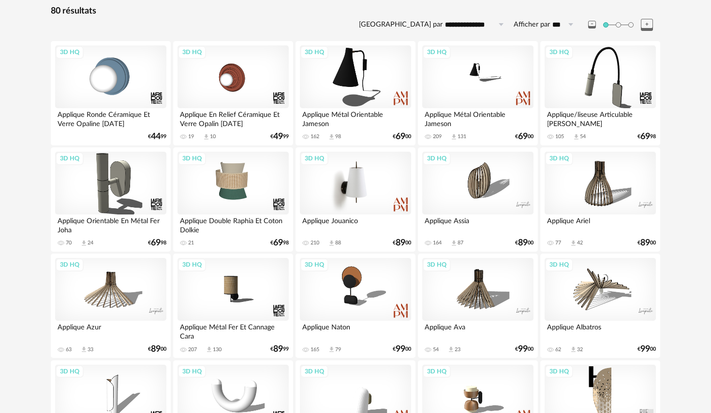
scroll to position [100, 0]
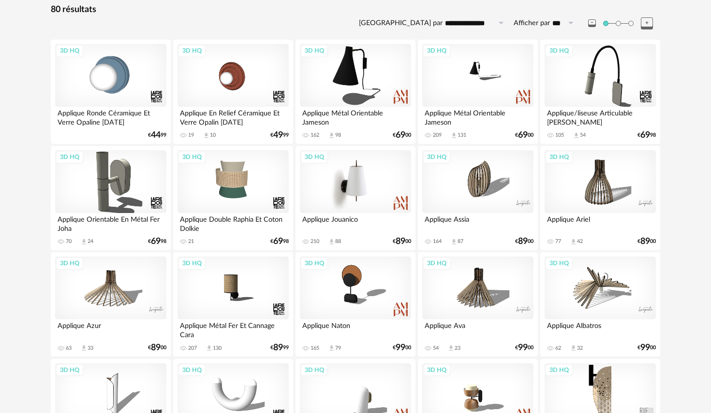
click at [356, 186] on div "3D HQ" at bounding box center [355, 181] width 111 height 63
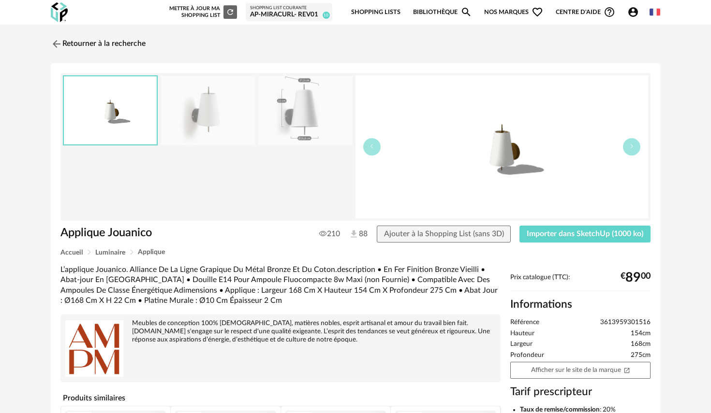
click at [304, 108] on img at bounding box center [305, 110] width 94 height 69
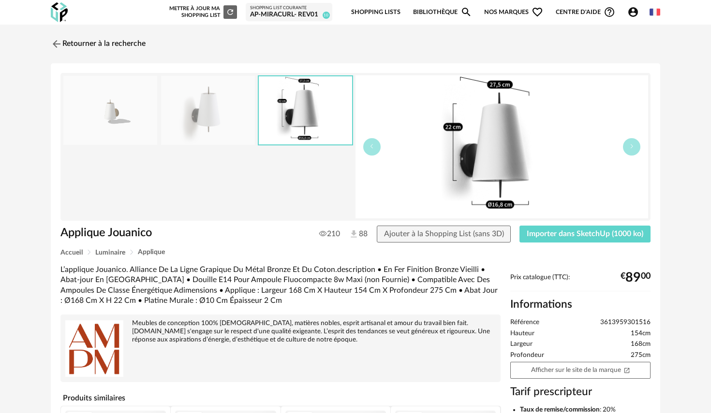
click at [243, 108] on img at bounding box center [208, 110] width 94 height 69
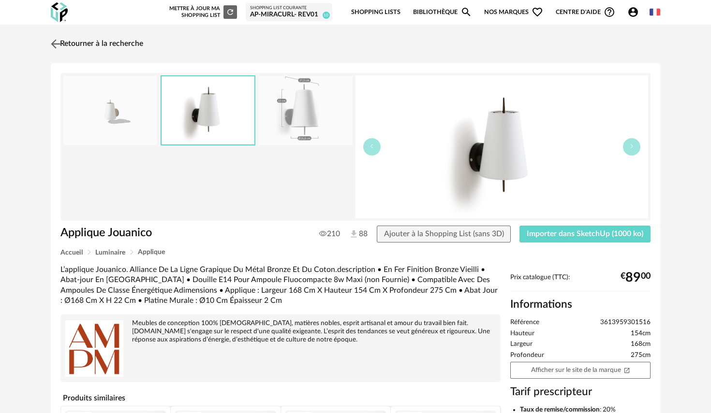
click at [55, 43] on img at bounding box center [56, 44] width 14 height 14
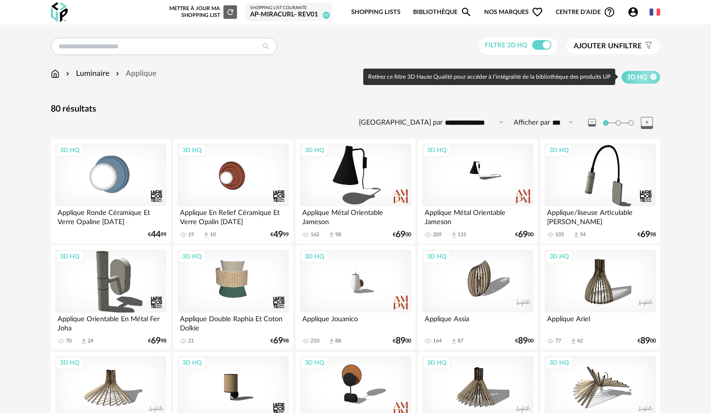
click at [655, 78] on icon at bounding box center [653, 76] width 6 height 6
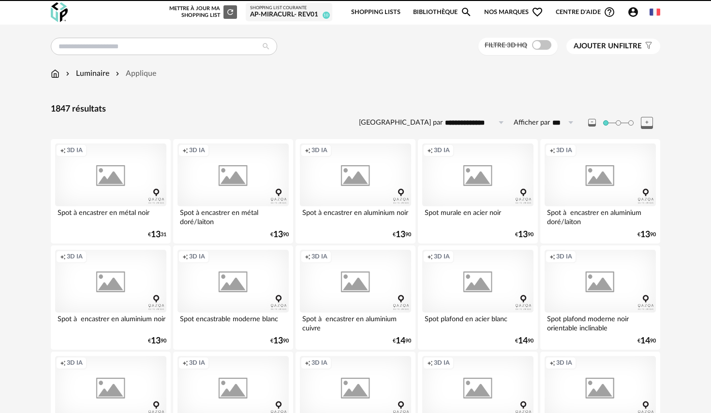
click at [631, 43] on span "Ajouter un filtre" at bounding box center [607, 47] width 68 height 10
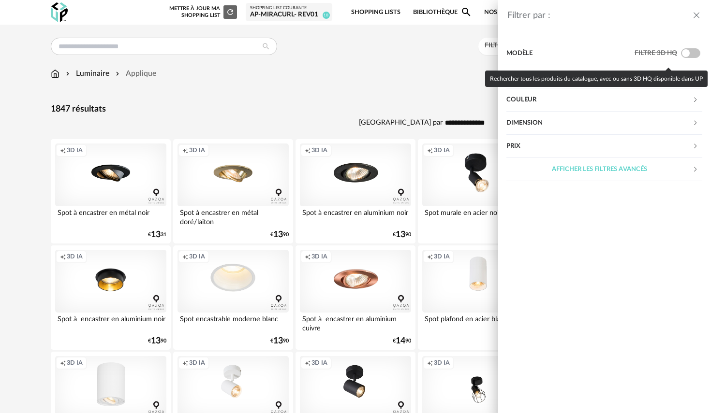
click at [684, 54] on span at bounding box center [690, 53] width 19 height 10
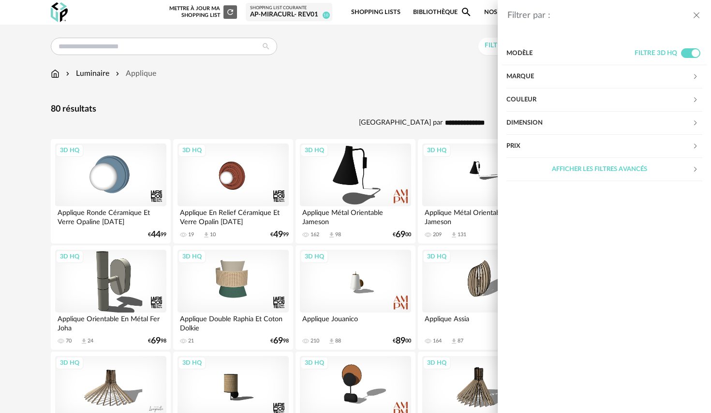
click at [360, 69] on div "Filtrer par : Modèle Filtre 3D HQ Marque &tradition 0 101 Copenhagen 0 366 Conc…" at bounding box center [355, 206] width 711 height 413
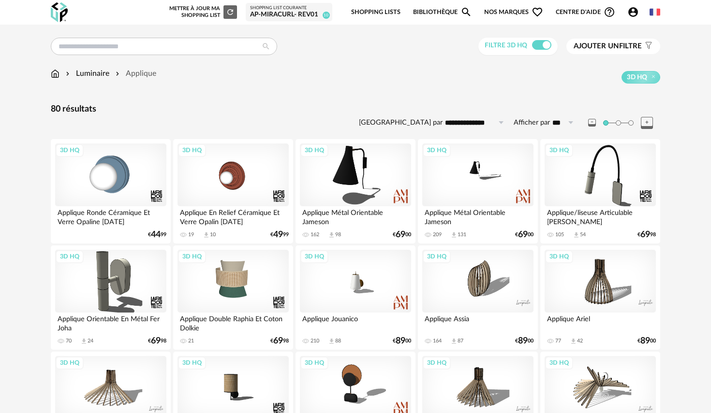
click at [98, 75] on div "Luminaire" at bounding box center [86, 73] width 45 height 11
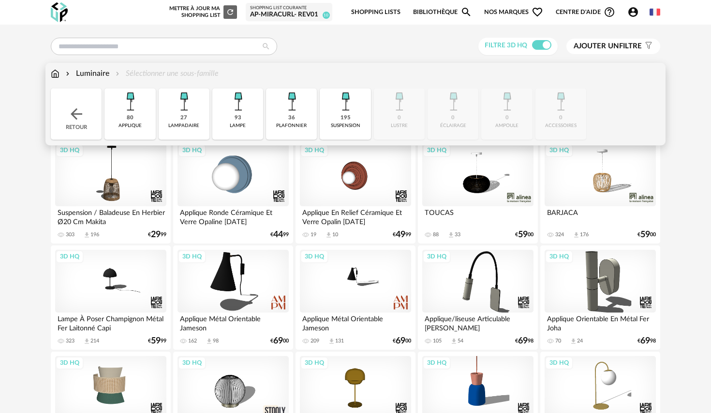
click at [189, 111] on img at bounding box center [184, 101] width 26 height 26
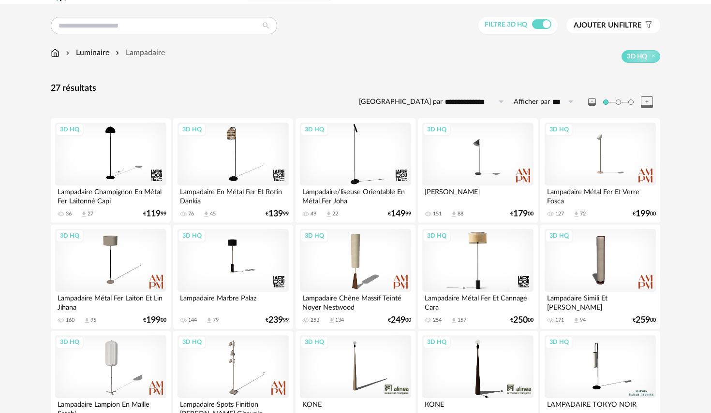
scroll to position [21, 0]
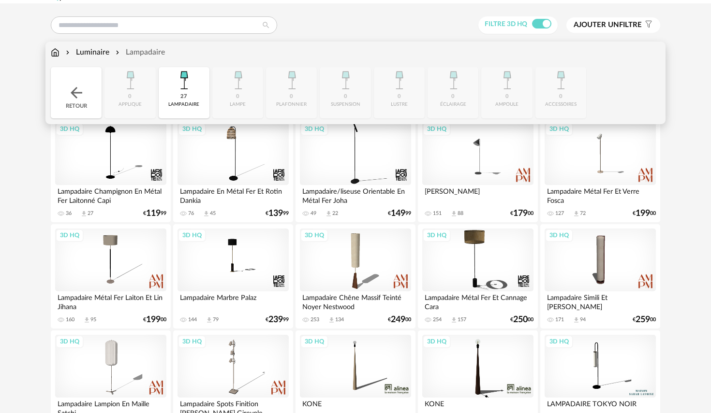
click at [141, 50] on div "Lampadaire" at bounding box center [139, 52] width 51 height 11
click at [190, 86] on img at bounding box center [184, 80] width 26 height 26
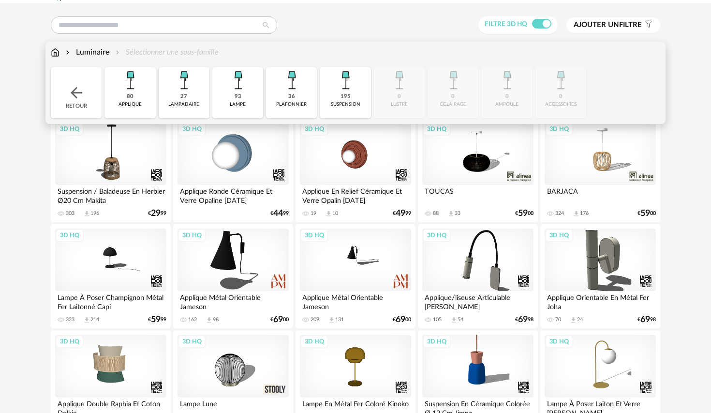
click at [237, 85] on img at bounding box center [238, 80] width 26 height 26
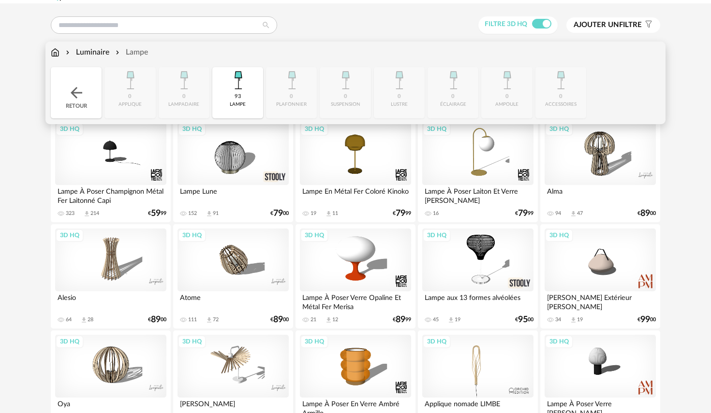
click at [237, 85] on img at bounding box center [238, 80] width 26 height 26
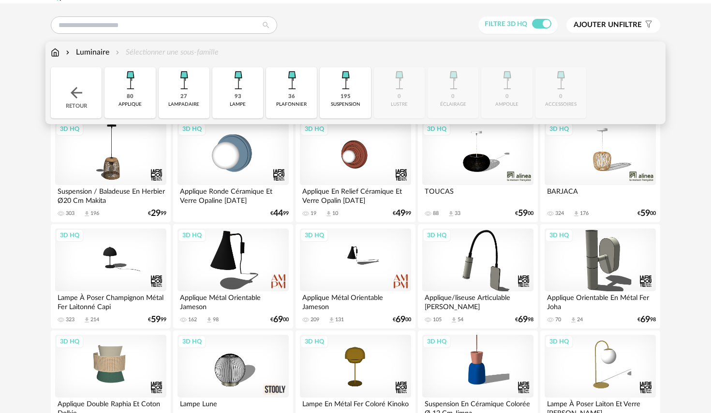
click at [283, 87] on img at bounding box center [291, 80] width 26 height 26
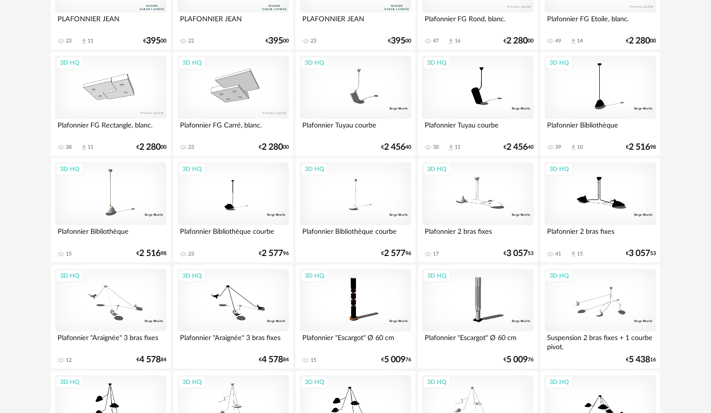
scroll to position [195, 0]
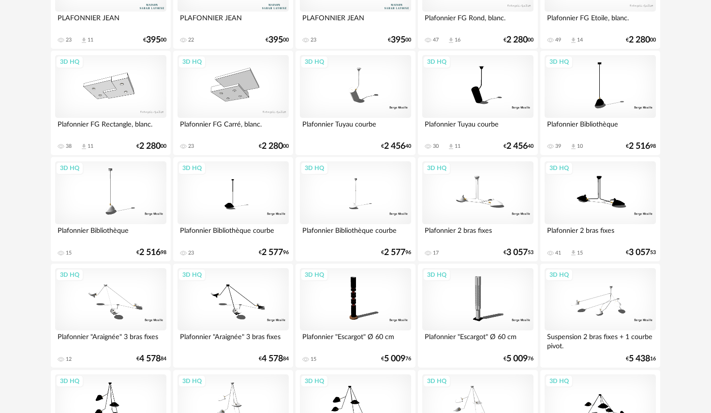
click at [355, 297] on div "3D HQ" at bounding box center [355, 299] width 111 height 63
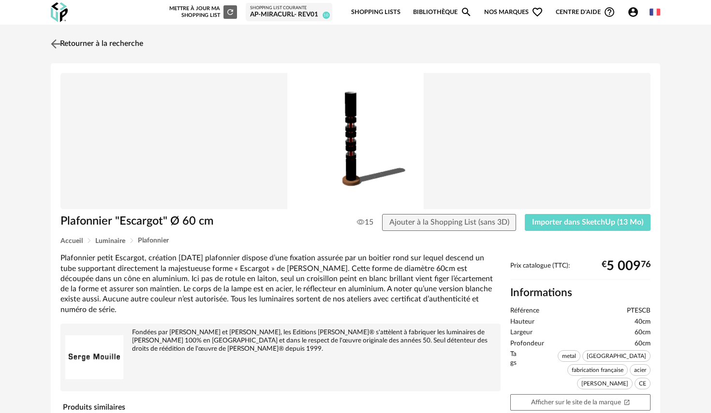
click at [55, 45] on img at bounding box center [56, 44] width 14 height 14
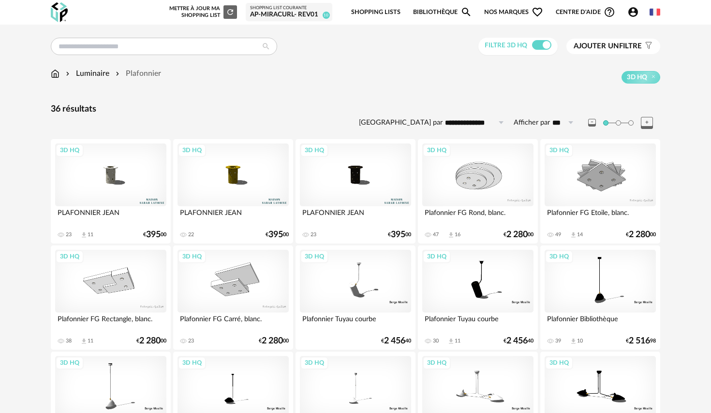
click at [463, 121] on input "**********" at bounding box center [475, 122] width 67 height 15
click at [484, 167] on span "Prix croissant" at bounding box center [479, 164] width 53 height 9
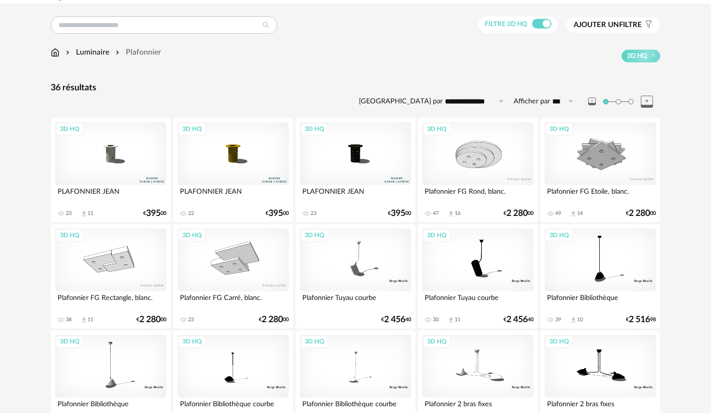
scroll to position [26, 0]
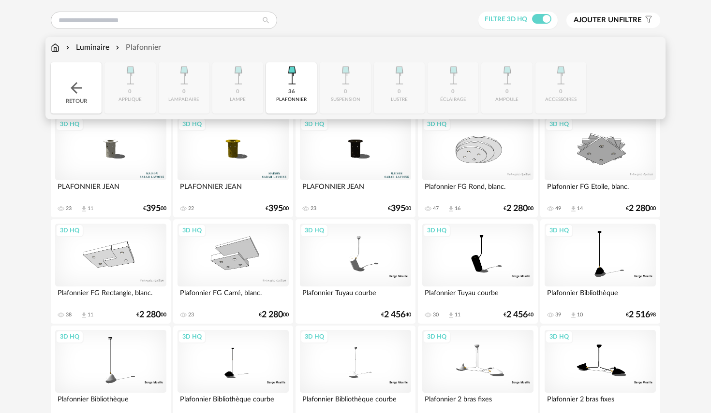
drag, startPoint x: 137, startPoint y: 48, endPoint x: 126, endPoint y: 48, distance: 11.1
click at [137, 48] on div "Plafonnier" at bounding box center [137, 47] width 47 height 11
click at [282, 83] on img at bounding box center [291, 75] width 26 height 26
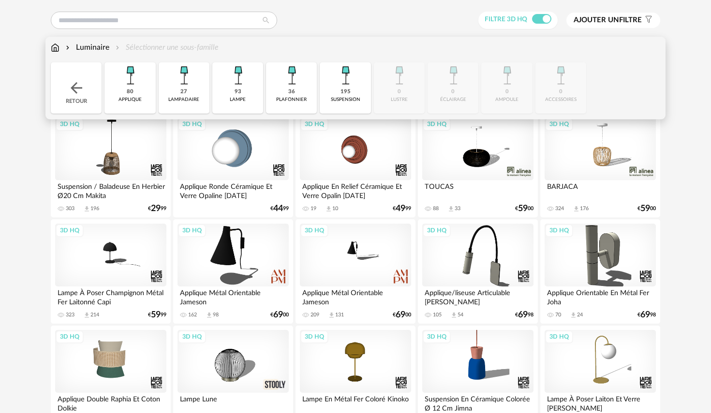
click at [344, 82] on img at bounding box center [345, 75] width 26 height 26
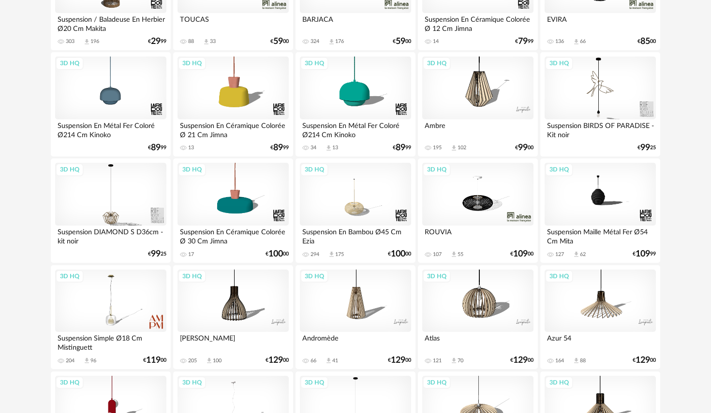
scroll to position [194, 0]
click at [605, 203] on div "3D HQ" at bounding box center [599, 193] width 111 height 63
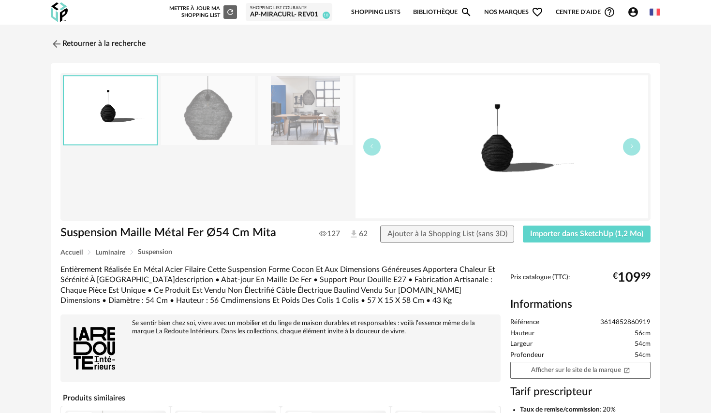
click at [214, 137] on img at bounding box center [208, 110] width 94 height 69
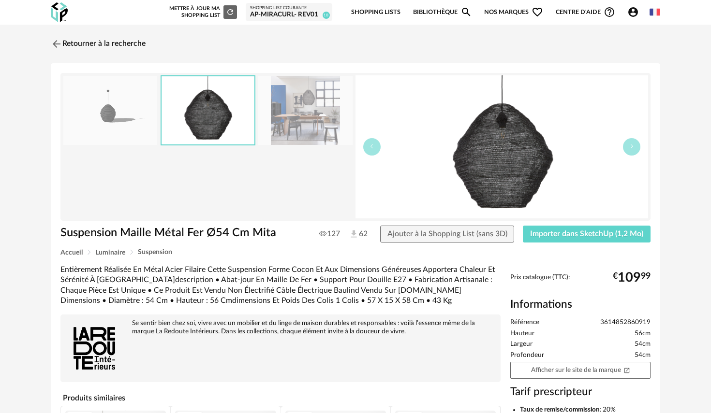
click at [278, 119] on img at bounding box center [305, 110] width 94 height 69
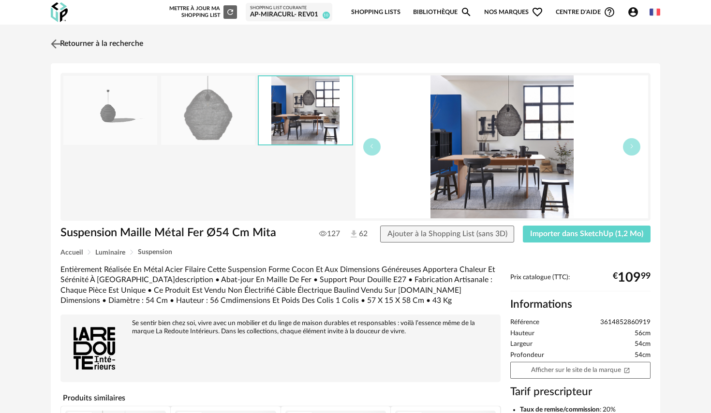
click at [53, 46] on img at bounding box center [56, 44] width 14 height 14
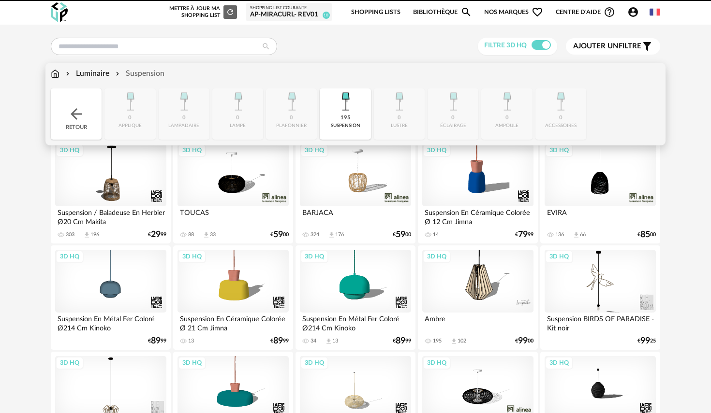
click at [58, 71] on img at bounding box center [55, 73] width 9 height 11
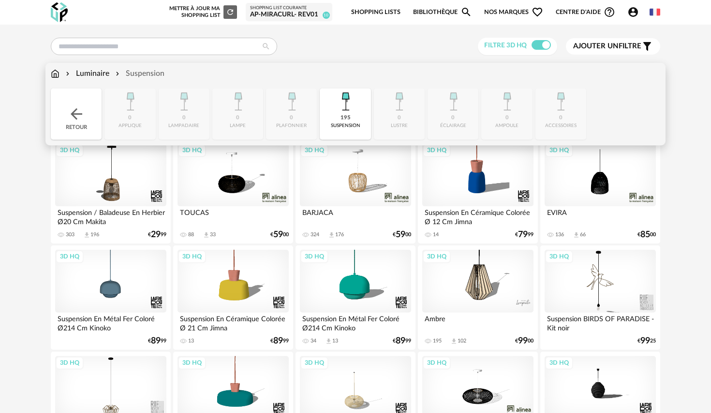
click at [65, 110] on div "Retour" at bounding box center [76, 113] width 51 height 51
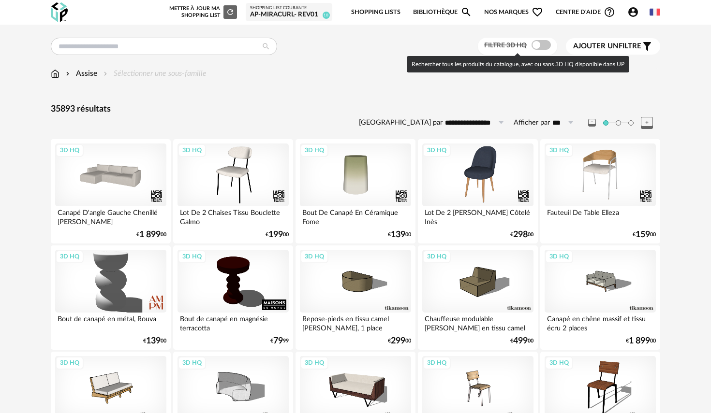
click at [540, 49] on span at bounding box center [540, 45] width 19 height 10
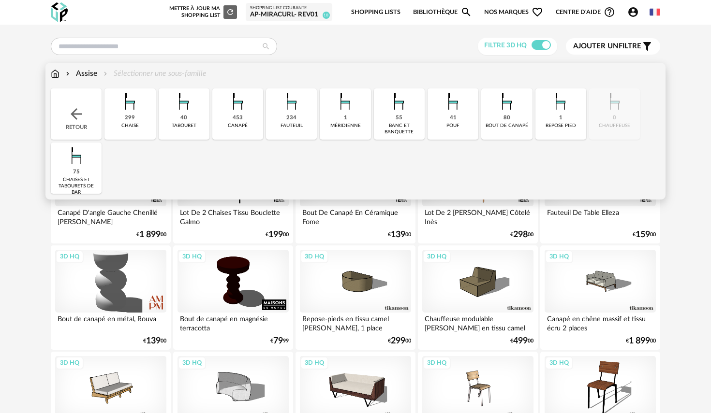
click at [91, 77] on div "Assise" at bounding box center [80, 73] width 33 height 11
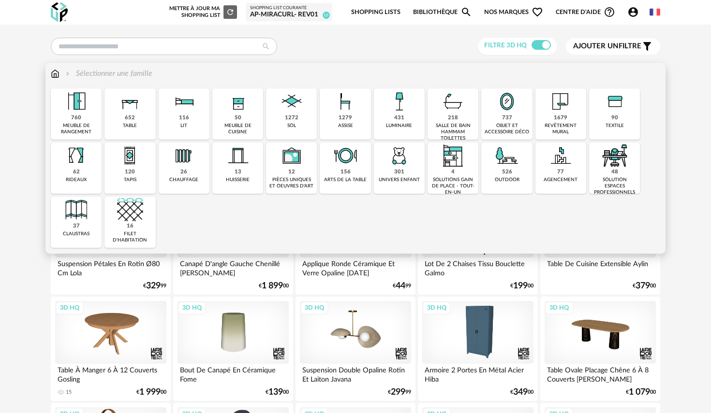
click at [343, 112] on img at bounding box center [345, 101] width 26 height 26
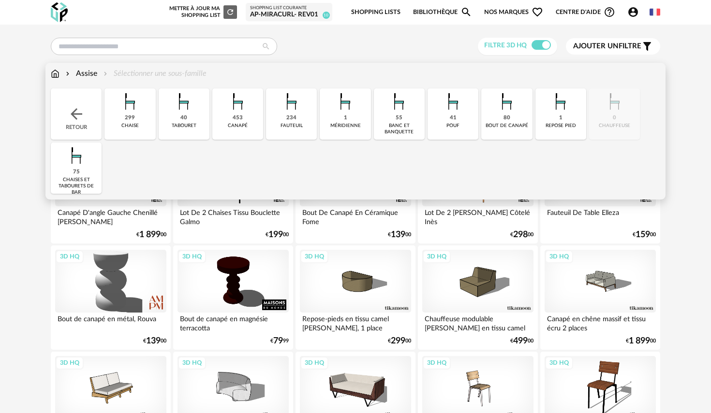
click at [458, 110] on img at bounding box center [453, 101] width 26 height 26
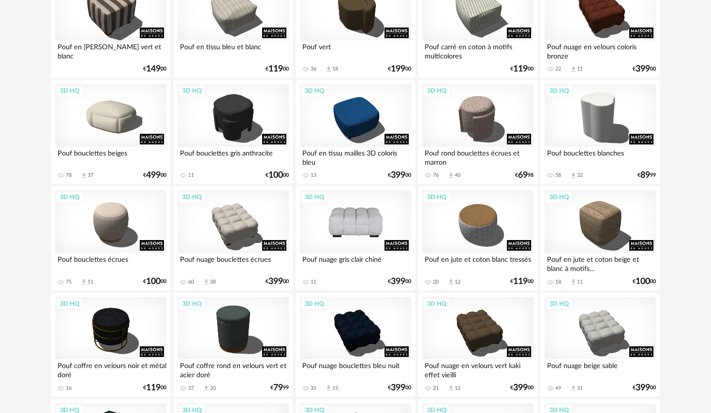
scroll to position [168, 0]
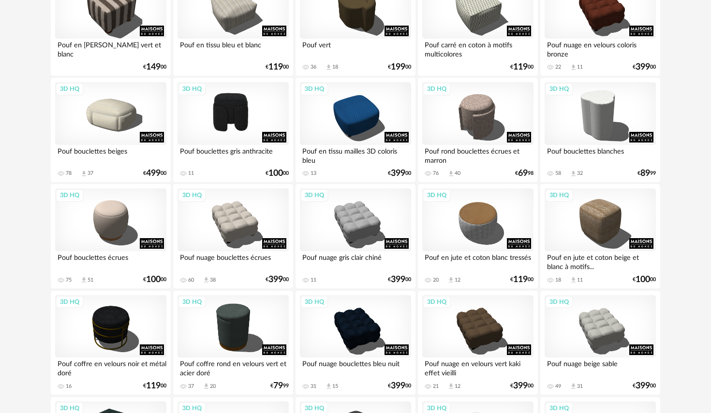
click at [238, 123] on div "3D HQ" at bounding box center [232, 113] width 111 height 63
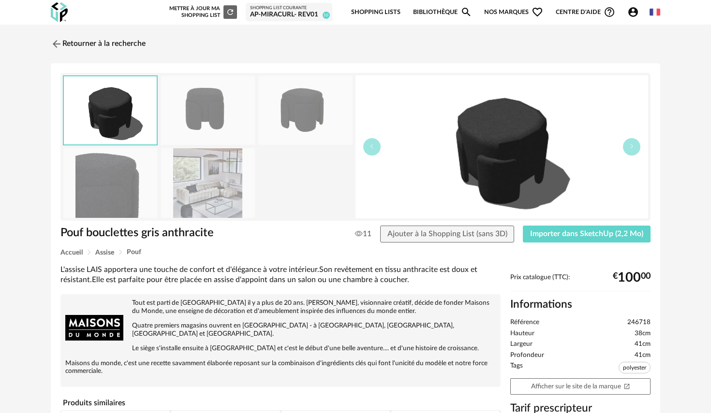
click at [222, 182] on img at bounding box center [208, 182] width 94 height 69
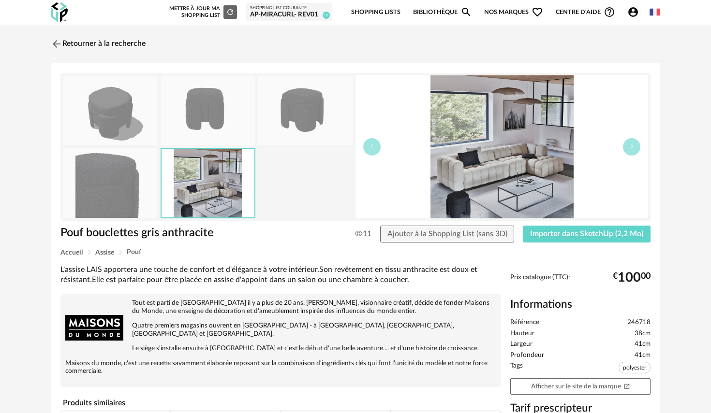
click at [474, 203] on img at bounding box center [501, 146] width 293 height 143
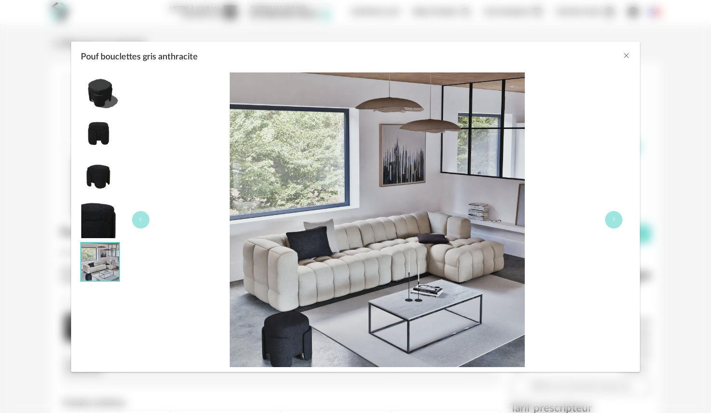
click at [289, 331] on img "Pouf bouclettes gris anthracite" at bounding box center [377, 220] width 295 height 295
click at [624, 55] on icon "Close" at bounding box center [626, 56] width 8 height 8
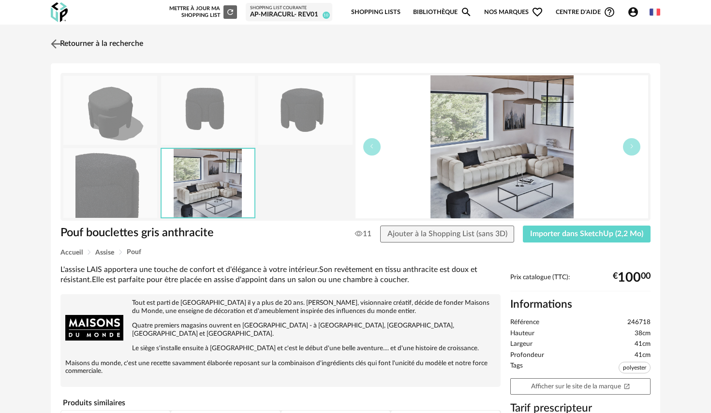
click at [55, 41] on img at bounding box center [56, 44] width 14 height 14
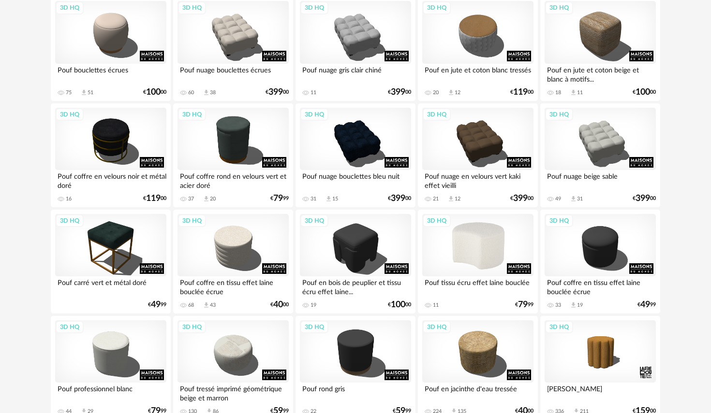
scroll to position [357, 0]
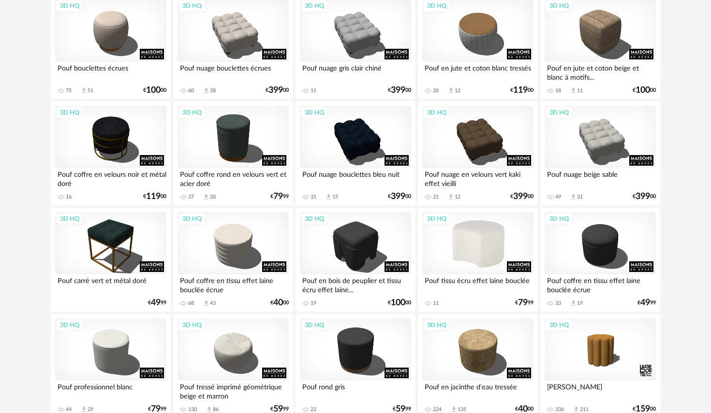
click at [487, 246] on div "3D HQ" at bounding box center [477, 243] width 111 height 63
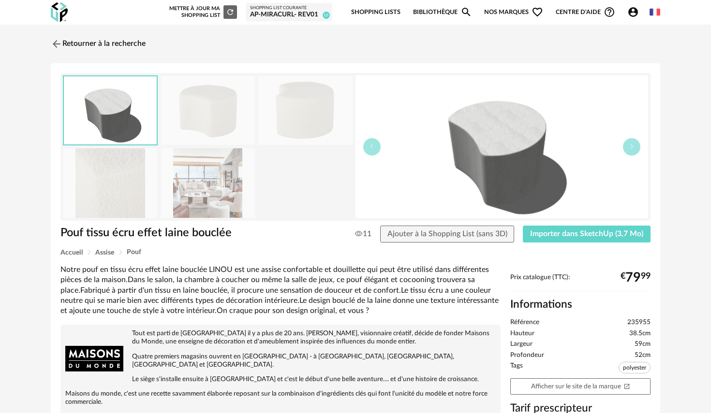
click at [231, 186] on img at bounding box center [208, 182] width 94 height 69
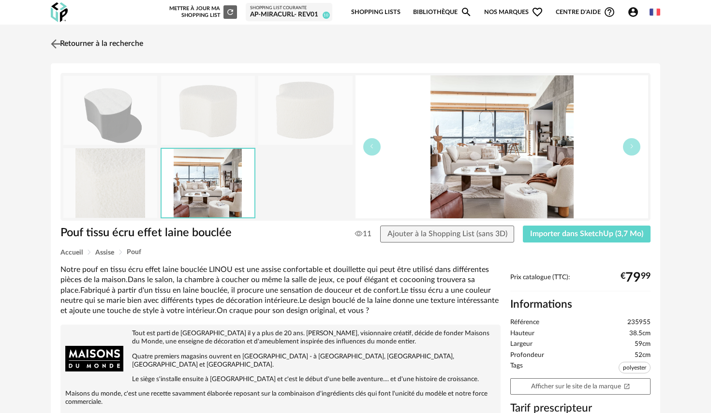
click at [51, 49] on img at bounding box center [56, 44] width 14 height 14
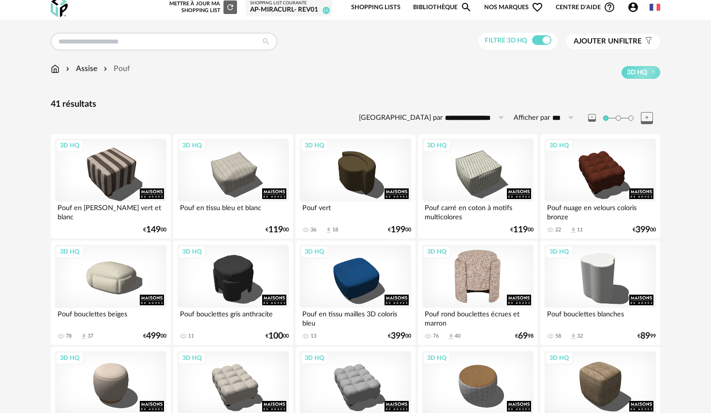
click at [470, 258] on div "3D HQ" at bounding box center [477, 276] width 111 height 63
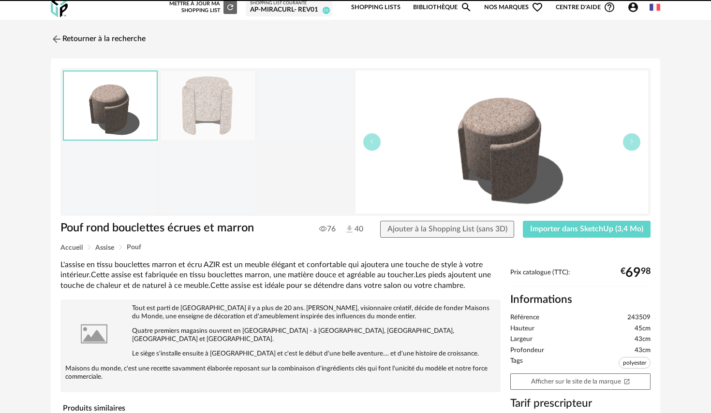
scroll to position [1, 0]
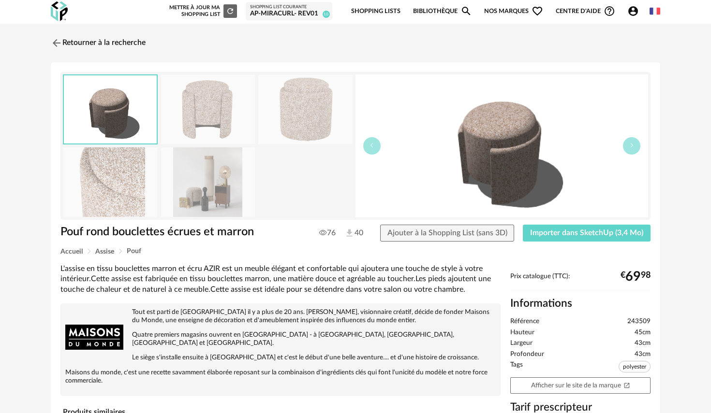
click at [201, 178] on img at bounding box center [208, 181] width 94 height 69
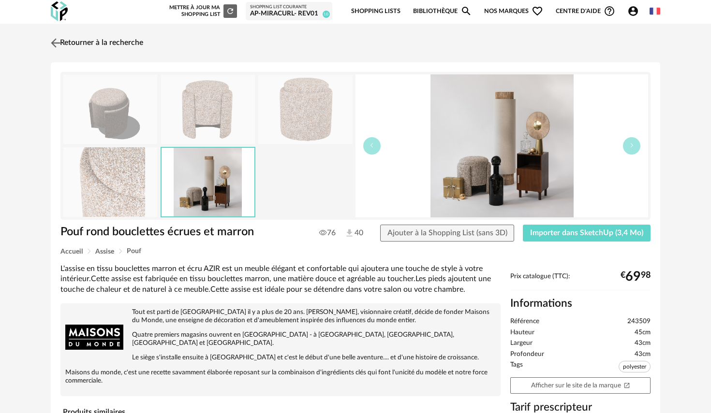
click at [57, 42] on img at bounding box center [56, 43] width 14 height 14
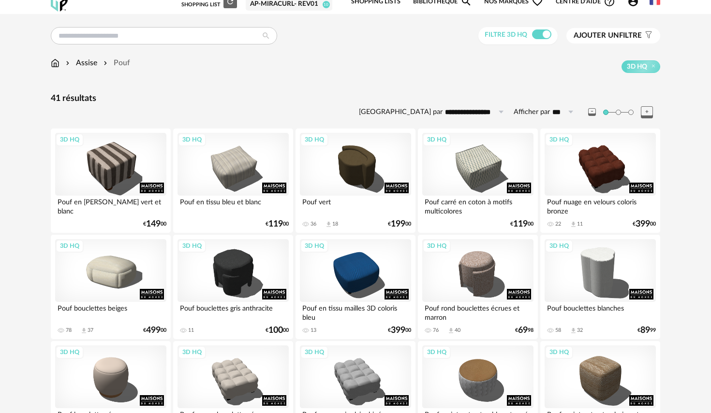
scroll to position [4, 0]
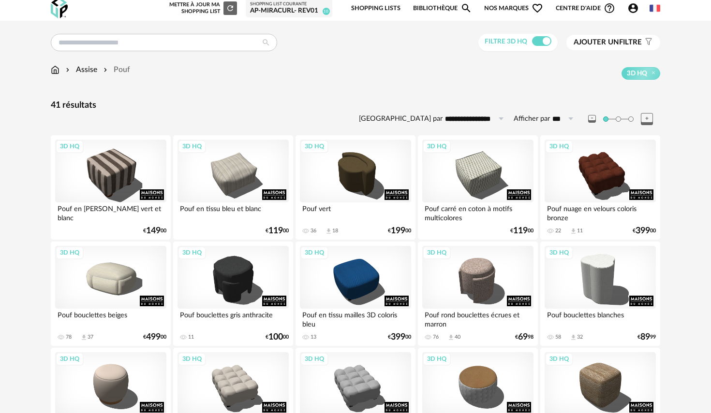
click at [602, 40] on span "Ajouter un" at bounding box center [595, 42] width 45 height 7
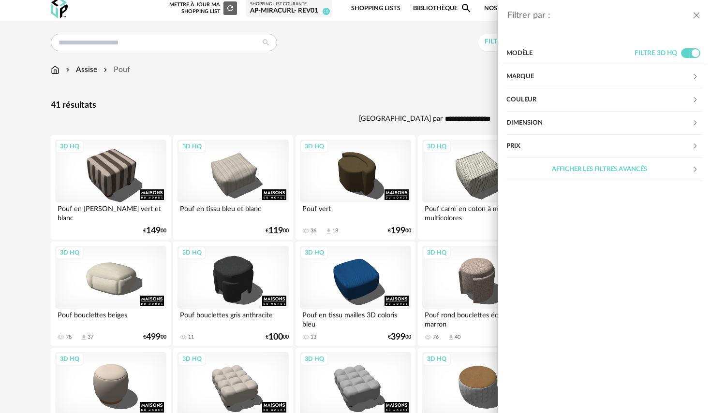
click at [648, 77] on div "Marque" at bounding box center [599, 76] width 186 height 23
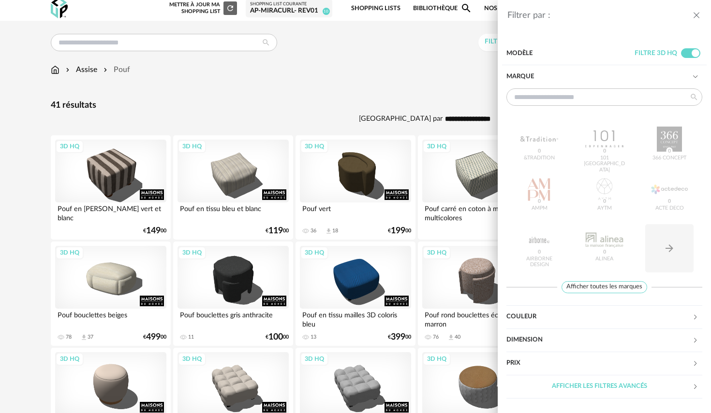
click at [647, 77] on div "Marque" at bounding box center [599, 76] width 186 height 23
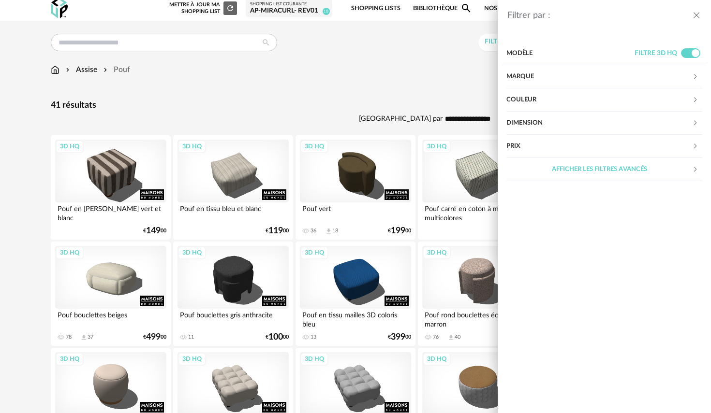
click at [322, 66] on div "Filtrer par : Modèle Filtre 3D HQ Marque &tradition 0 101 Copenhagen 0 366 Conc…" at bounding box center [355, 206] width 711 height 413
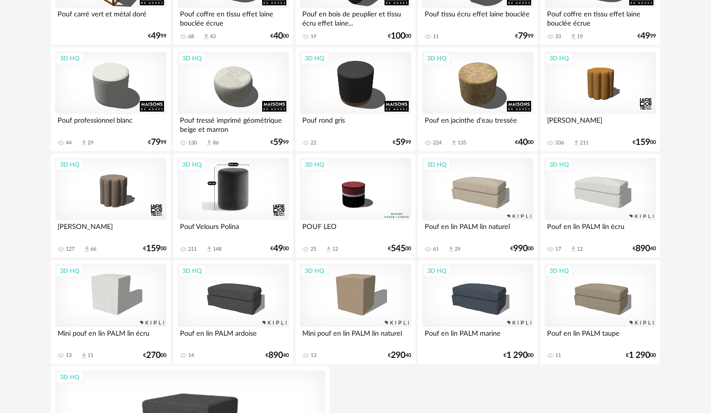
scroll to position [623, 0]
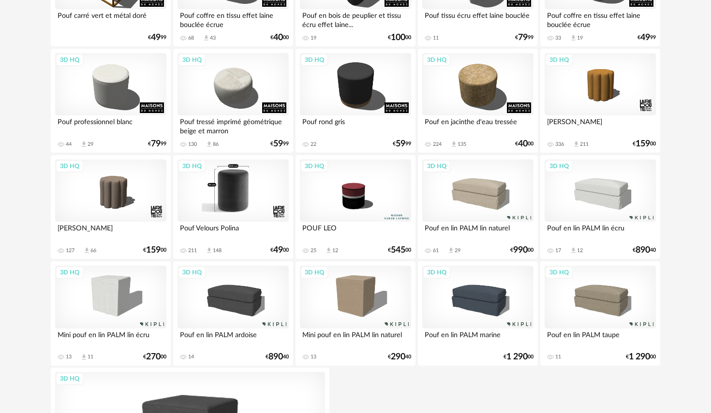
click at [236, 196] on div "3D HQ" at bounding box center [232, 191] width 111 height 63
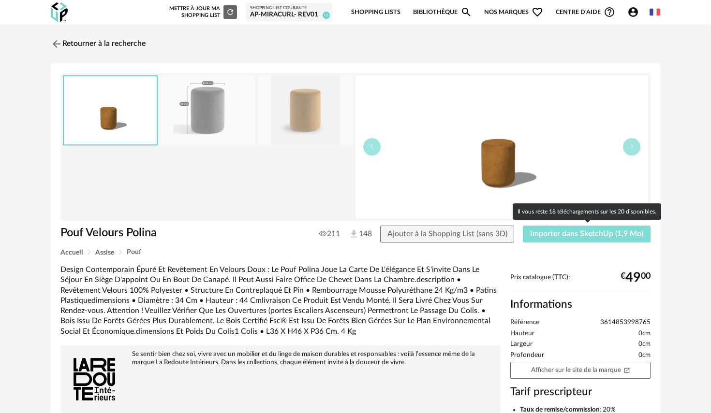
click at [560, 238] on span "Importer dans SketchUp (1,9 Mo)" at bounding box center [586, 234] width 113 height 8
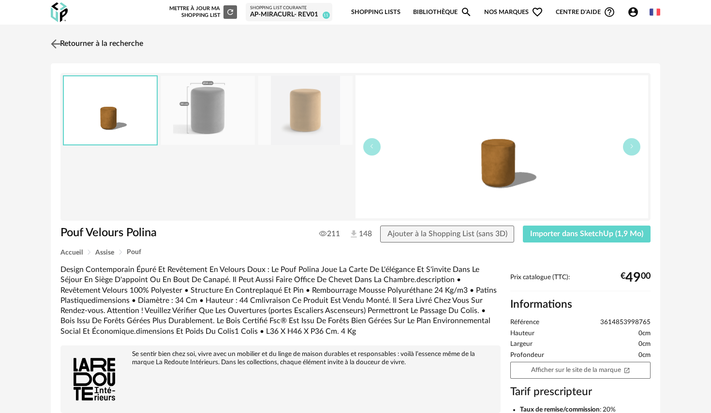
click at [59, 45] on img at bounding box center [56, 44] width 14 height 14
click at [51, 45] on img at bounding box center [56, 44] width 14 height 14
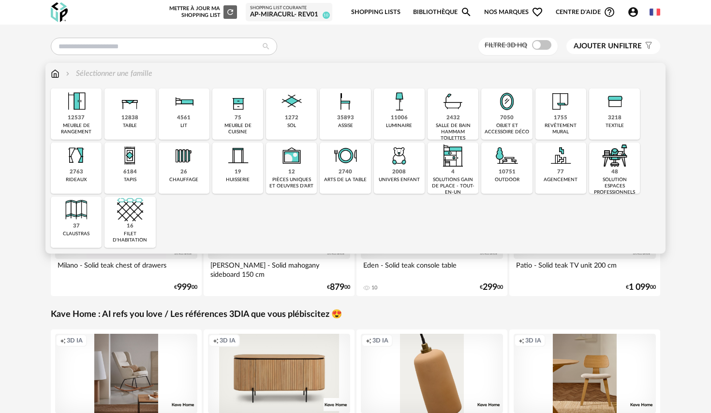
click at [333, 113] on img at bounding box center [345, 101] width 26 height 26
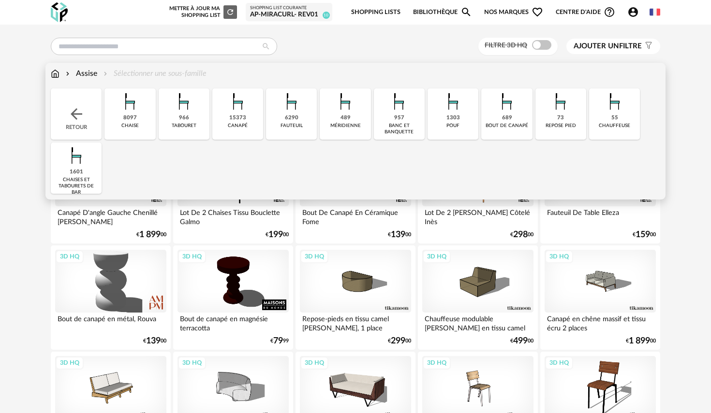
click at [610, 109] on img at bounding box center [614, 101] width 26 height 26
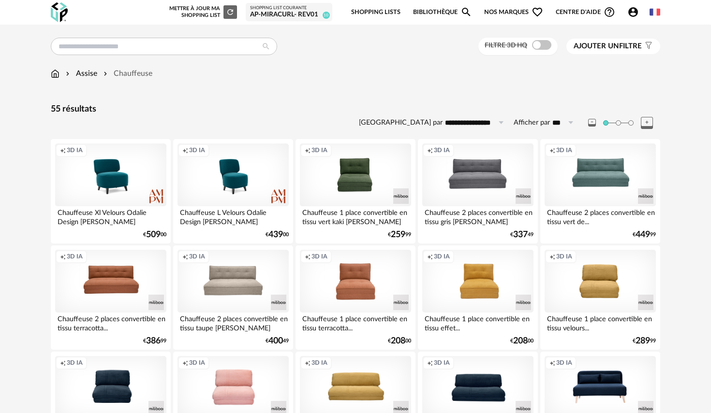
click at [483, 122] on input "**********" at bounding box center [475, 122] width 67 height 15
click at [480, 165] on span "Prix croissant" at bounding box center [479, 164] width 52 height 9
type input "**********"
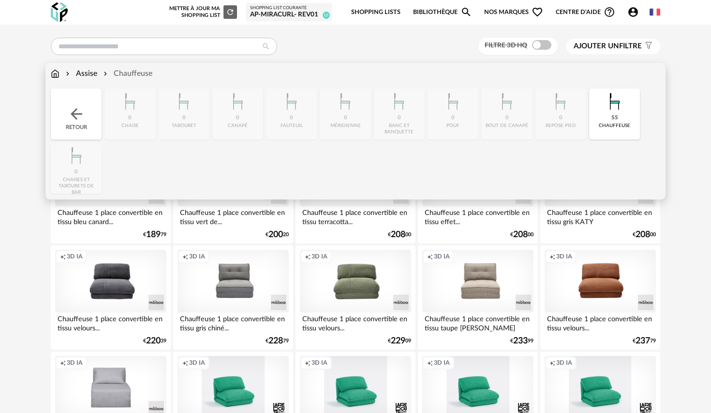
click at [89, 74] on div "Assise" at bounding box center [80, 73] width 33 height 11
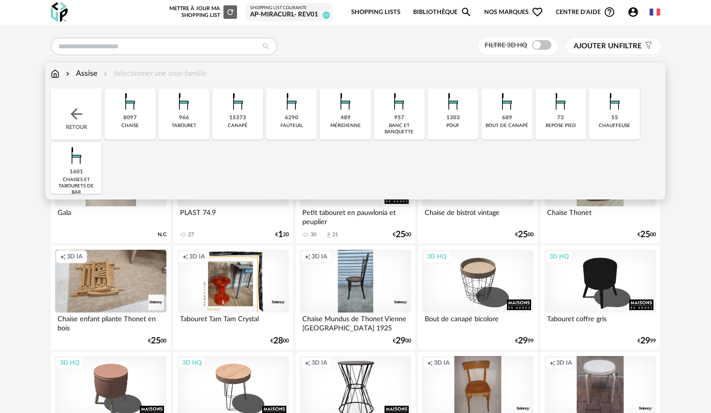
click at [393, 119] on div "957 banc et banquette" at bounding box center [399, 113] width 51 height 51
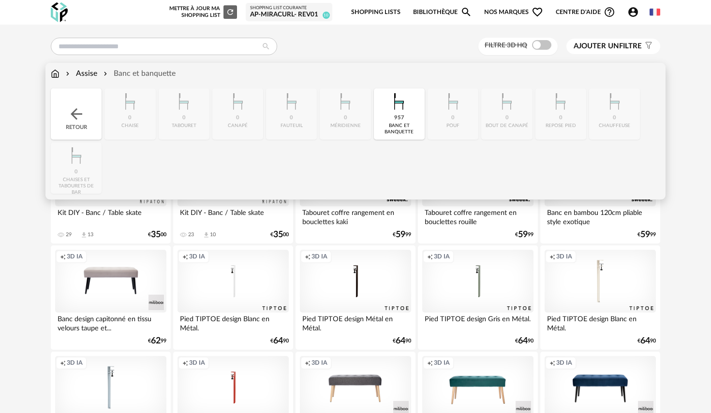
click at [508, 117] on div "Close icon Retour 0 [GEOGRAPHIC_DATA] 0 tabouret 0 [GEOGRAPHIC_DATA] 0 [GEOGRAP…" at bounding box center [355, 140] width 609 height 105
click at [405, 113] on img at bounding box center [399, 101] width 26 height 26
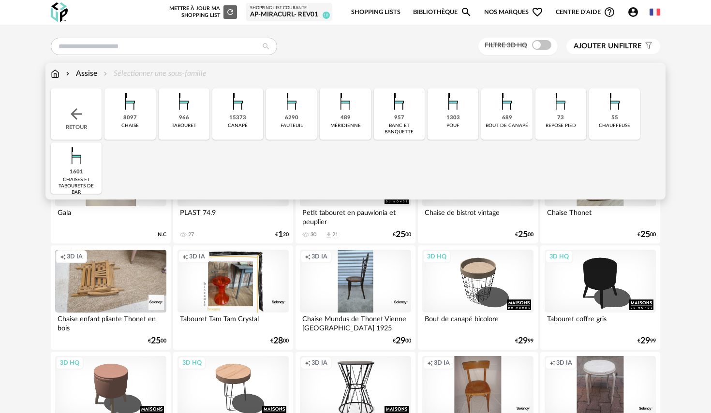
click at [128, 104] on img at bounding box center [130, 101] width 26 height 26
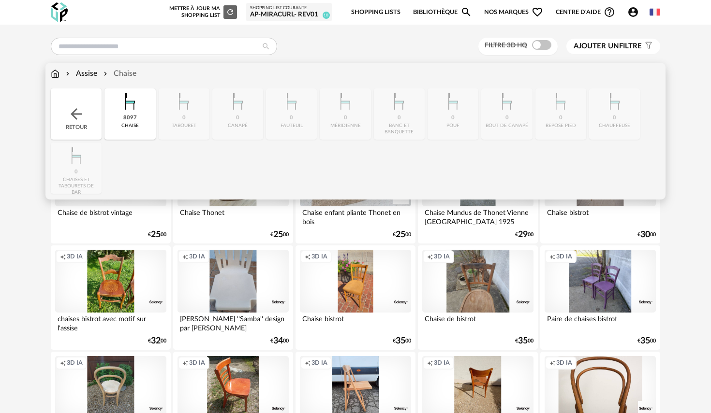
click at [128, 104] on img at bounding box center [130, 101] width 26 height 26
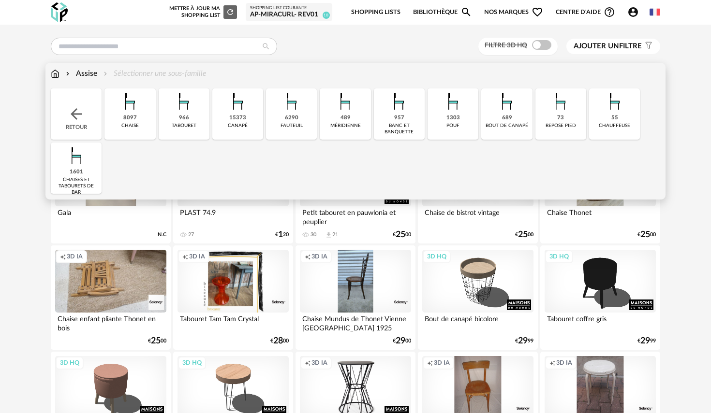
click at [297, 117] on div "6290" at bounding box center [292, 118] width 14 height 7
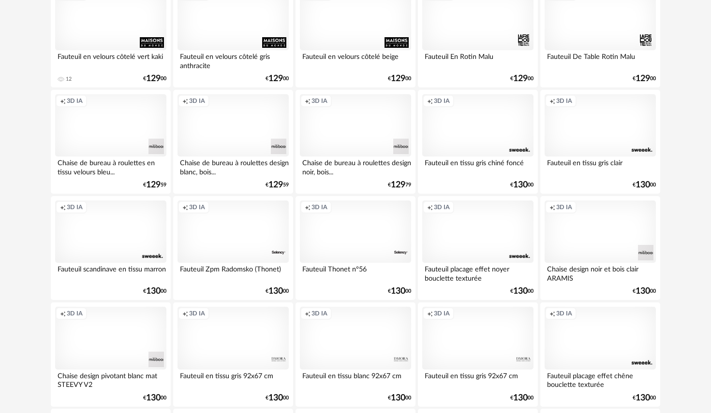
scroll to position [1753, 0]
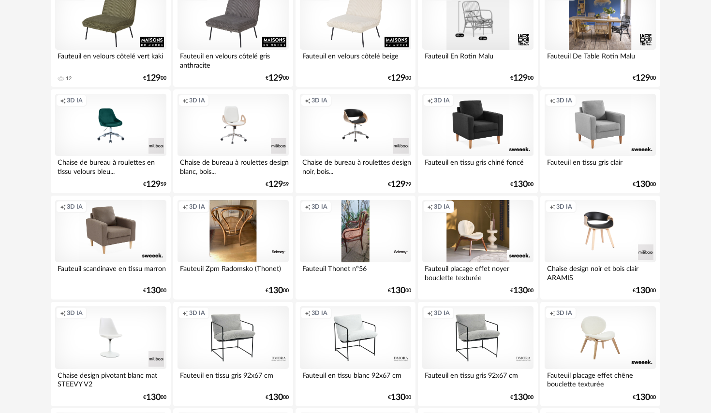
click at [479, 238] on div "Creation icon 3D IA" at bounding box center [477, 231] width 111 height 63
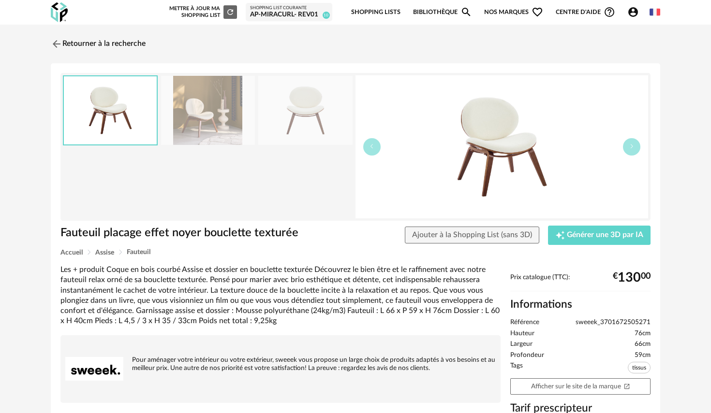
drag, startPoint x: 196, startPoint y: 110, endPoint x: 206, endPoint y: 110, distance: 10.2
click at [196, 110] on img at bounding box center [208, 110] width 94 height 69
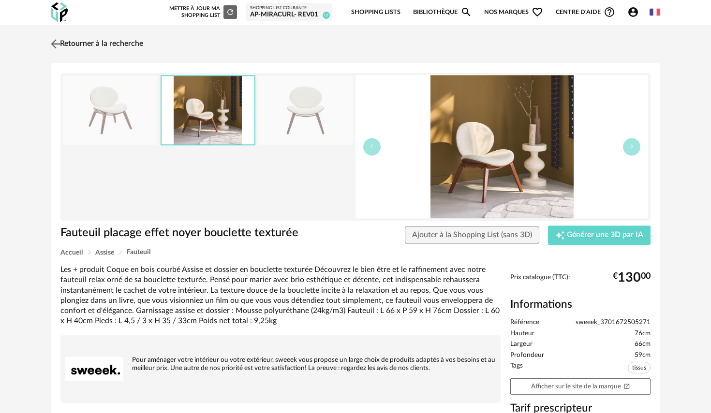
click at [58, 42] on img at bounding box center [56, 44] width 14 height 14
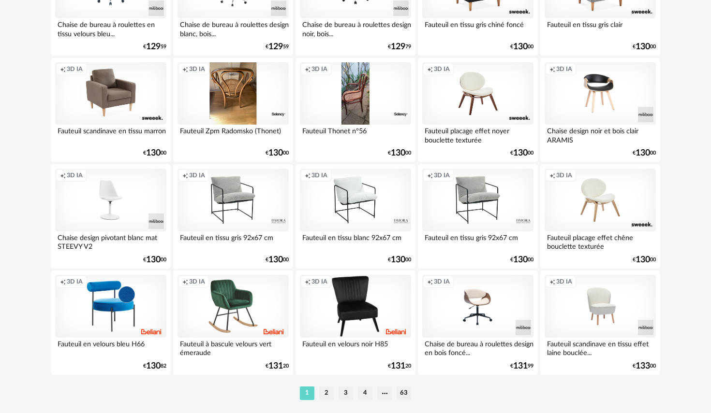
scroll to position [1925, 0]
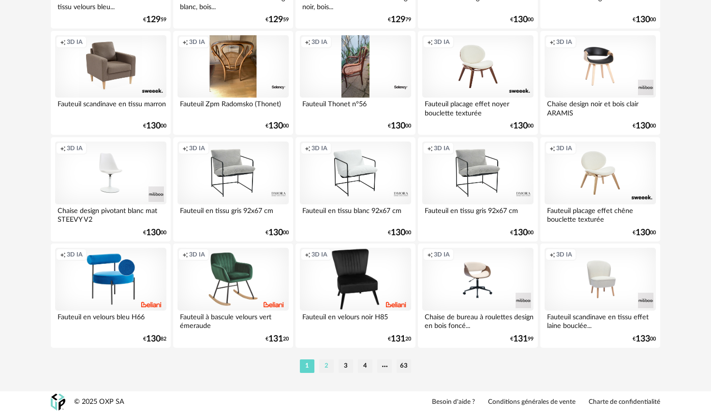
click at [323, 371] on li "2" at bounding box center [326, 367] width 15 height 14
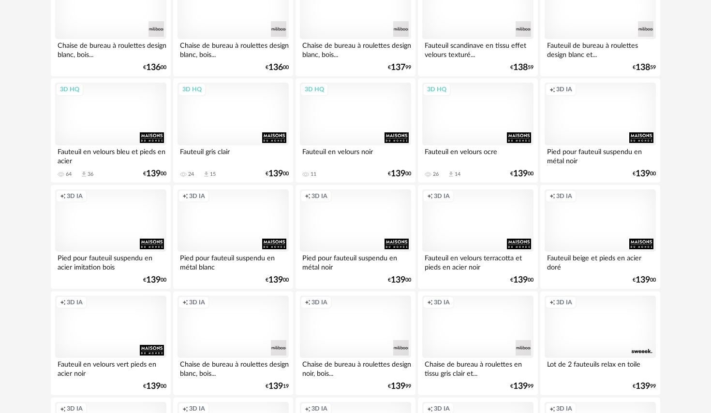
scroll to position [275, 0]
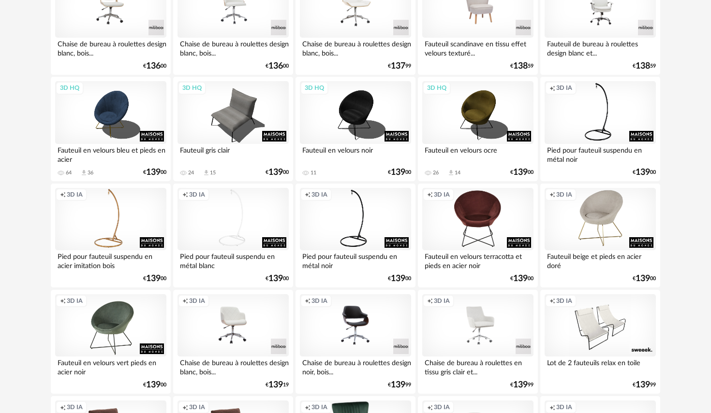
click at [469, 209] on div "Creation icon 3D IA" at bounding box center [477, 219] width 111 height 63
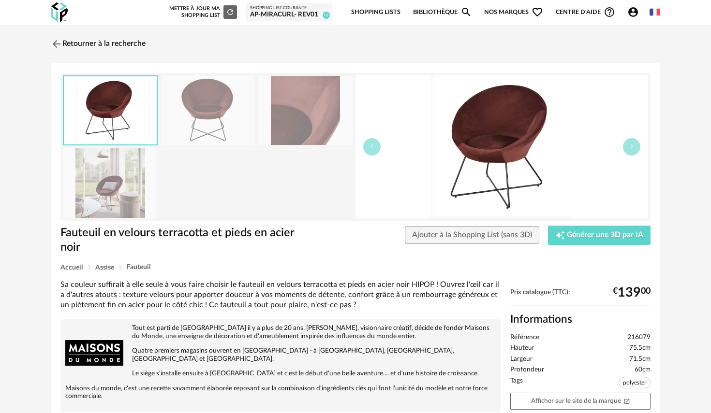
click at [124, 172] on img at bounding box center [110, 182] width 94 height 69
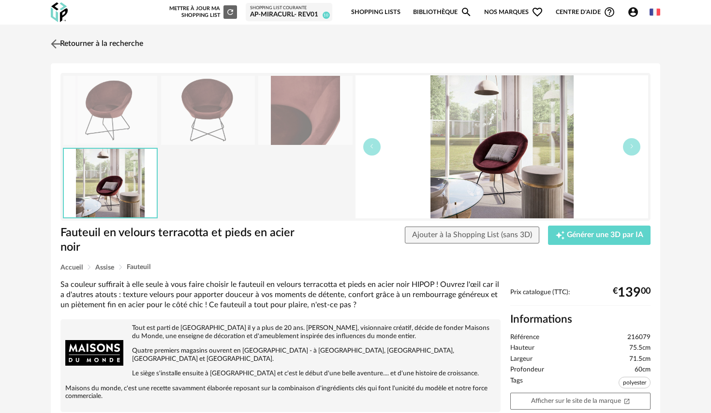
drag, startPoint x: 56, startPoint y: 43, endPoint x: 62, endPoint y: 47, distance: 7.6
click at [56, 43] on img at bounding box center [56, 44] width 14 height 14
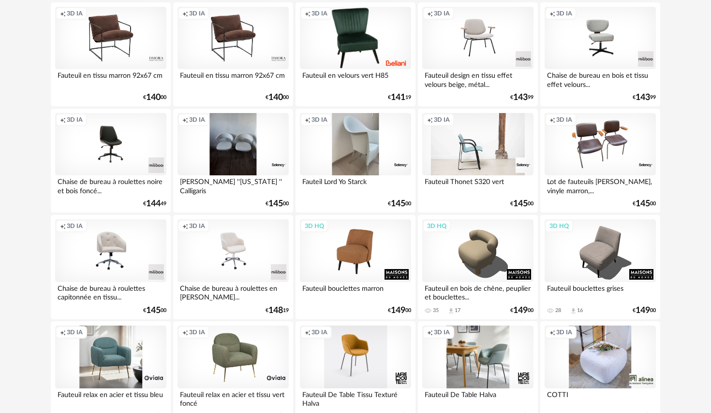
scroll to position [671, 0]
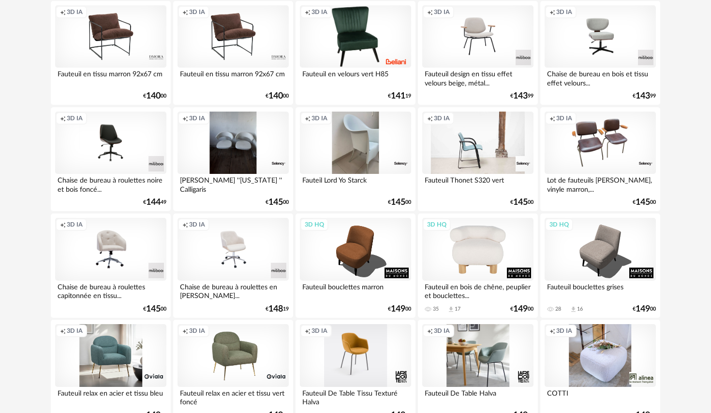
click at [491, 260] on div "3D HQ" at bounding box center [477, 249] width 111 height 63
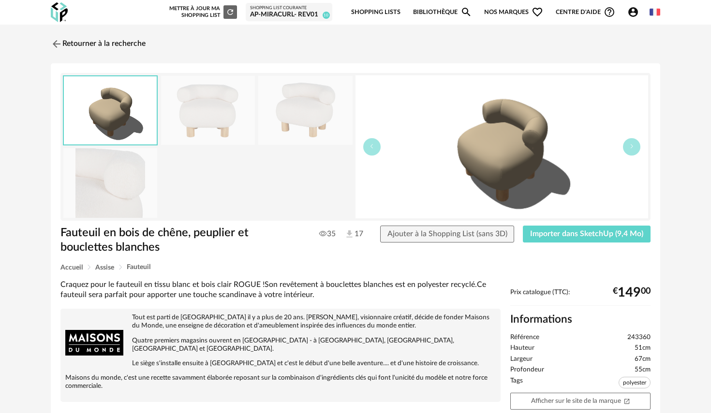
click at [227, 98] on img at bounding box center [208, 110] width 94 height 69
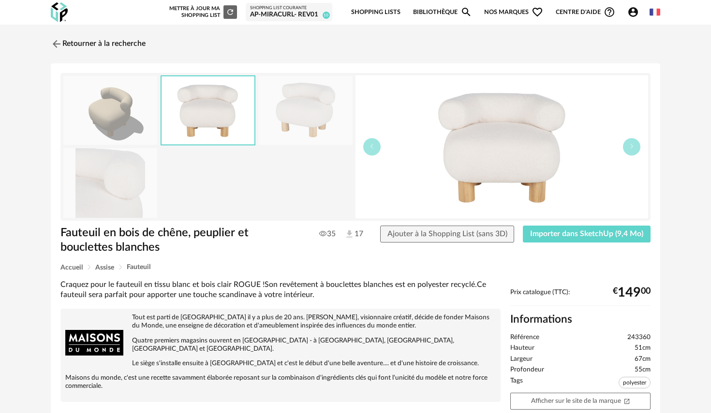
click at [304, 108] on img at bounding box center [305, 110] width 94 height 69
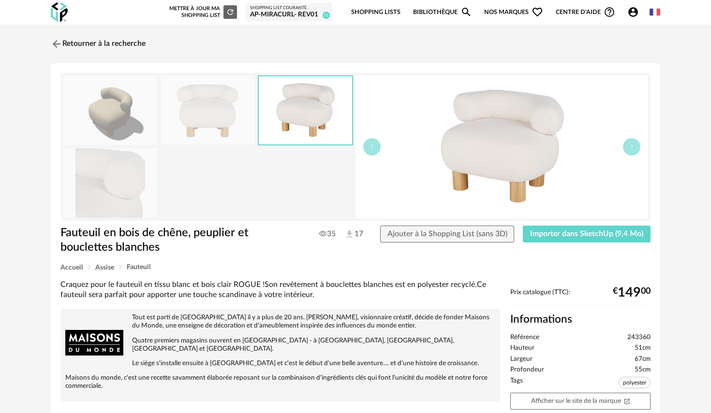
click at [126, 191] on img at bounding box center [110, 182] width 94 height 69
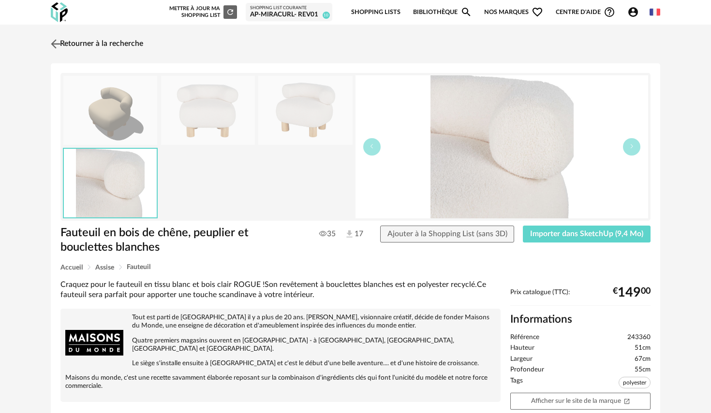
click at [53, 42] on img at bounding box center [56, 44] width 14 height 14
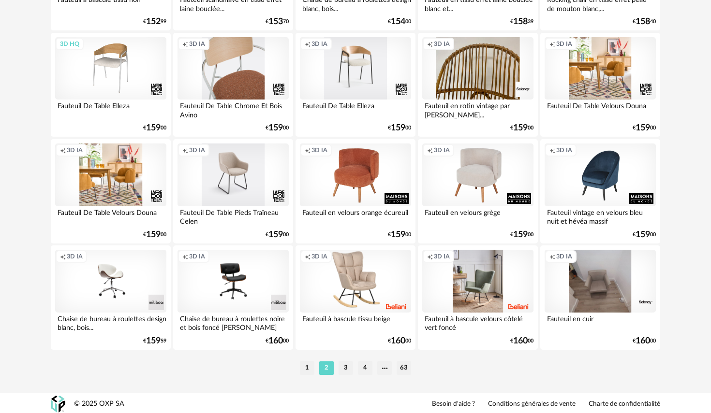
scroll to position [1925, 0]
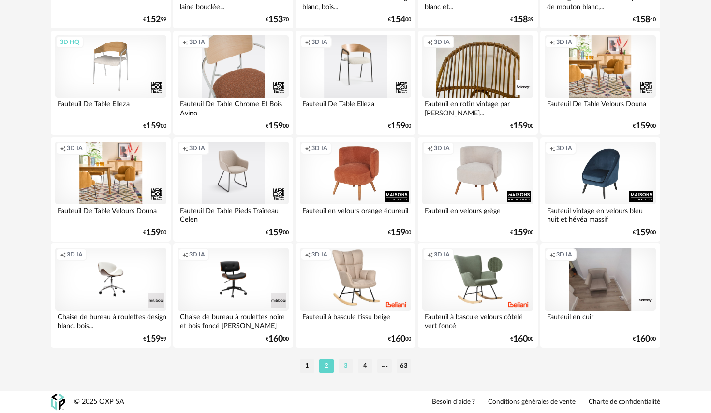
click at [342, 367] on li "3" at bounding box center [345, 367] width 15 height 14
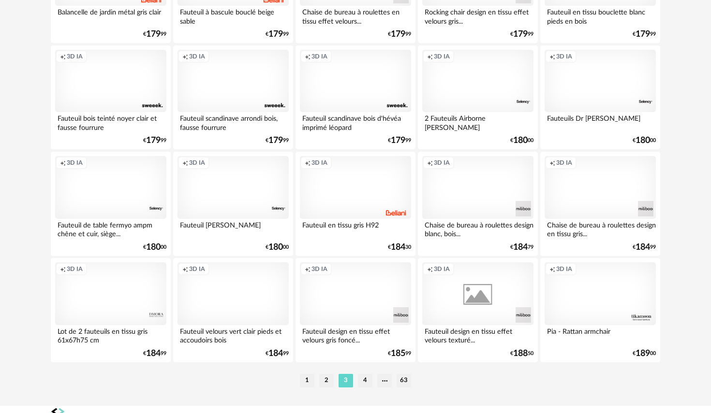
scroll to position [1925, 0]
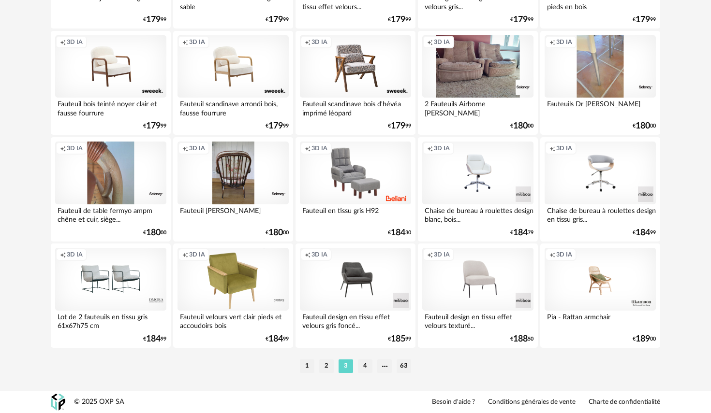
click at [367, 365] on li "4" at bounding box center [365, 367] width 15 height 14
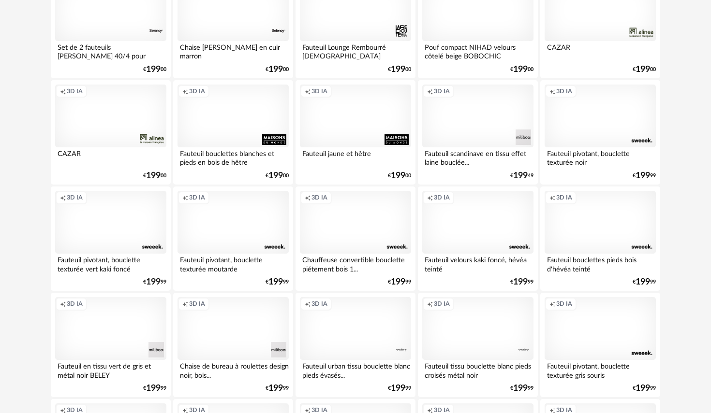
scroll to position [1016, 0]
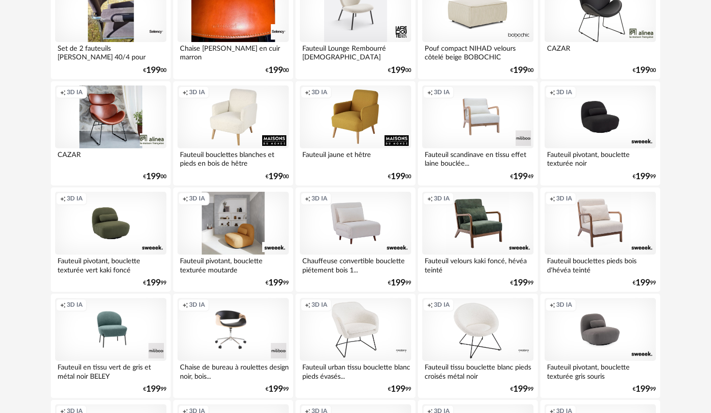
click at [241, 232] on div "Creation icon 3D IA" at bounding box center [232, 223] width 111 height 63
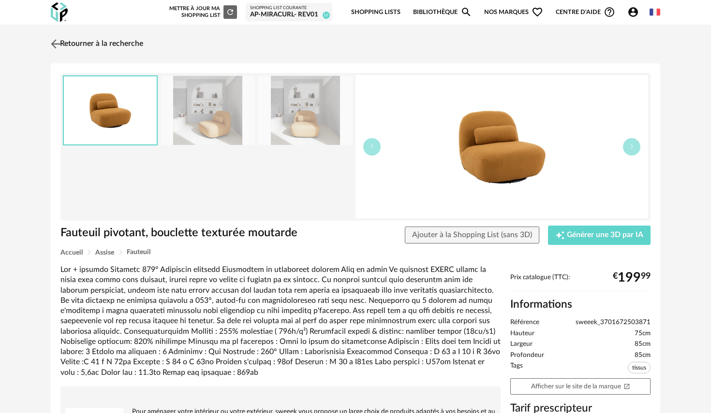
click at [68, 45] on link "Retourner à la recherche" at bounding box center [95, 43] width 95 height 21
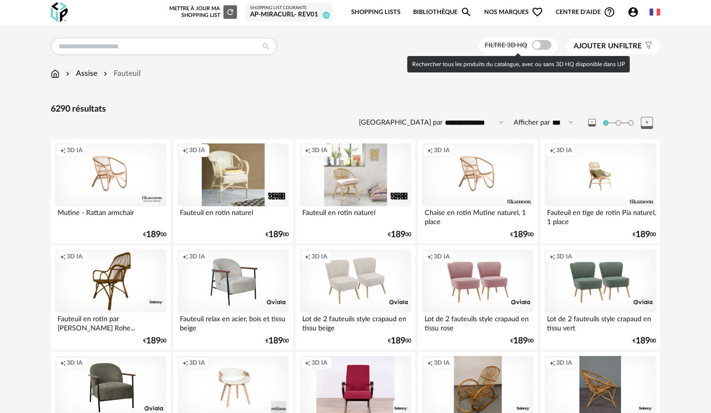
click at [527, 47] on span "Filtre 3D HQ" at bounding box center [505, 45] width 43 height 7
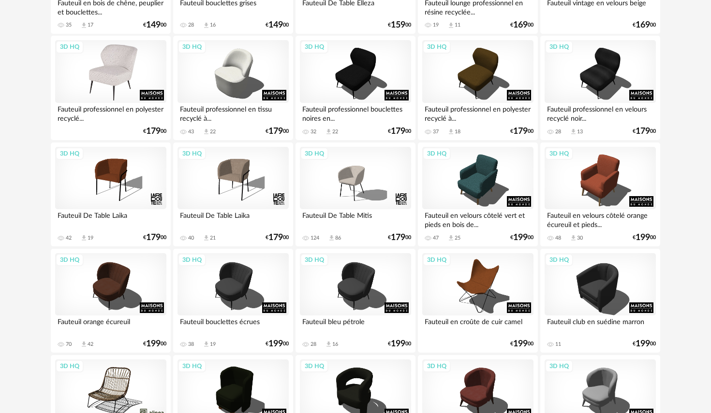
scroll to position [316, 0]
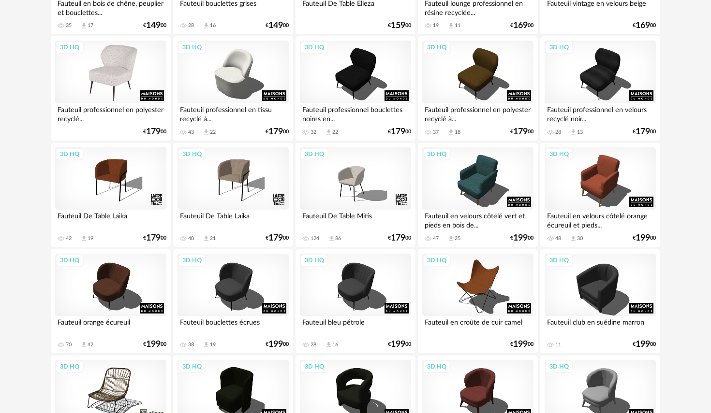
click at [122, 72] on div "3D HQ" at bounding box center [110, 72] width 111 height 63
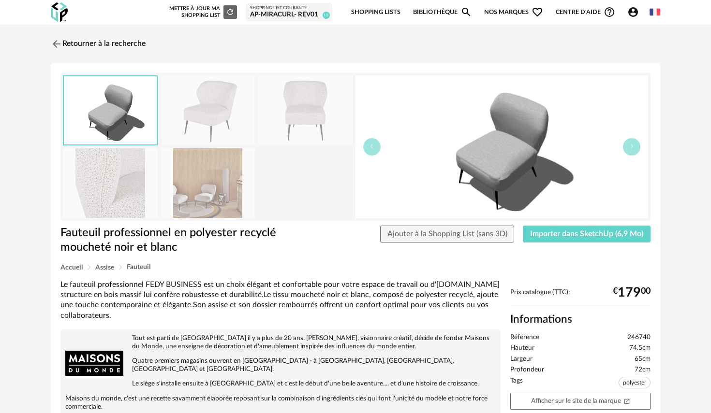
click at [218, 183] on img at bounding box center [208, 182] width 94 height 69
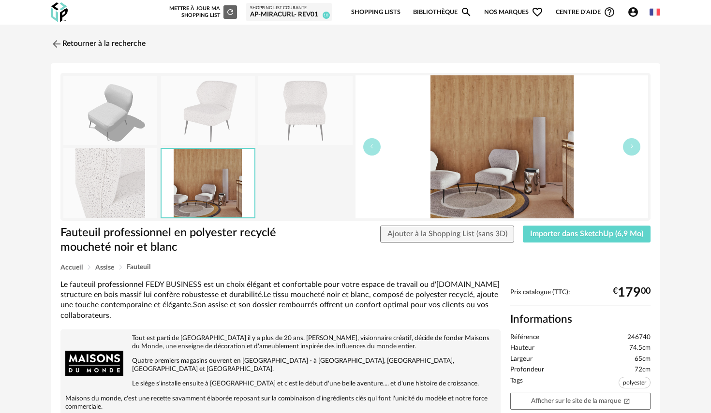
click at [96, 187] on img at bounding box center [110, 182] width 94 height 69
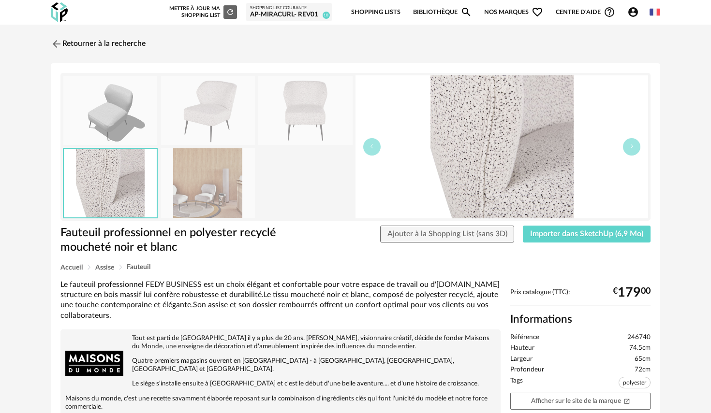
click at [186, 200] on img at bounding box center [208, 182] width 94 height 69
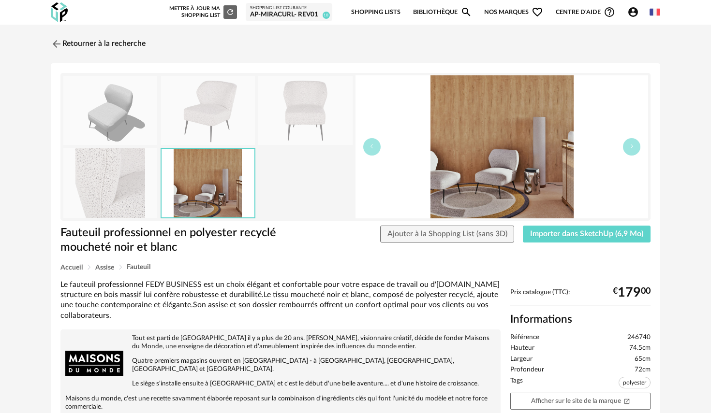
click at [454, 157] on img at bounding box center [501, 146] width 293 height 143
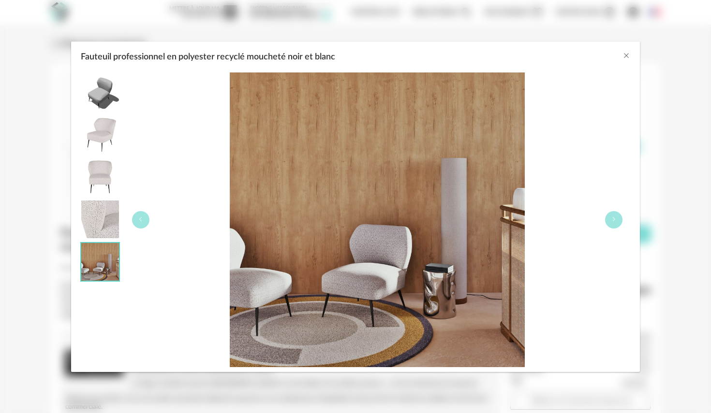
click at [446, 287] on img "Fauteuil professionnel en polyester recyclé moucheté noir et blanc" at bounding box center [377, 220] width 295 height 295
click at [612, 223] on button "Fauteuil professionnel en polyester recyclé moucheté noir et blanc" at bounding box center [613, 219] width 17 height 17
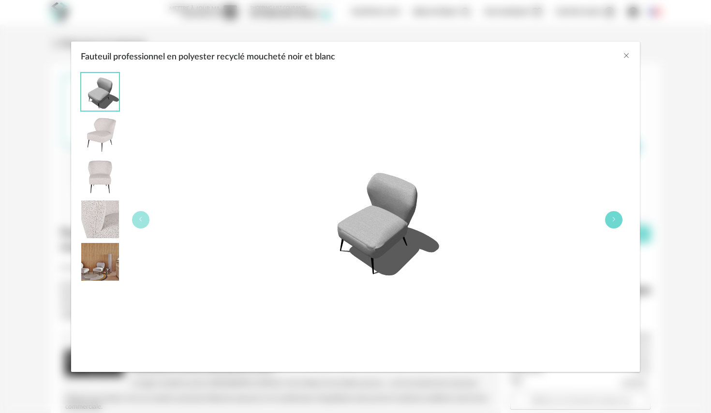
click at [617, 223] on button "Fauteuil professionnel en polyester recyclé moucheté noir et blanc" at bounding box center [613, 219] width 17 height 17
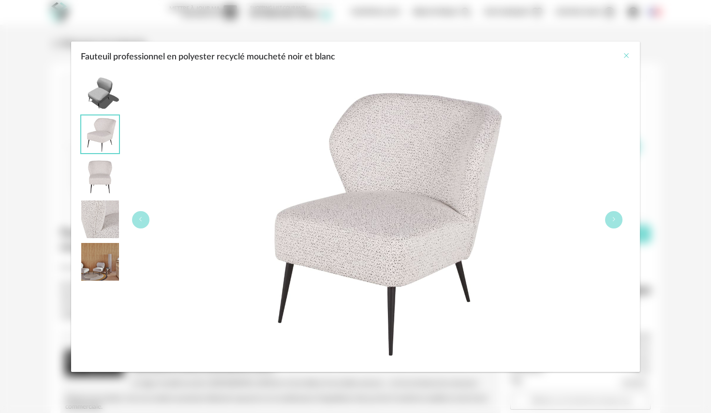
click at [628, 56] on icon "Close" at bounding box center [626, 56] width 8 height 8
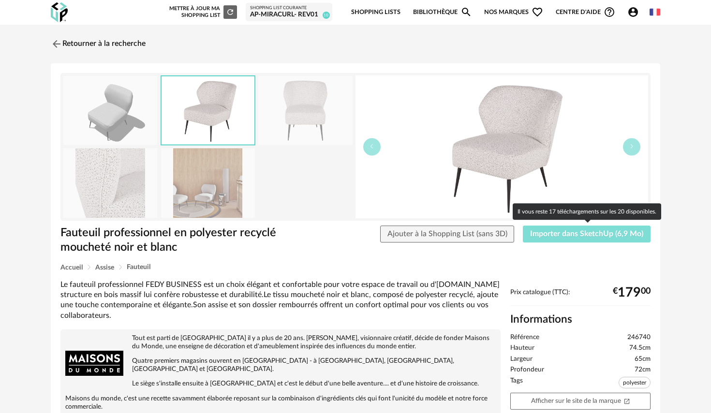
click at [561, 234] on span "Importer dans SketchUp (6,9 Mo)" at bounding box center [586, 234] width 113 height 8
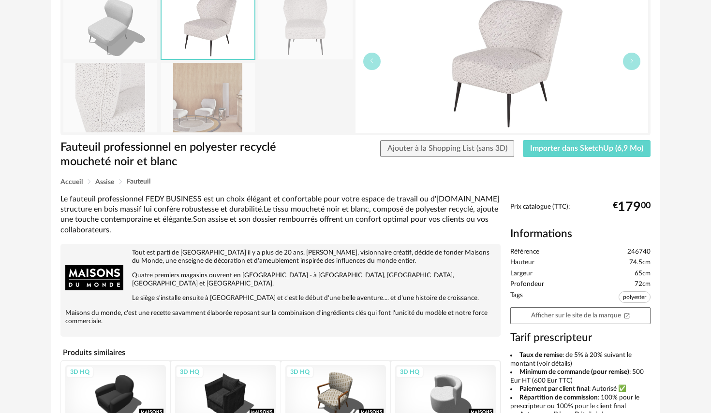
scroll to position [122, 0]
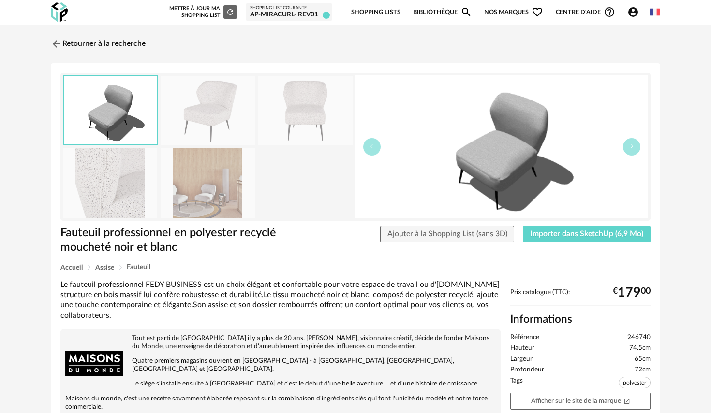
click at [209, 185] on img at bounding box center [208, 182] width 94 height 69
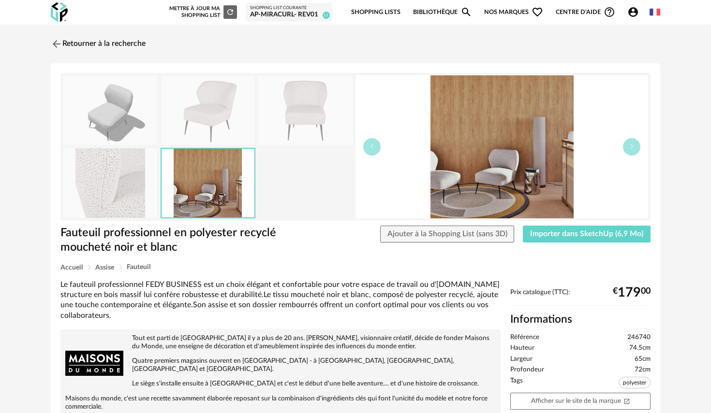
click at [536, 178] on img at bounding box center [501, 146] width 293 height 143
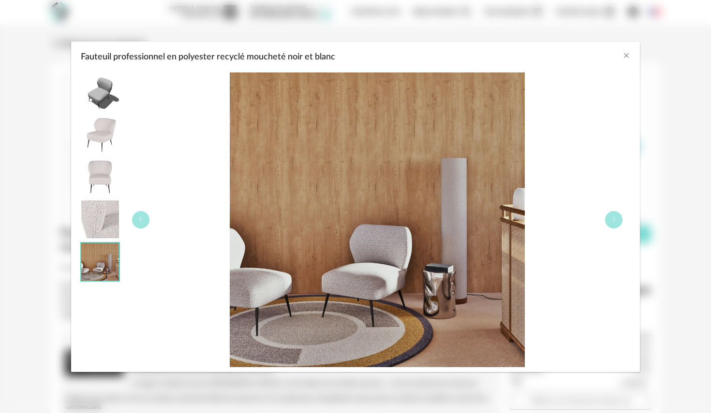
click at [632, 52] on div "Fauteuil professionnel en polyester recyclé moucheté noir et blanc" at bounding box center [355, 55] width 569 height 26
click at [630, 53] on div "Fauteuil professionnel en polyester recyclé moucheté noir et blanc" at bounding box center [355, 55] width 569 height 26
click at [625, 56] on icon "Close" at bounding box center [626, 56] width 8 height 8
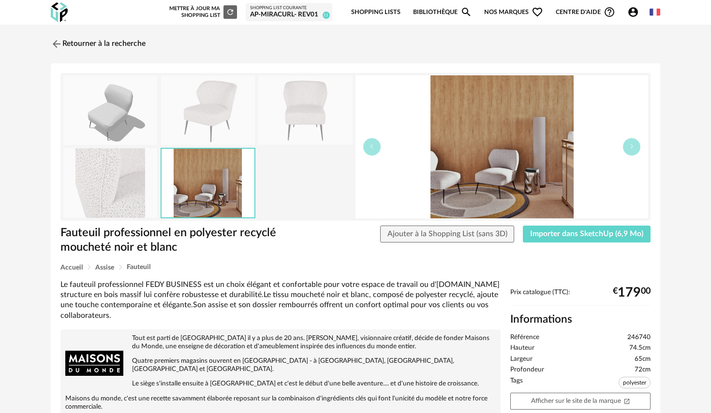
click at [227, 199] on img at bounding box center [207, 183] width 93 height 68
click at [221, 195] on img at bounding box center [207, 183] width 93 height 68
click at [516, 166] on img at bounding box center [501, 146] width 293 height 143
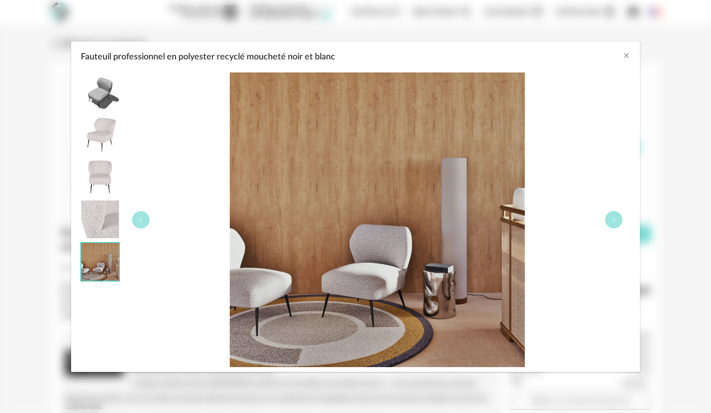
click at [618, 55] on div "Fauteuil professionnel en polyester recyclé moucheté noir et blanc" at bounding box center [355, 55] width 569 height 26
click at [626, 52] on icon "Close" at bounding box center [626, 56] width 8 height 8
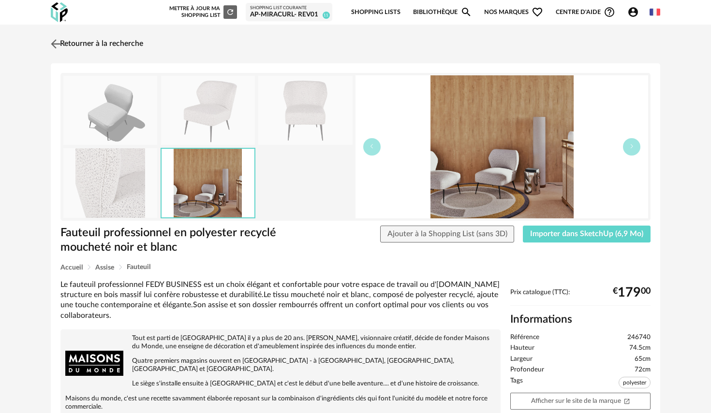
click at [64, 45] on link "Retourner à la recherche" at bounding box center [95, 43] width 95 height 21
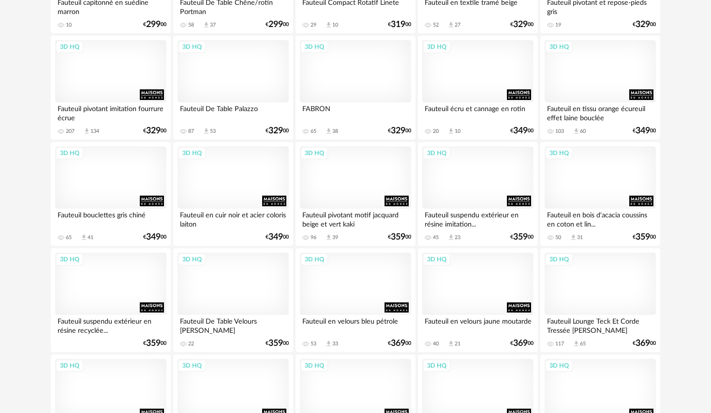
scroll to position [1597, 0]
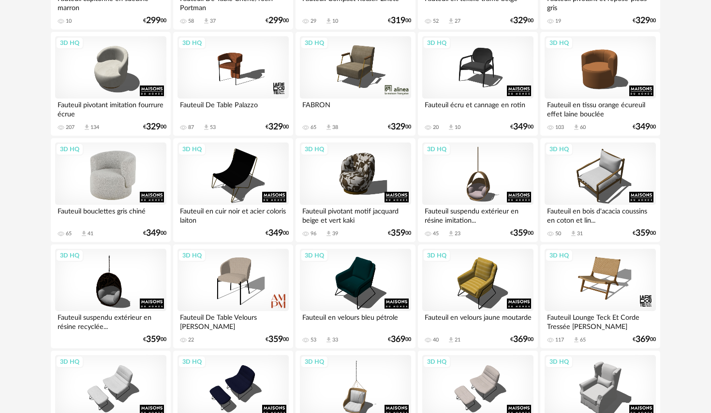
click at [109, 188] on div "3D HQ" at bounding box center [110, 174] width 111 height 63
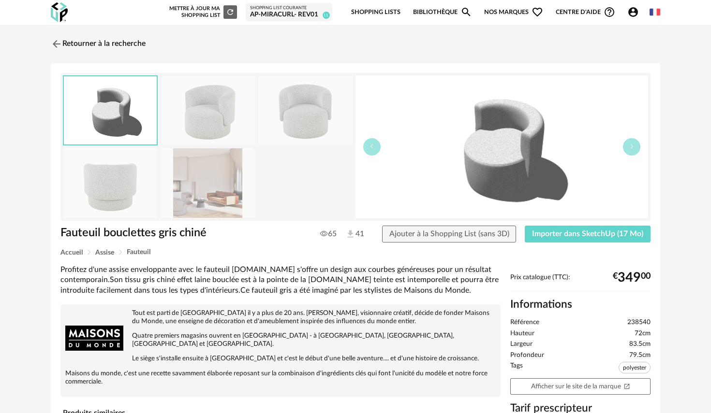
click at [247, 178] on img at bounding box center [208, 182] width 94 height 69
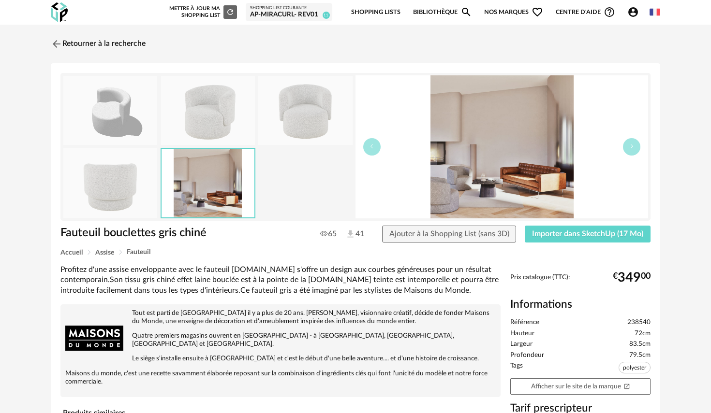
click at [199, 102] on img at bounding box center [208, 110] width 94 height 69
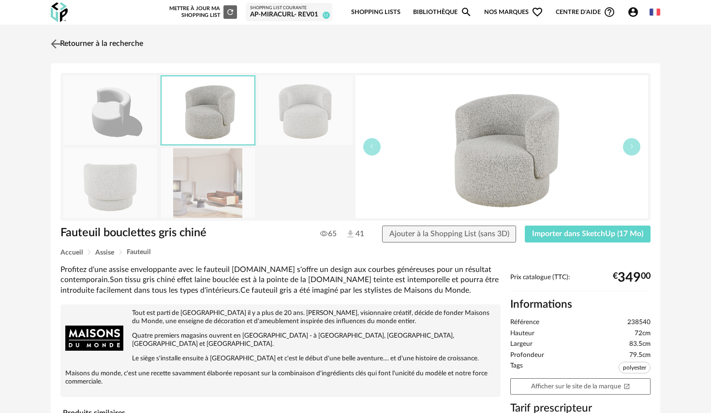
click at [59, 42] on img at bounding box center [56, 44] width 14 height 14
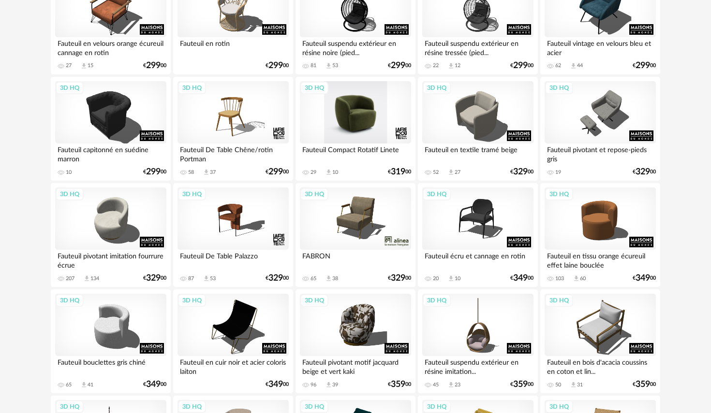
scroll to position [1445, 0]
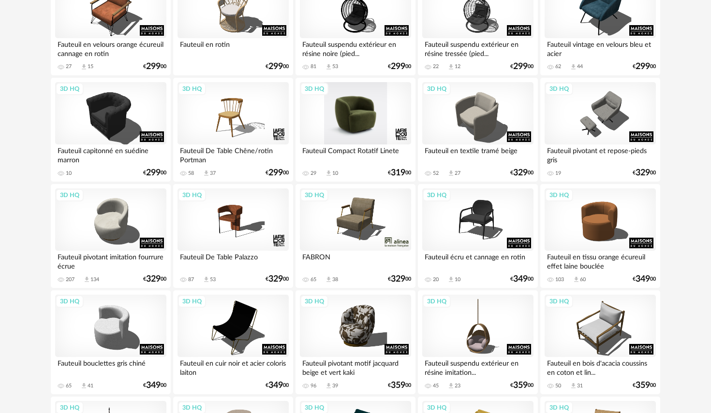
click at [376, 120] on div "3D HQ" at bounding box center [355, 113] width 111 height 63
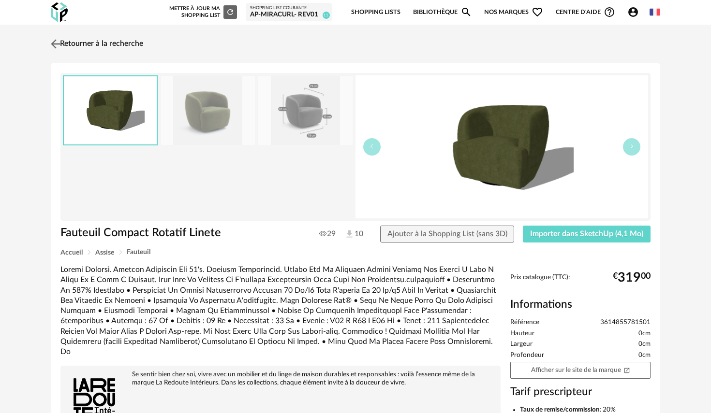
click at [56, 45] on img at bounding box center [56, 44] width 14 height 14
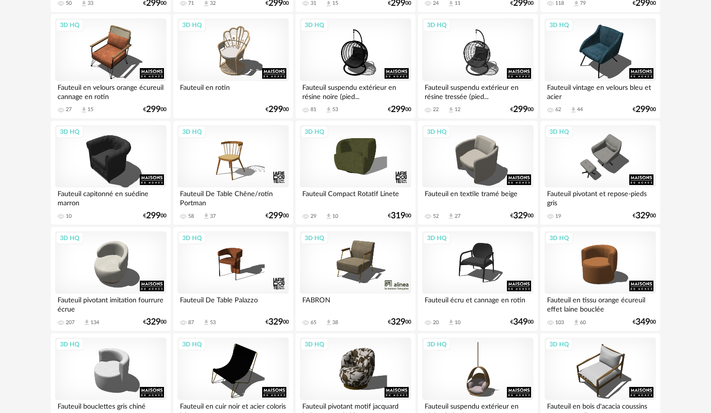
scroll to position [1402, 0]
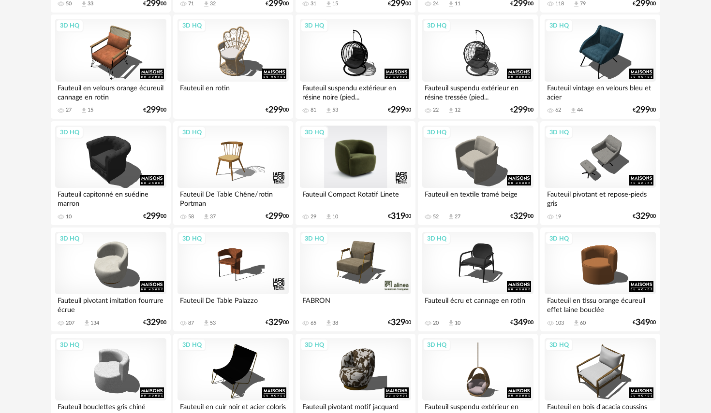
click at [350, 158] on div "3D HQ" at bounding box center [355, 157] width 111 height 63
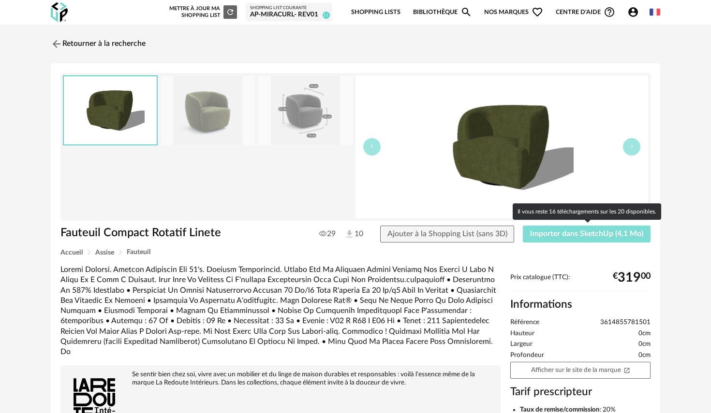
click at [562, 233] on span "Importer dans SketchUp (4,1 Mo)" at bounding box center [586, 234] width 113 height 8
